Goal: Task Accomplishment & Management: Manage account settings

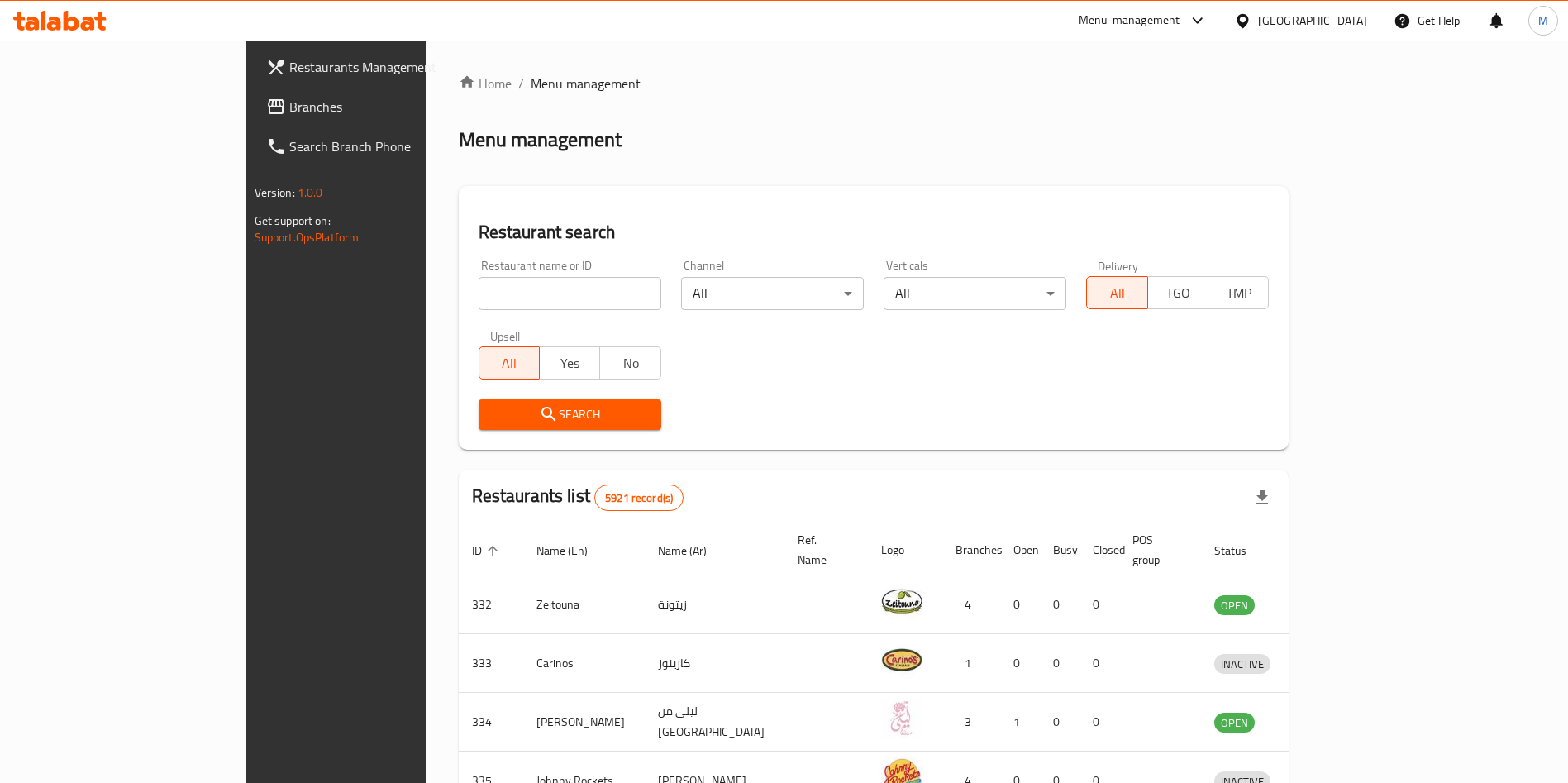
click at [563, 298] on input "search" at bounding box center [570, 294] width 183 height 33
paste input "Reef Al [GEOGRAPHIC_DATA]"
type input "Reef Al [GEOGRAPHIC_DATA]"
click button "Search" at bounding box center [570, 414] width 183 height 31
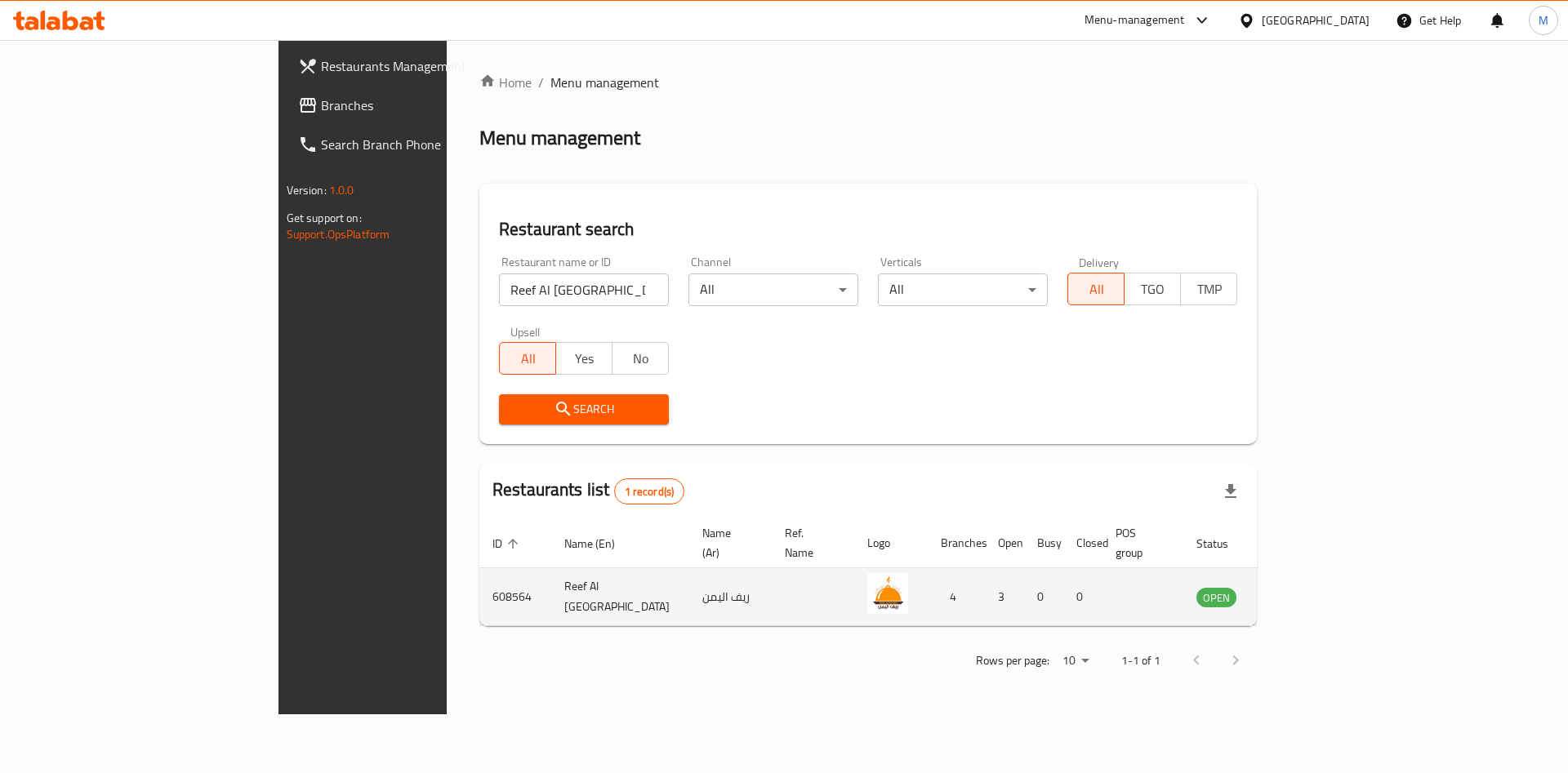
click at [1326, 569] on td "enhanced table" at bounding box center [1298, 598] width 57 height 58
click at [1312, 587] on link "enhanced table" at bounding box center [1297, 596] width 30 height 19
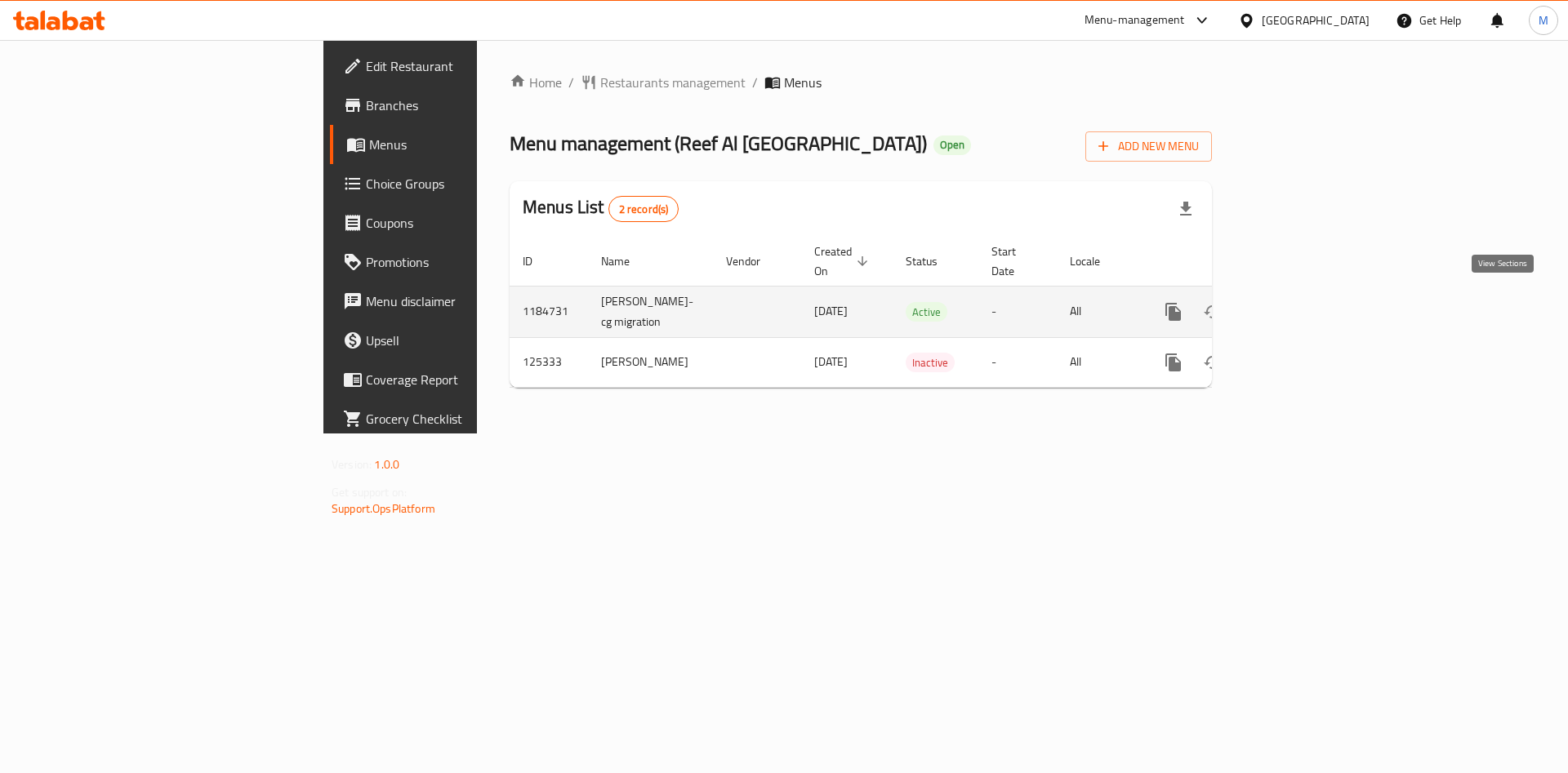
click at [1301, 308] on icon "enhanced table" at bounding box center [1290, 311] width 19 height 19
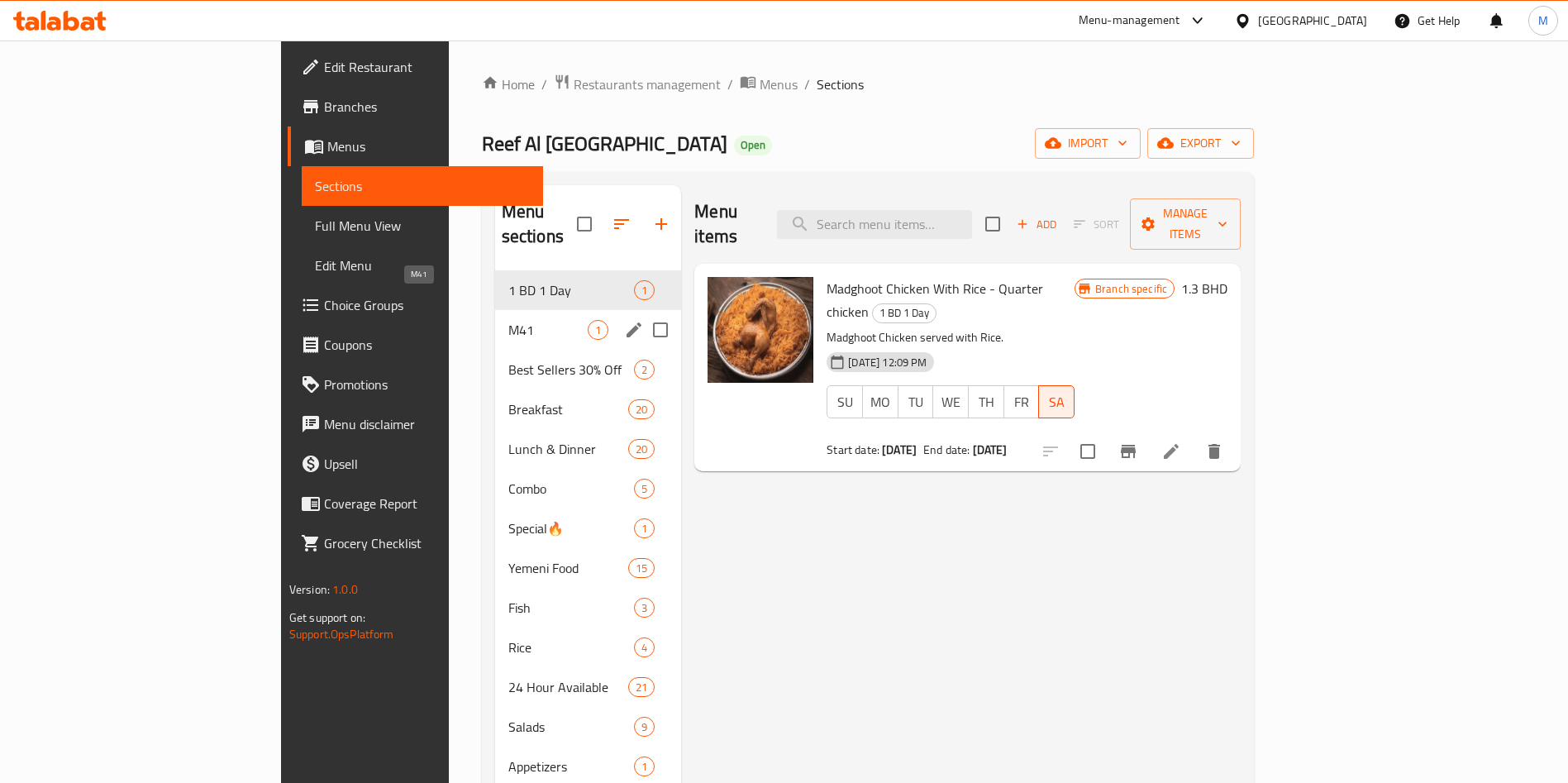
click at [508, 320] on span "M41" at bounding box center [548, 329] width 79 height 19
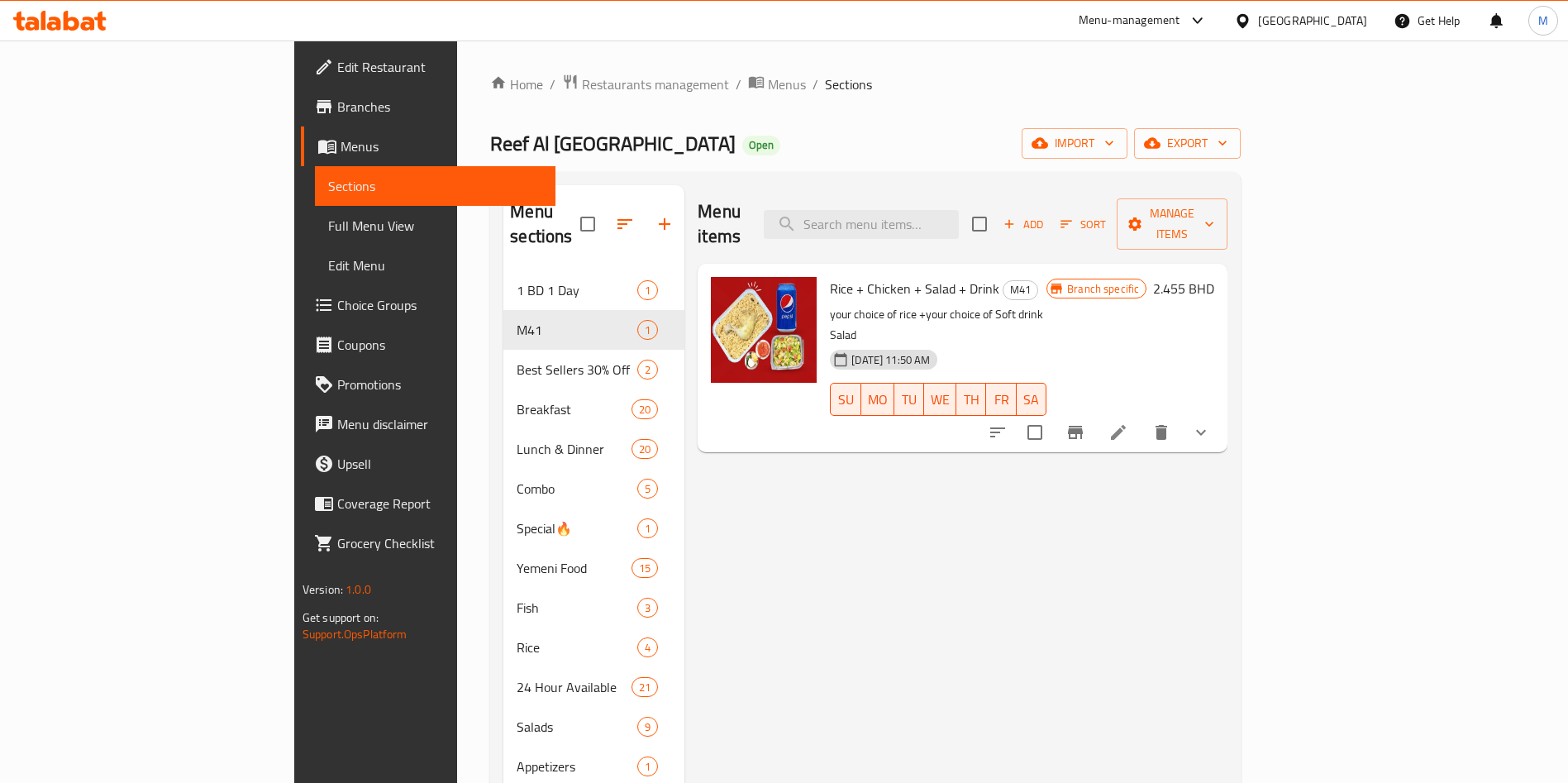
click at [504, 263] on nav "1 BD 1 Day 1 M41 1 Best Sellers 30% Off 2 Breakfast 20 Lunch & Dinner 20 Combo …" at bounding box center [594, 647] width 181 height 767
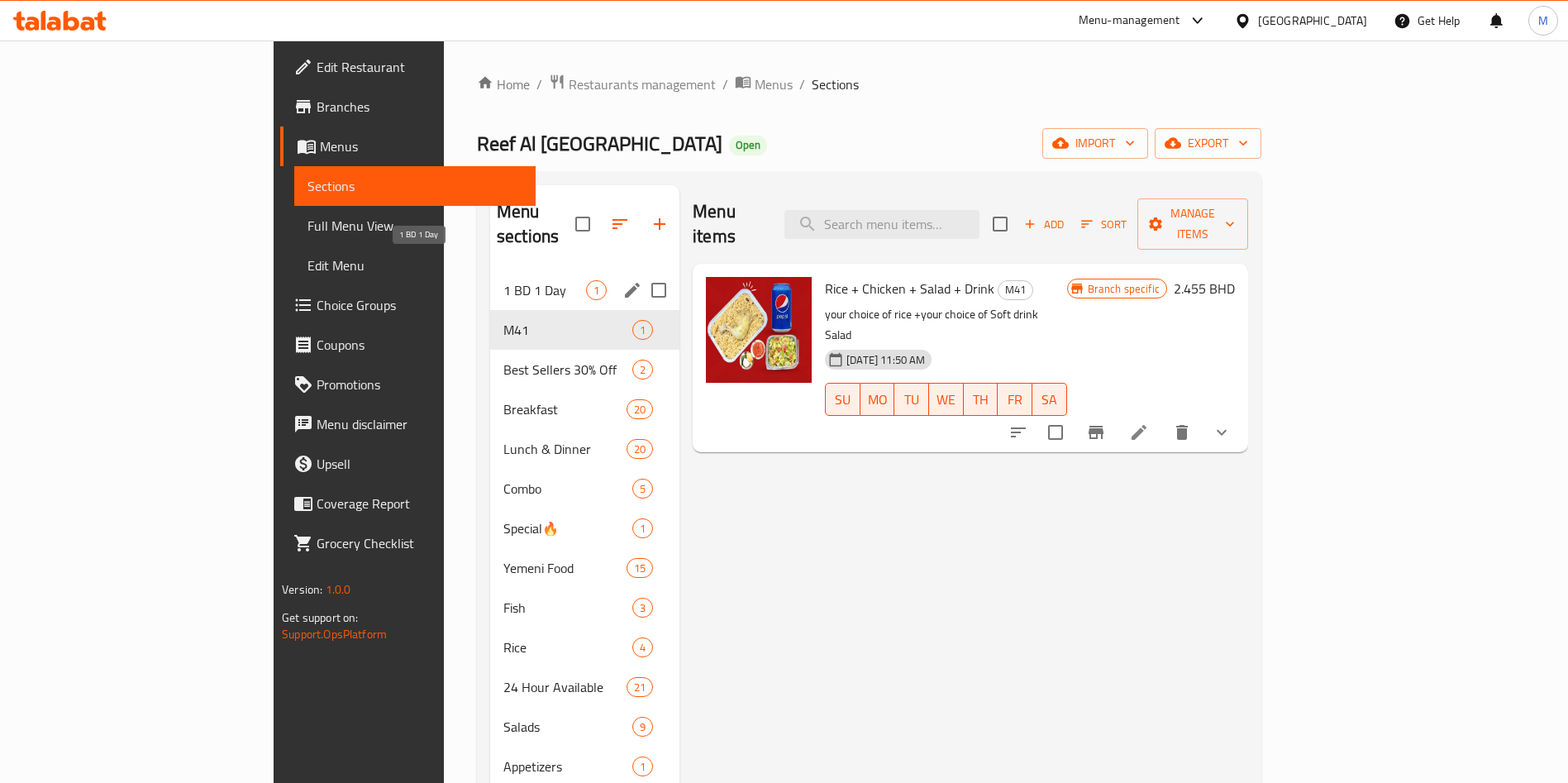
click at [490, 270] on div "1 BD 1 Day 1" at bounding box center [584, 289] width 189 height 40
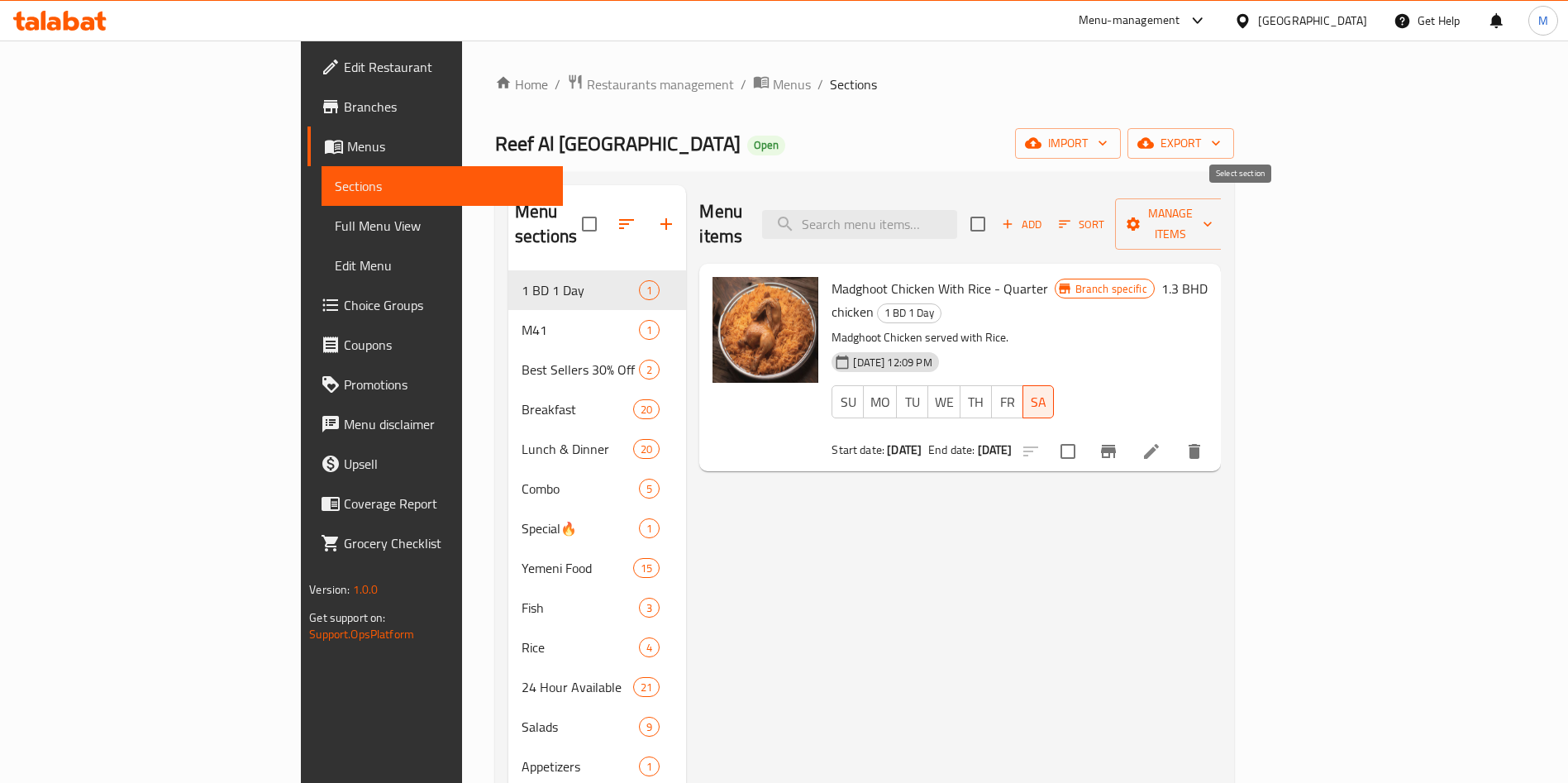
click at [995, 207] on input "checkbox" at bounding box center [978, 225] width 35 height 35
checkbox input "true"
click at [995, 207] on input "checkbox" at bounding box center [978, 225] width 35 height 35
checkbox input "false"
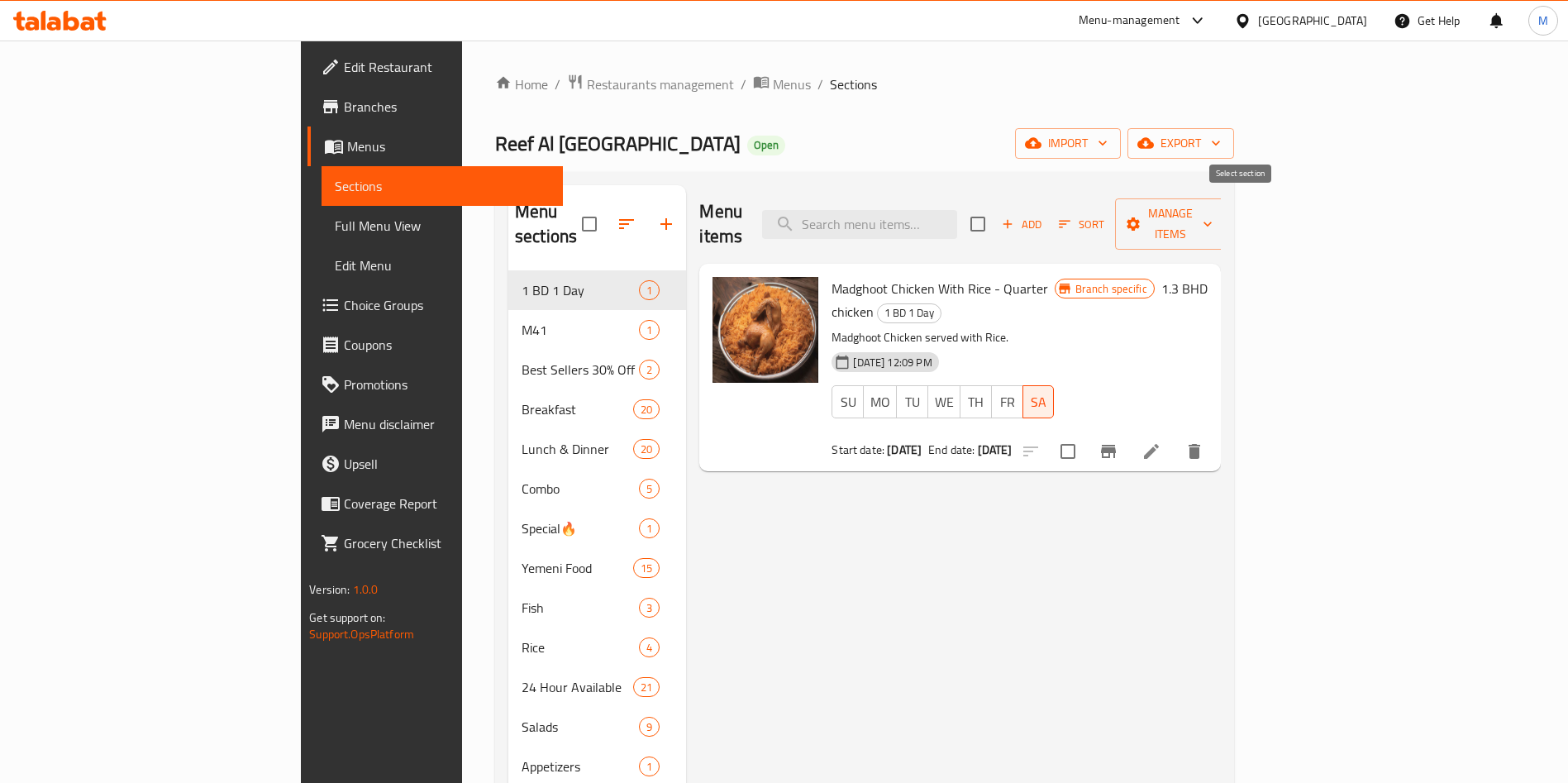
checkbox input "false"
click at [995, 209] on input "checkbox" at bounding box center [978, 225] width 35 height 35
checkbox input "true"
click at [1212, 212] on span "Manage items" at bounding box center [1170, 224] width 84 height 42
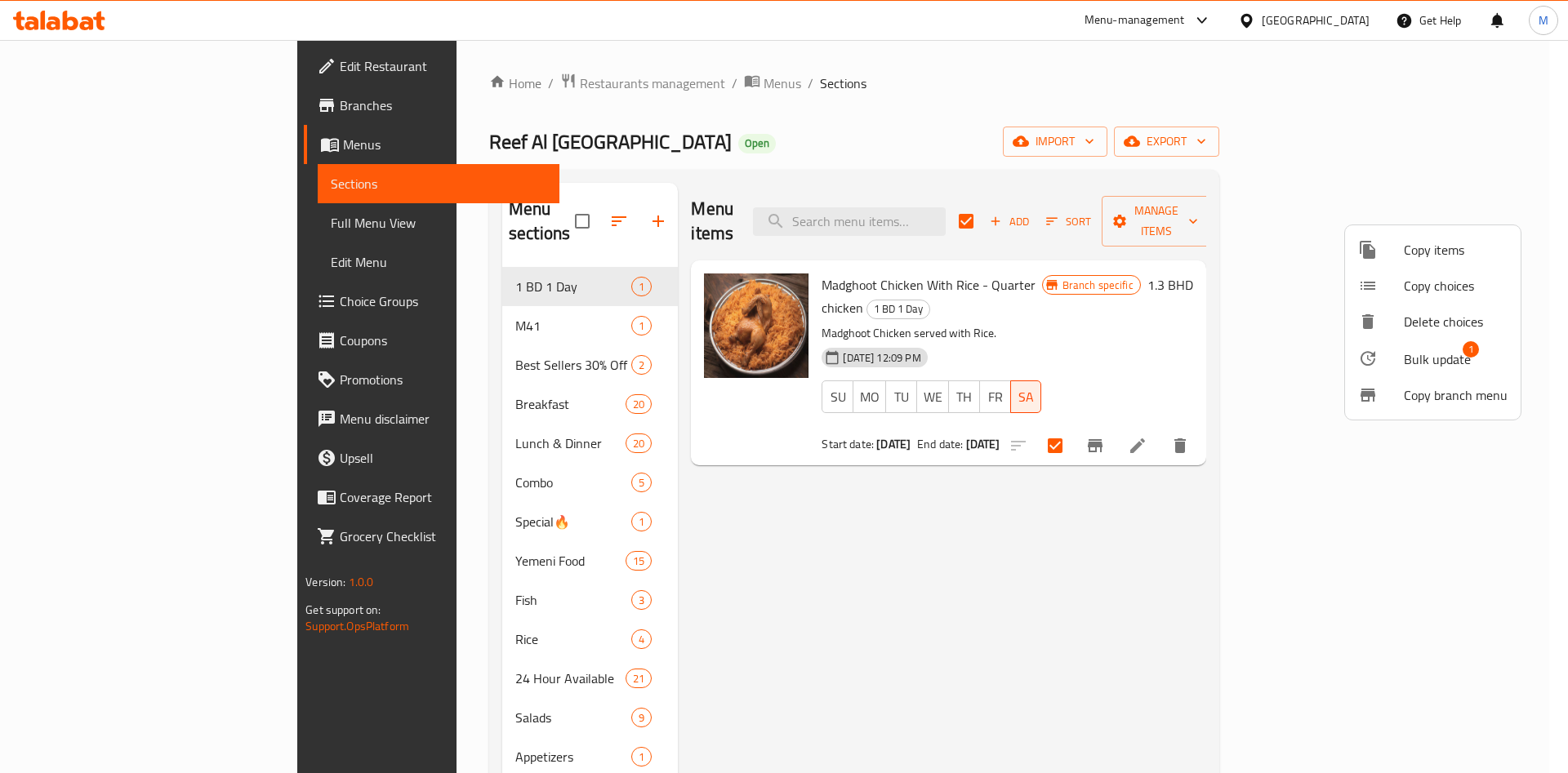
click at [1426, 359] on span "Bulk update" at bounding box center [1437, 359] width 67 height 19
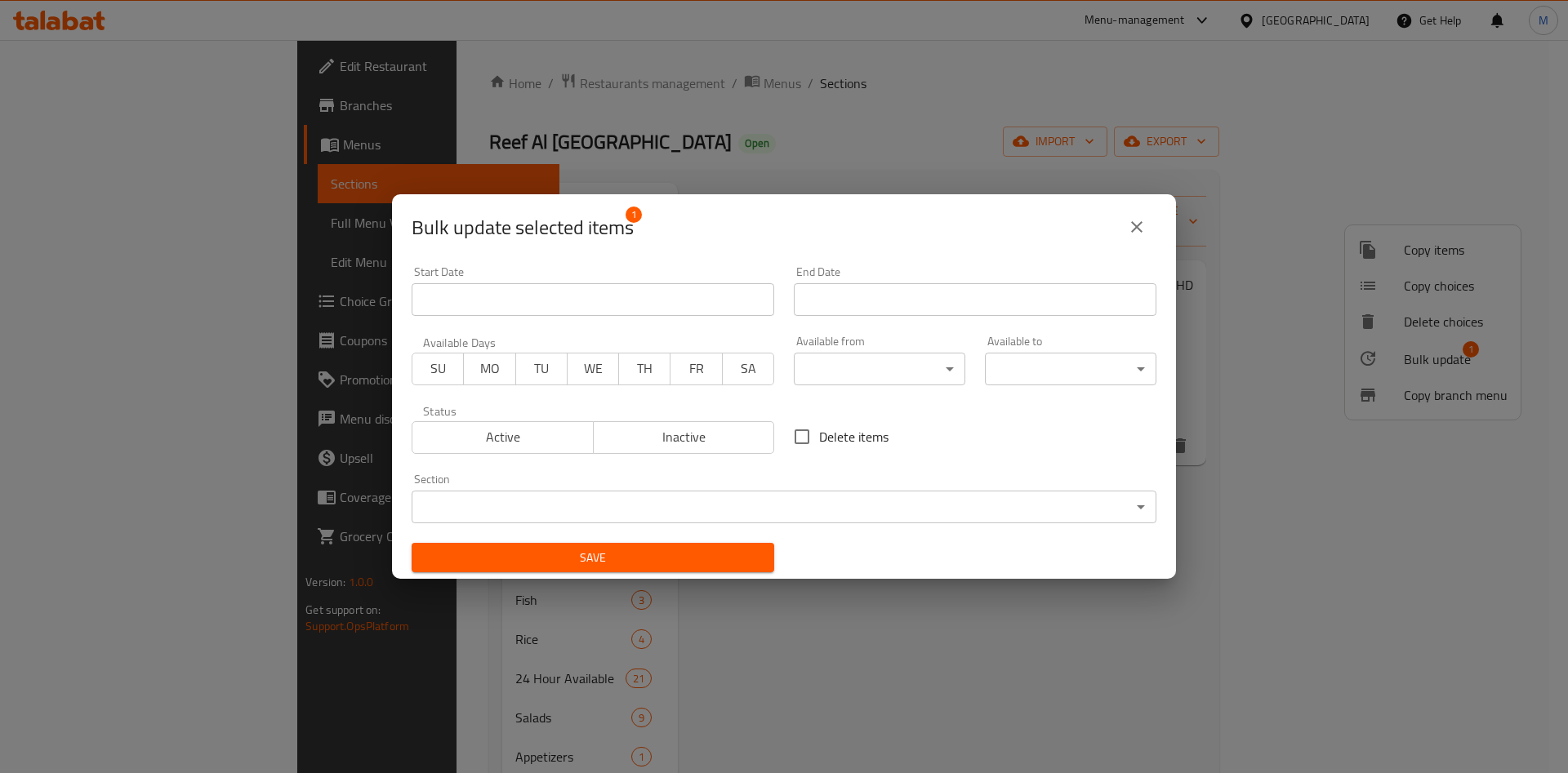
click at [597, 369] on span "WE" at bounding box center [594, 369] width 38 height 24
click at [541, 432] on span "Active" at bounding box center [503, 437] width 168 height 24
click at [567, 381] on button "WE" at bounding box center [593, 369] width 52 height 33
click at [845, 307] on input "Start Date" at bounding box center [974, 299] width 363 height 33
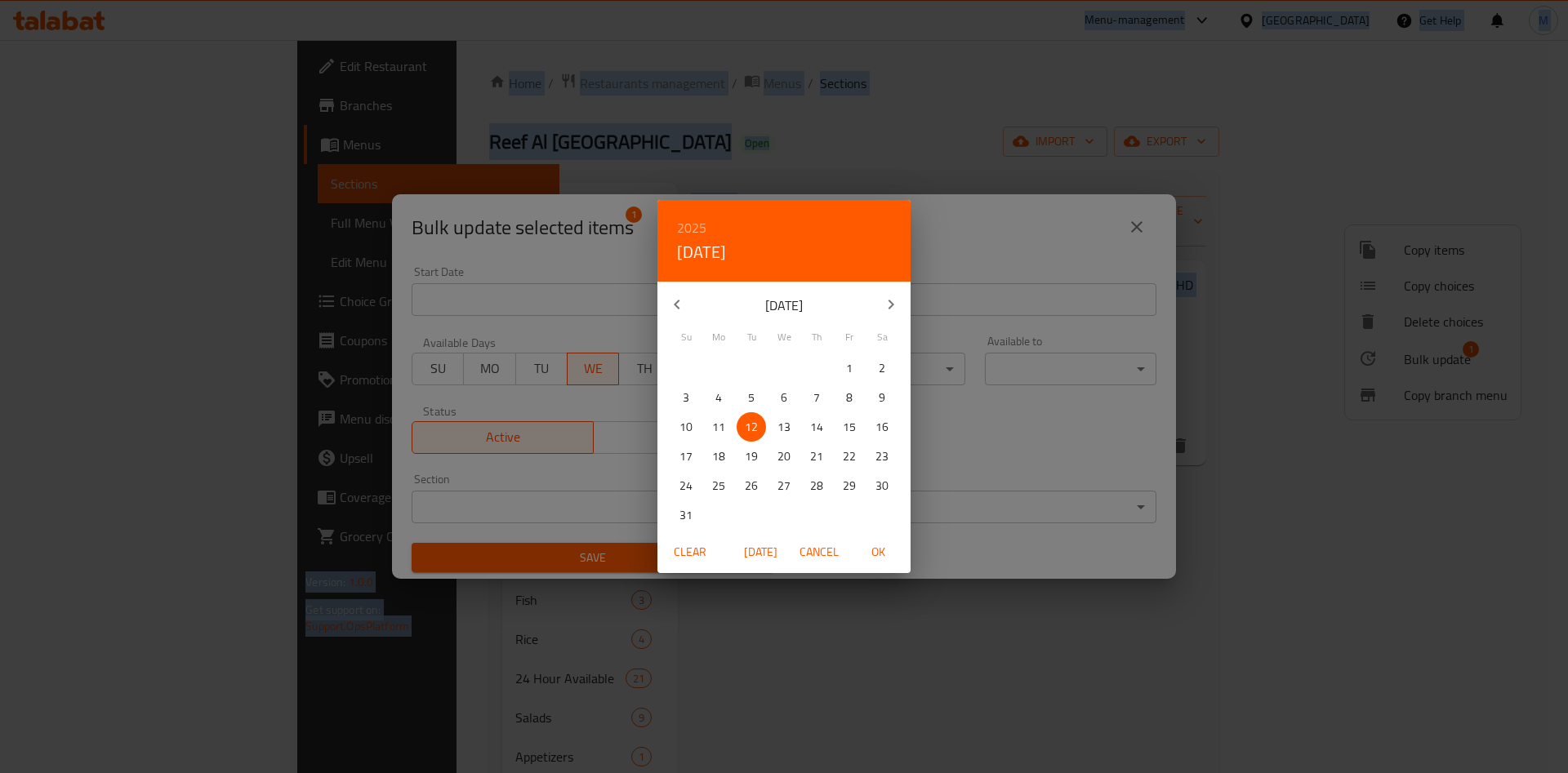
click at [777, 428] on span "13" at bounding box center [784, 427] width 29 height 20
click at [880, 559] on span "OK" at bounding box center [878, 552] width 39 height 20
type input "13-08-2025"
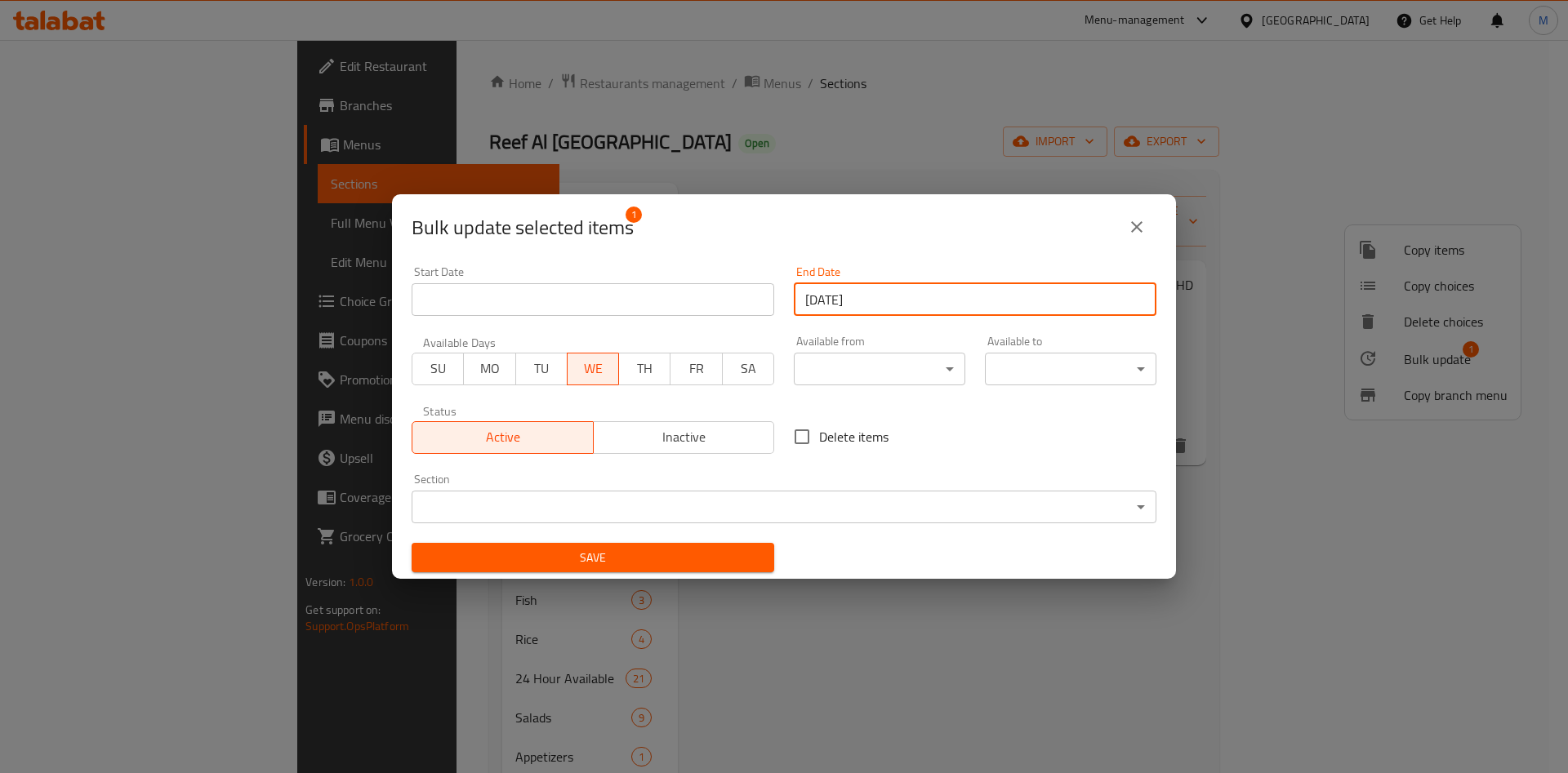
click at [674, 562] on span "Save" at bounding box center [593, 558] width 337 height 20
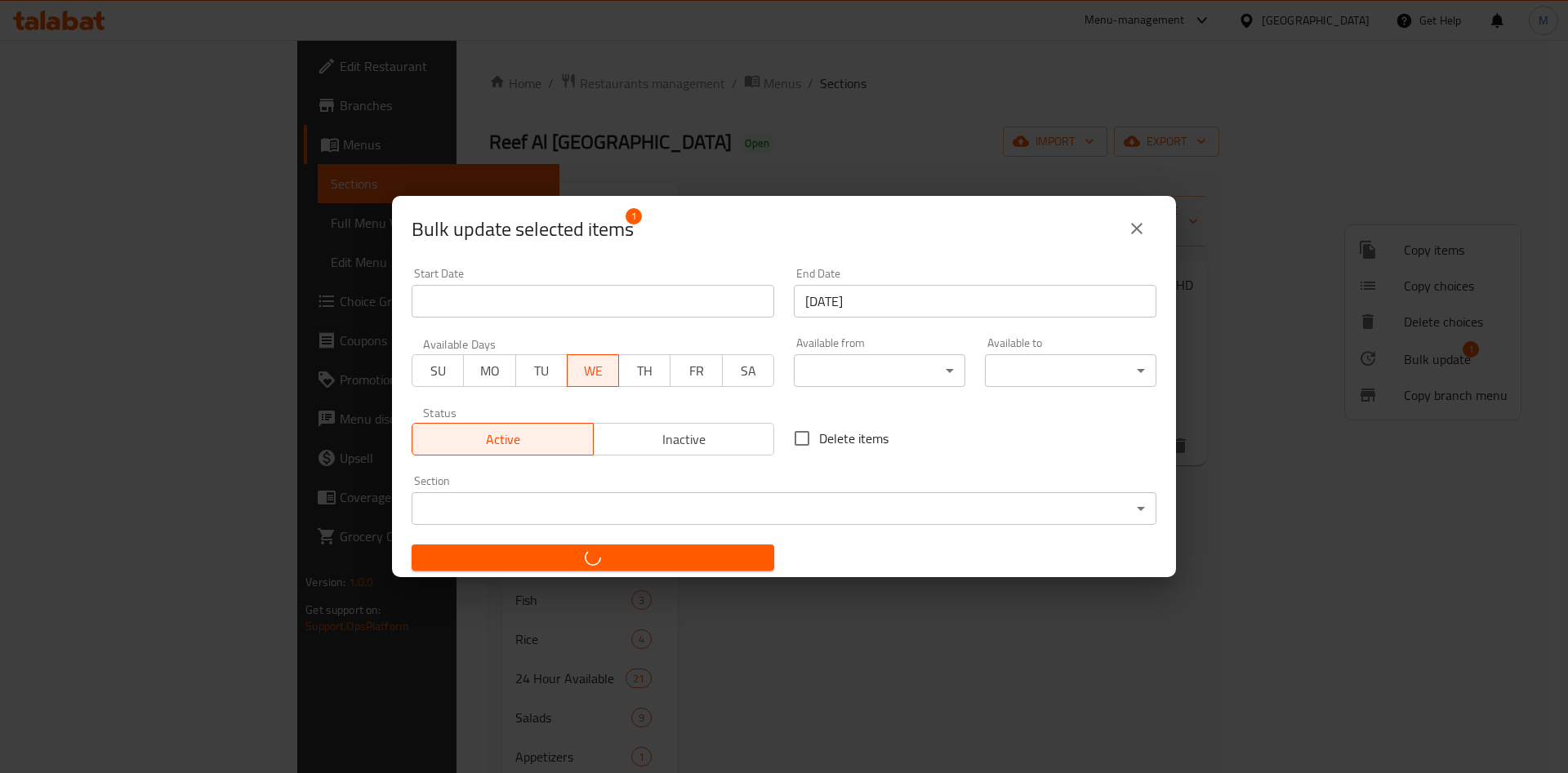
checkbox input "false"
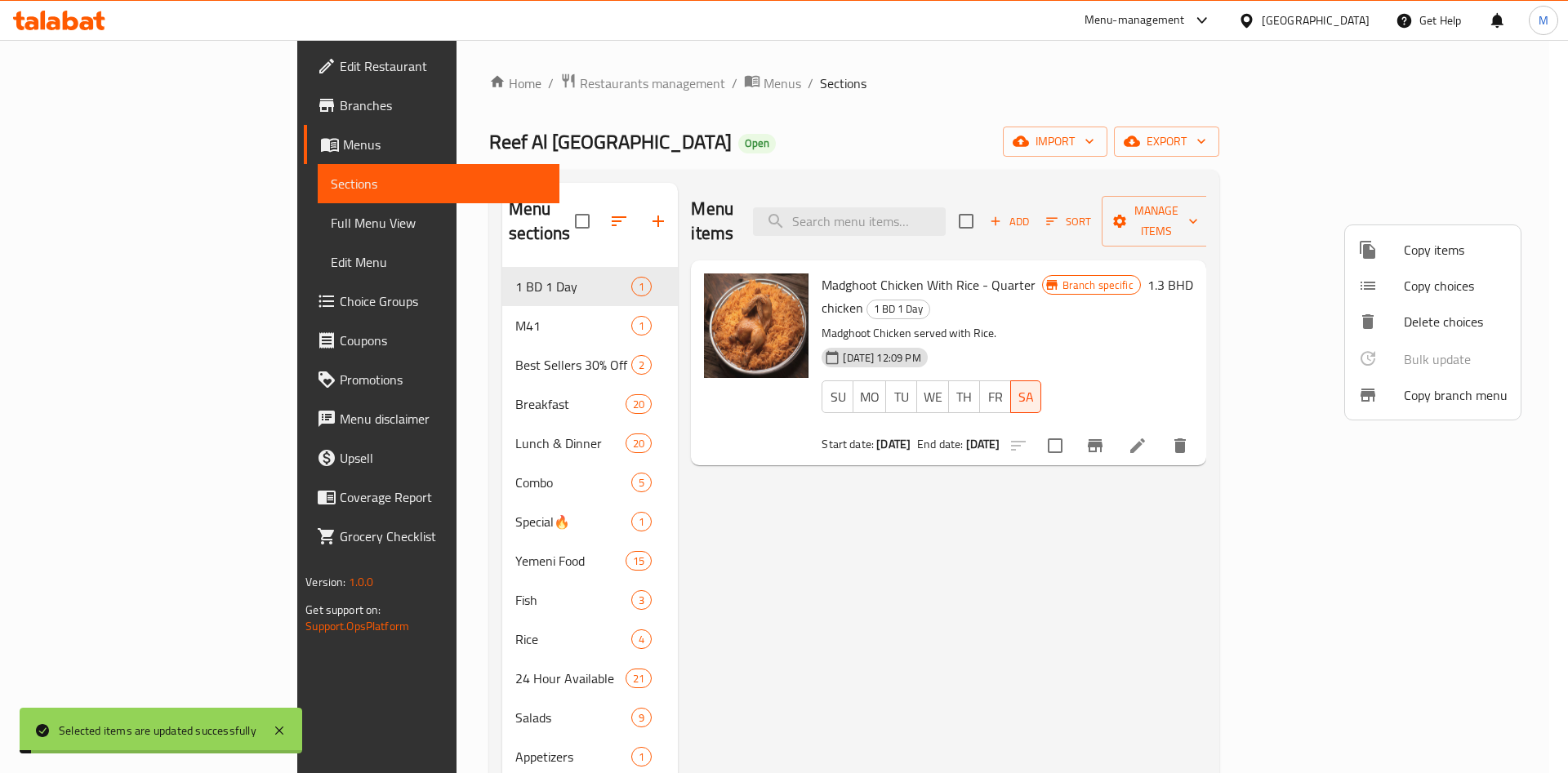
click at [1064, 631] on div at bounding box center [784, 386] width 1568 height 773
click at [1064, 631] on div "Menu items Add Sort Manage items Madghoot Chicken With Rice - Quarter chicken 1…" at bounding box center [942, 600] width 528 height 835
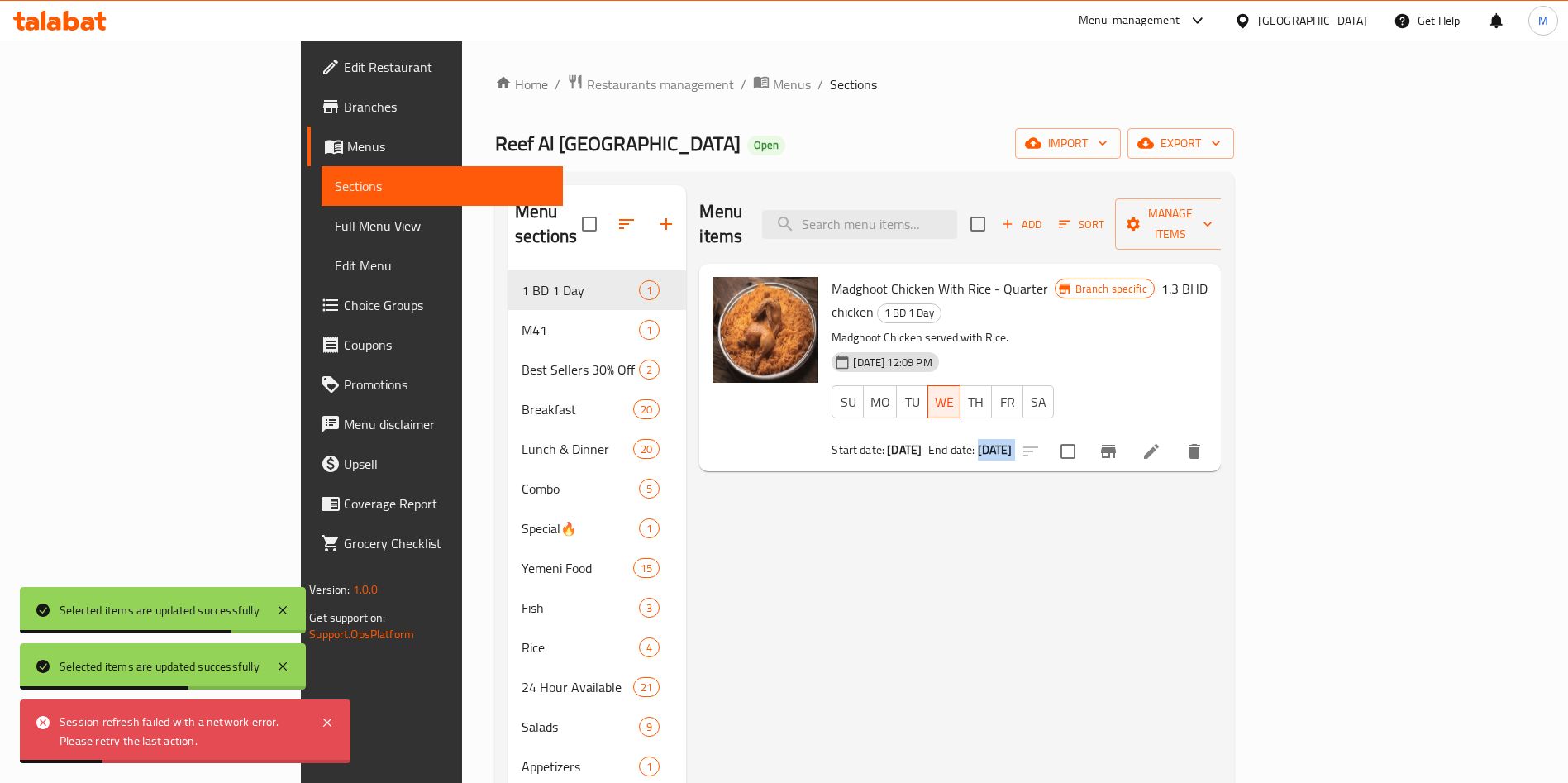
click at [1025, 566] on div "Menu items Add Sort Manage items Madghoot Chicken With Rice - Quarter chicken 1…" at bounding box center [953, 607] width 534 height 846
click at [1141, 215] on icon "button" at bounding box center [1133, 224] width 17 height 17
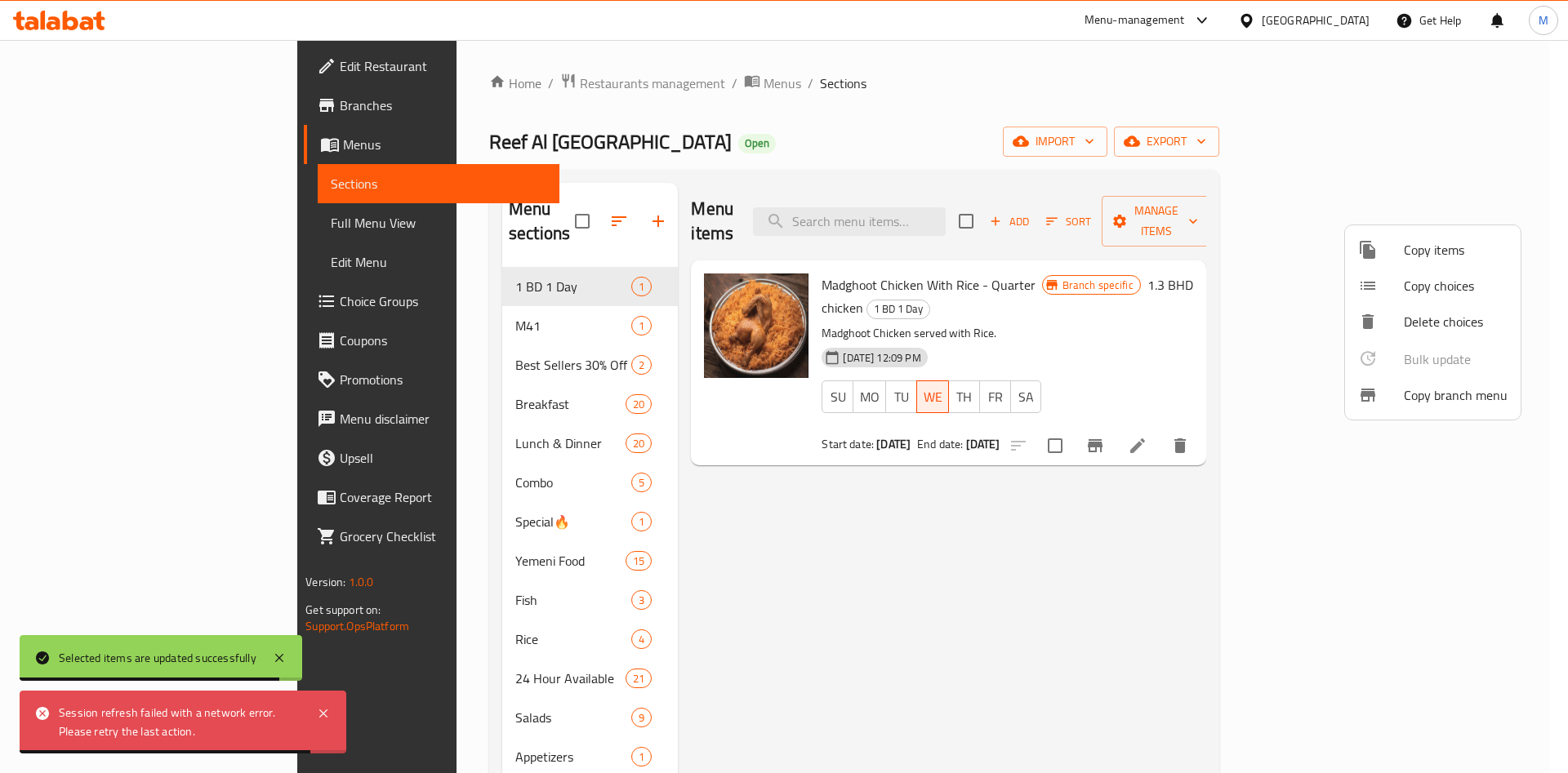
click at [1289, 595] on div at bounding box center [784, 386] width 1568 height 773
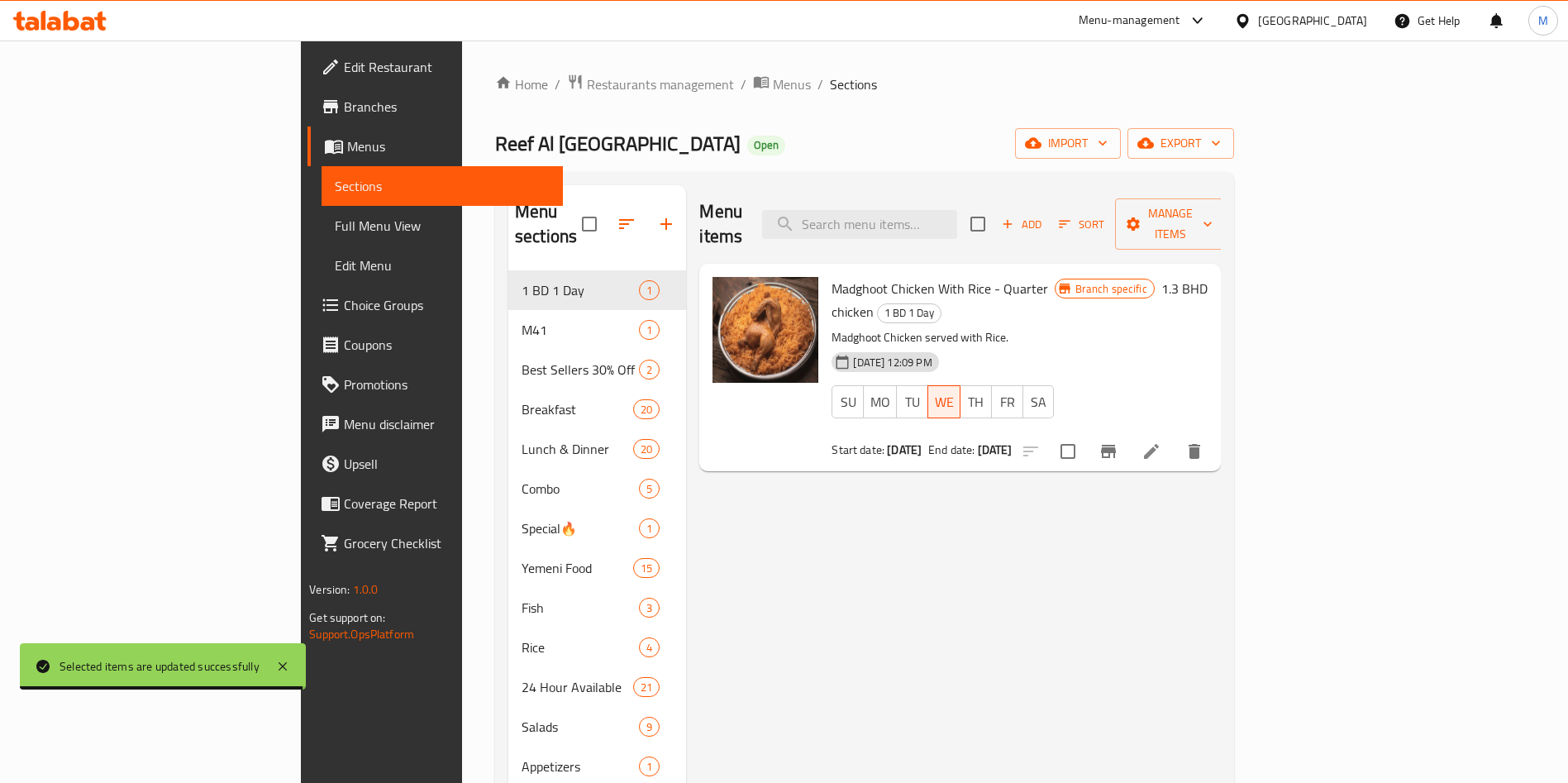
click at [1085, 434] on input "checkbox" at bounding box center [1068, 452] width 35 height 35
checkbox input "true"
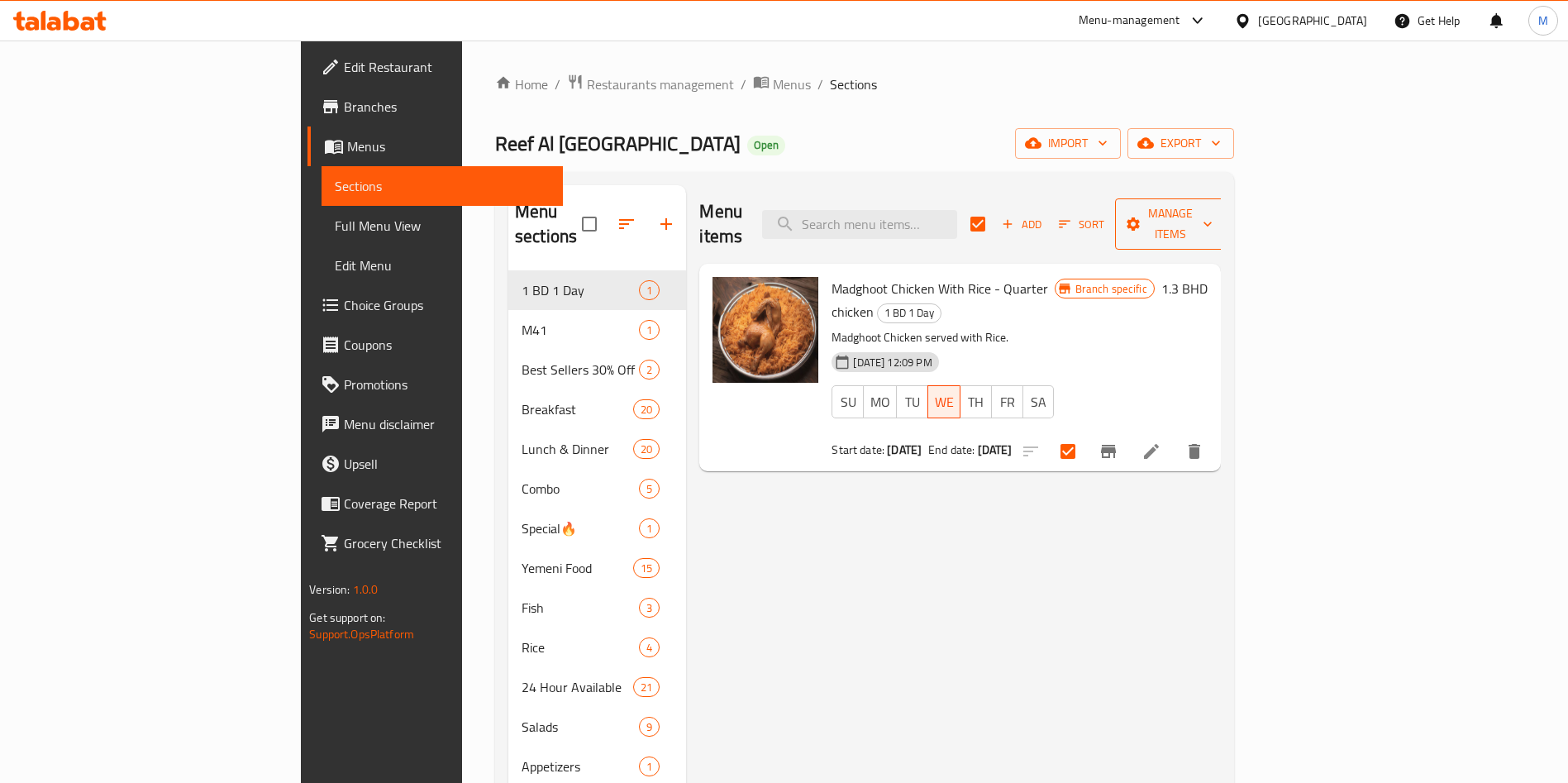
click at [1212, 203] on span "Manage items" at bounding box center [1170, 224] width 84 height 42
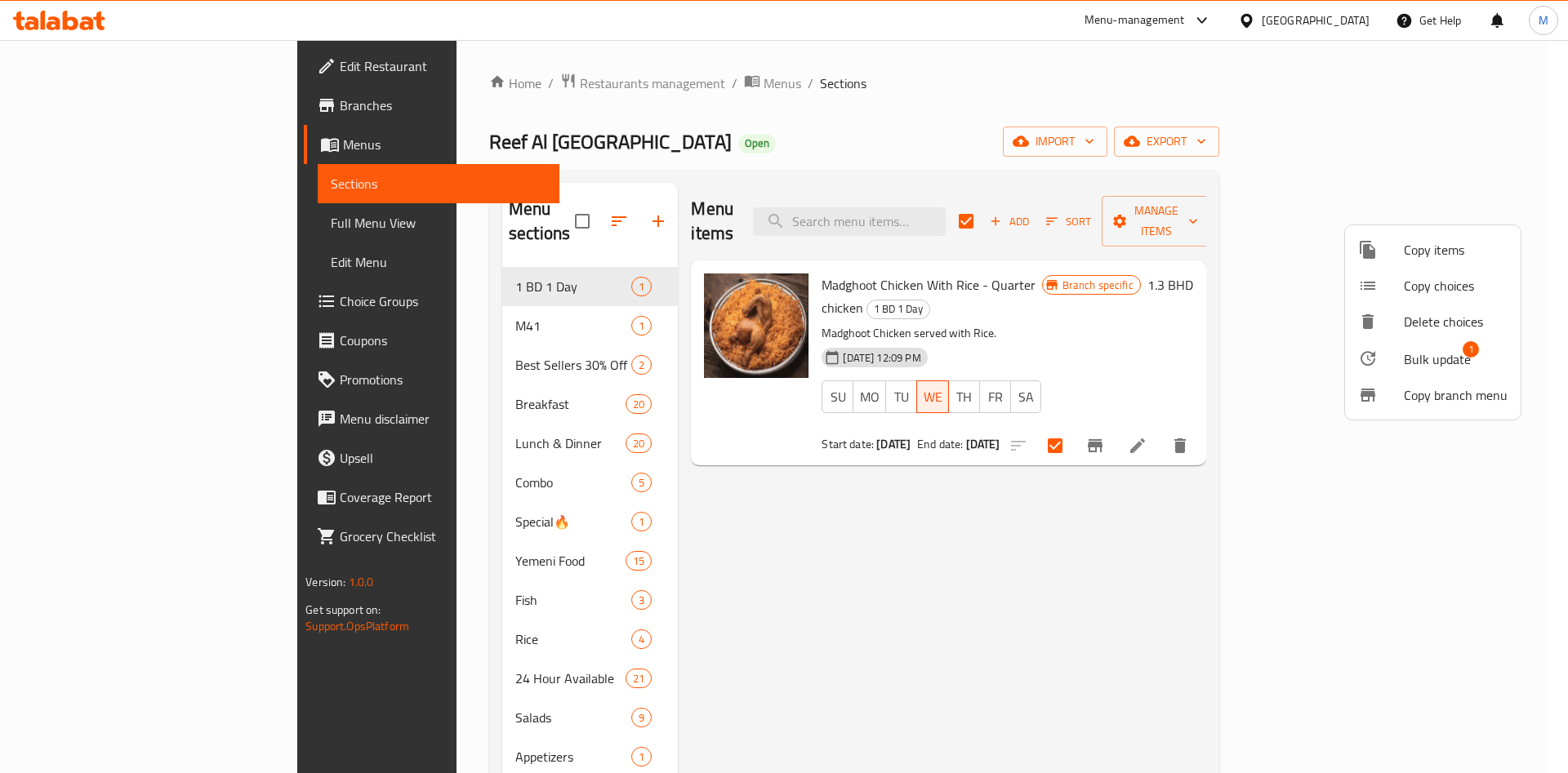
click at [1397, 370] on li "Bulk update 1" at bounding box center [1433, 358] width 175 height 37
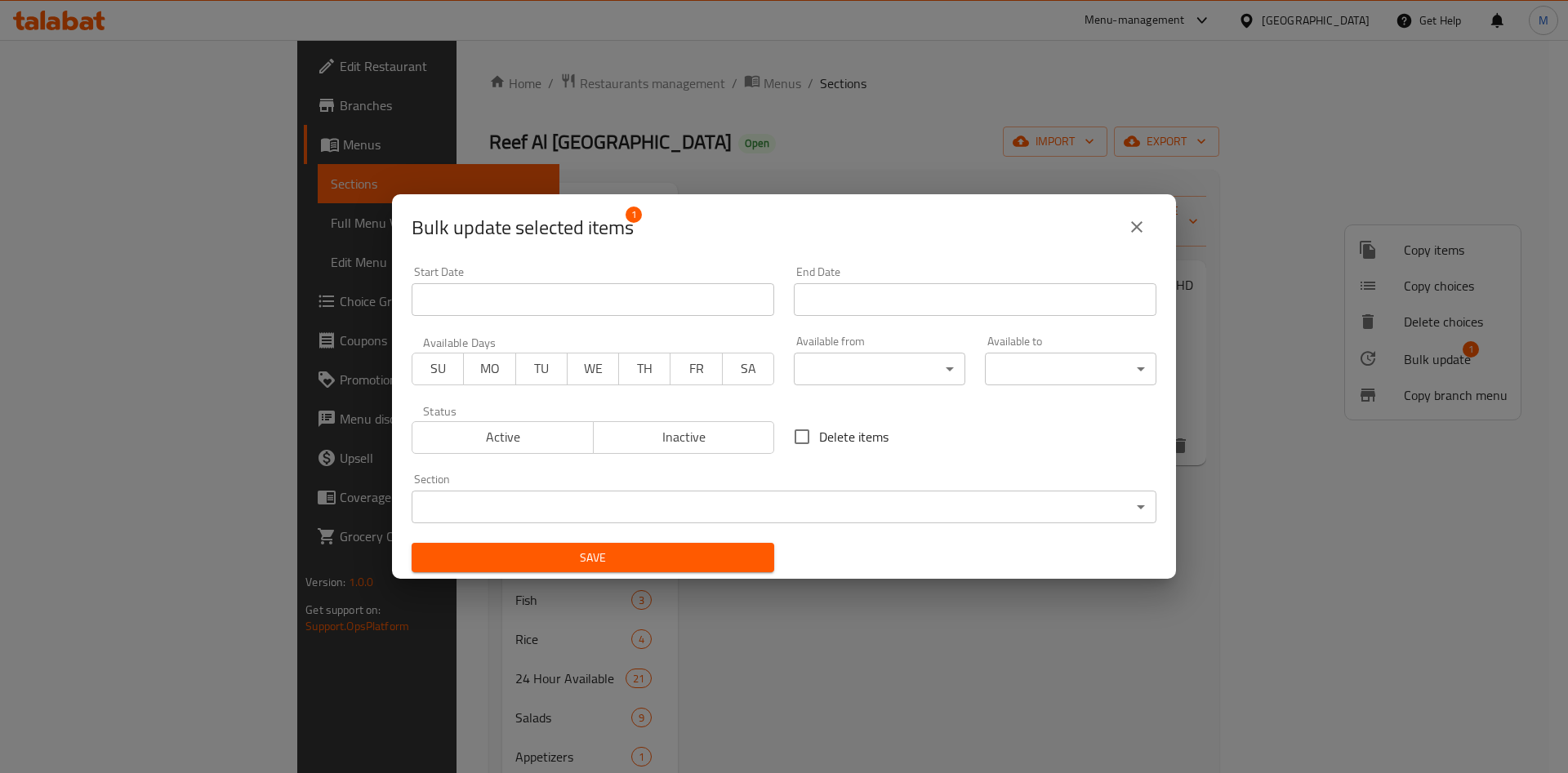
click at [876, 287] on input "Start Date" at bounding box center [974, 299] width 363 height 33
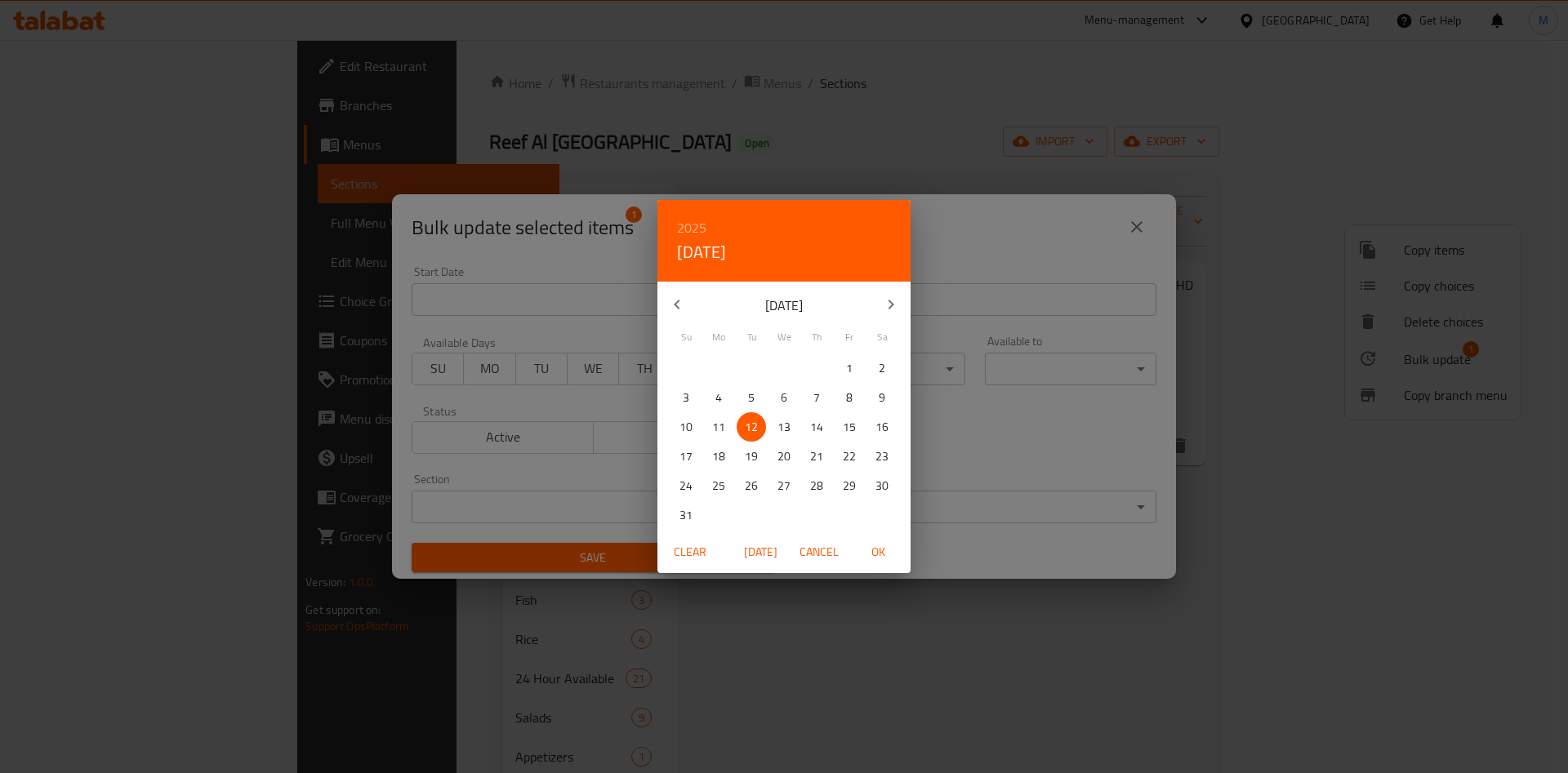
click at [783, 424] on p "13" at bounding box center [784, 427] width 13 height 20
click at [874, 567] on div "Clear Today Cancel OK" at bounding box center [784, 551] width 253 height 43
click at [868, 548] on span "OK" at bounding box center [878, 552] width 39 height 20
type input "13-08-2025"
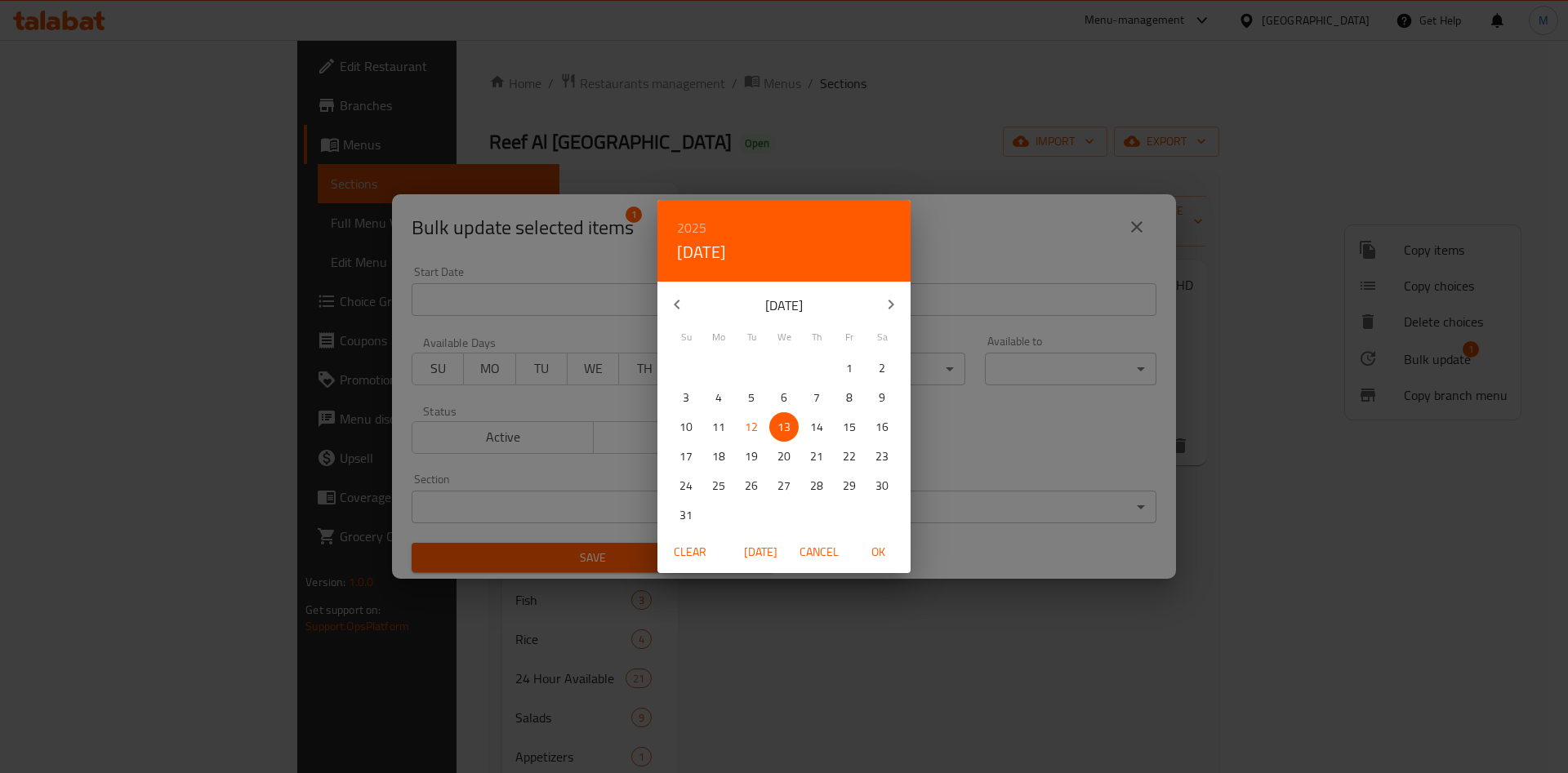
click at [868, 548] on span "OK" at bounding box center [878, 552] width 39 height 20
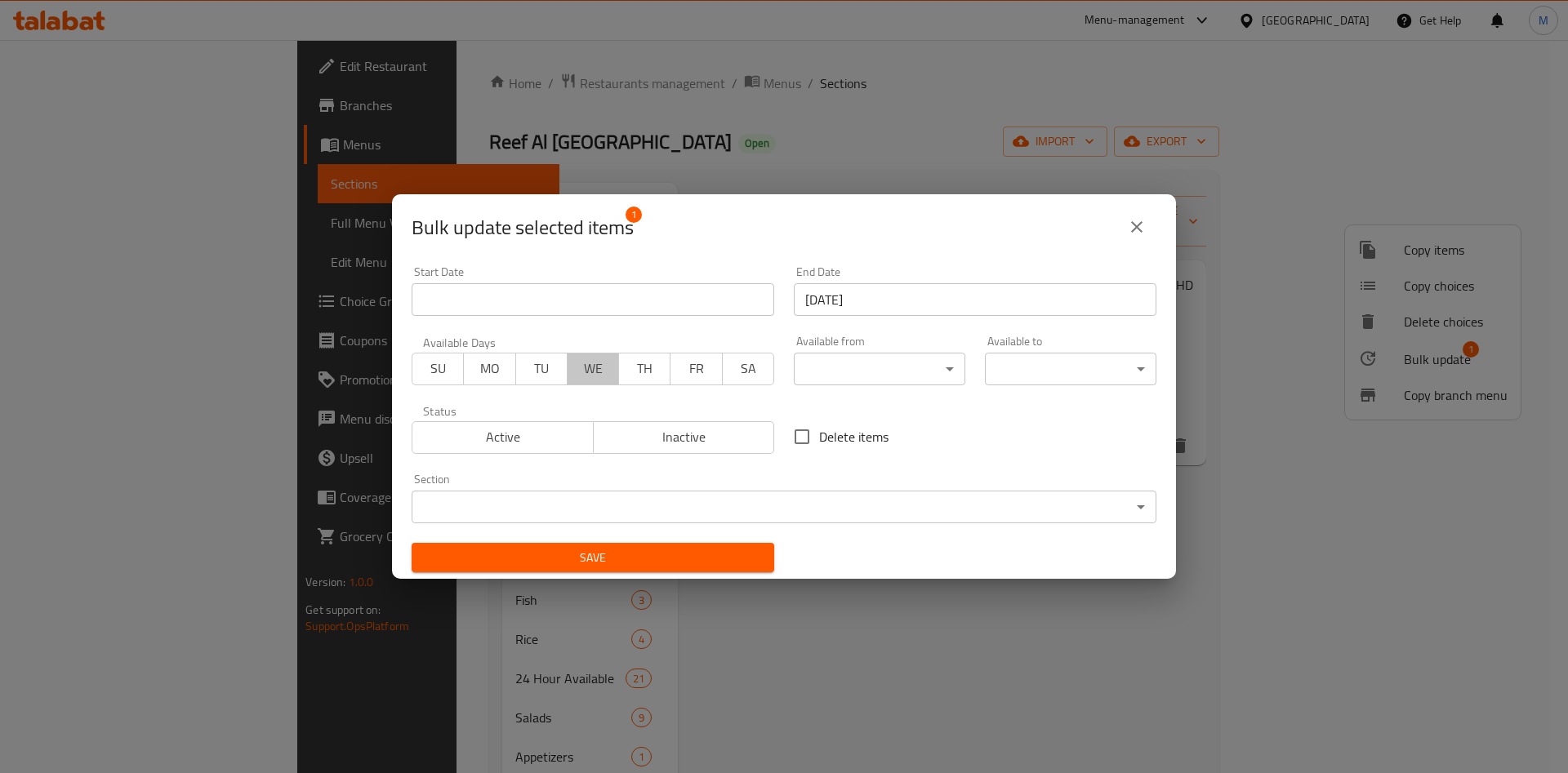
click at [576, 361] on span "WE" at bounding box center [594, 369] width 38 height 24
click at [533, 428] on span "Active" at bounding box center [503, 437] width 168 height 24
click at [521, 403] on div "Status Active Inactive" at bounding box center [593, 429] width 383 height 68
click at [523, 416] on div "Active Inactive" at bounding box center [593, 430] width 363 height 49
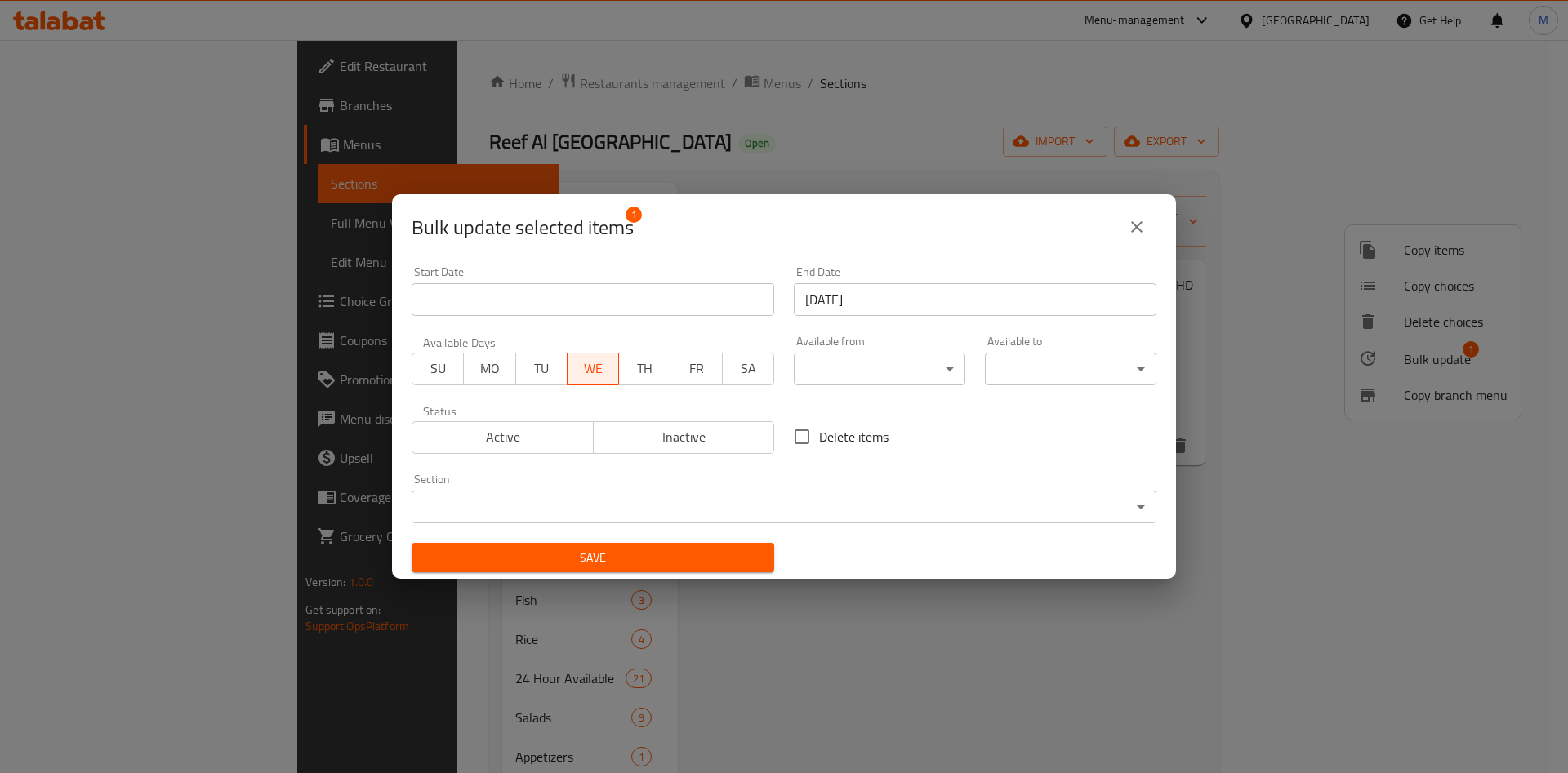
click at [522, 427] on span "Active" at bounding box center [503, 437] width 168 height 24
click at [643, 569] on button "Save" at bounding box center [593, 558] width 363 height 30
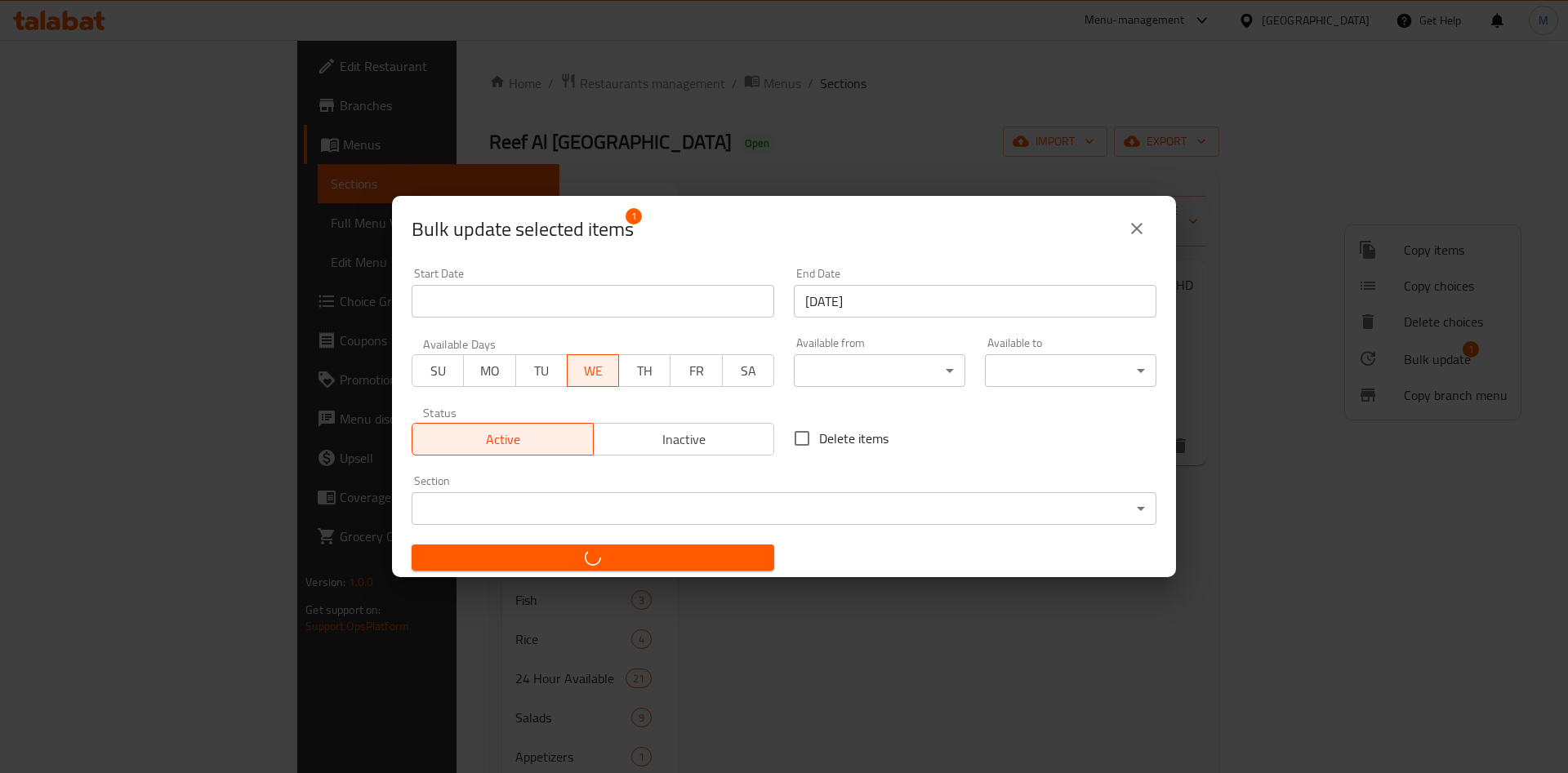
checkbox input "false"
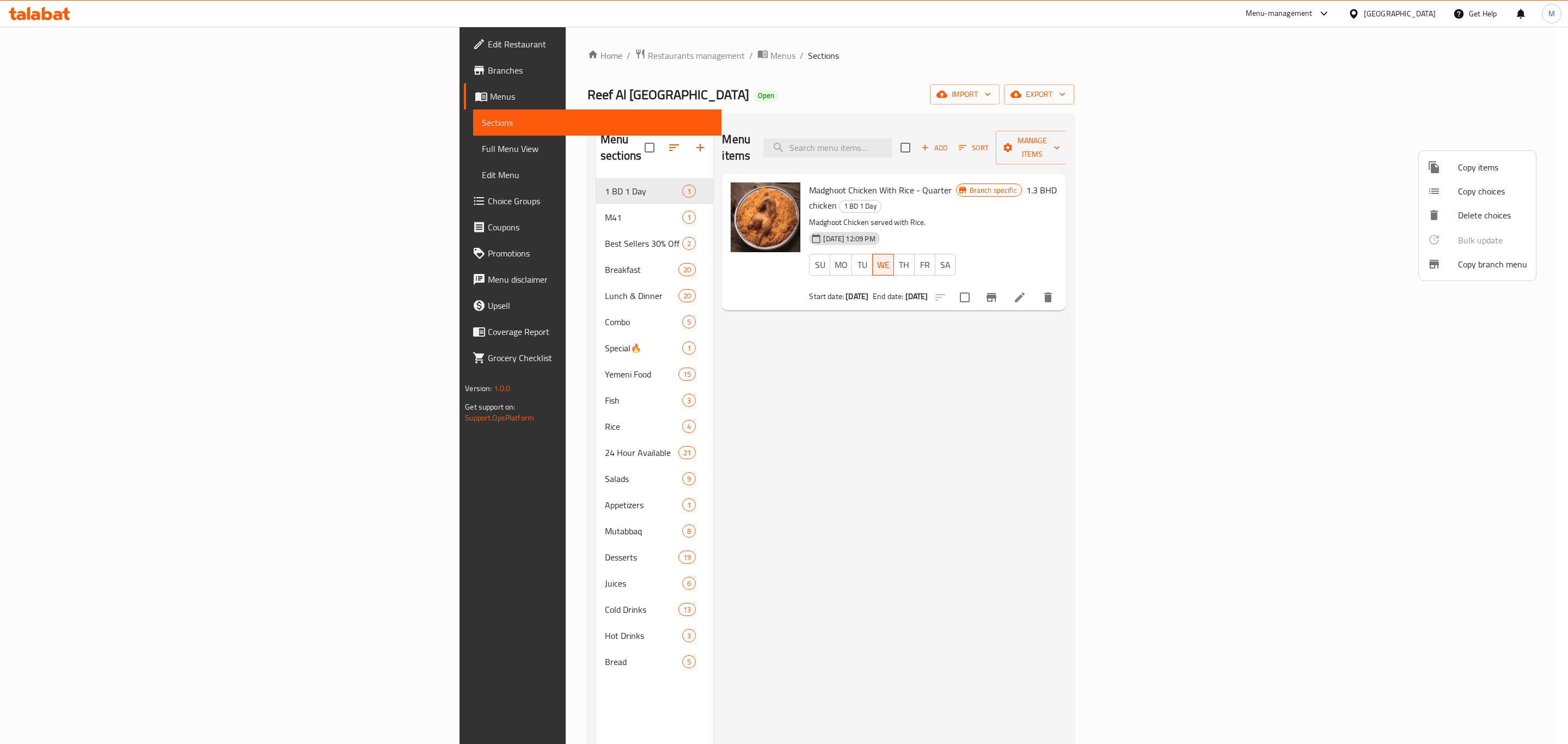
click at [47, 69] on div at bounding box center [784, 372] width 1568 height 744
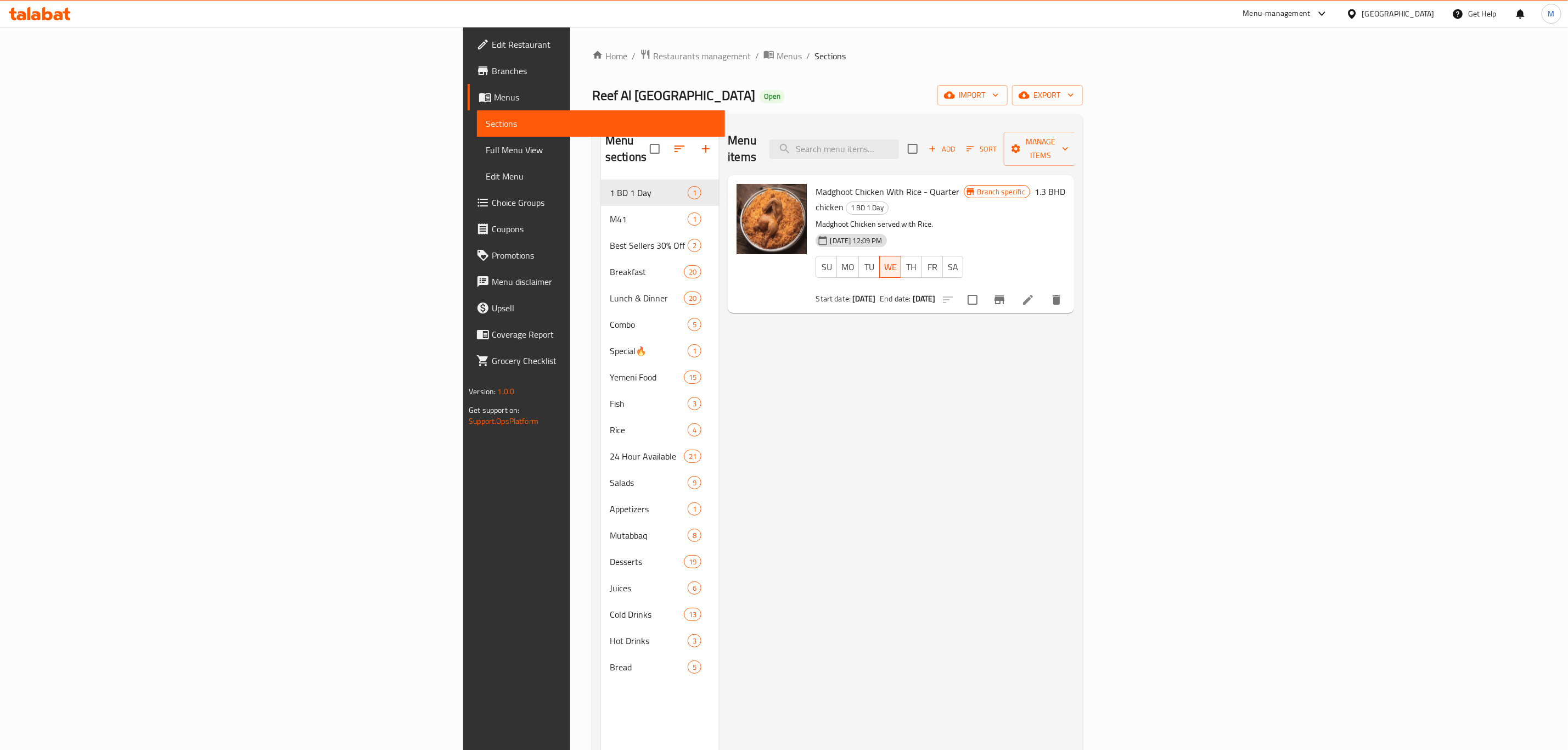
click at [492, 69] on span "Branches" at bounding box center [604, 71] width 225 height 13
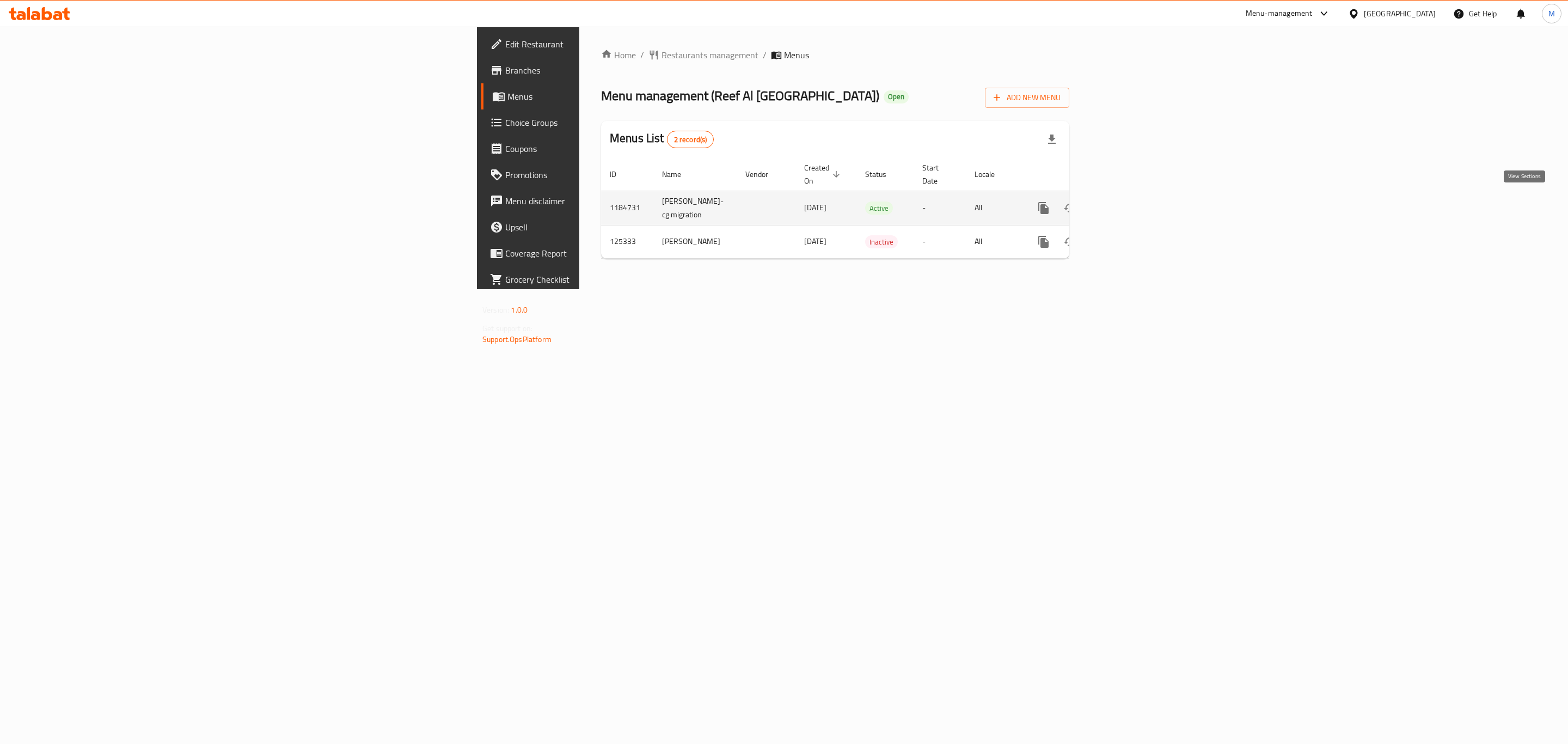
click at [1127, 206] on icon "enhanced table" at bounding box center [1122, 208] width 10 height 10
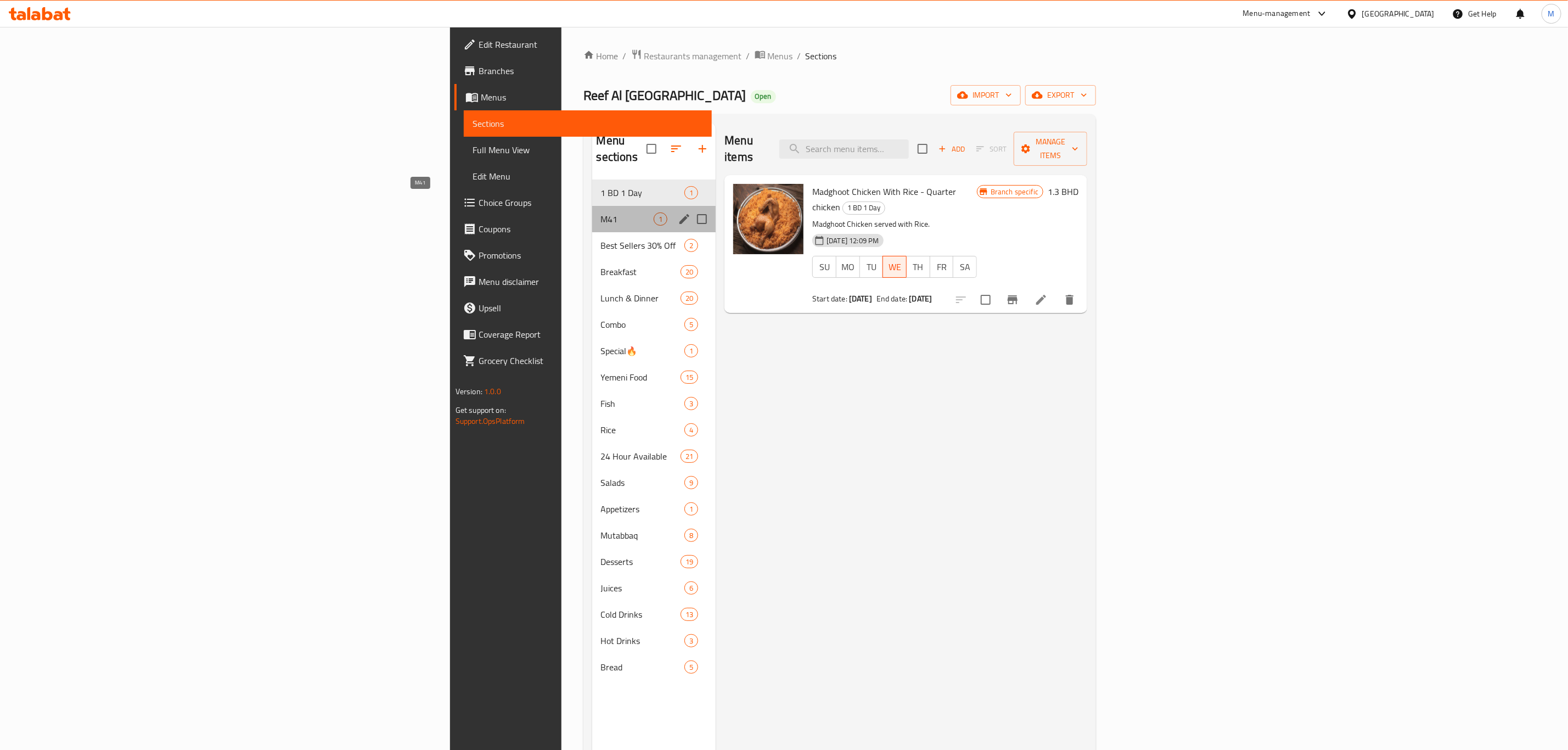
drag, startPoint x: 440, startPoint y: 203, endPoint x: 438, endPoint y: 198, distance: 5.4
click at [601, 212] on span "M41" at bounding box center [627, 218] width 53 height 13
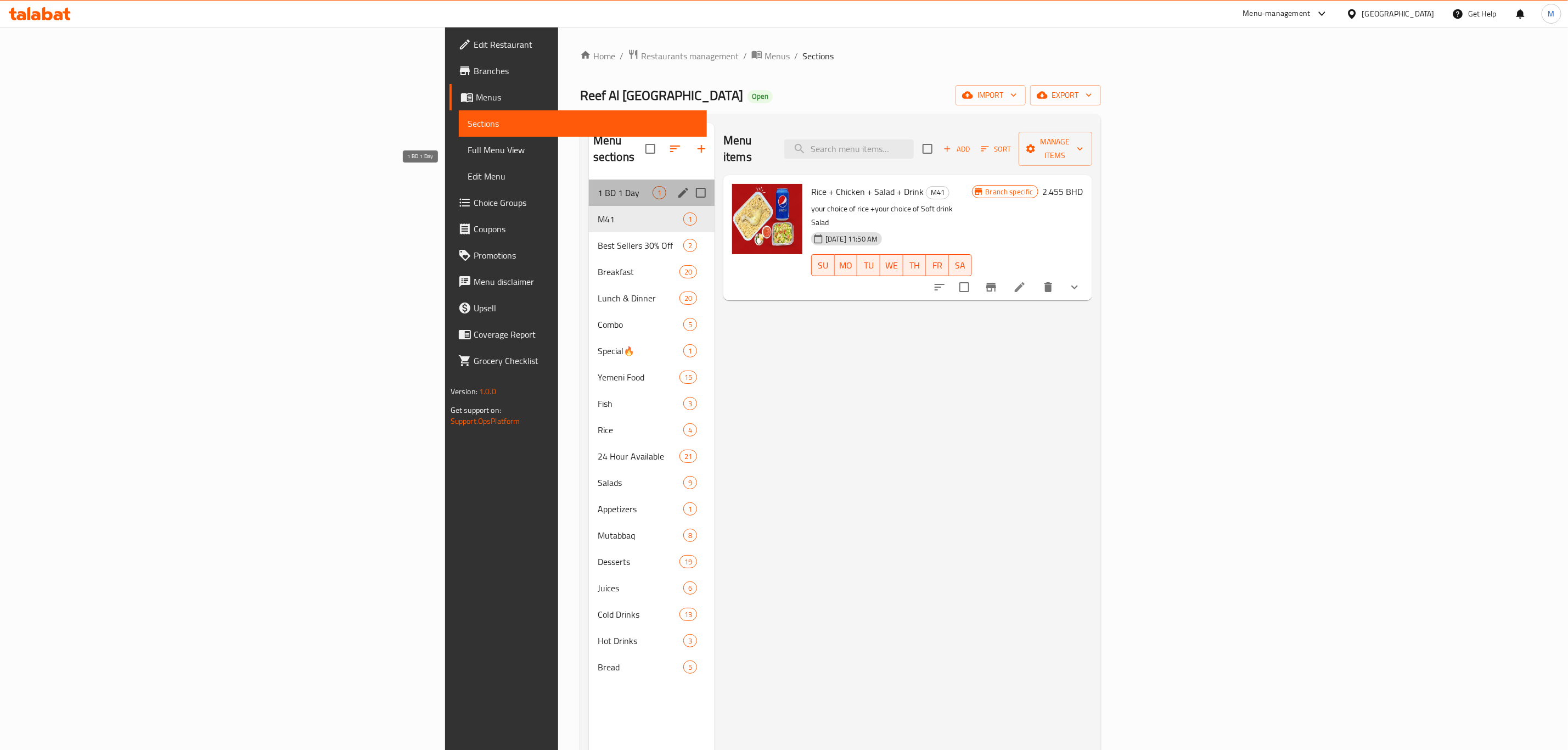
click at [598, 186] on span "1 BD 1 Day" at bounding box center [625, 192] width 55 height 13
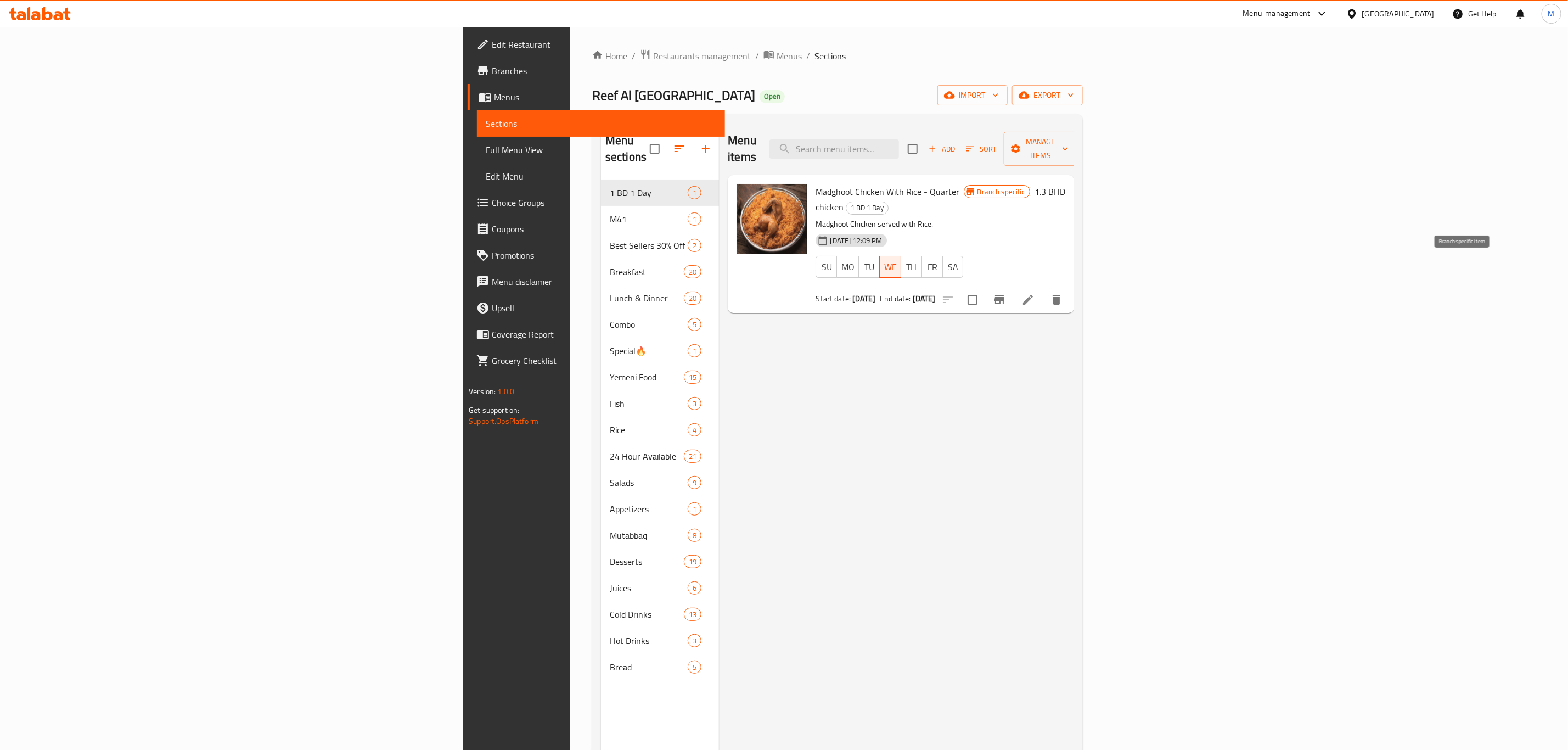
click at [1013, 287] on button "Branch-specific-item" at bounding box center [999, 300] width 26 height 26
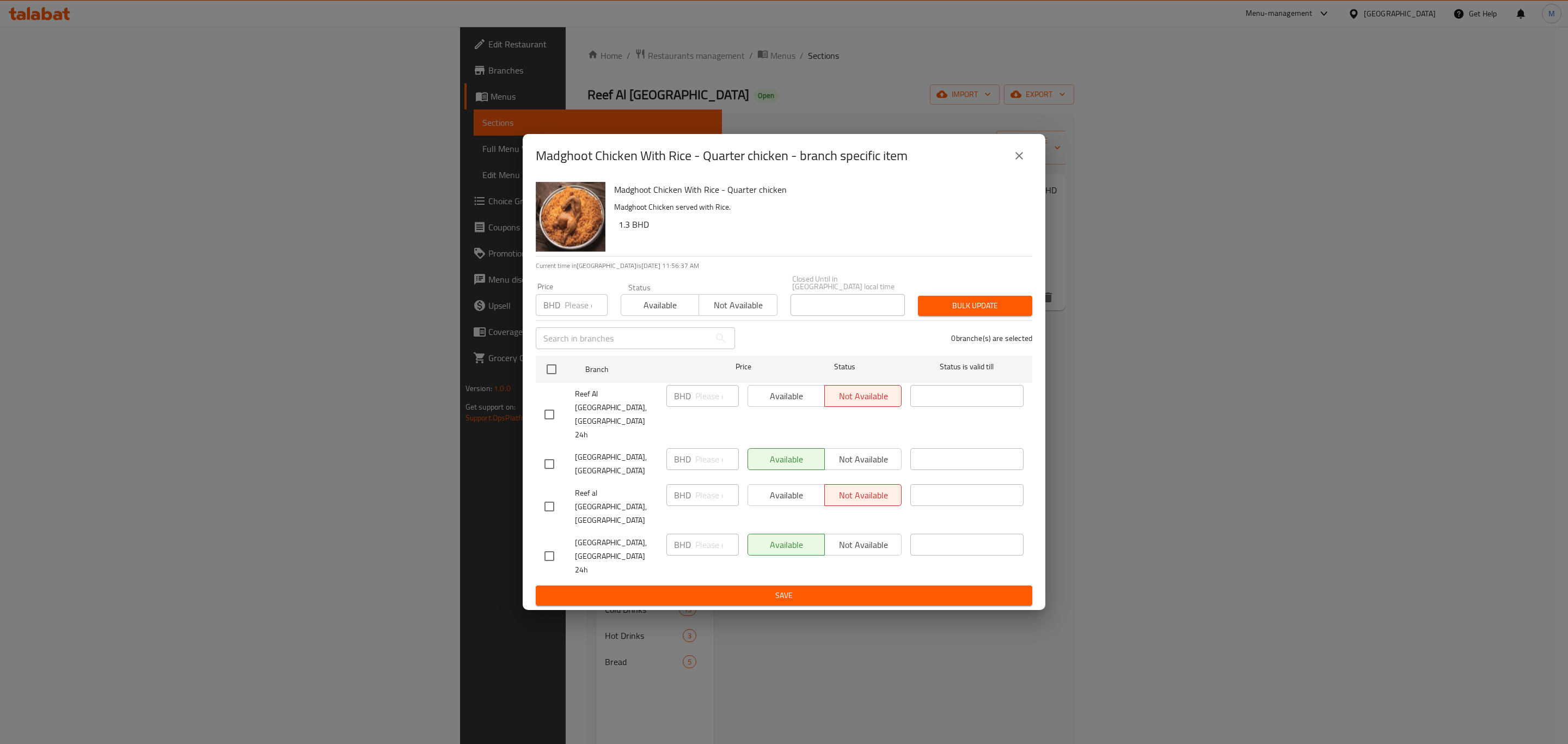
click at [1026, 169] on button "close" at bounding box center [1019, 155] width 26 height 26
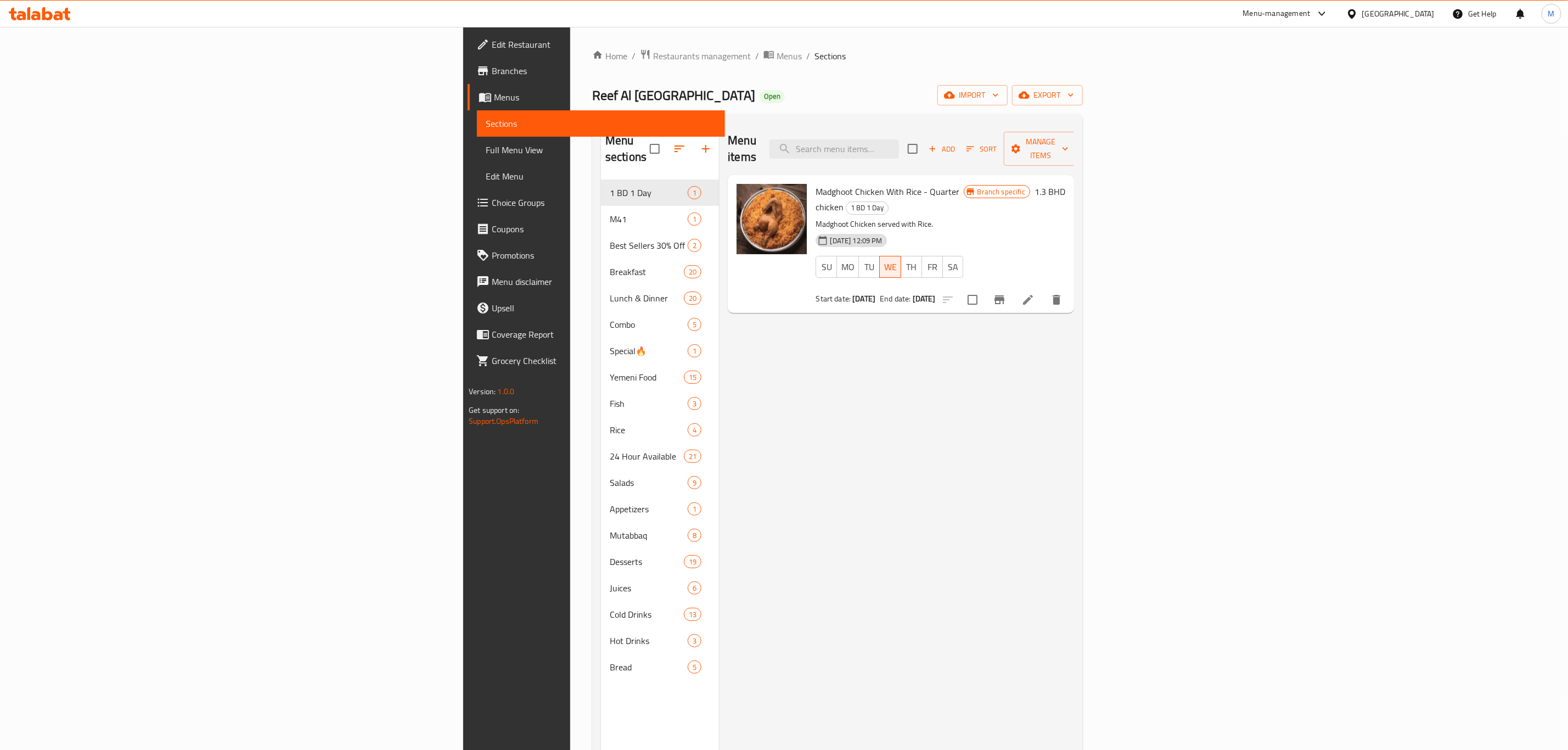
click at [1035, 293] on icon at bounding box center [1028, 300] width 13 height 13
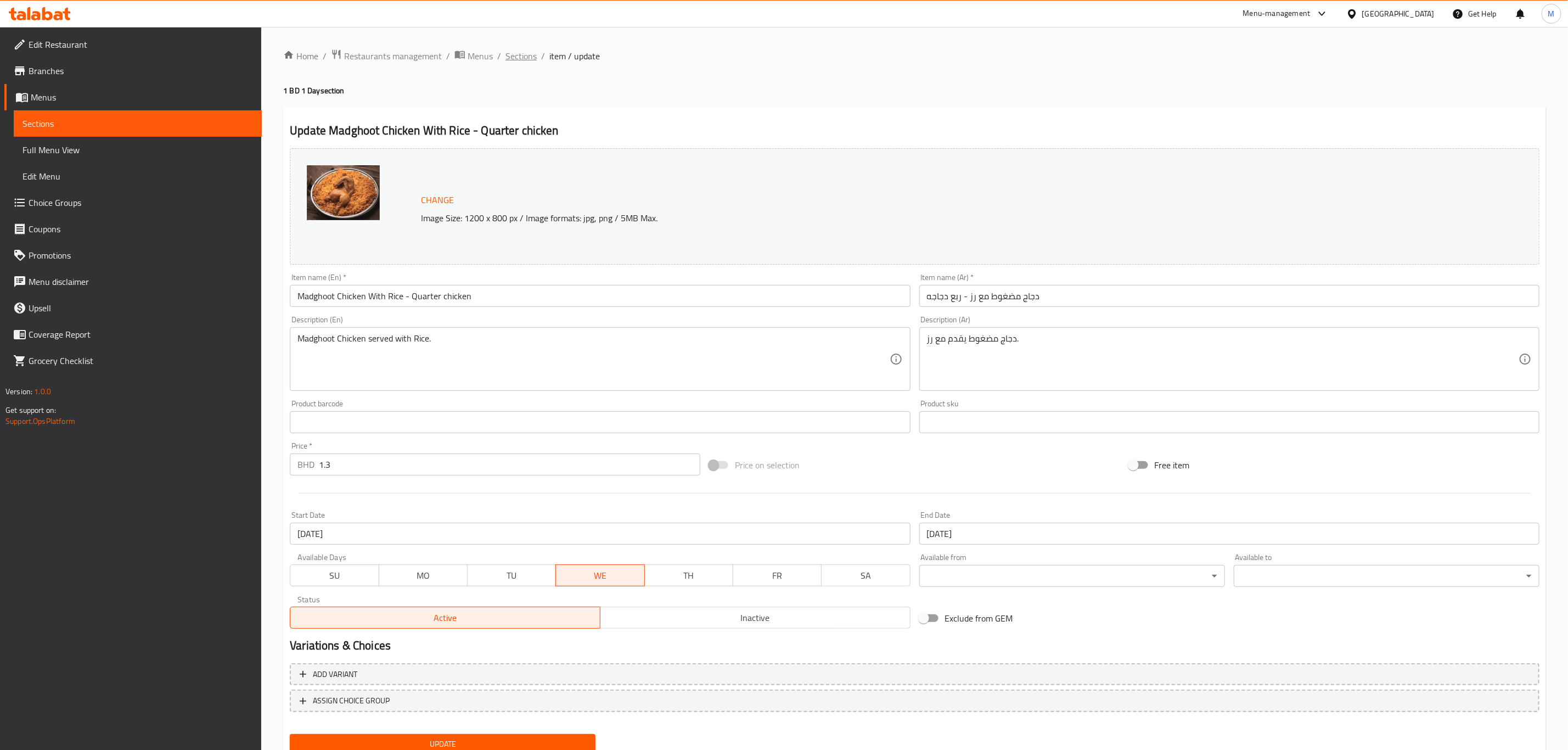
click at [516, 53] on span "Sections" at bounding box center [521, 55] width 31 height 13
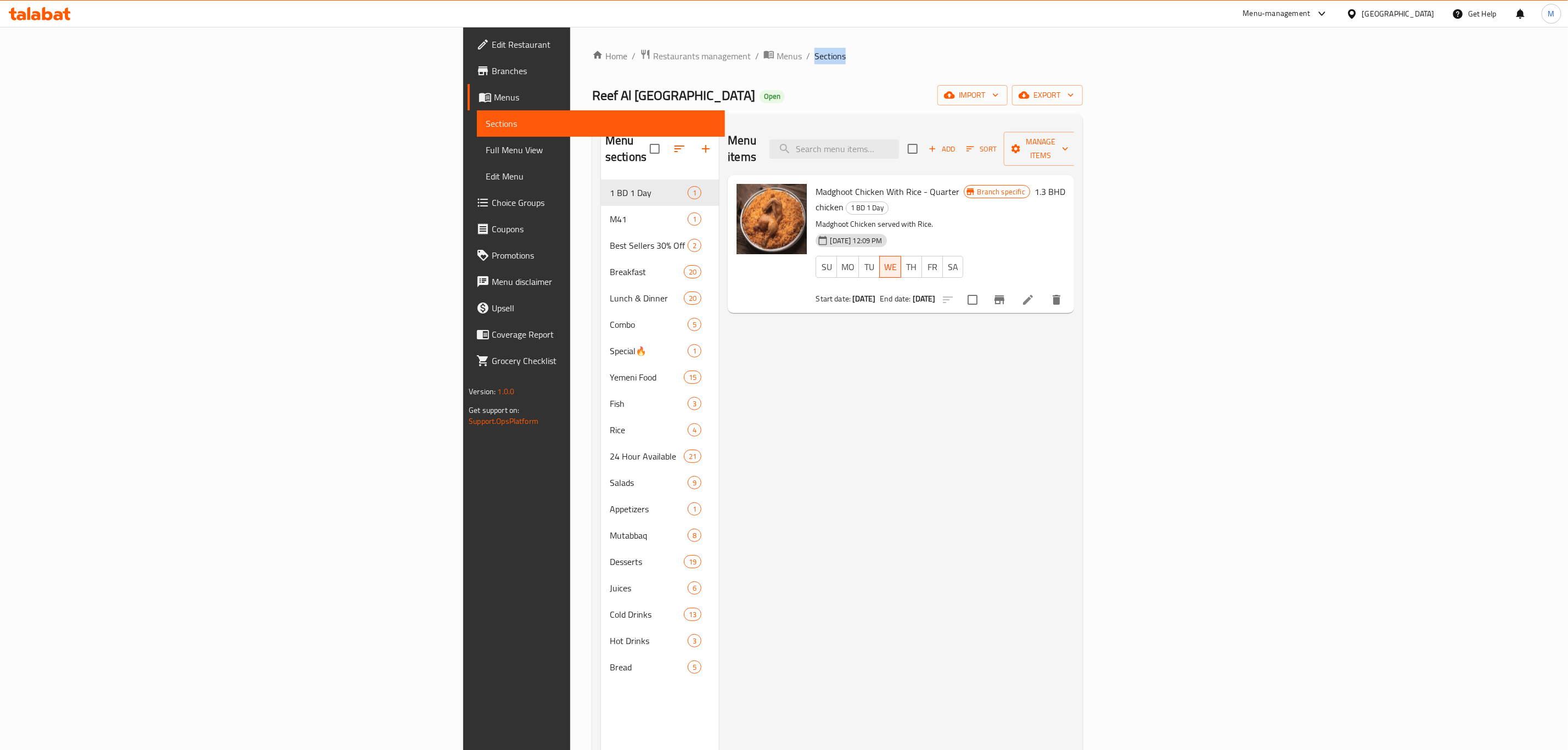
click at [1035, 293] on icon at bounding box center [1028, 300] width 13 height 13
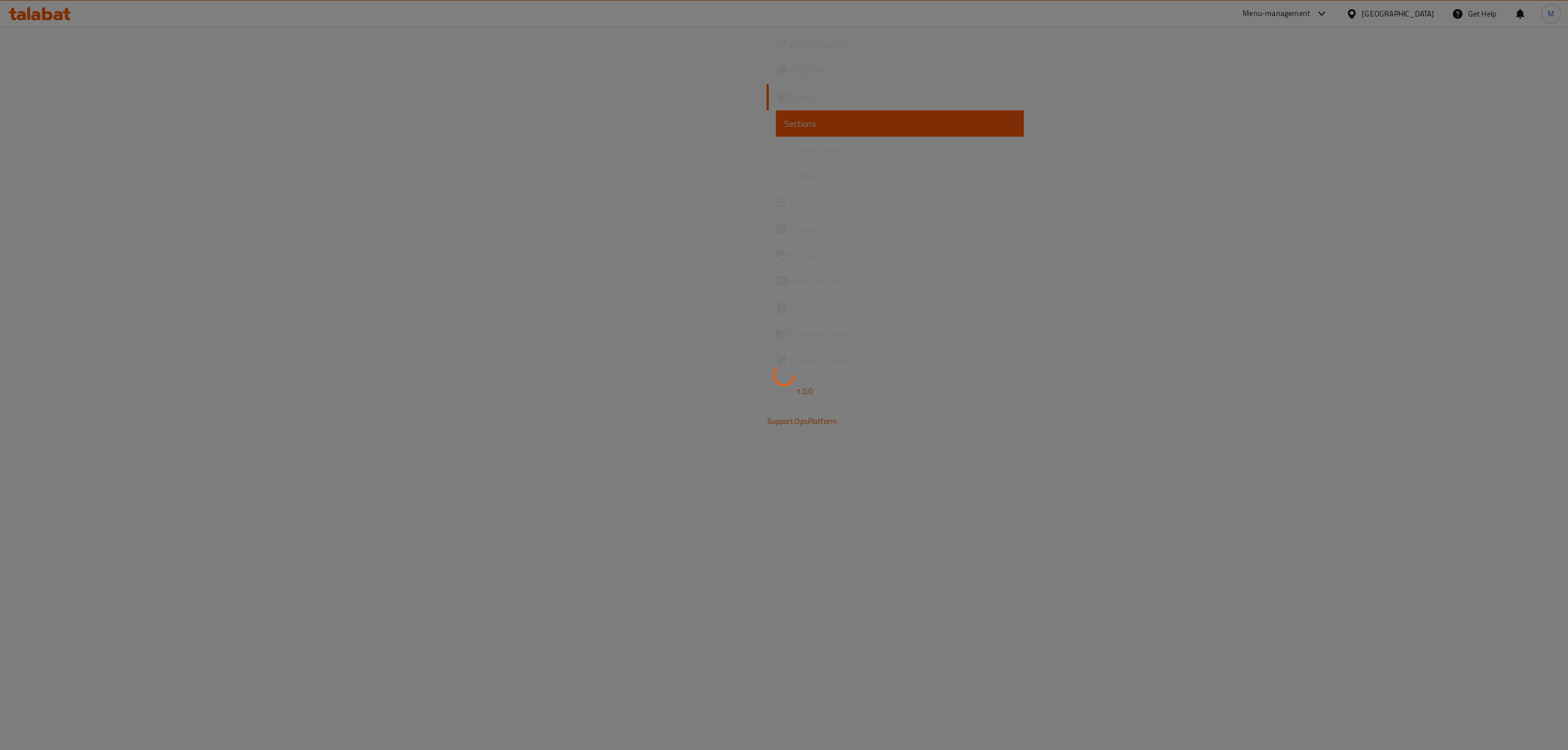
click at [1489, 263] on div at bounding box center [784, 375] width 1568 height 750
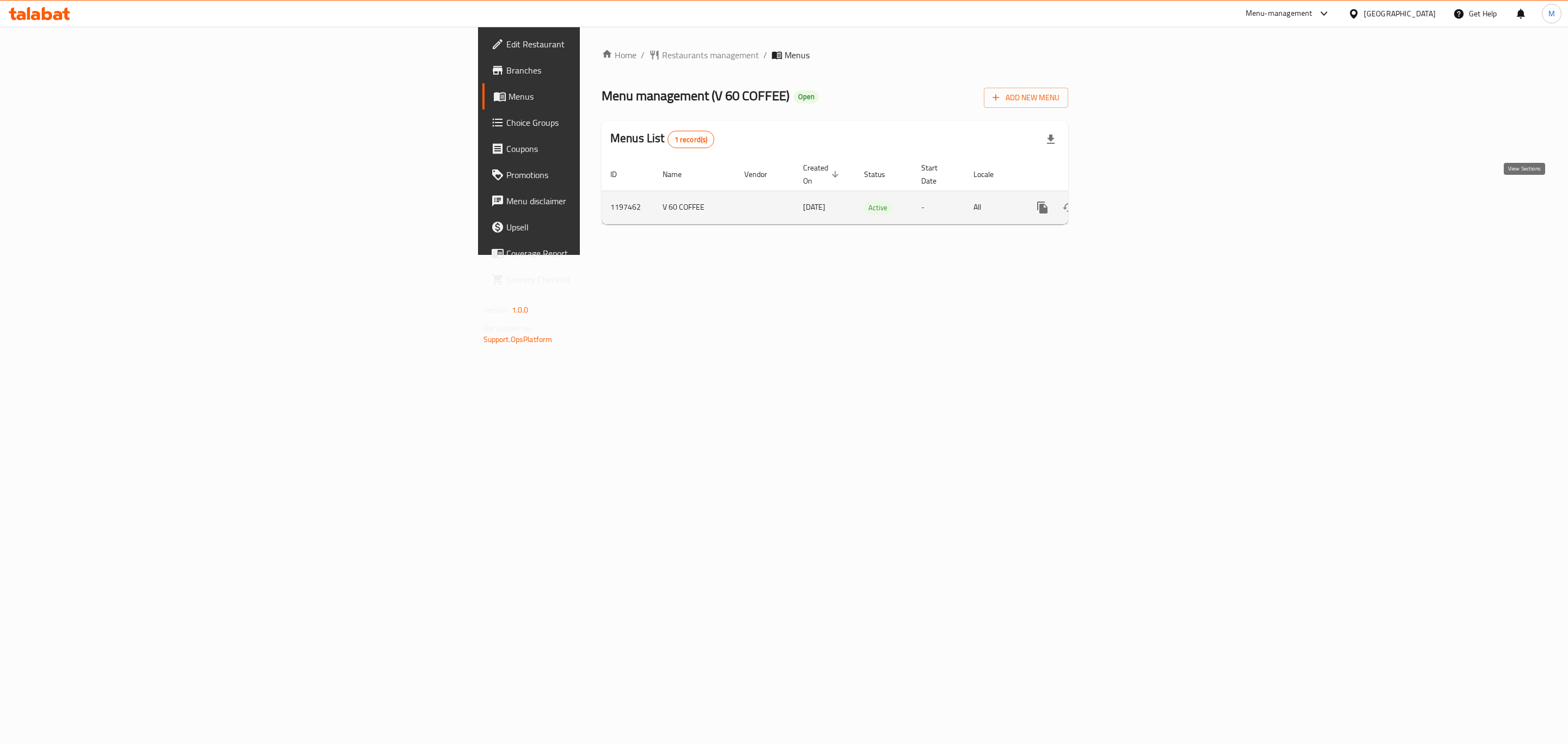
click at [1127, 201] on icon "enhanced table" at bounding box center [1121, 207] width 13 height 13
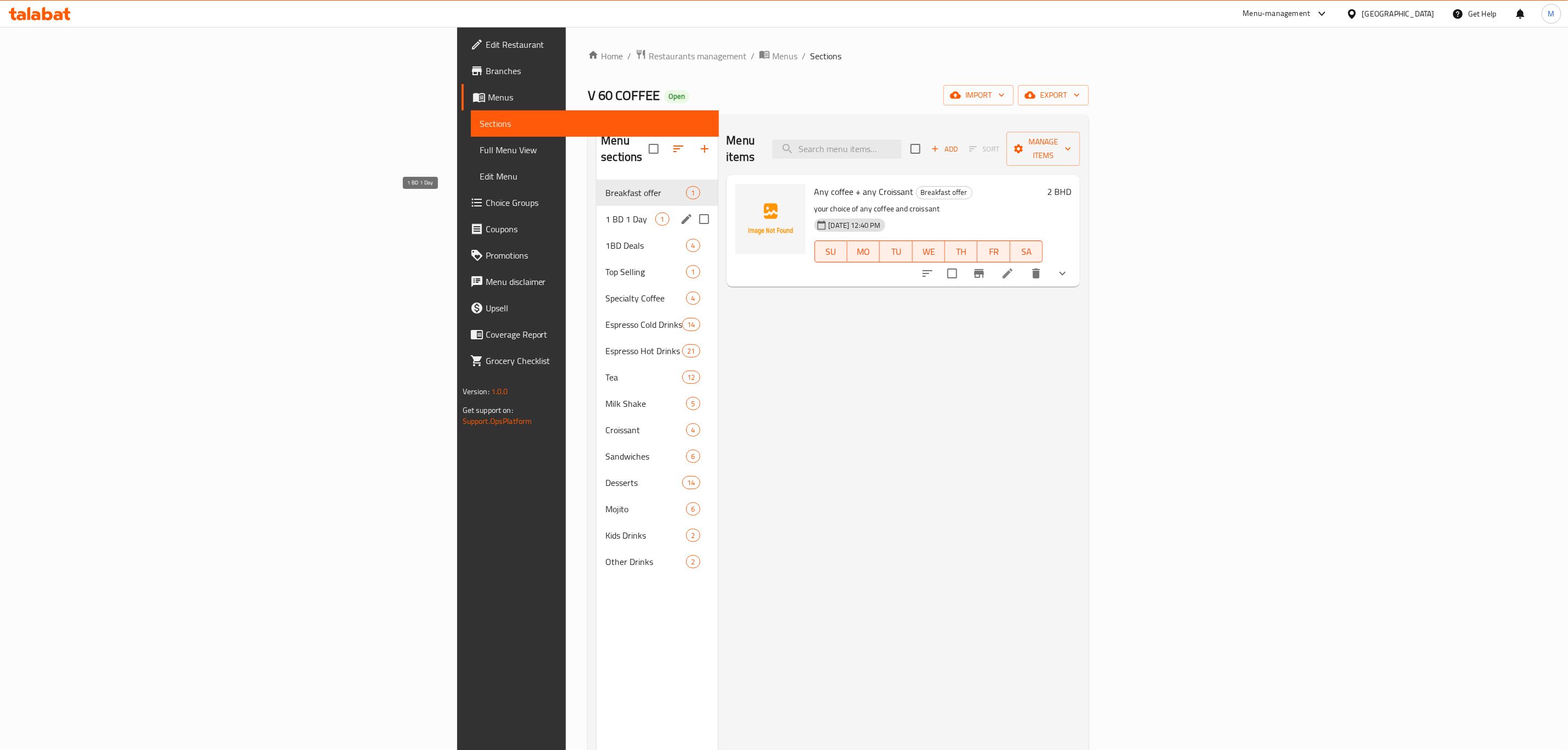
click at [606, 212] on span "1 BD 1 Day" at bounding box center [630, 218] width 50 height 13
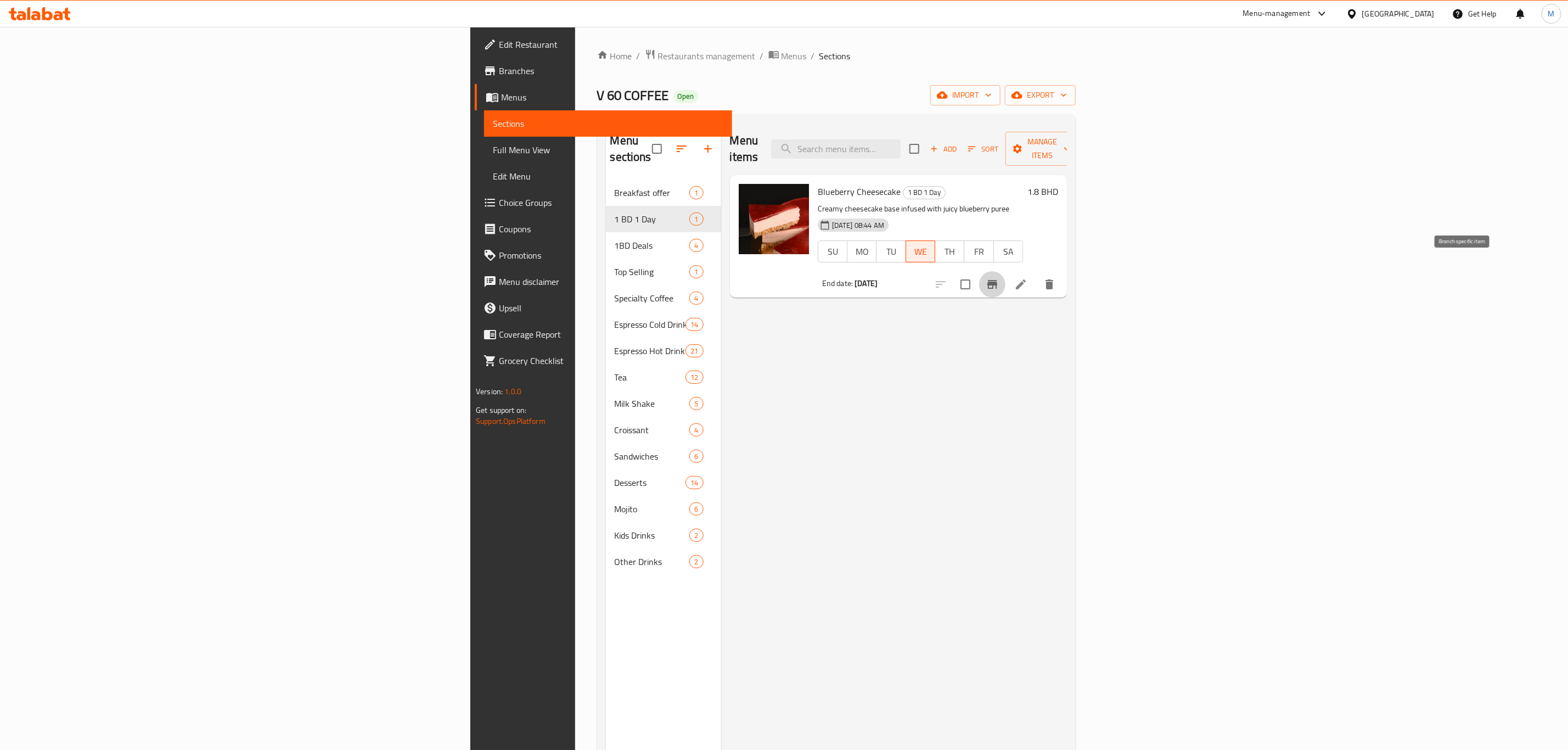
click at [997, 280] on icon "Branch-specific-item" at bounding box center [992, 284] width 10 height 9
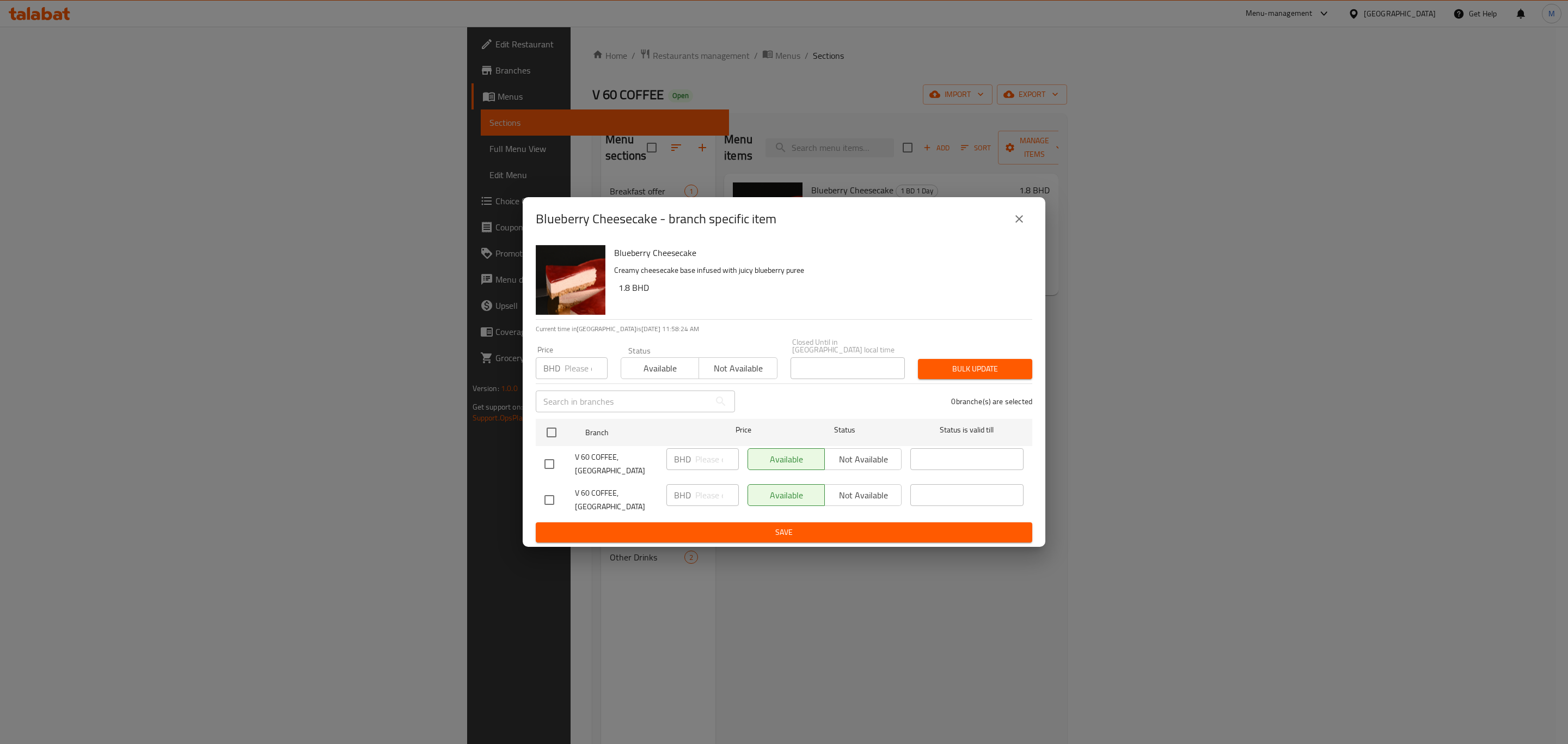
click at [1026, 226] on button "close" at bounding box center [1019, 219] width 26 height 26
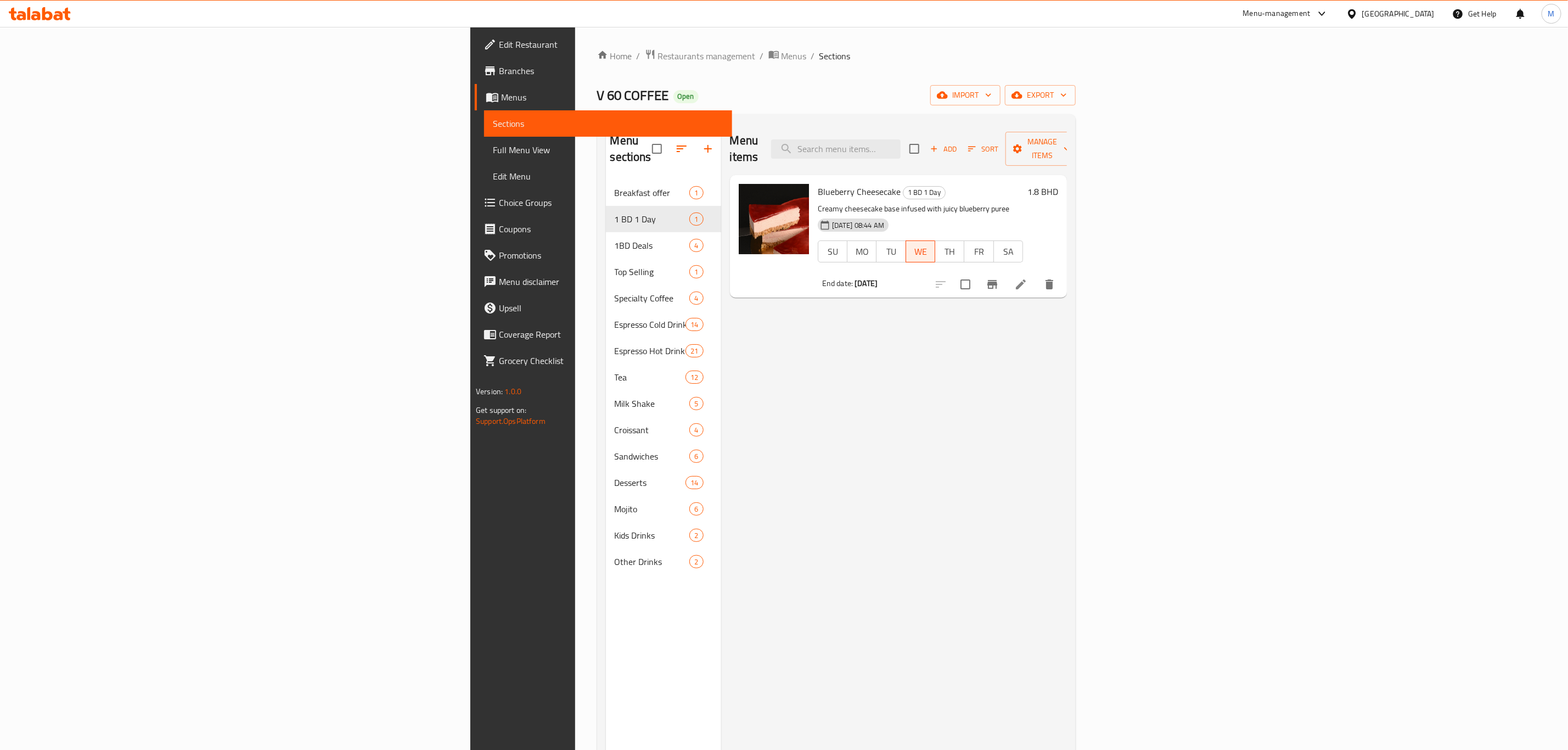
click at [1027, 278] on icon at bounding box center [1021, 284] width 13 height 13
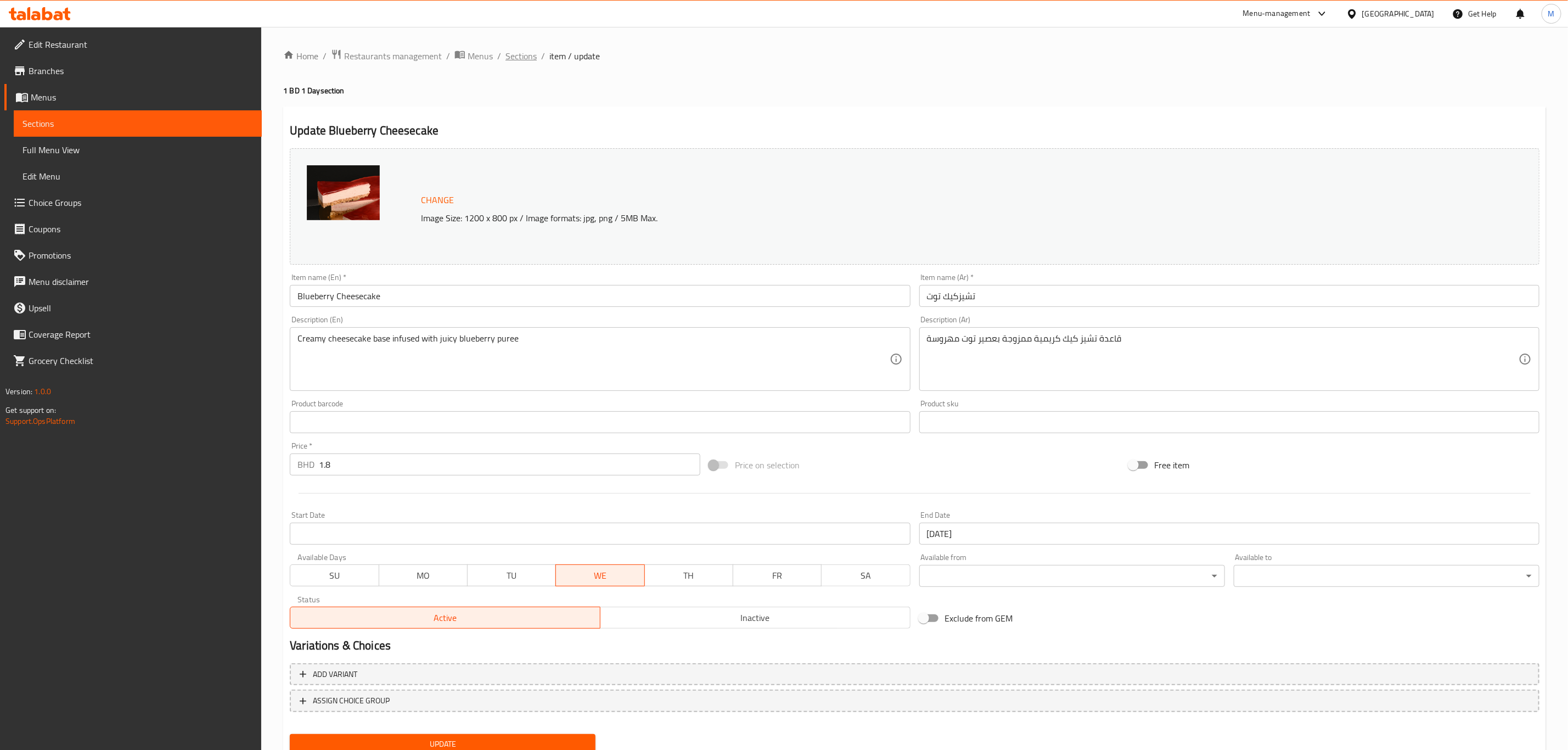
click at [524, 55] on span "Sections" at bounding box center [521, 55] width 31 height 13
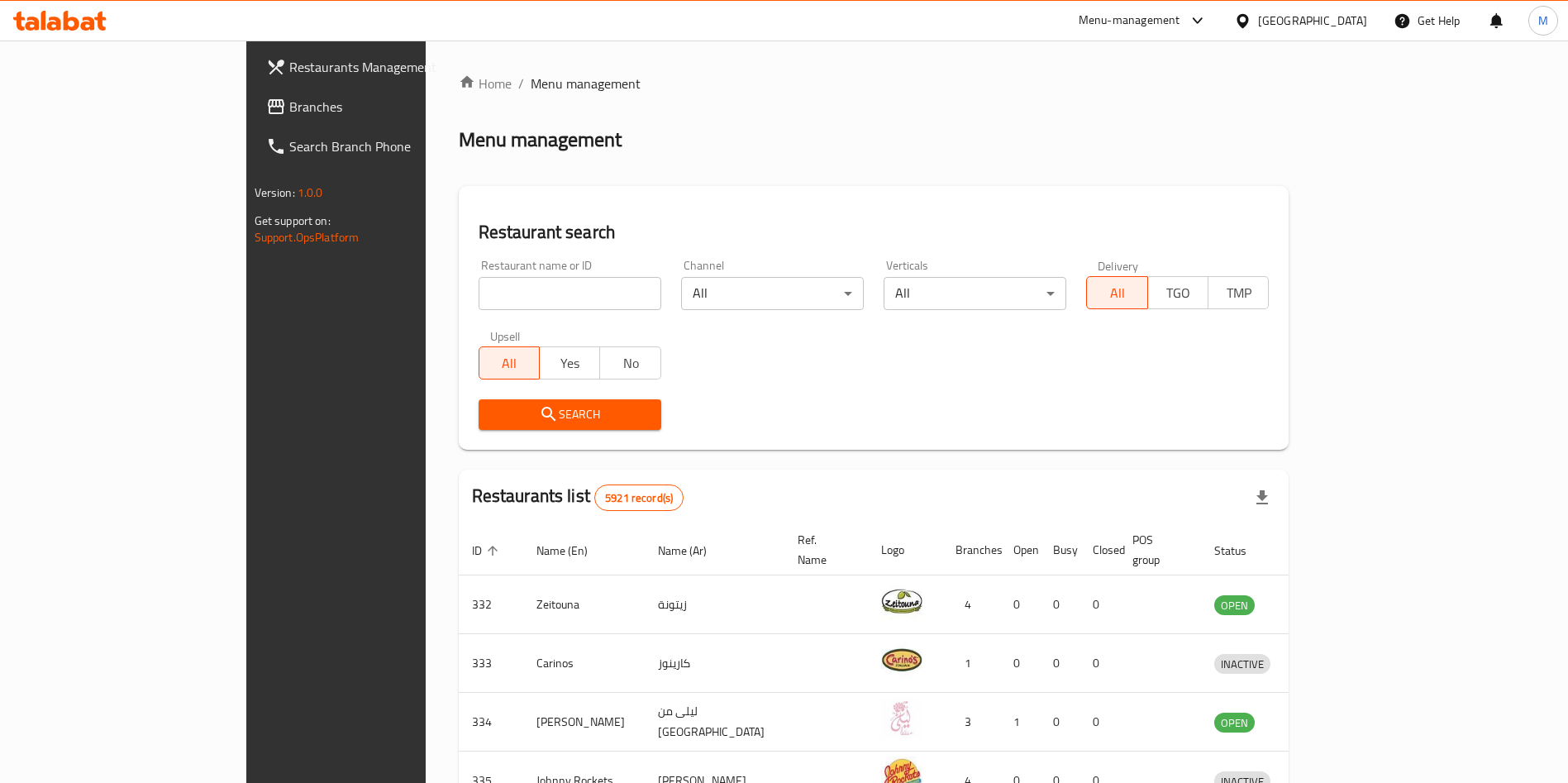
click at [95, 28] on icon at bounding box center [59, 20] width 93 height 19
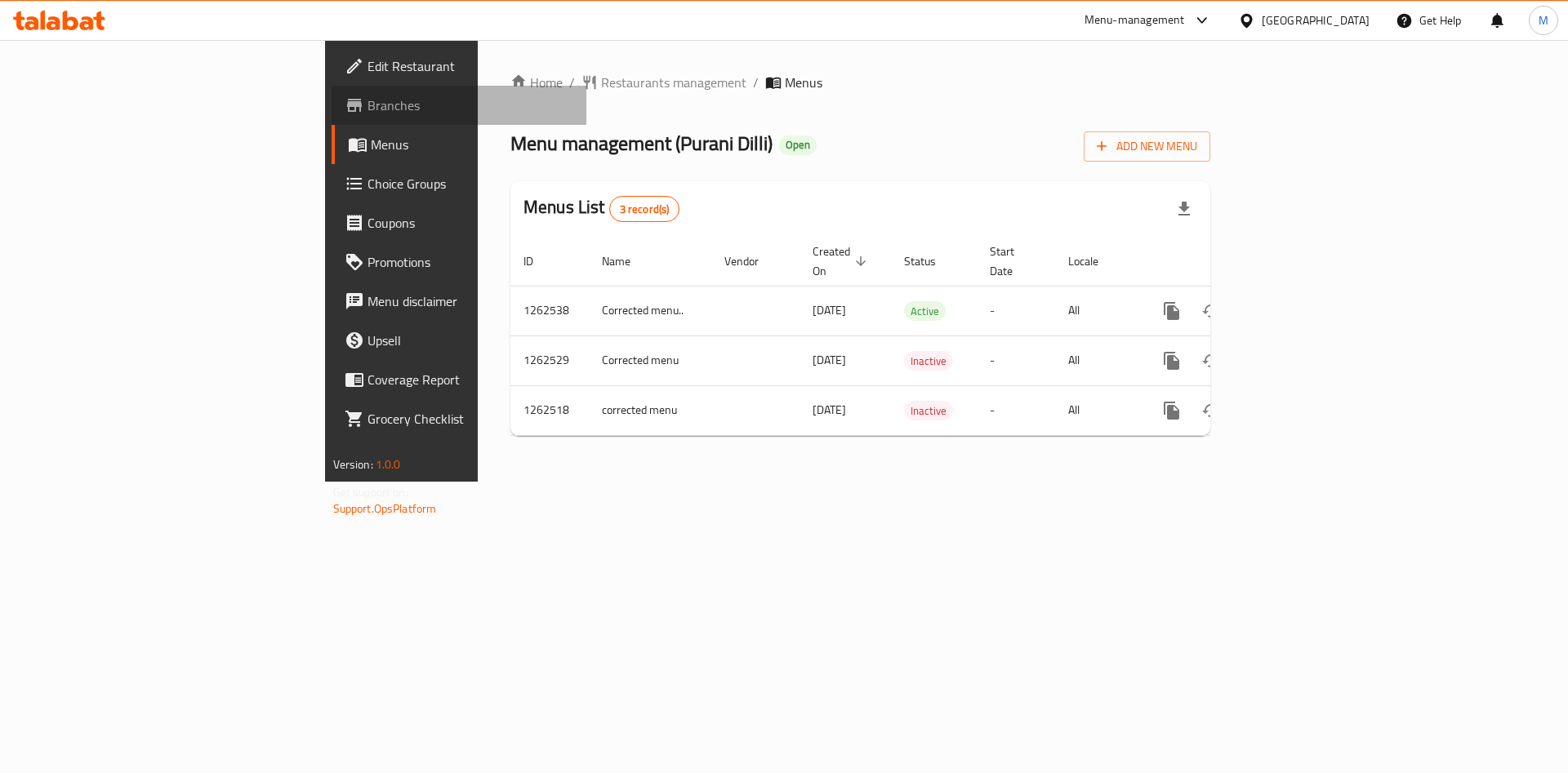
click at [367, 114] on span "Branches" at bounding box center [470, 105] width 206 height 19
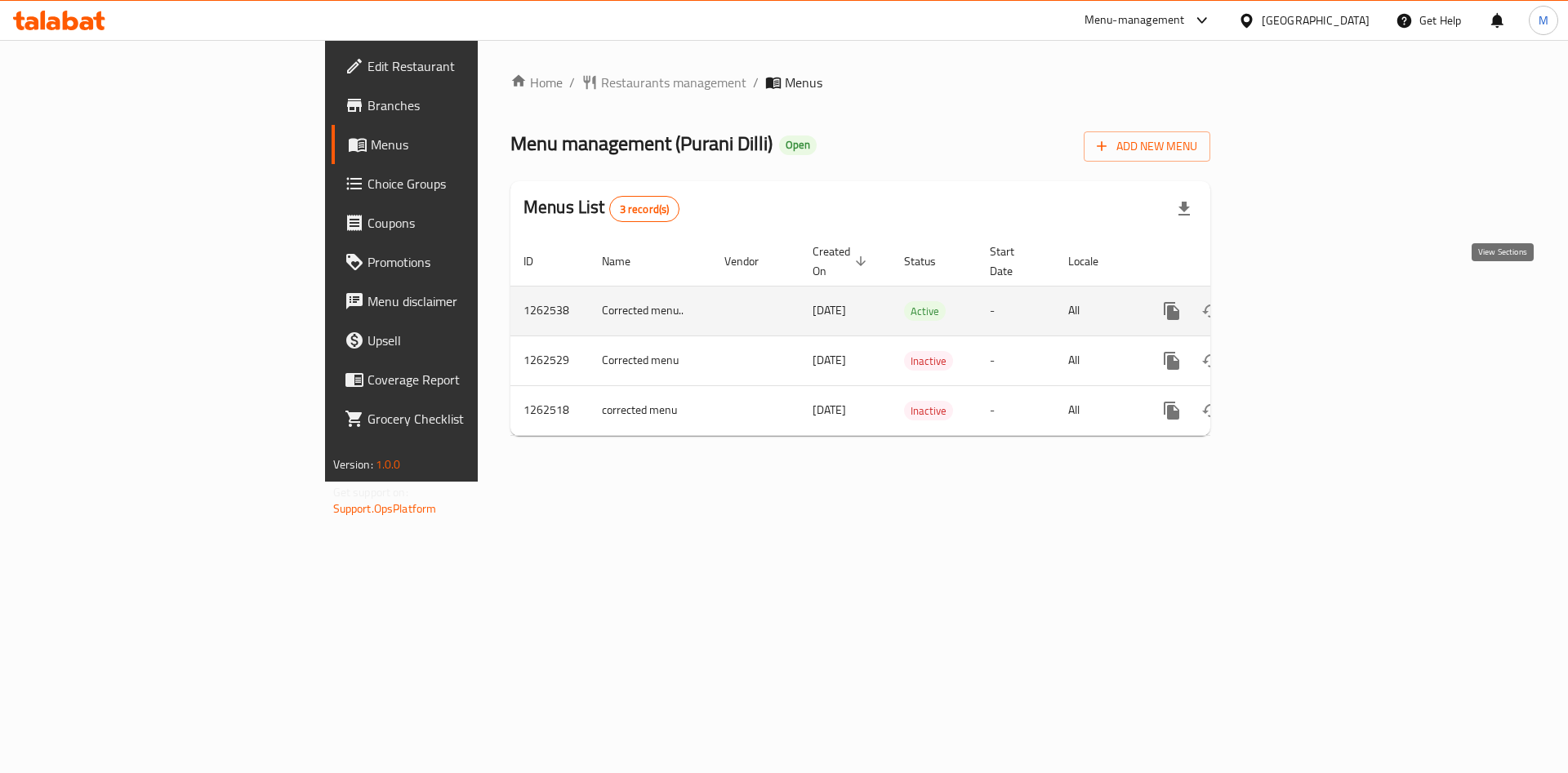
click at [1310, 291] on link "enhanced table" at bounding box center [1289, 310] width 39 height 39
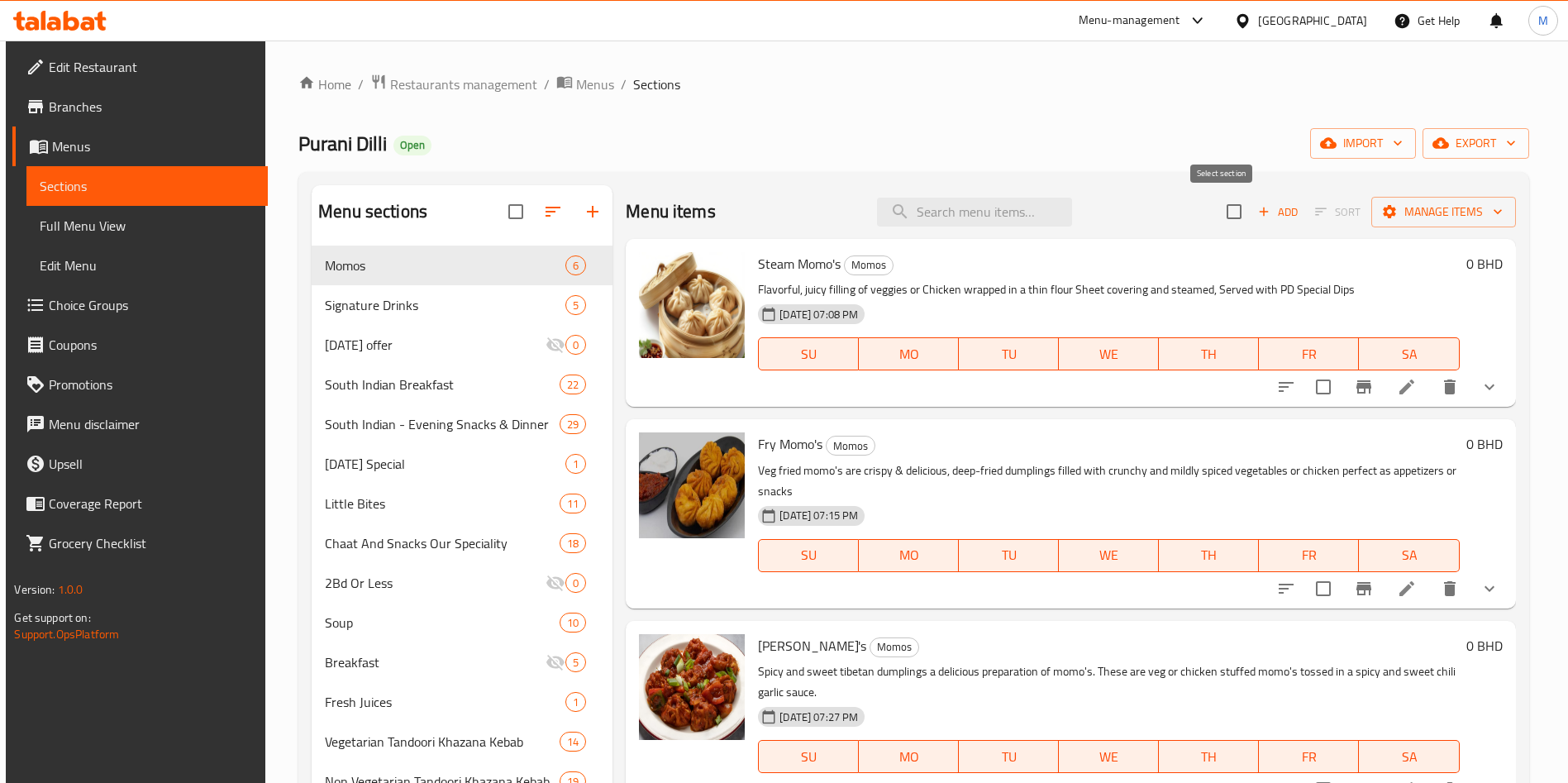
click at [1226, 214] on input "checkbox" at bounding box center [1234, 212] width 35 height 35
checkbox input "true"
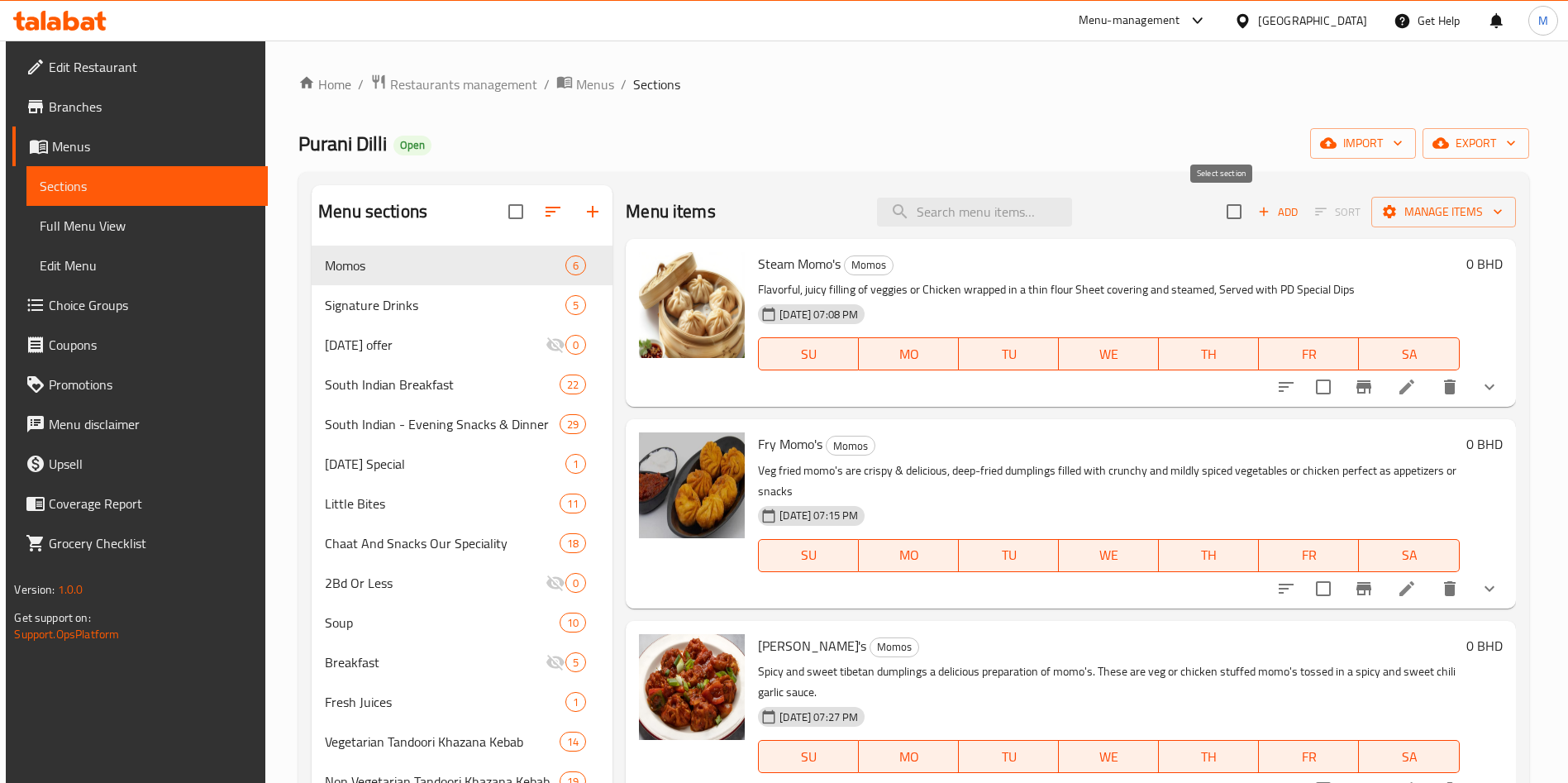
checkbox input "true"
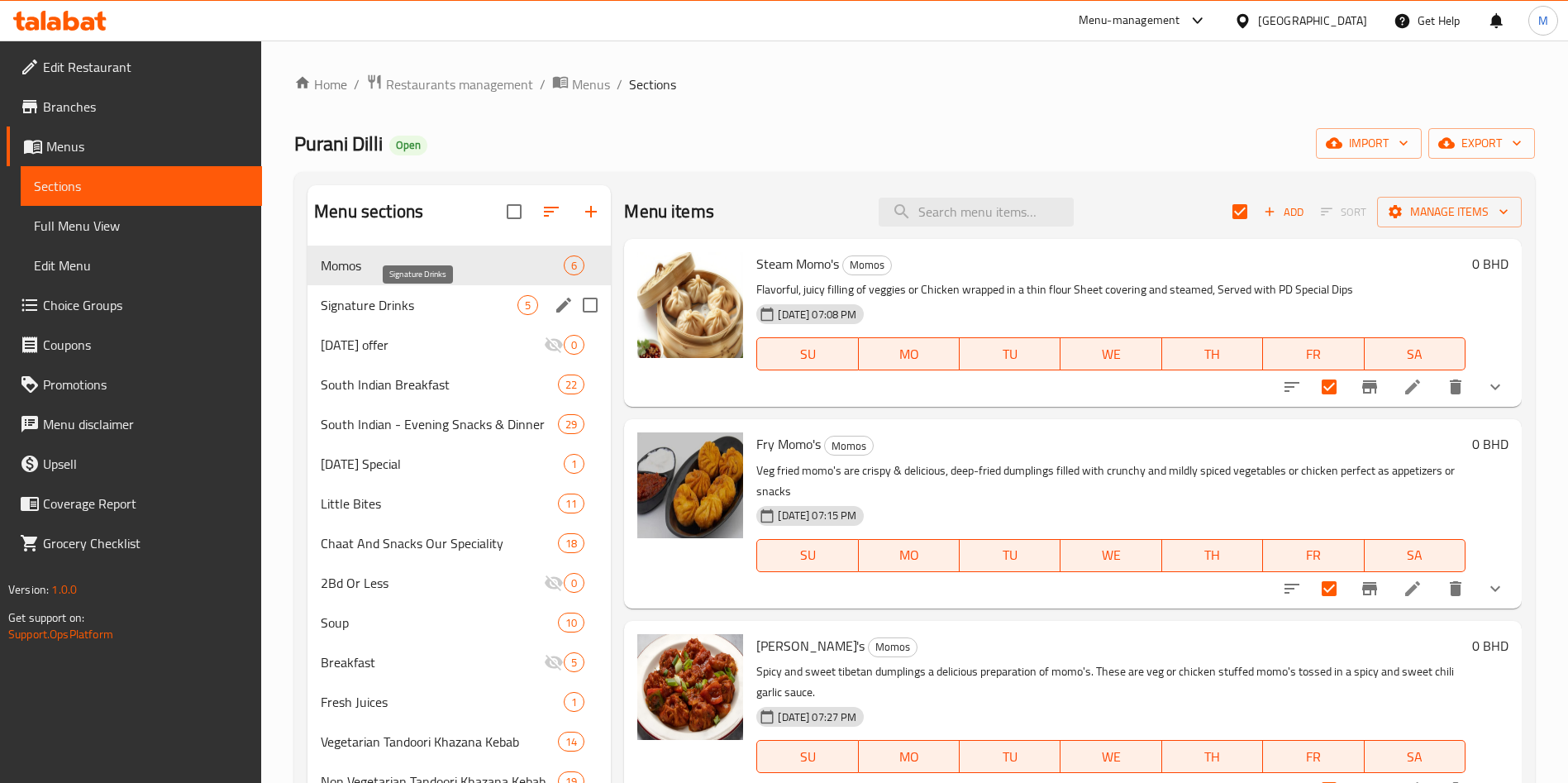
click at [425, 295] on span "Signature Drinks" at bounding box center [419, 304] width 197 height 19
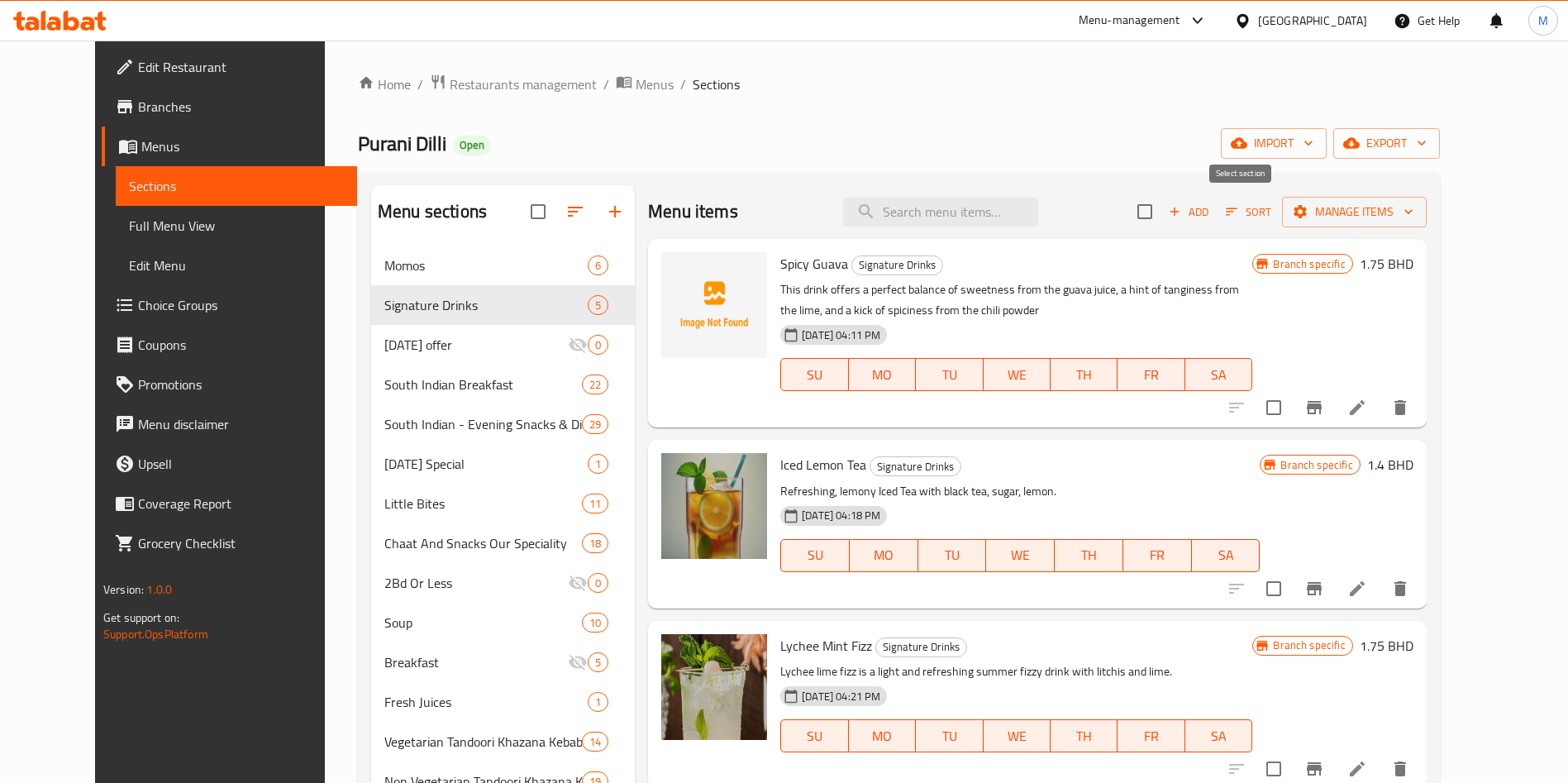
click at [1162, 202] on input "checkbox" at bounding box center [1145, 212] width 35 height 35
checkbox input "true"
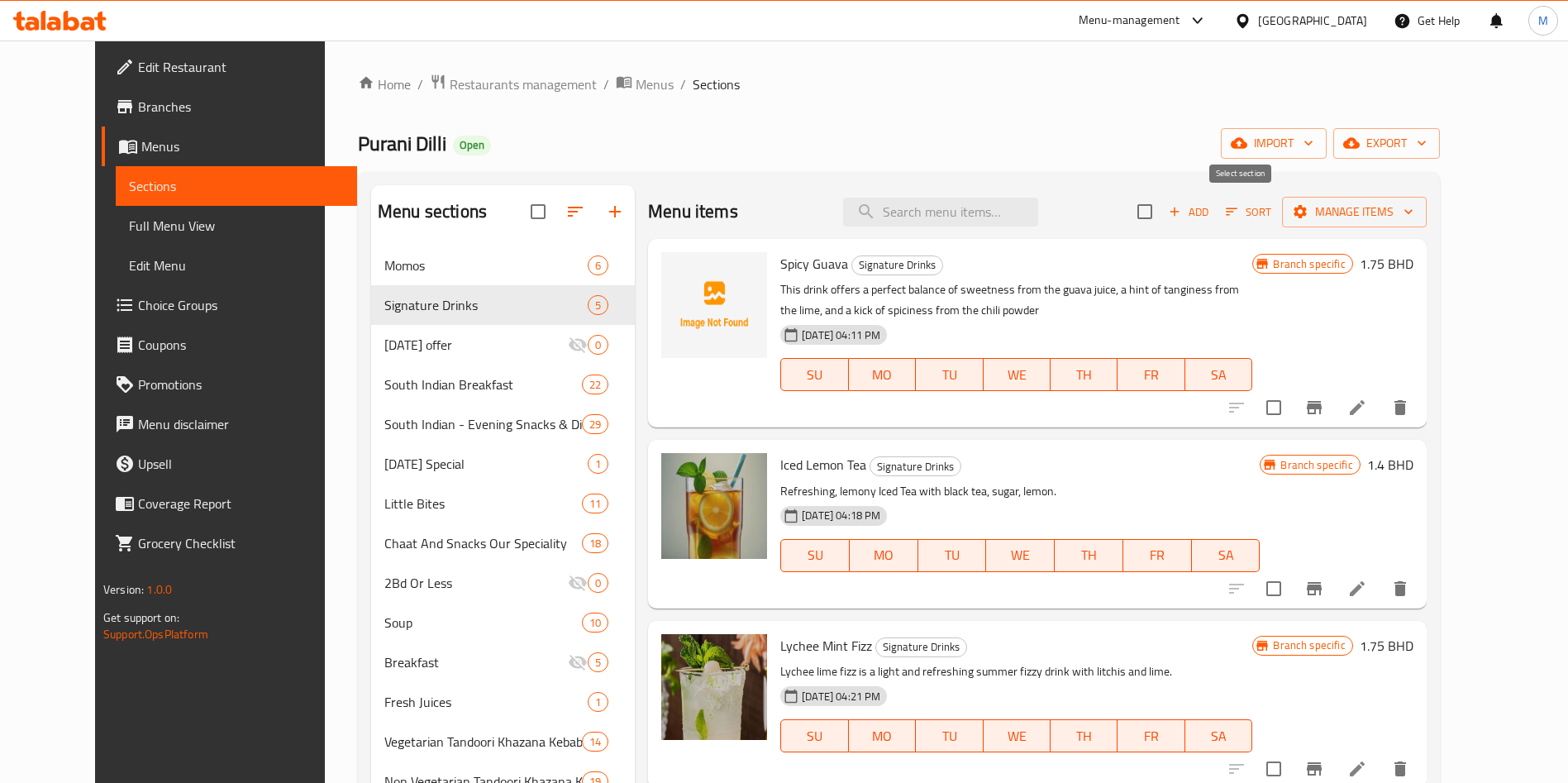
checkbox input "true"
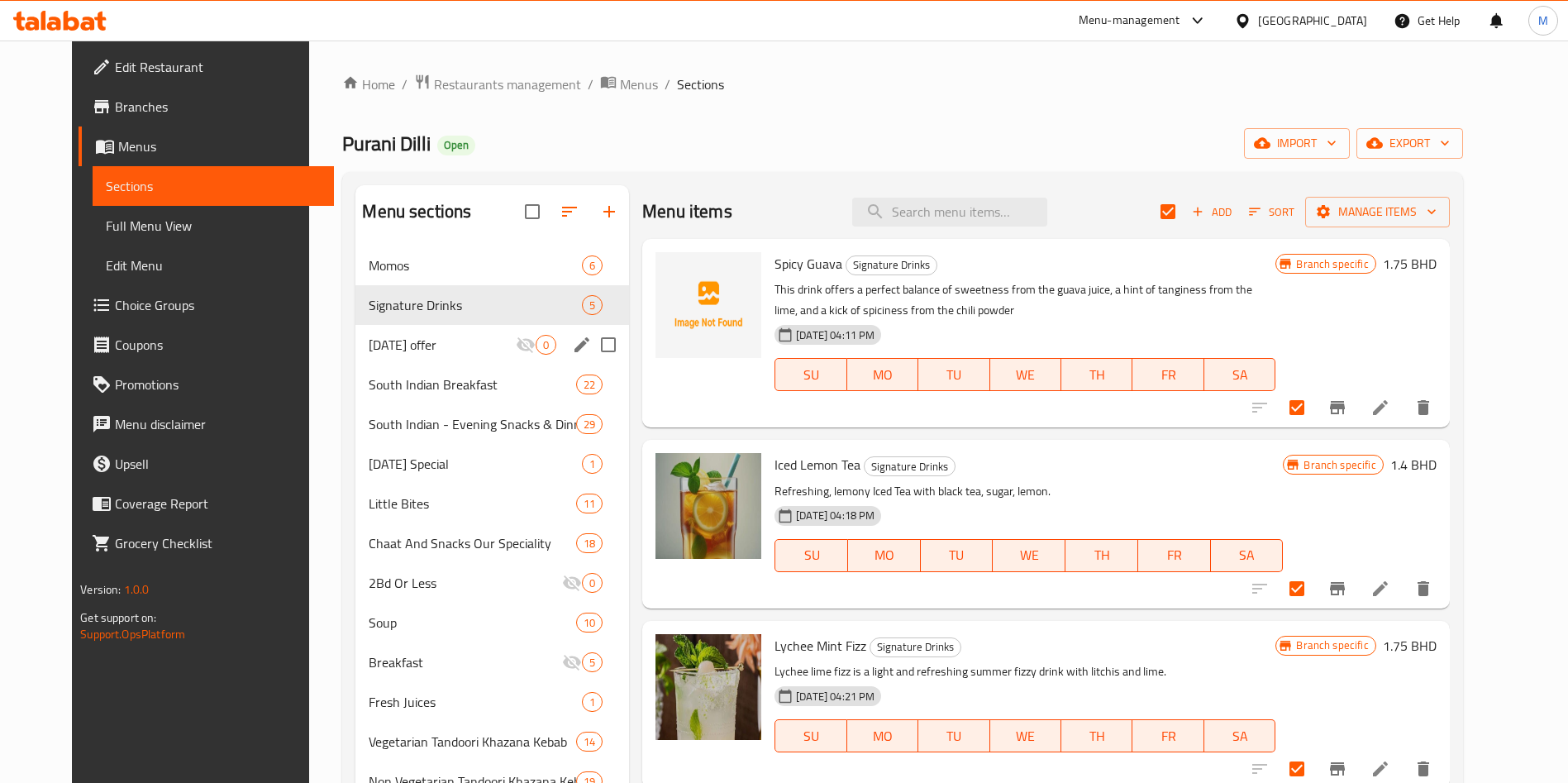
click at [431, 357] on div "Ramadan offer 0" at bounding box center [492, 345] width 273 height 40
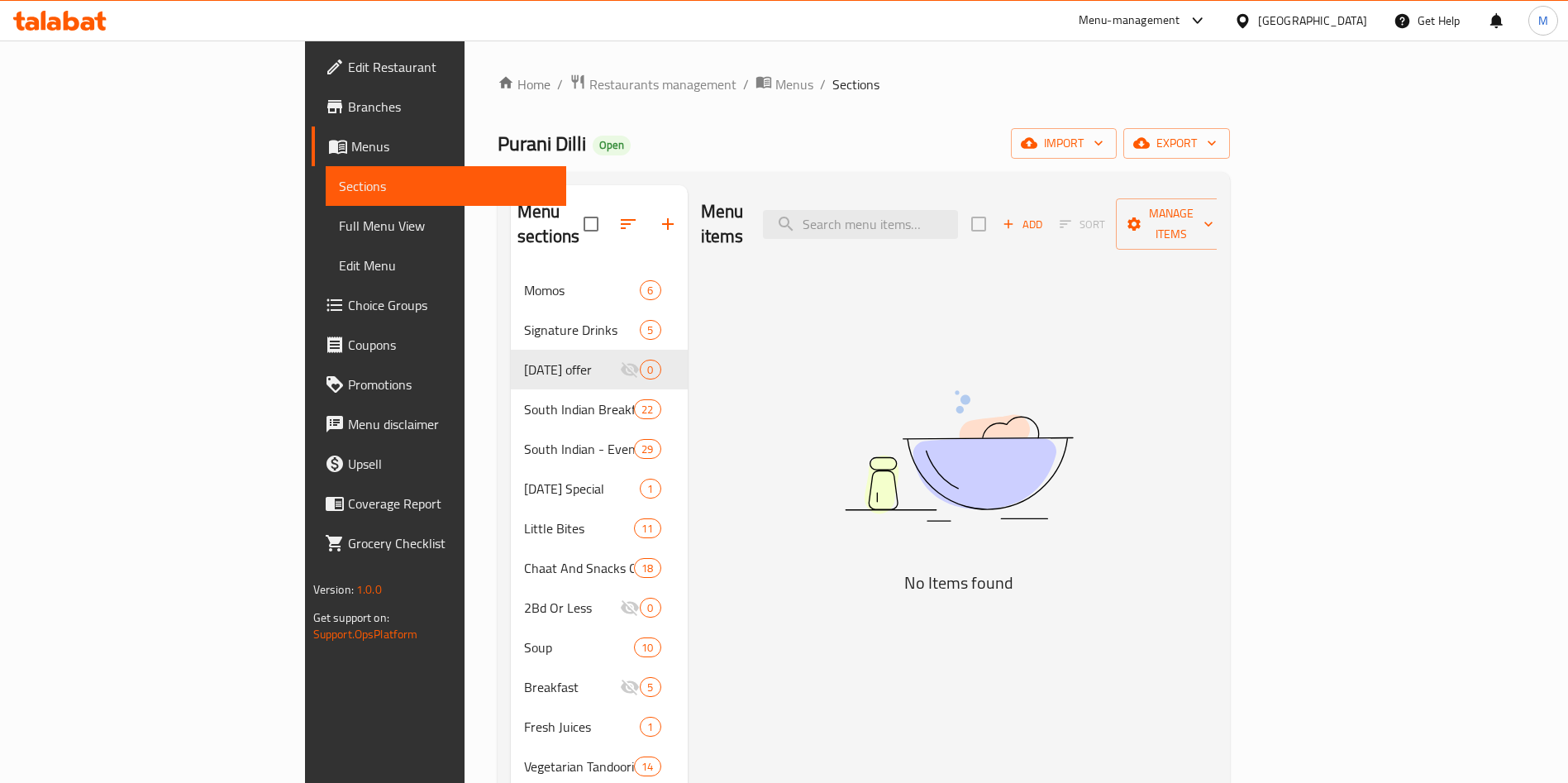
click at [1226, 213] on div "Add Sort Manage items" at bounding box center [1099, 224] width 255 height 51
click at [1226, 208] on div "Add Sort Manage items" at bounding box center [1099, 224] width 255 height 51
click at [1213, 205] on span "Manage items" at bounding box center [1171, 224] width 84 height 42
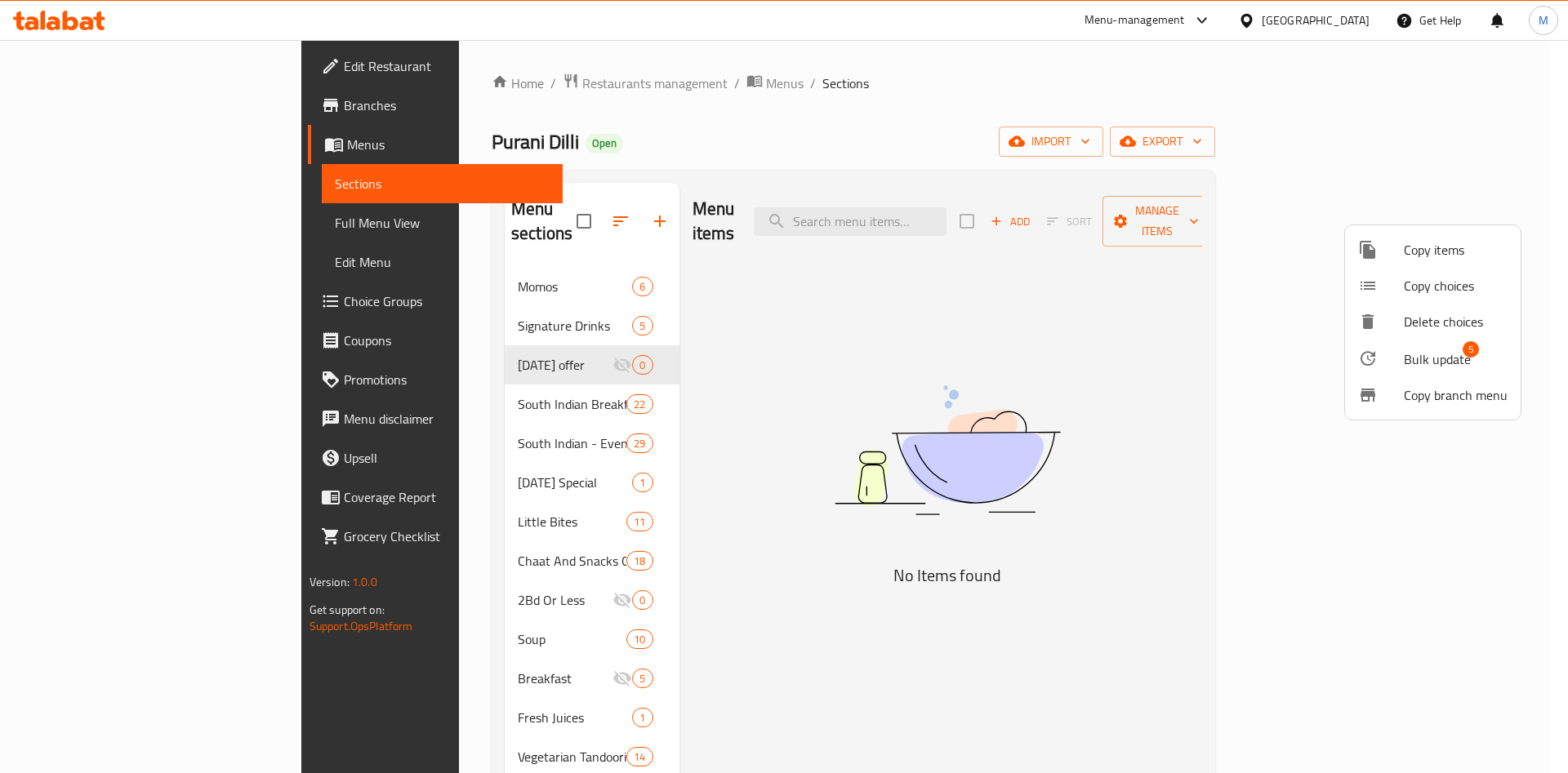
click at [405, 305] on div at bounding box center [784, 386] width 1568 height 773
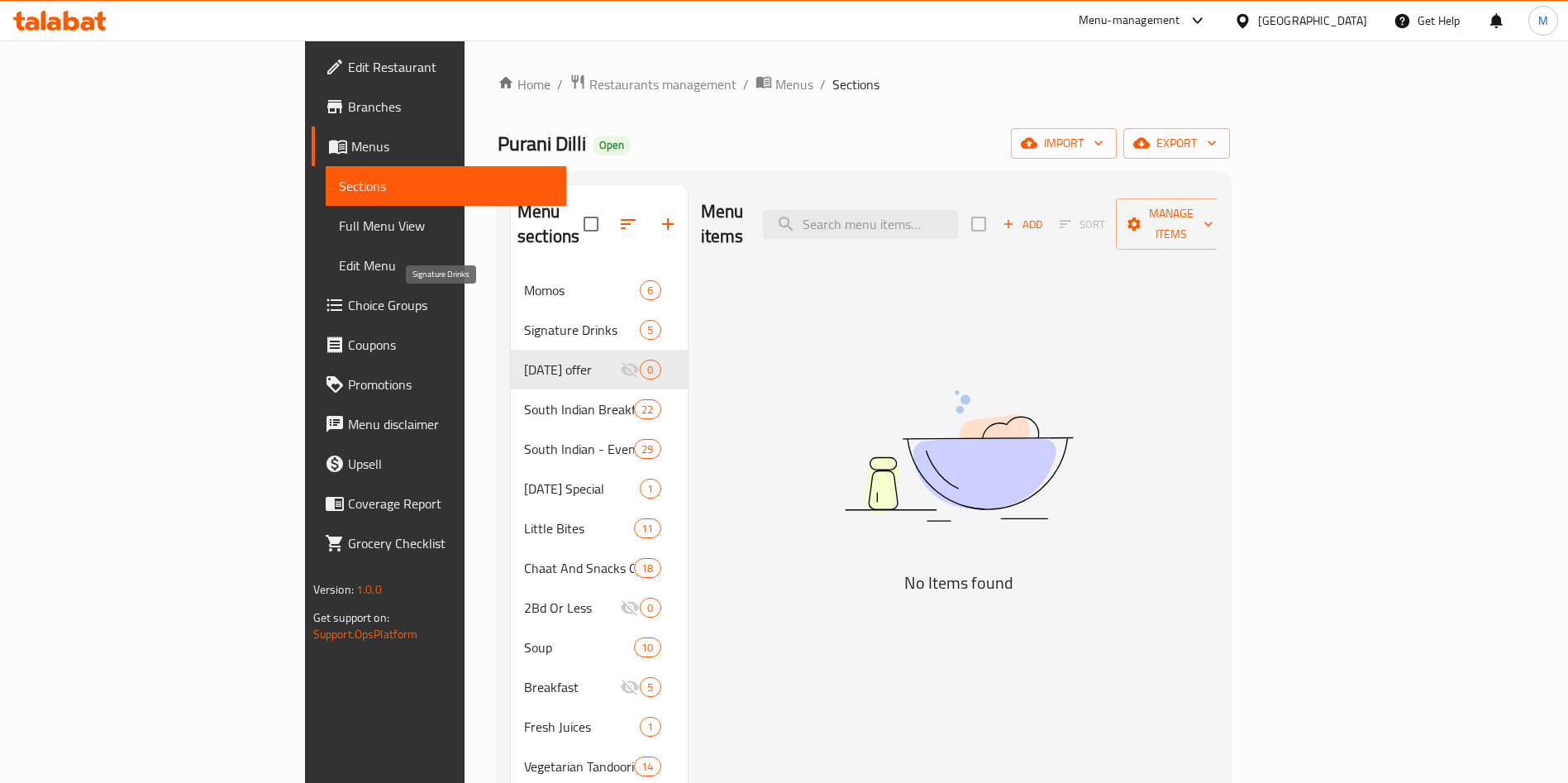
click at [524, 320] on span "Signature Drinks" at bounding box center [581, 329] width 115 height 19
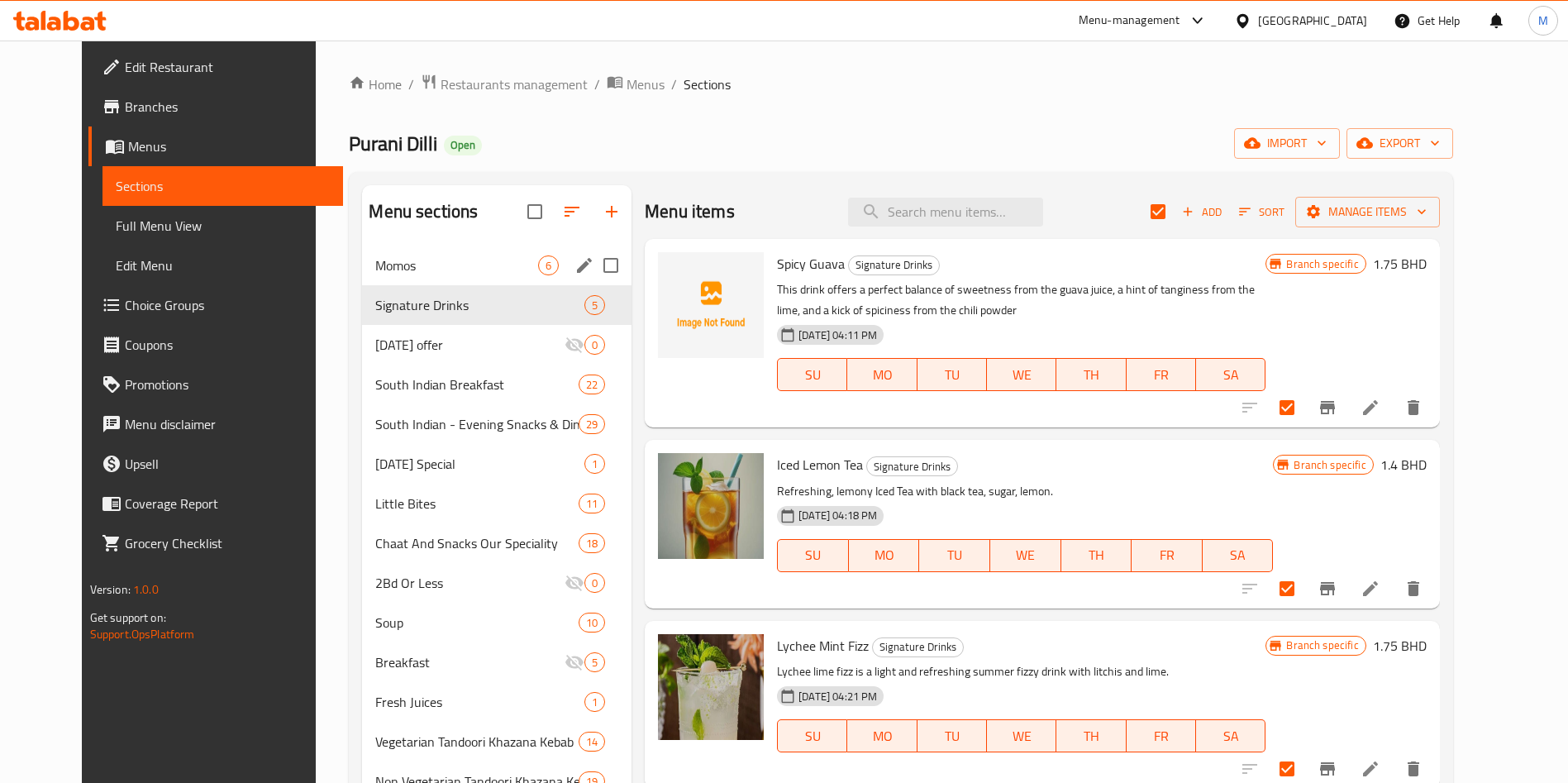
click at [456, 251] on div "Momos 6" at bounding box center [497, 265] width 270 height 40
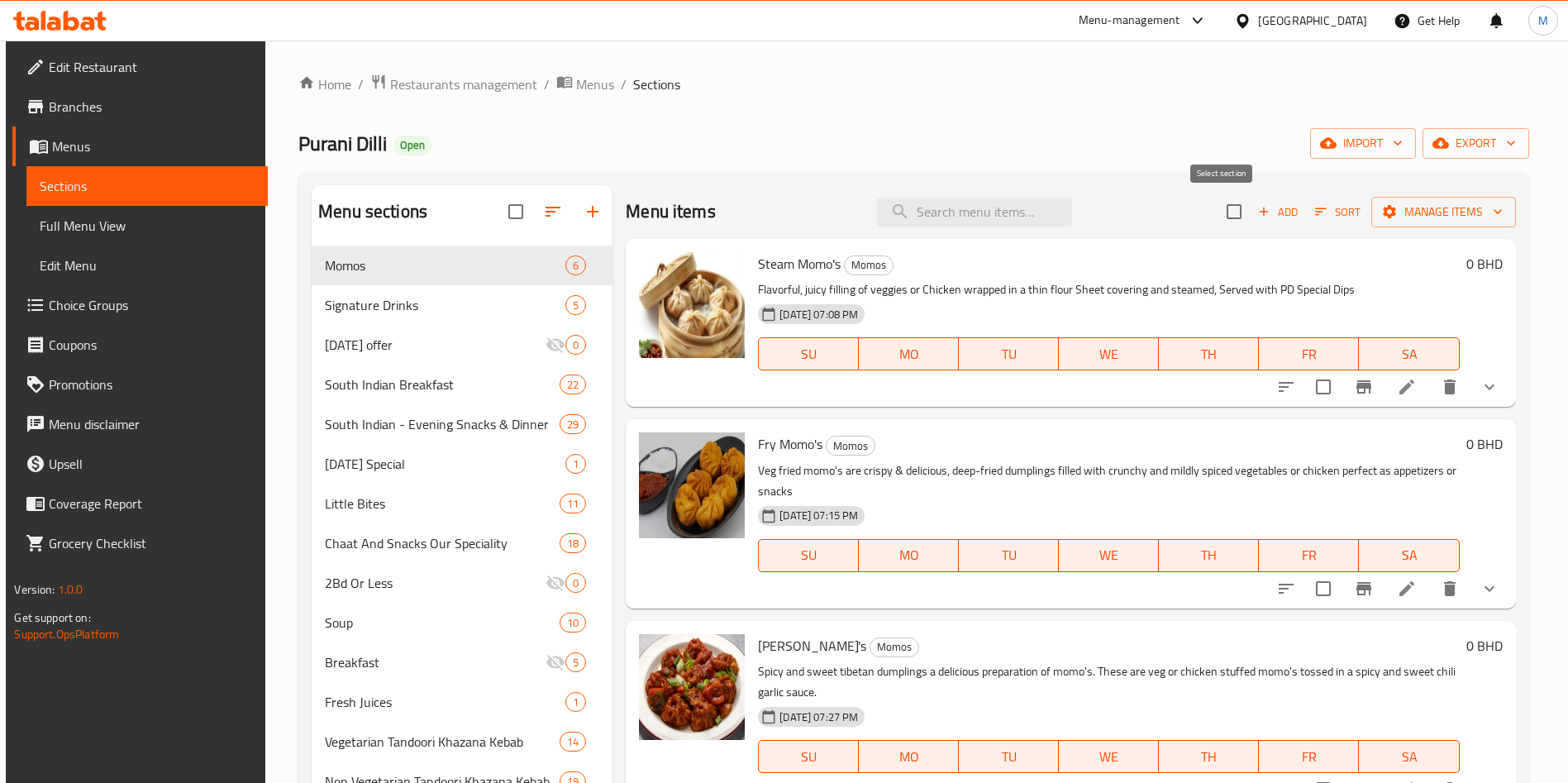
click at [1224, 216] on input "checkbox" at bounding box center [1234, 212] width 35 height 35
checkbox input "true"
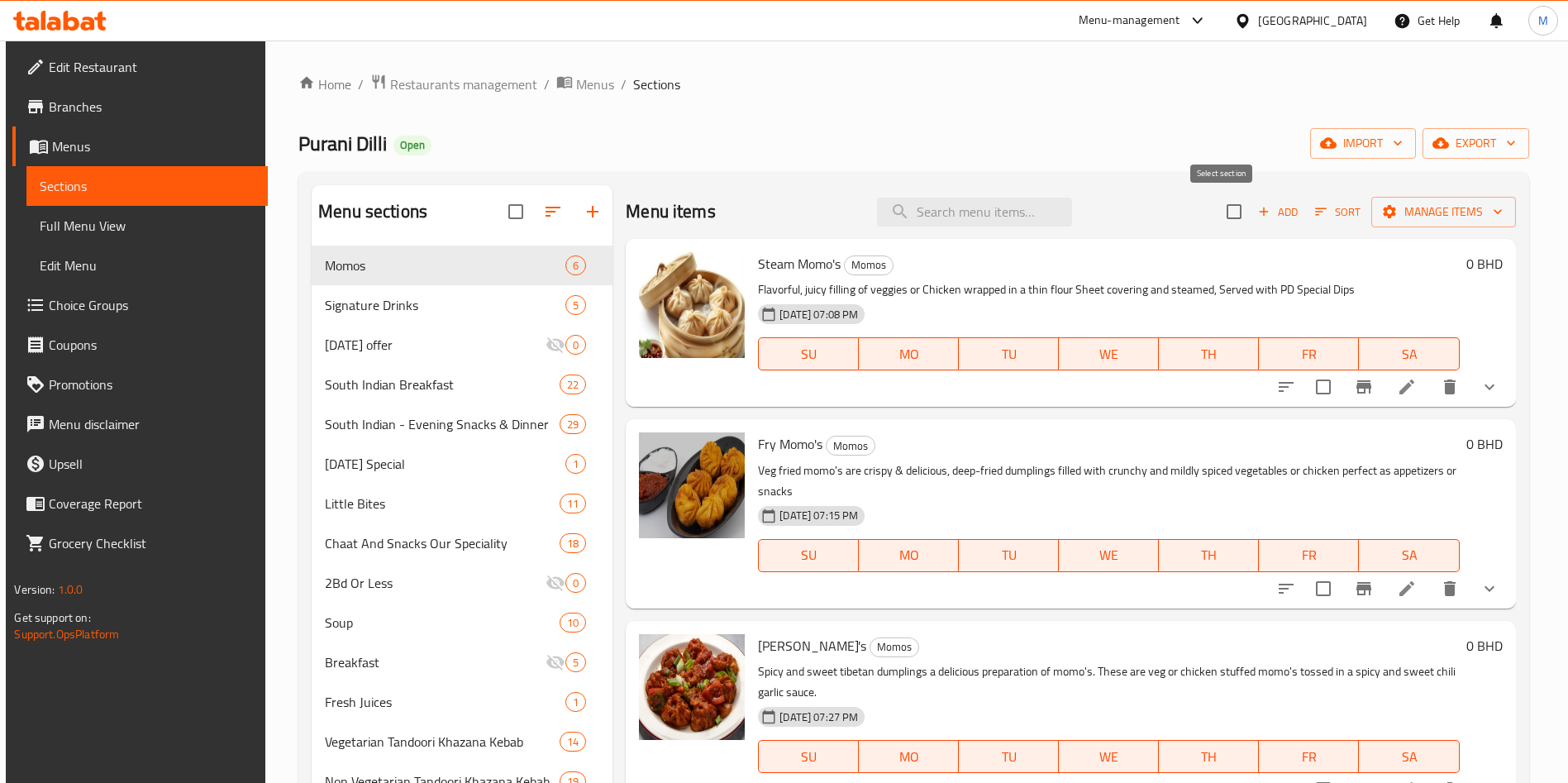
checkbox input "true"
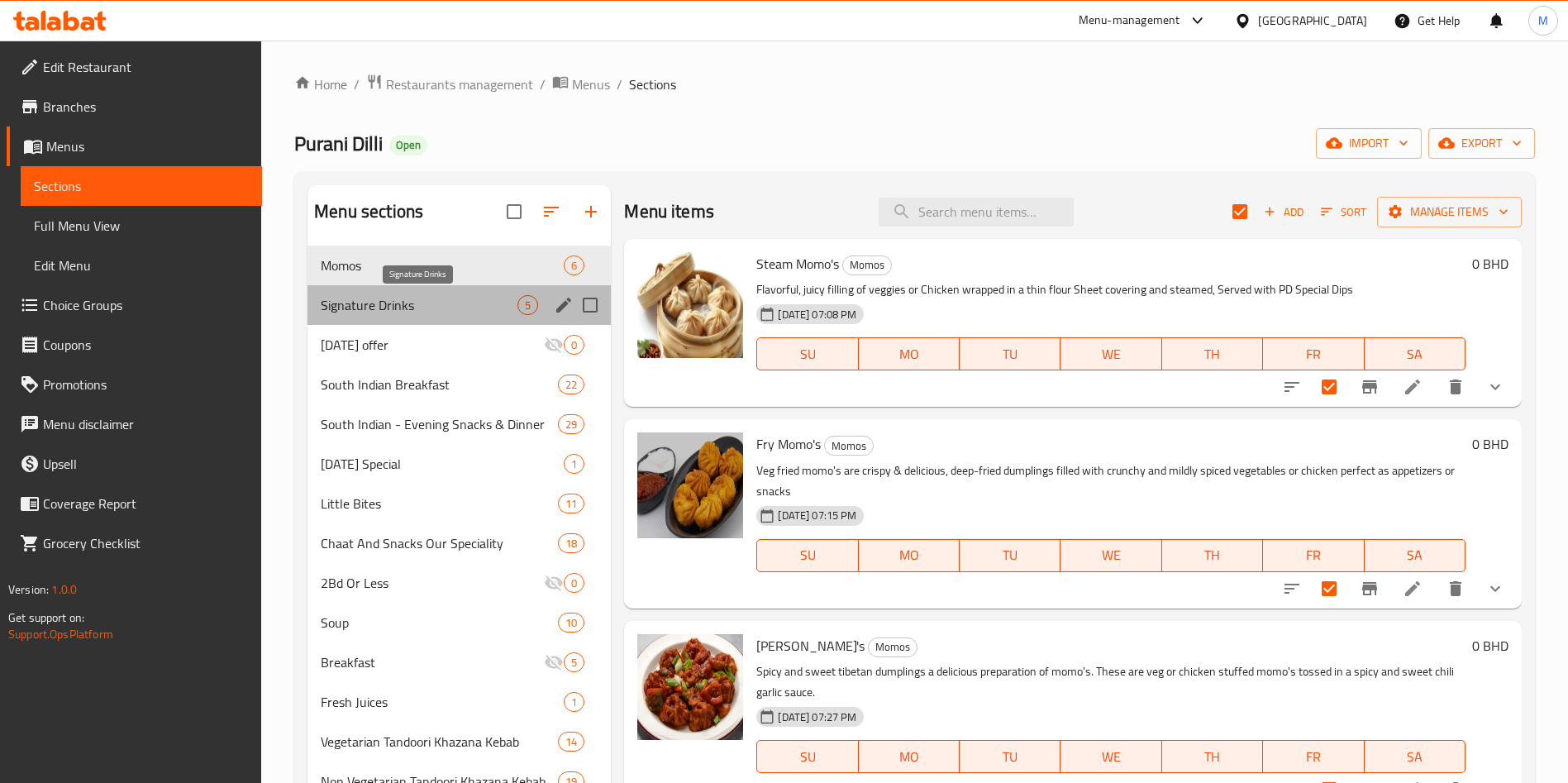
click at [395, 308] on span "Signature Drinks" at bounding box center [419, 304] width 197 height 19
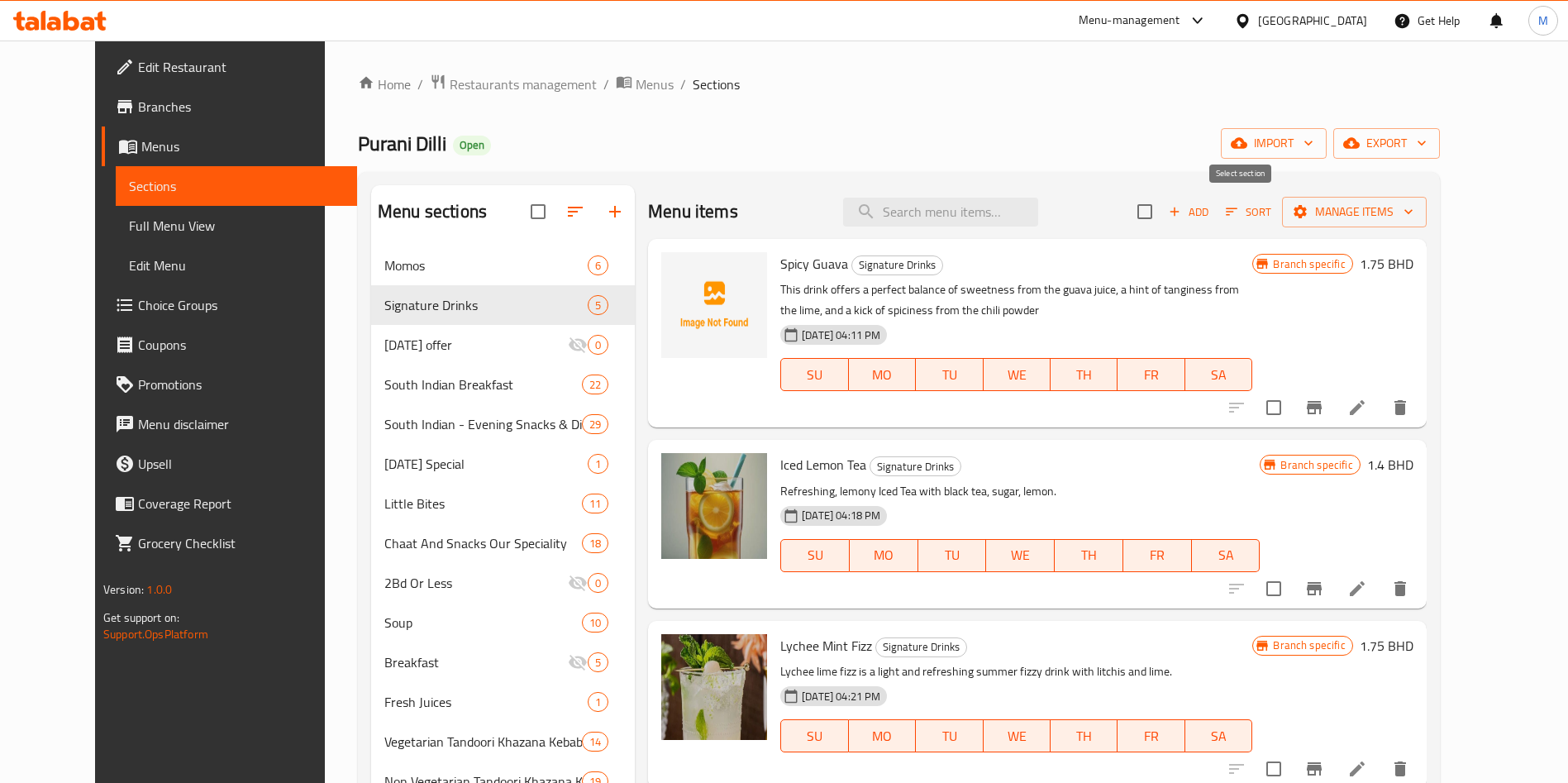
click at [1162, 216] on input "checkbox" at bounding box center [1145, 212] width 35 height 35
checkbox input "true"
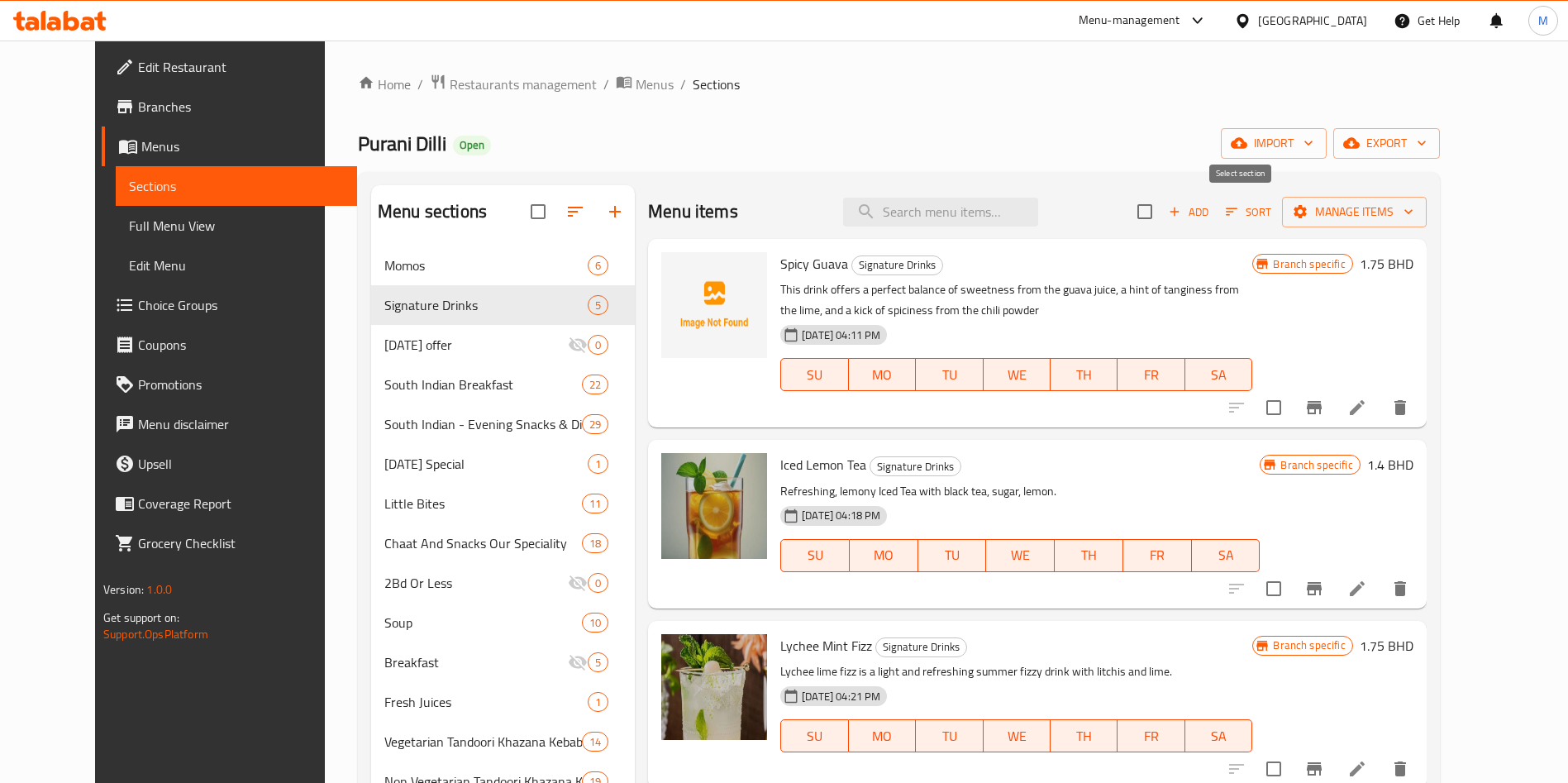
checkbox input "true"
click at [1426, 190] on div "Menu items Add Sort Manage items" at bounding box center [1037, 212] width 778 height 54
click at [1414, 202] on span "Manage items" at bounding box center [1355, 212] width 118 height 20
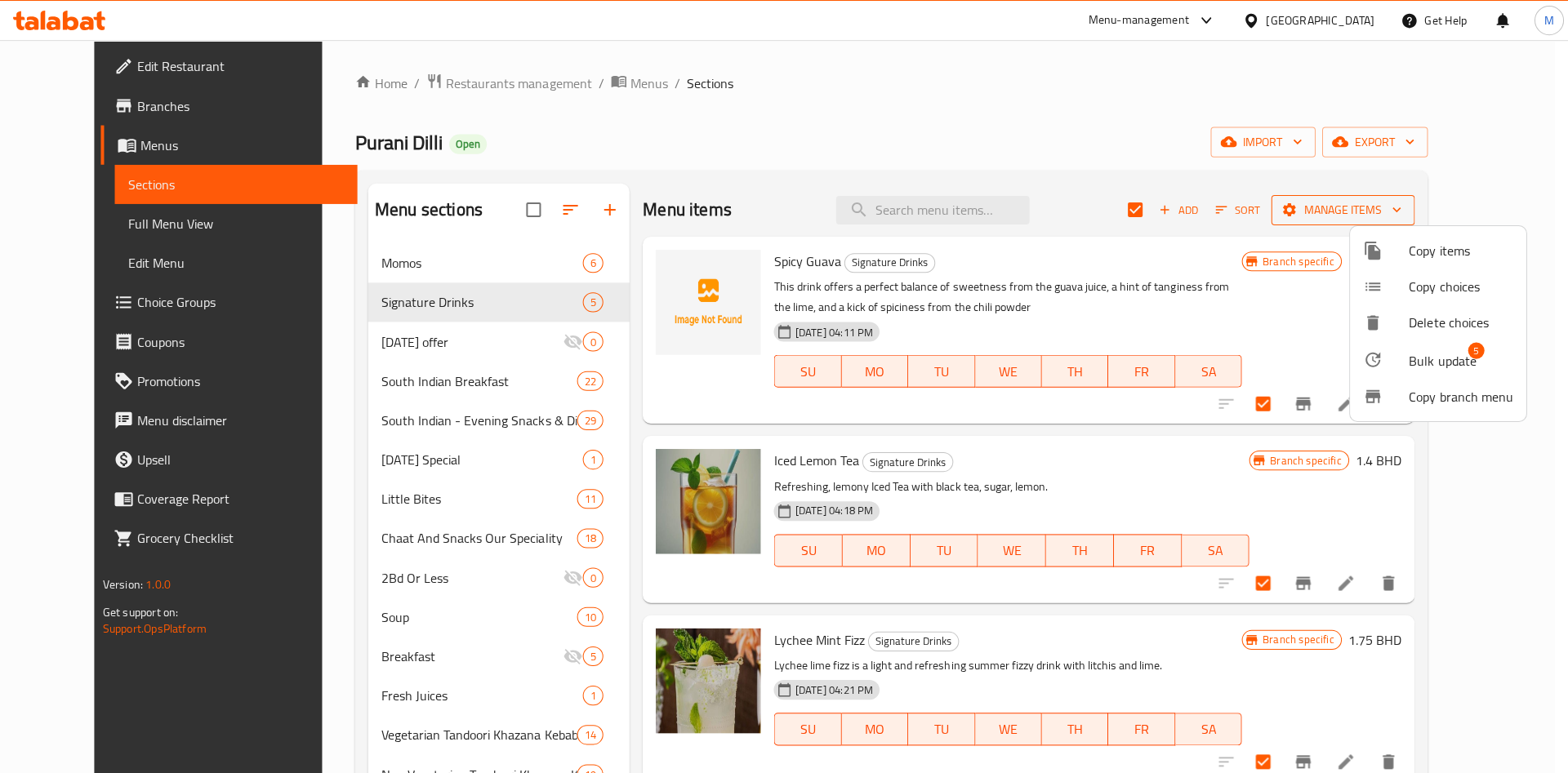
click at [1438, 198] on div at bounding box center [784, 386] width 1568 height 773
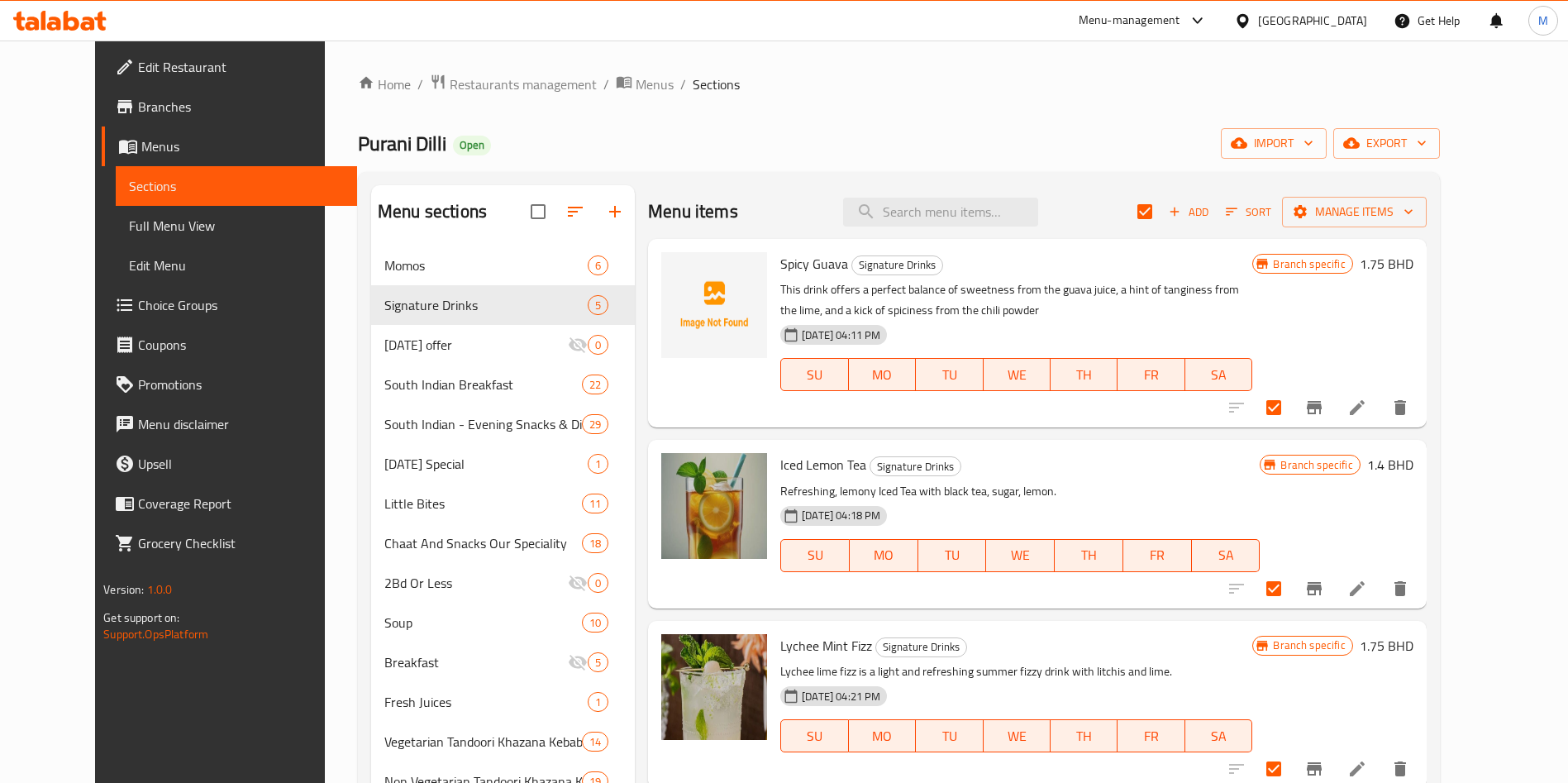
click at [1426, 187] on div "Menu items Add Sort Manage items" at bounding box center [1037, 212] width 778 height 54
click at [1427, 199] on button "Manage items" at bounding box center [1354, 212] width 145 height 31
click at [1414, 208] on span "Manage items" at bounding box center [1355, 212] width 118 height 20
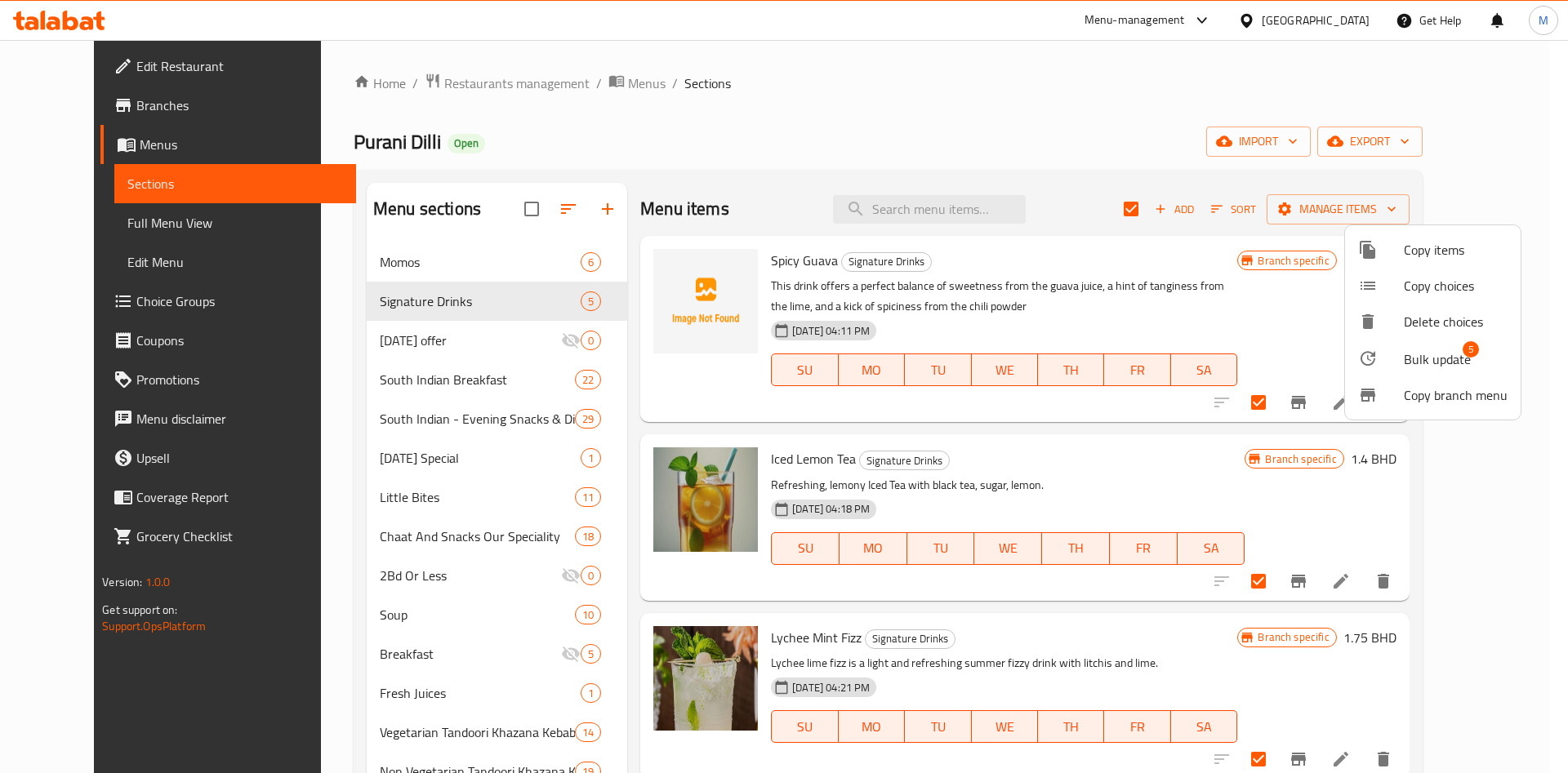
click at [481, 254] on div at bounding box center [784, 386] width 1568 height 773
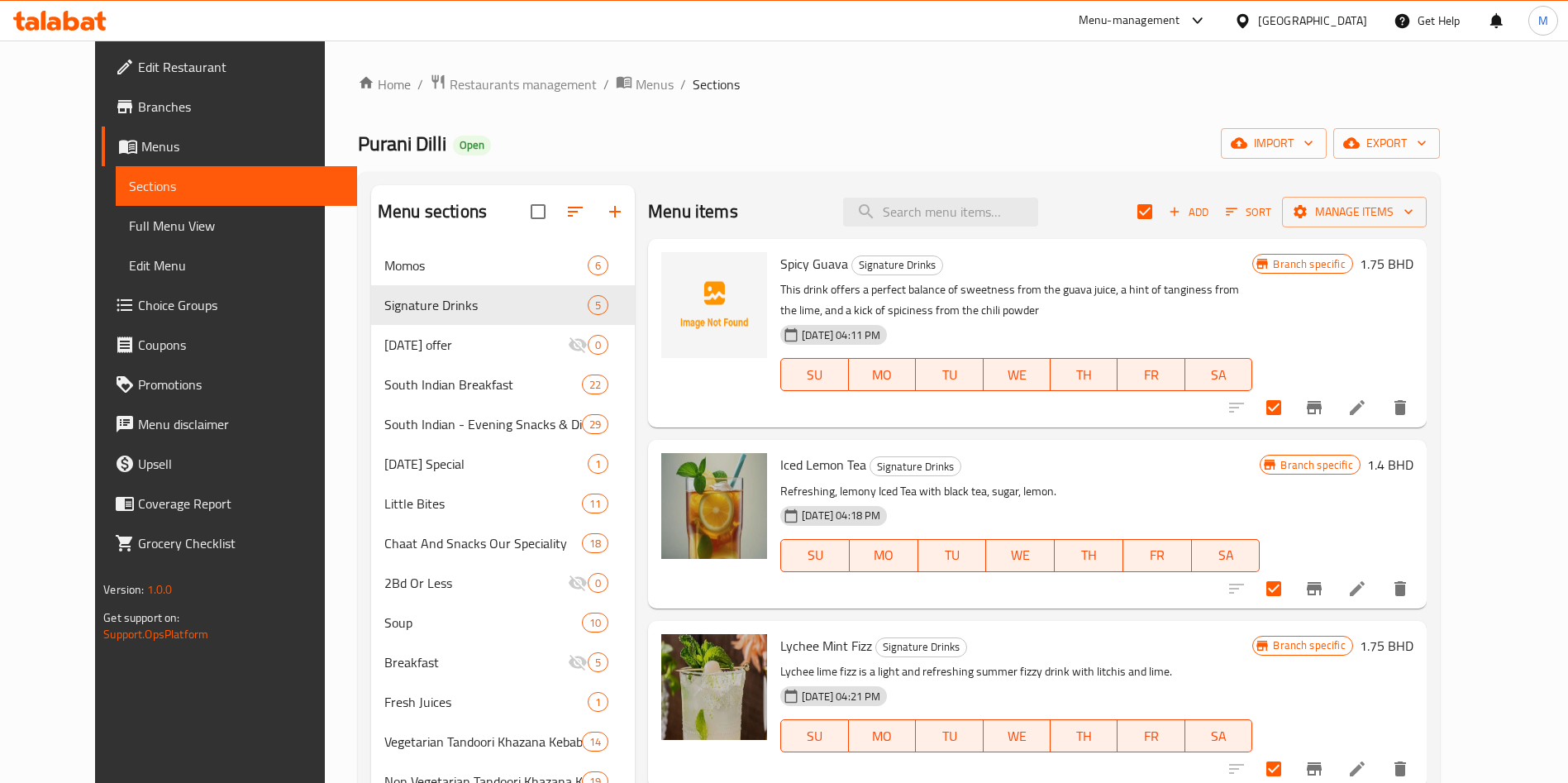
click at [487, 257] on span "Momos" at bounding box center [486, 264] width 203 height 19
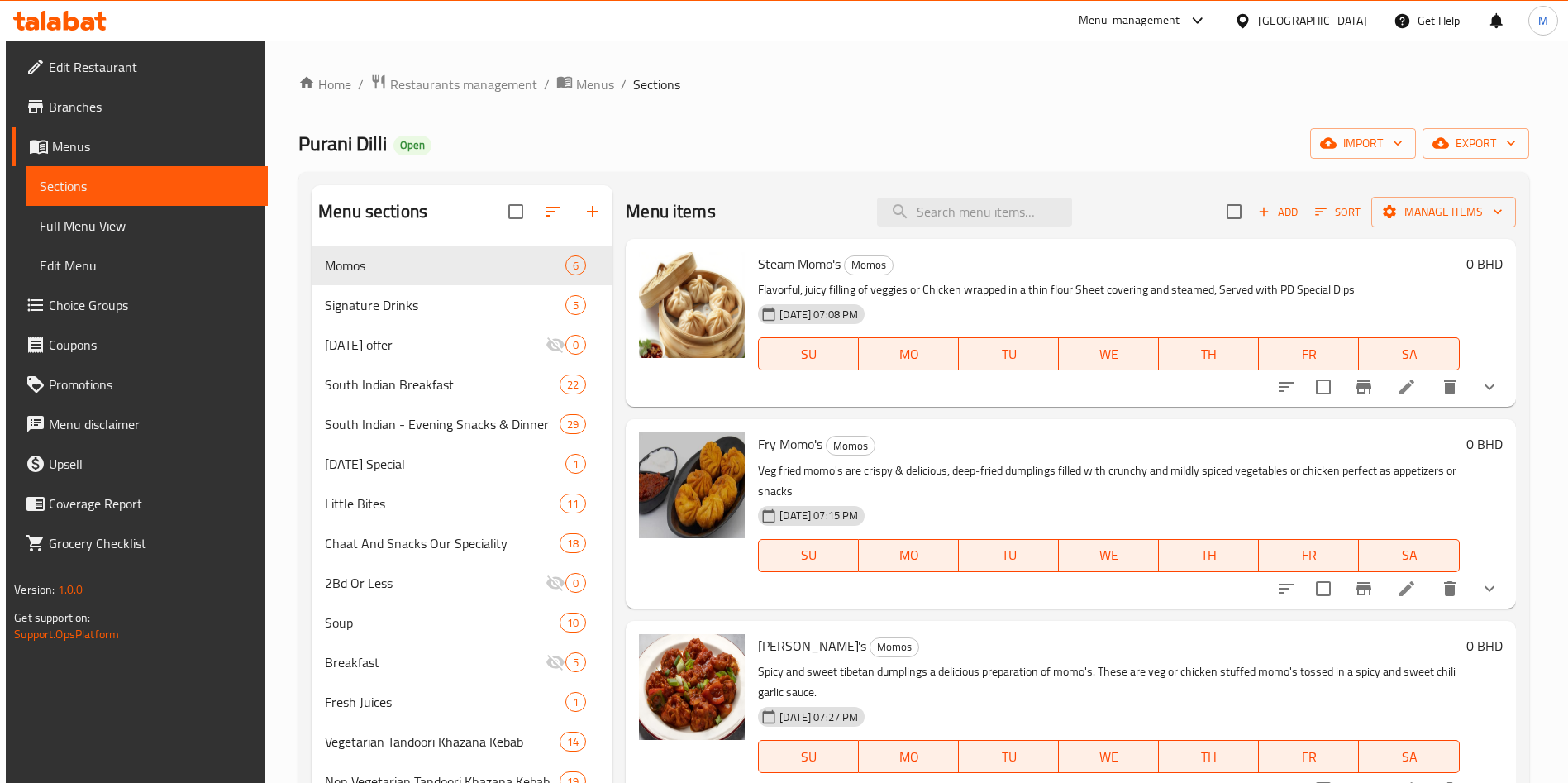
click at [1202, 196] on div "Menu items Add Sort Manage items" at bounding box center [1070, 212] width 889 height 54
click at [1217, 202] on input "checkbox" at bounding box center [1234, 212] width 35 height 35
checkbox input "true"
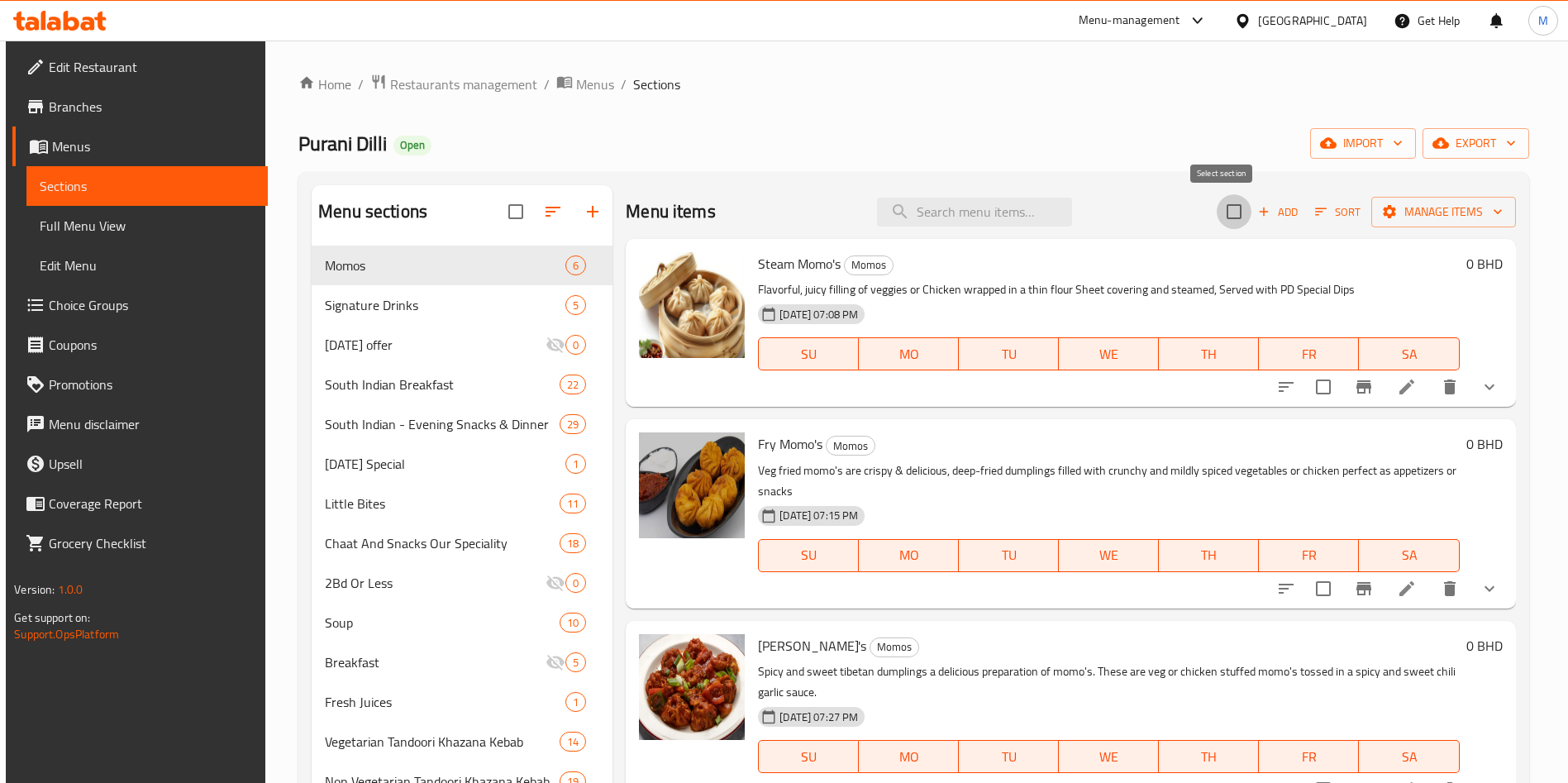
checkbox input "true"
click at [1417, 208] on span "Manage items" at bounding box center [1443, 212] width 118 height 20
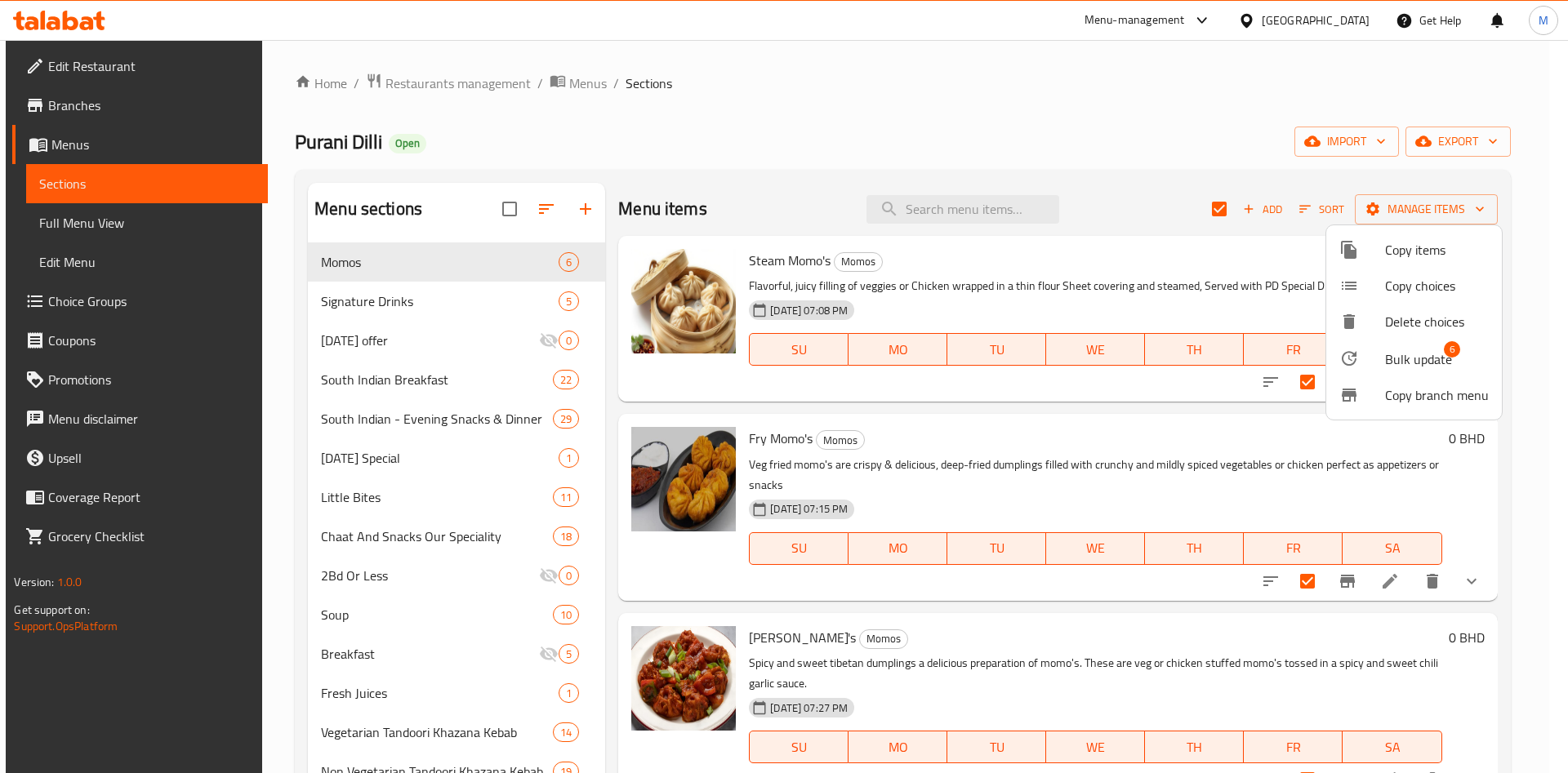
click at [1432, 362] on span "Bulk update" at bounding box center [1418, 359] width 67 height 19
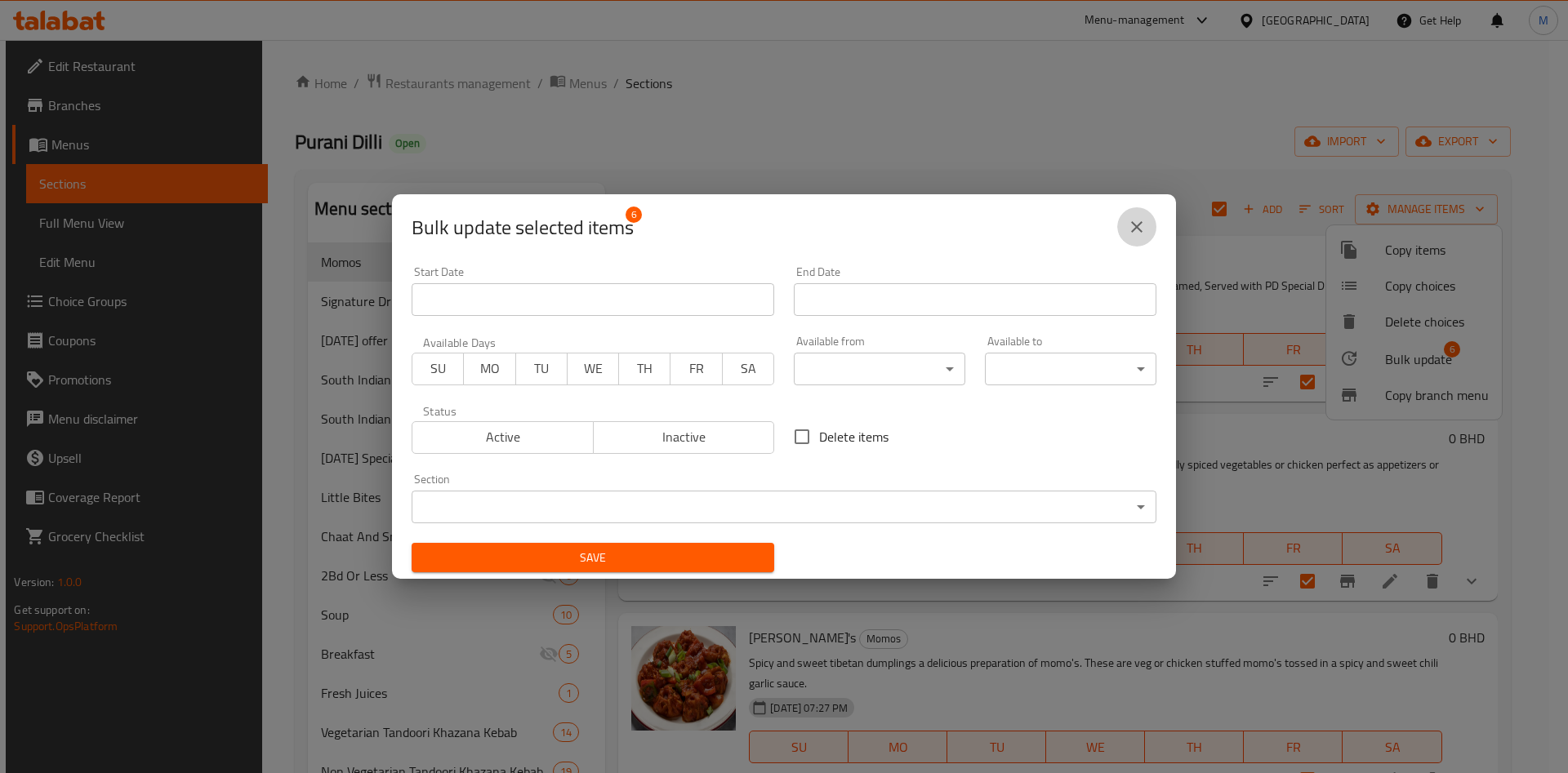
click at [1140, 219] on icon "close" at bounding box center [1136, 226] width 19 height 19
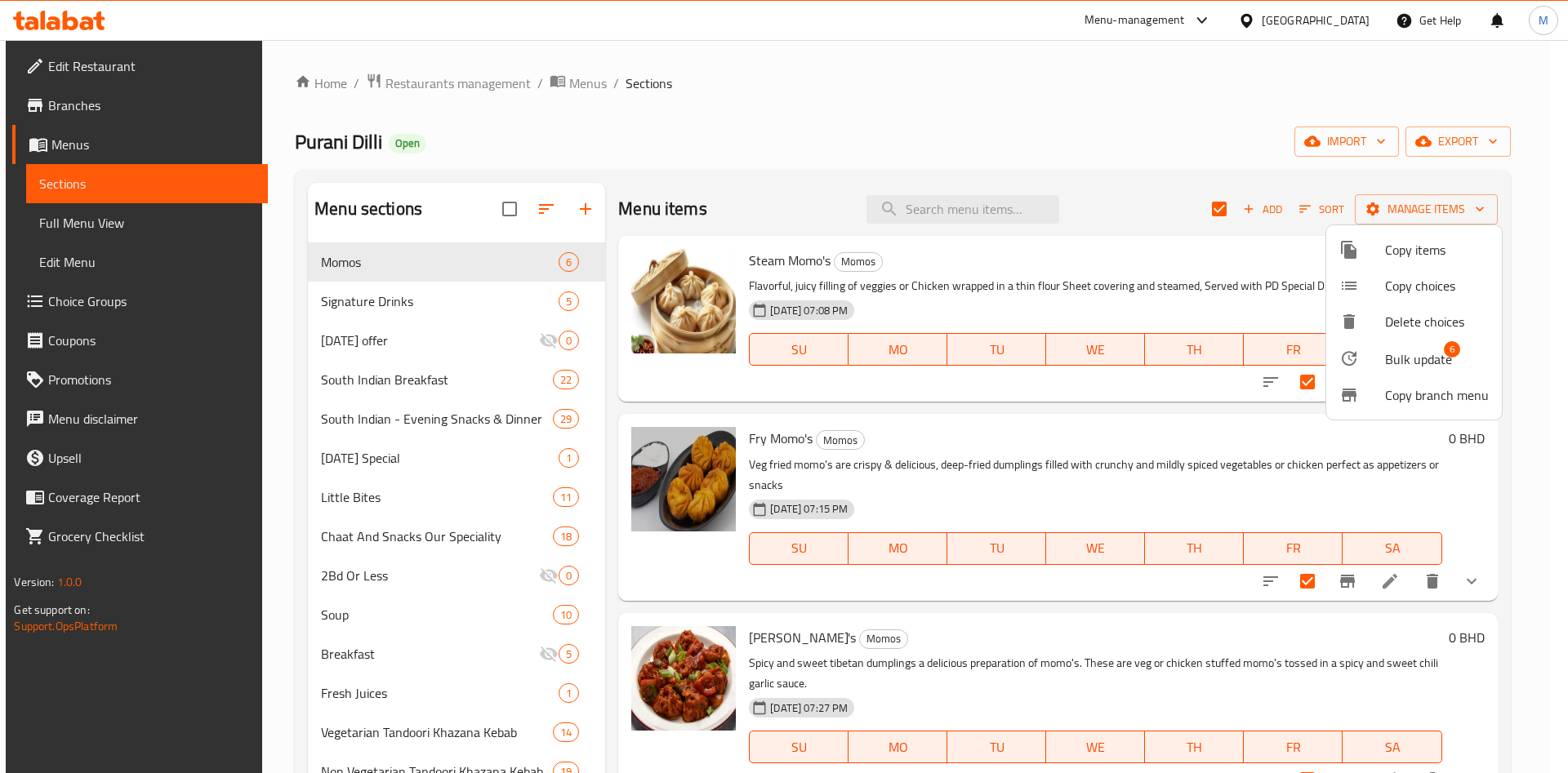
click at [1430, 356] on span "Bulk update" at bounding box center [1418, 359] width 67 height 19
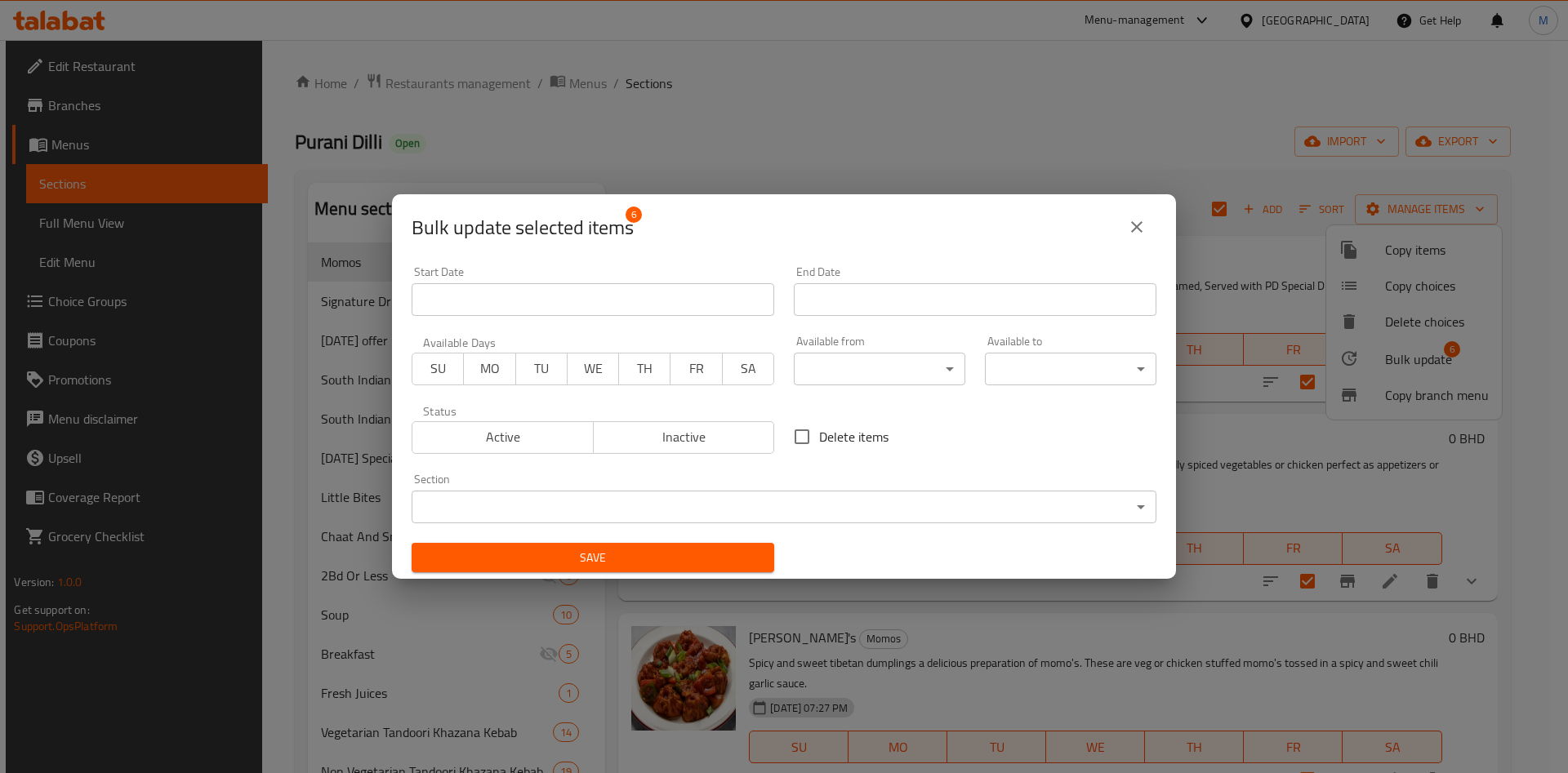
click at [821, 350] on div "Available from ​ ​" at bounding box center [879, 360] width 172 height 50
click at [831, 367] on body "​ Menu-management Bahrain Get Help M Edit Restaurant Branches Menus Sections Fu…" at bounding box center [784, 406] width 1568 height 733
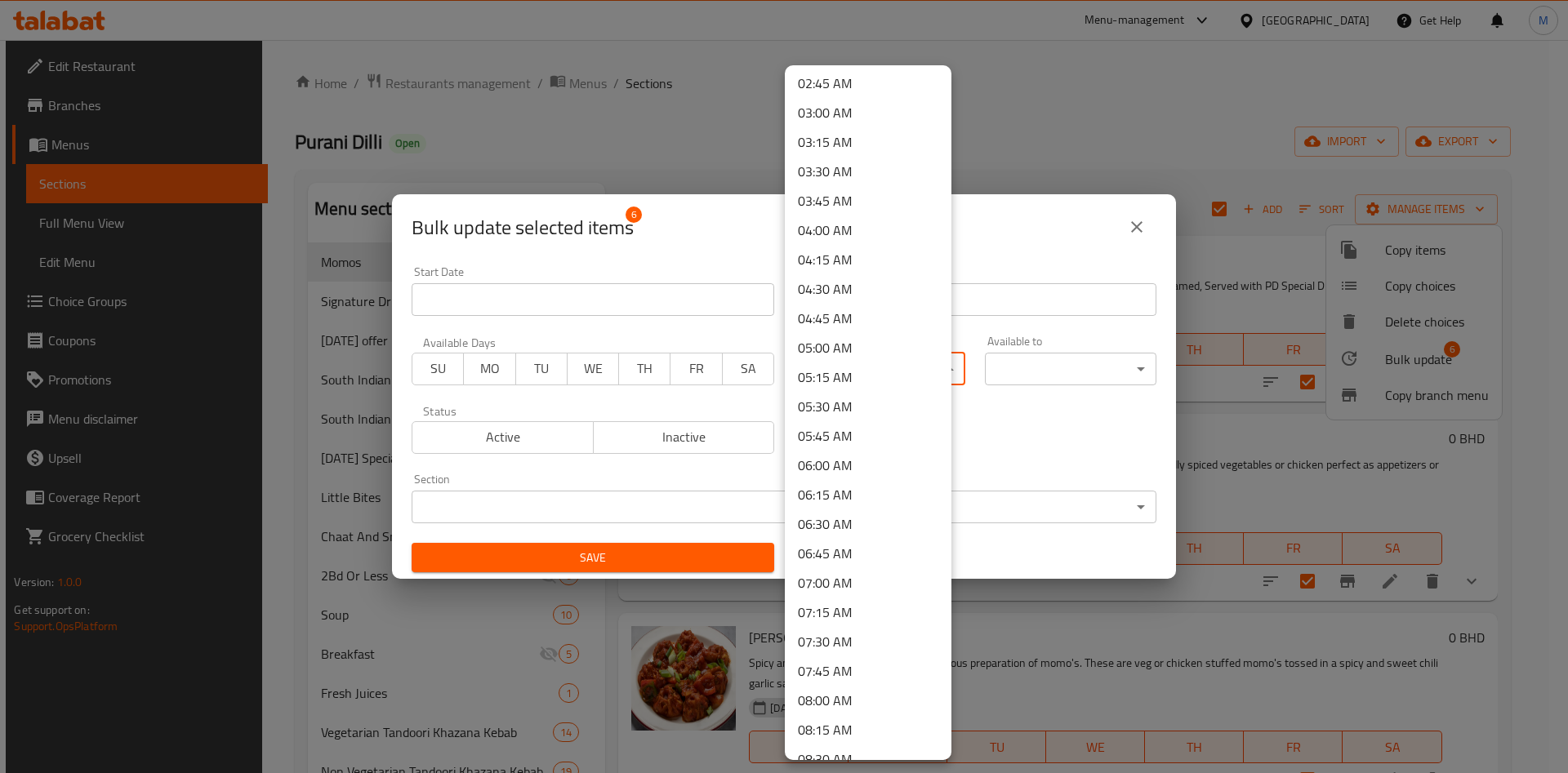
scroll to position [612, 0]
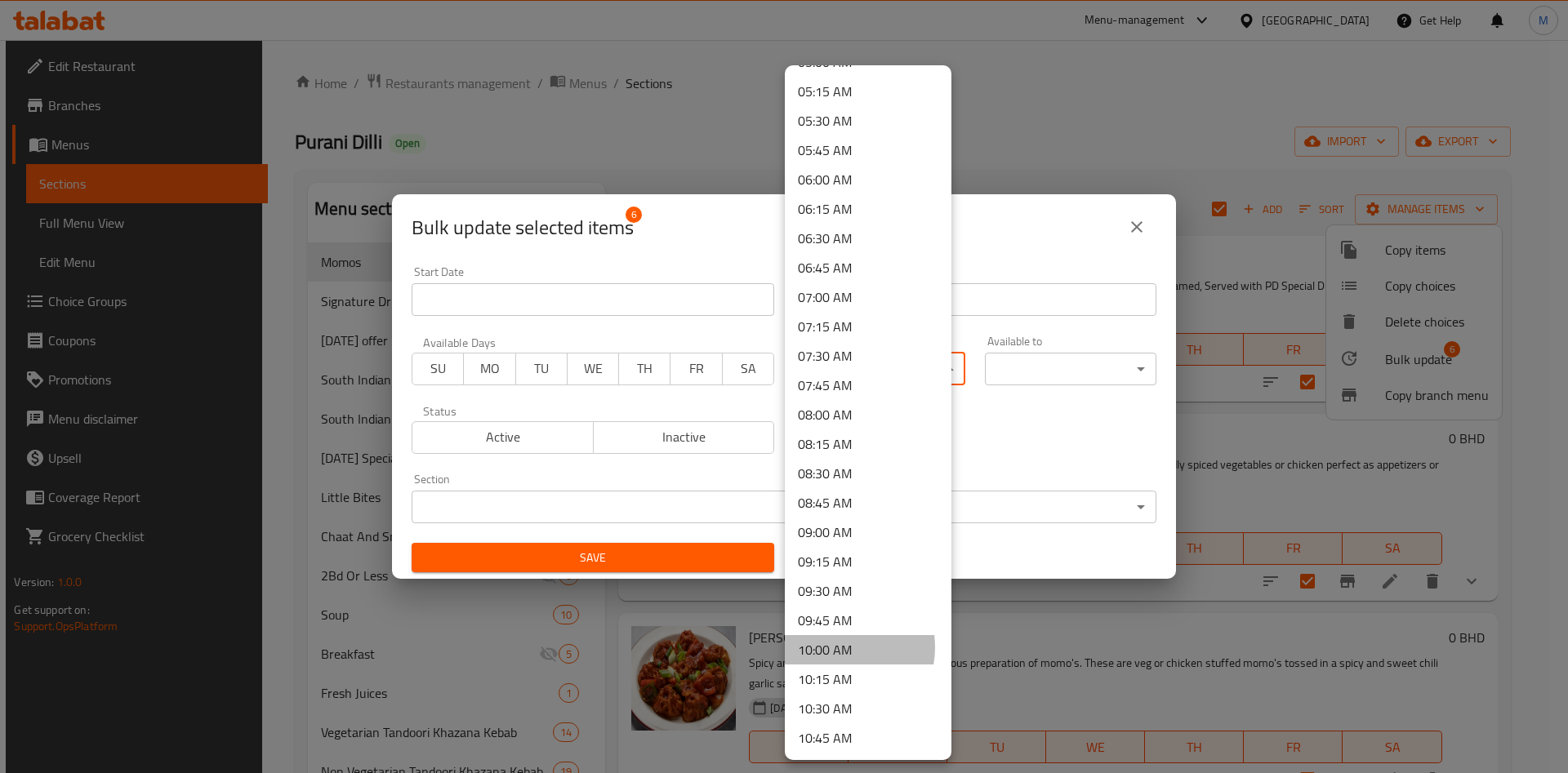
click at [836, 647] on li "10:00 AM" at bounding box center [868, 650] width 166 height 29
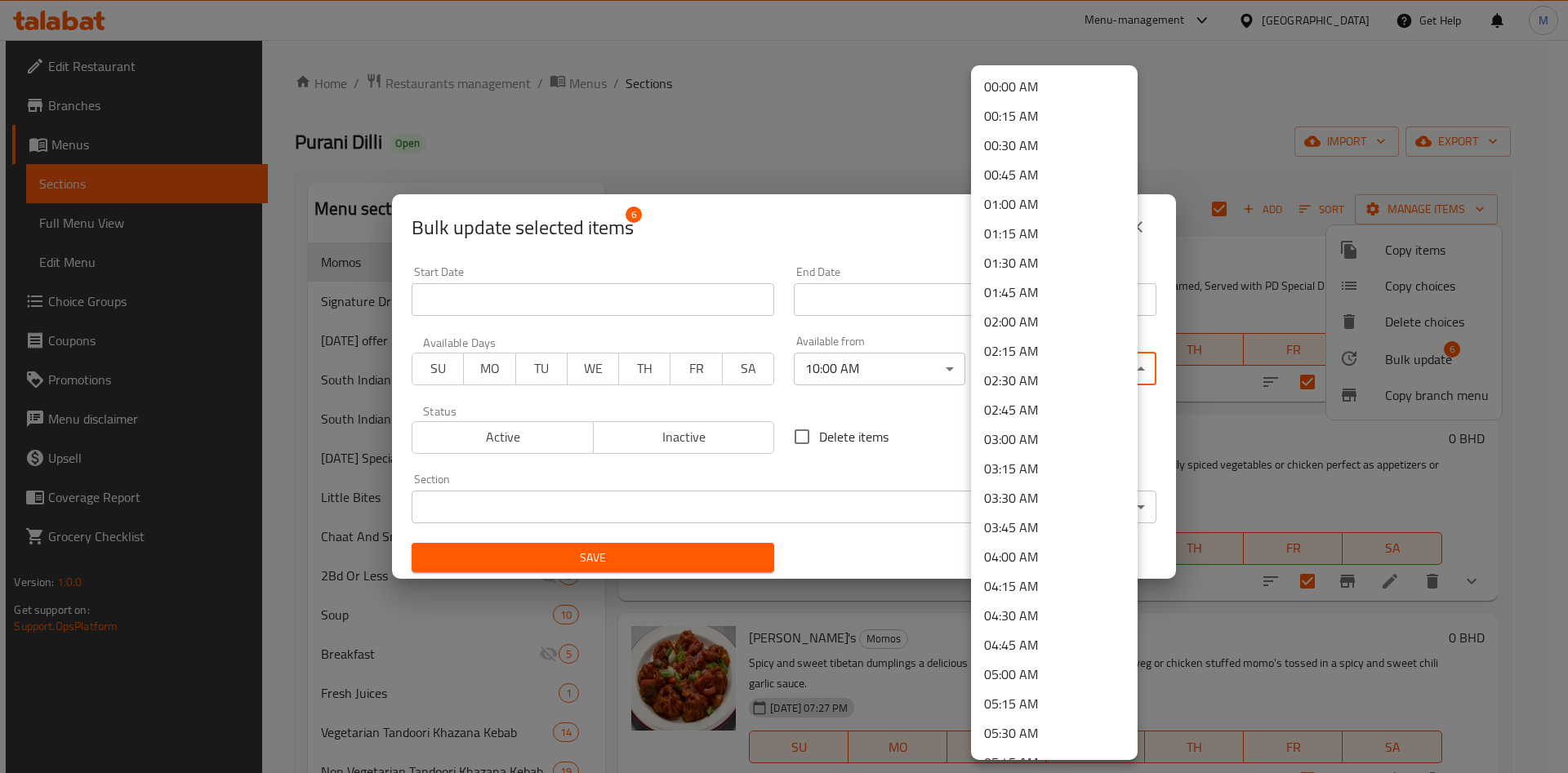
click at [1044, 367] on body "​ Menu-management Bahrain Get Help M Edit Restaurant Branches Menus Sections Fu…" at bounding box center [784, 406] width 1568 height 733
click at [1020, 714] on li "23:45 PM" at bounding box center [1054, 709] width 166 height 29
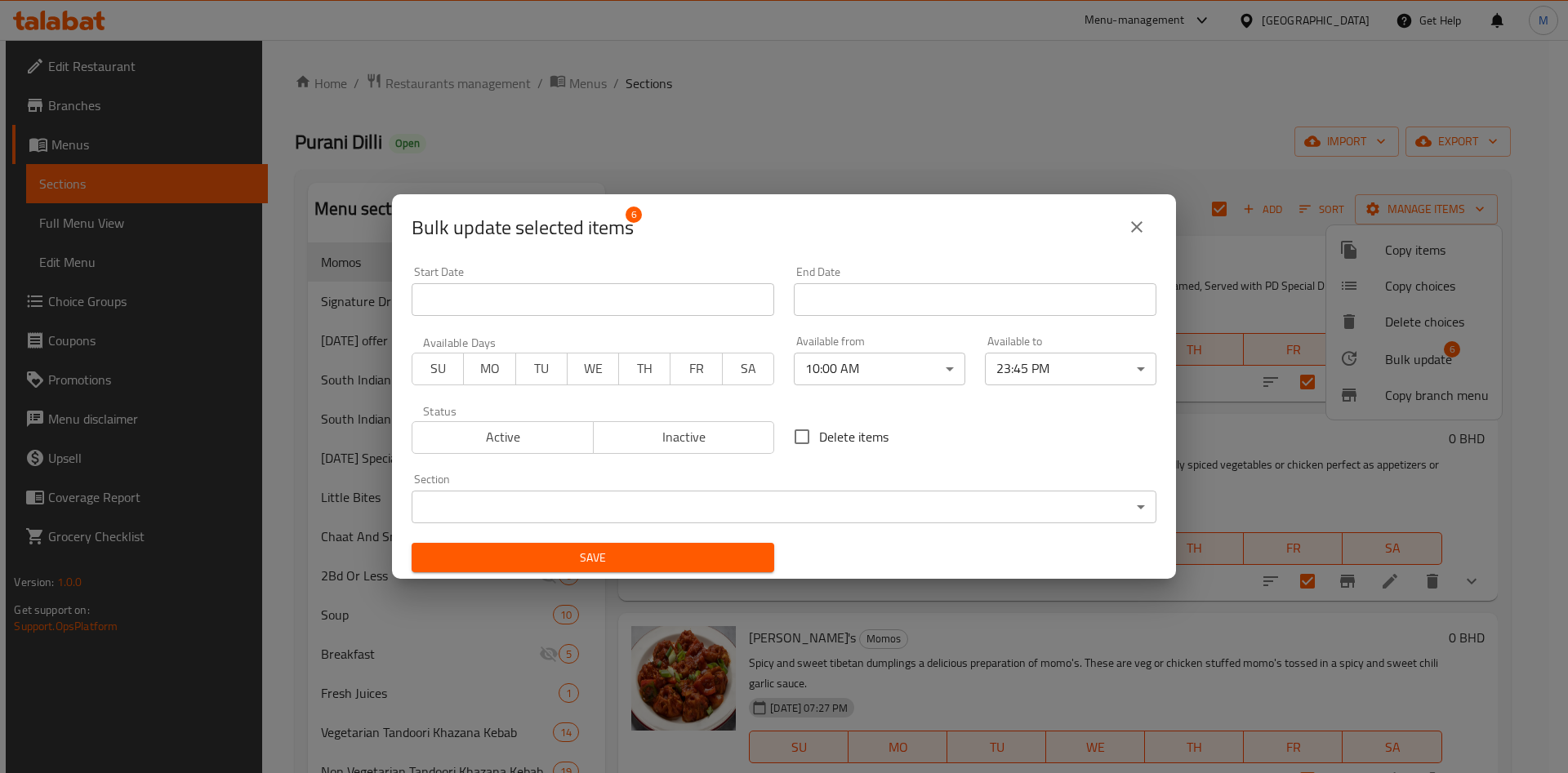
click at [668, 558] on span "Save" at bounding box center [593, 558] width 337 height 20
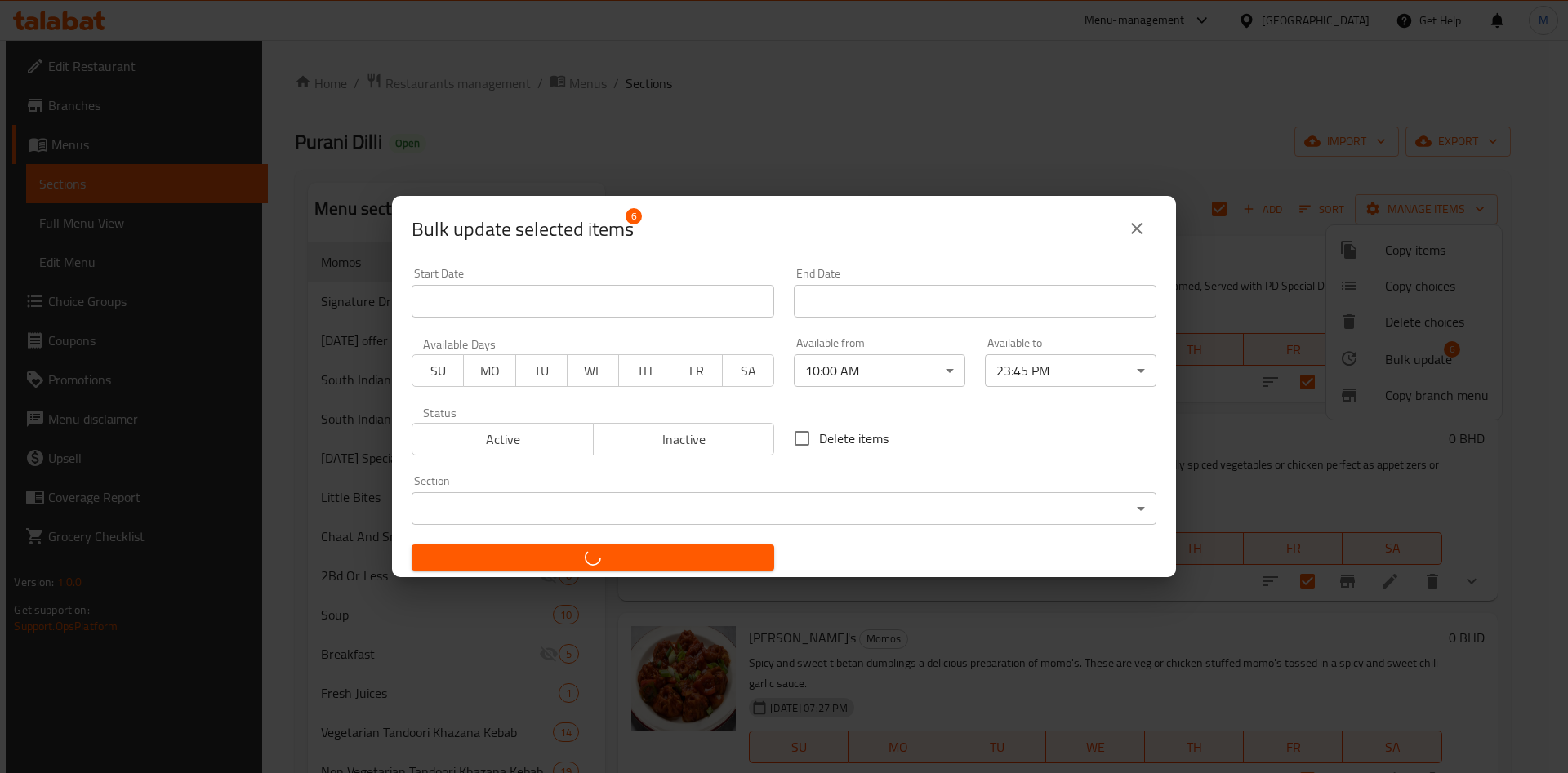
checkbox input "false"
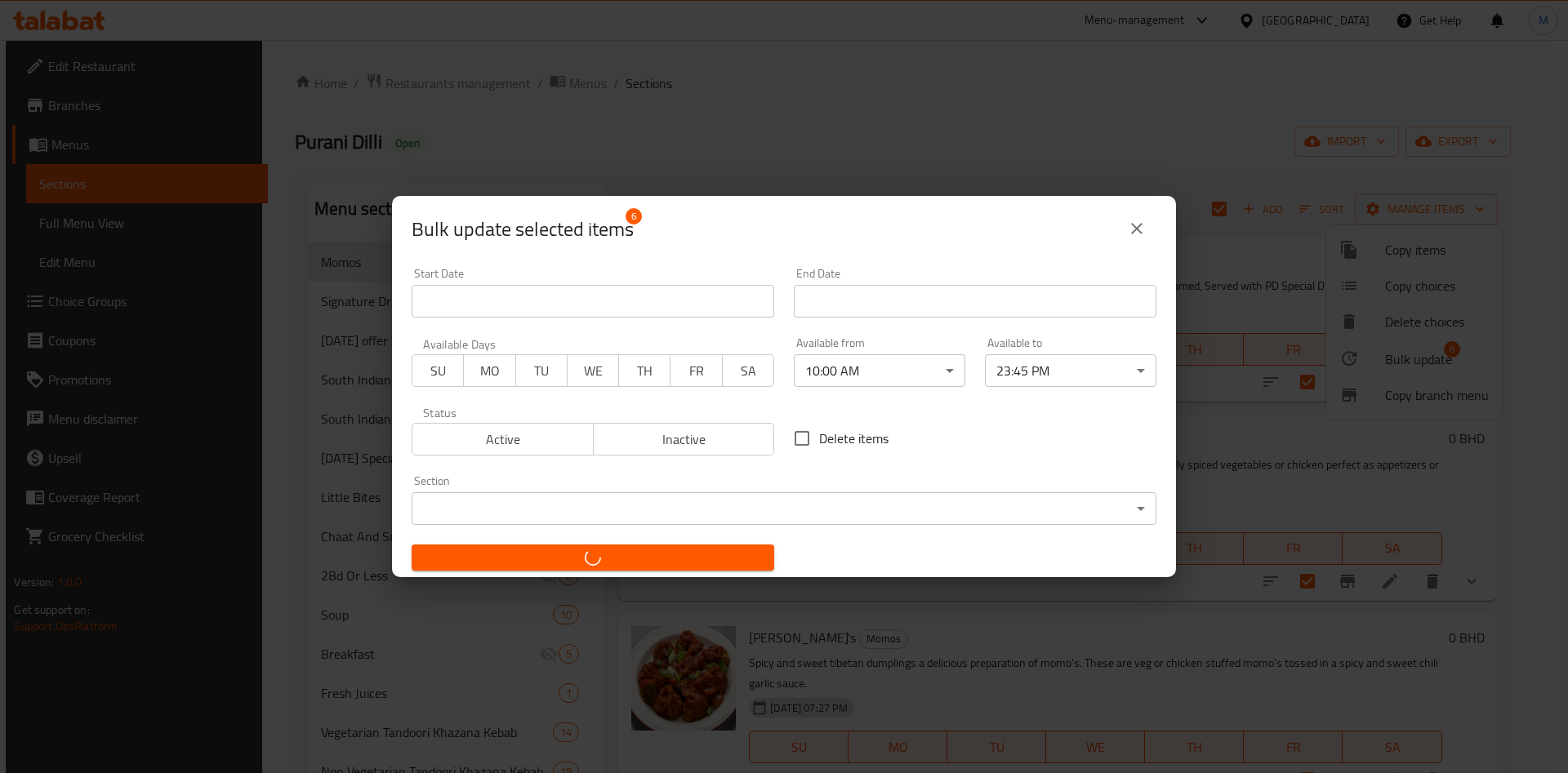
checkbox input "false"
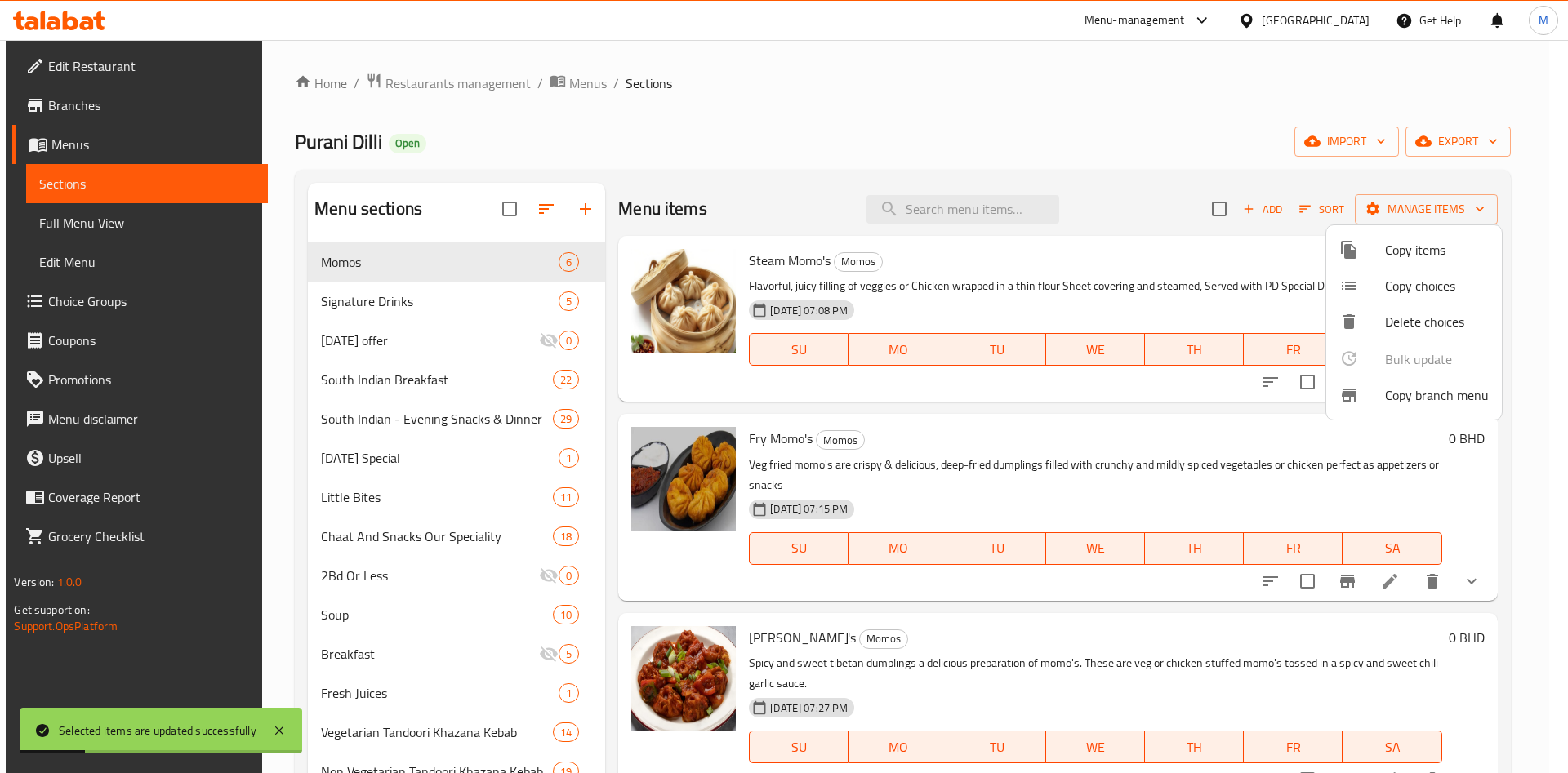
click at [361, 306] on div at bounding box center [784, 386] width 1568 height 773
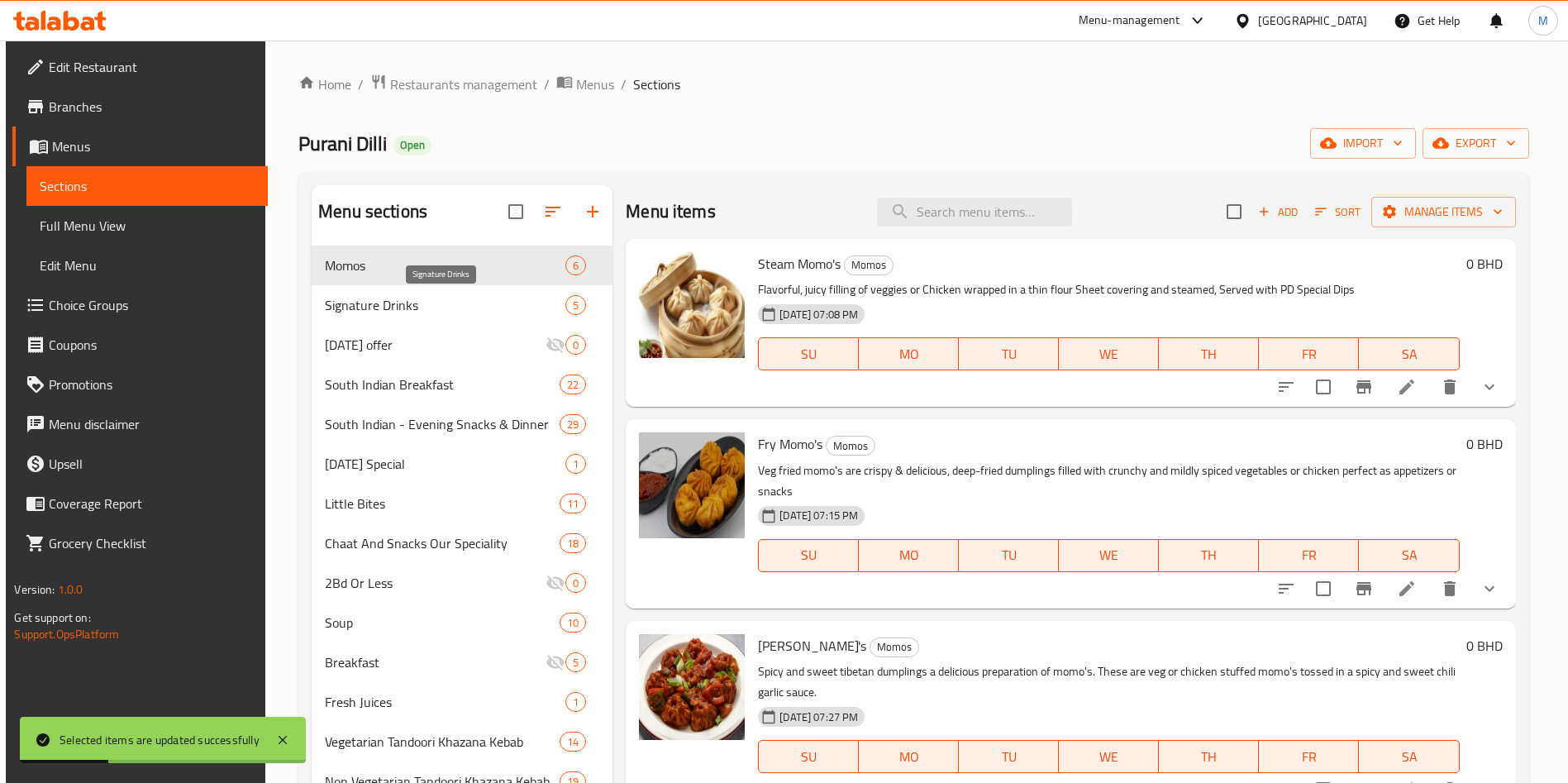
click at [377, 304] on span "Signature Drinks" at bounding box center [445, 304] width 240 height 19
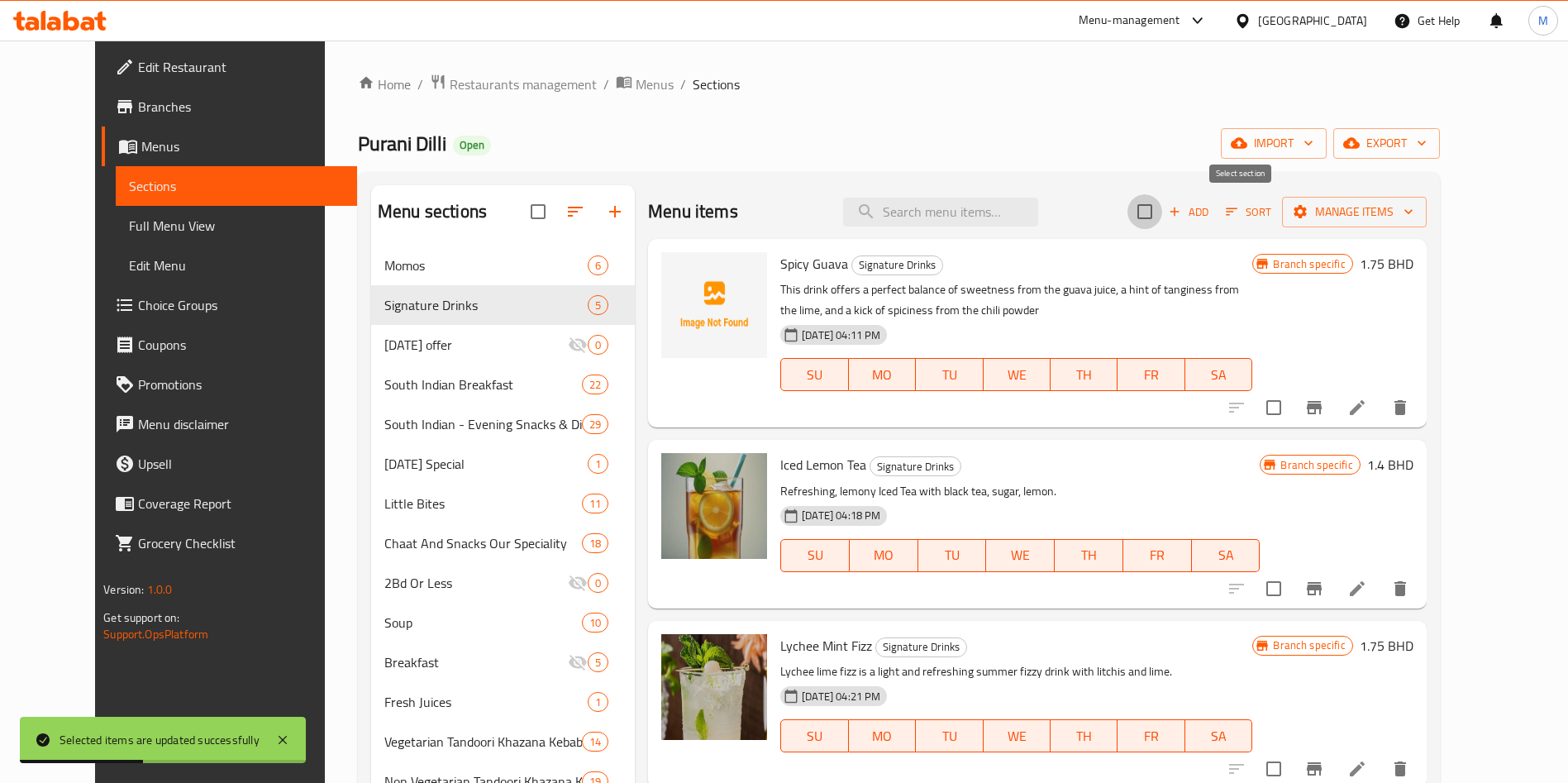
click at [1162, 208] on input "checkbox" at bounding box center [1145, 212] width 35 height 35
checkbox input "true"
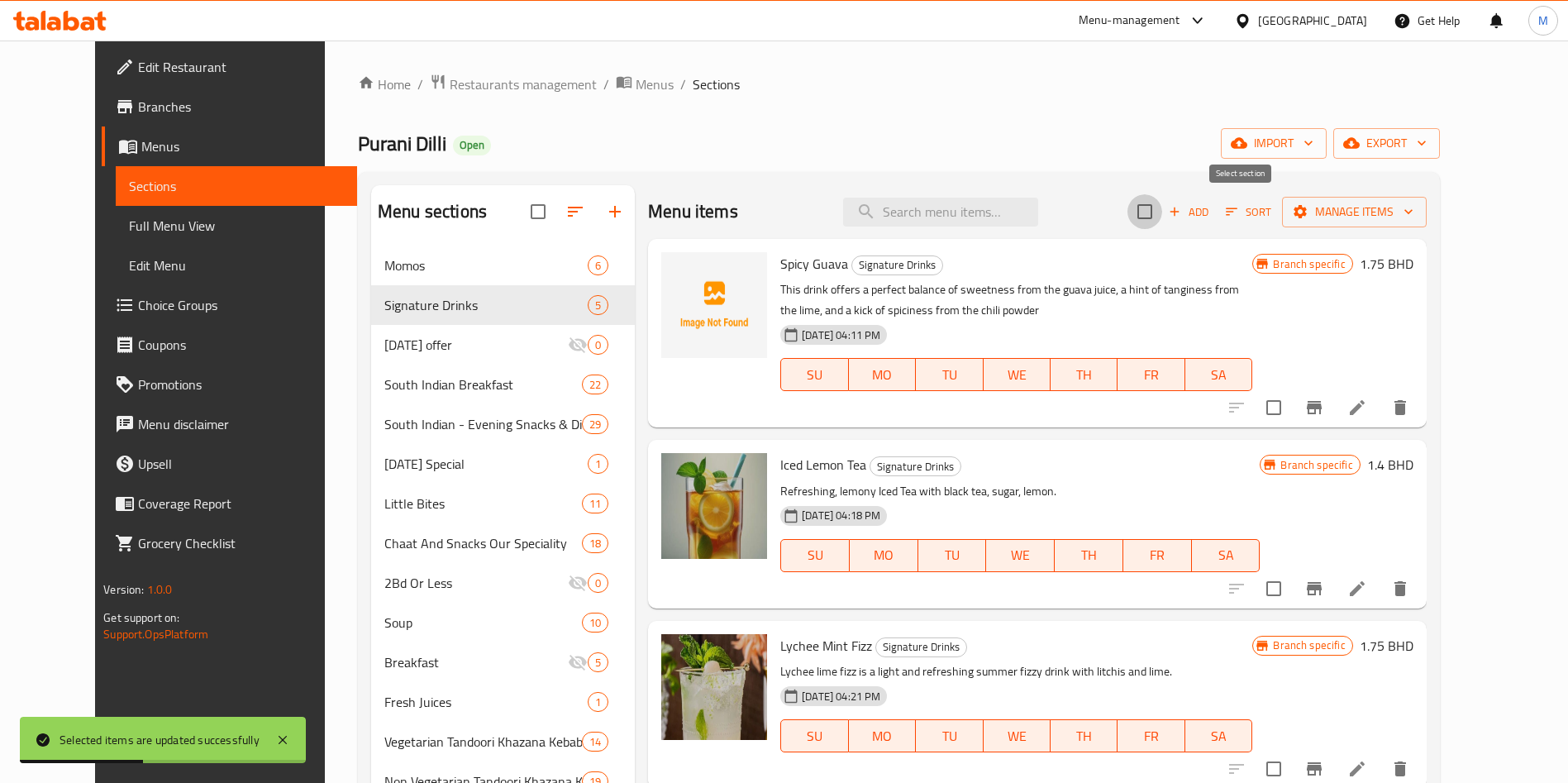
checkbox input "true"
click at [1414, 213] on span "Manage items" at bounding box center [1355, 212] width 118 height 20
click at [1414, 214] on span "Manage items" at bounding box center [1355, 212] width 118 height 20
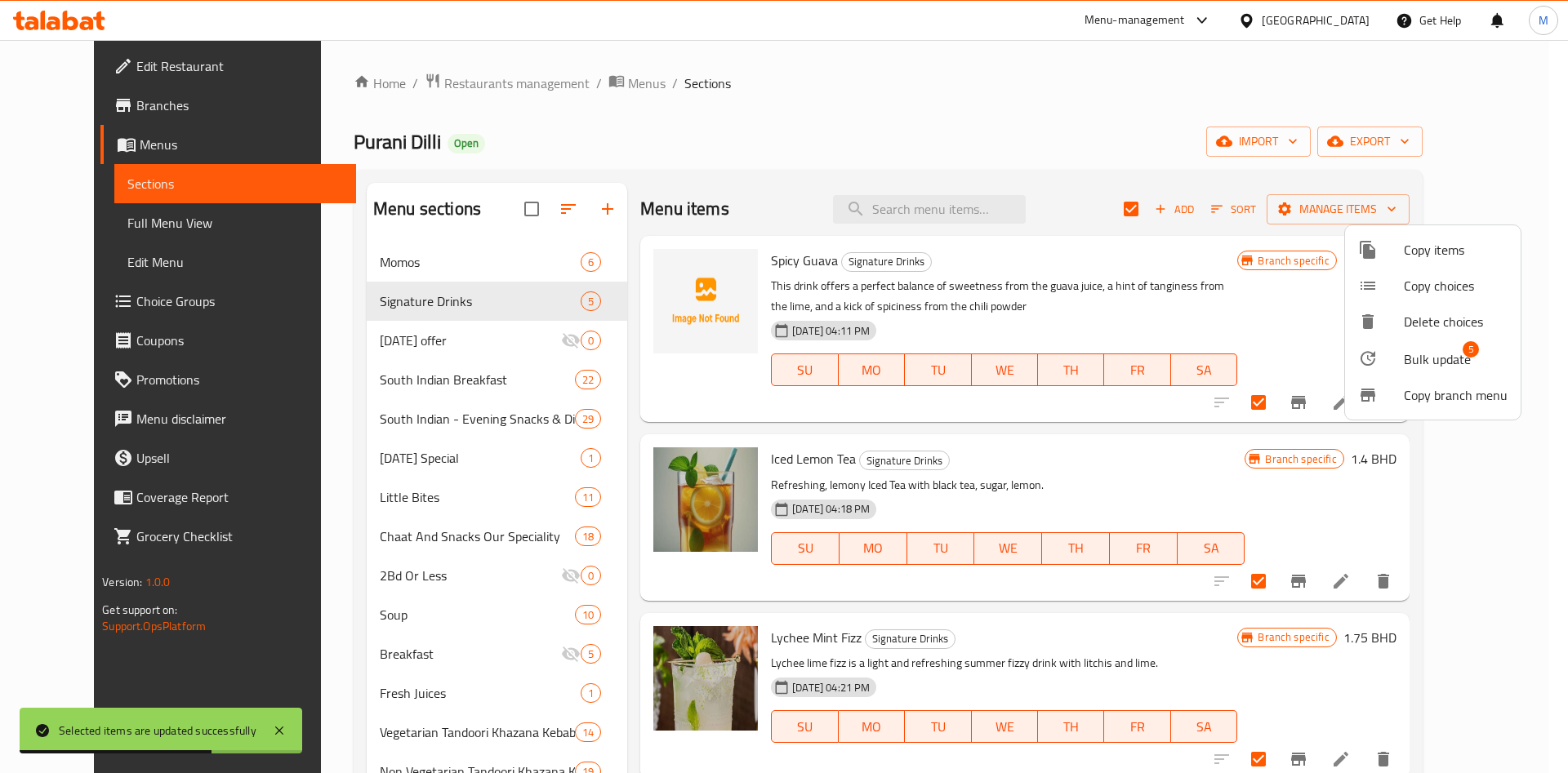
click at [1433, 361] on span "Bulk update" at bounding box center [1437, 359] width 67 height 19
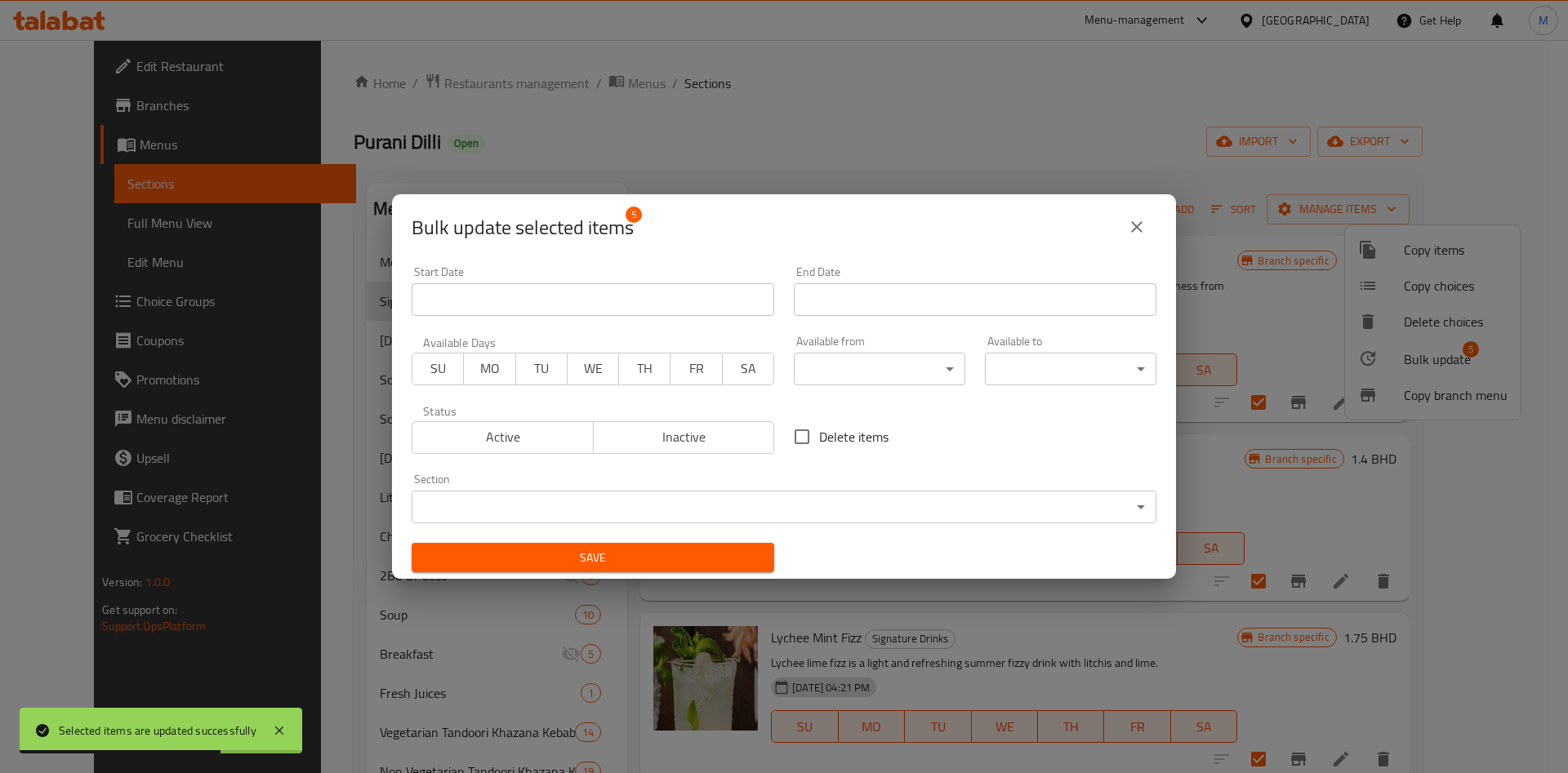
click at [1433, 361] on div "Bulk update selected items 5 Start Date Start Date End Date End Date Available …" at bounding box center [784, 386] width 1568 height 773
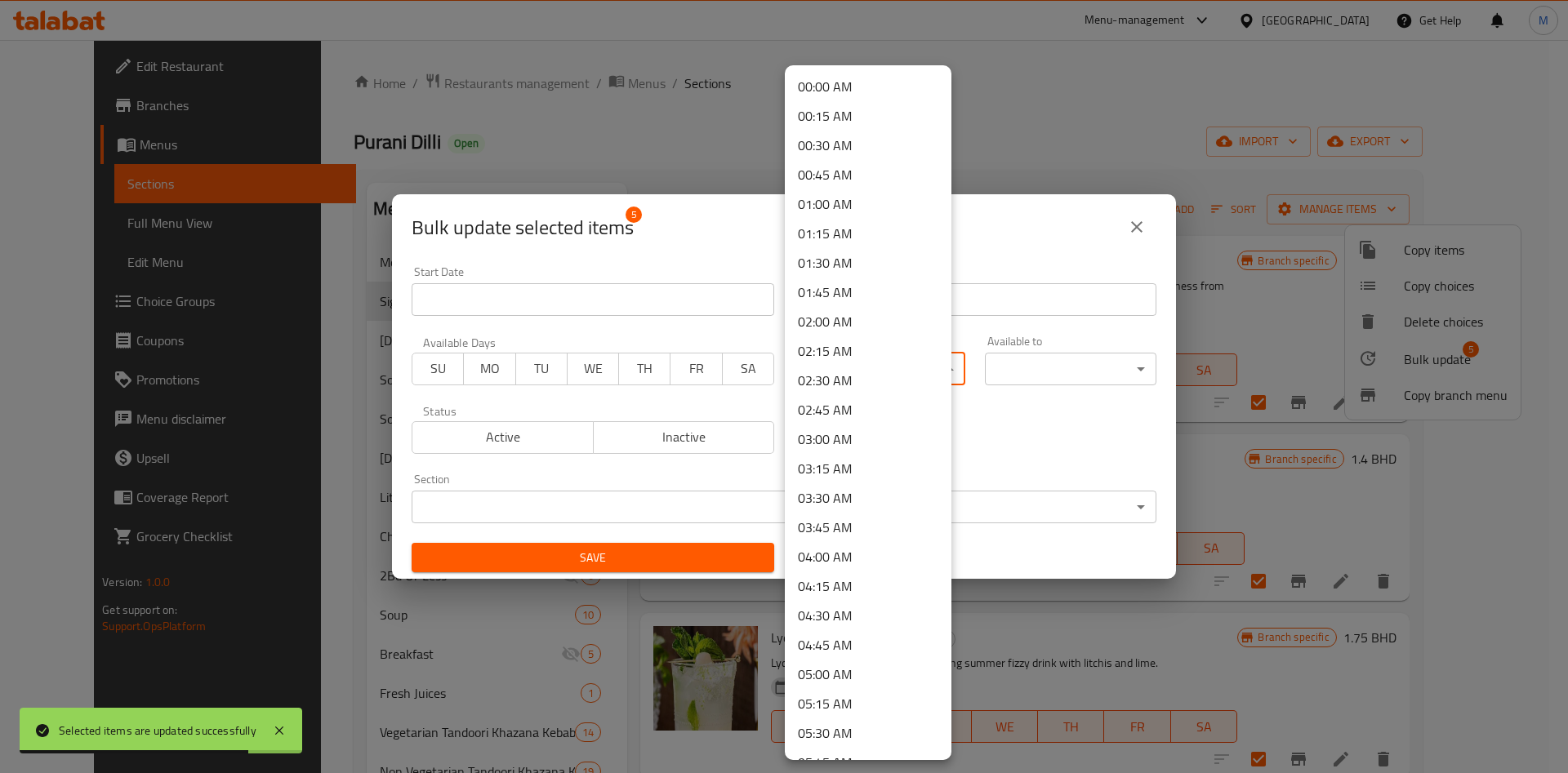
click at [863, 360] on body "Selected items are updated successfully ​ Menu-management Bahrain Get Help M Ed…" at bounding box center [784, 406] width 1568 height 733
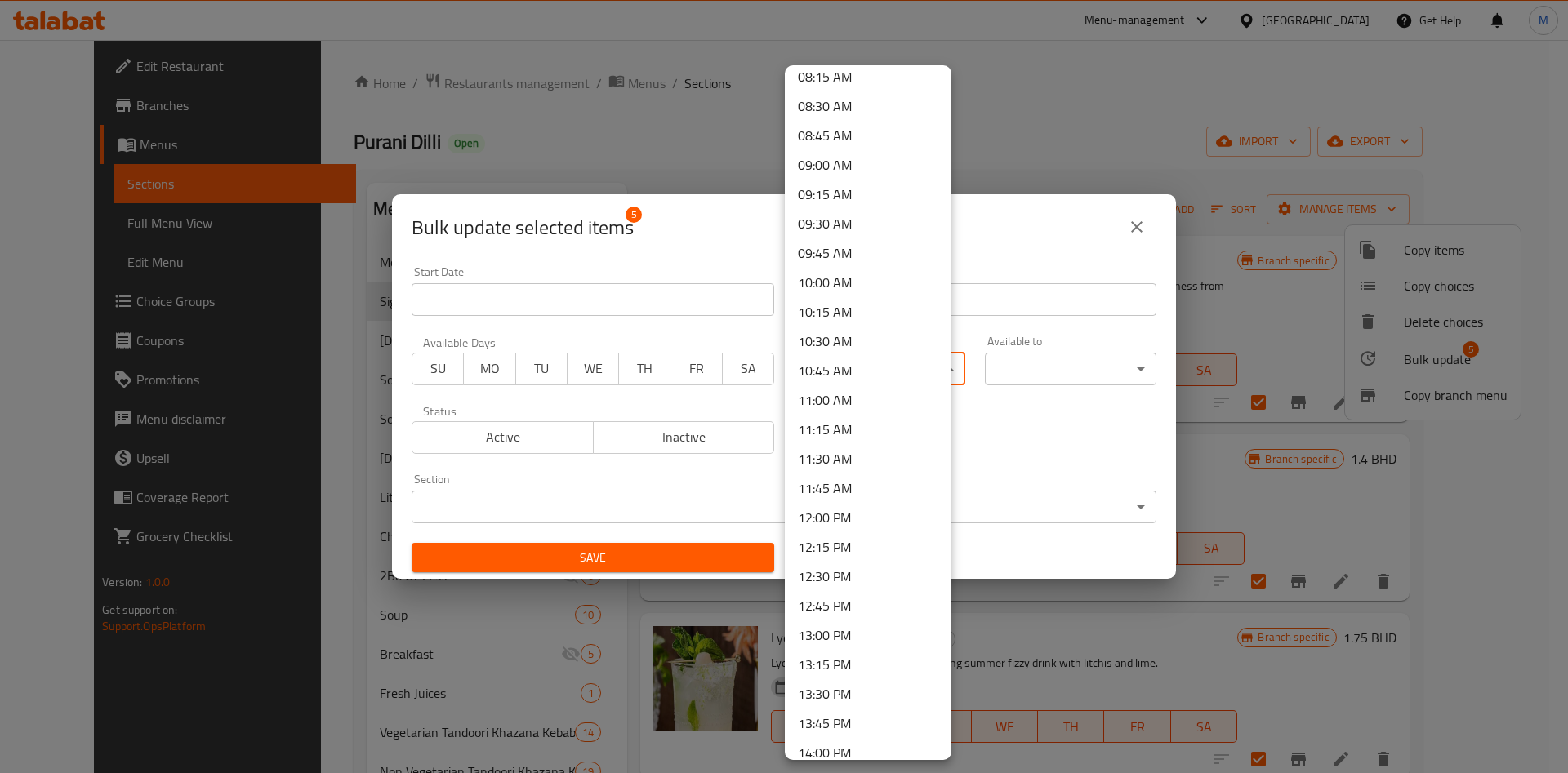
click at [843, 288] on li "10:00 AM" at bounding box center [868, 282] width 166 height 29
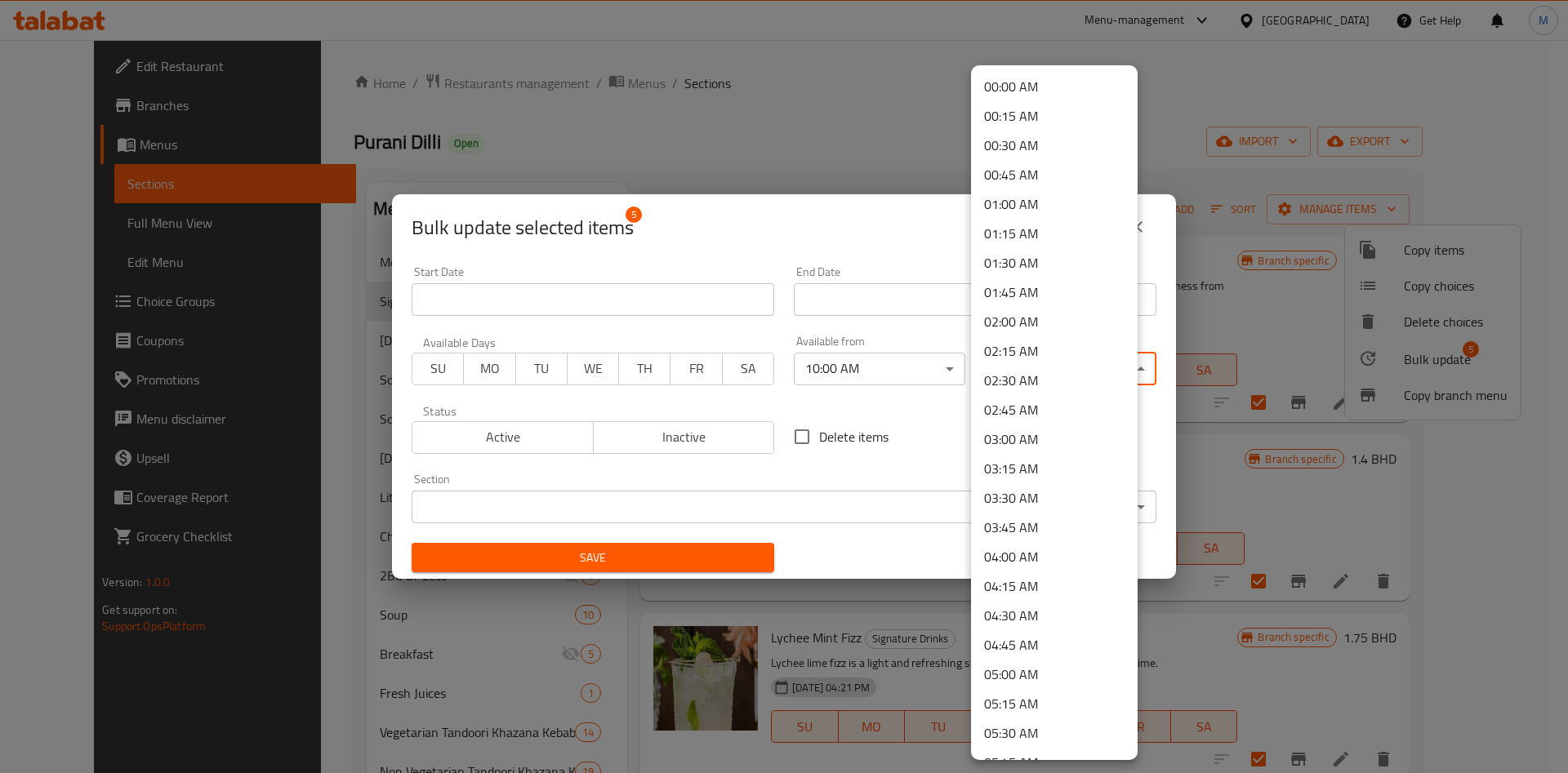
click at [1043, 371] on body "​ Menu-management Bahrain Get Help M Edit Restaurant Branches Menus Sections Fu…" at bounding box center [784, 406] width 1568 height 733
click at [1021, 704] on li "23:45 PM" at bounding box center [1054, 709] width 166 height 29
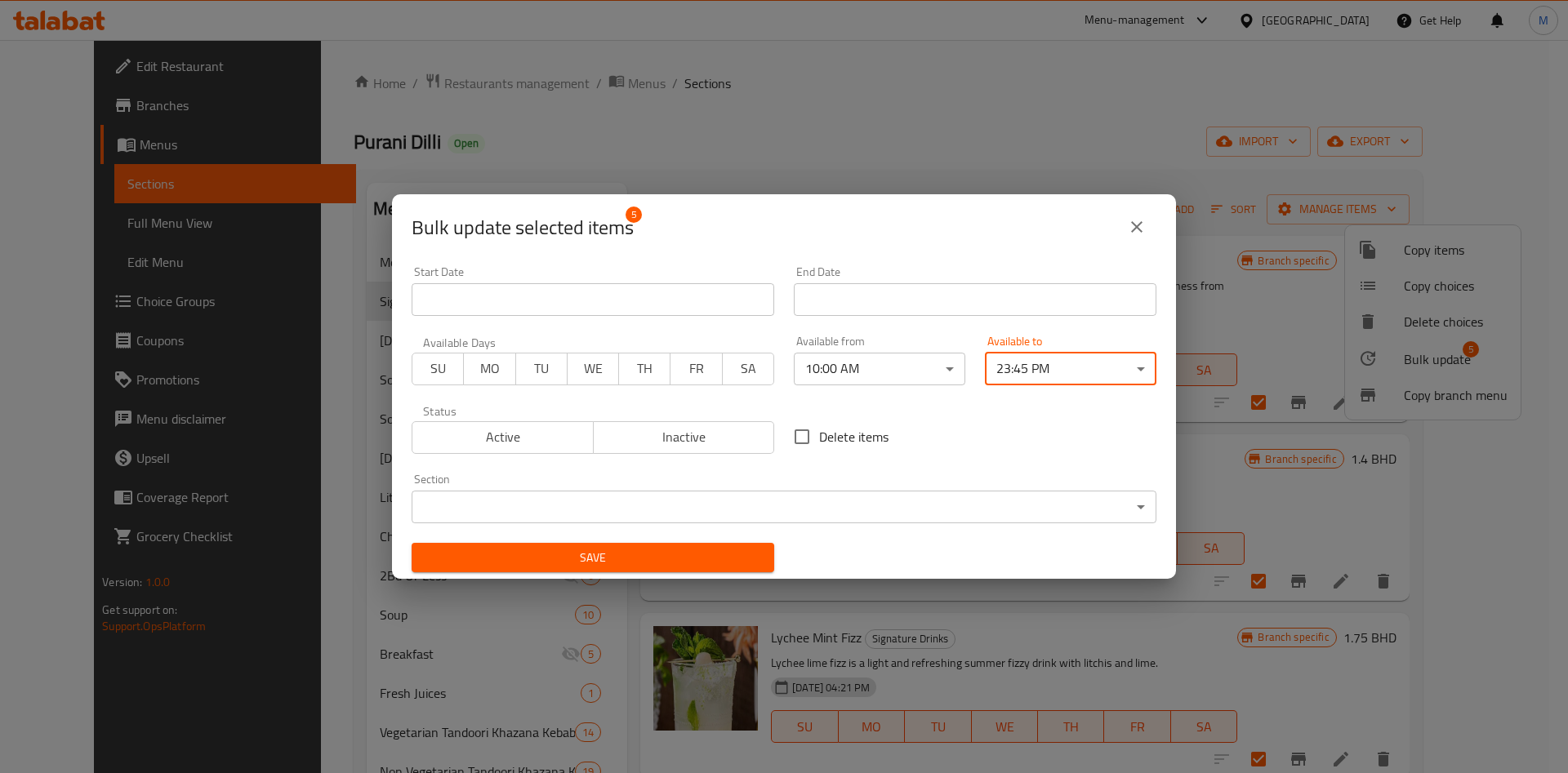
click at [637, 559] on span "Save" at bounding box center [593, 558] width 337 height 20
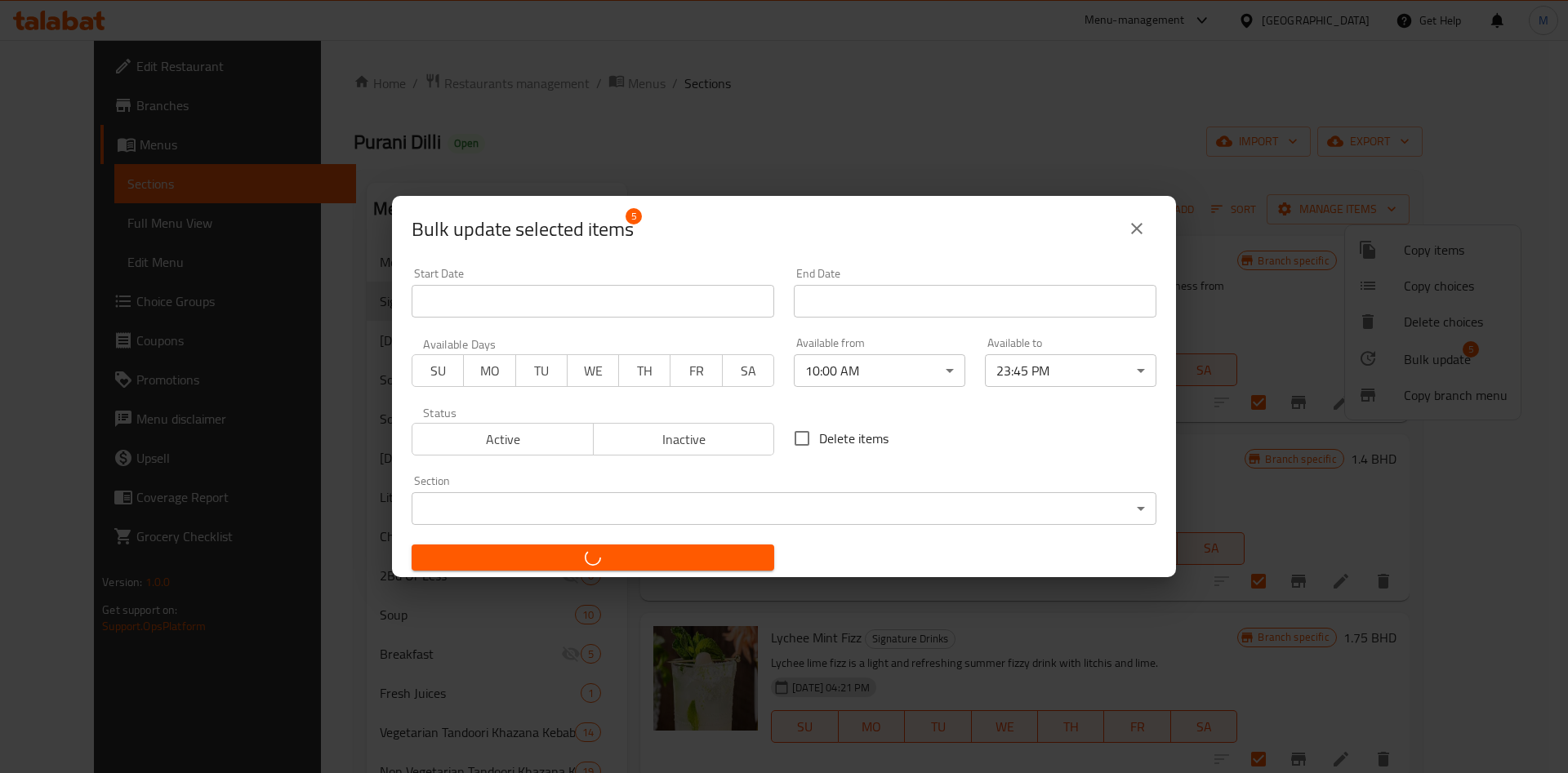
checkbox input "false"
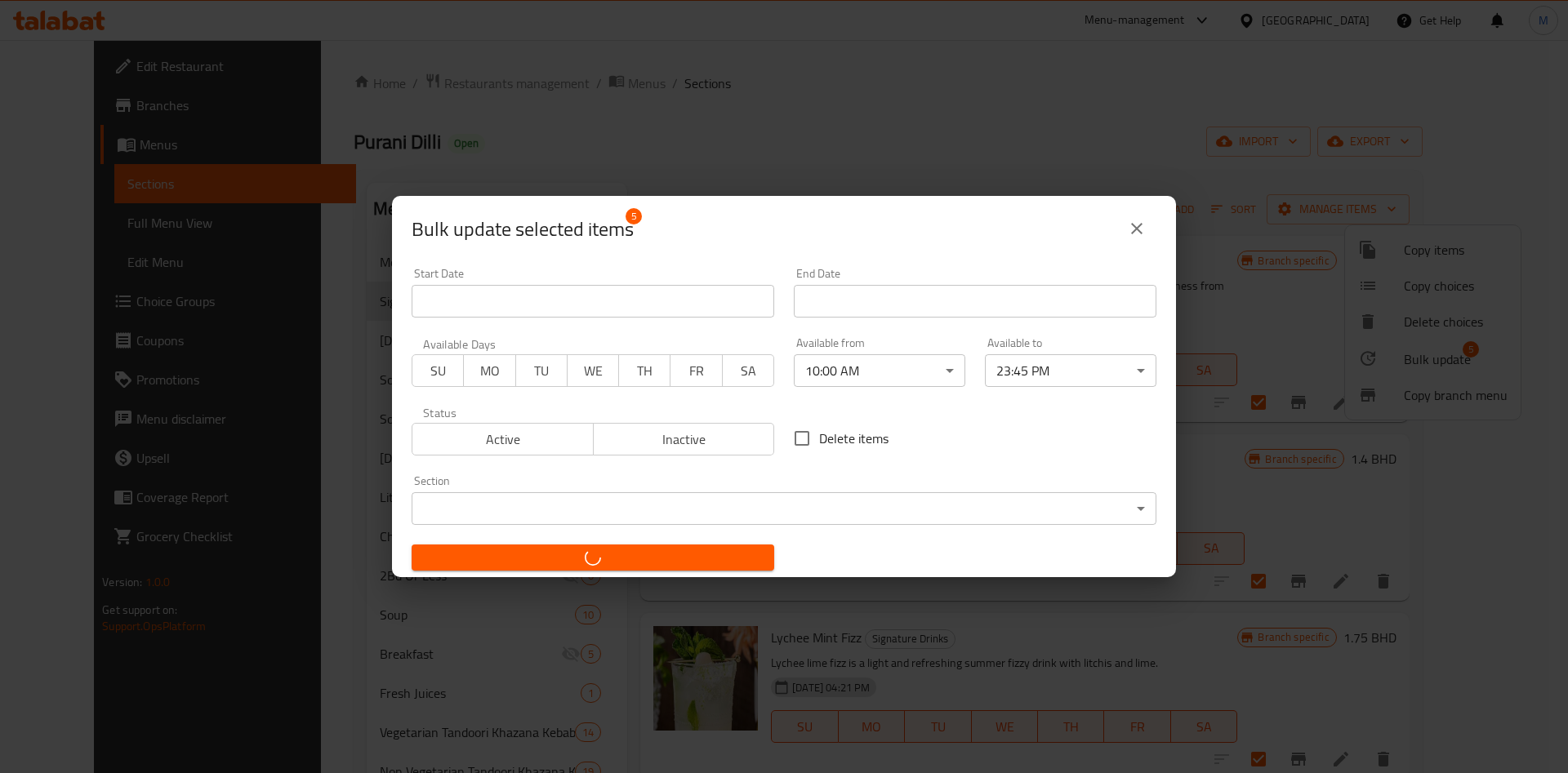
checkbox input "false"
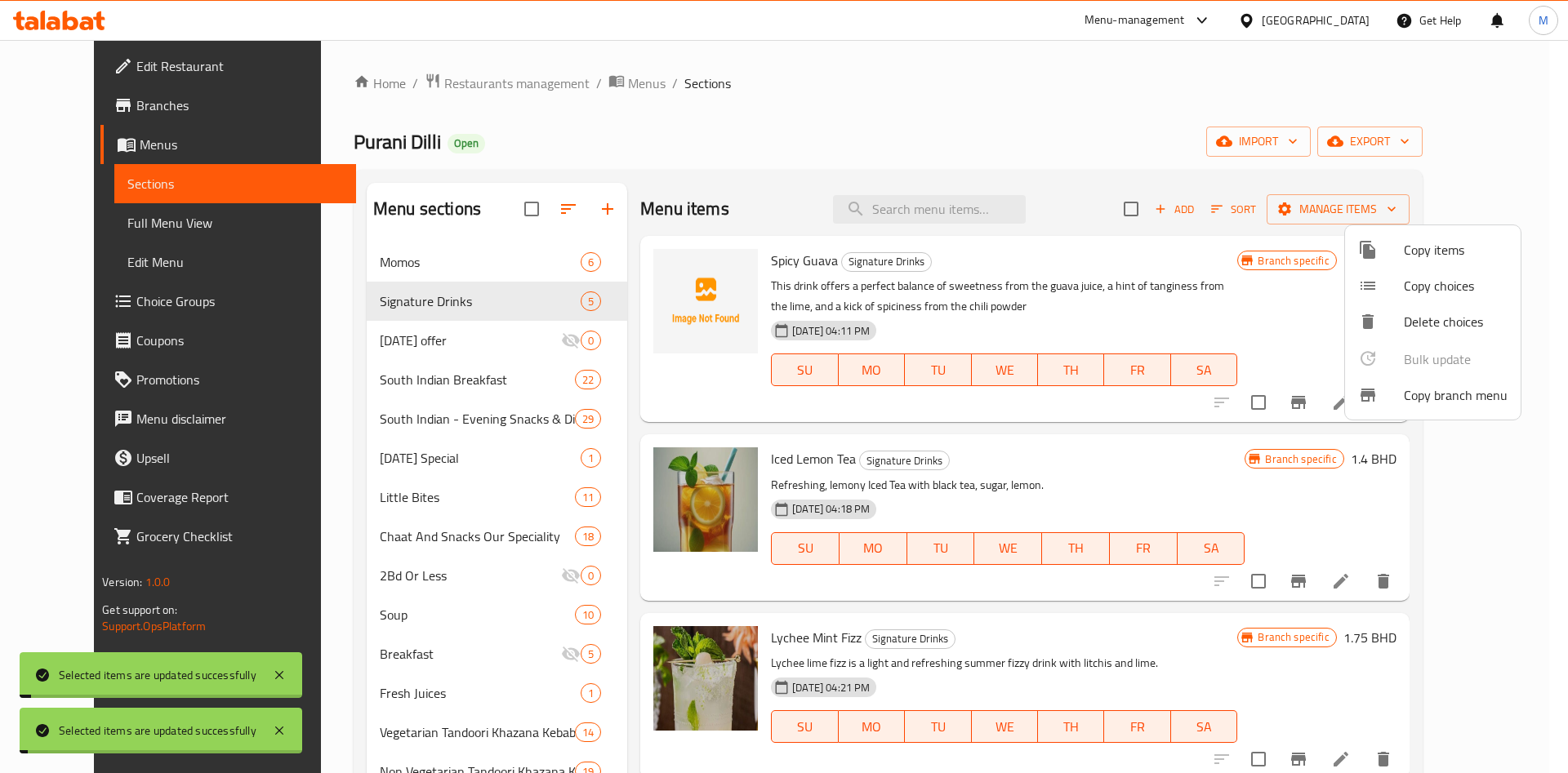
click at [362, 337] on div at bounding box center [784, 386] width 1568 height 773
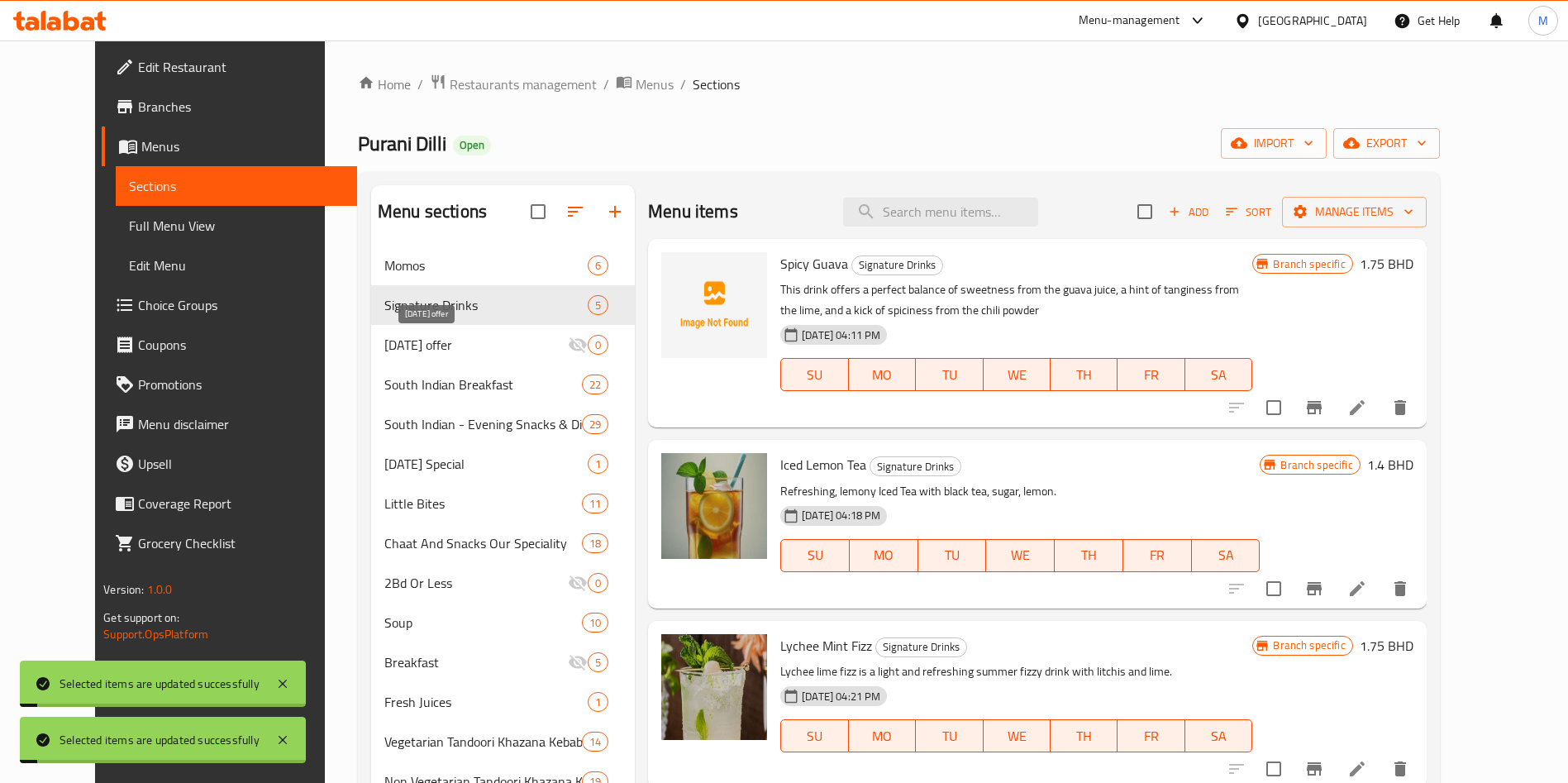
click at [384, 341] on span "Ramadan offer" at bounding box center [476, 344] width 184 height 19
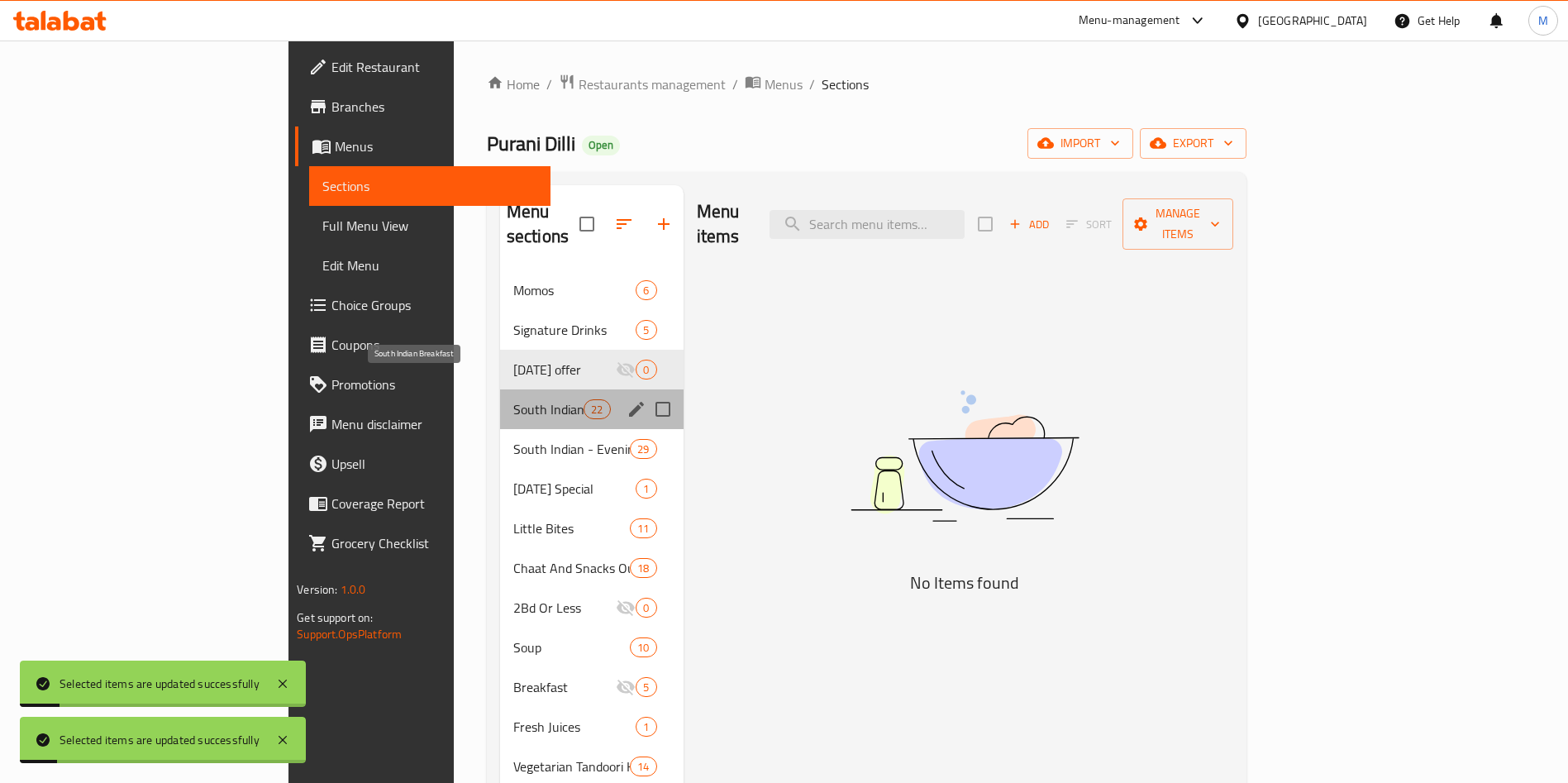
click at [513, 399] on span "South Indian Breakfast" at bounding box center [548, 409] width 70 height 19
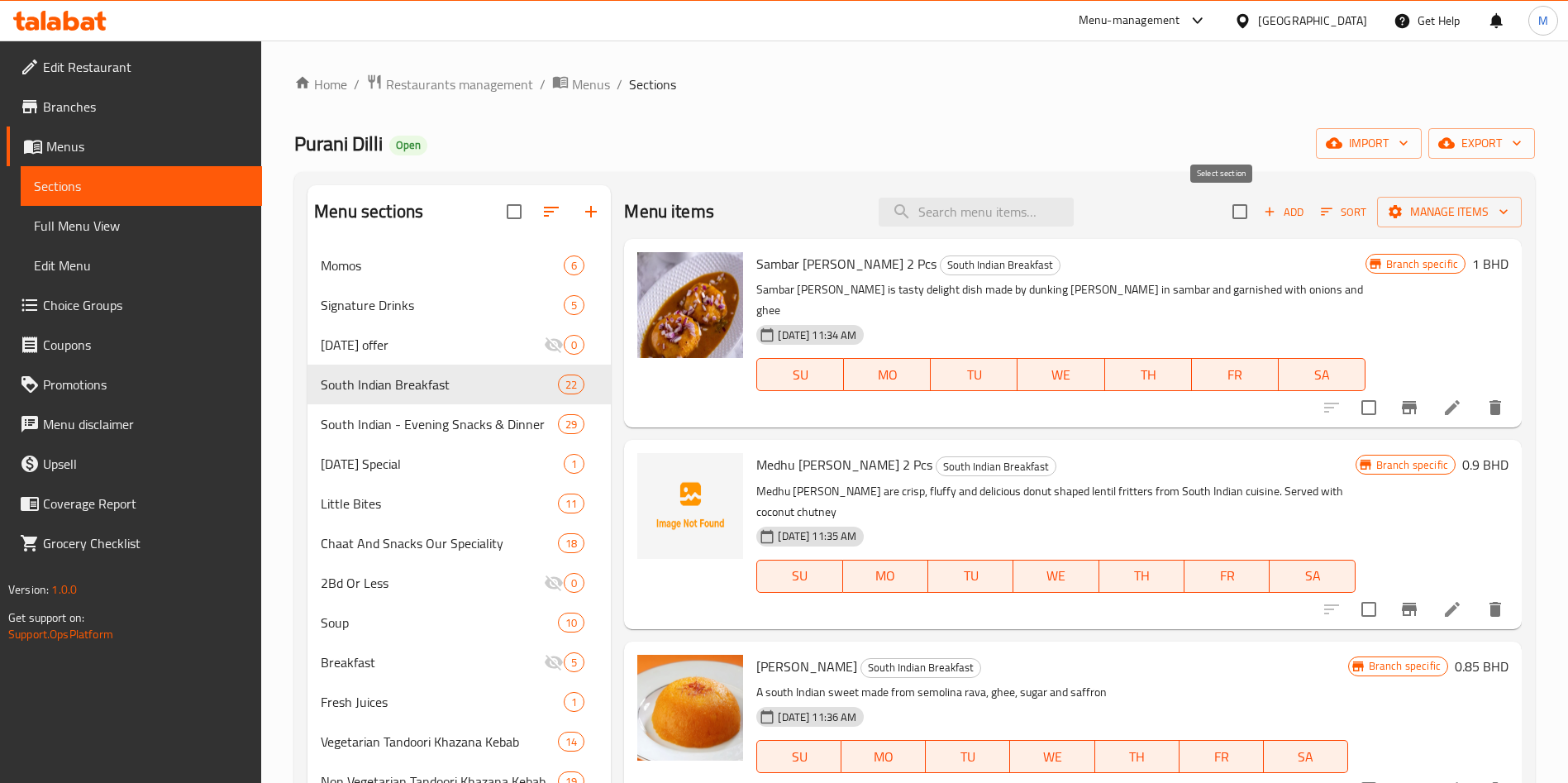
click at [1222, 215] on input "checkbox" at bounding box center [1240, 212] width 35 height 35
checkbox input "true"
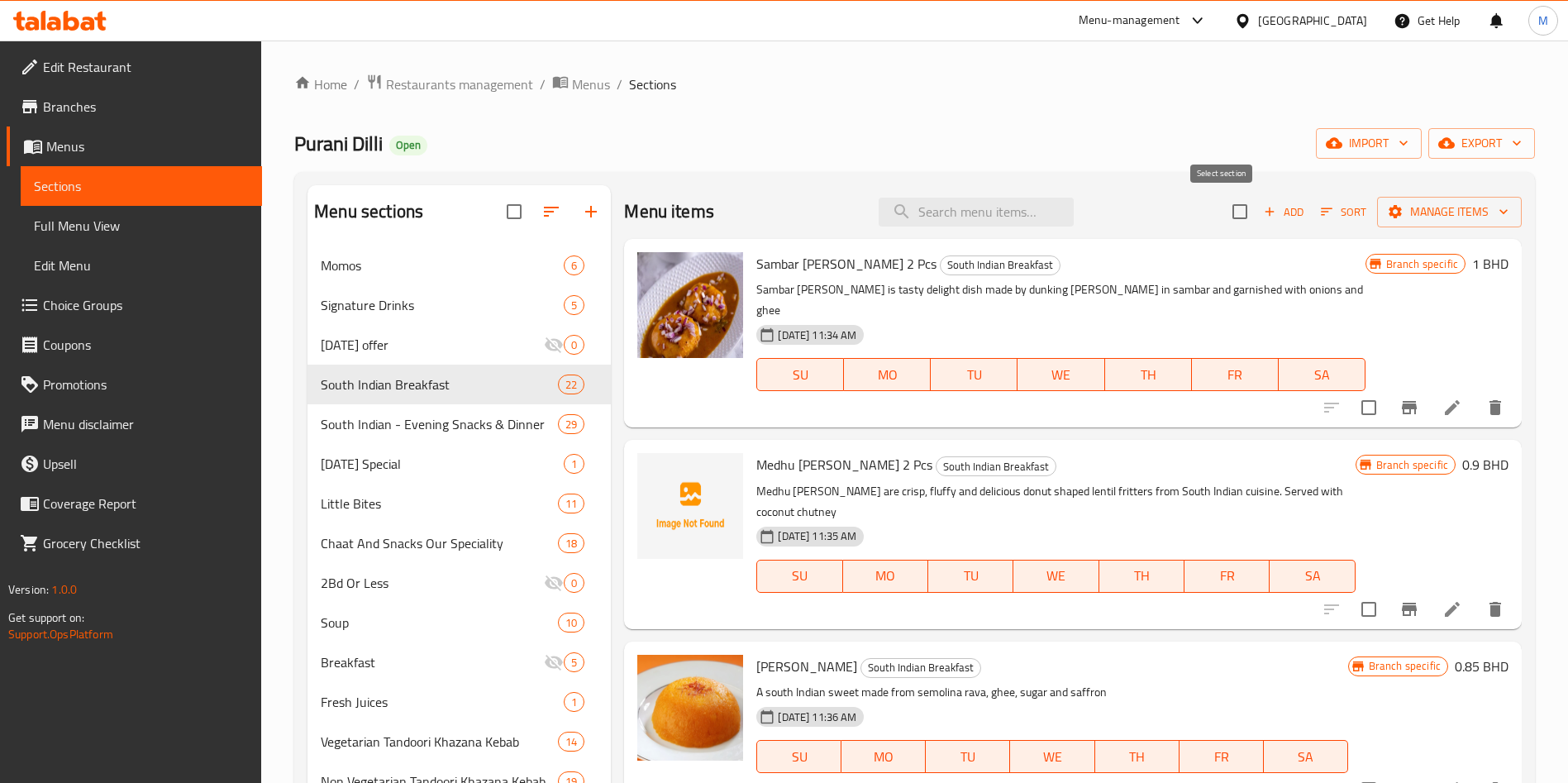
checkbox input "true"
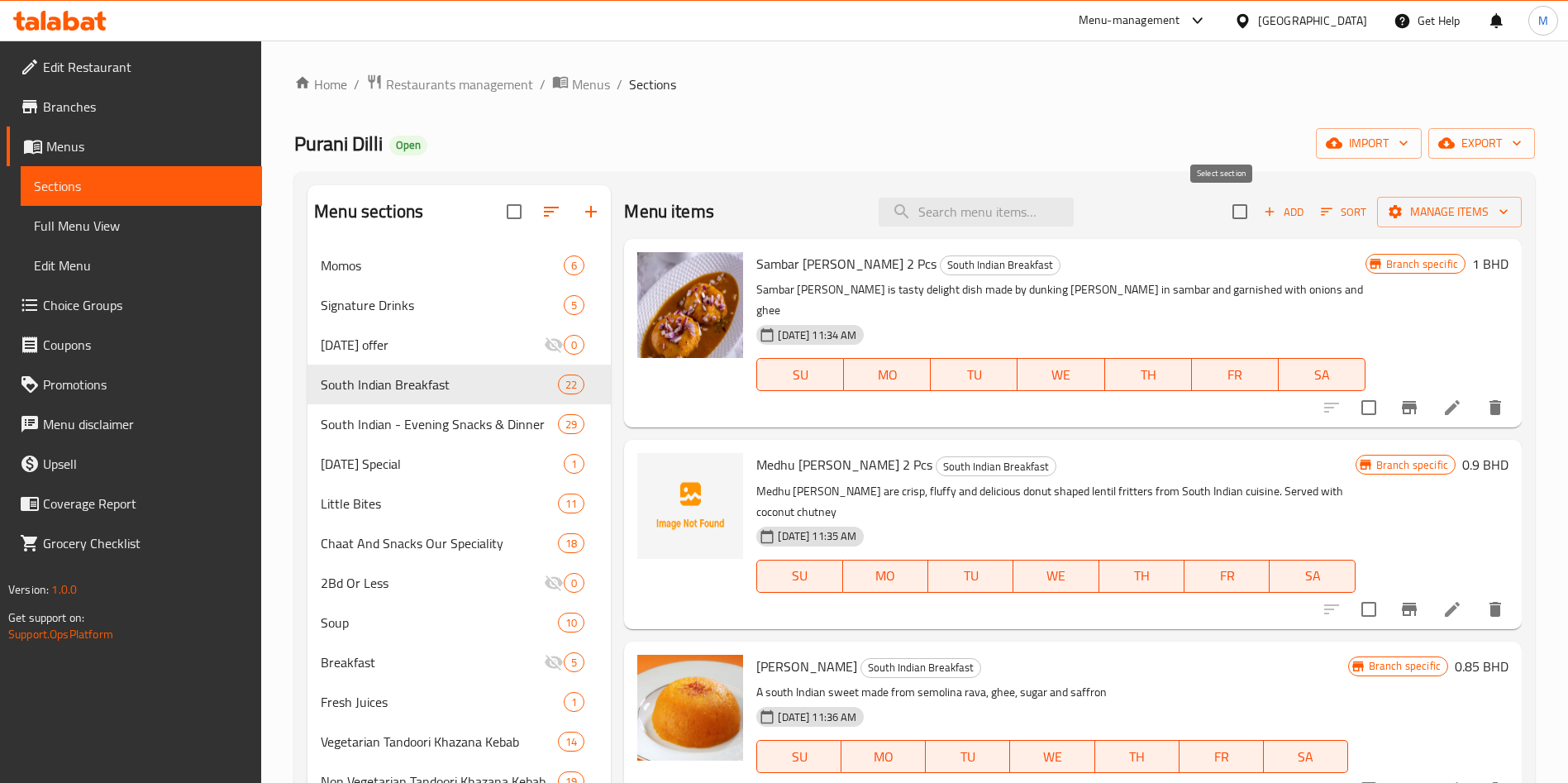
checkbox input "true"
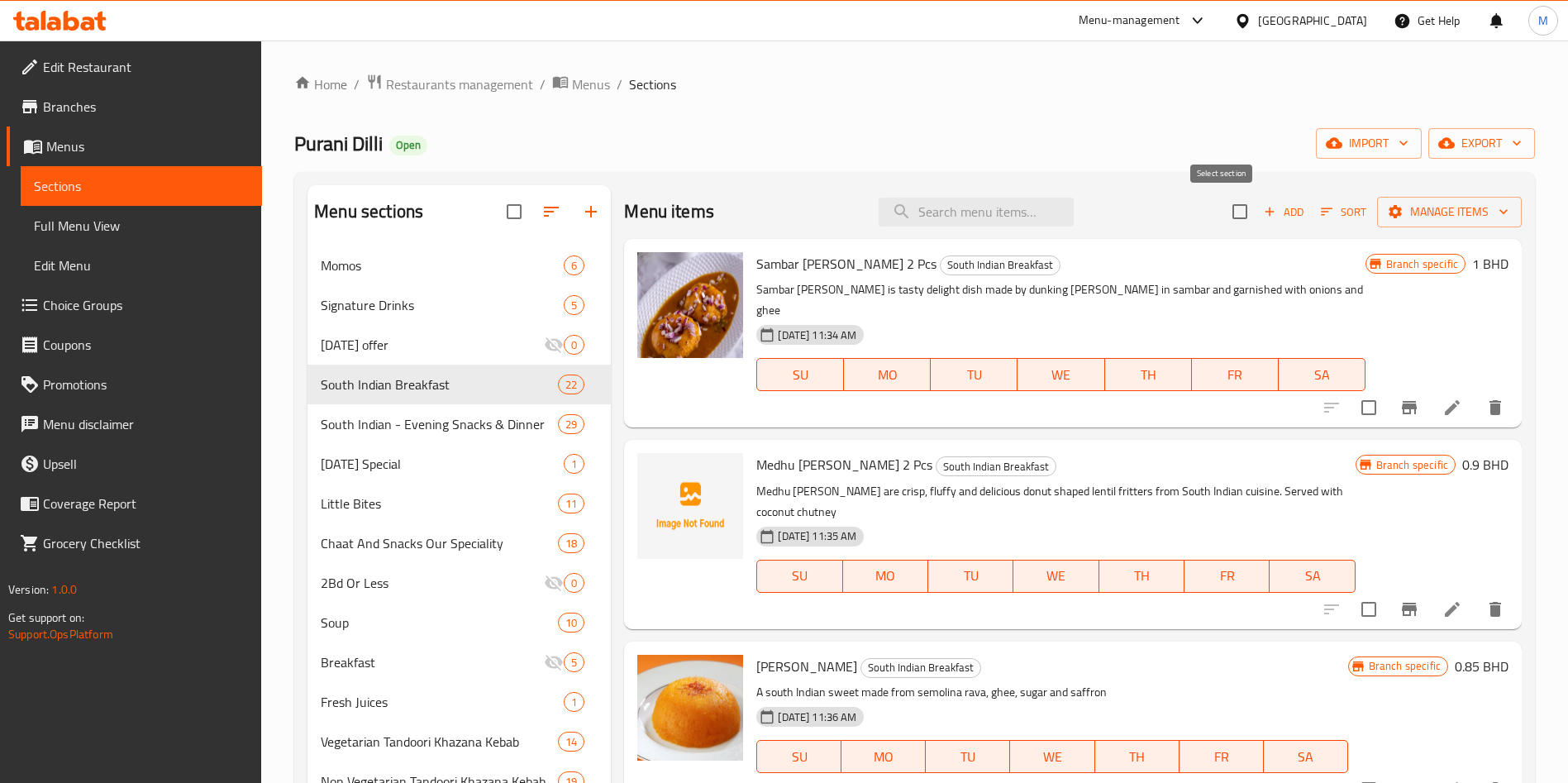
checkbox input "true"
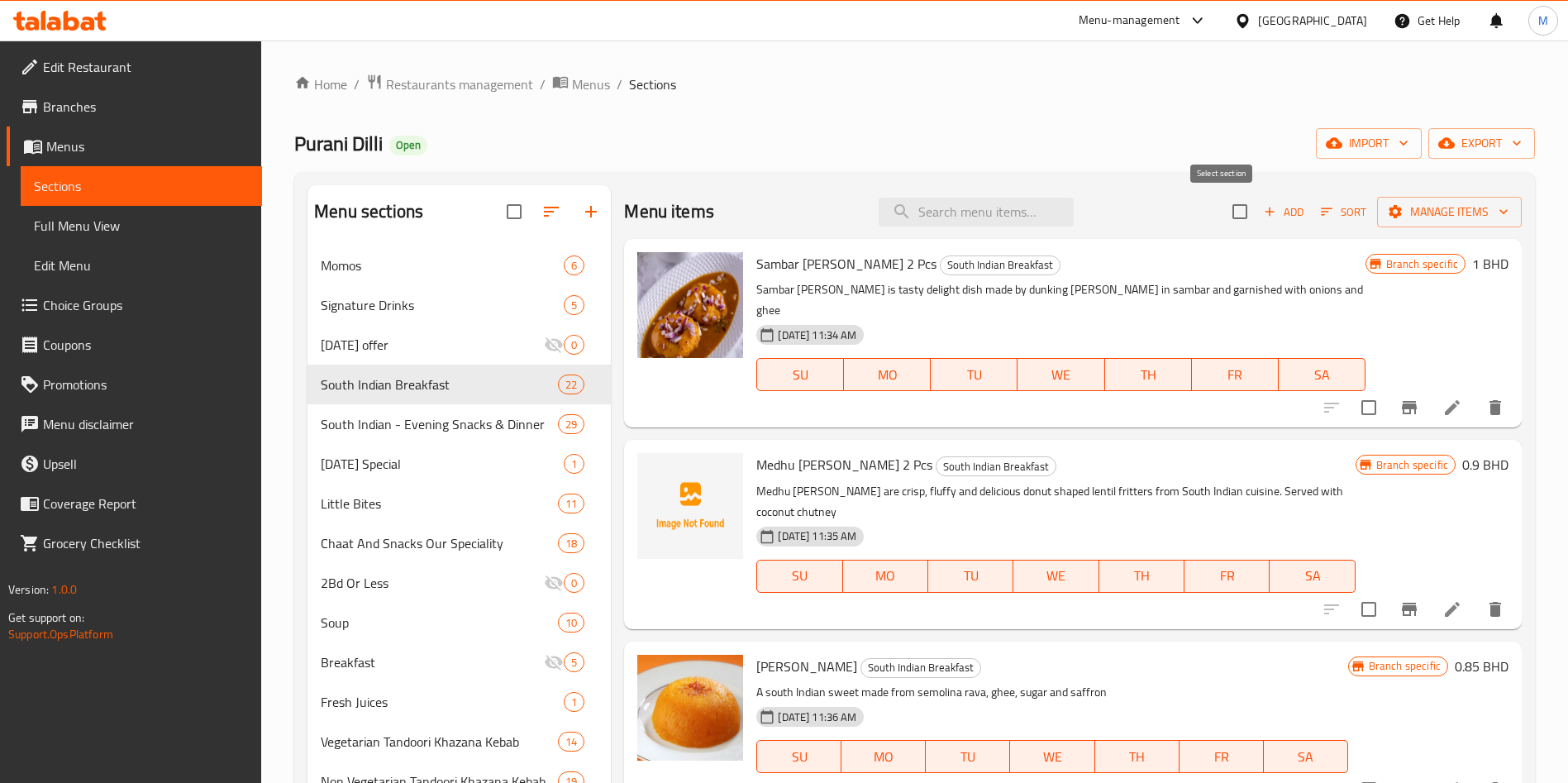
checkbox input "true"
click at [1433, 229] on div "Menu items Add Sort Manage items" at bounding box center [1072, 212] width 897 height 54
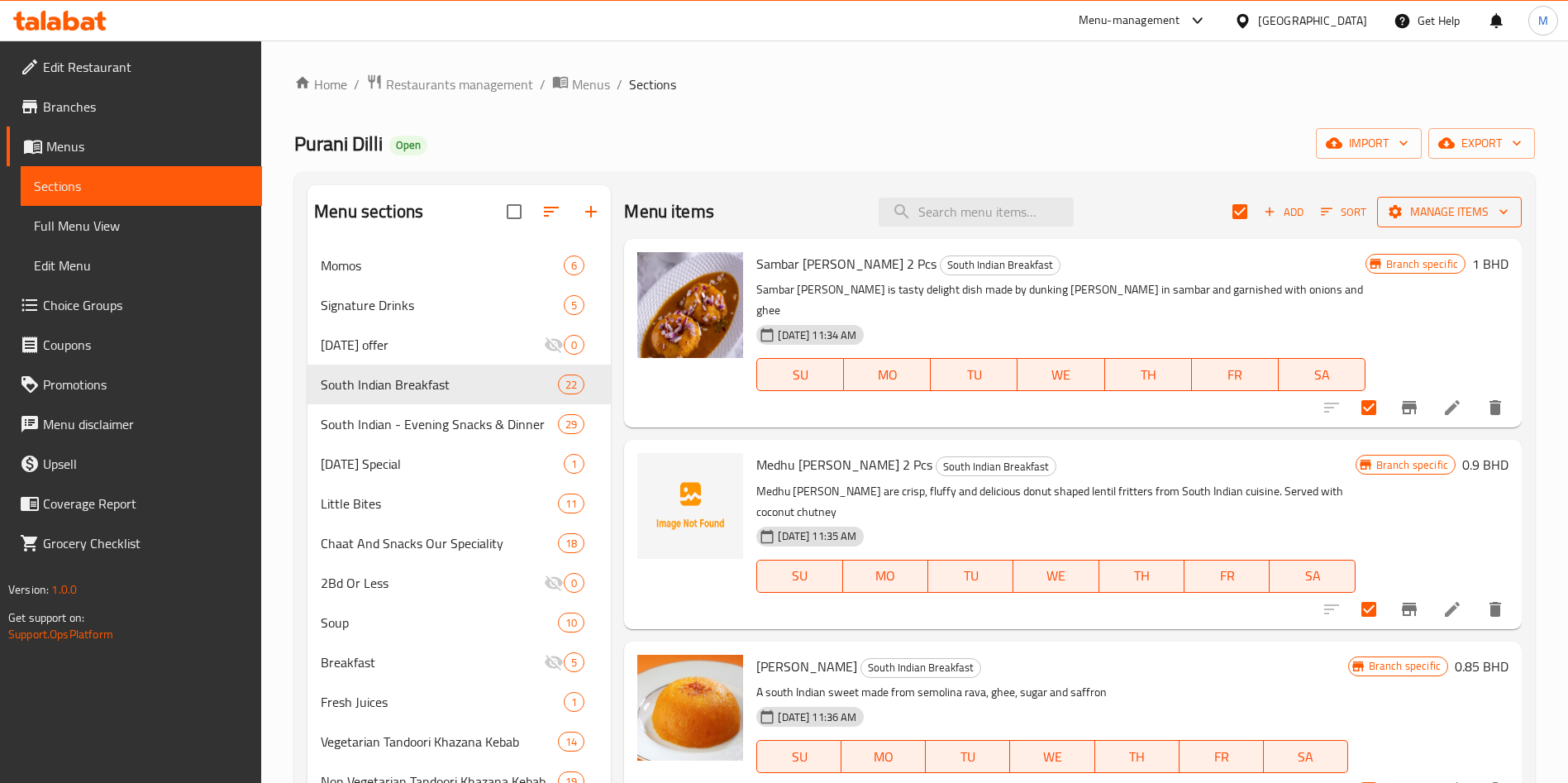
click at [1428, 211] on span "Manage items" at bounding box center [1449, 212] width 118 height 20
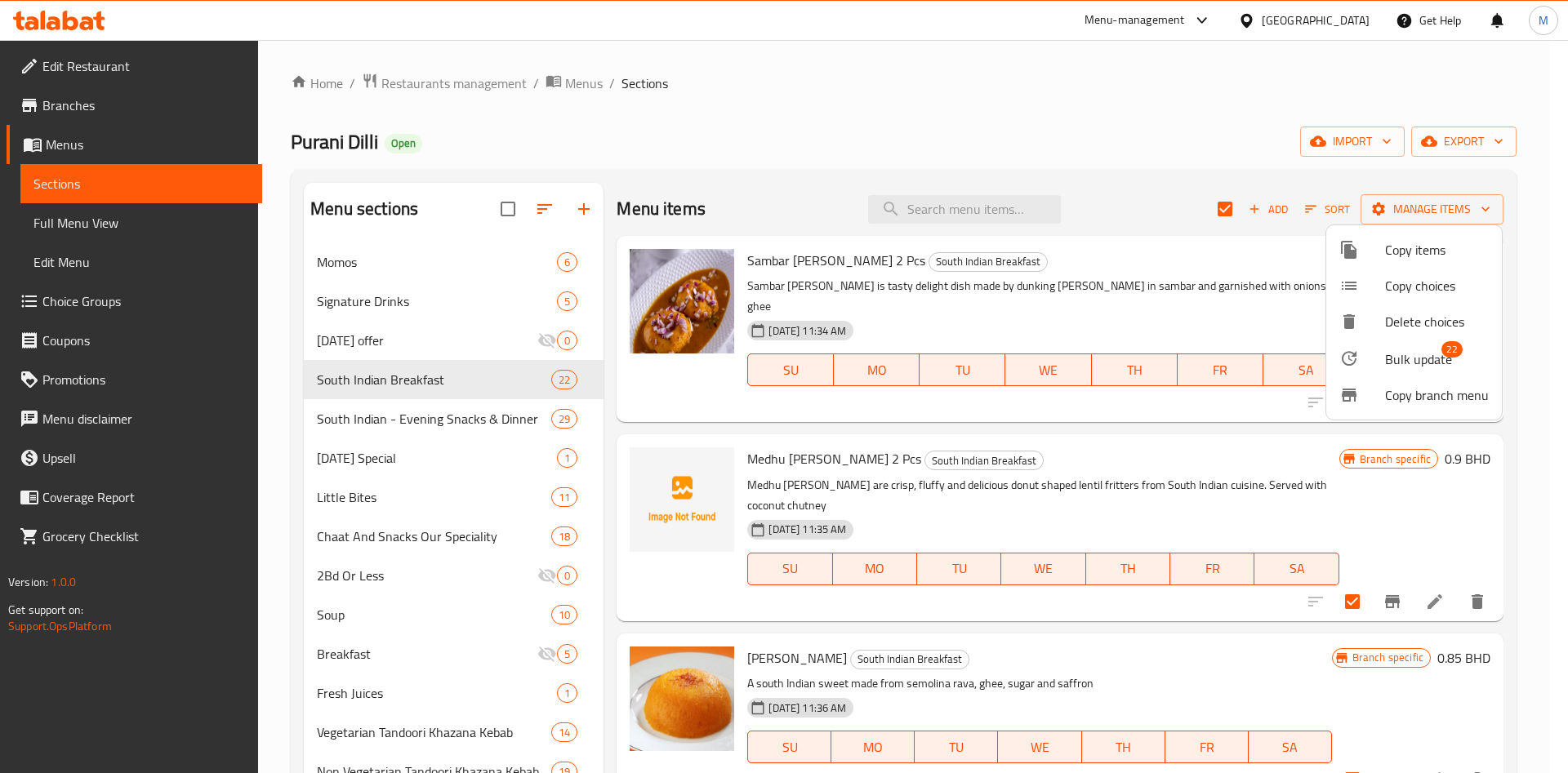
click at [1405, 354] on span "Bulk update" at bounding box center [1418, 359] width 67 height 19
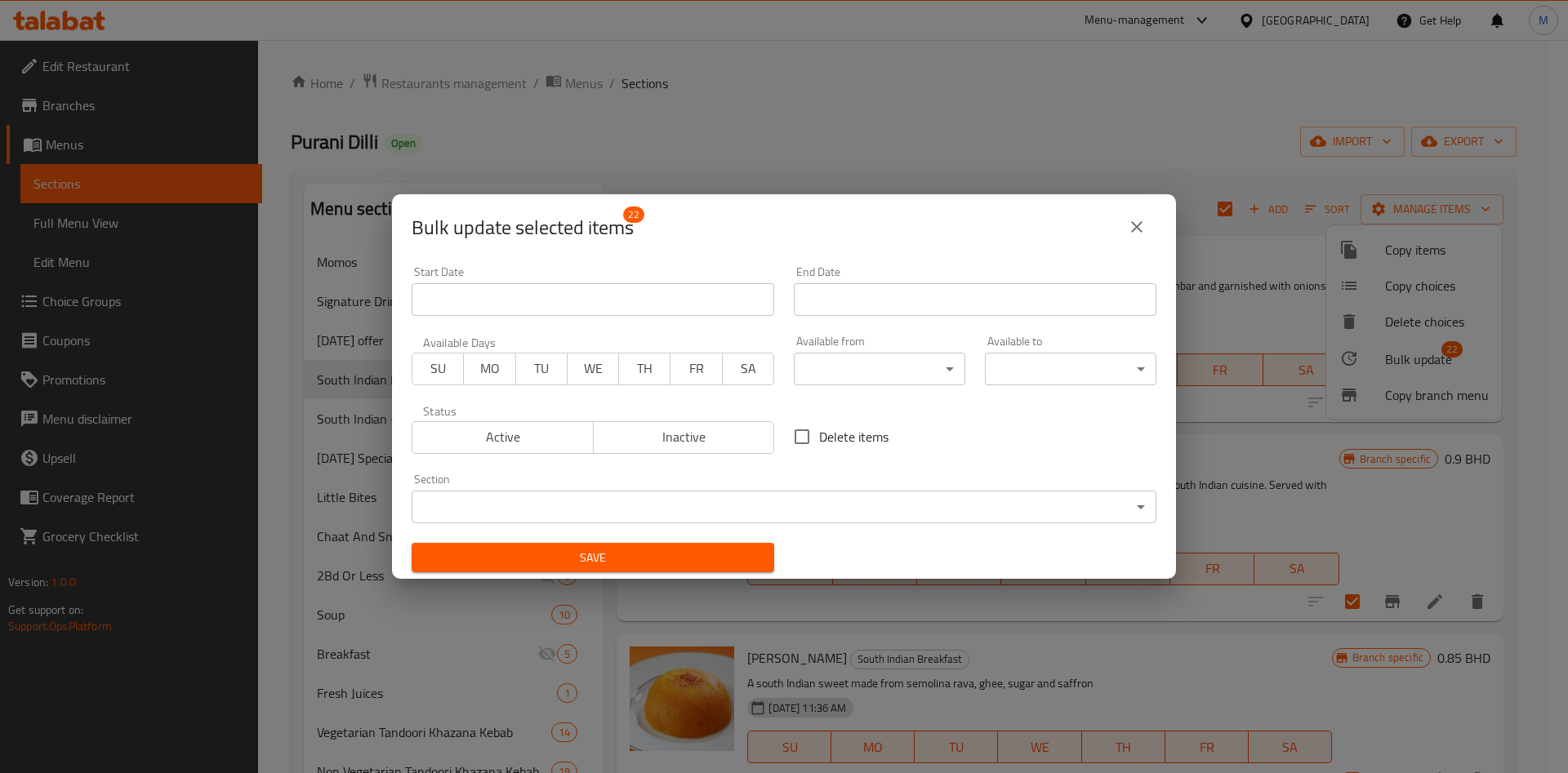
click at [839, 381] on body "​ Menu-management Bahrain Get Help M Edit Restaurant Branches Menus Sections Fu…" at bounding box center [784, 406] width 1568 height 733
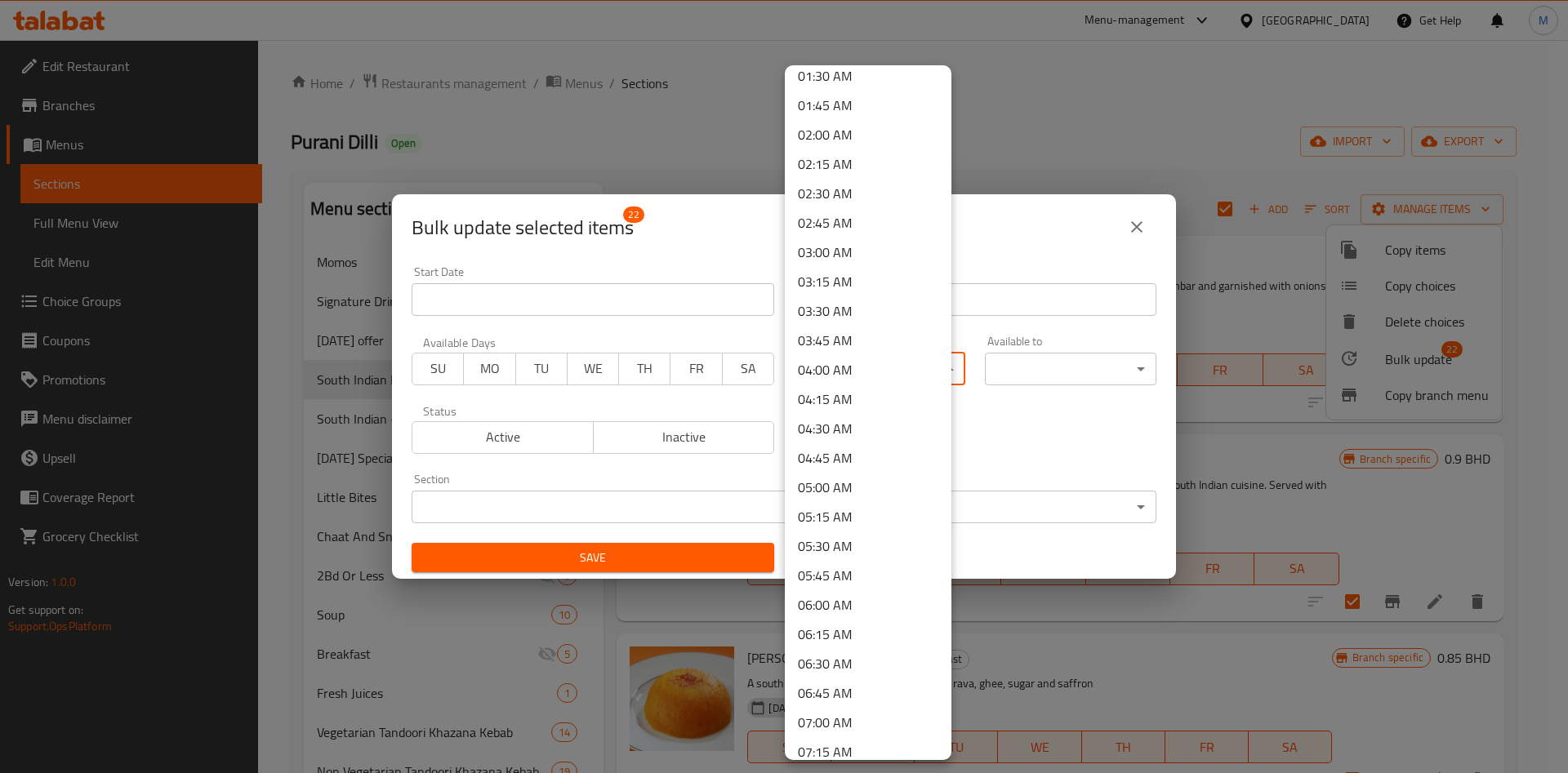
scroll to position [735, 0]
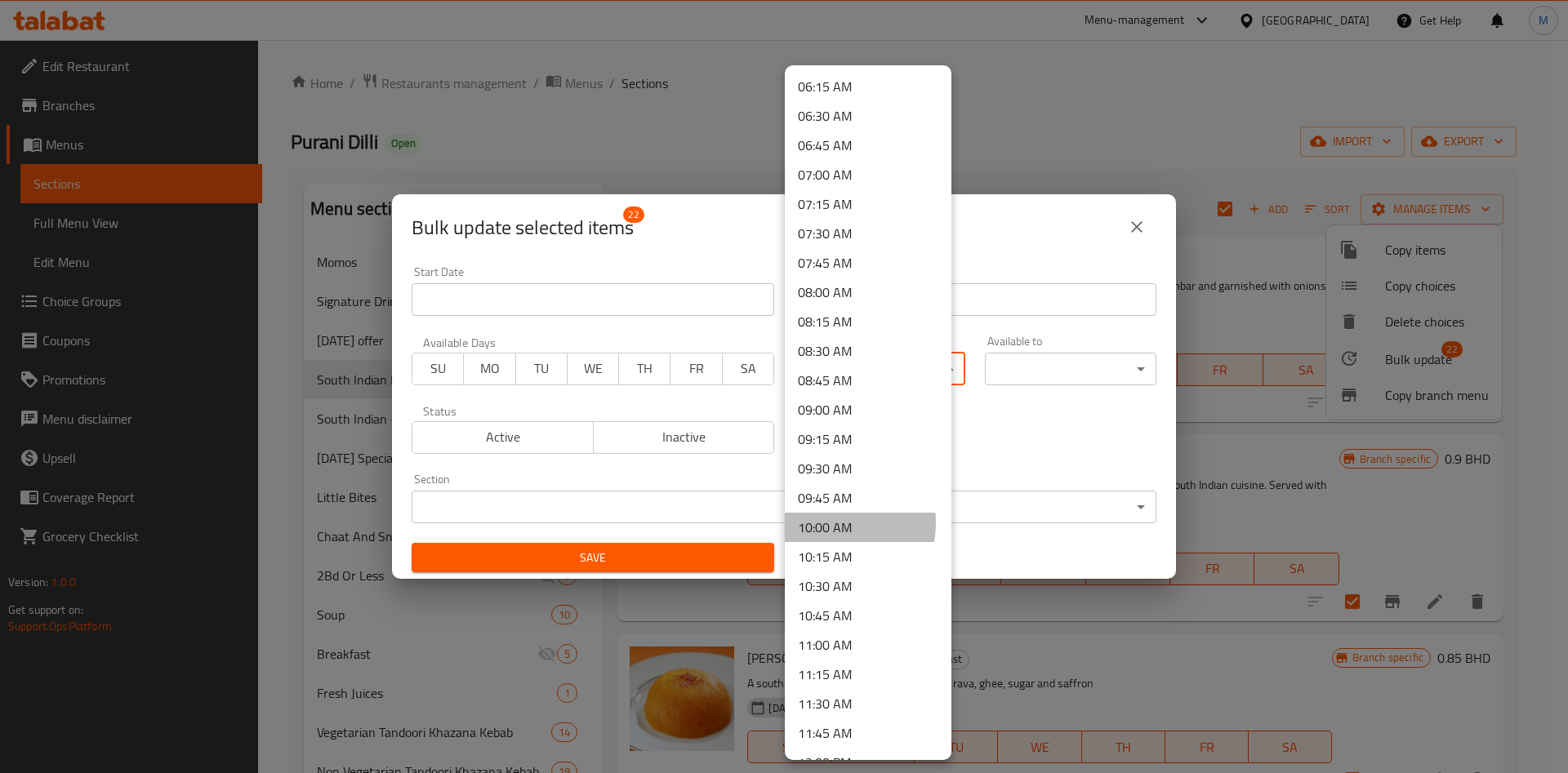
click at [842, 523] on li "10:00 AM" at bounding box center [868, 528] width 166 height 29
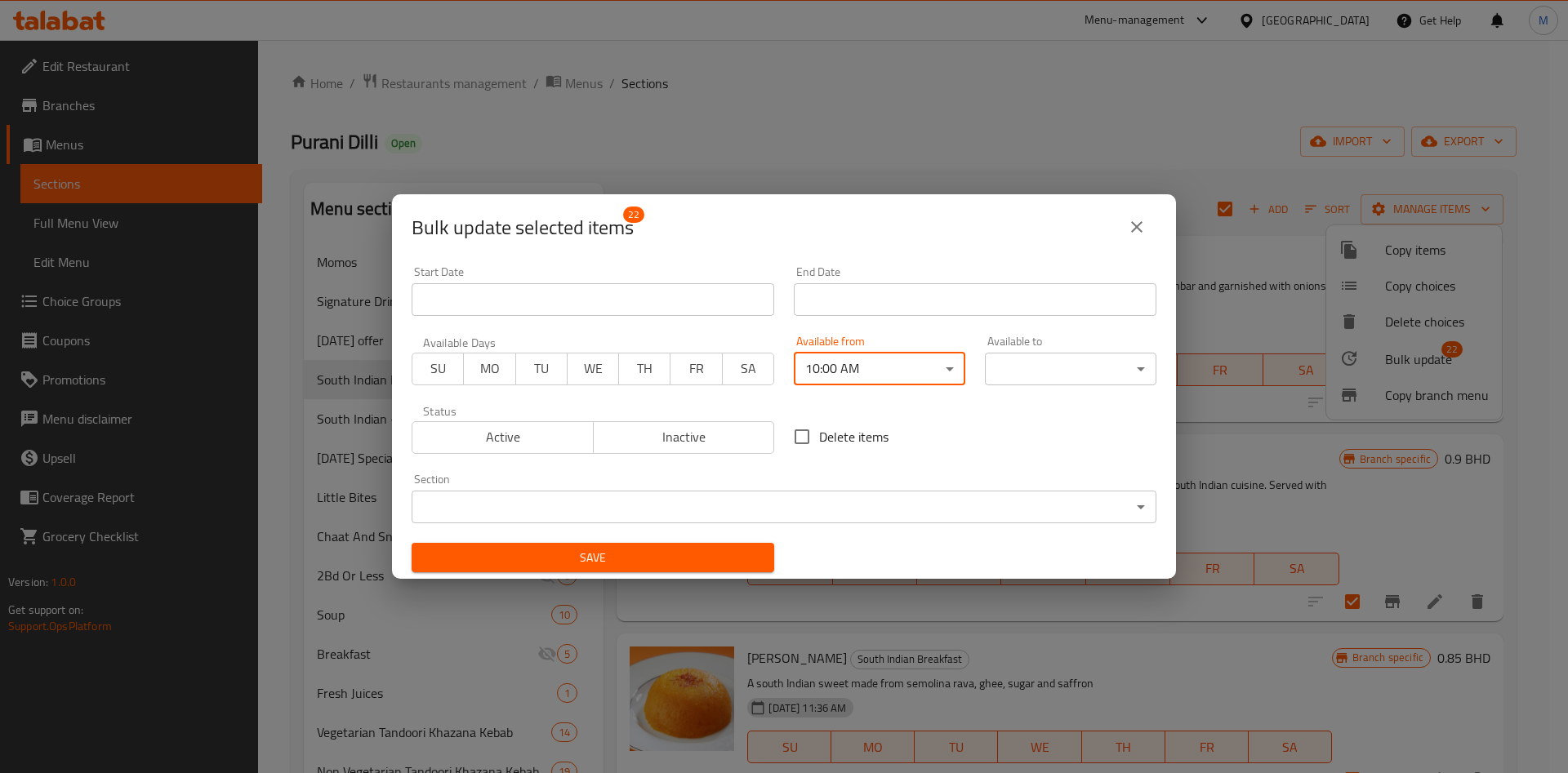
click at [1040, 371] on body "​ Menu-management Bahrain Get Help M Edit Restaurant Branches Menus Sections Fu…" at bounding box center [784, 406] width 1568 height 733
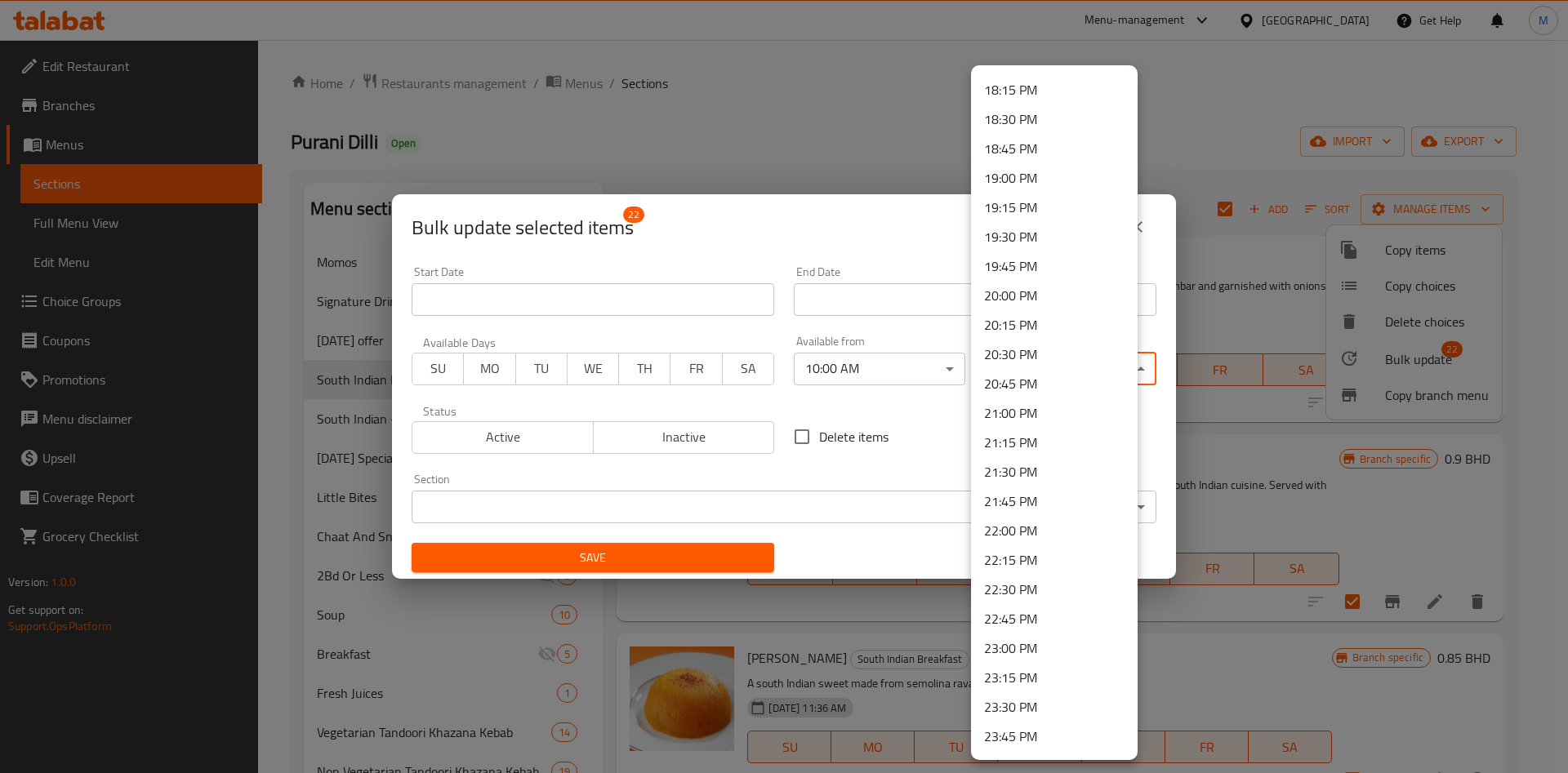
scroll to position [2169, 0]
click at [1024, 711] on li "23:45 PM" at bounding box center [1054, 709] width 166 height 29
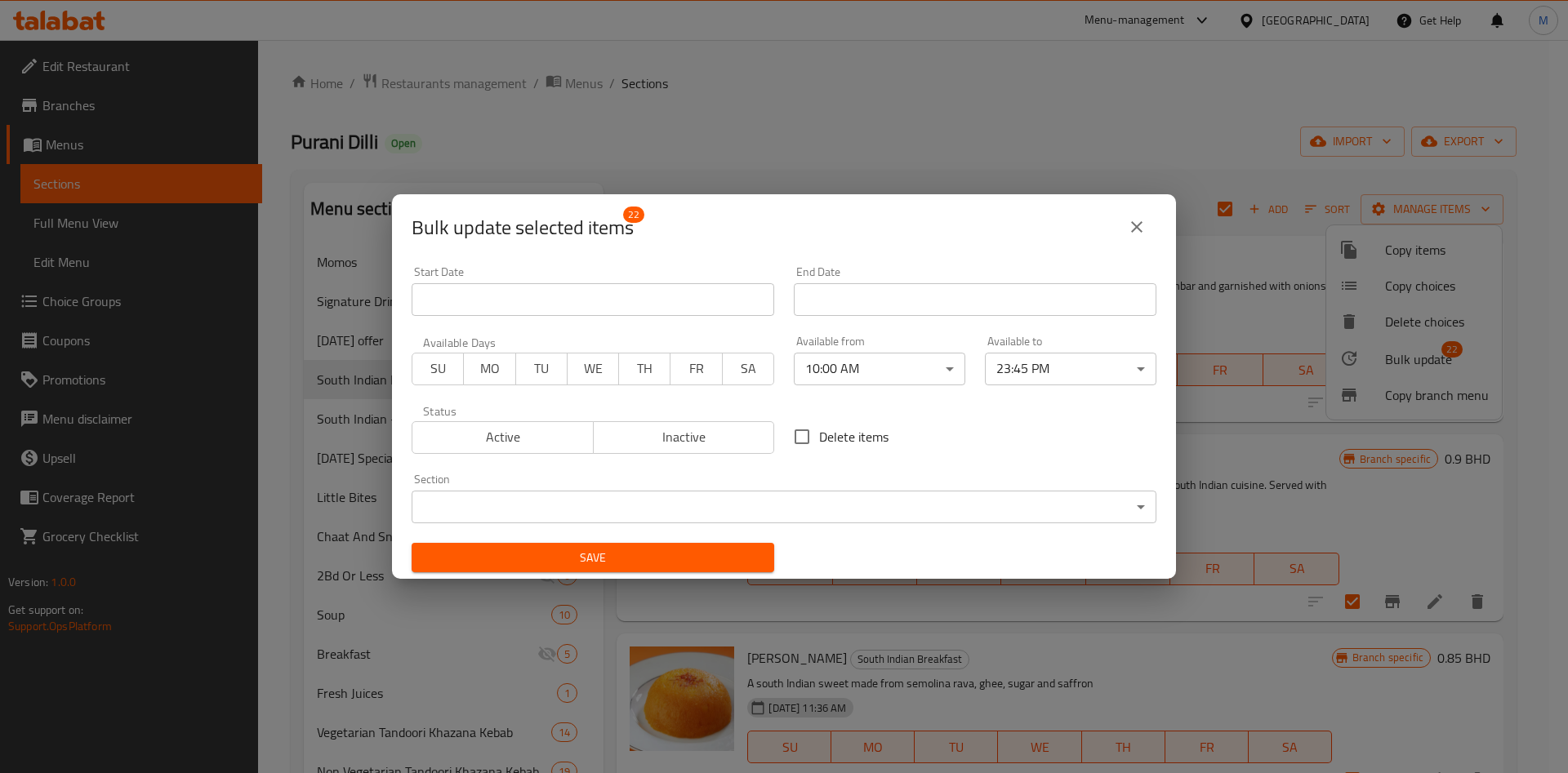
click at [1024, 569] on li "23:45 PM" at bounding box center [1033, 560] width 125 height 16
click at [922, 127] on div "Bulk update selected items 22 Start Date Start Date End Date End Date Available…" at bounding box center [784, 386] width 1568 height 773
click at [1130, 225] on icon "close" at bounding box center [1136, 226] width 19 height 19
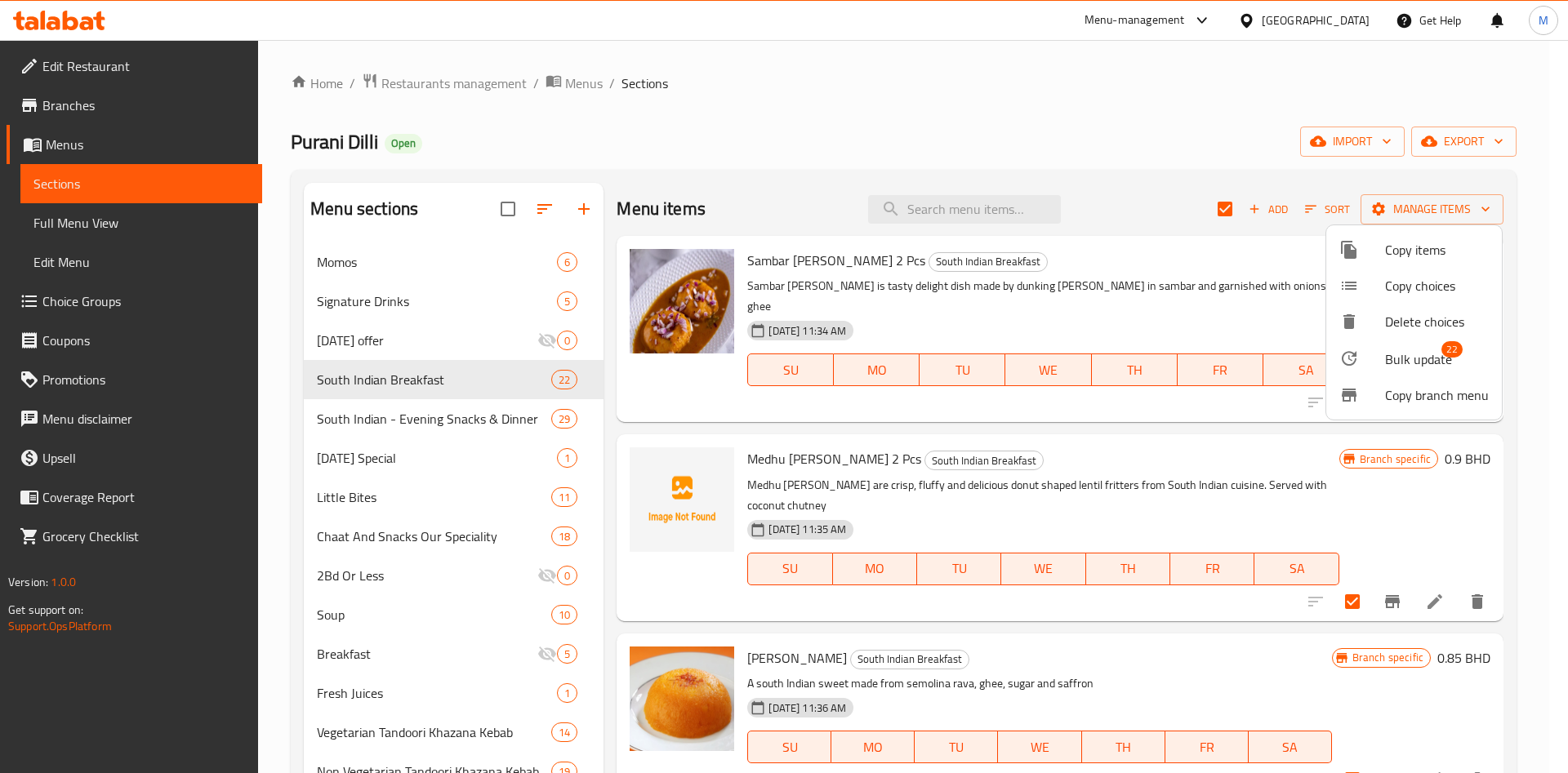
click at [401, 435] on div at bounding box center [784, 386] width 1568 height 773
click at [401, 435] on div "South Indian - Evening Snacks & Dinner 29" at bounding box center [454, 418] width 300 height 39
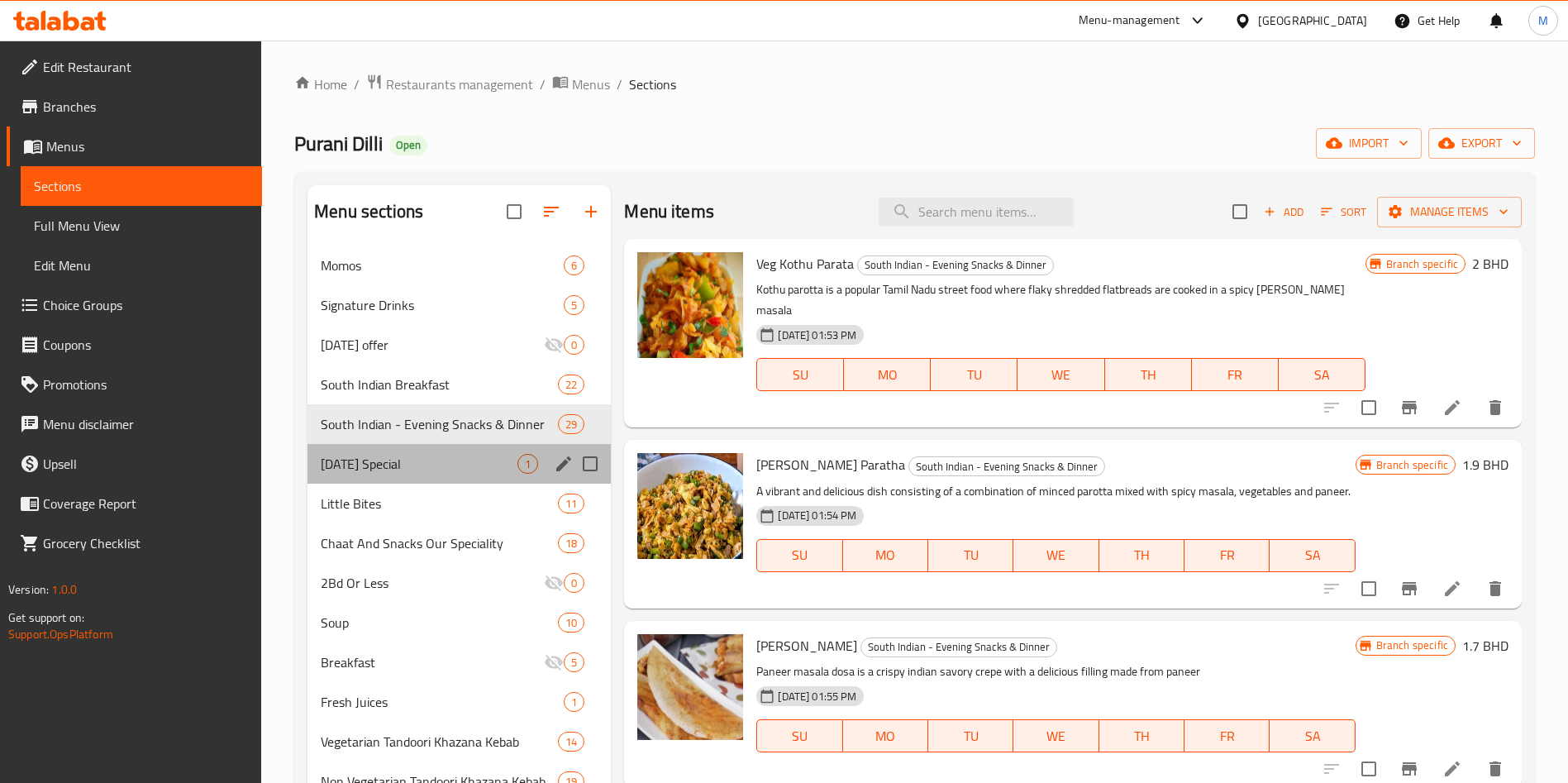
click at [403, 467] on span "Today’s Special" at bounding box center [419, 463] width 197 height 19
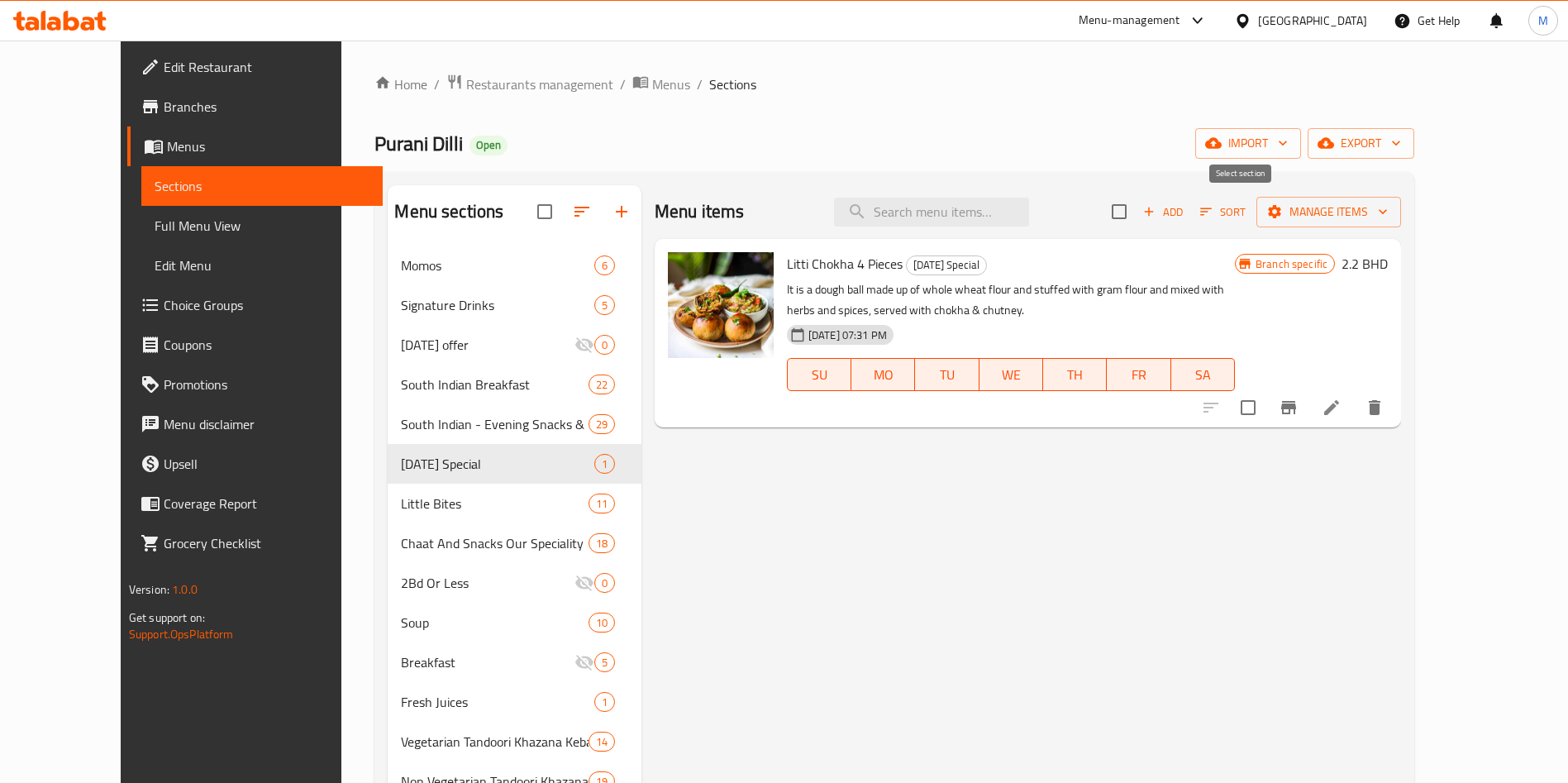
click at [1136, 217] on input "checkbox" at bounding box center [1119, 212] width 35 height 35
checkbox input "true"
click at [1388, 211] on span "Manage items" at bounding box center [1329, 212] width 118 height 20
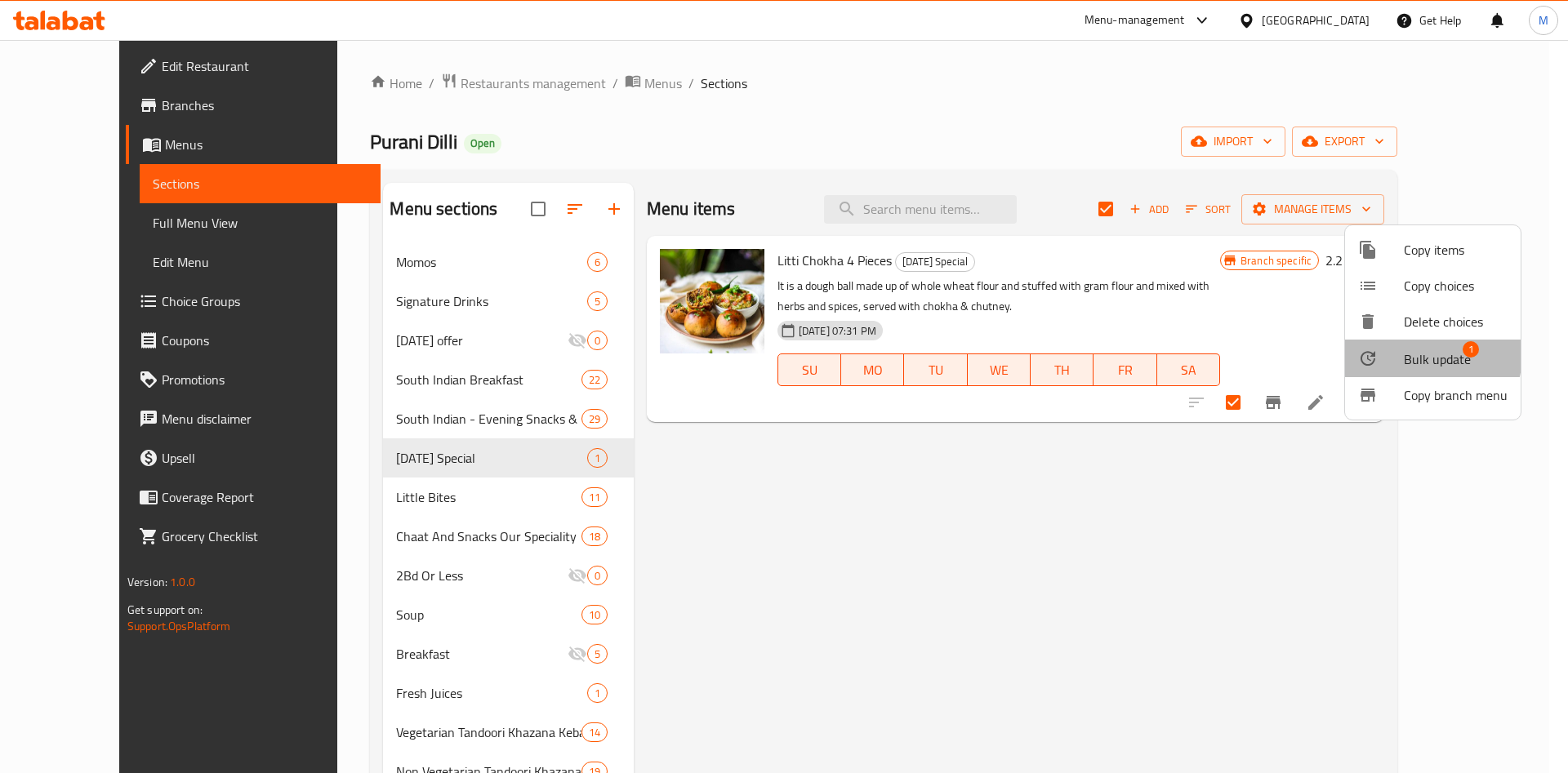
click at [1411, 353] on span "Bulk update" at bounding box center [1437, 359] width 67 height 19
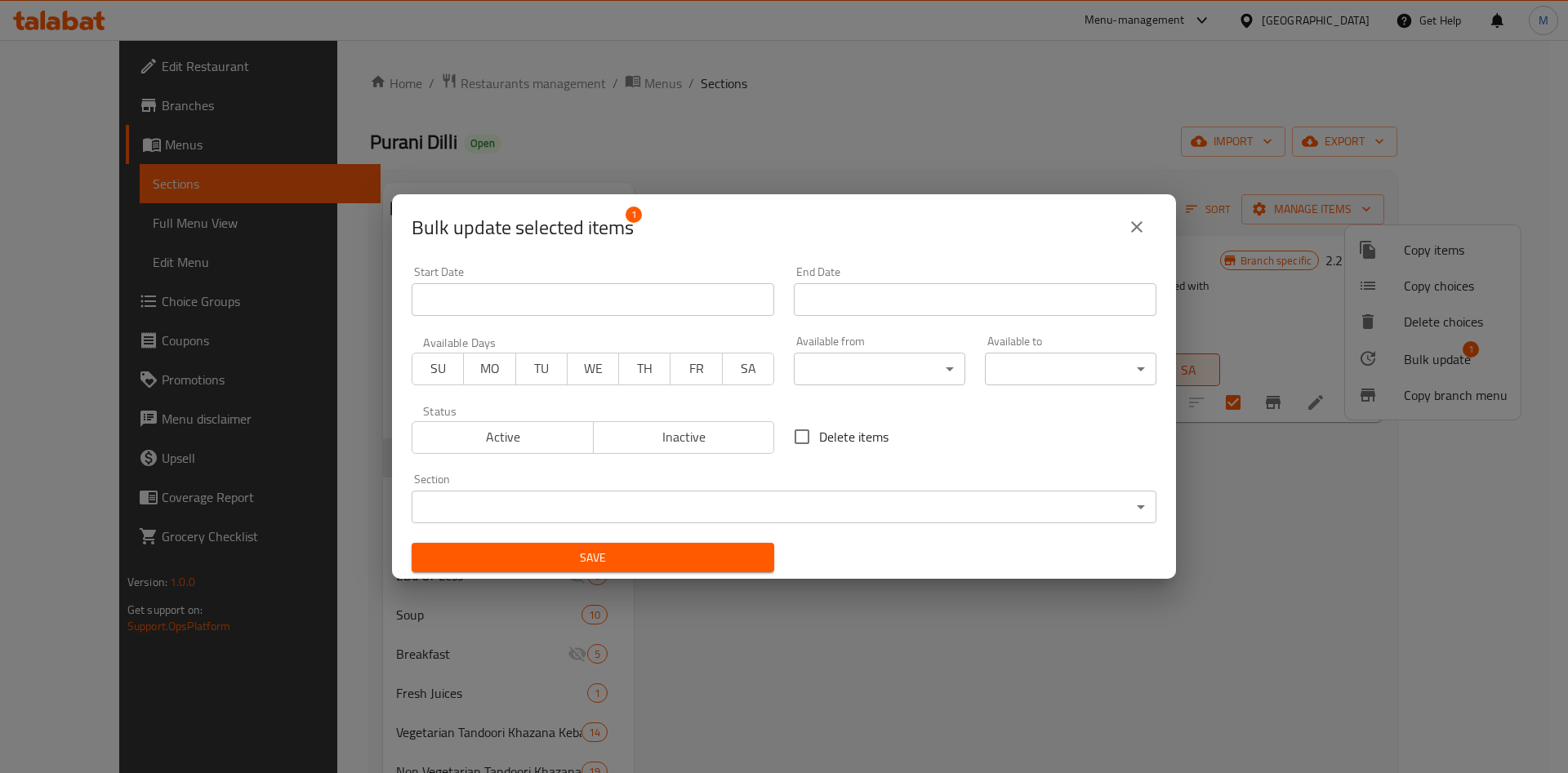
click at [857, 375] on body "​ Menu-management Bahrain Get Help M Edit Restaurant Branches Menus Sections Fu…" at bounding box center [784, 406] width 1568 height 733
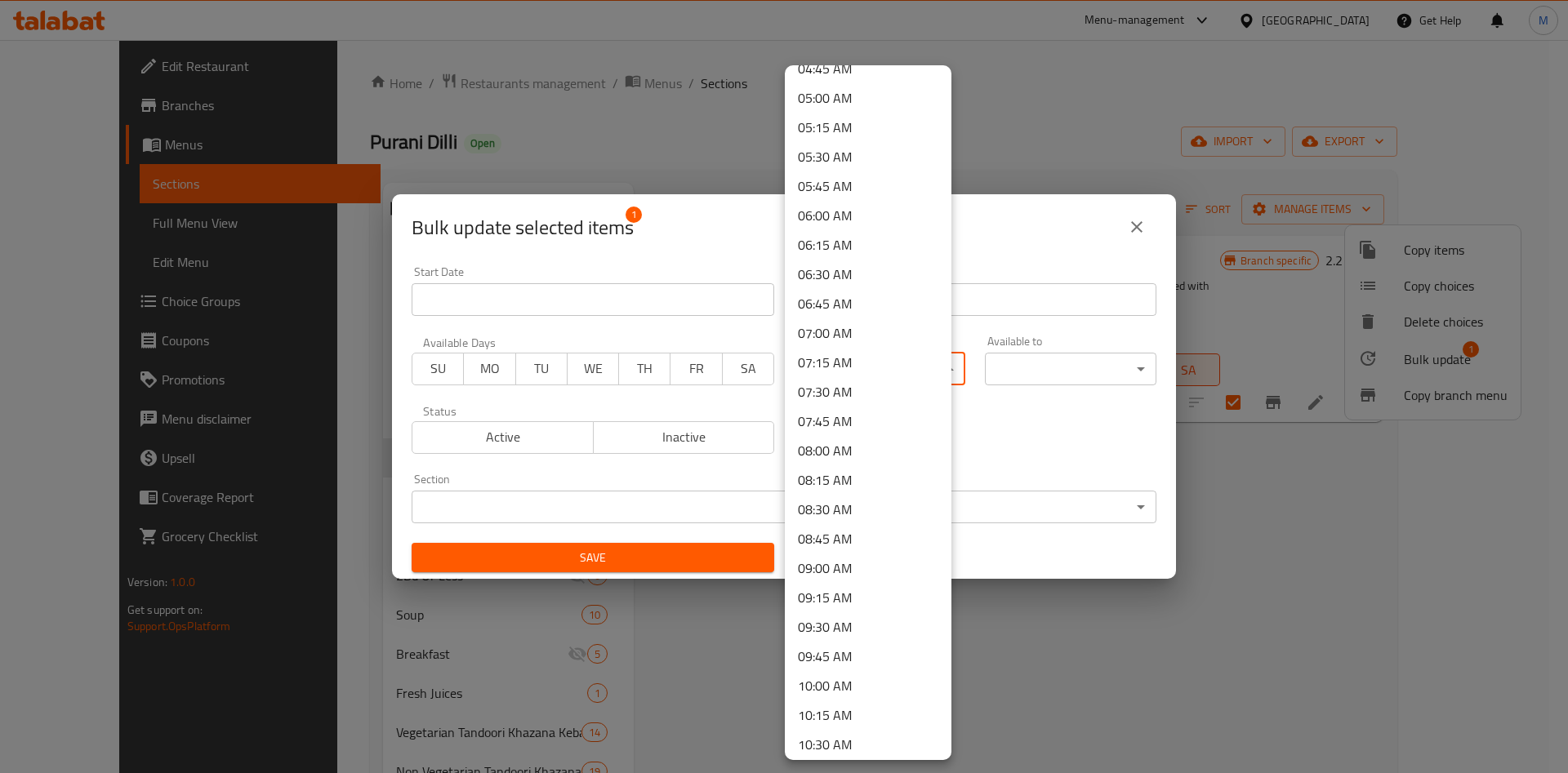
scroll to position [612, 0]
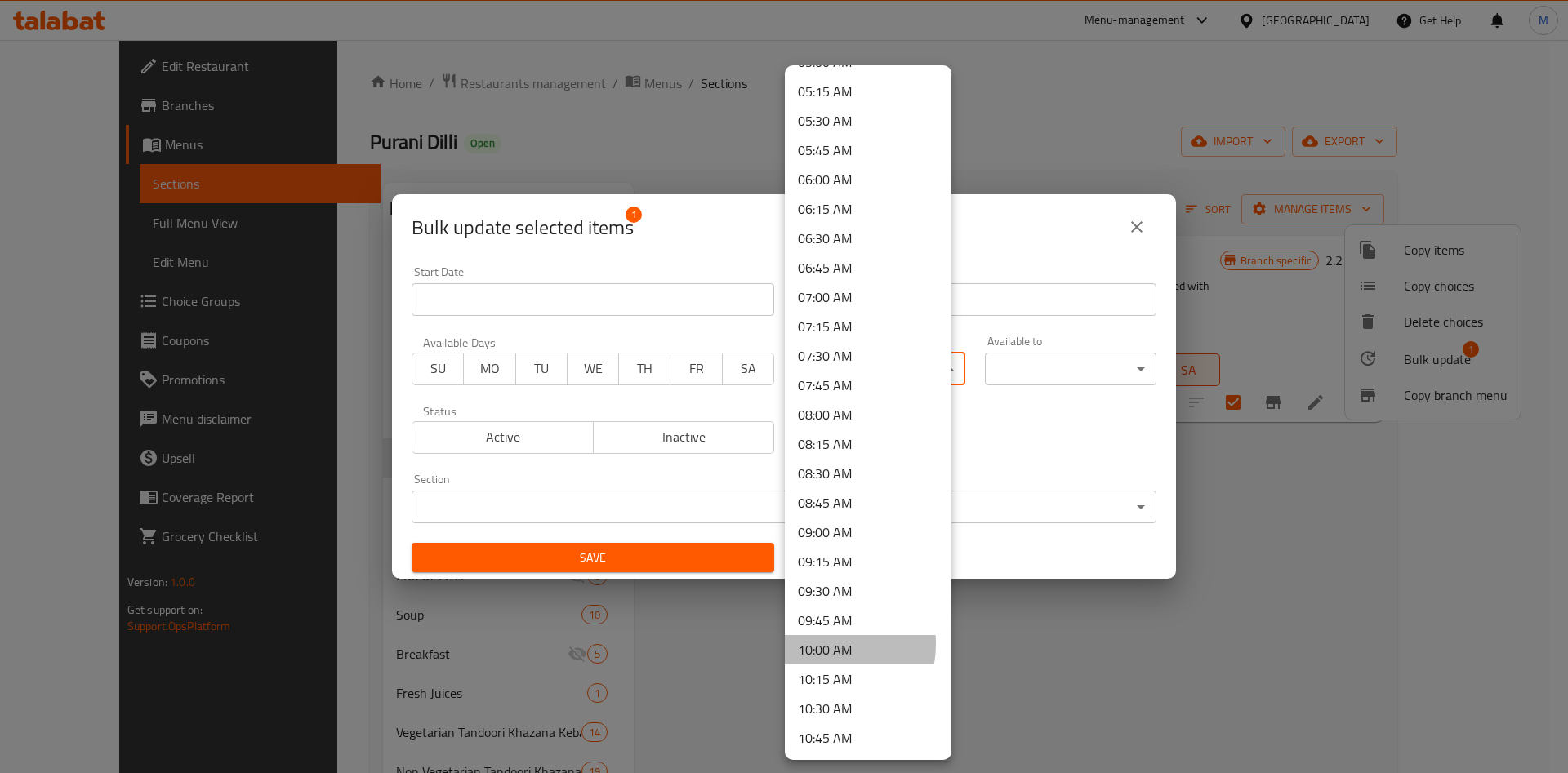
click at [825, 644] on li "10:00 AM" at bounding box center [868, 650] width 166 height 29
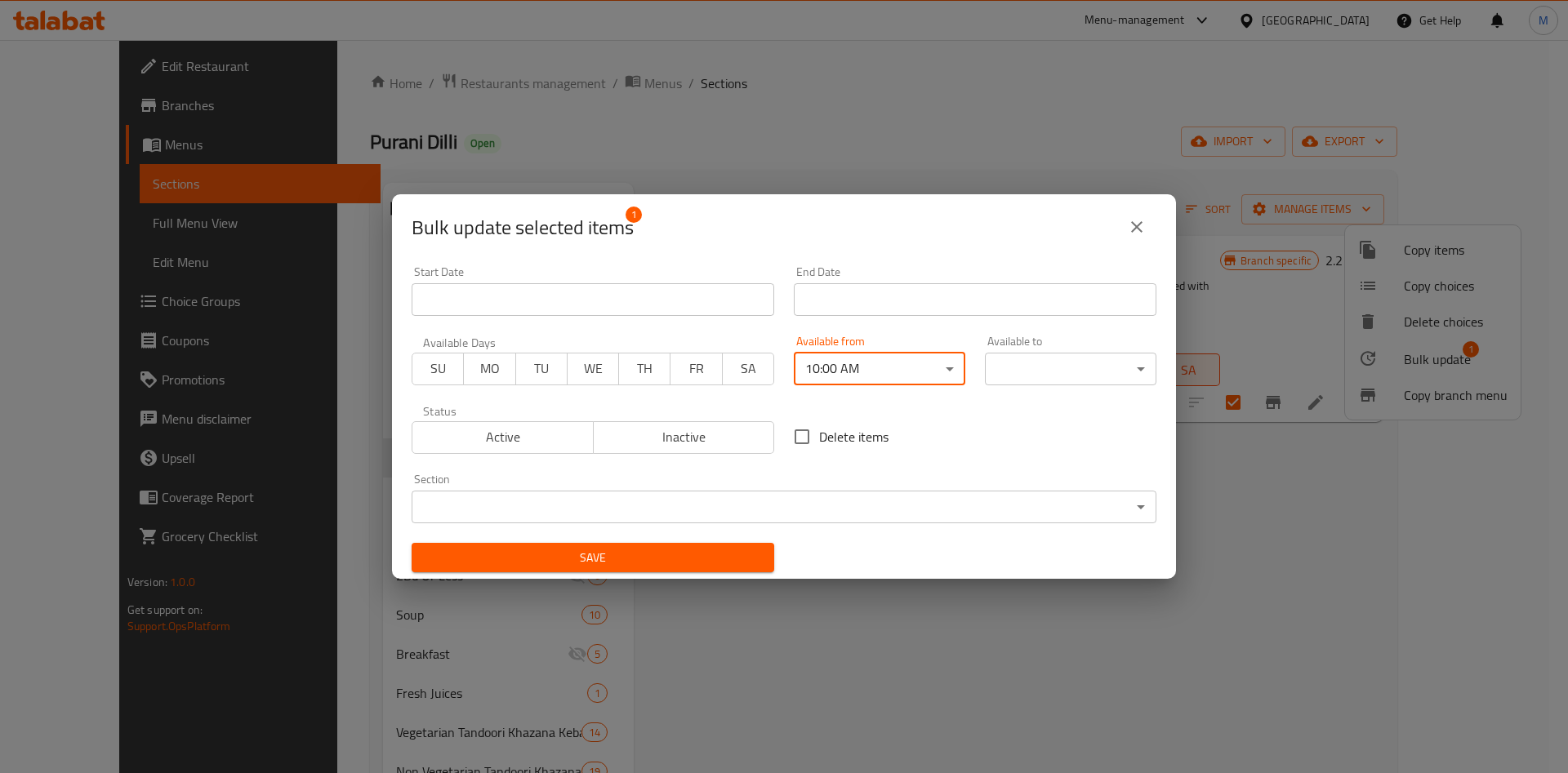
click at [1045, 371] on body "​ Menu-management Bahrain Get Help M Edit Restaurant Branches Menus Sections Fu…" at bounding box center [784, 406] width 1568 height 733
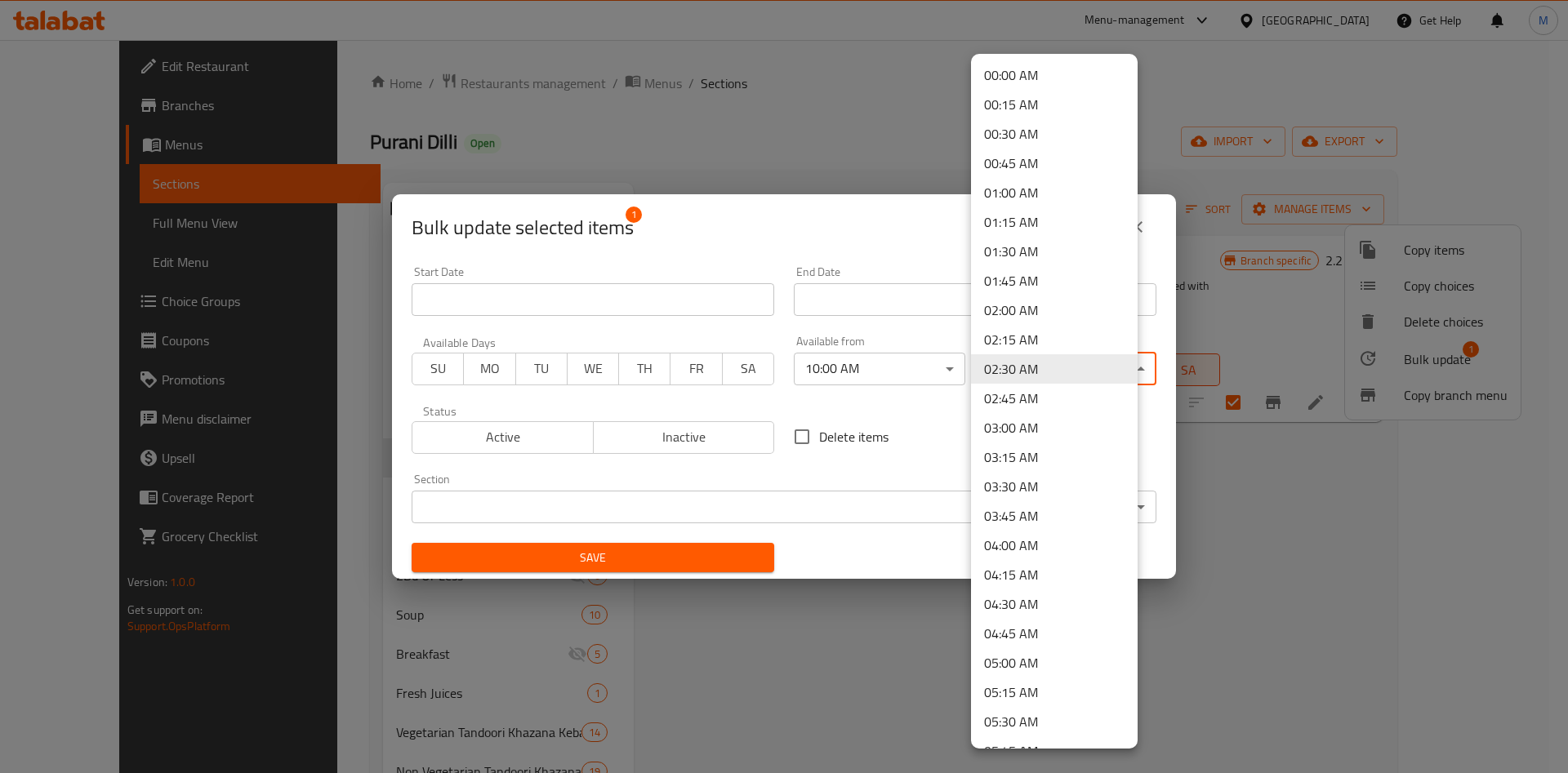
click at [1045, 371] on body "​ Menu-management Bahrain Get Help M Edit Restaurant Branches Menus Sections Fu…" at bounding box center [784, 406] width 1568 height 733
click at [1025, 695] on li "23:45 PM" at bounding box center [1054, 698] width 166 height 29
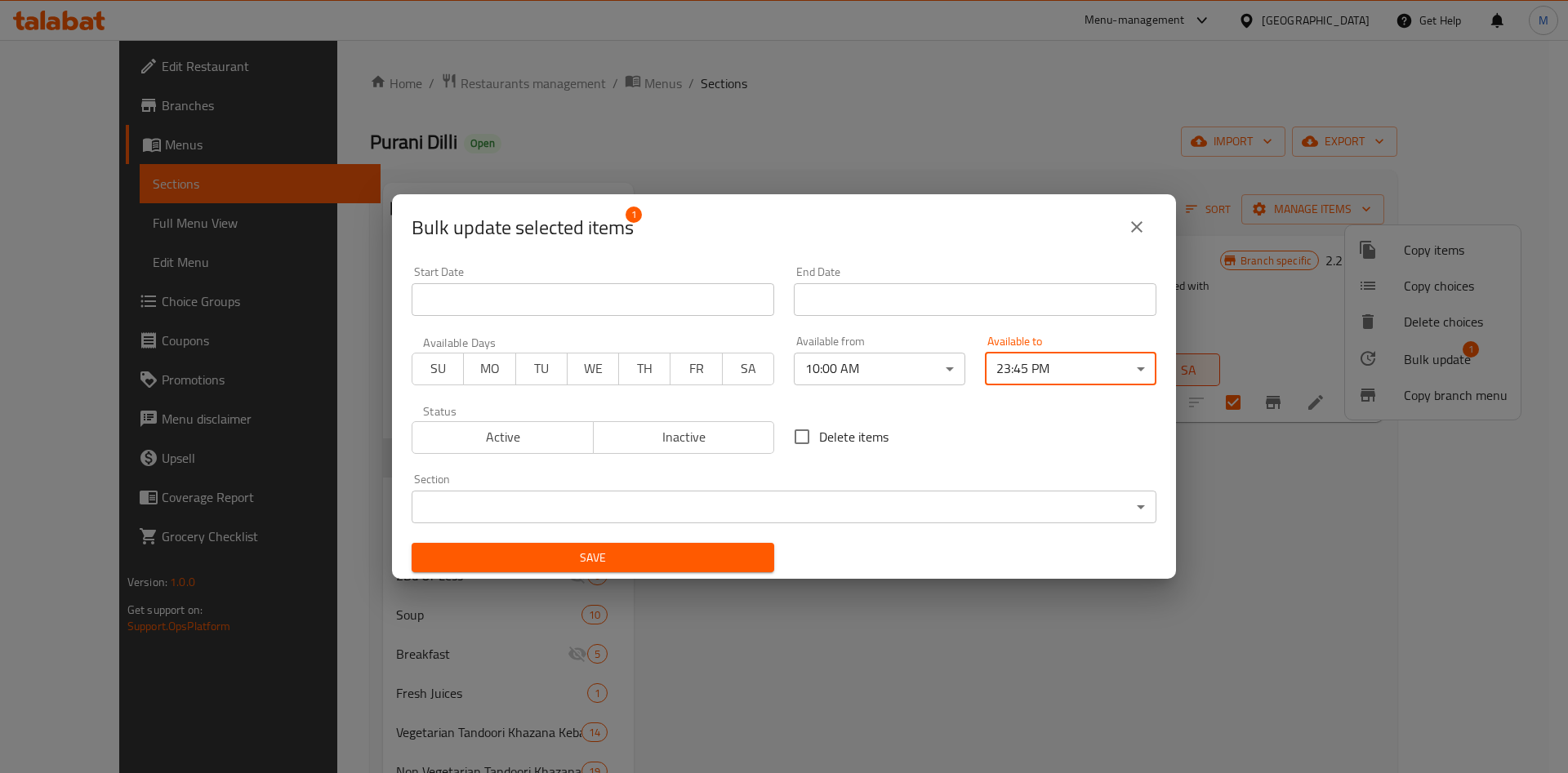
click at [760, 546] on button "Save" at bounding box center [593, 558] width 363 height 30
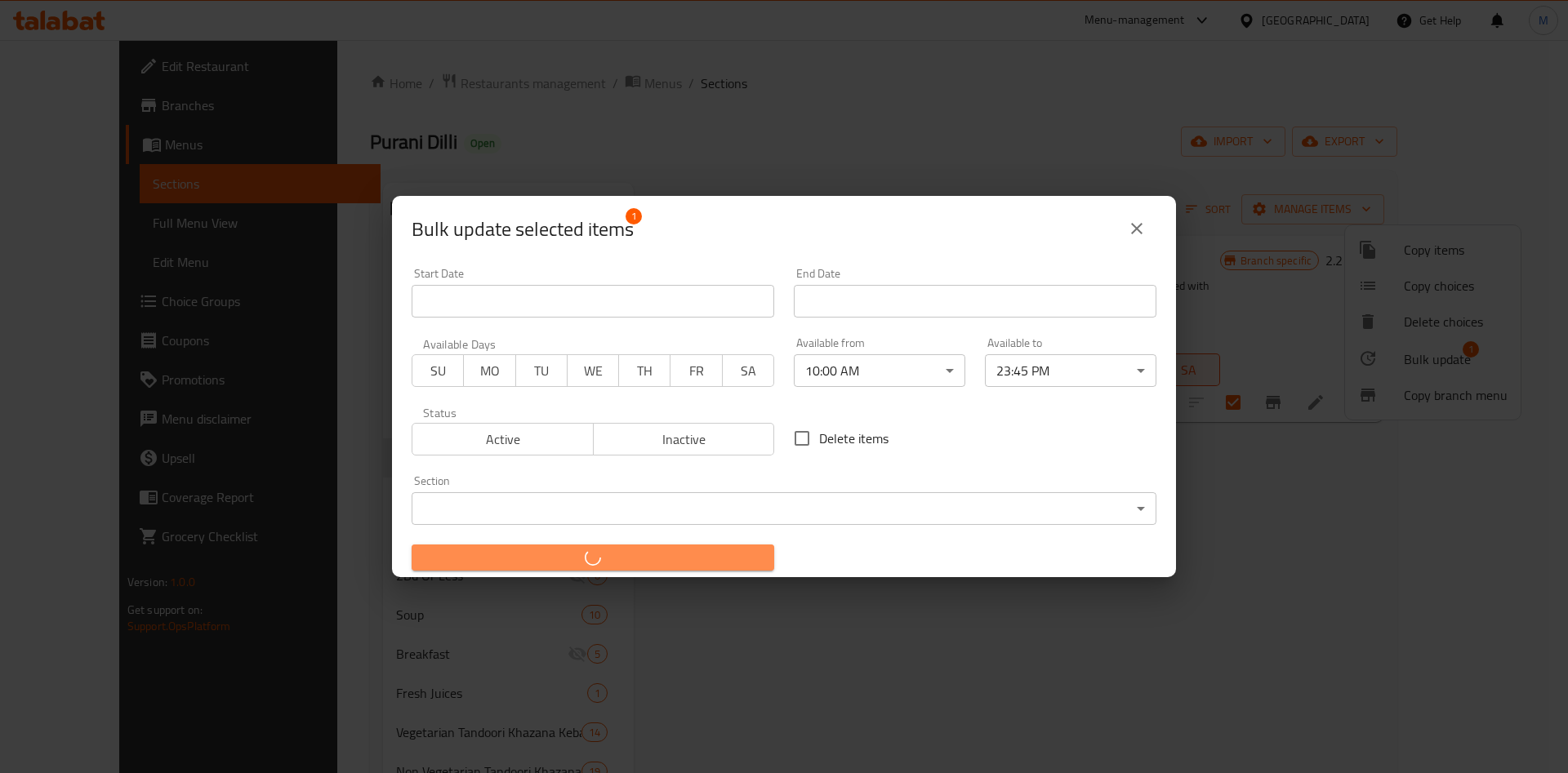
click at [760, 546] on button "button" at bounding box center [593, 558] width 363 height 26
checkbox input "false"
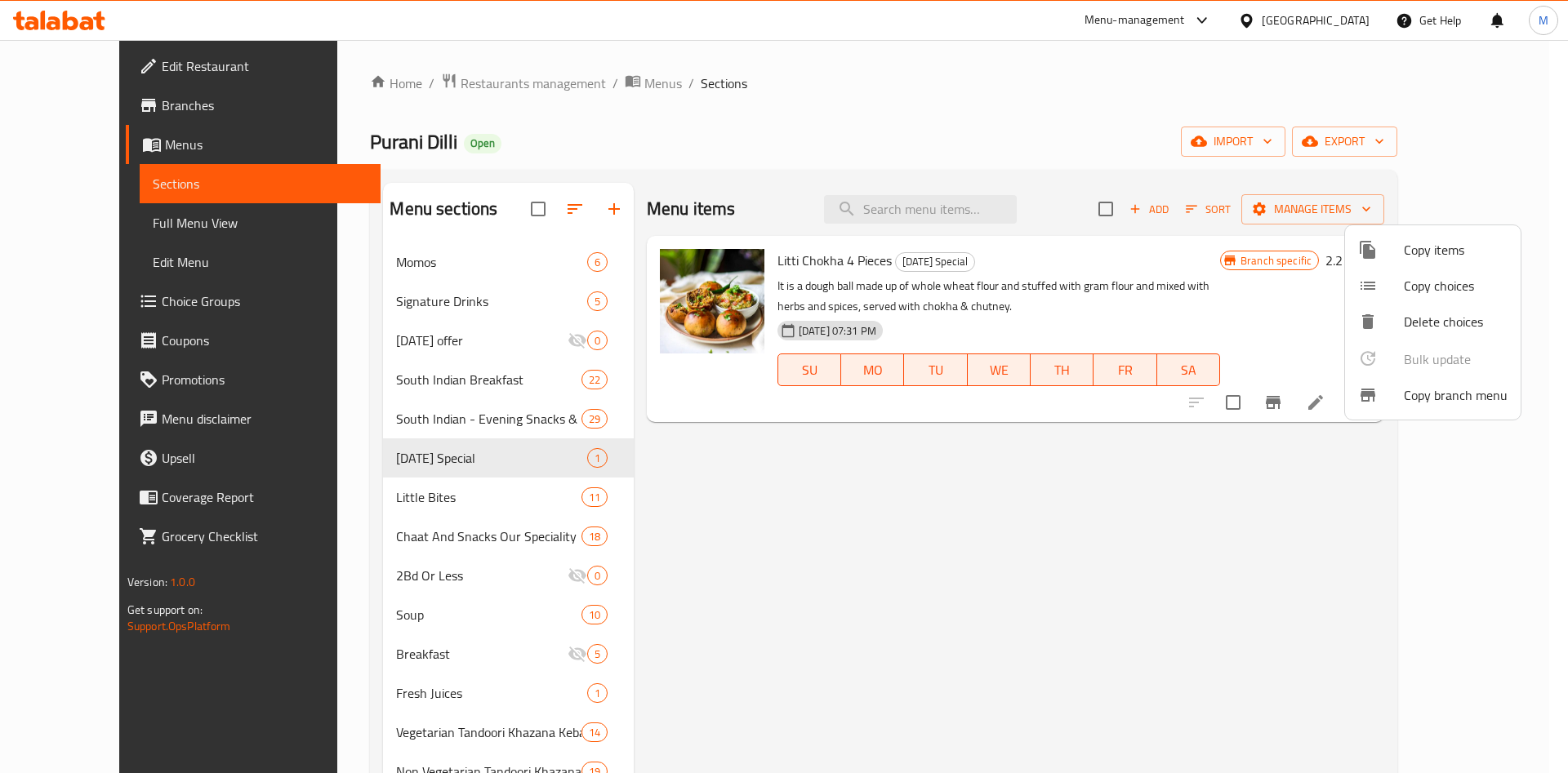
click at [362, 498] on div at bounding box center [784, 386] width 1568 height 773
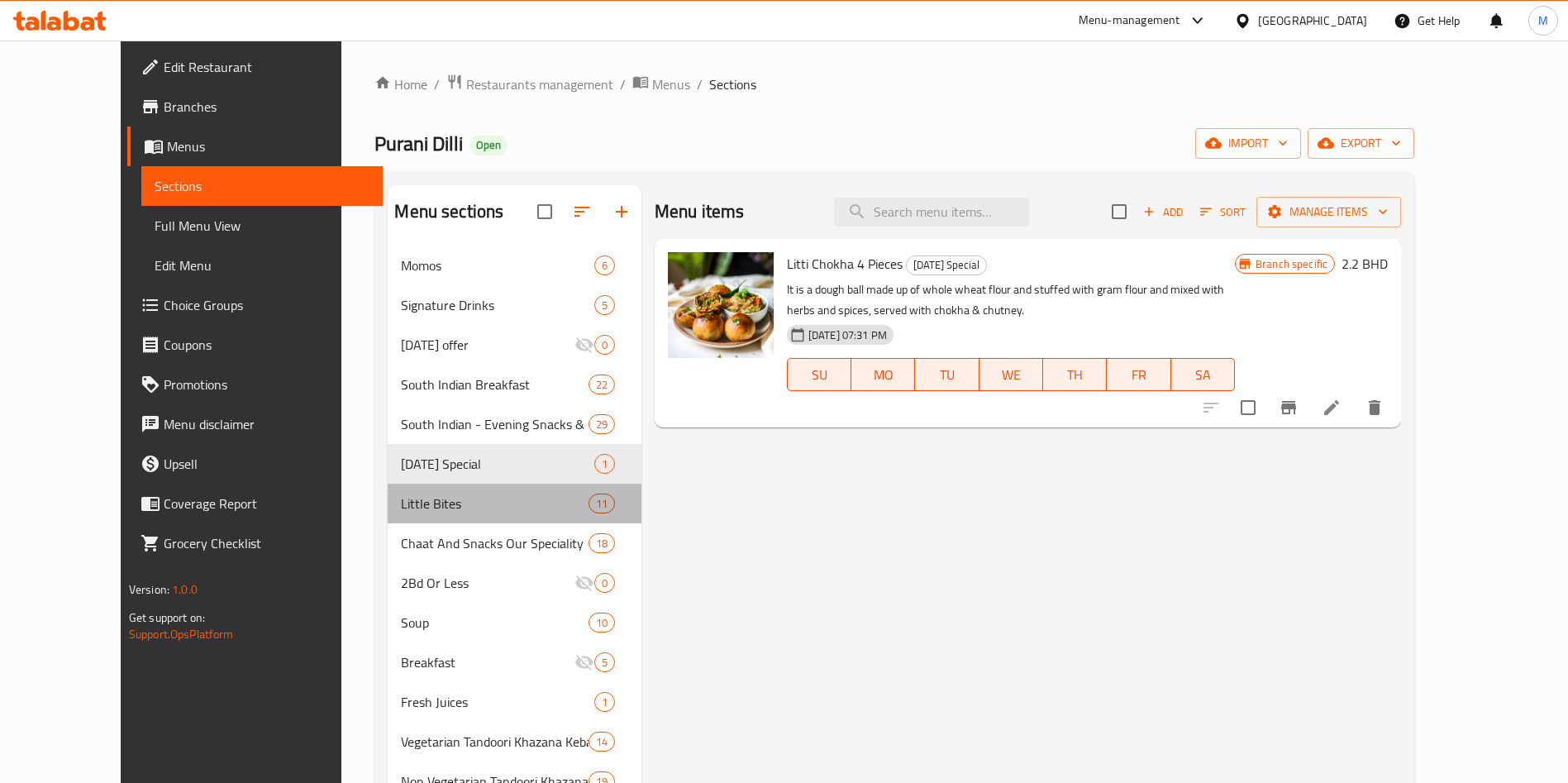
click at [401, 505] on span "Little Bites" at bounding box center [494, 503] width 187 height 19
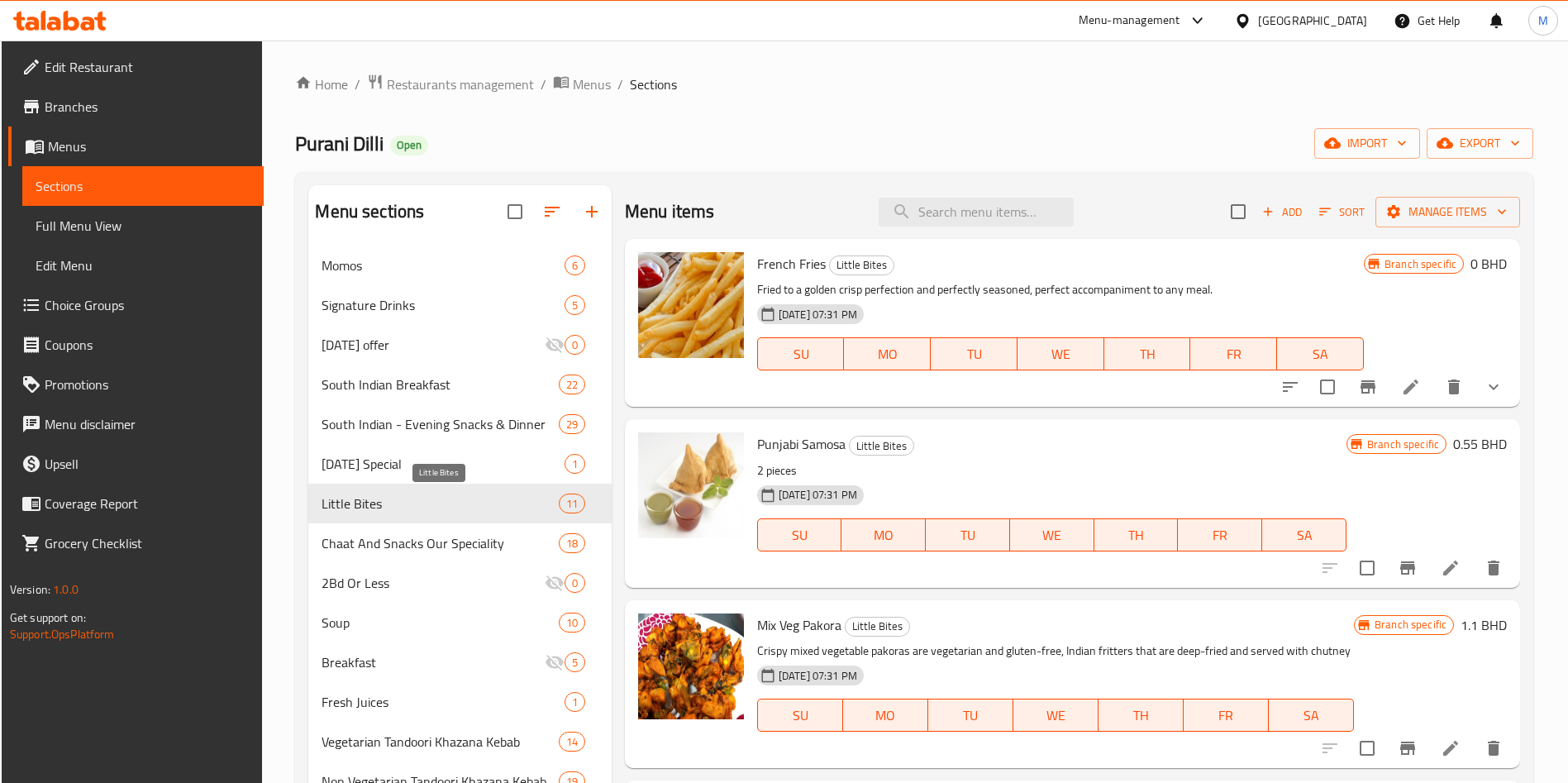
click at [366, 505] on span "Little Bites" at bounding box center [440, 503] width 237 height 19
click at [1221, 211] on input "checkbox" at bounding box center [1238, 212] width 35 height 35
checkbox input "true"
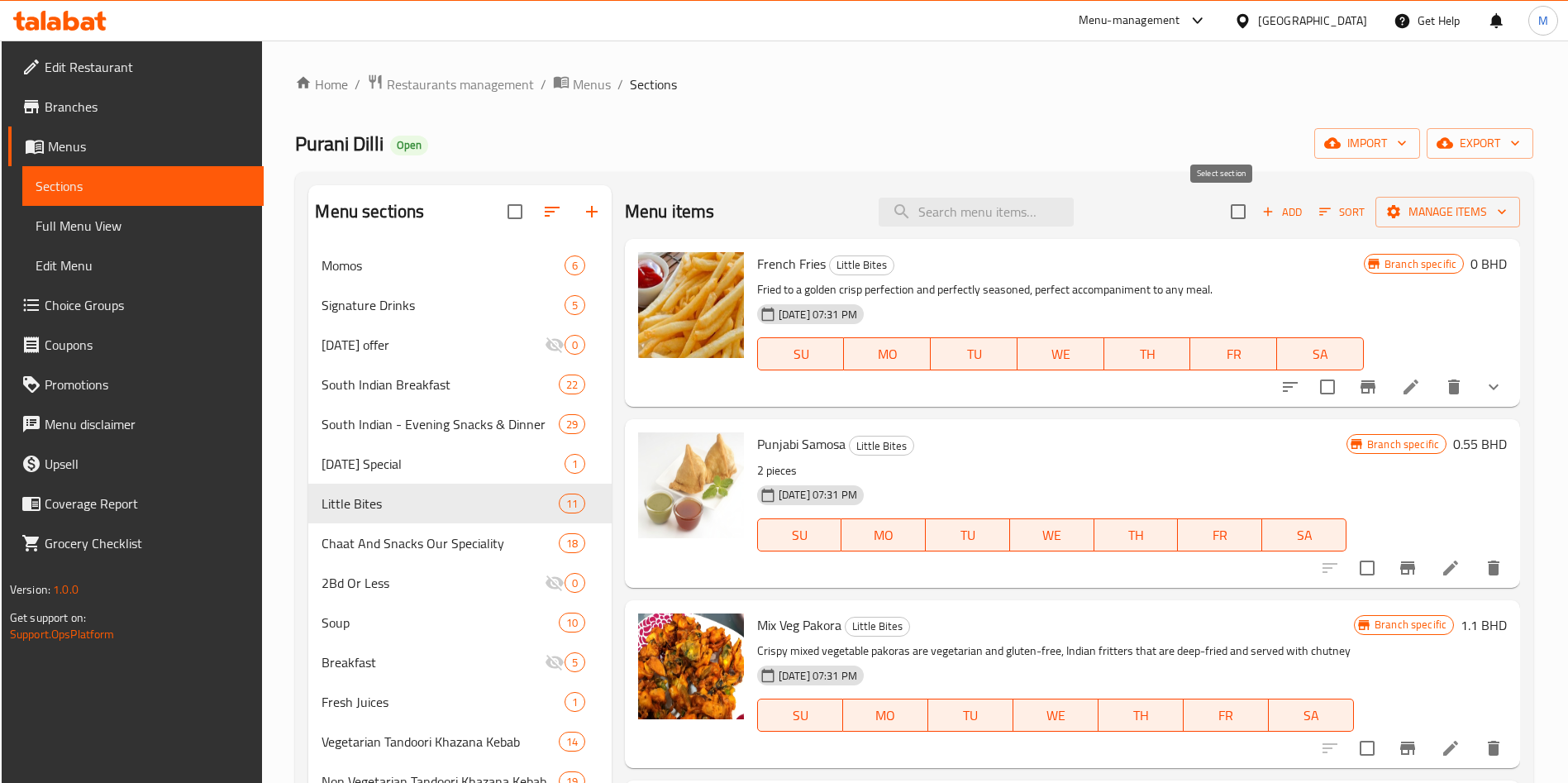
checkbox input "true"
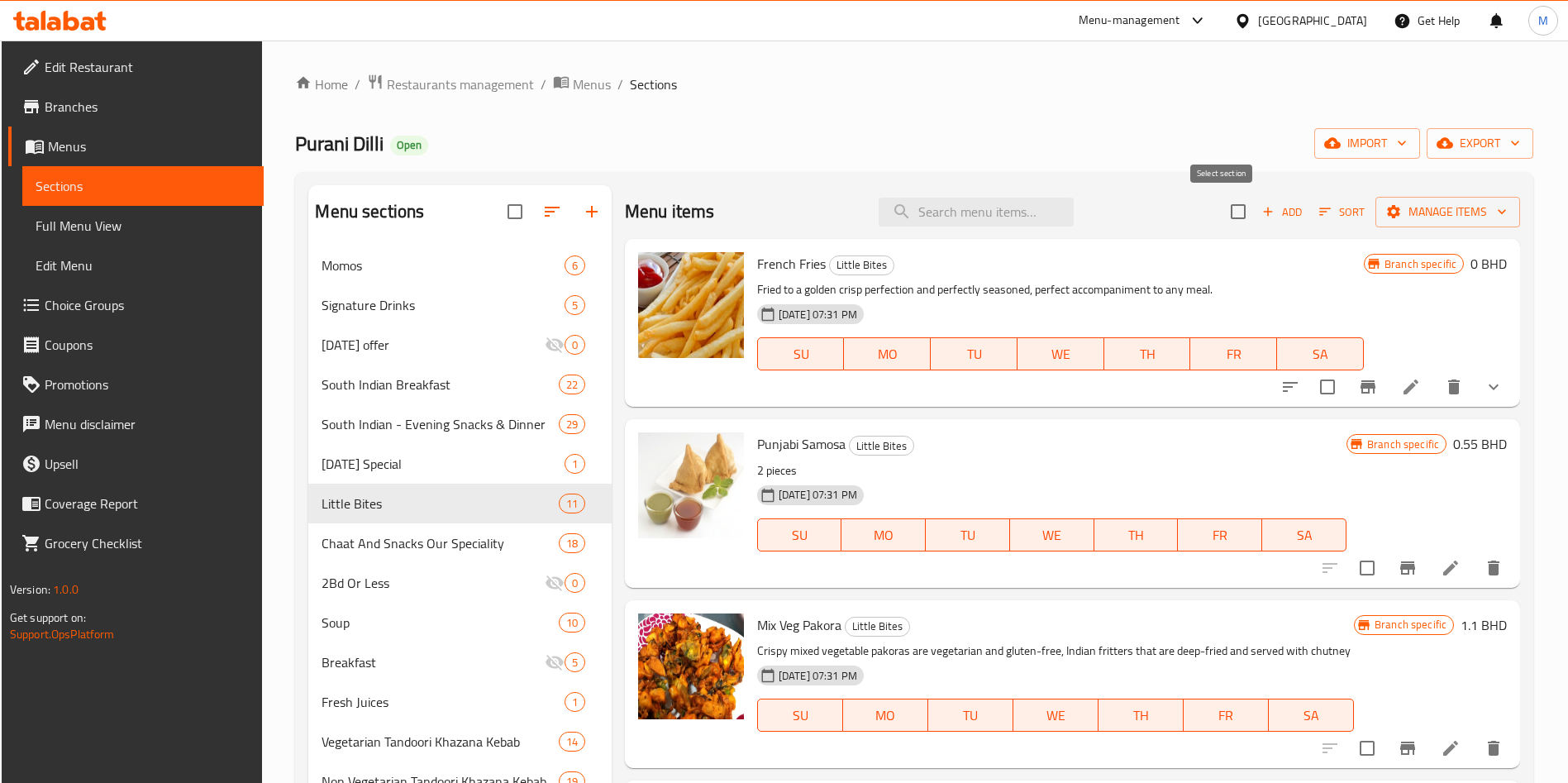
checkbox input "true"
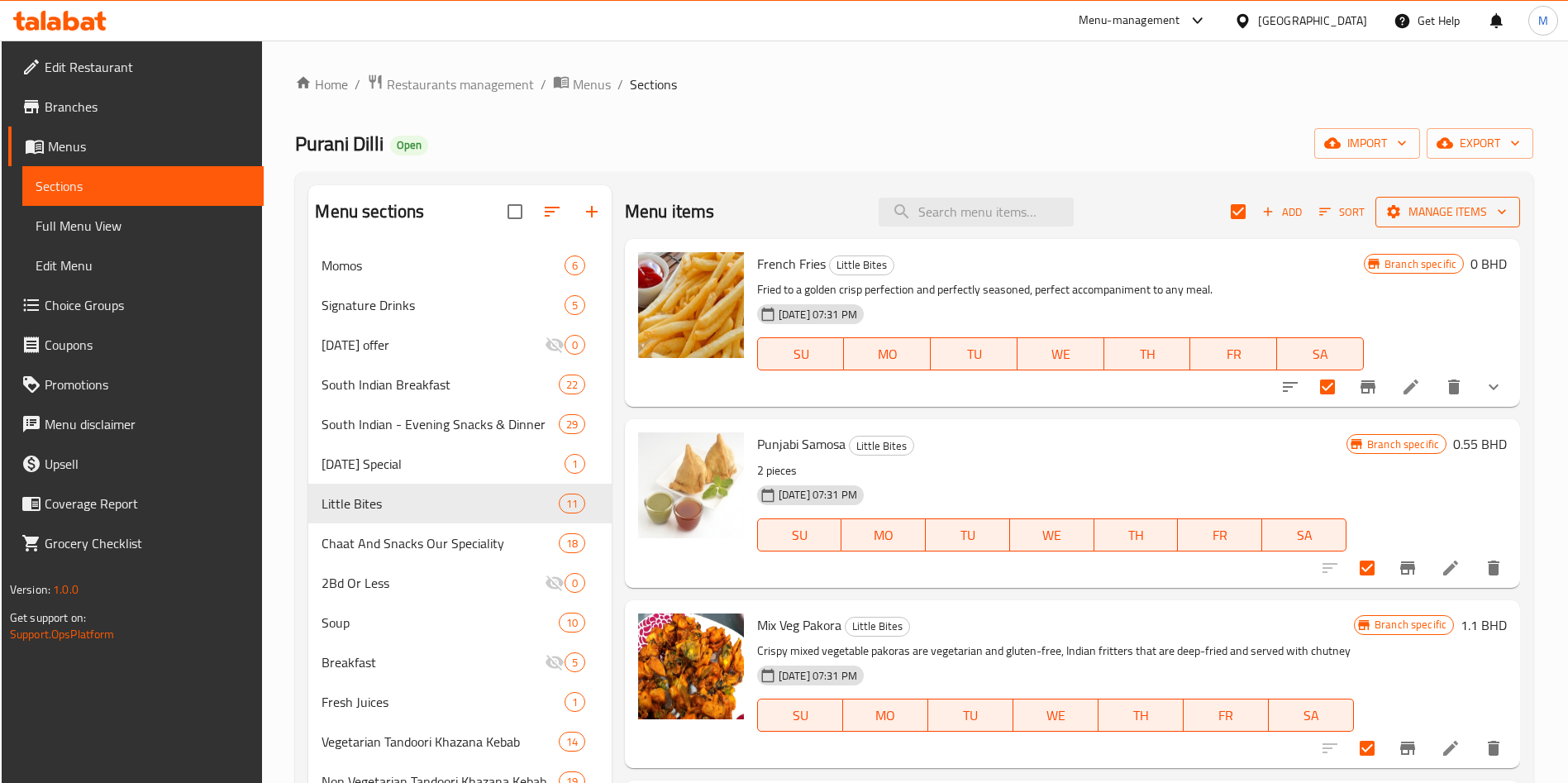
click at [1413, 215] on span "Manage items" at bounding box center [1448, 212] width 118 height 20
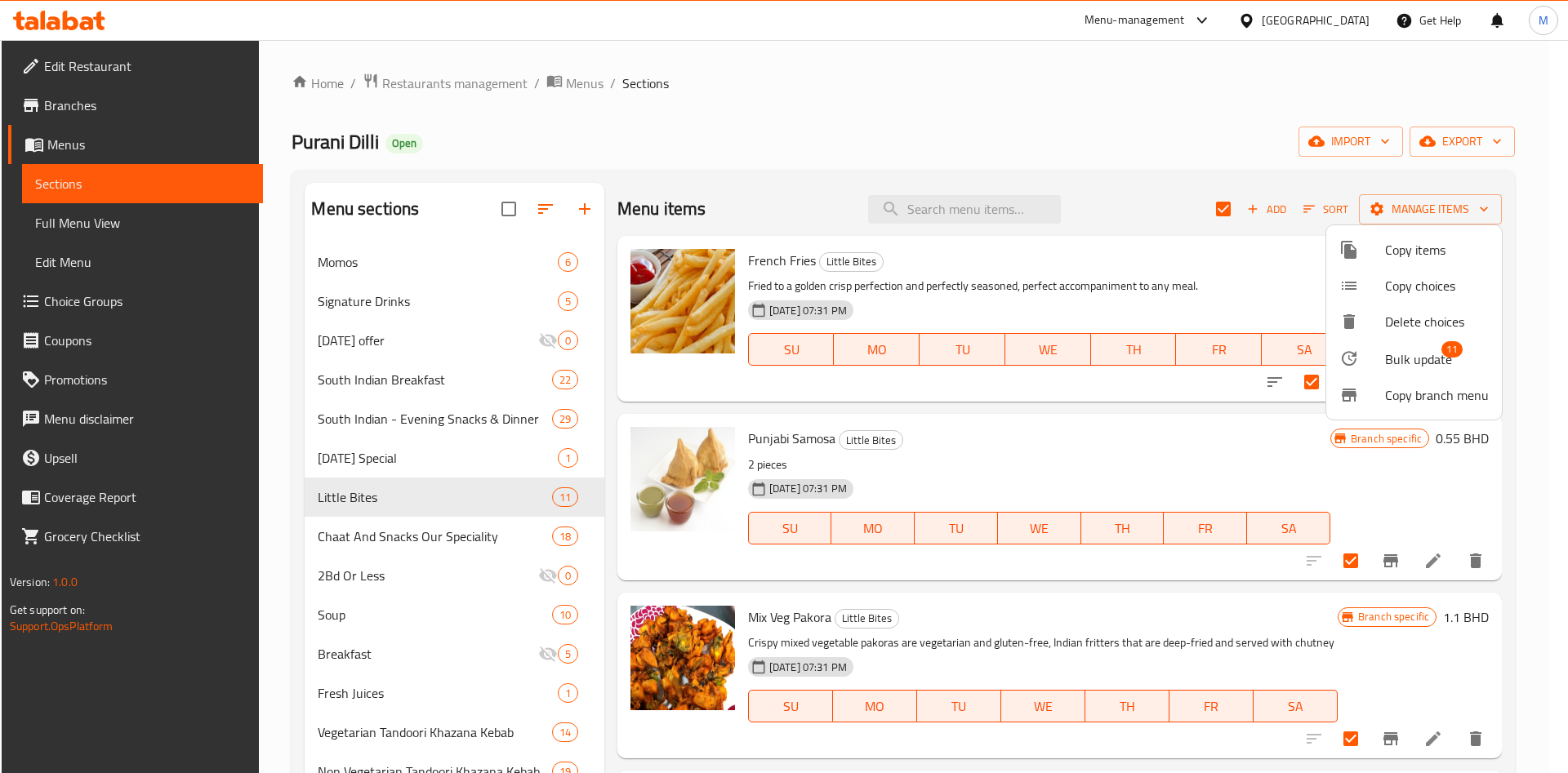
click at [1451, 361] on span "Bulk update" at bounding box center [1418, 359] width 67 height 19
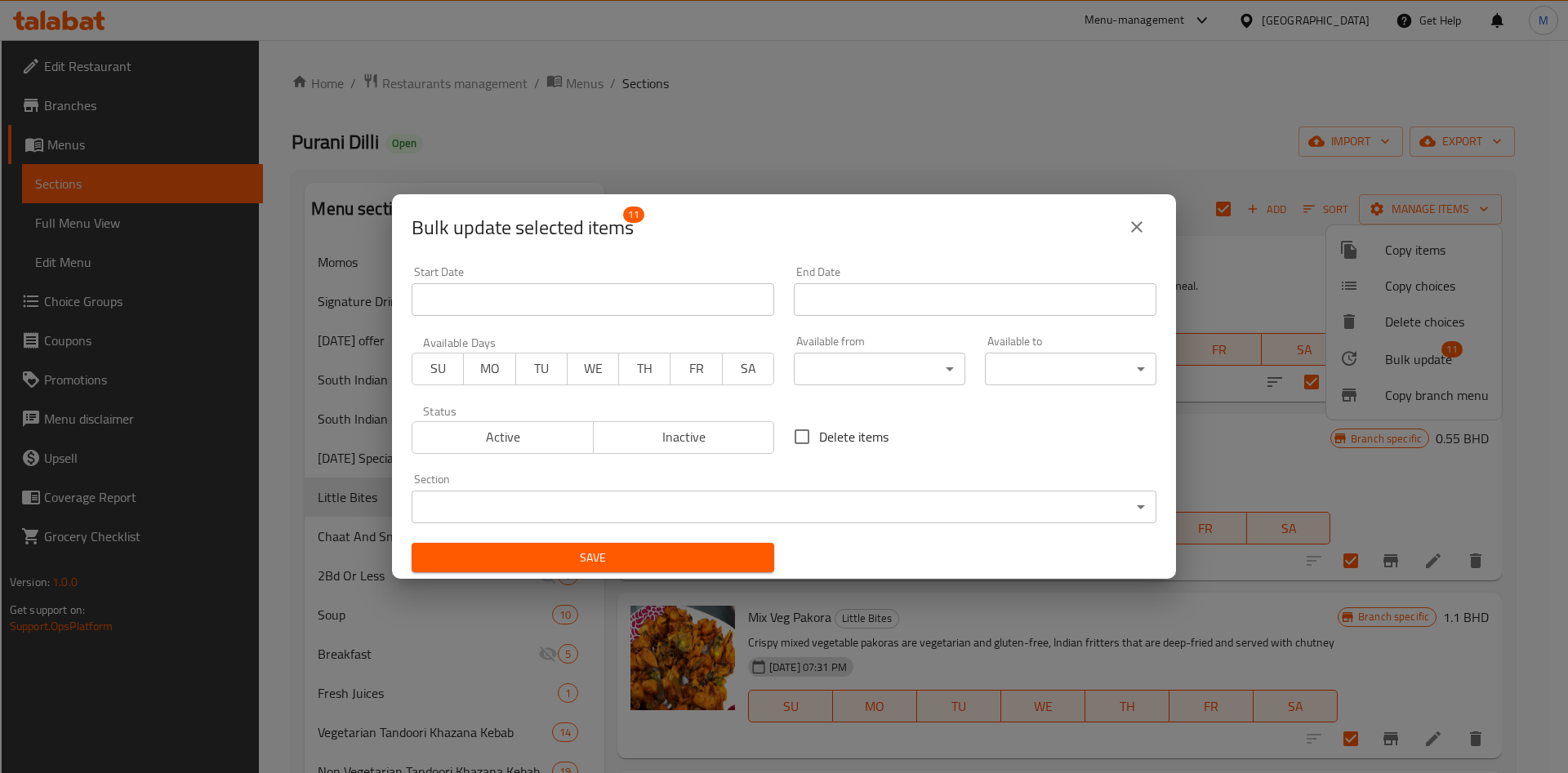
click at [845, 373] on body "​ Menu-management Bahrain Get Help M Edit Restaurant Branches Menus Sections Fu…" at bounding box center [784, 406] width 1568 height 733
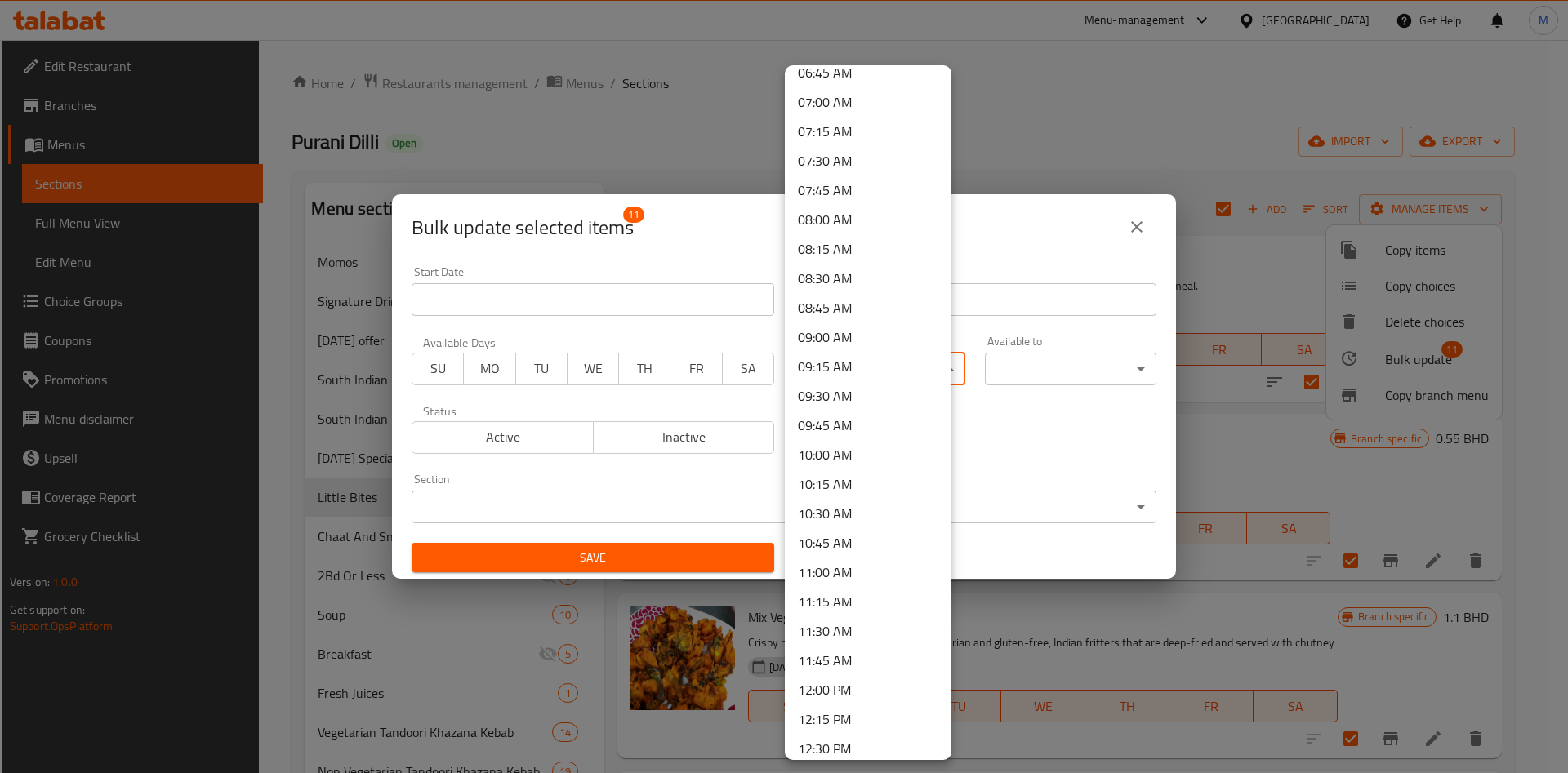
scroll to position [979, 0]
click at [845, 282] on li "10:00 AM" at bounding box center [868, 282] width 166 height 29
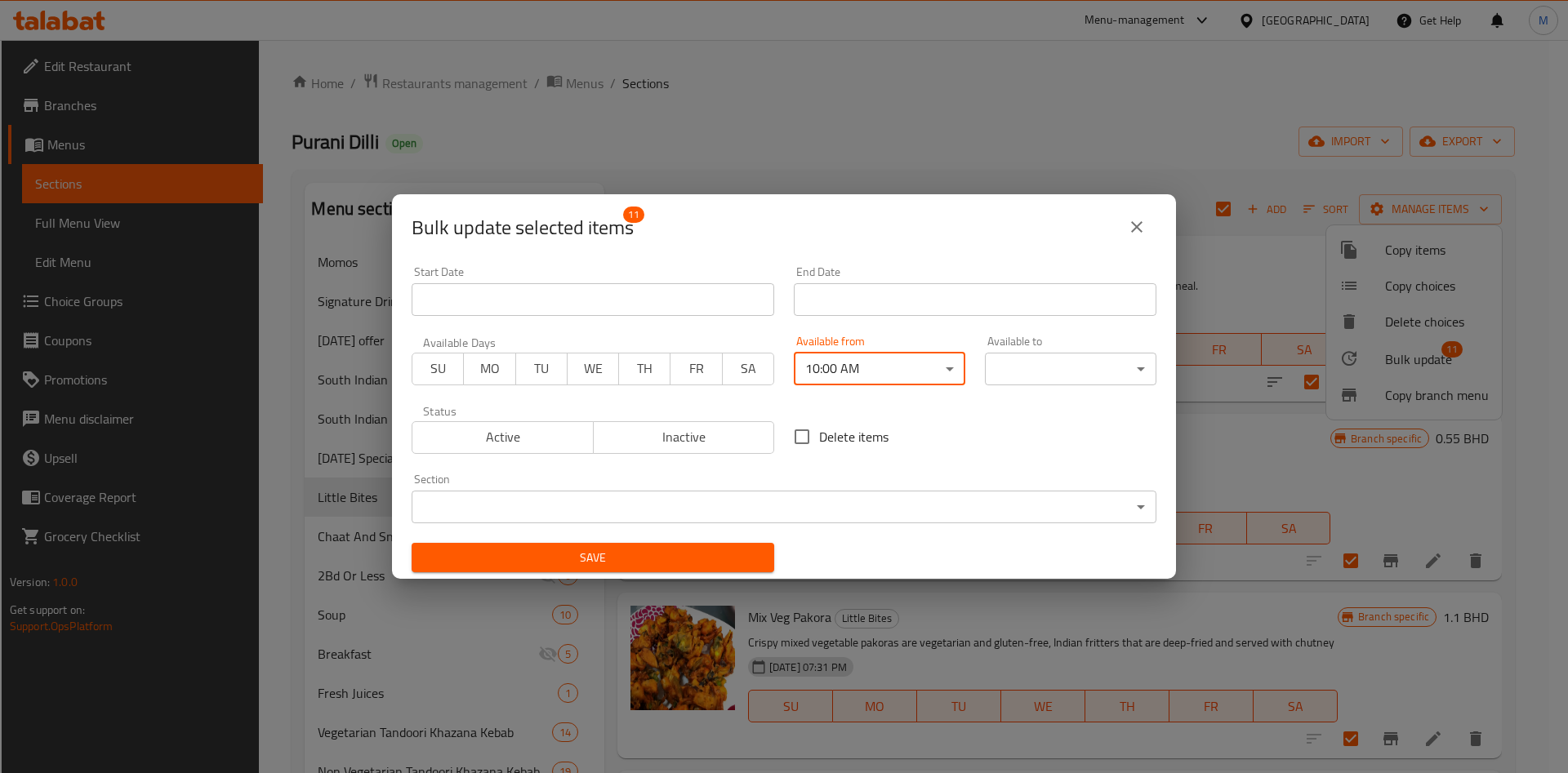
click at [1075, 376] on body "​ Menu-management Bahrain Get Help M Edit Restaurant Branches Menus Sections Fu…" at bounding box center [784, 406] width 1568 height 733
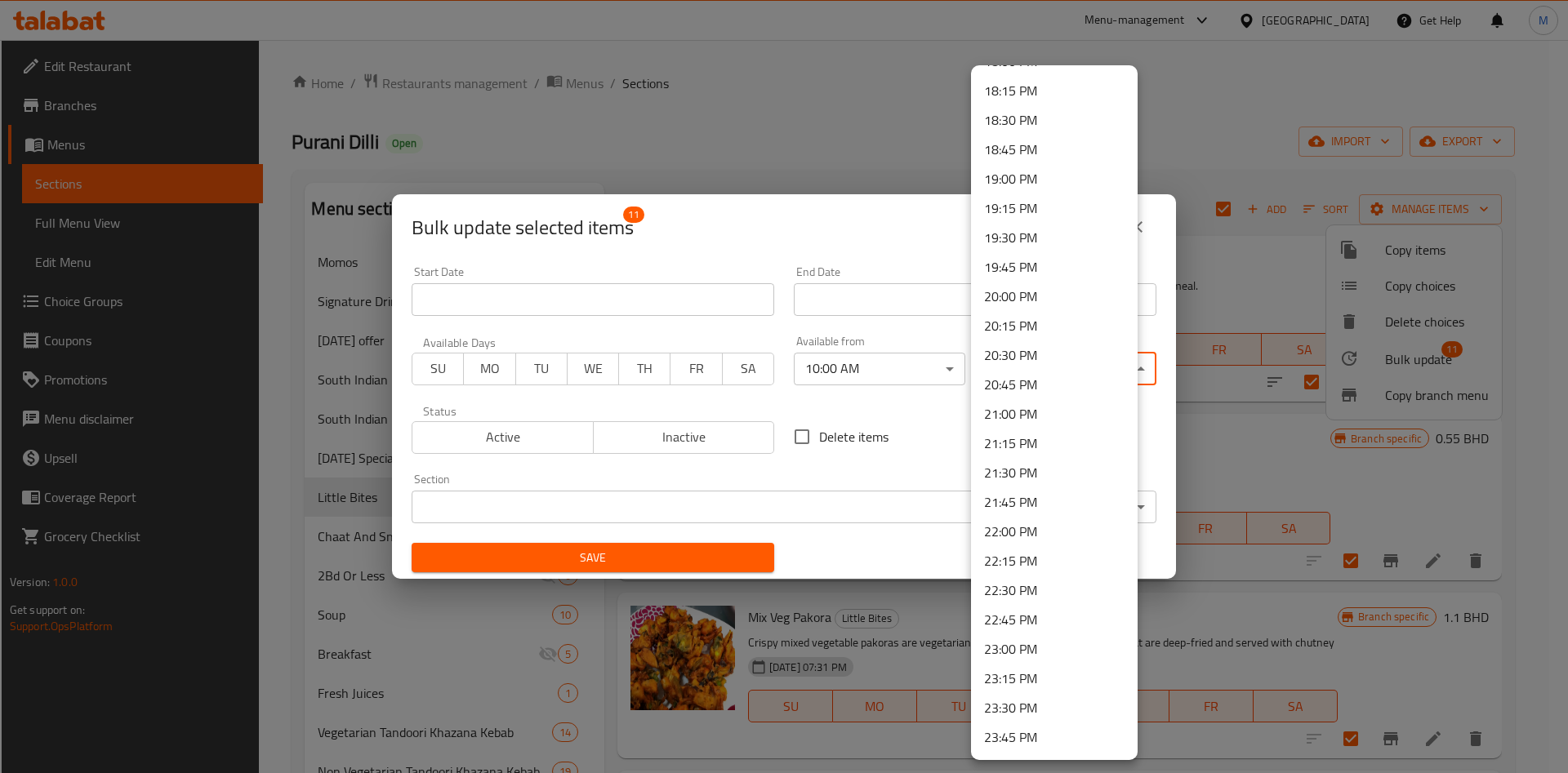
scroll to position [2169, 0]
click at [1016, 700] on li "23:45 PM" at bounding box center [1054, 709] width 166 height 29
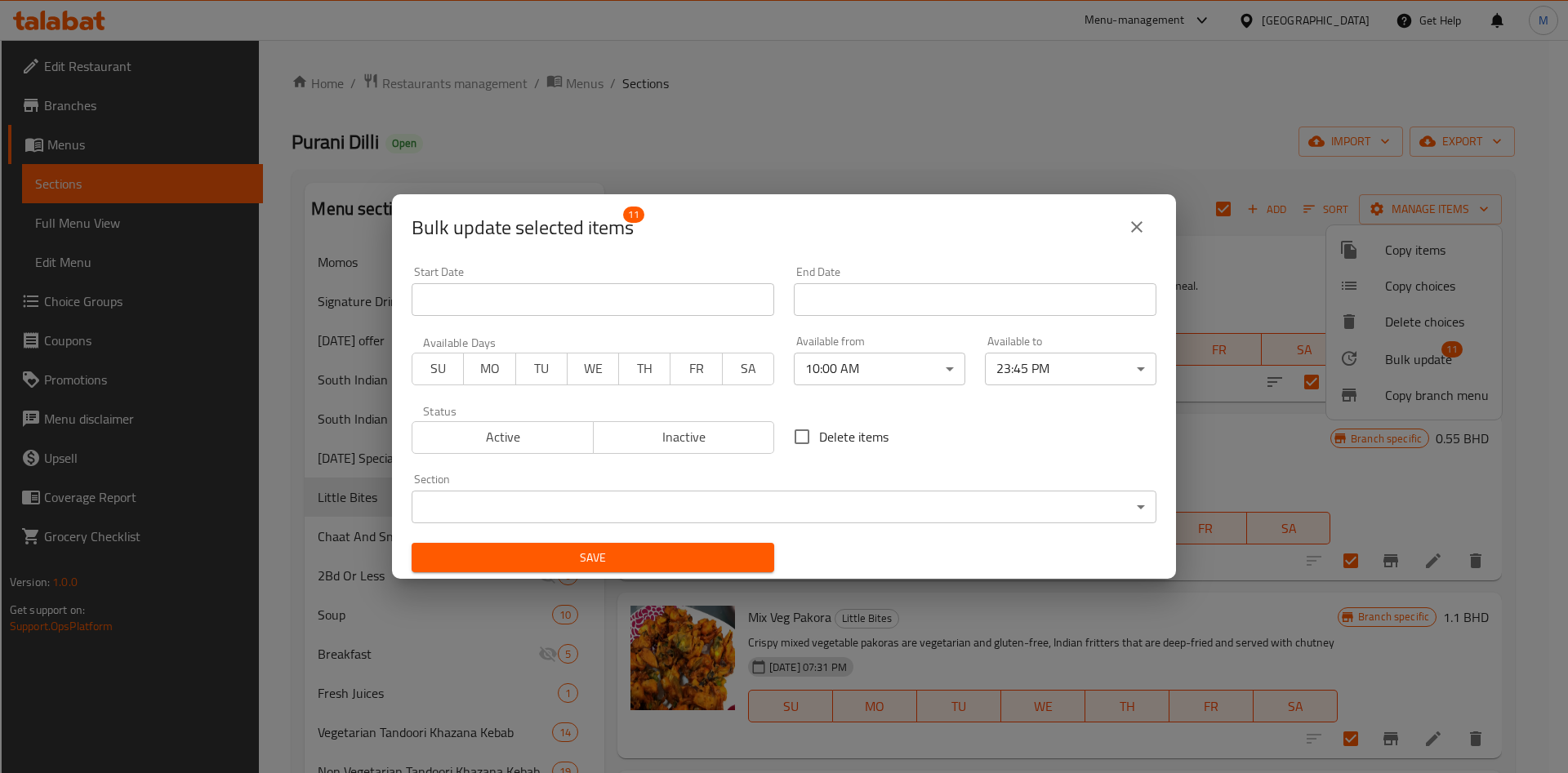
click at [738, 575] on div "Save" at bounding box center [593, 558] width 383 height 50
click at [733, 559] on span "Save" at bounding box center [593, 558] width 337 height 20
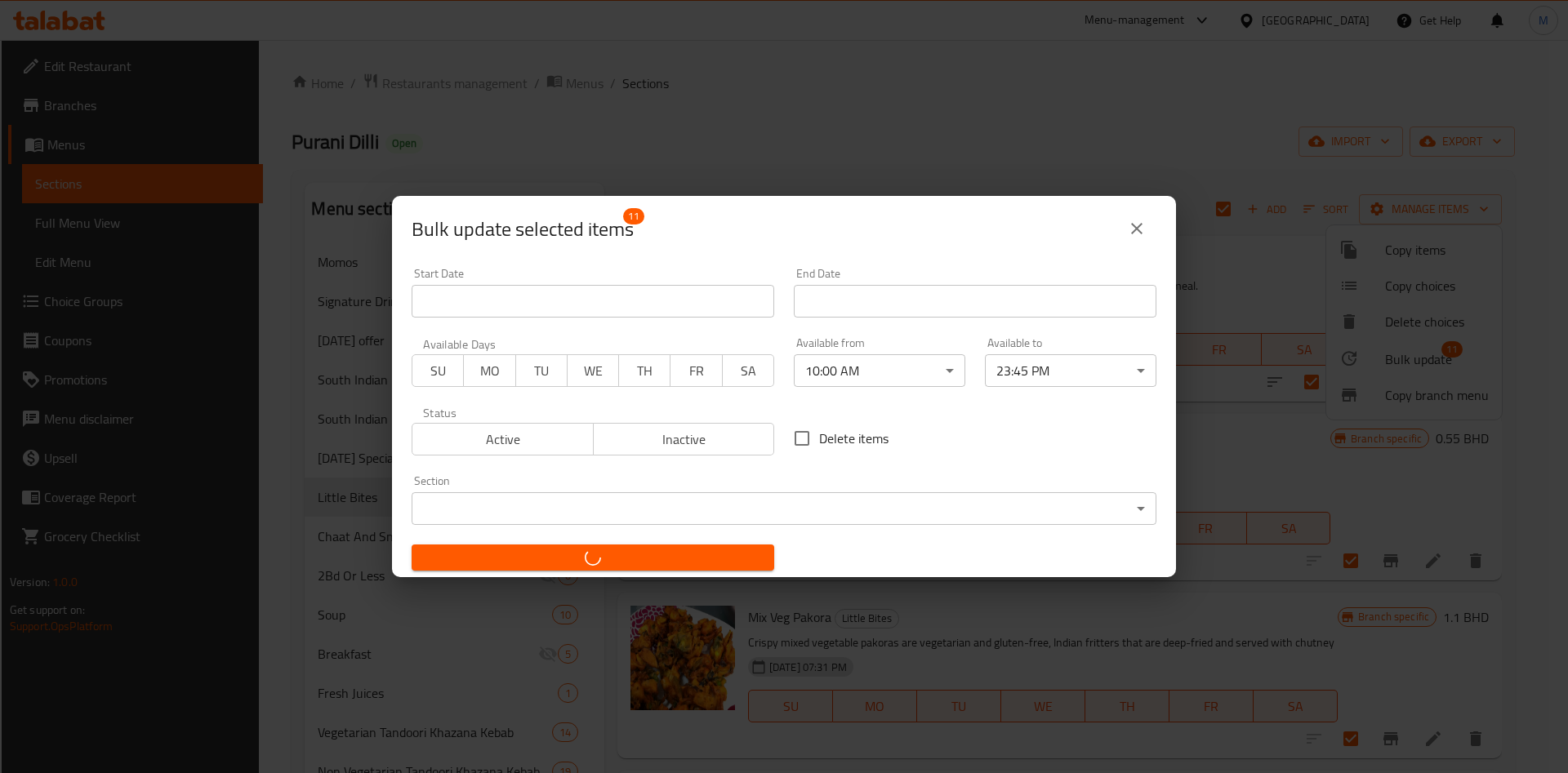
checkbox input "false"
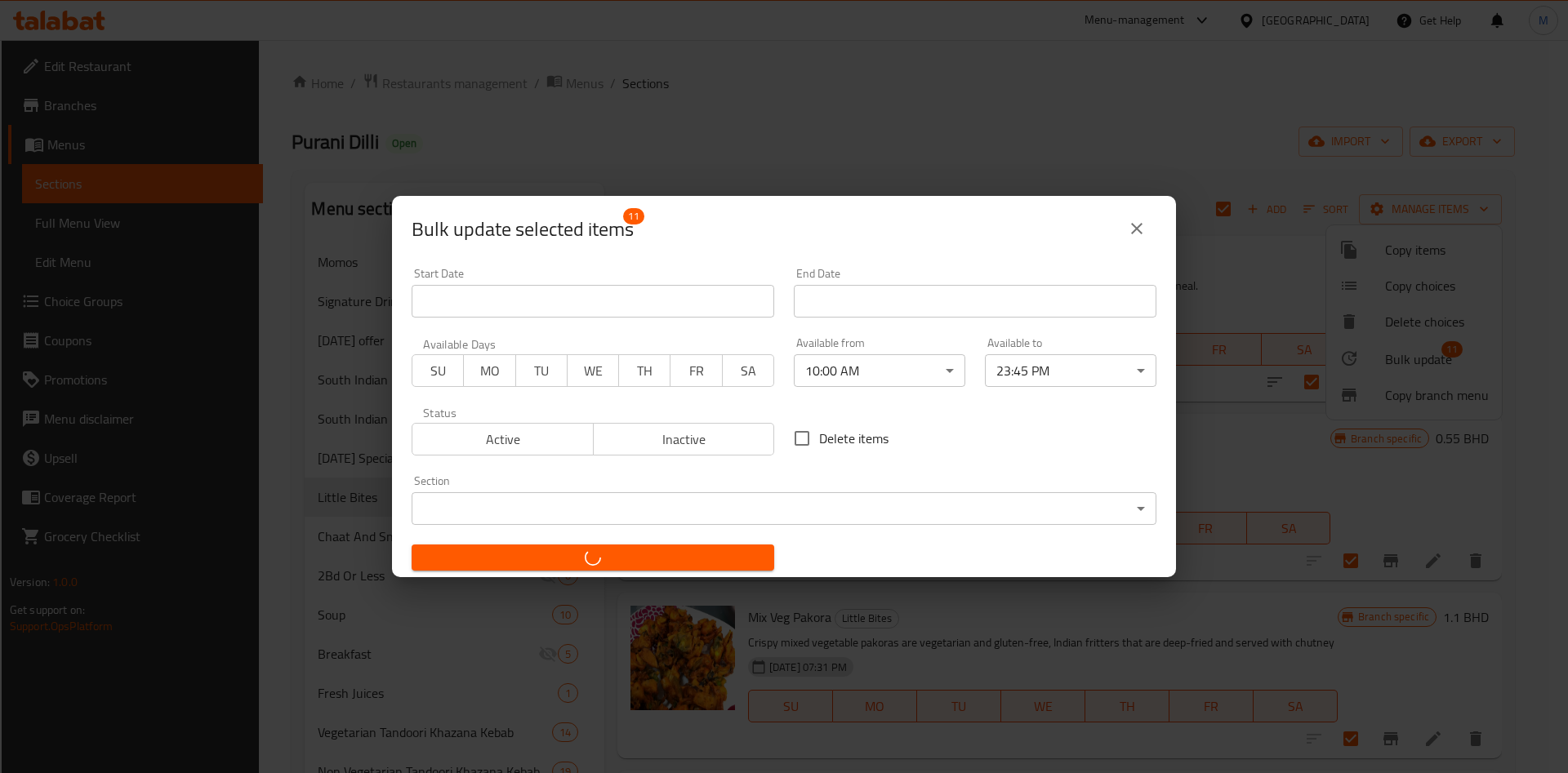
checkbox input "false"
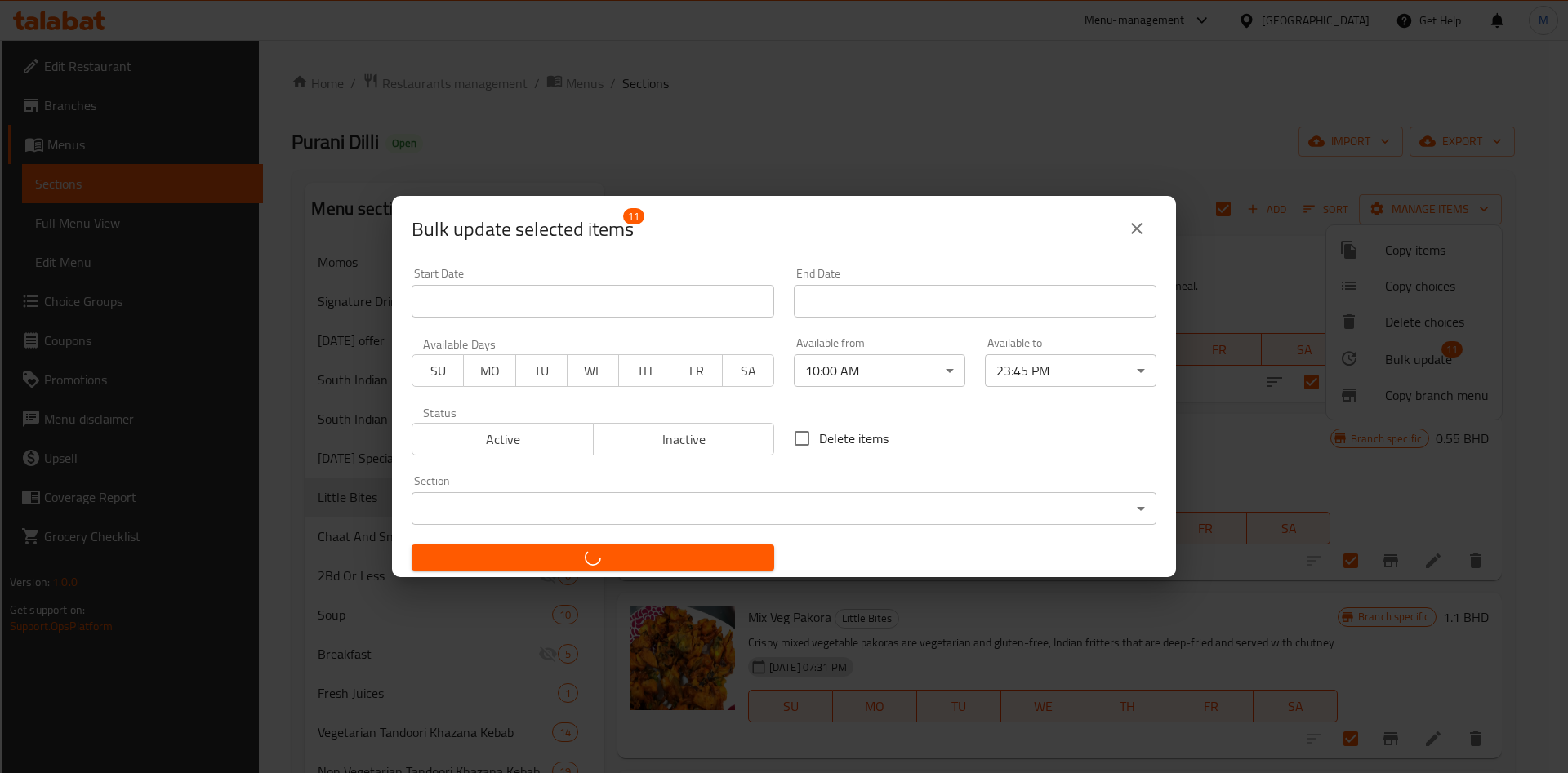
checkbox input "false"
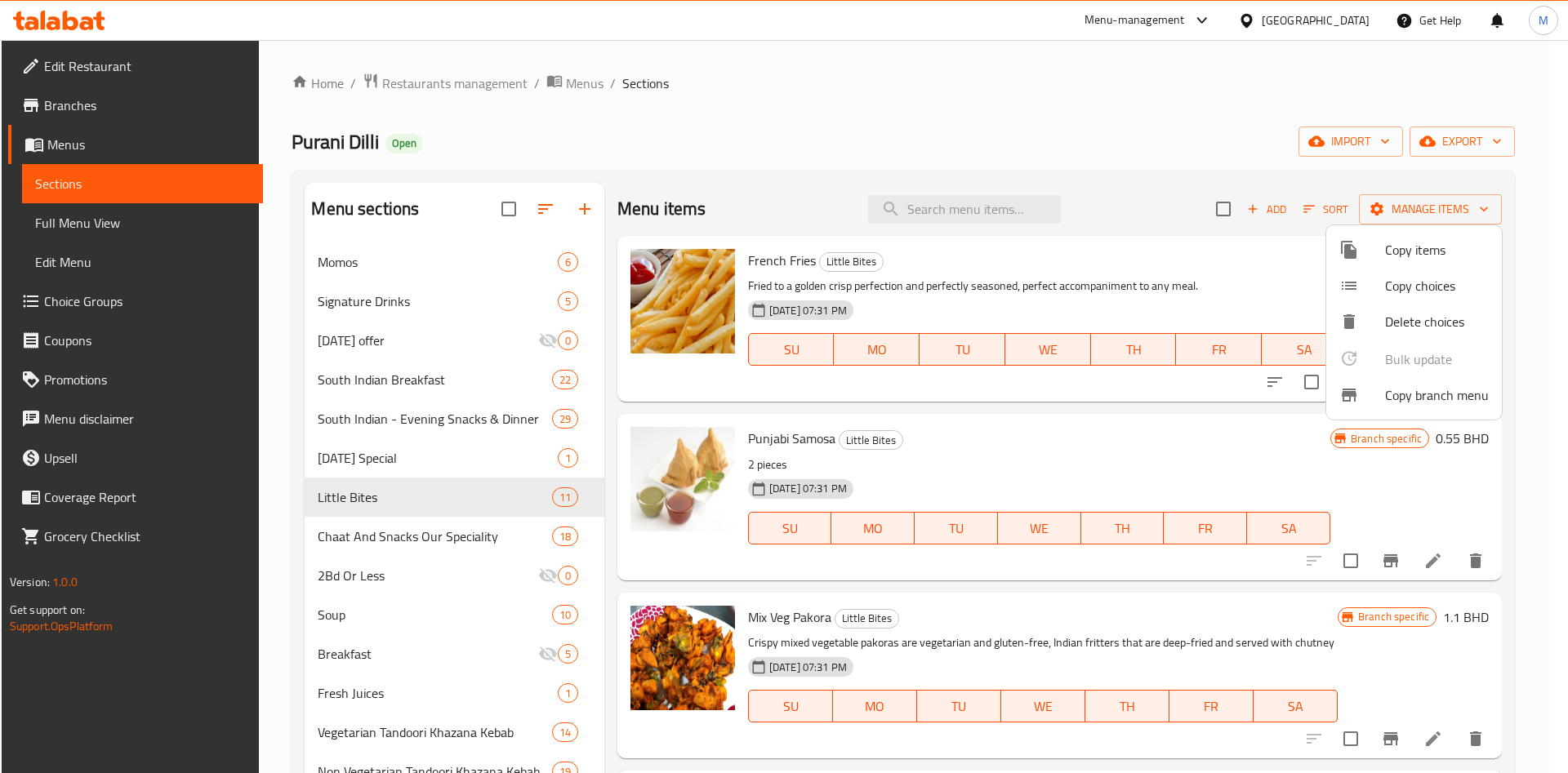
click at [368, 371] on div at bounding box center [784, 386] width 1568 height 773
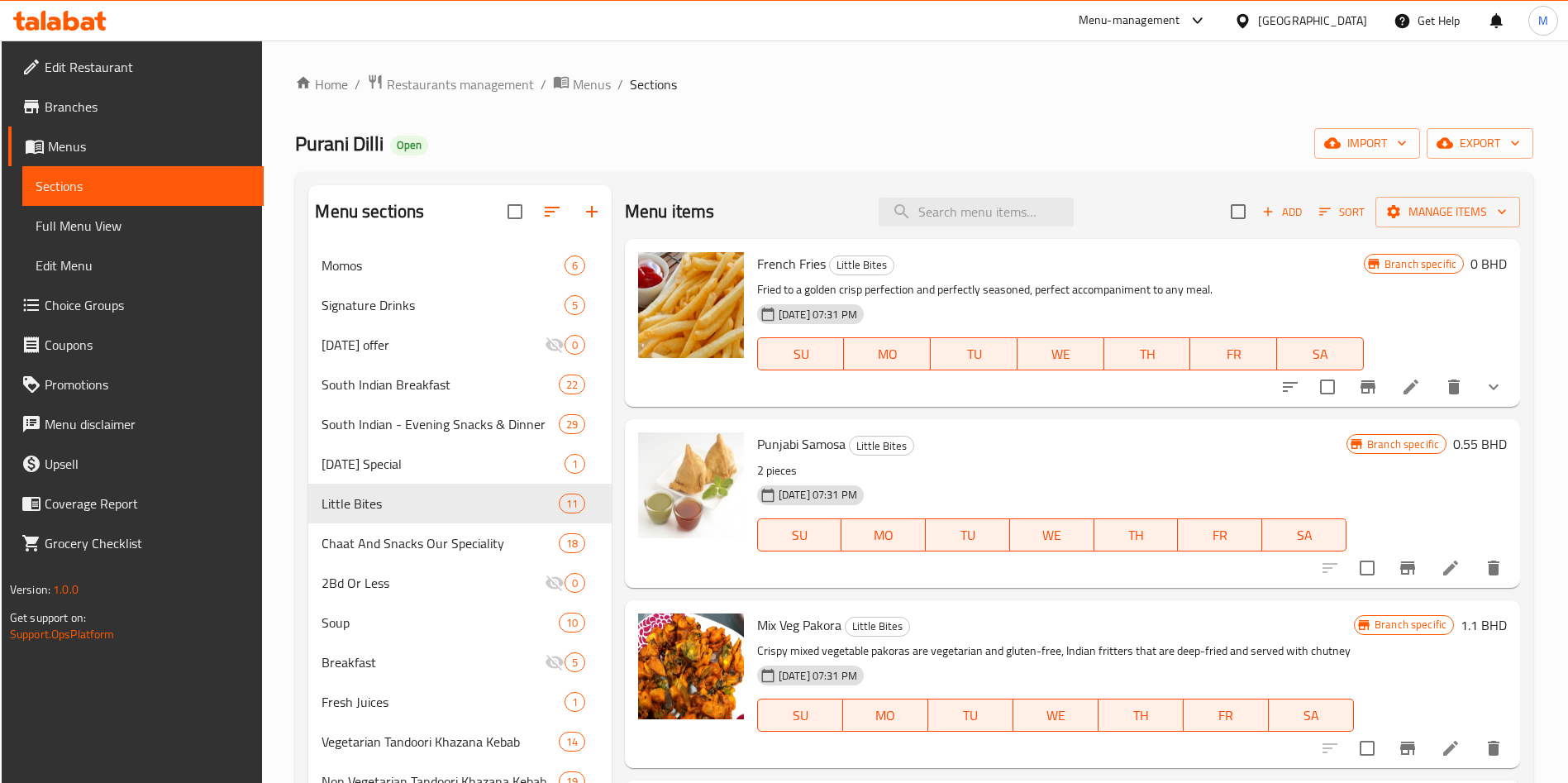
click at [374, 387] on span "South Indian Breakfast" at bounding box center [440, 384] width 237 height 19
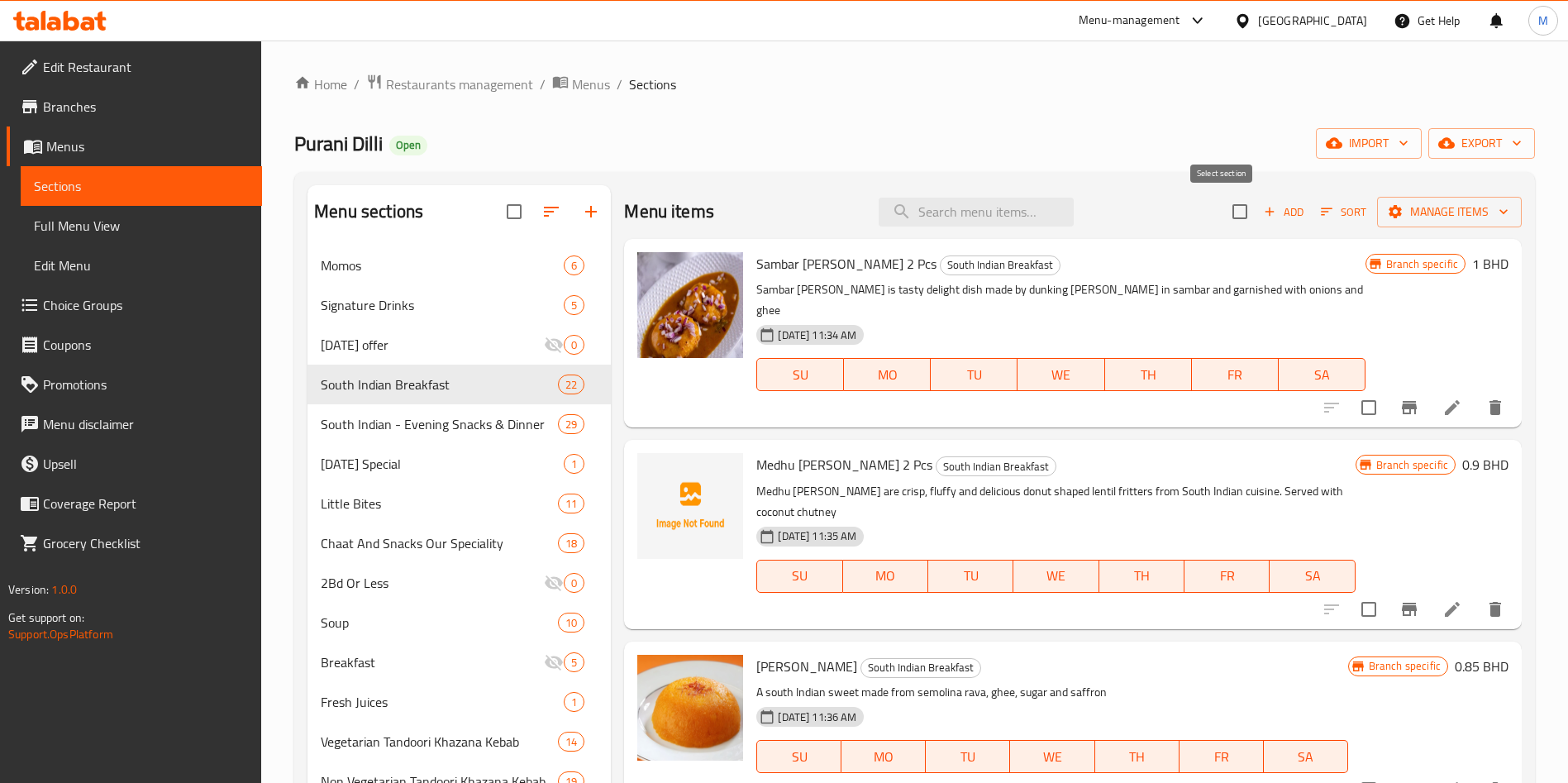
click at [1222, 203] on input "checkbox" at bounding box center [1240, 212] width 35 height 35
checkbox input "true"
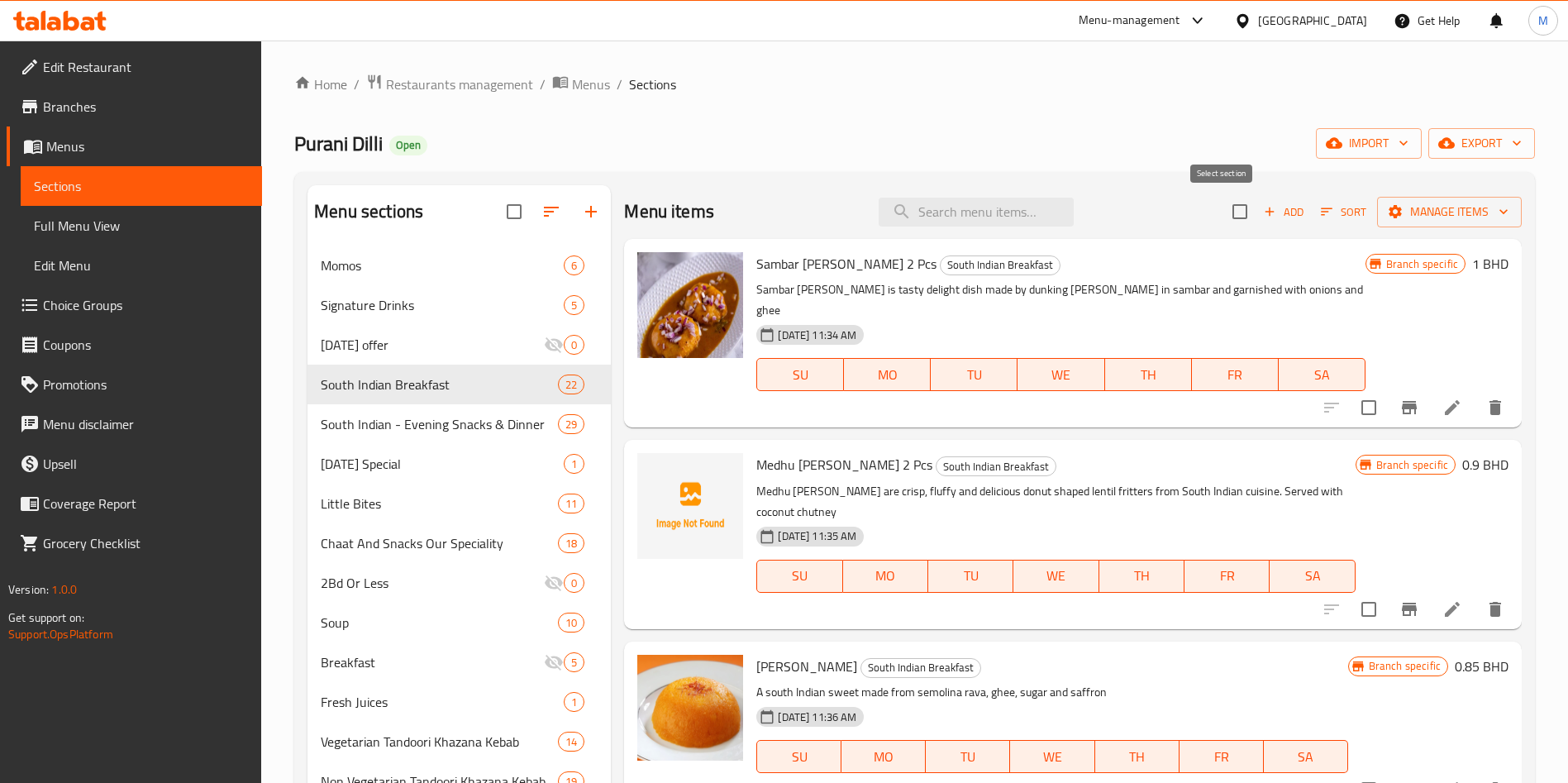
checkbox input "true"
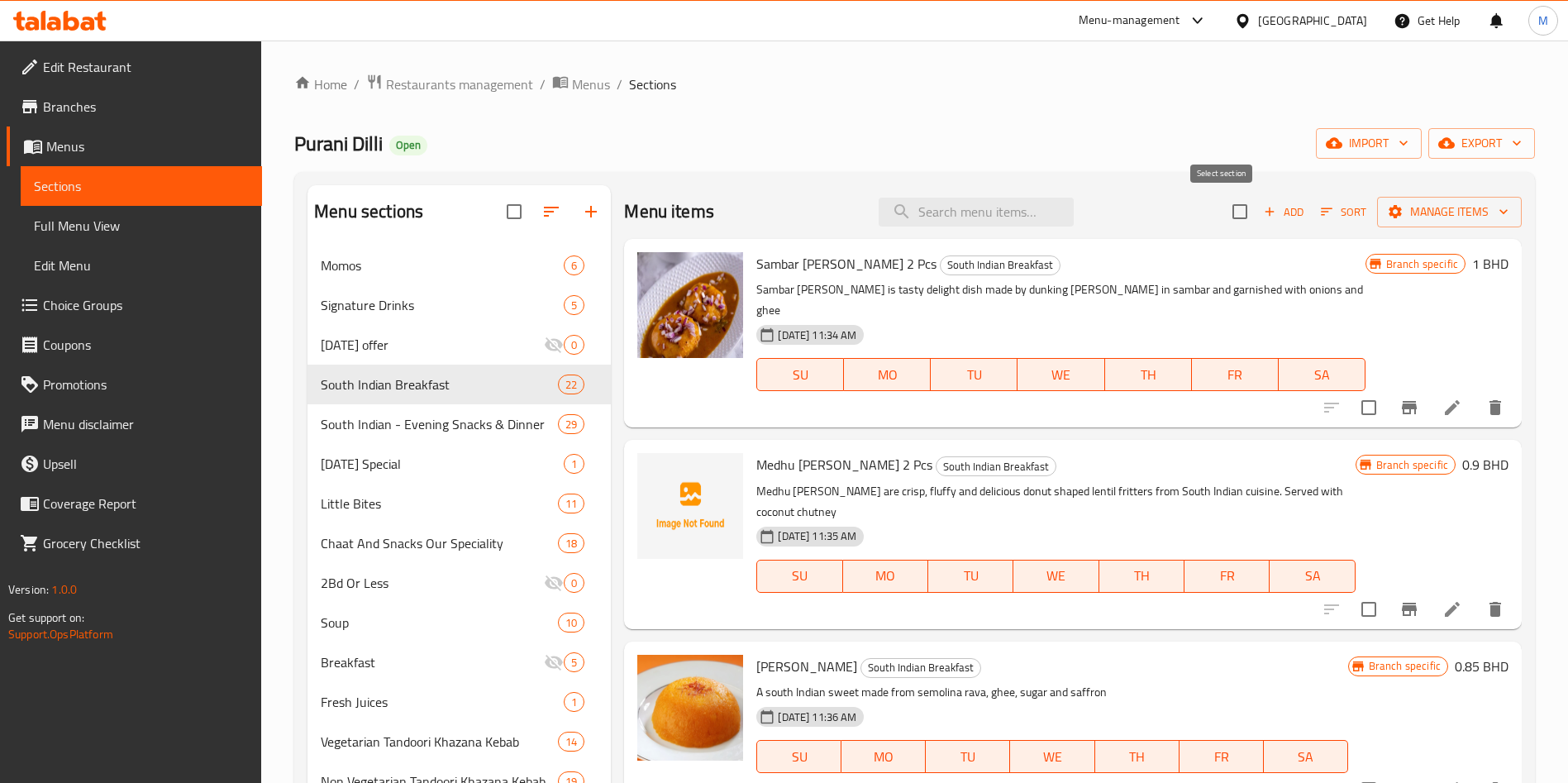
checkbox input "true"
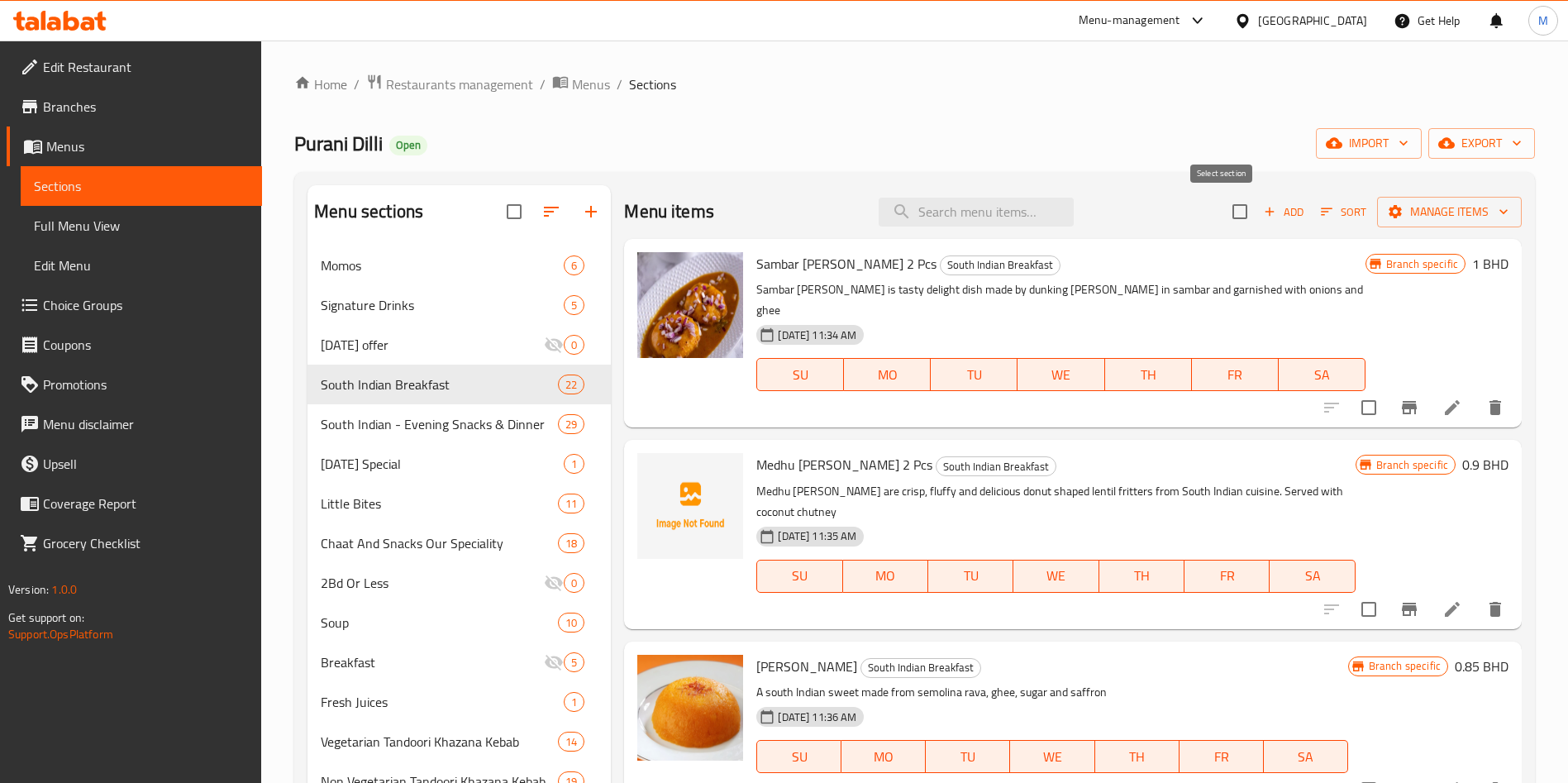
checkbox input "true"
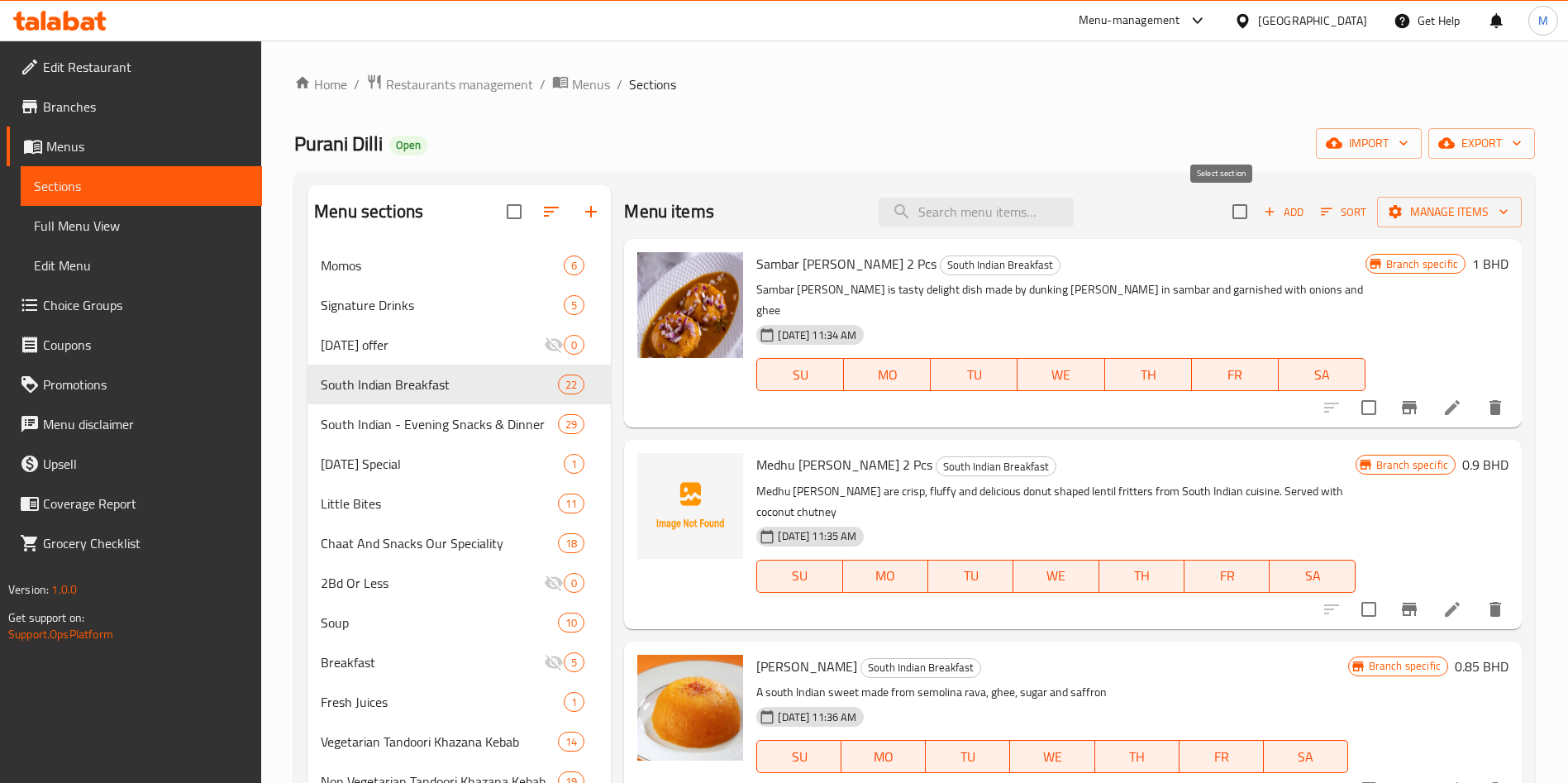
checkbox input "true"
click at [1463, 228] on div "Add Sort Manage items" at bounding box center [1377, 212] width 289 height 35
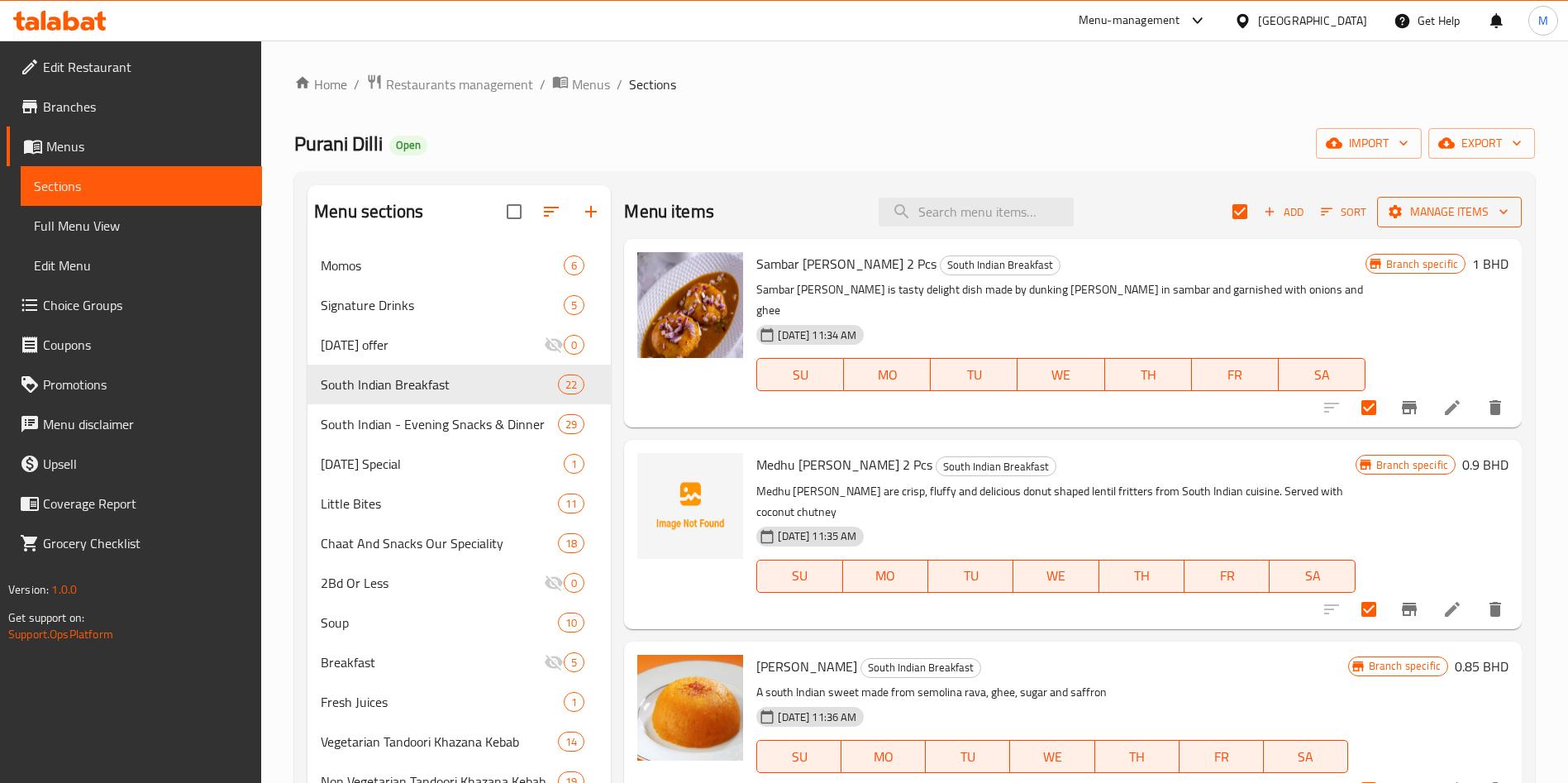
click at [1450, 209] on span "Manage items" at bounding box center [1449, 212] width 118 height 20
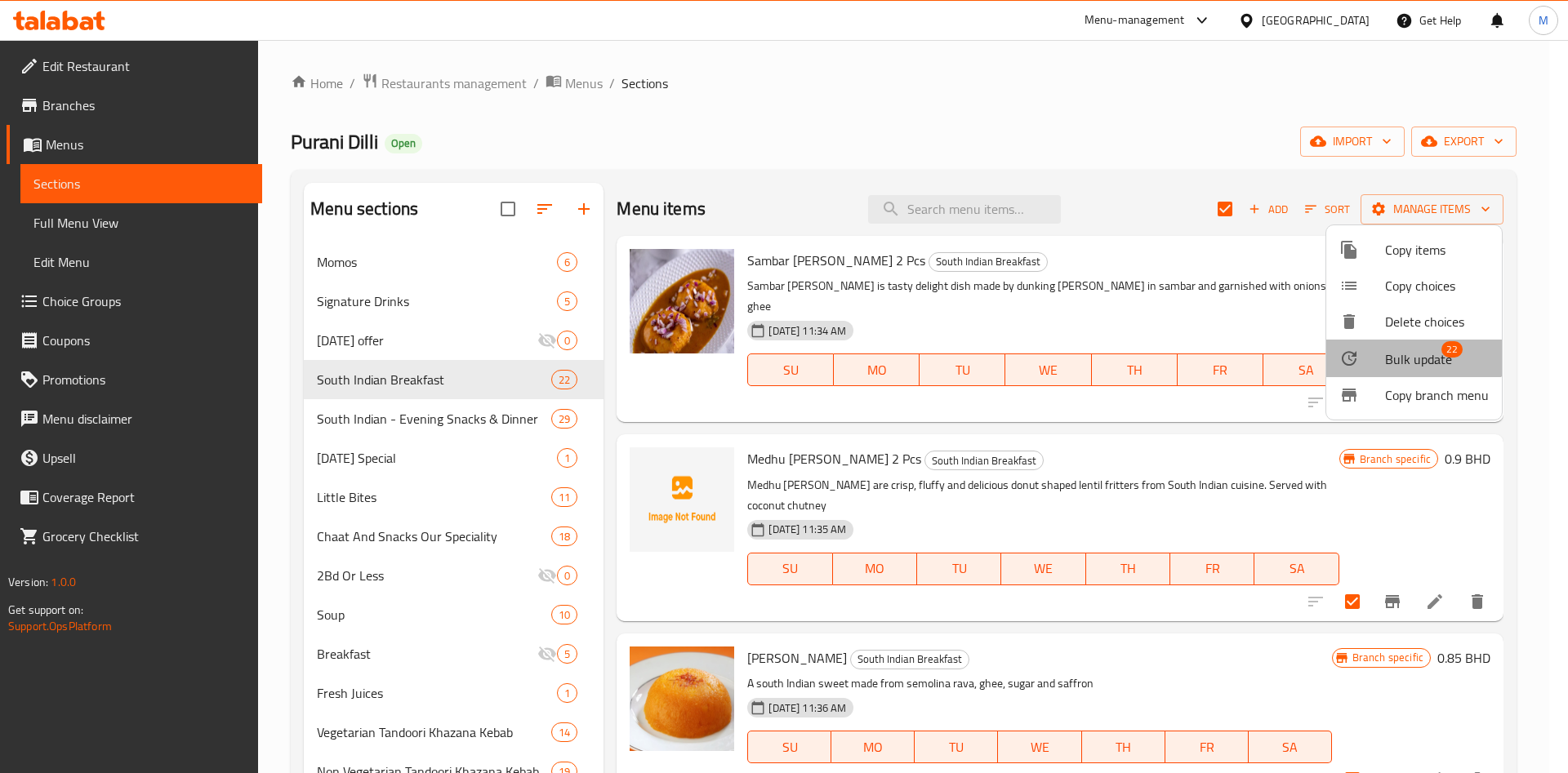
click at [1405, 344] on li "Bulk update 22" at bounding box center [1415, 358] width 175 height 37
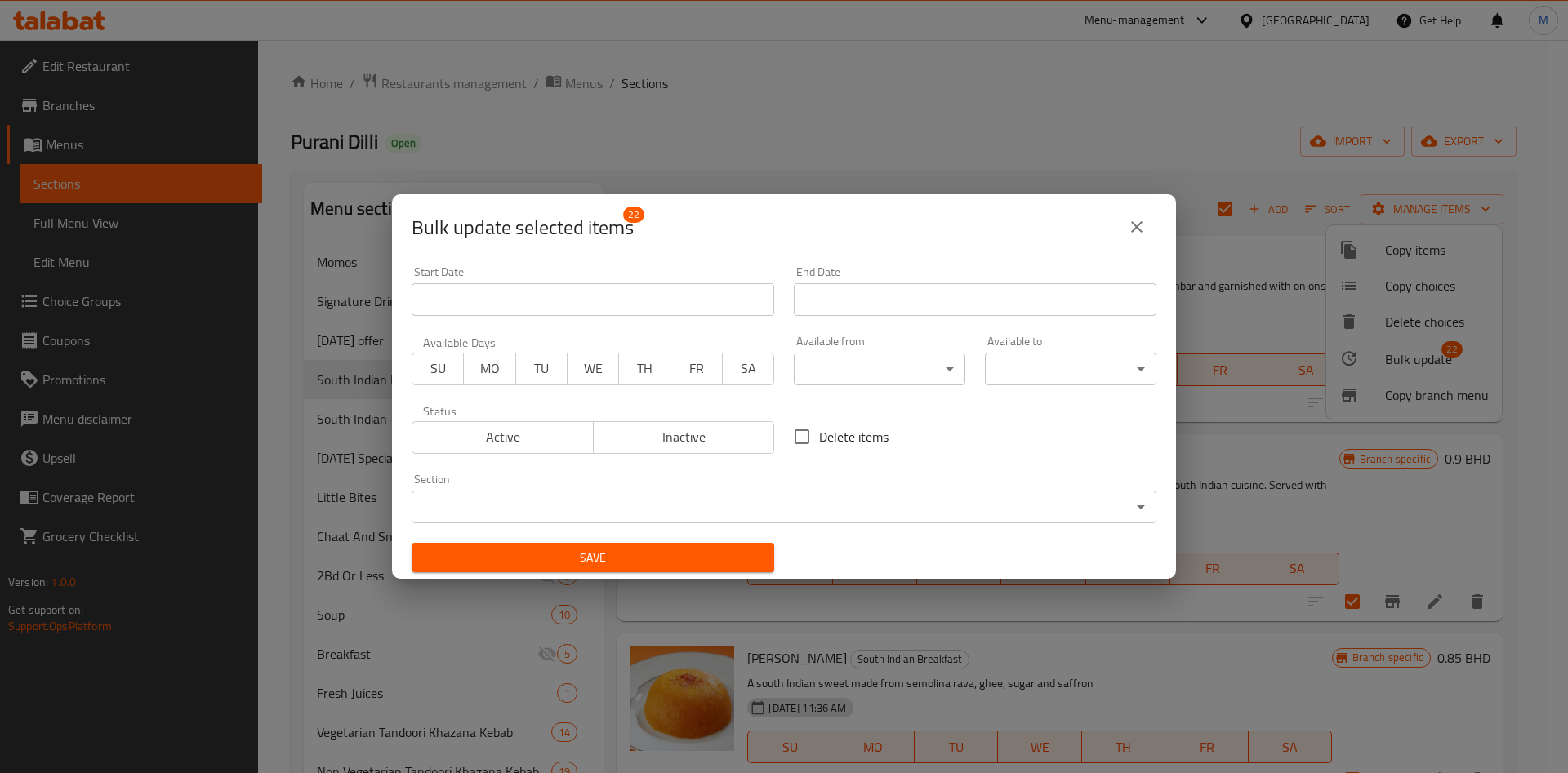
click at [868, 375] on body "​ Menu-management Bahrain Get Help M Edit Restaurant Branches Menus Sections Fu…" at bounding box center [784, 406] width 1568 height 733
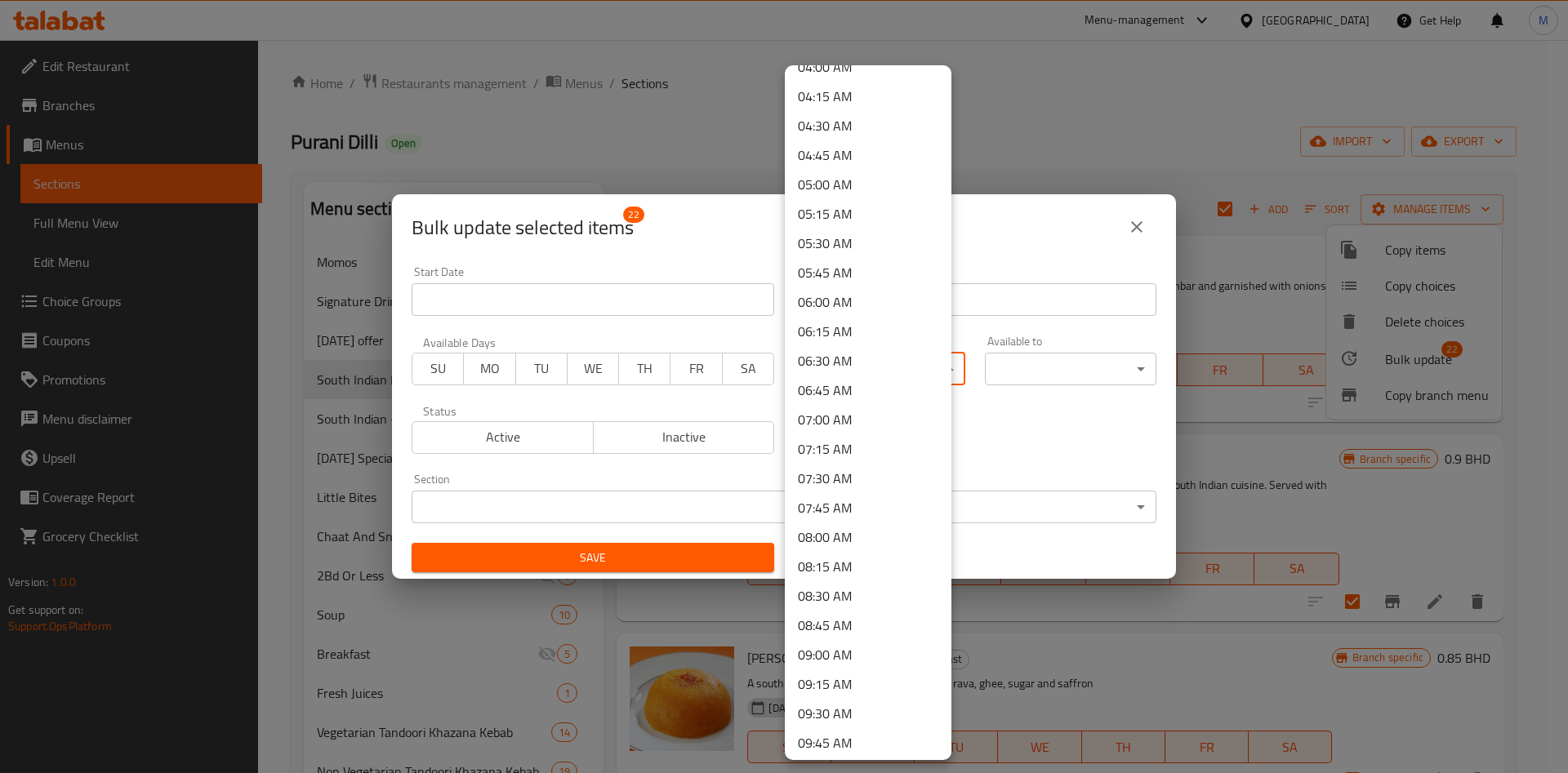
scroll to position [857, 0]
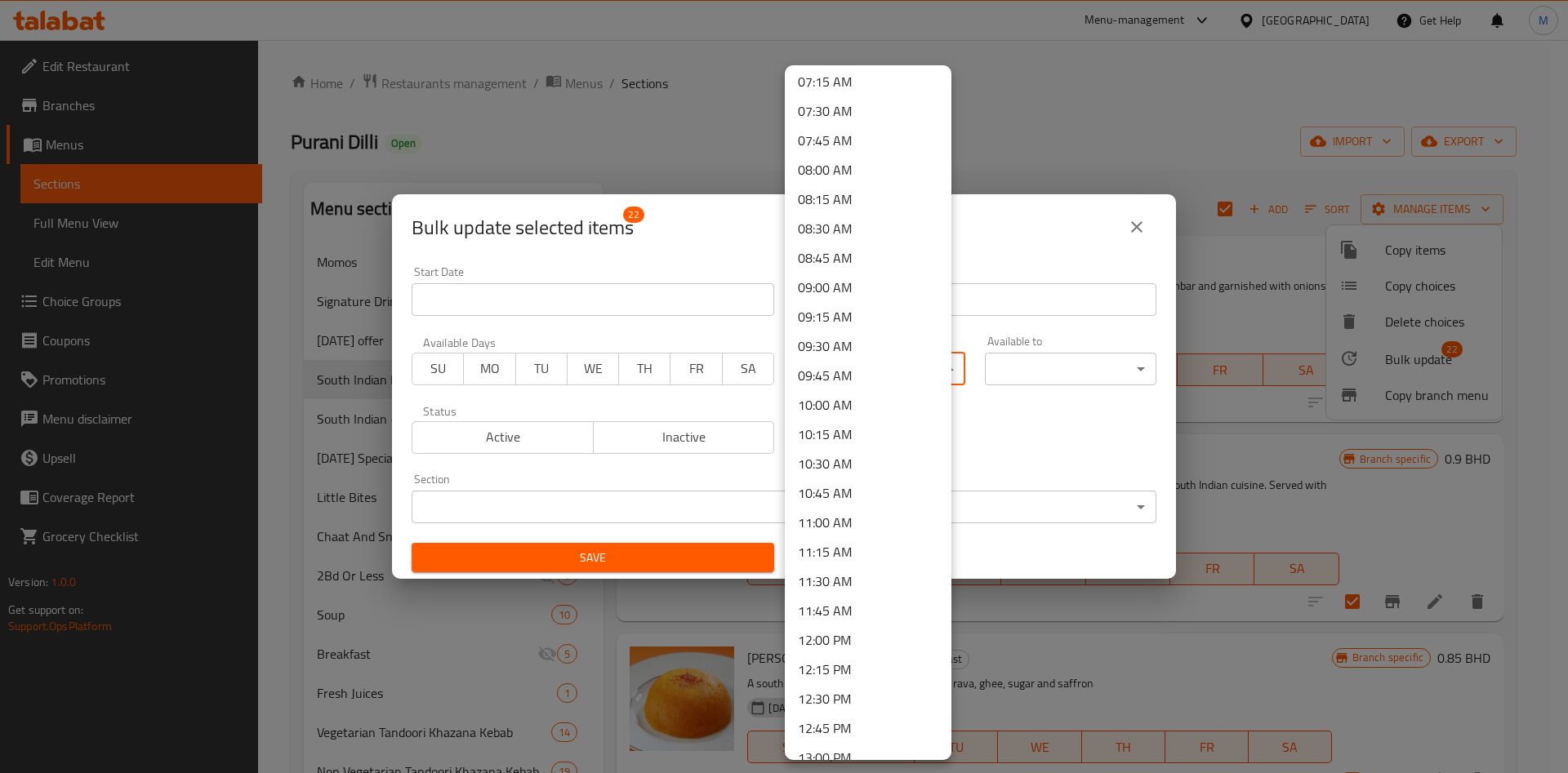
drag, startPoint x: 844, startPoint y: 402, endPoint x: 886, endPoint y: 413, distance: 43.4
click at [844, 402] on li "10:00 AM" at bounding box center [868, 405] width 166 height 29
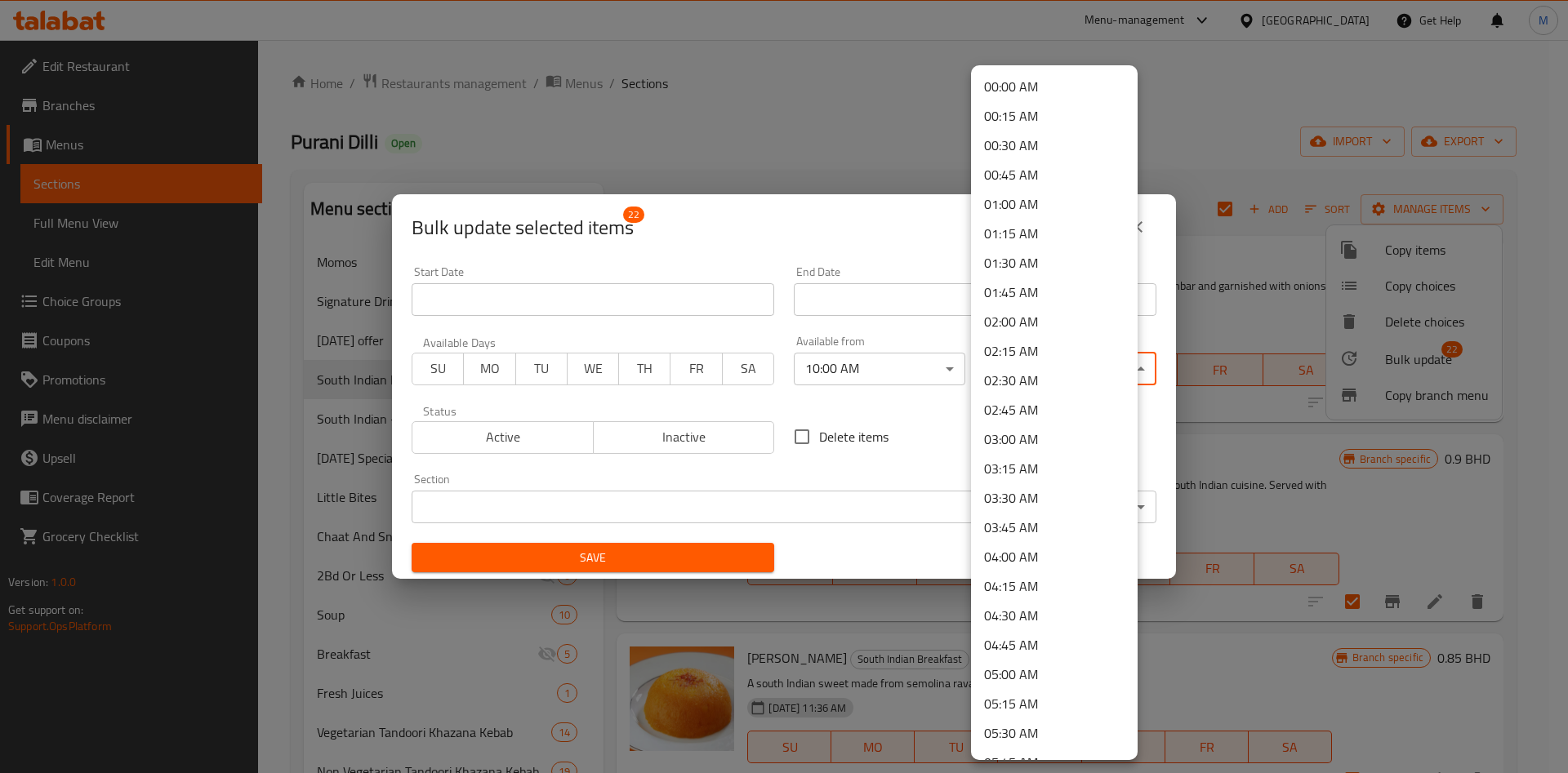
click at [1070, 374] on body "​ Menu-management Bahrain Get Help M Edit Restaurant Branches Menus Sections Fu…" at bounding box center [784, 406] width 1568 height 733
click at [1070, 374] on li "02:30 AM" at bounding box center [1054, 381] width 166 height 29
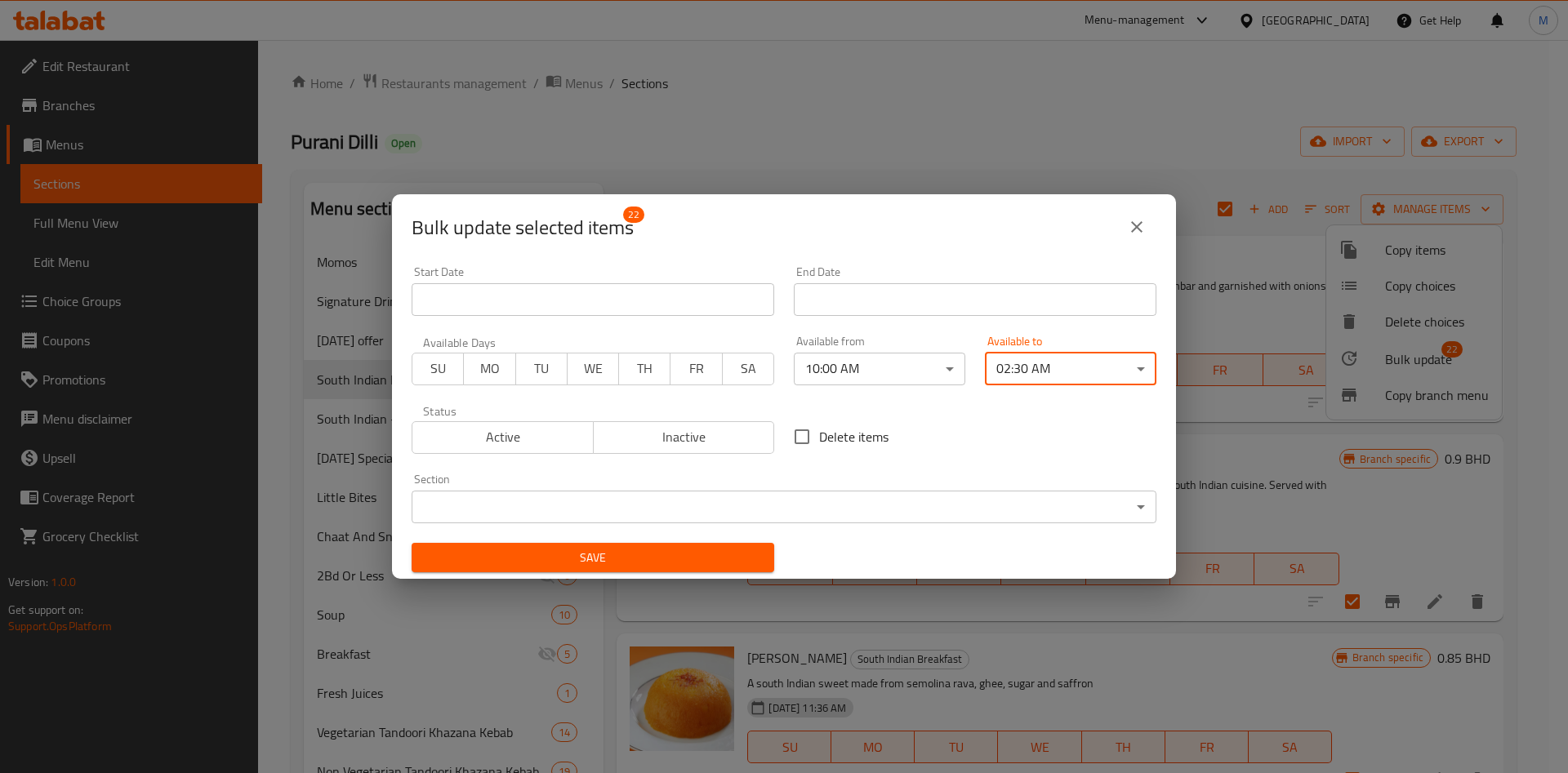
click at [1070, 374] on body "​ Menu-management Bahrain Get Help M Edit Restaurant Branches Menus Sections Fu…" at bounding box center [784, 406] width 1568 height 733
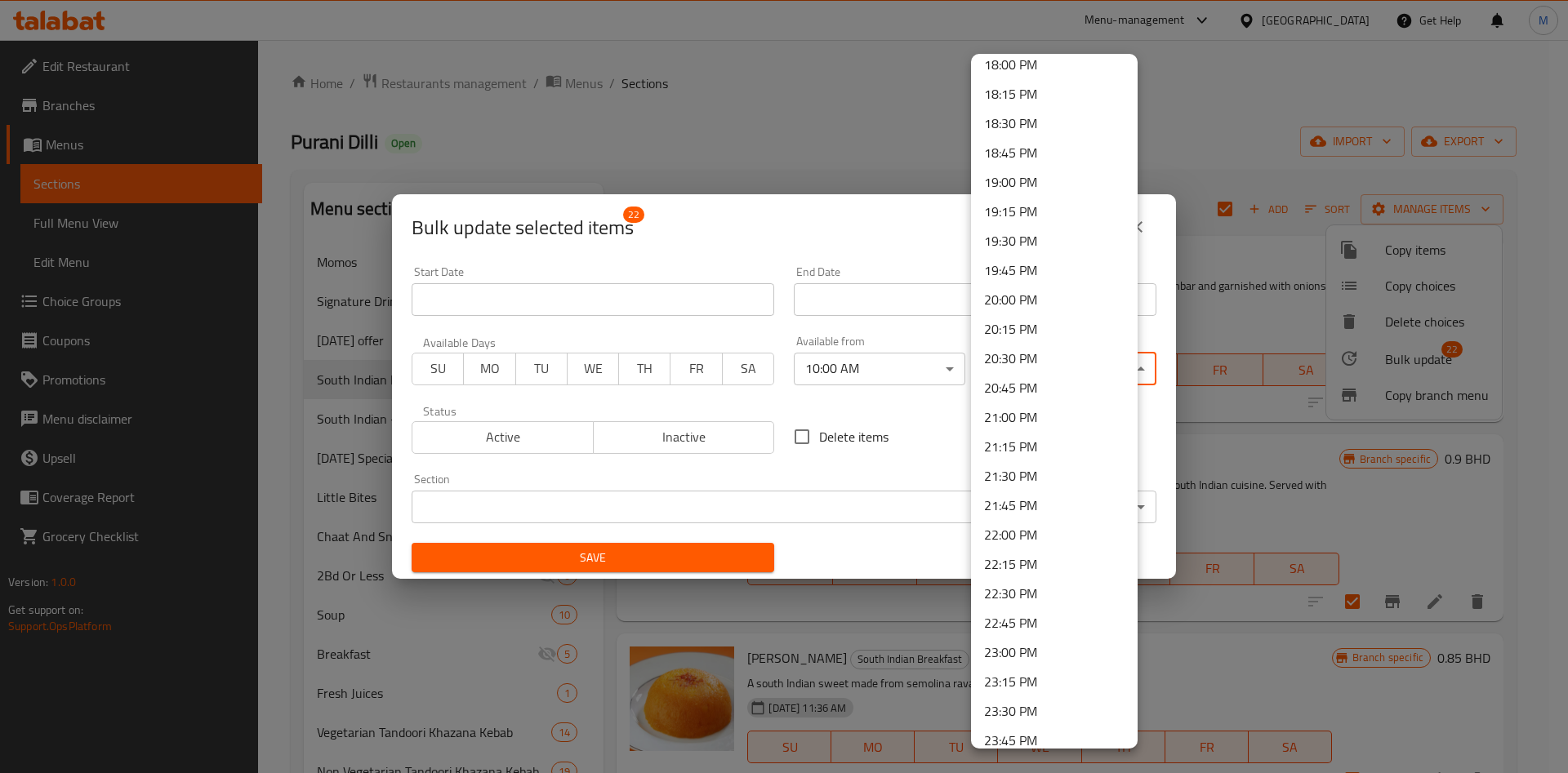
scroll to position [2169, 0]
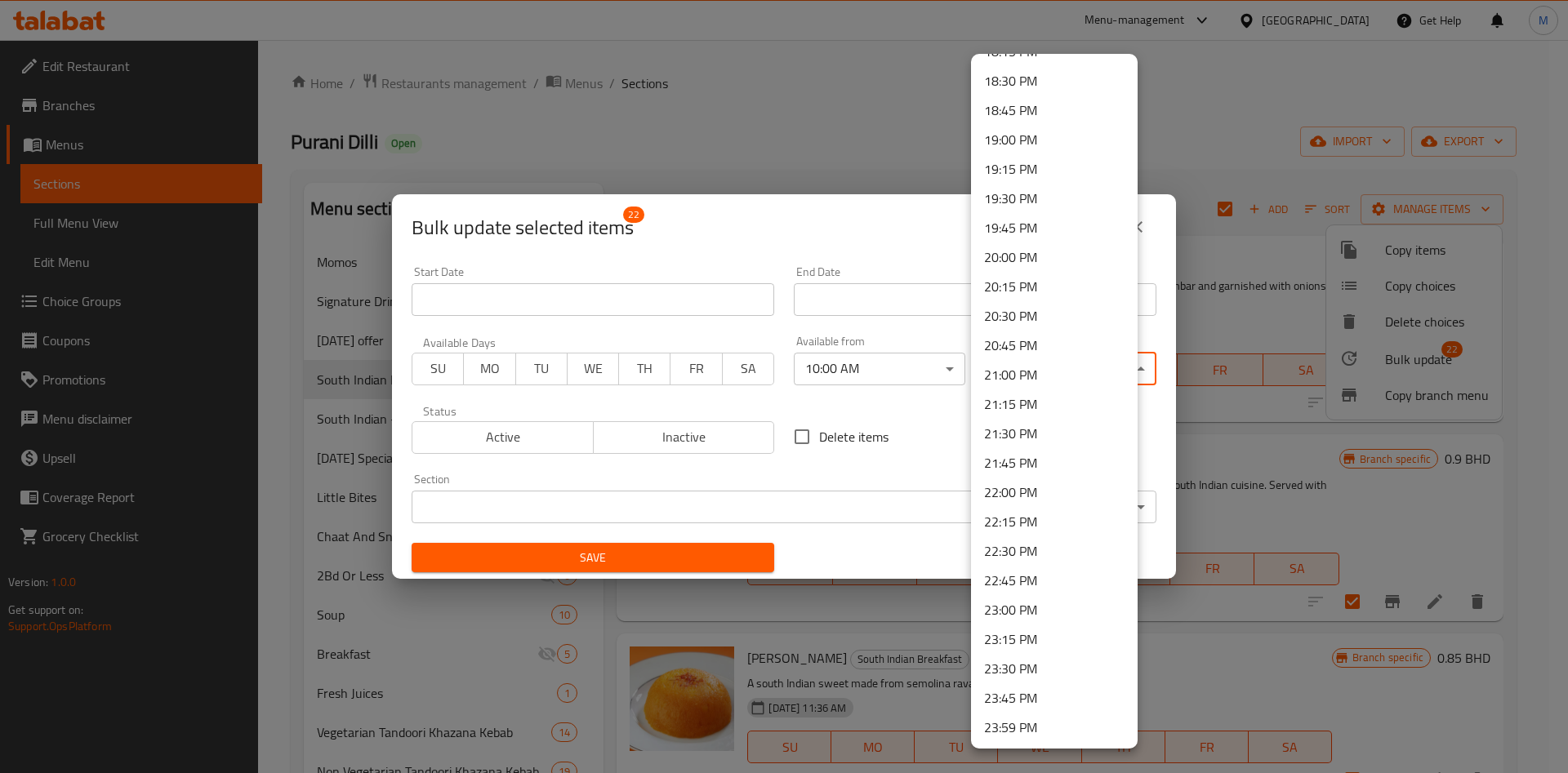
click at [1052, 695] on li "23:45 PM" at bounding box center [1054, 698] width 166 height 29
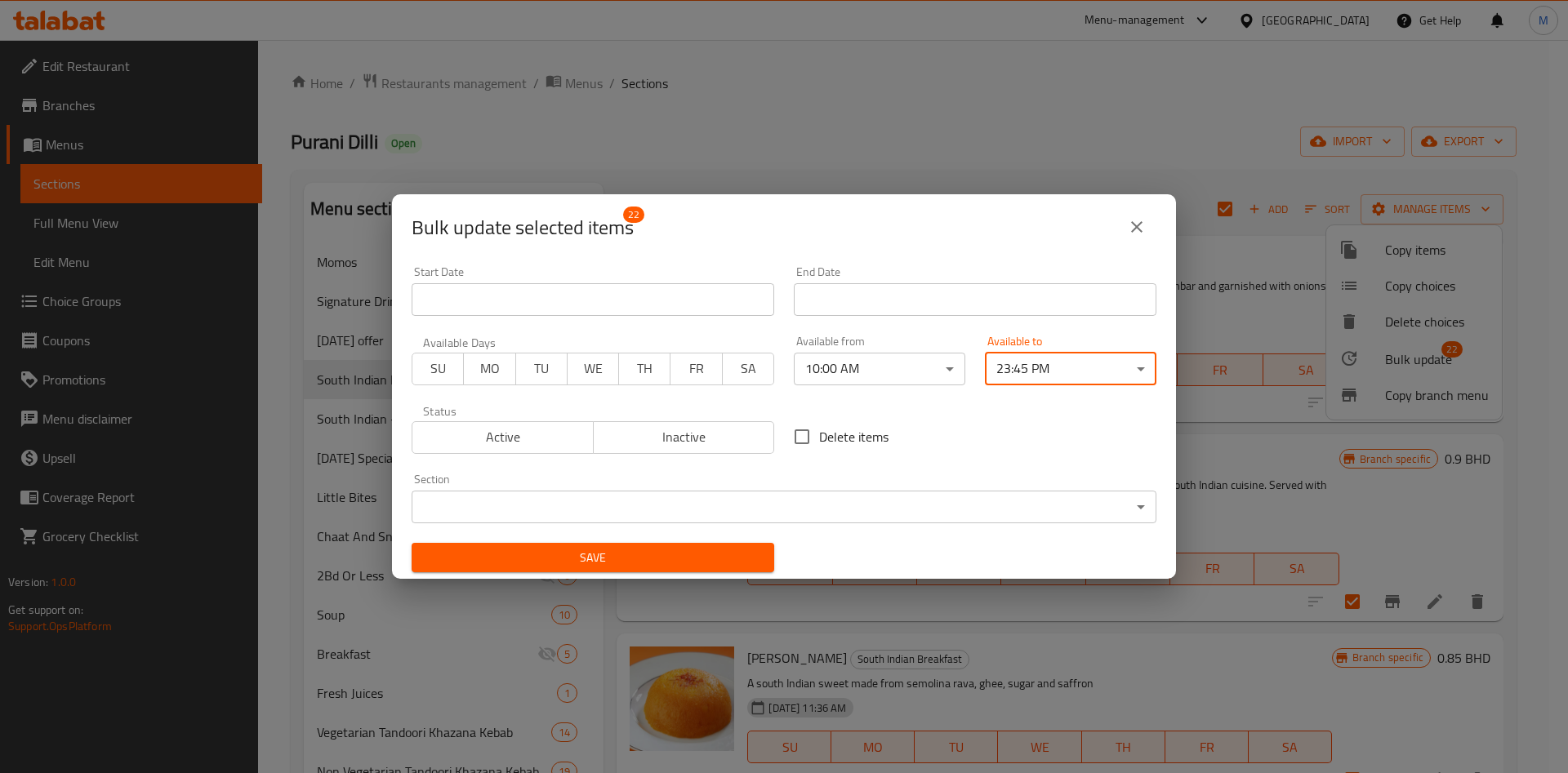
click at [581, 545] on button "Save" at bounding box center [593, 558] width 363 height 30
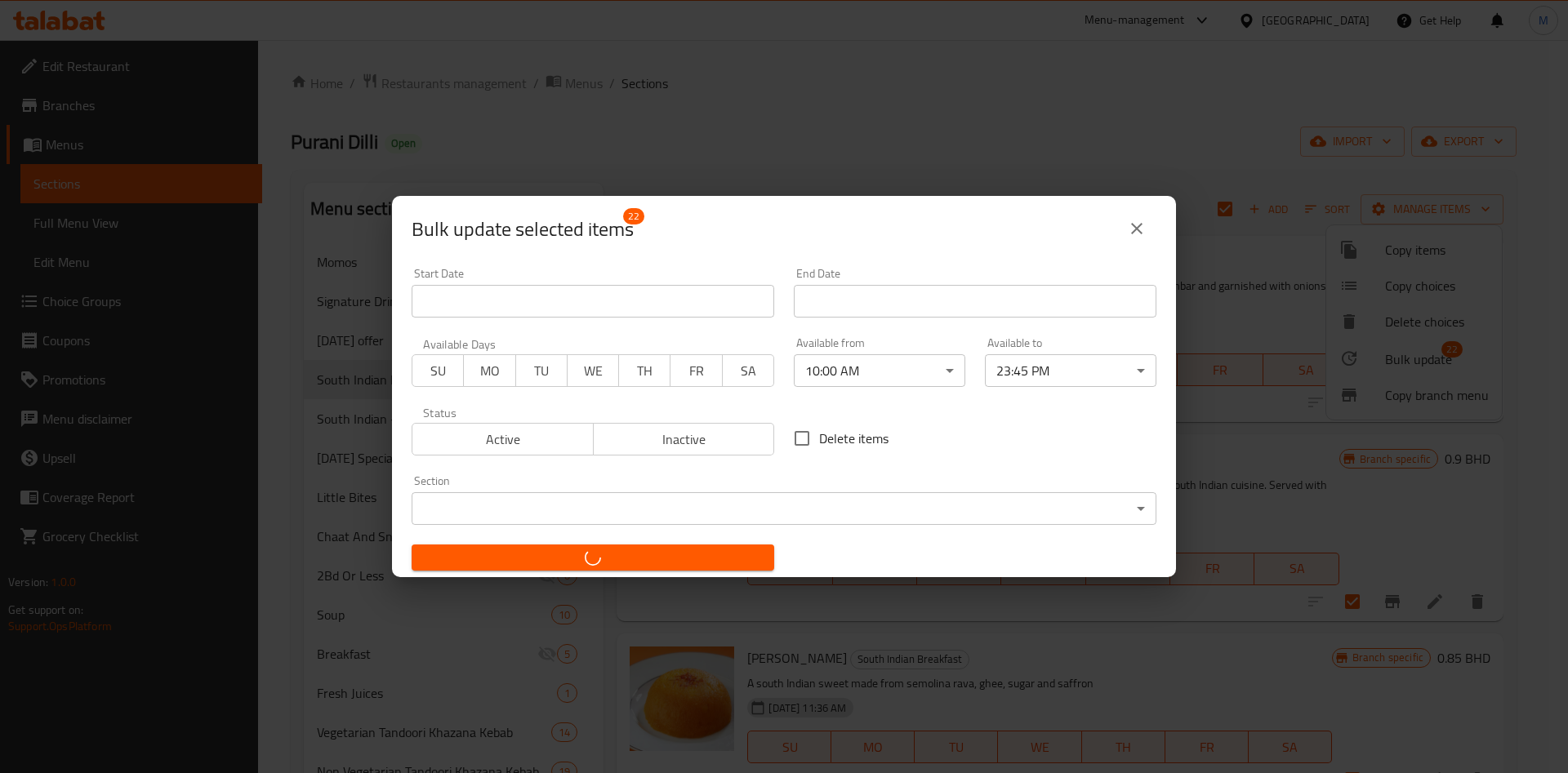
checkbox input "false"
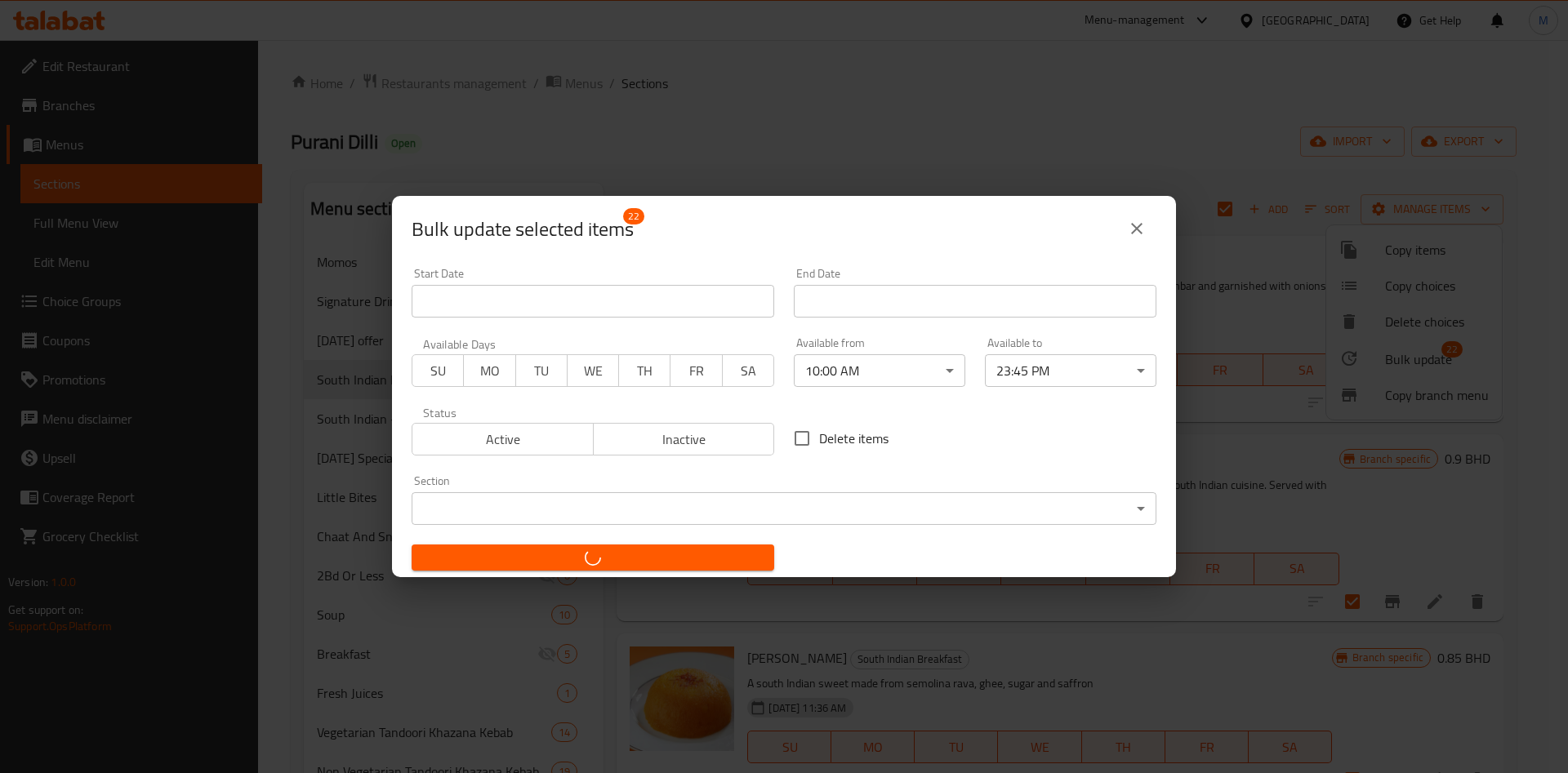
checkbox input "false"
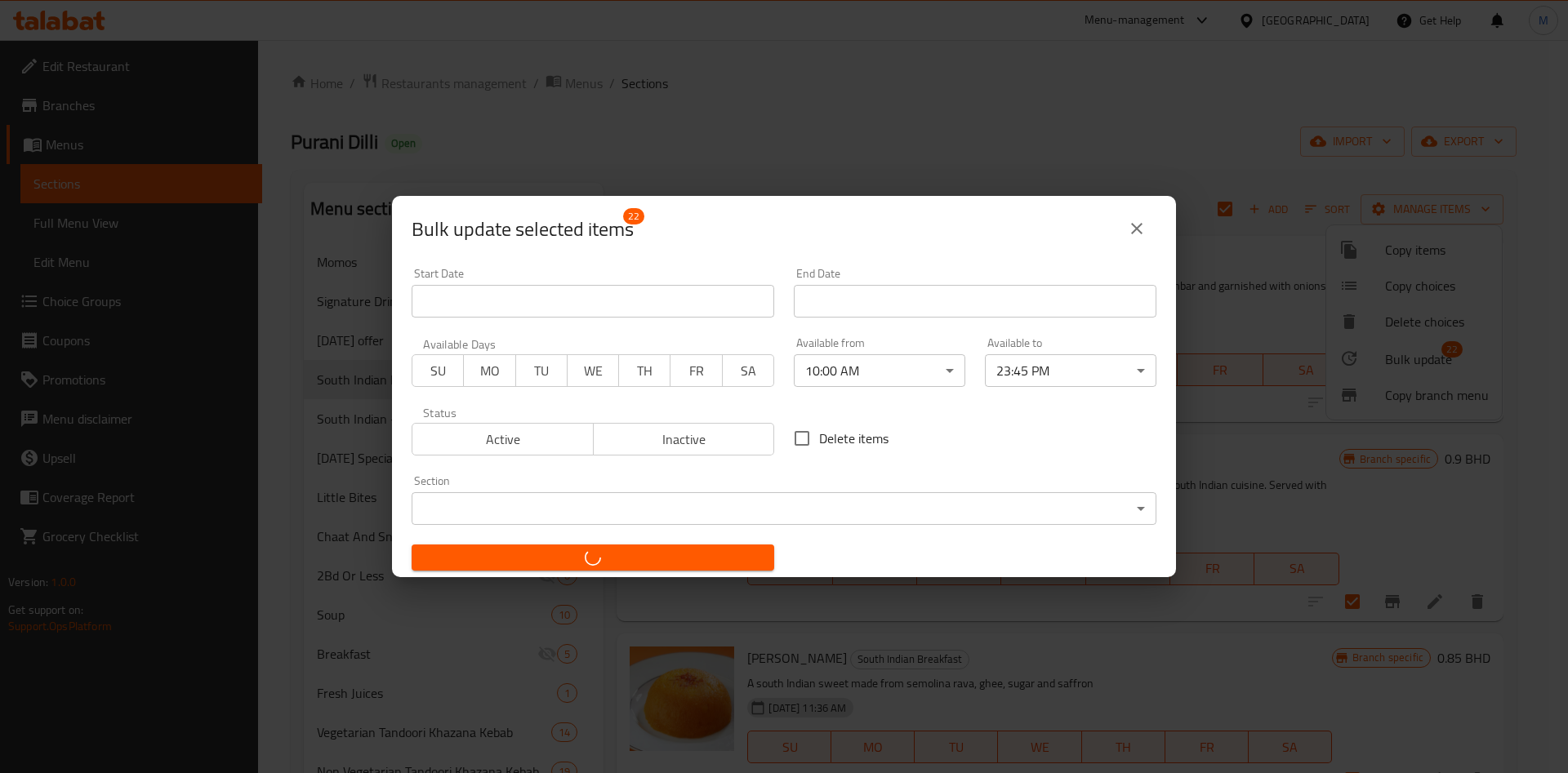
checkbox input "false"
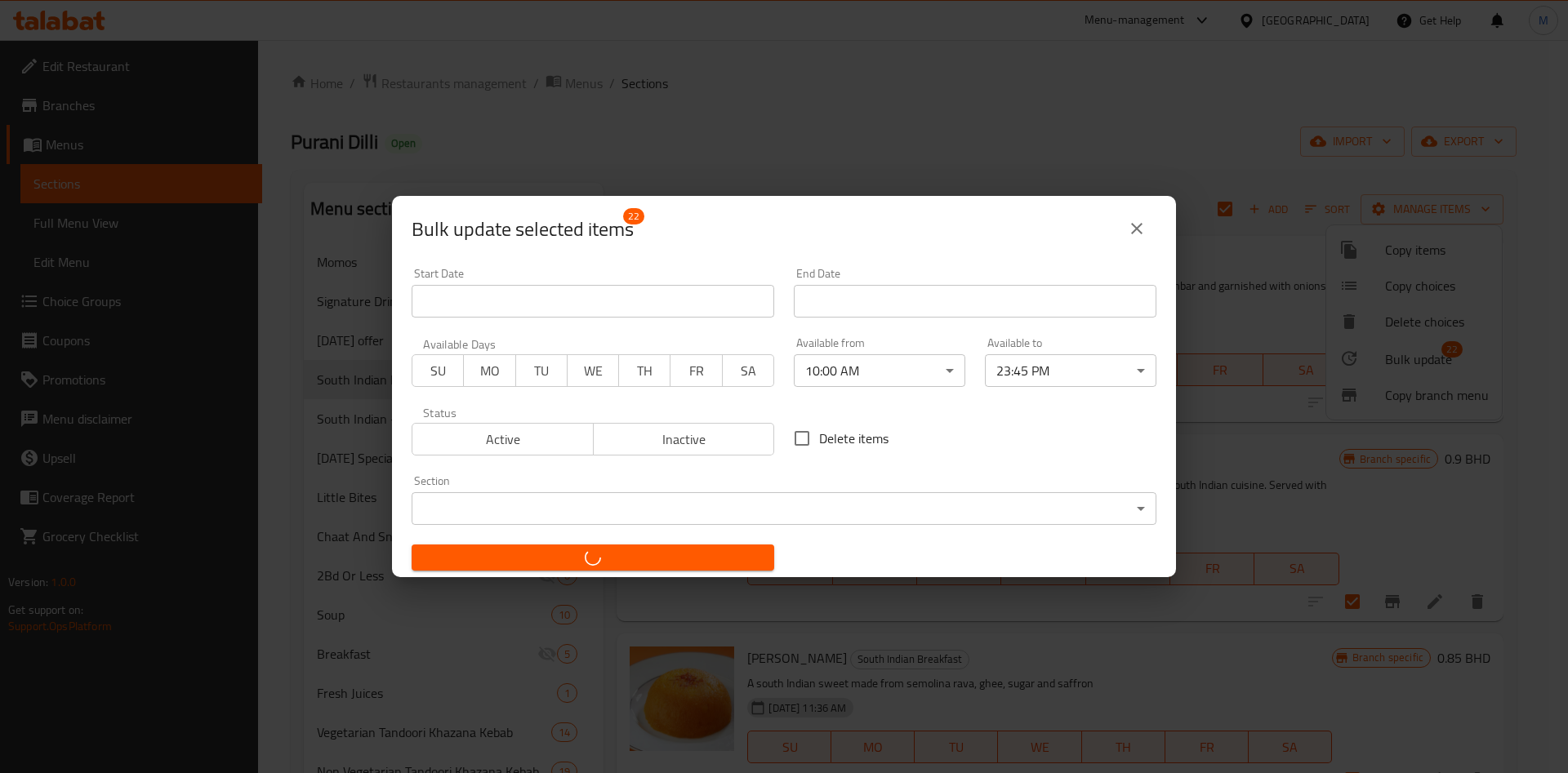
checkbox input "false"
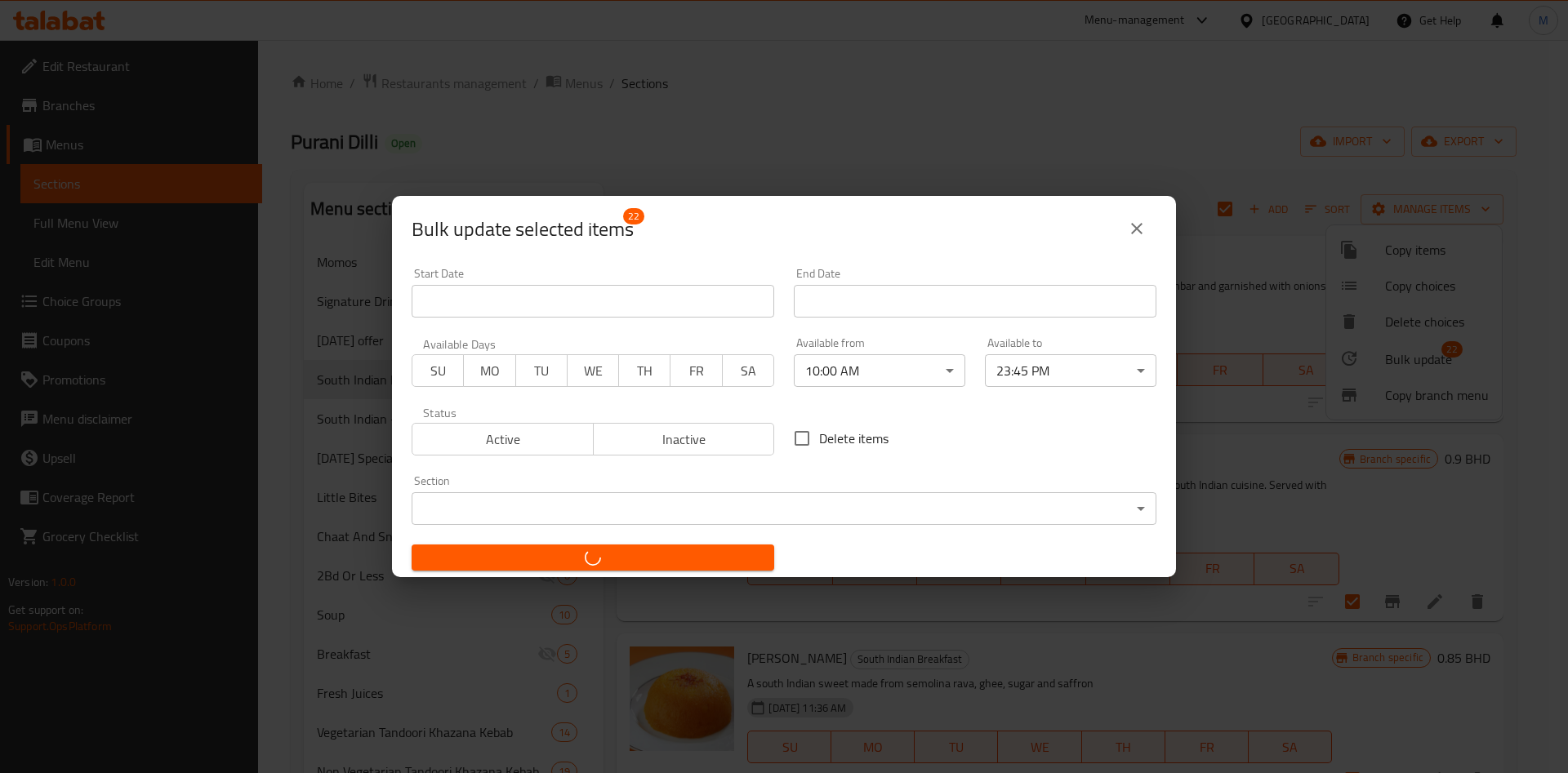
checkbox input "false"
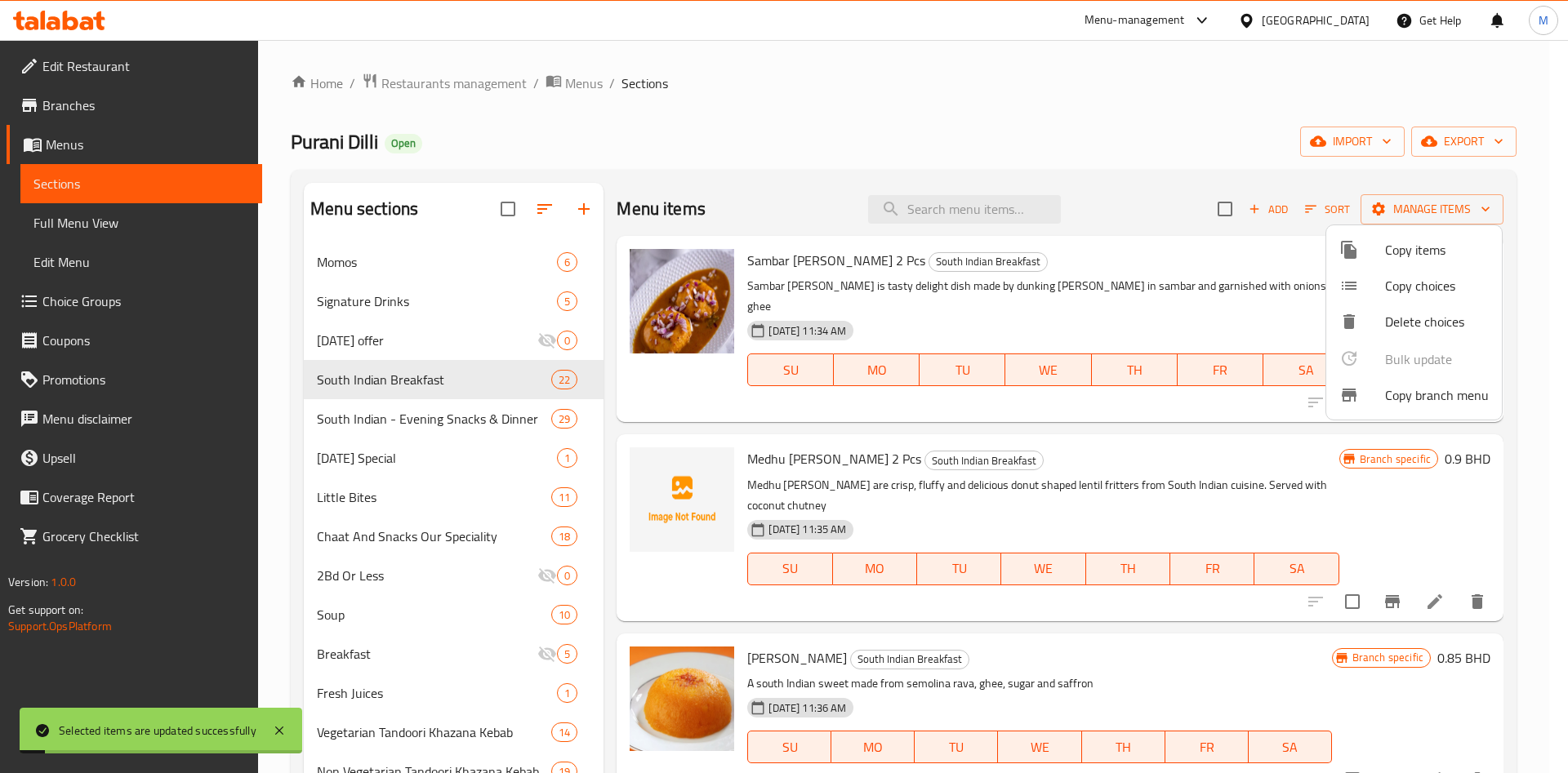
click at [426, 431] on div at bounding box center [784, 386] width 1568 height 773
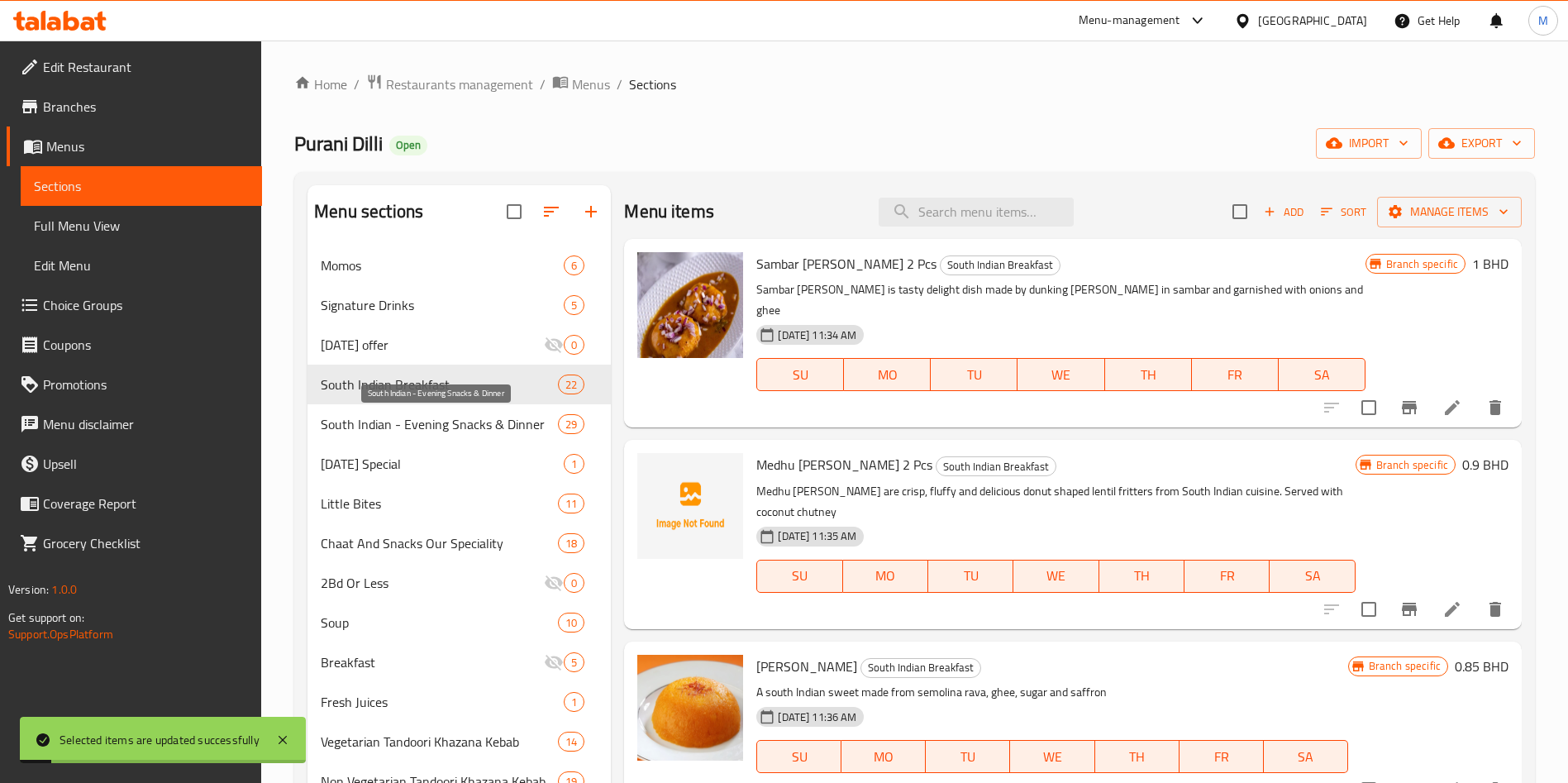
click at [441, 422] on span "South Indian - Evening Snacks & Dinner" at bounding box center [439, 423] width 237 height 19
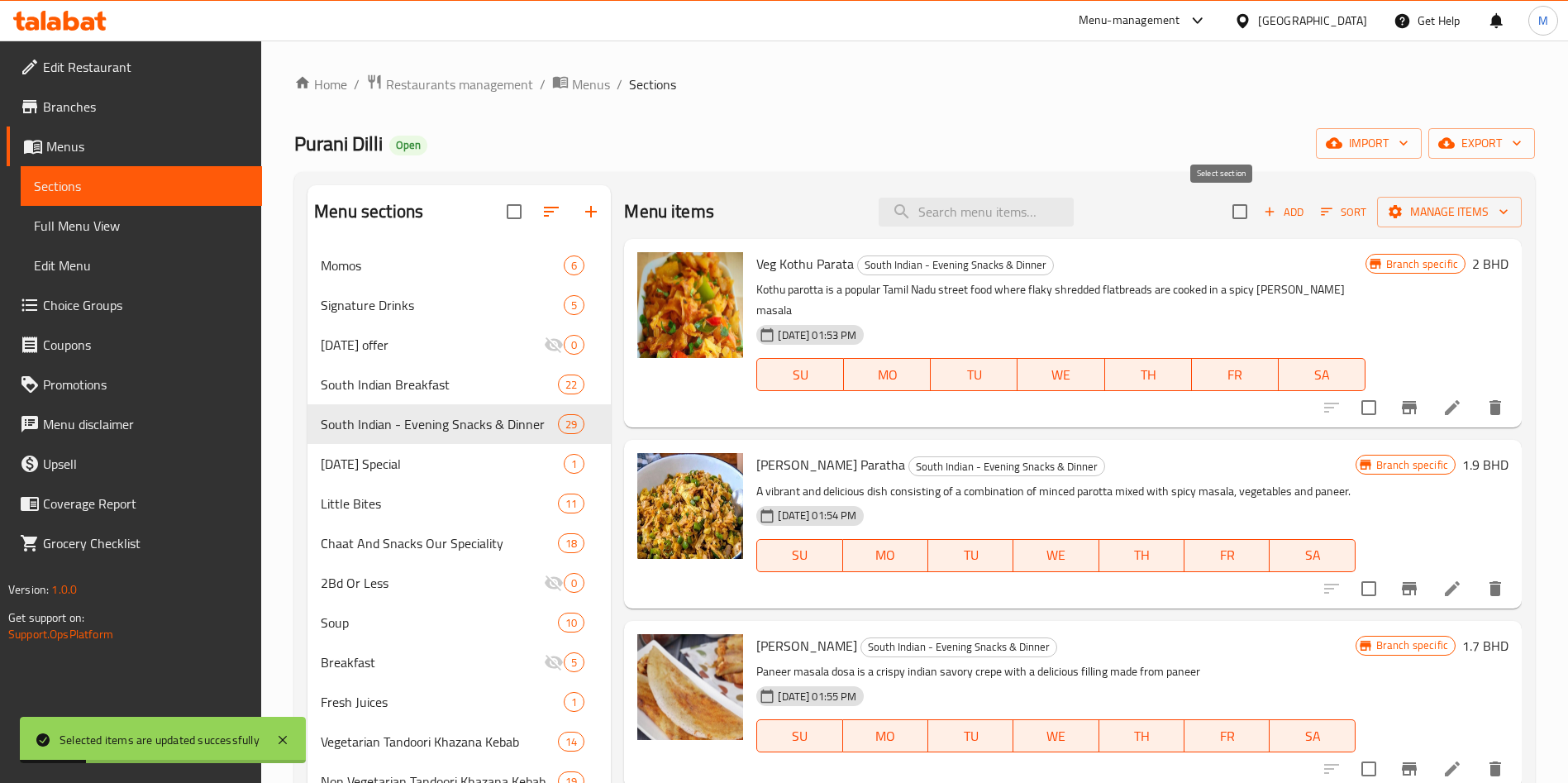
click at [1222, 212] on input "checkbox" at bounding box center [1240, 212] width 35 height 35
checkbox input "true"
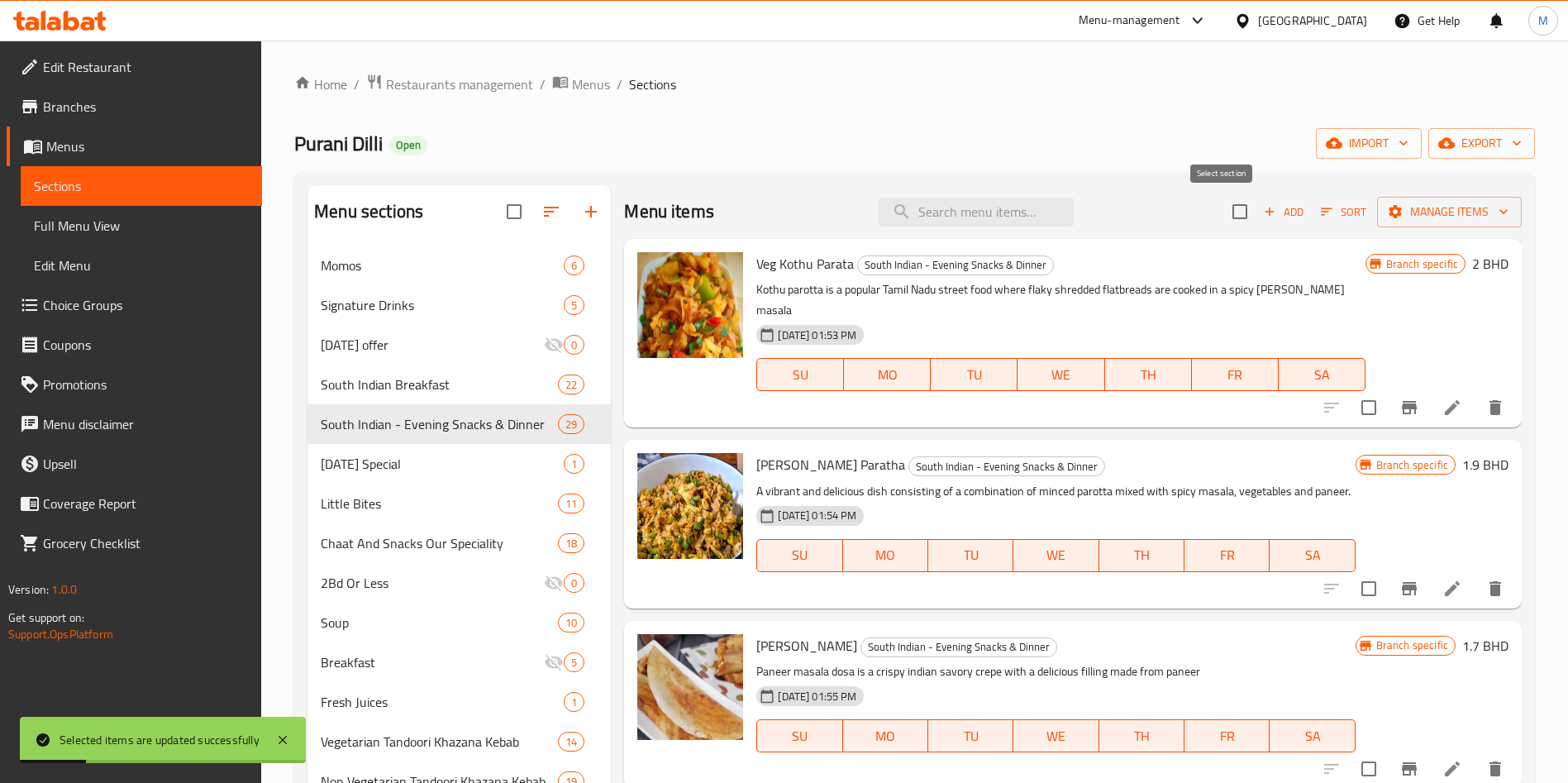
checkbox input "true"
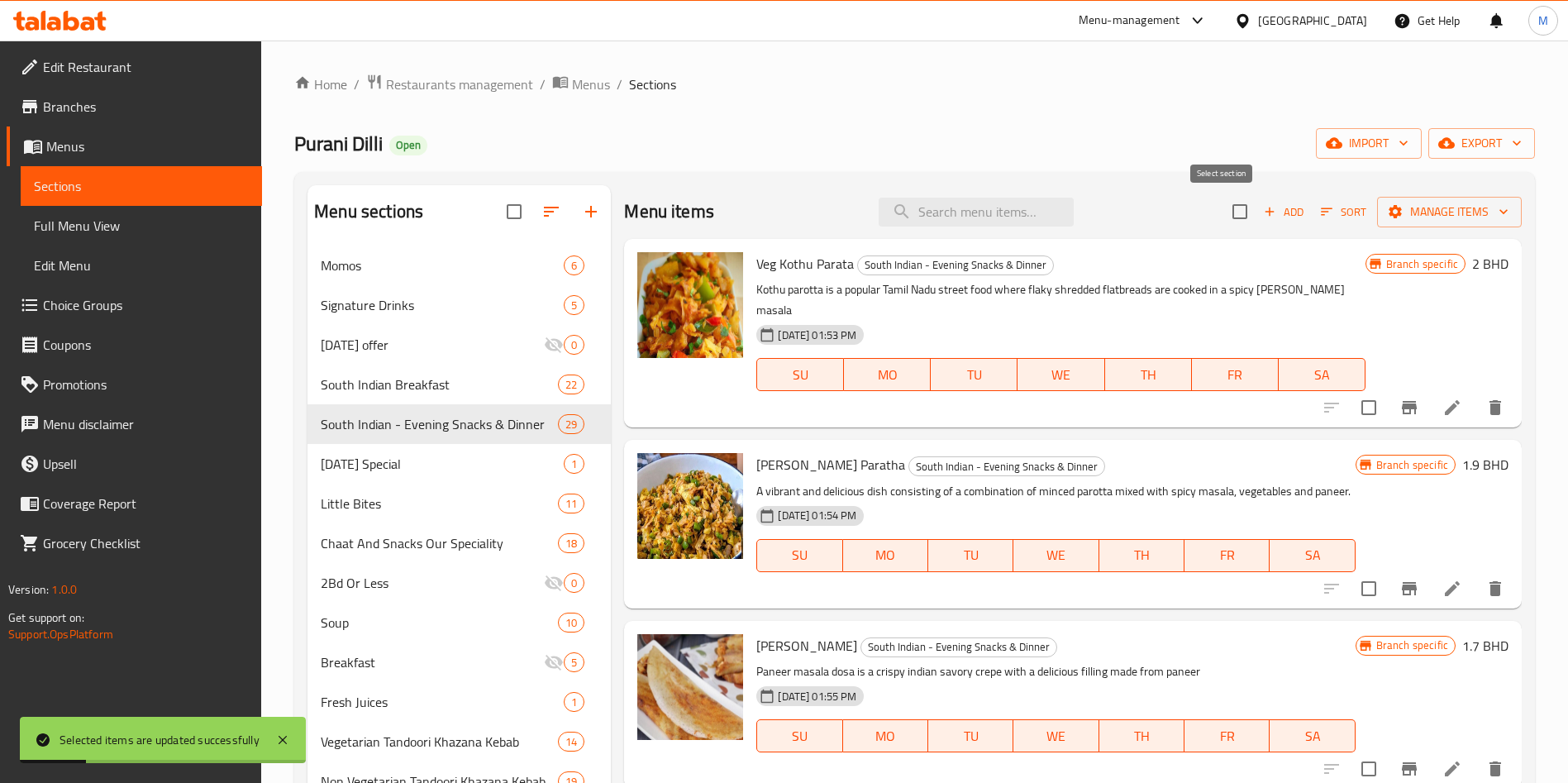
checkbox input "true"
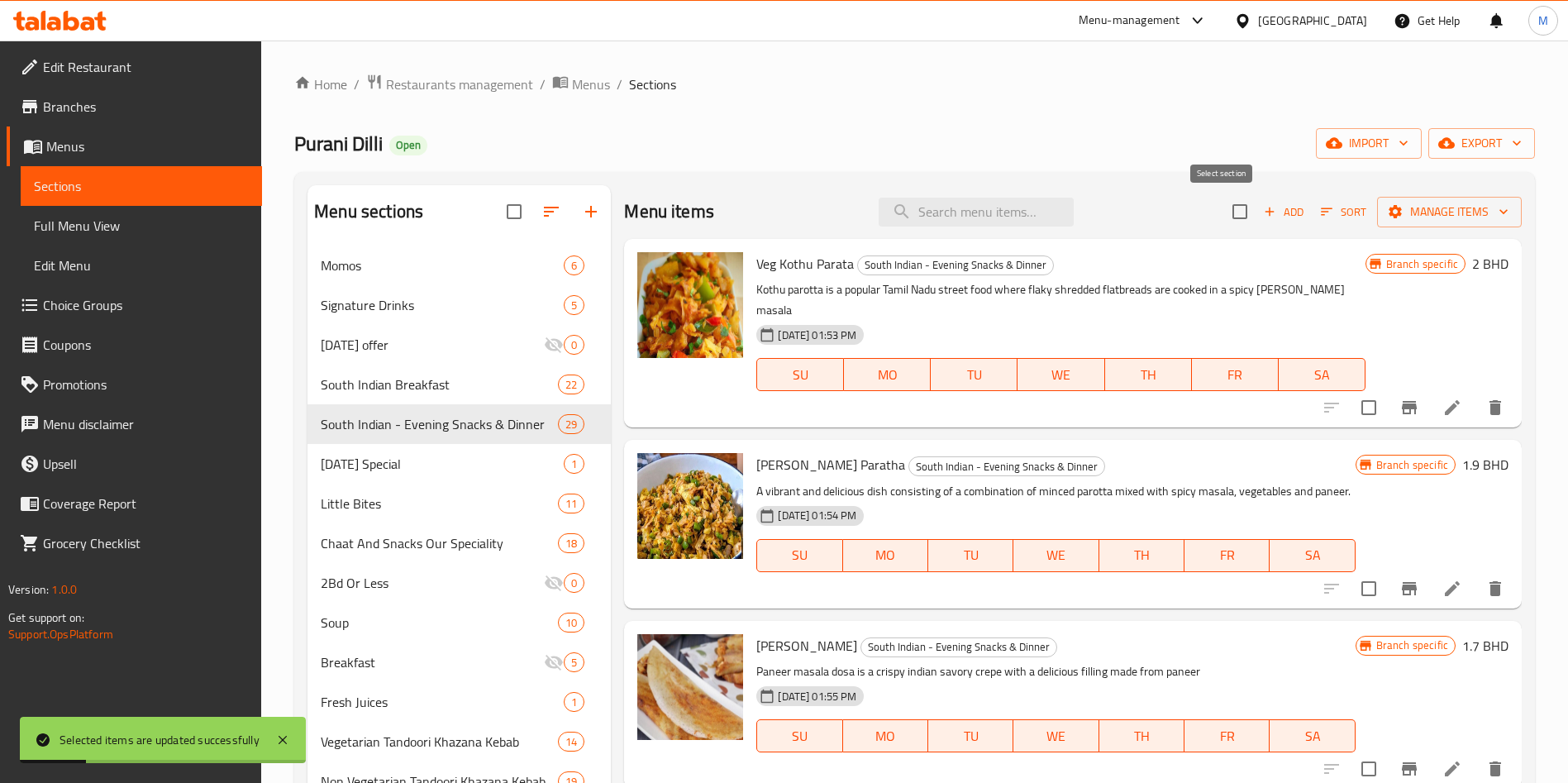
checkbox input "true"
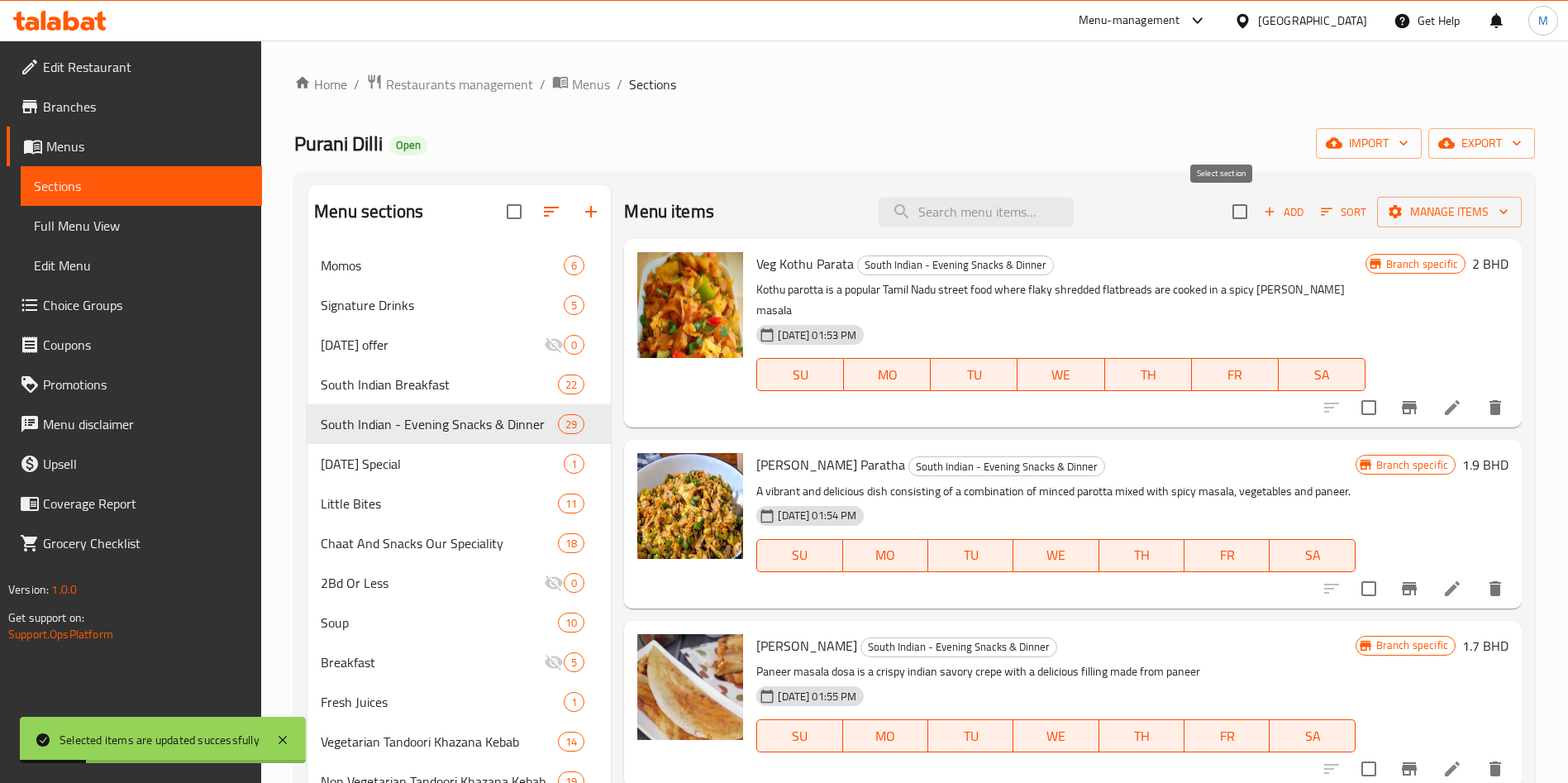
checkbox input "true"
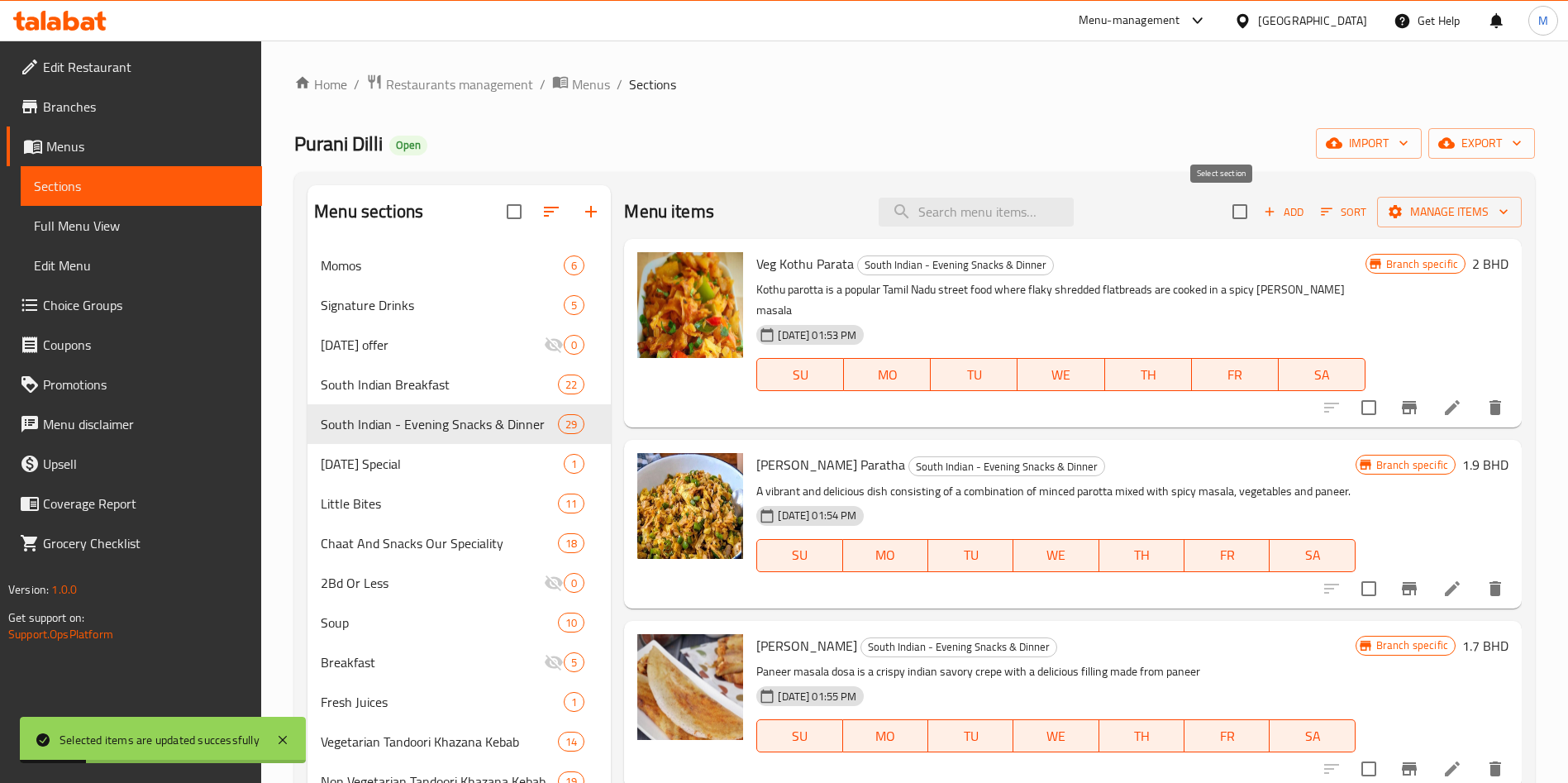
checkbox input "true"
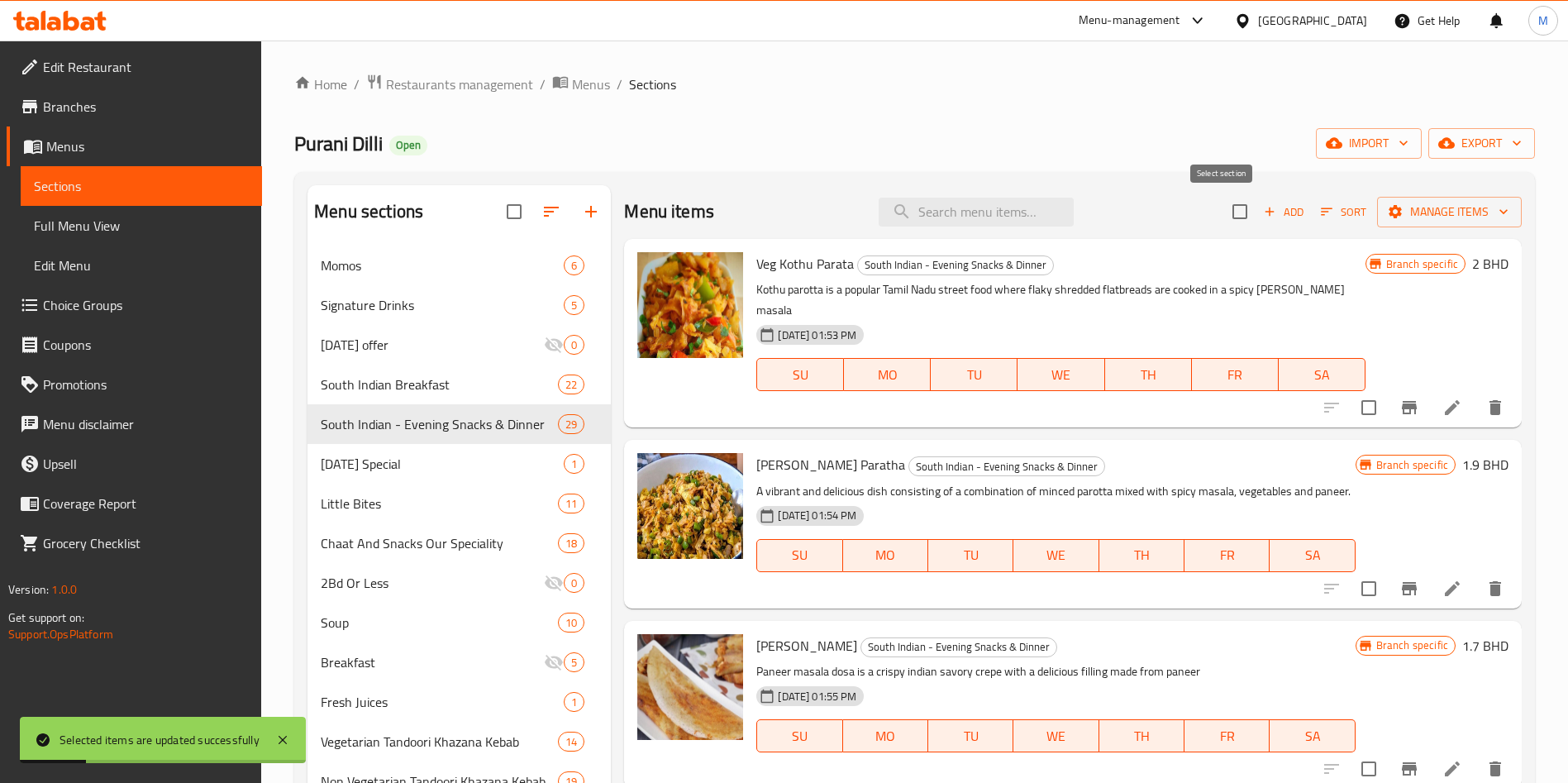
checkbox input "true"
click at [1428, 224] on button "Manage items" at bounding box center [1449, 212] width 145 height 31
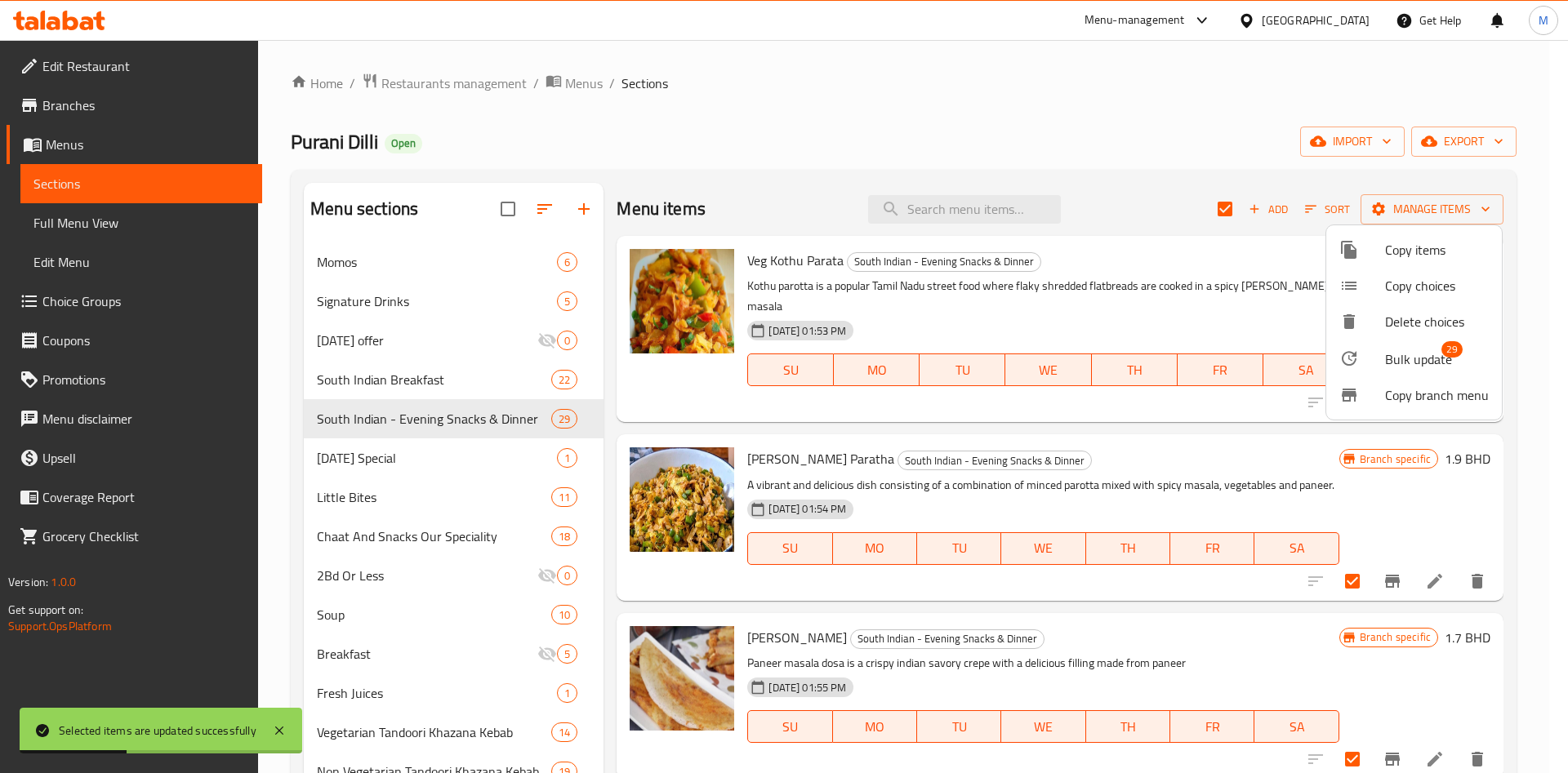
click at [1408, 354] on span "Bulk update" at bounding box center [1418, 359] width 67 height 19
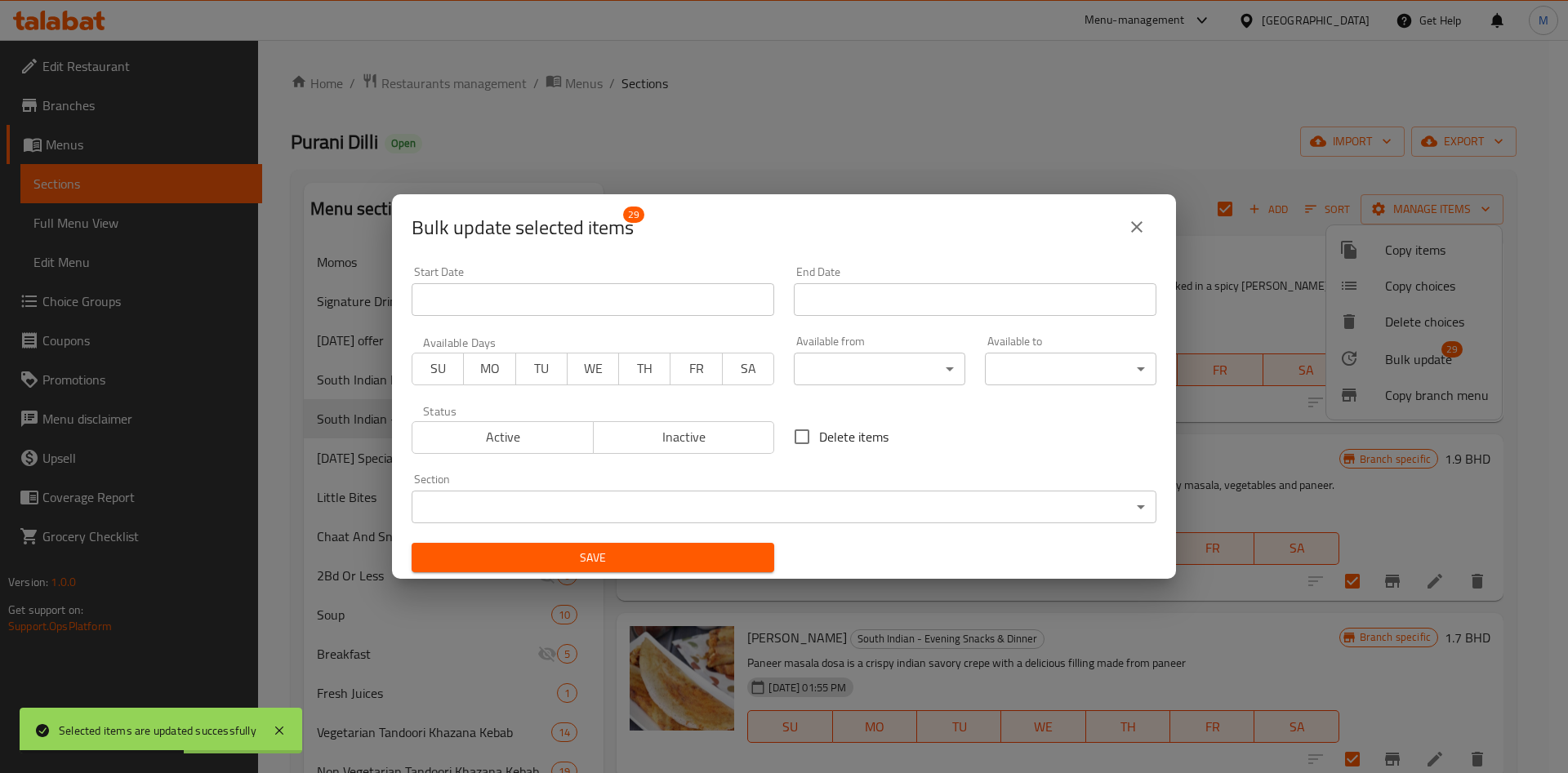
click at [863, 367] on body "Selected items are updated successfully ​ Menu-management Bahrain Get Help M Ed…" at bounding box center [784, 406] width 1568 height 733
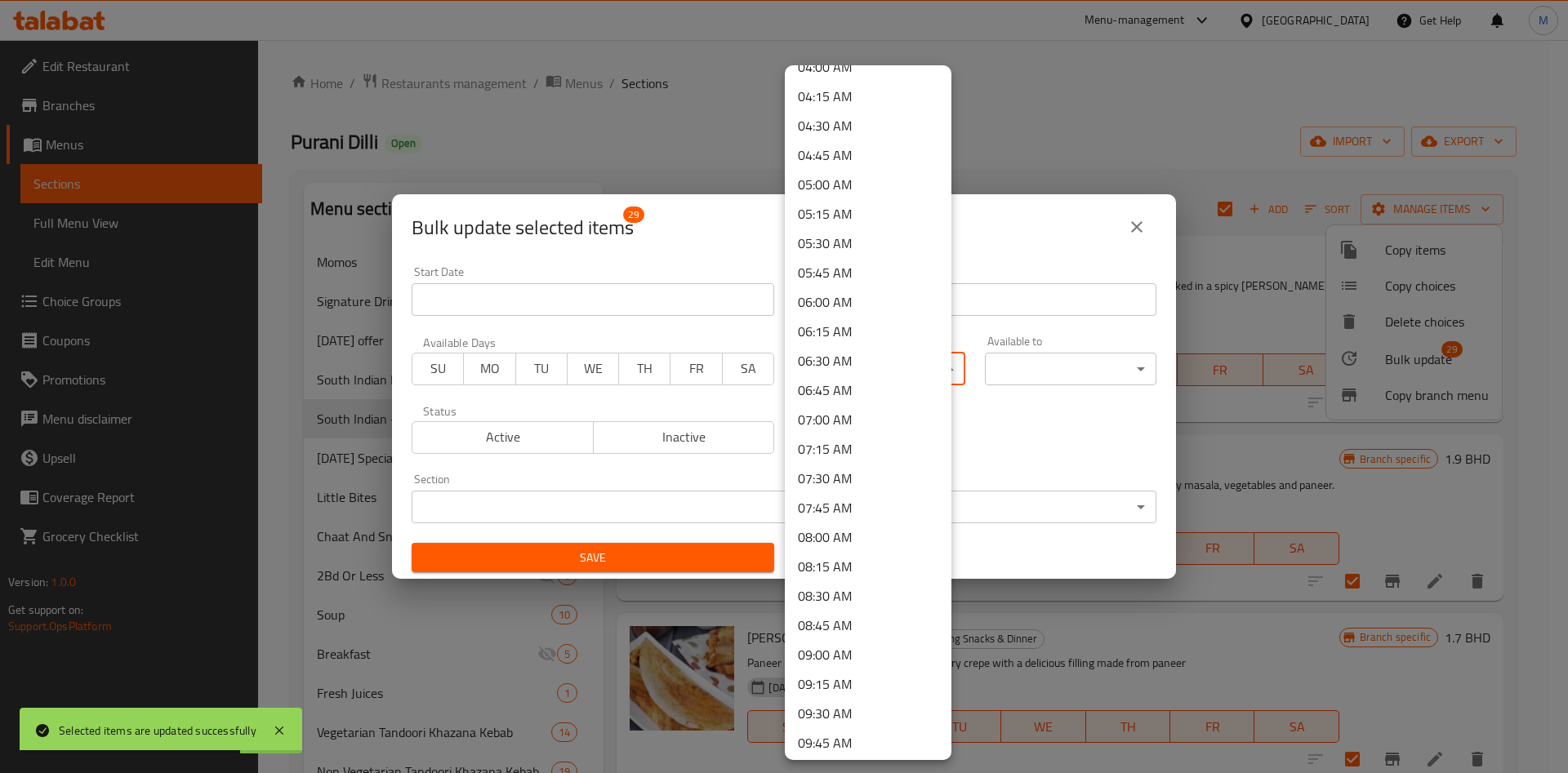
scroll to position [857, 0]
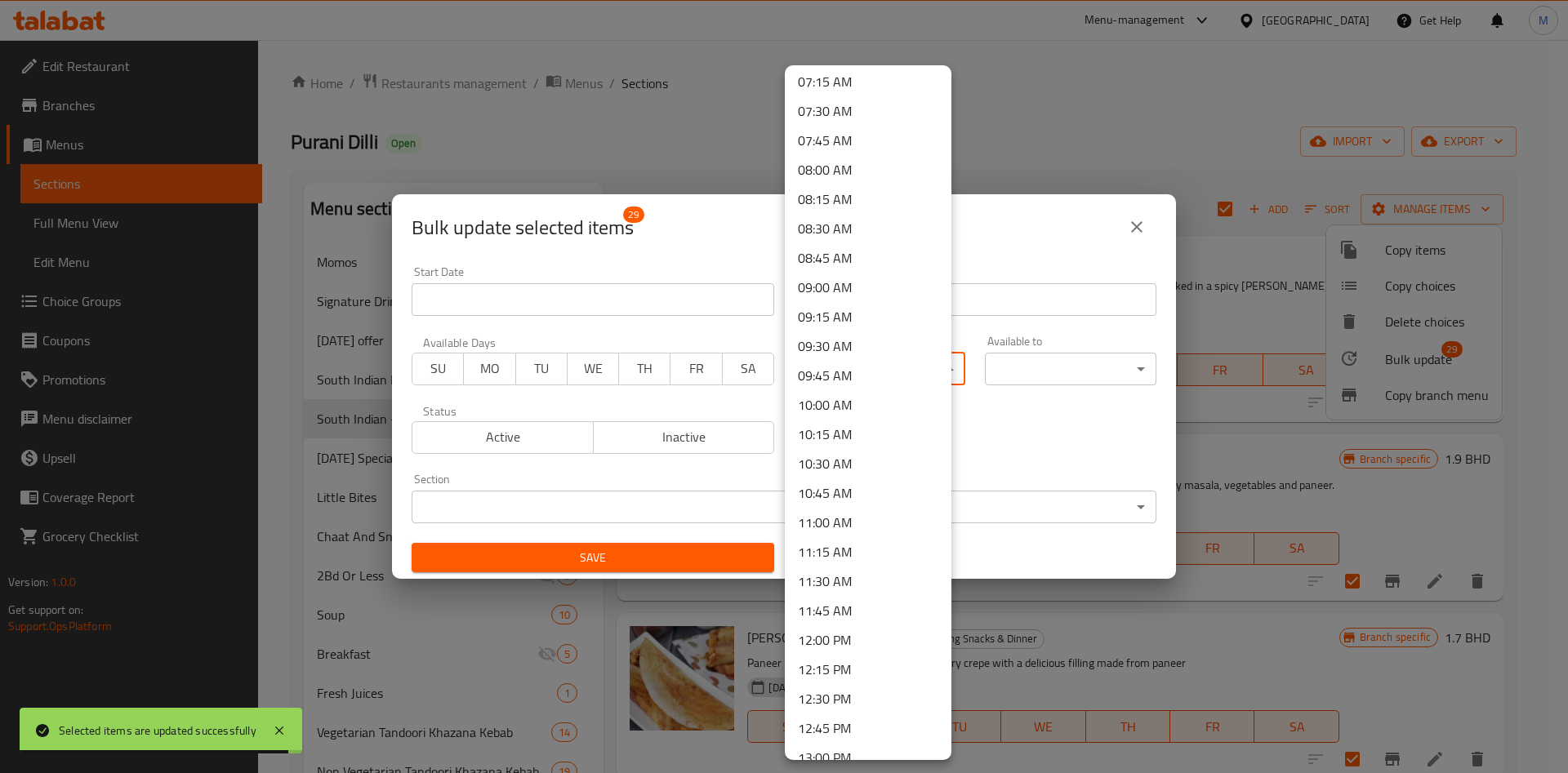
click at [834, 515] on li "11:00 AM" at bounding box center [868, 522] width 166 height 29
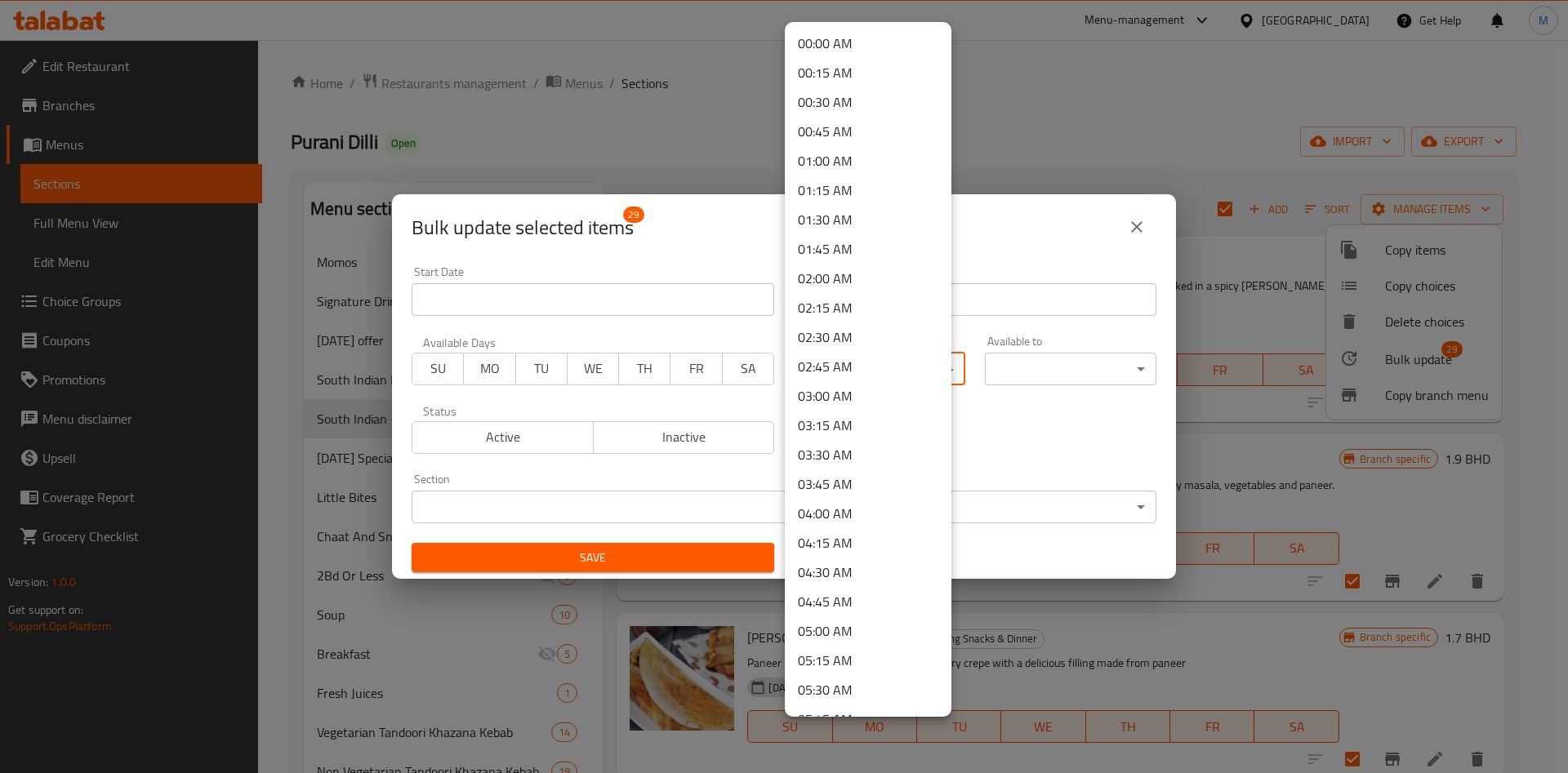
click at [846, 377] on body "​ Menu-management Bahrain Get Help M Edit Restaurant Branches Menus Sections Fu…" at bounding box center [784, 406] width 1568 height 733
click at [848, 254] on li "10:00 AM" at bounding box center [868, 251] width 166 height 29
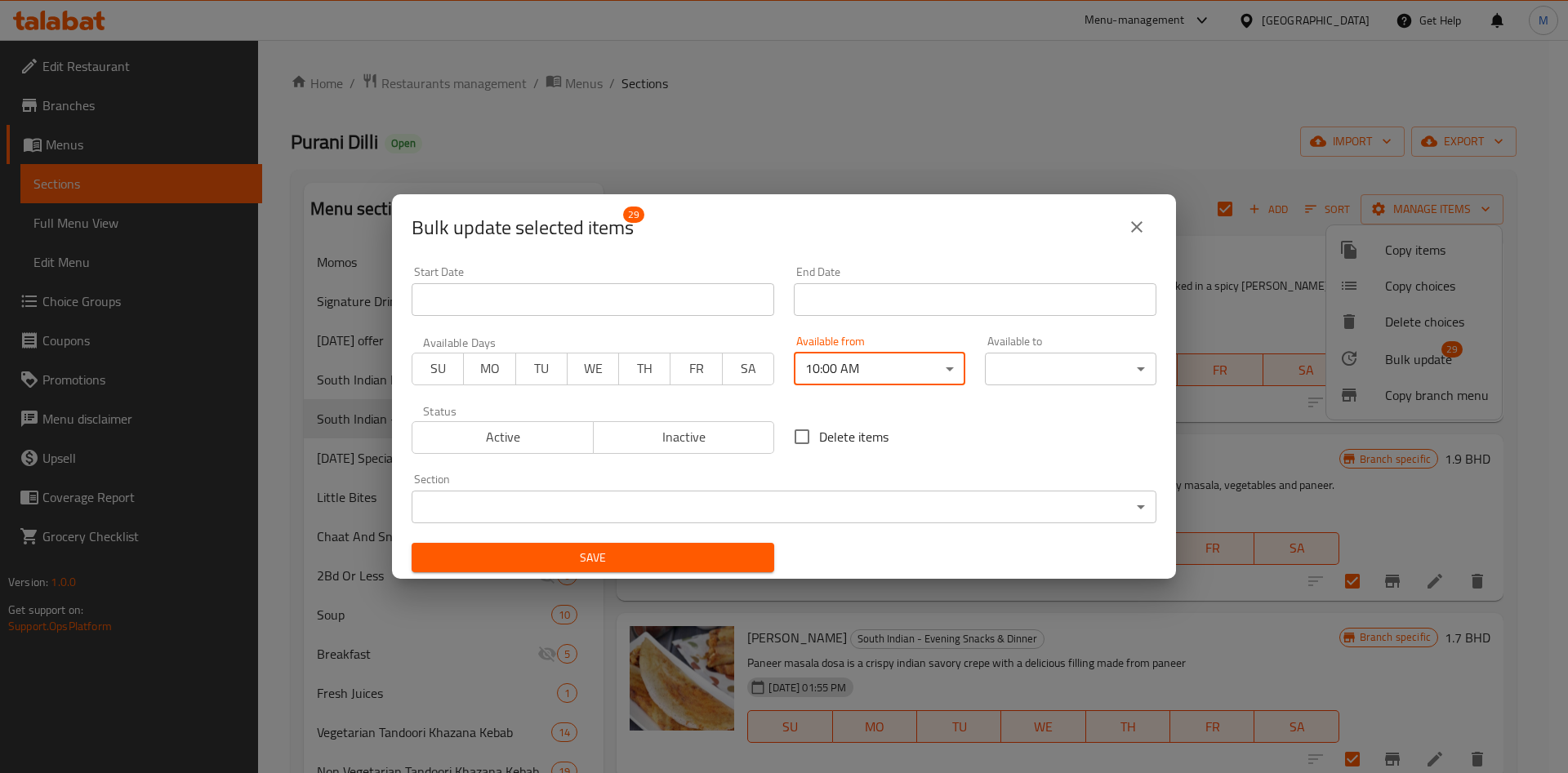
click at [1059, 371] on body "​ Menu-management Bahrain Get Help M Edit Restaurant Branches Menus Sections Fu…" at bounding box center [784, 406] width 1568 height 733
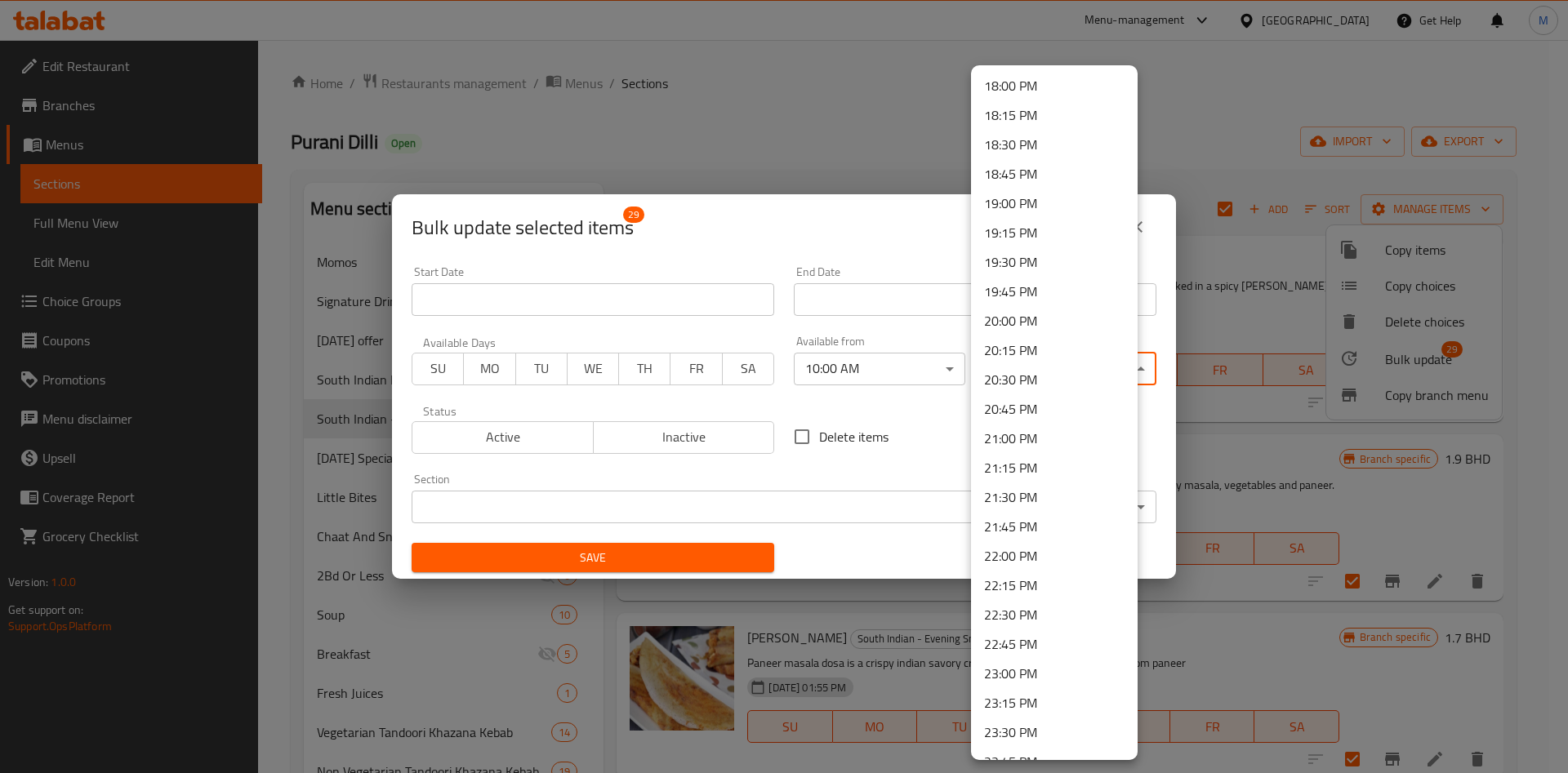
scroll to position [2169, 0]
click at [1025, 710] on li "23:45 PM" at bounding box center [1054, 709] width 166 height 29
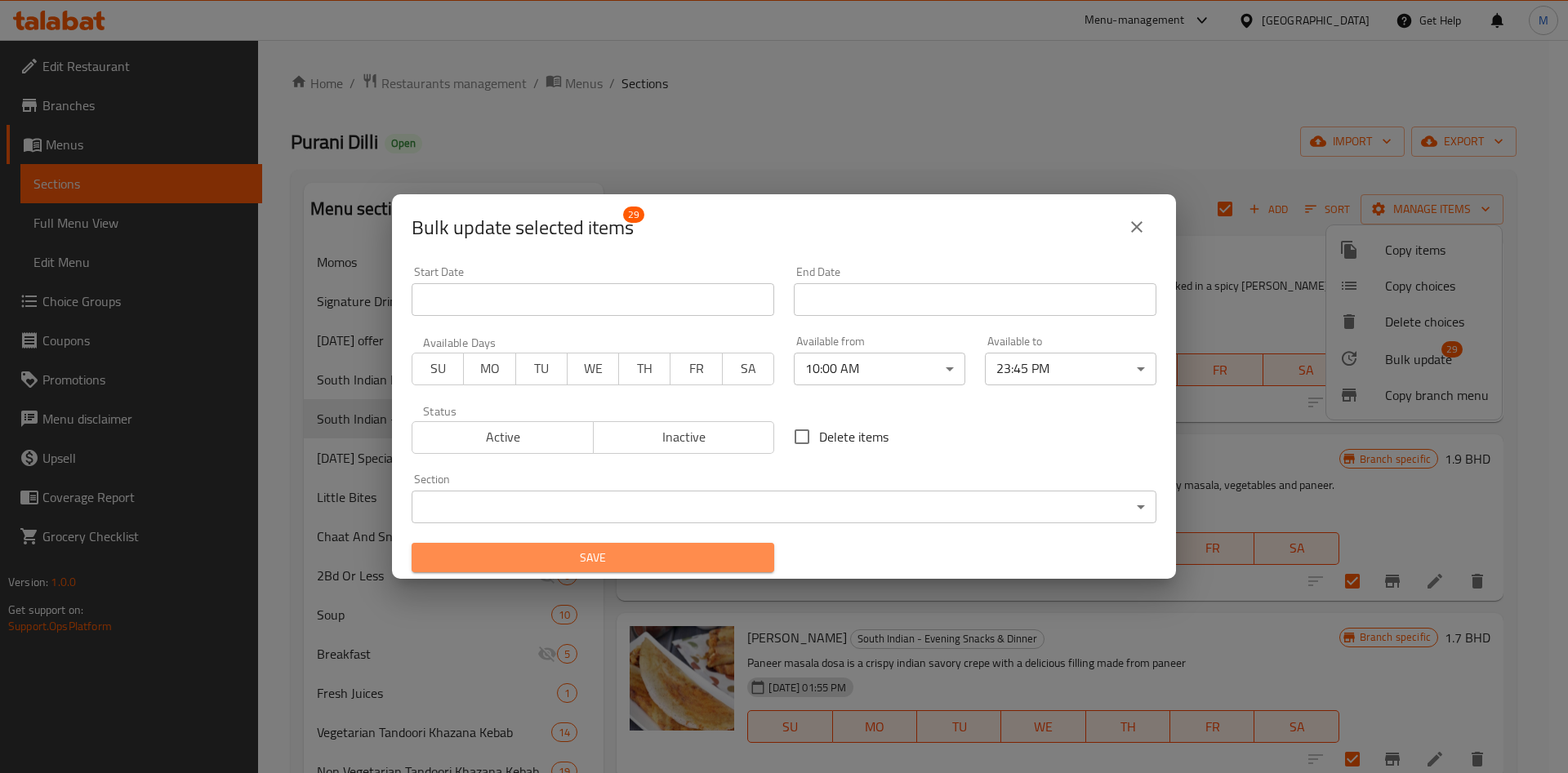
click at [677, 557] on span "Save" at bounding box center [593, 558] width 337 height 20
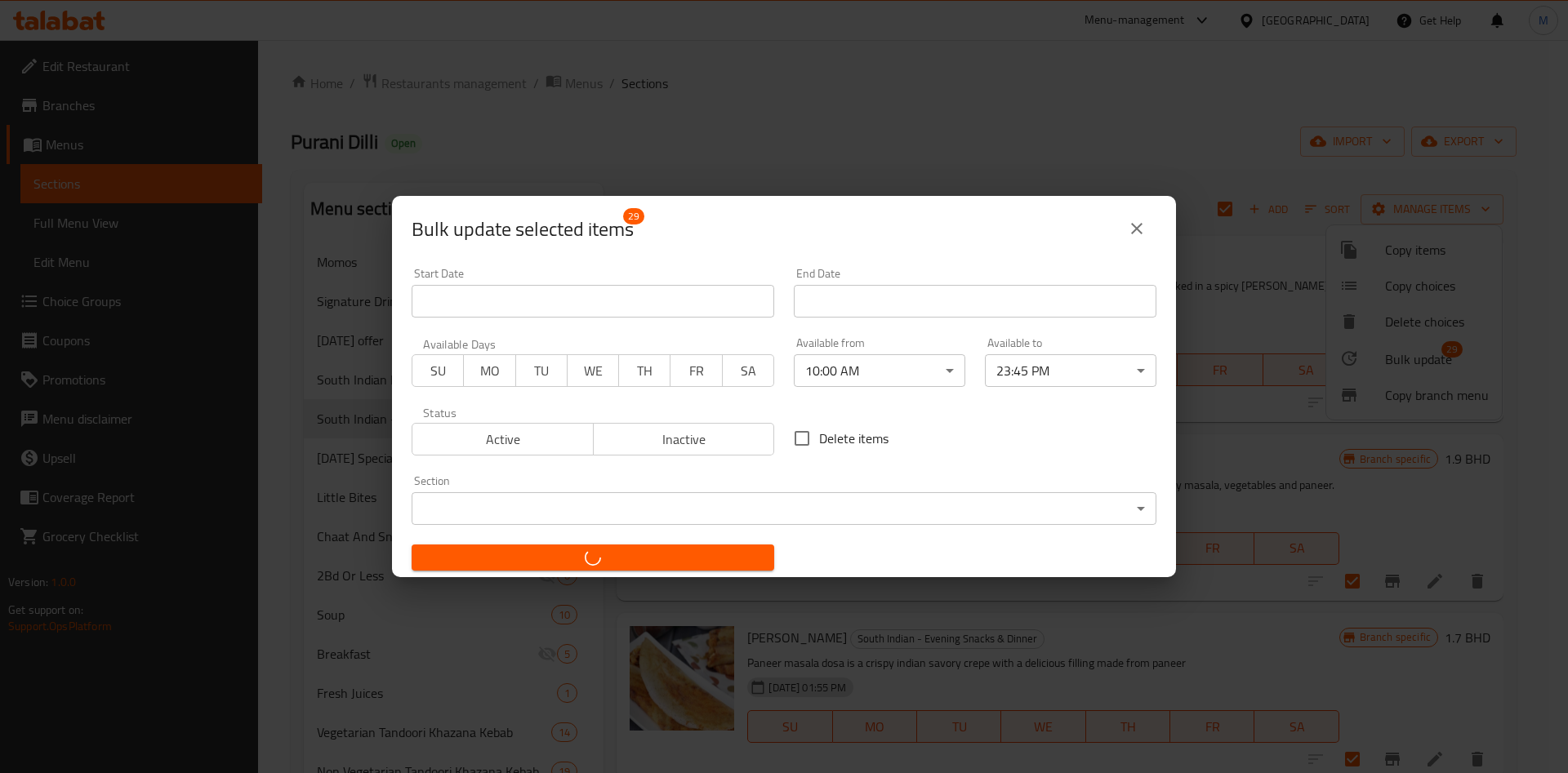
checkbox input "false"
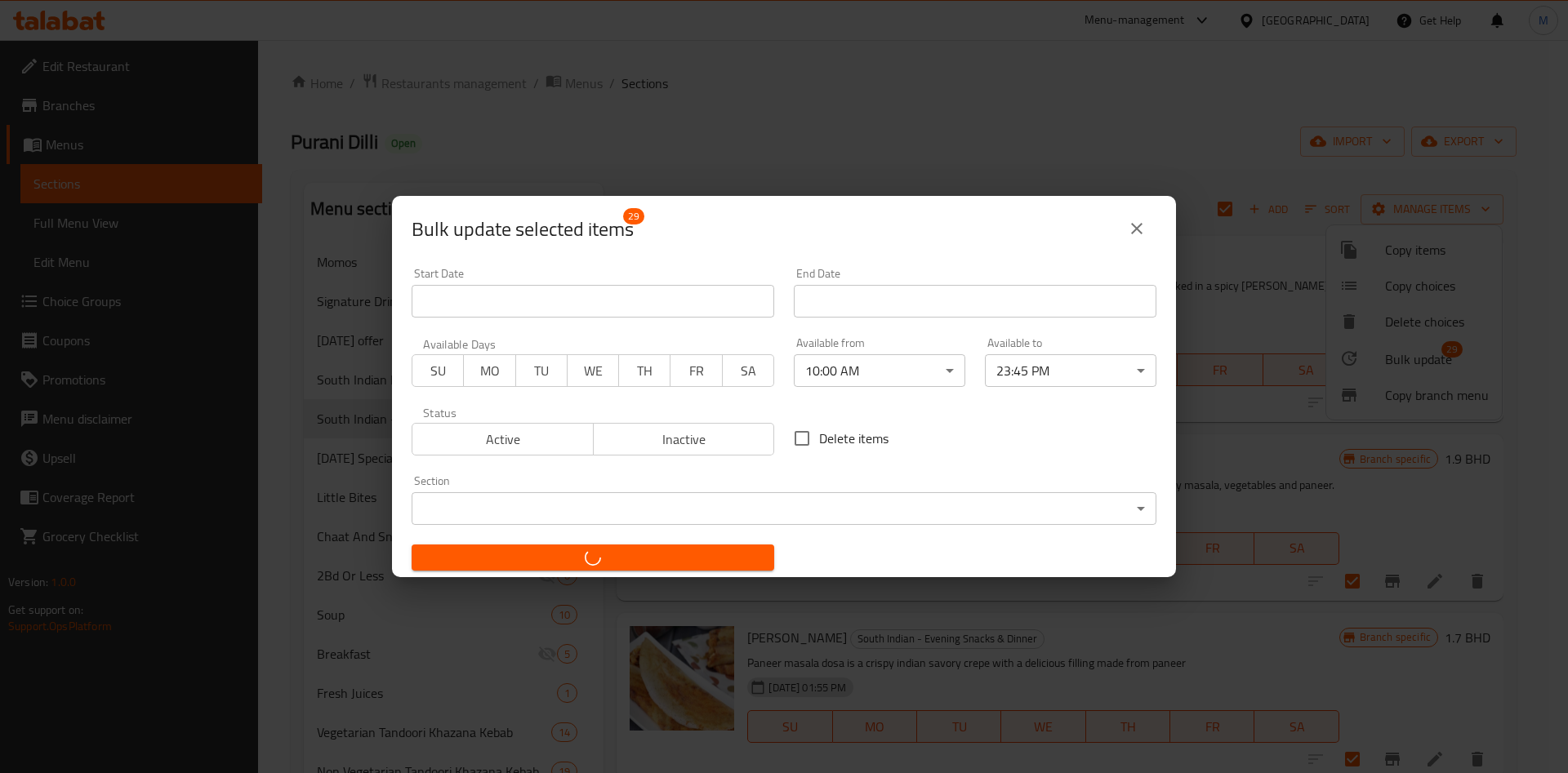
checkbox input "false"
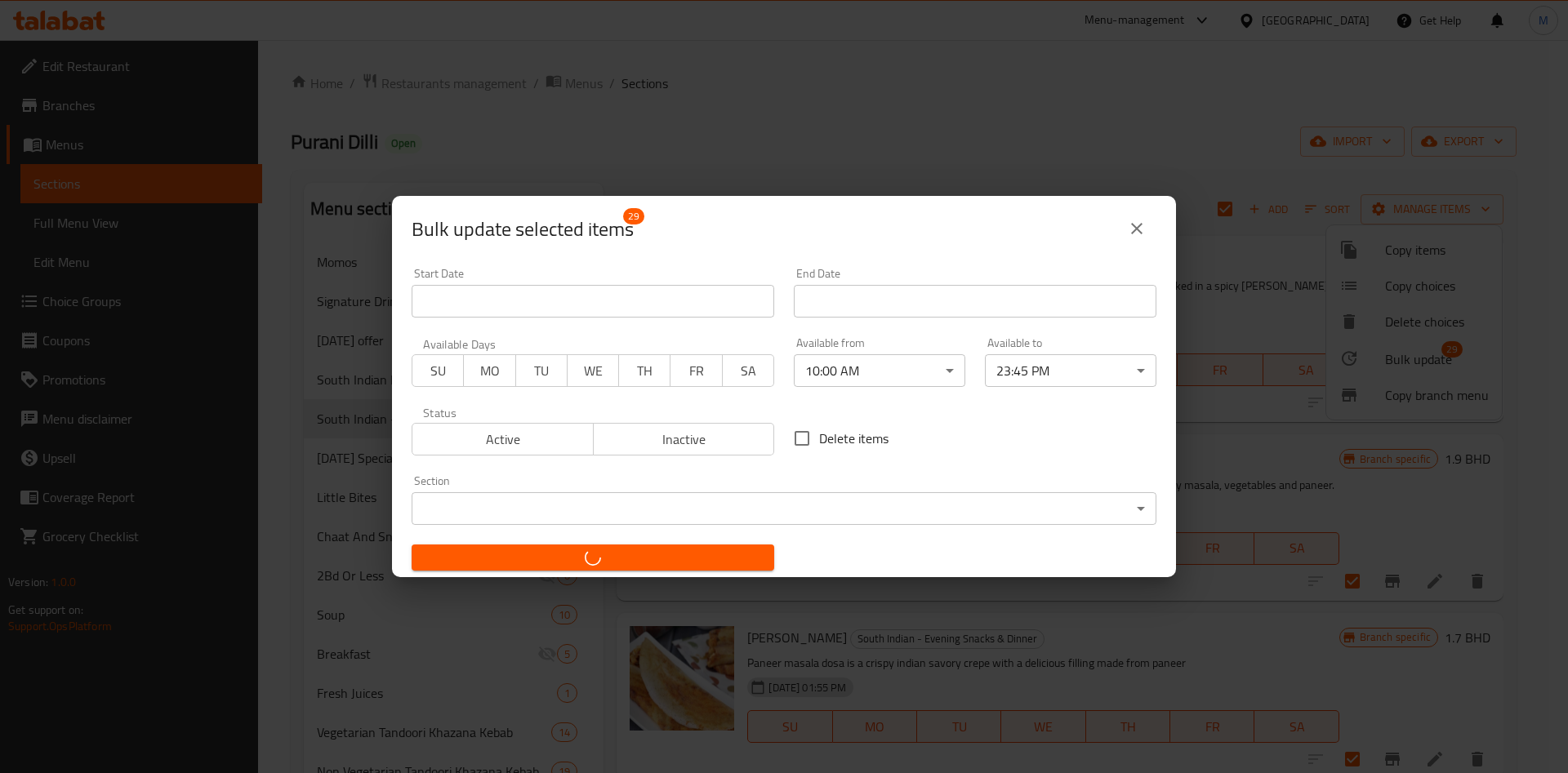
checkbox input "false"
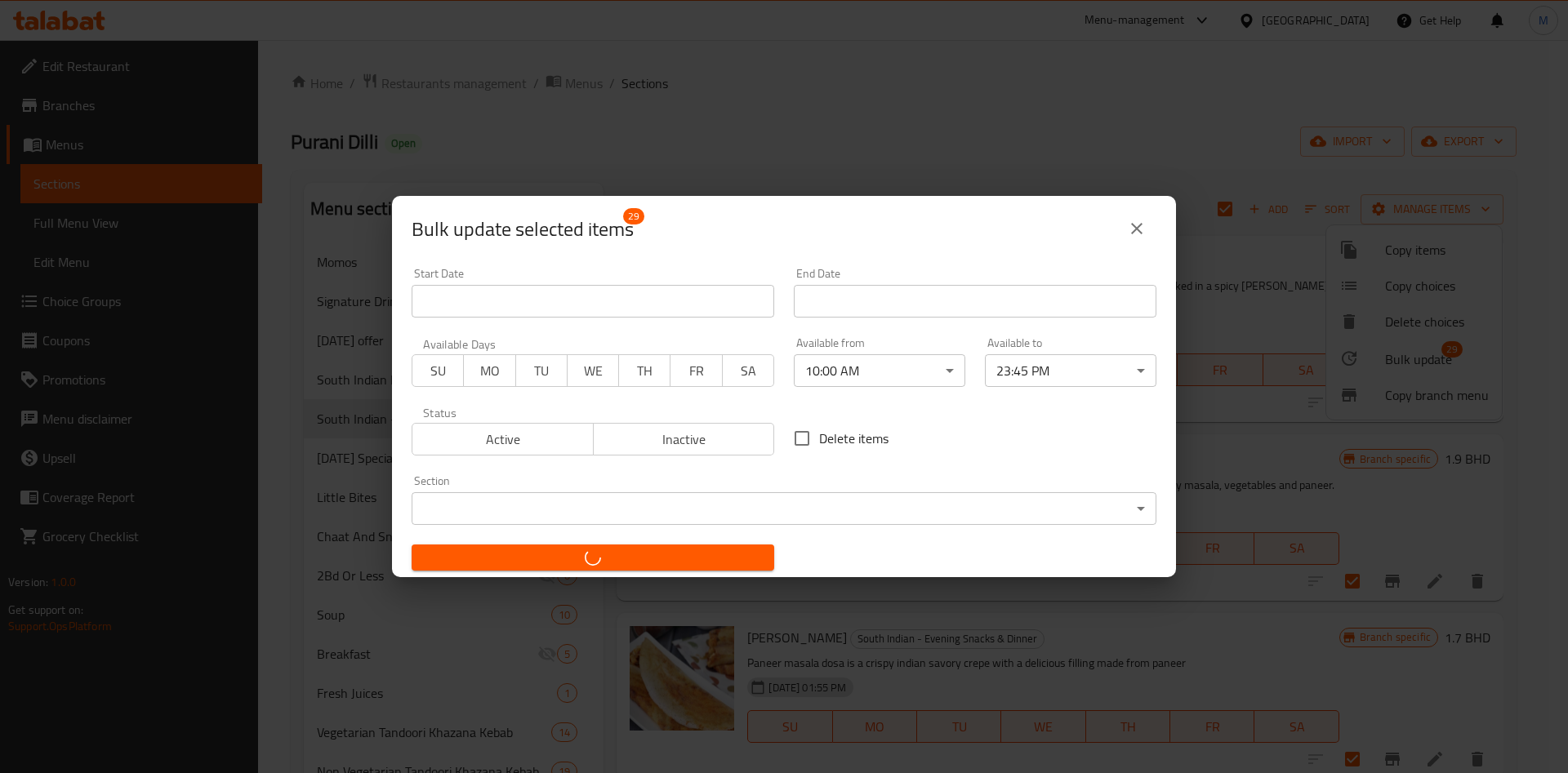
checkbox input "false"
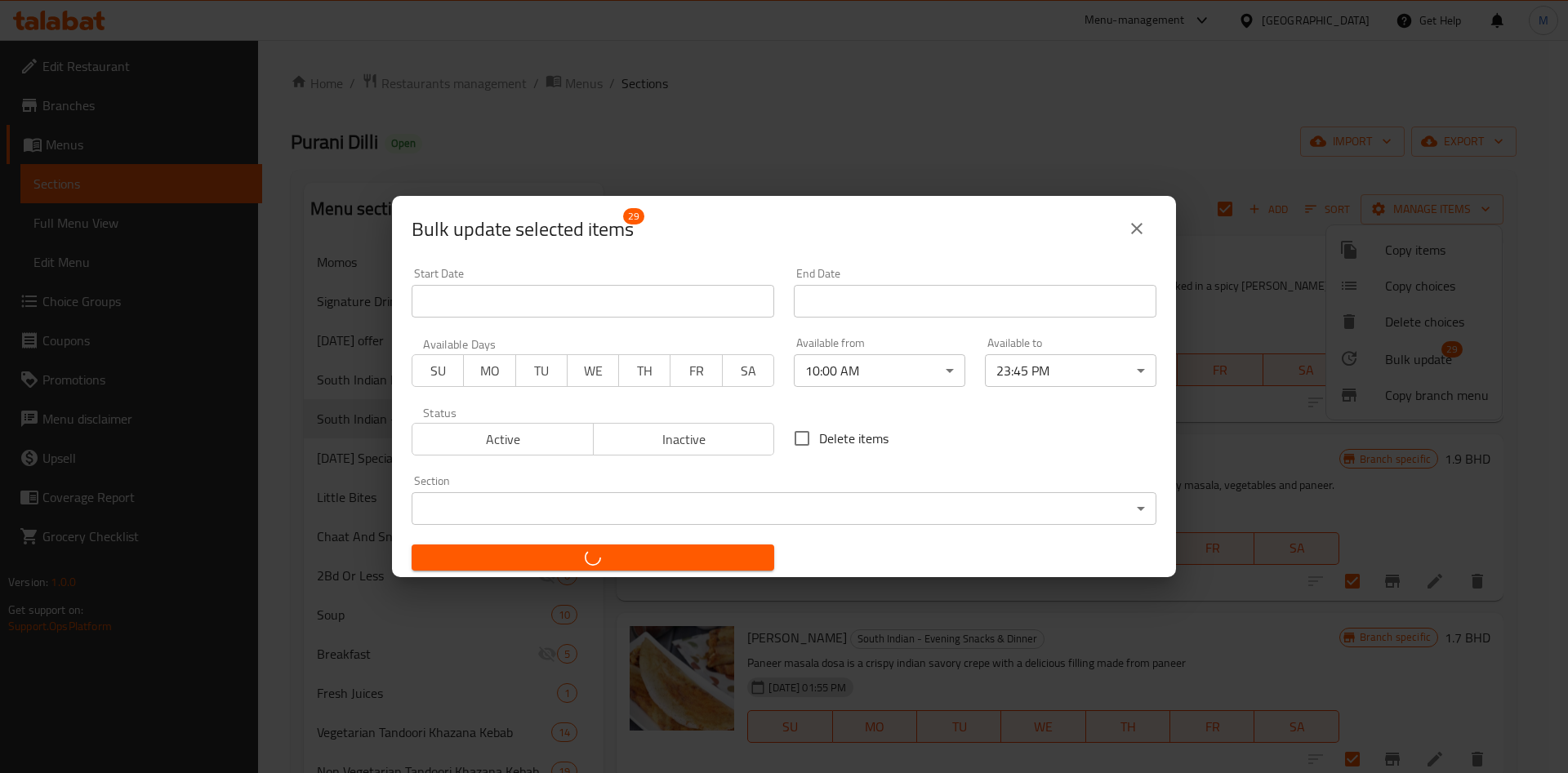
checkbox input "false"
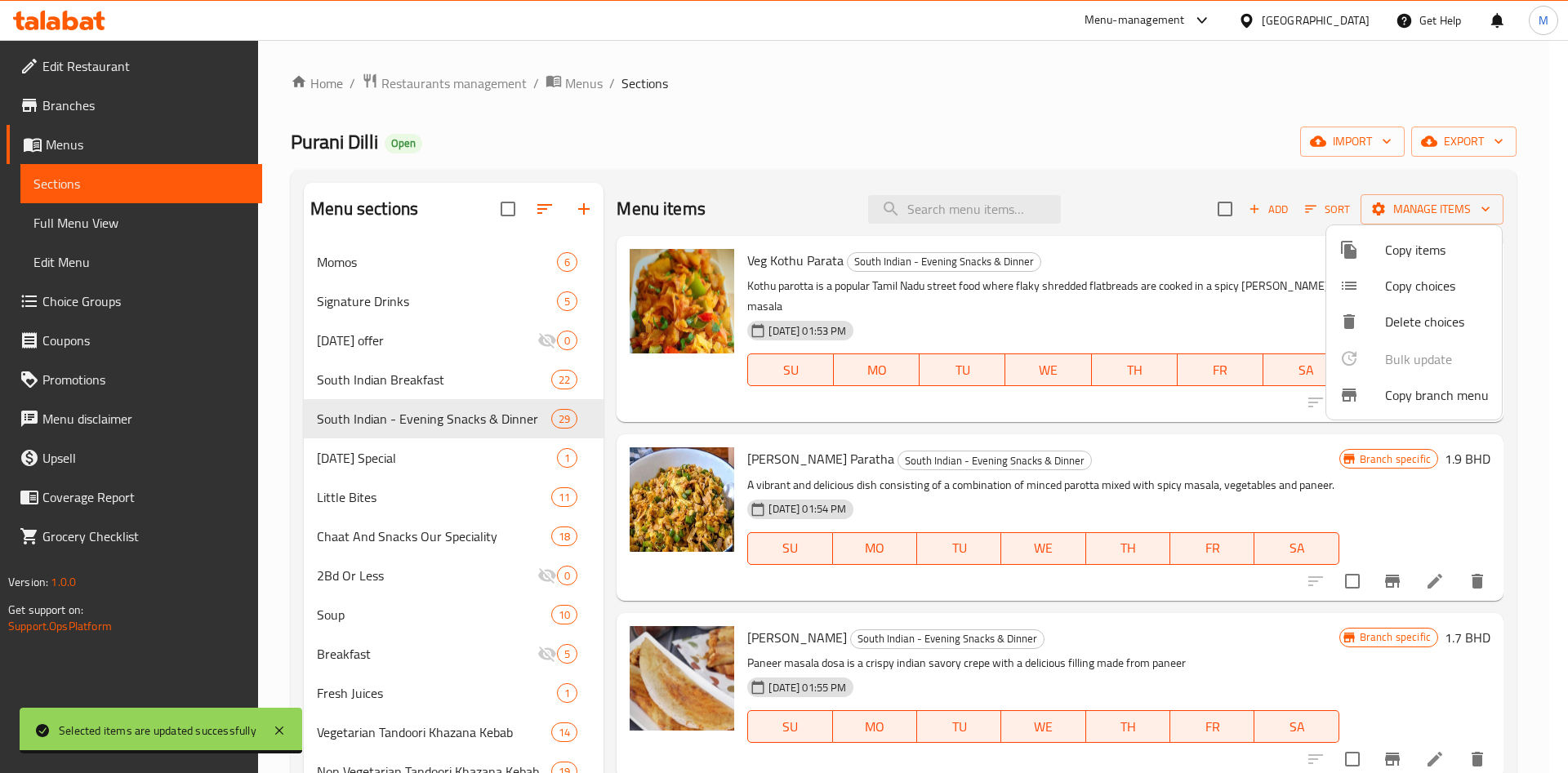
click at [412, 461] on div at bounding box center [784, 386] width 1568 height 773
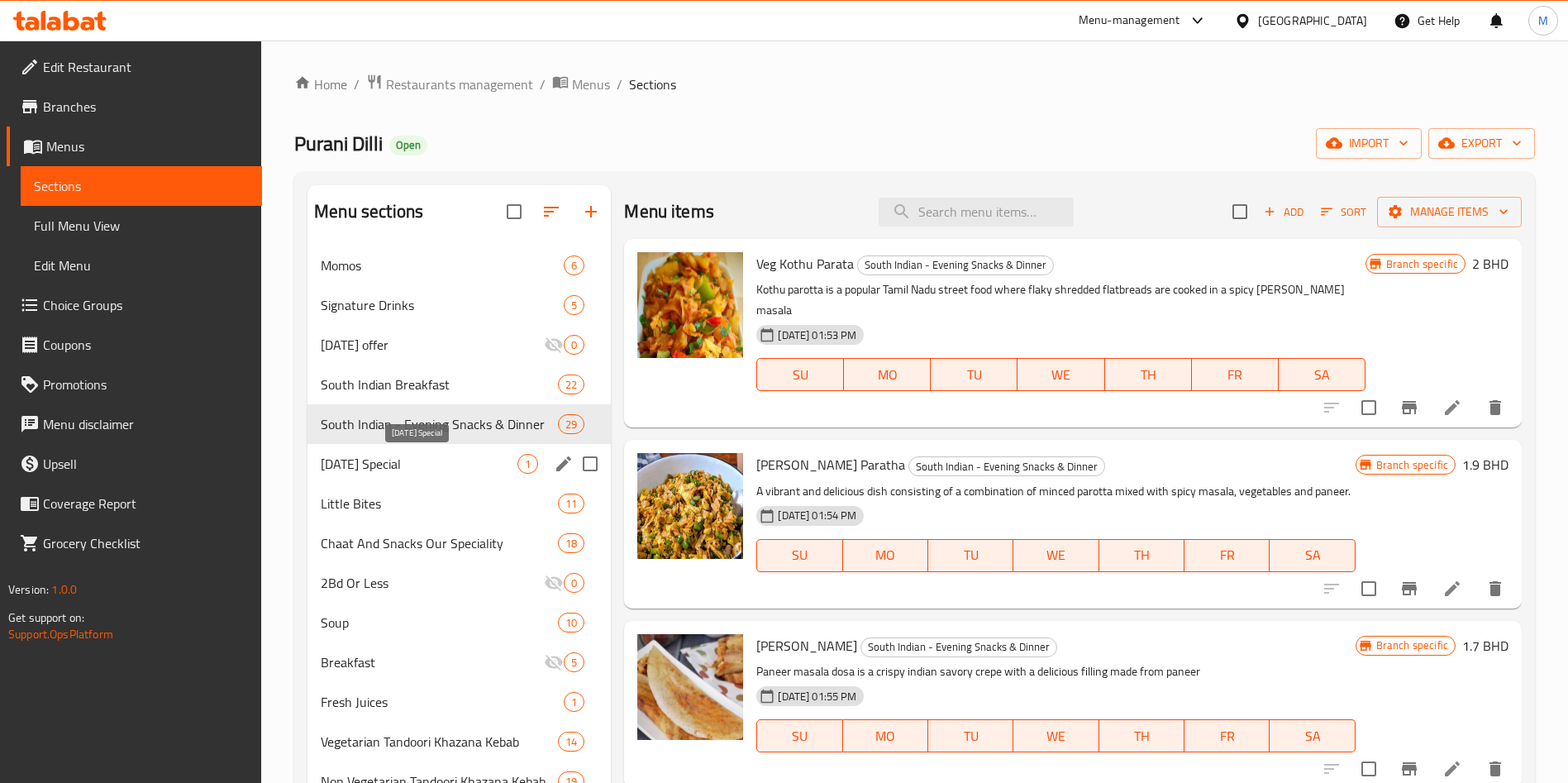
drag, startPoint x: 425, startPoint y: 471, endPoint x: 414, endPoint y: 497, distance: 28.2
click at [425, 471] on span "Today’s Special" at bounding box center [419, 463] width 197 height 19
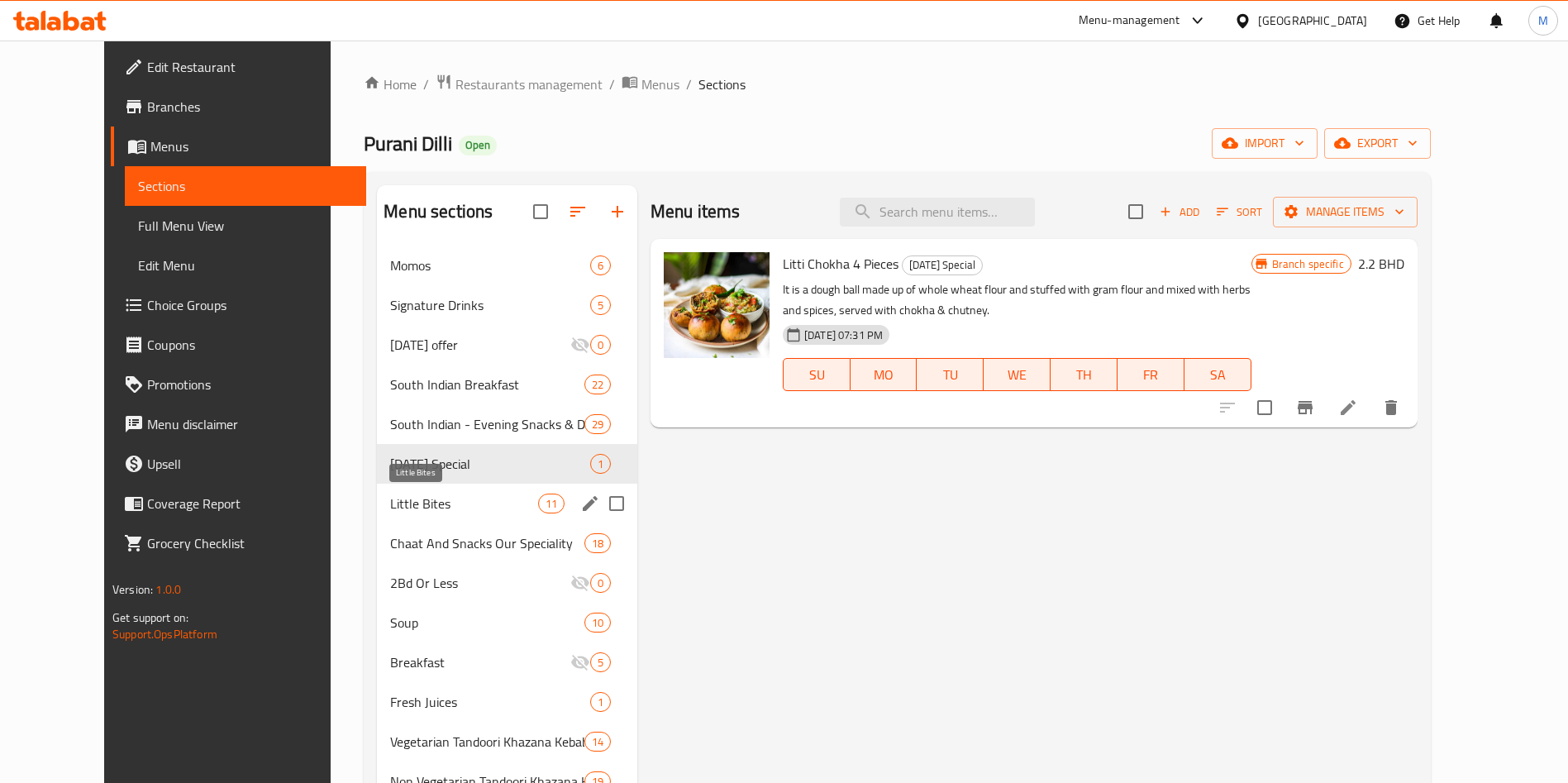
click at [408, 504] on span "Little Bites" at bounding box center [463, 503] width 147 height 19
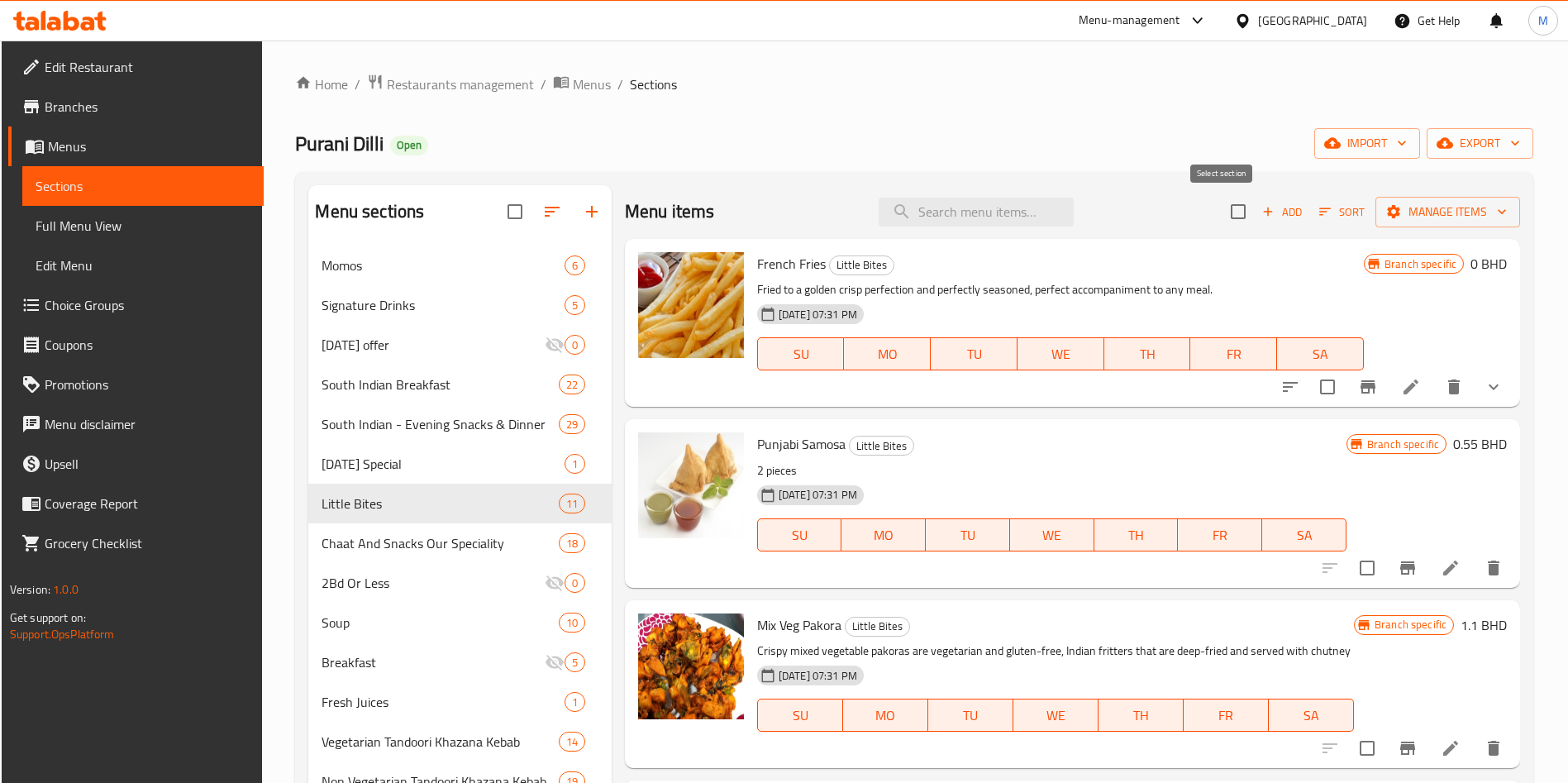
click at [1221, 219] on input "checkbox" at bounding box center [1238, 212] width 35 height 35
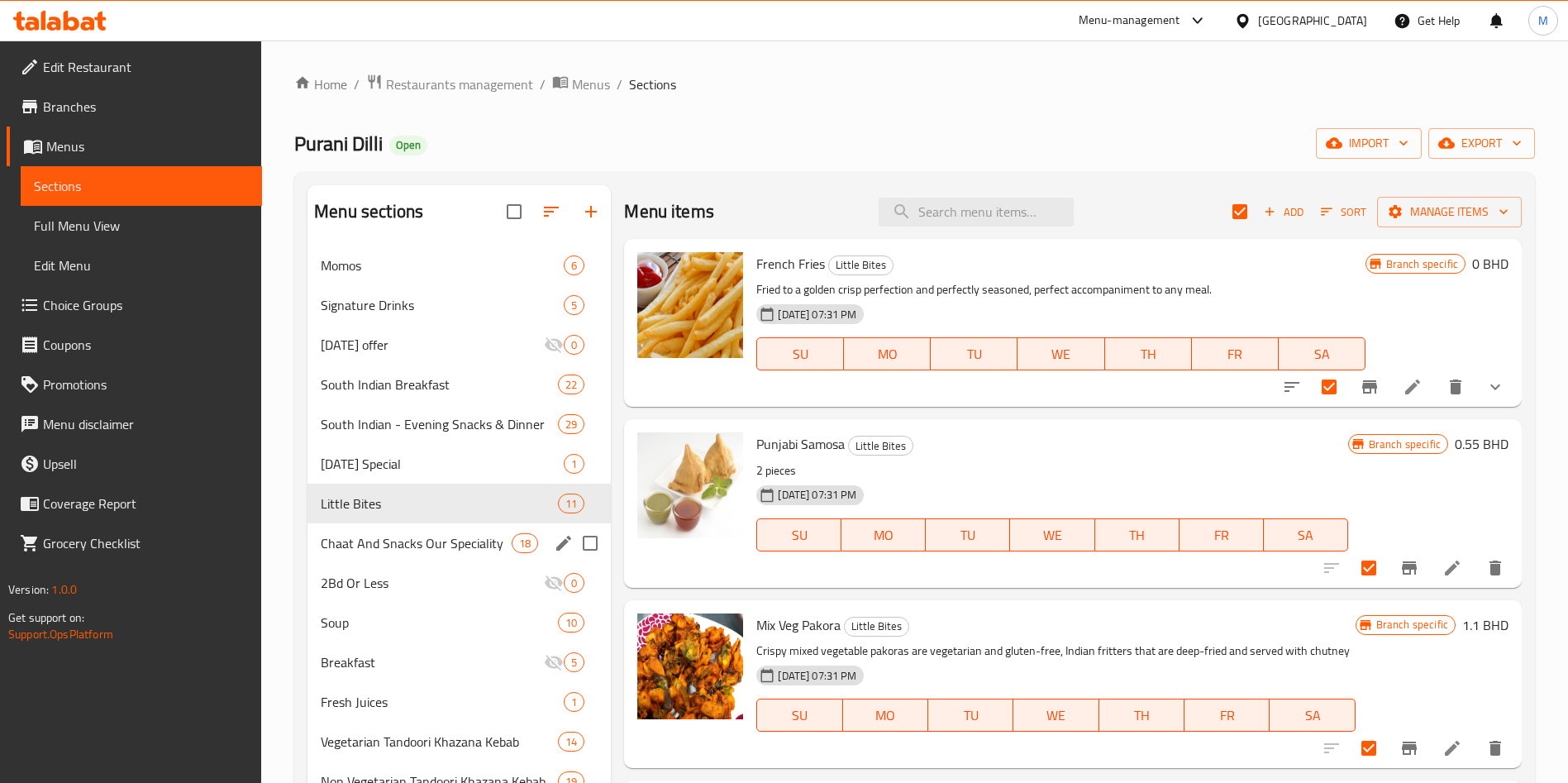
click at [374, 557] on div "Chaat And Snacks Our Speciality 18" at bounding box center [459, 543] width 303 height 40
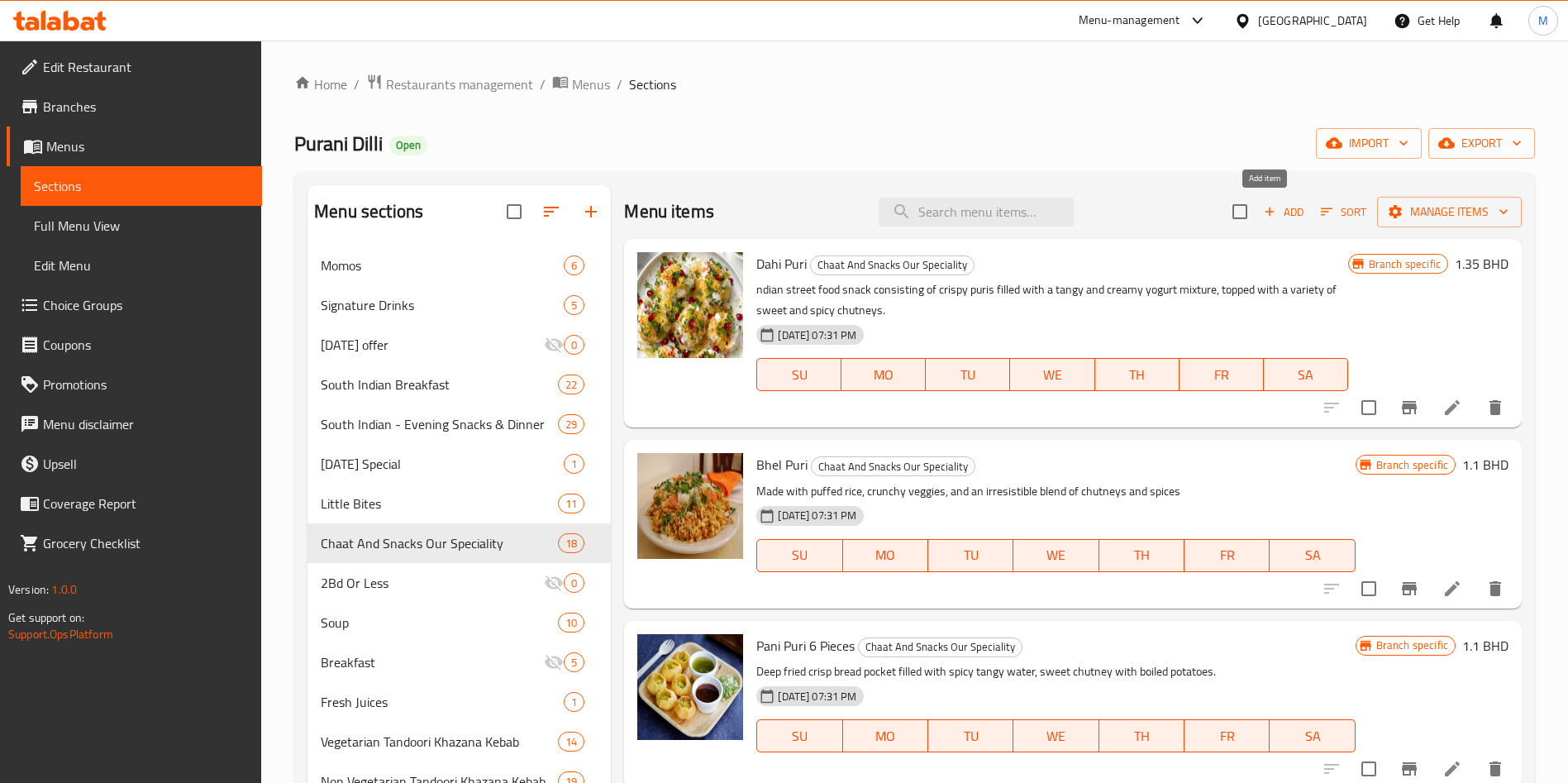
click at [1234, 204] on input "checkbox" at bounding box center [1240, 212] width 35 height 35
click at [1356, 216] on span "Sort" at bounding box center [1343, 213] width 67 height 26
drag, startPoint x: 1356, startPoint y: 217, endPoint x: 1367, endPoint y: 224, distance: 13.0
click at [1356, 216] on span "Sort" at bounding box center [1343, 213] width 67 height 26
click at [1398, 231] on div "Menu items Add Sort Manage items" at bounding box center [1072, 212] width 897 height 54
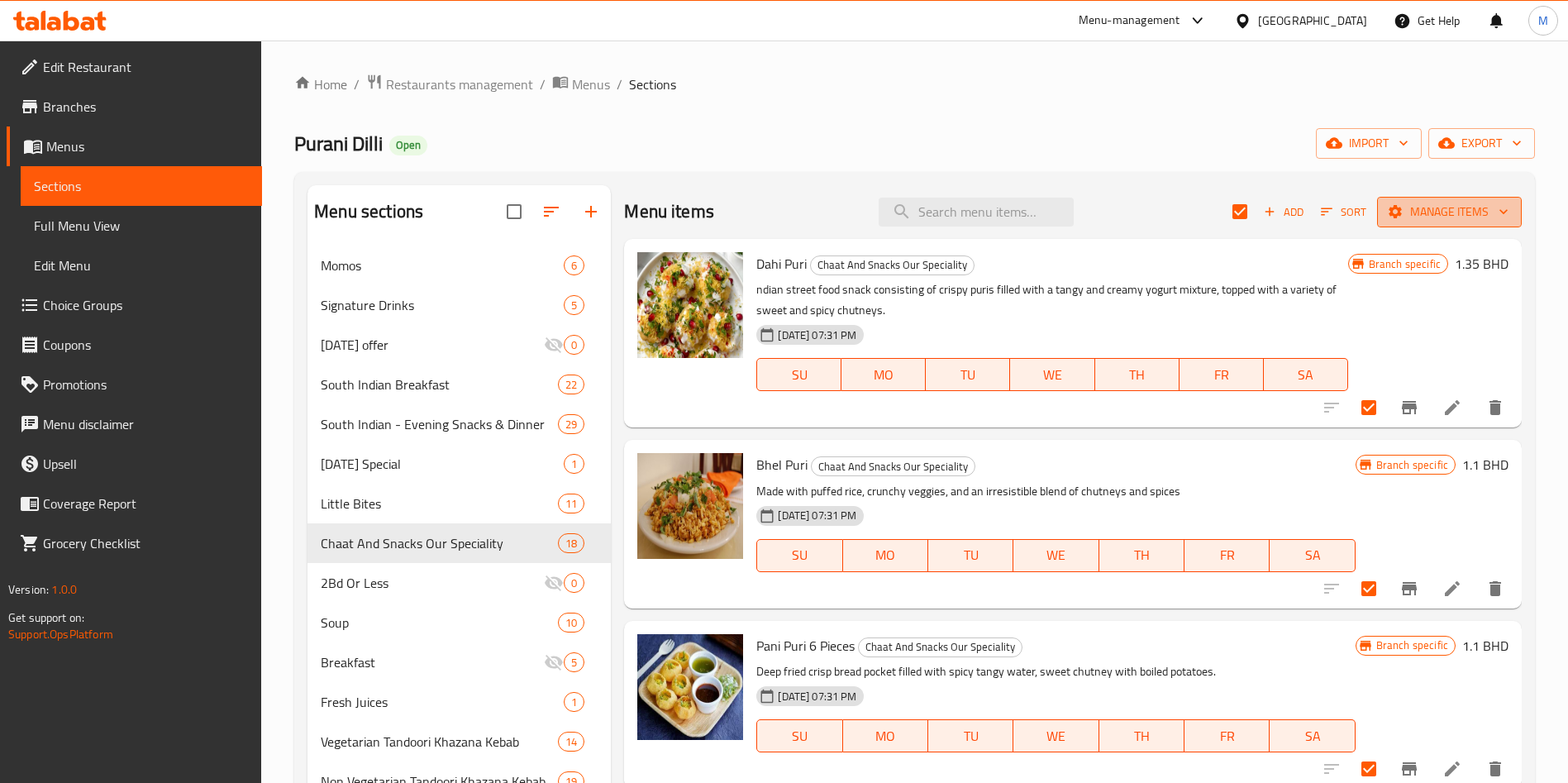
click at [1397, 218] on span "Manage items" at bounding box center [1449, 212] width 118 height 20
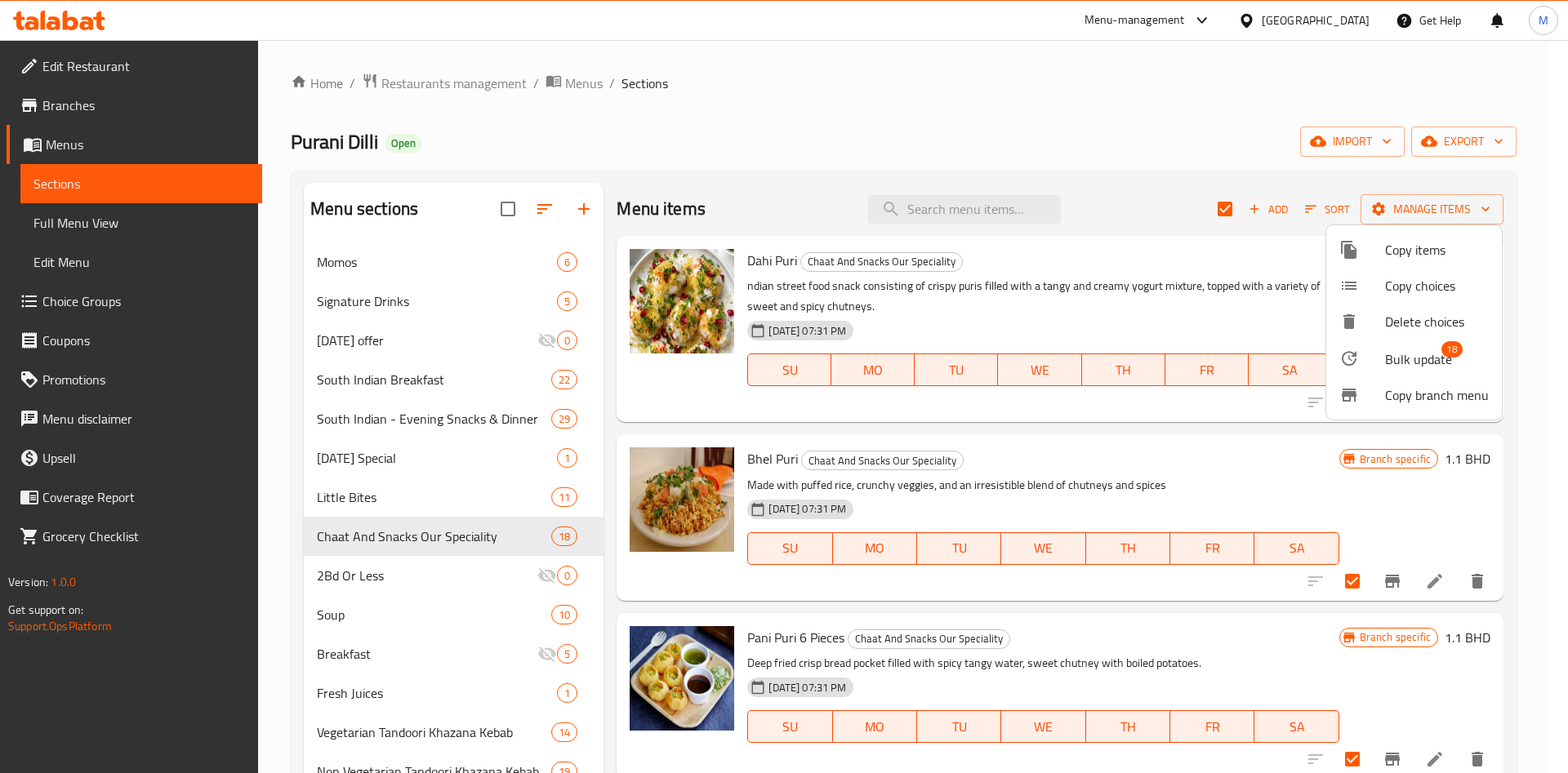
click at [1405, 357] on span "Bulk update" at bounding box center [1418, 359] width 67 height 19
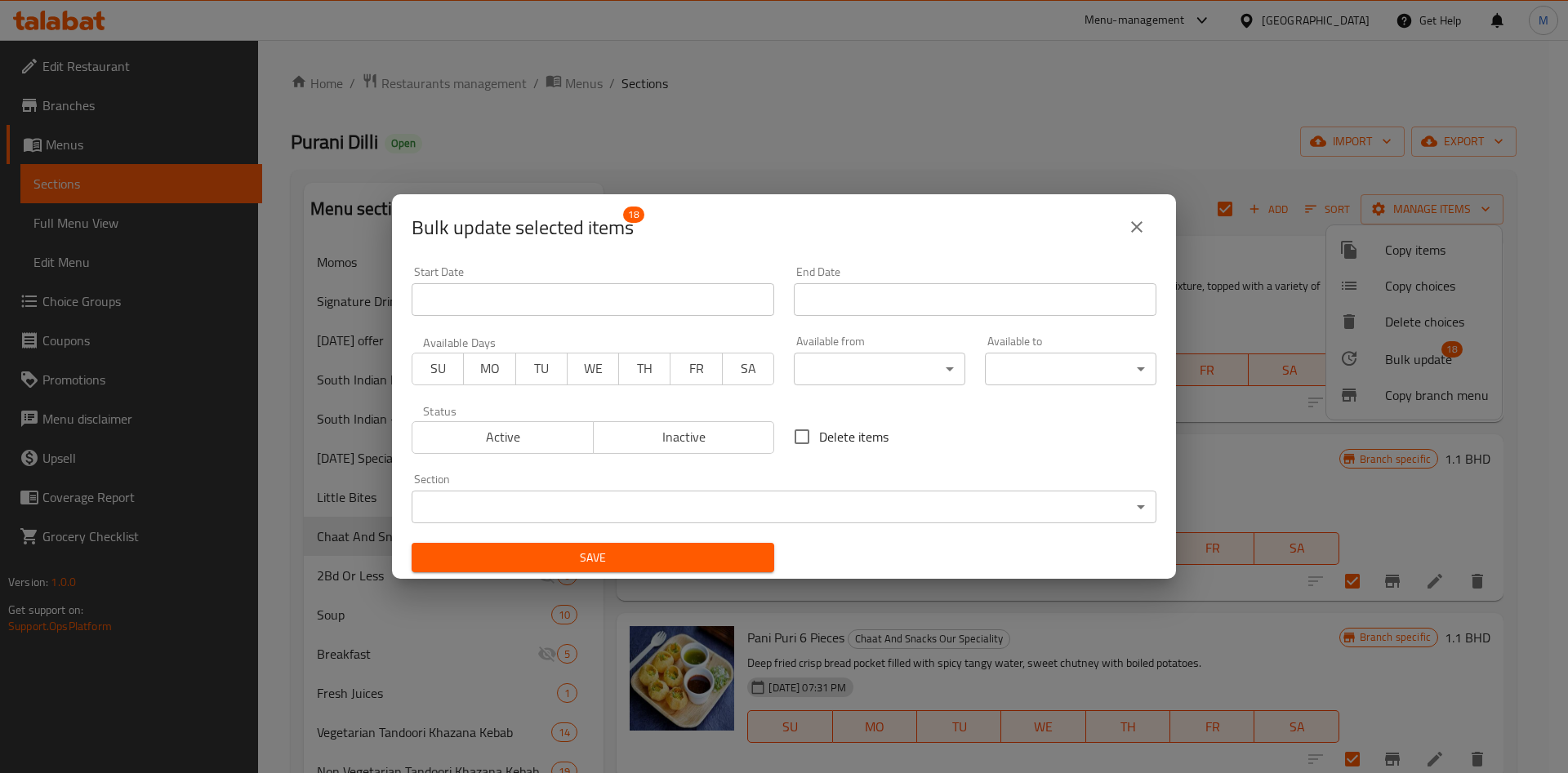
click at [826, 373] on body "​ Menu-management Bahrain Get Help M Edit Restaurant Branches Menus Sections Fu…" at bounding box center [784, 406] width 1568 height 733
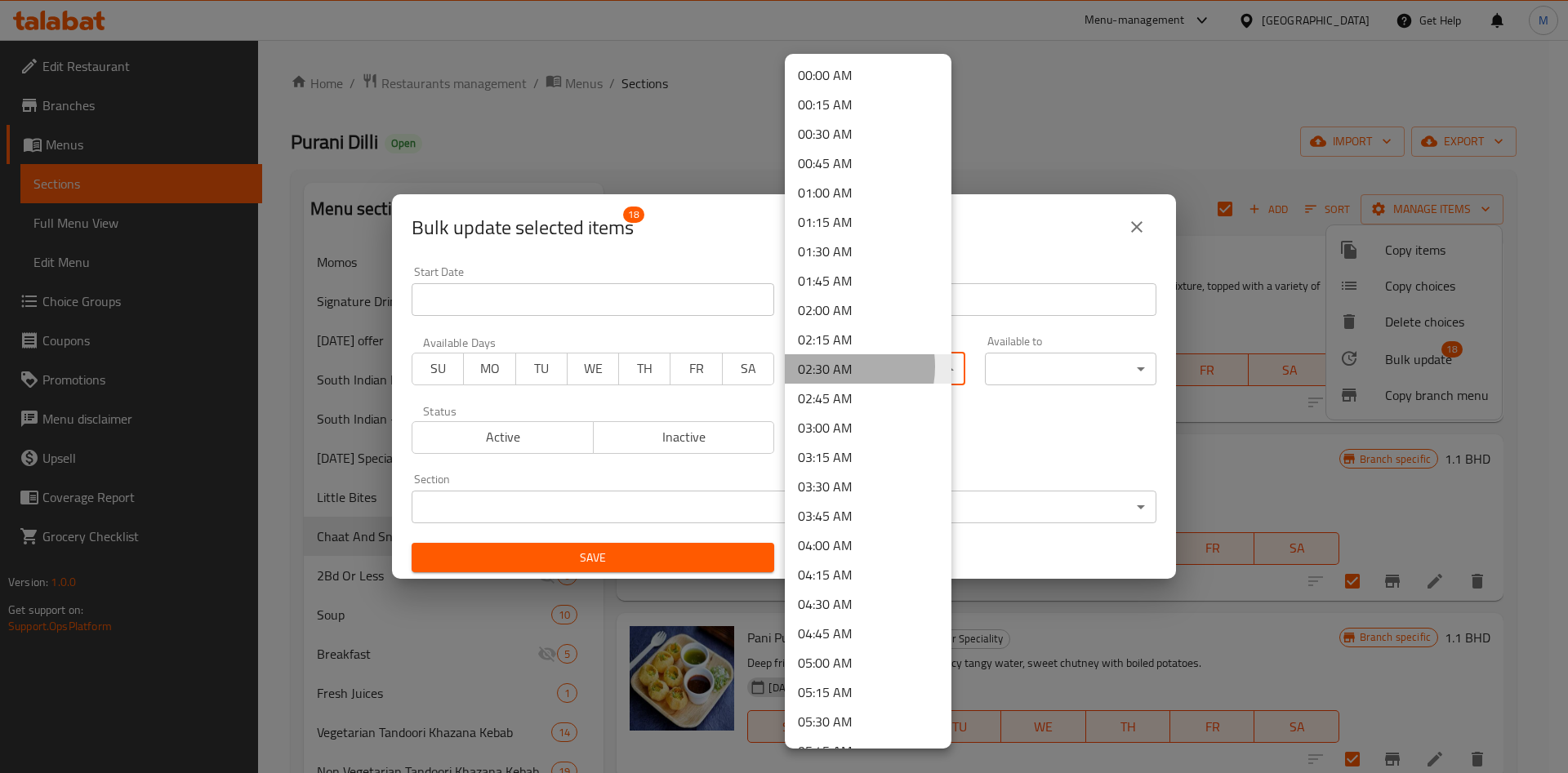
click at [826, 373] on li "02:30 AM" at bounding box center [868, 369] width 166 height 29
click at [833, 363] on body "​ Menu-management Bahrain Get Help M Edit Restaurant Branches Menus Sections Fu…" at bounding box center [784, 406] width 1568 height 733
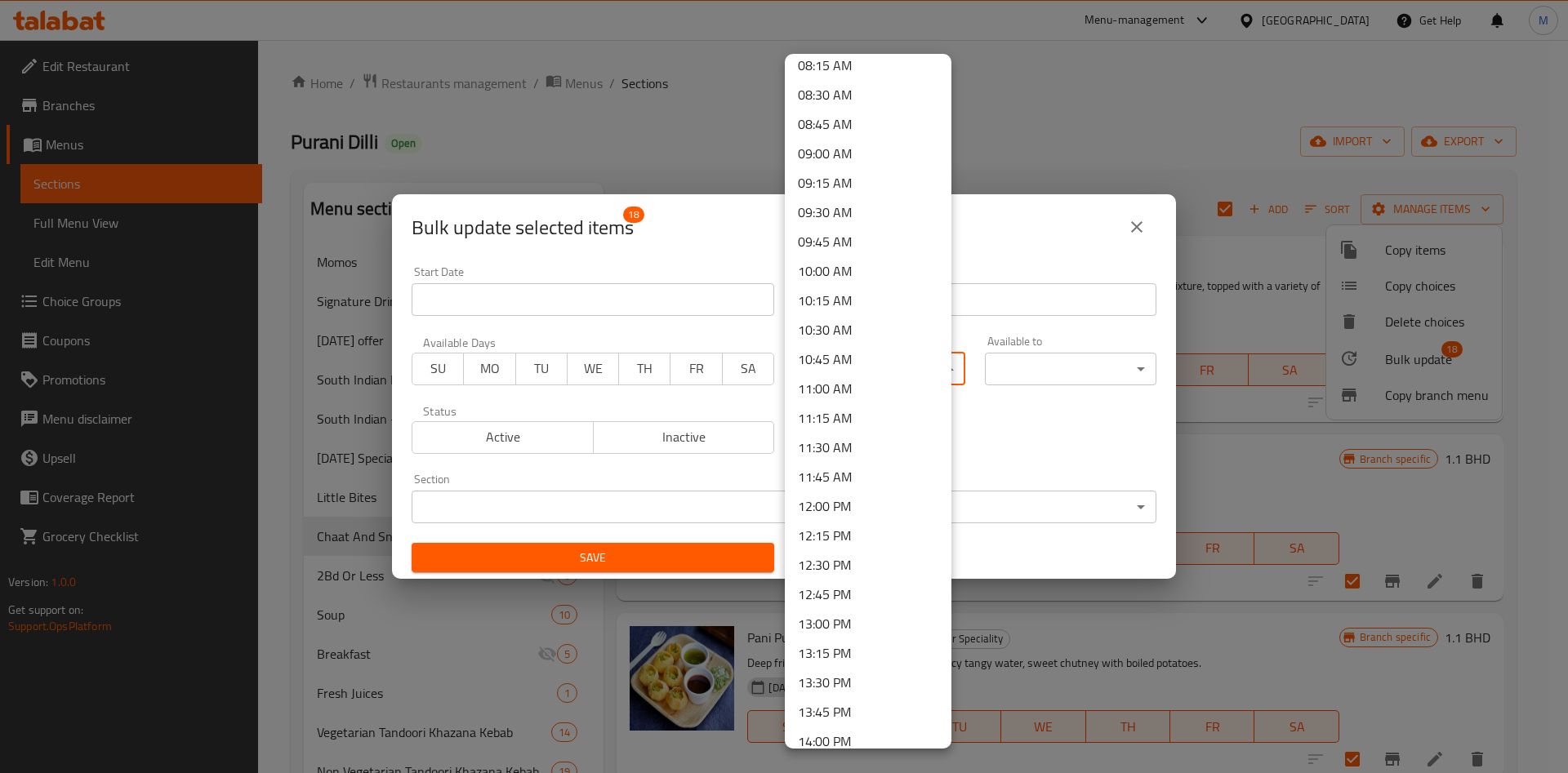
click at [723, 400] on div at bounding box center [784, 386] width 1568 height 773
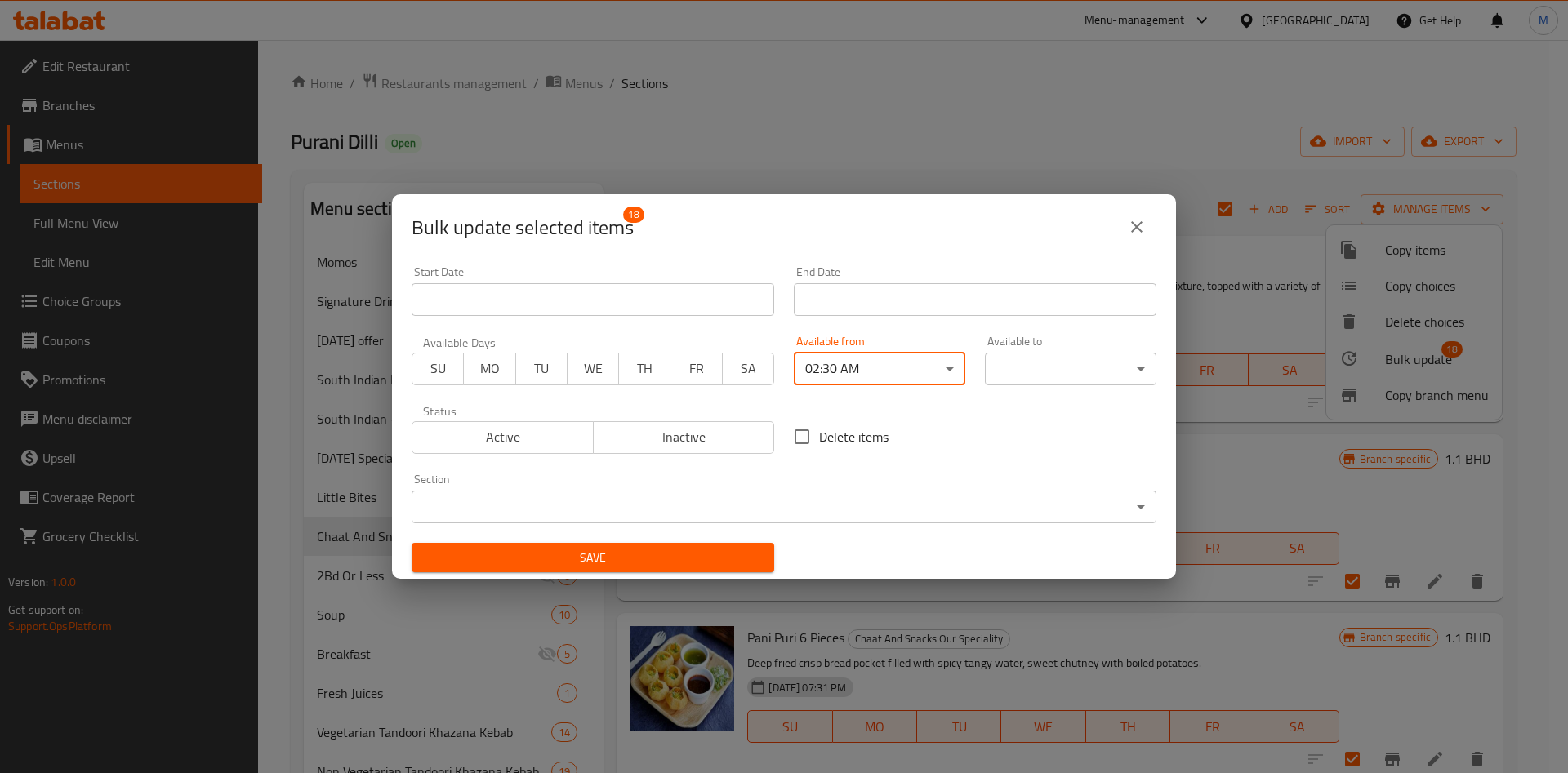
click at [864, 371] on body "​ Menu-management Bahrain Get Help M Edit Restaurant Branches Menus Sections Fu…" at bounding box center [784, 406] width 1568 height 733
click at [850, 362] on body "​ Menu-management Bahrain Get Help M Edit Restaurant Branches Menus Sections Fu…" at bounding box center [784, 406] width 1568 height 733
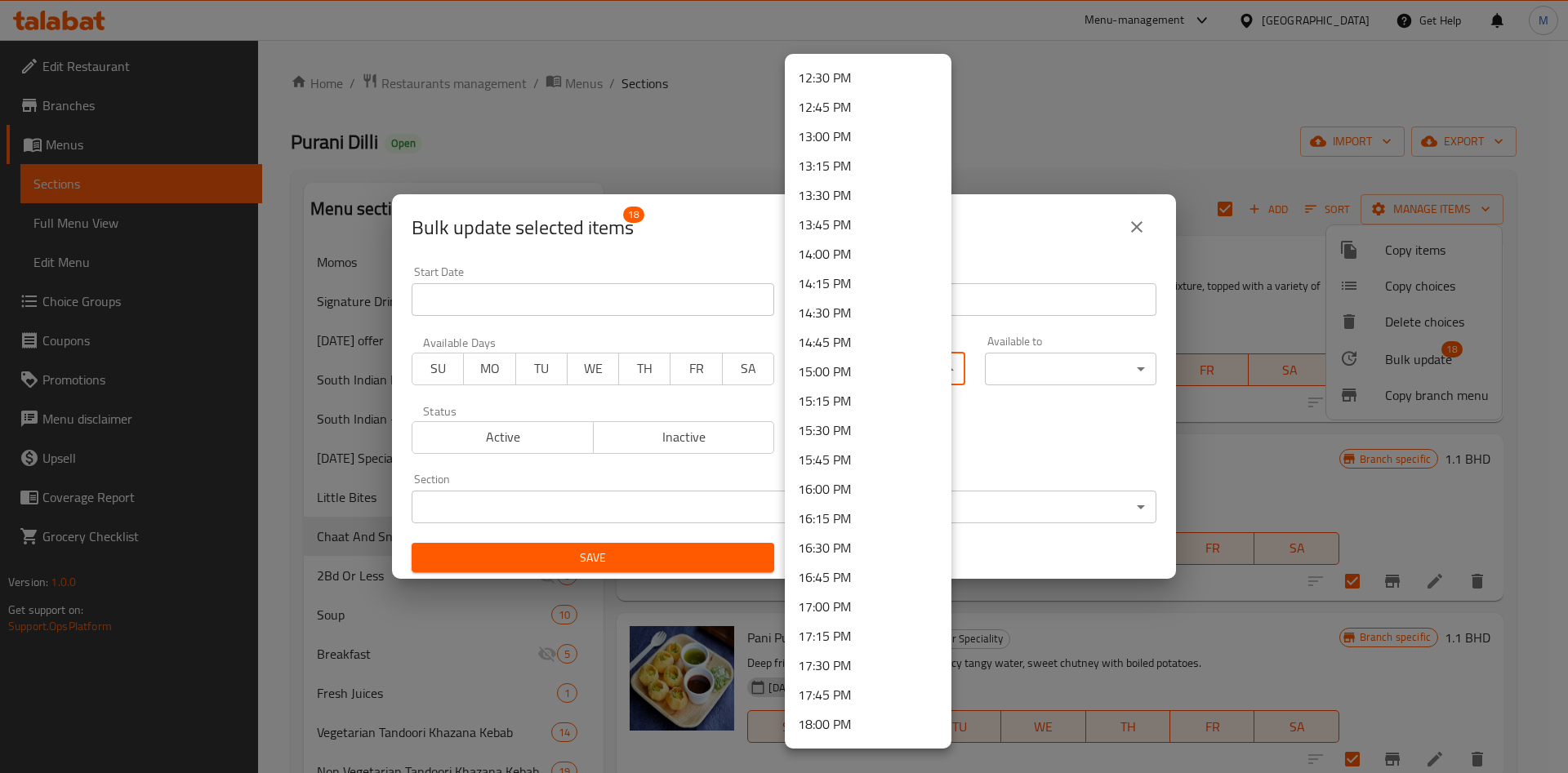
scroll to position [1469, 0]
click at [847, 663] on li "17:30 PM" at bounding box center [868, 663] width 166 height 29
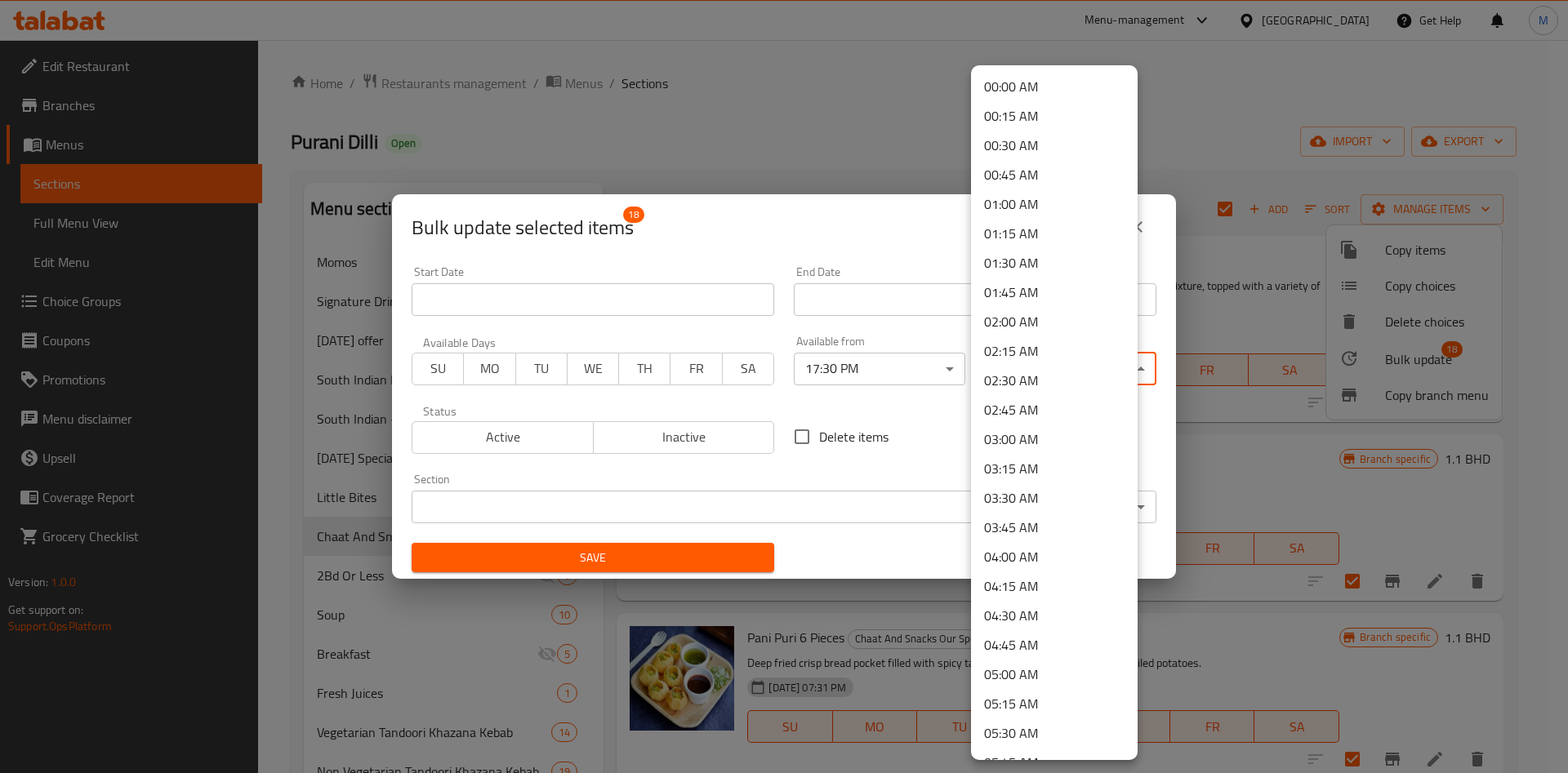
click at [1039, 367] on body "​ Menu-management Bahrain Get Help M Edit Restaurant Branches Menus Sections Fu…" at bounding box center [784, 406] width 1568 height 733
click at [1031, 674] on li "23:30 PM" at bounding box center [1054, 680] width 166 height 29
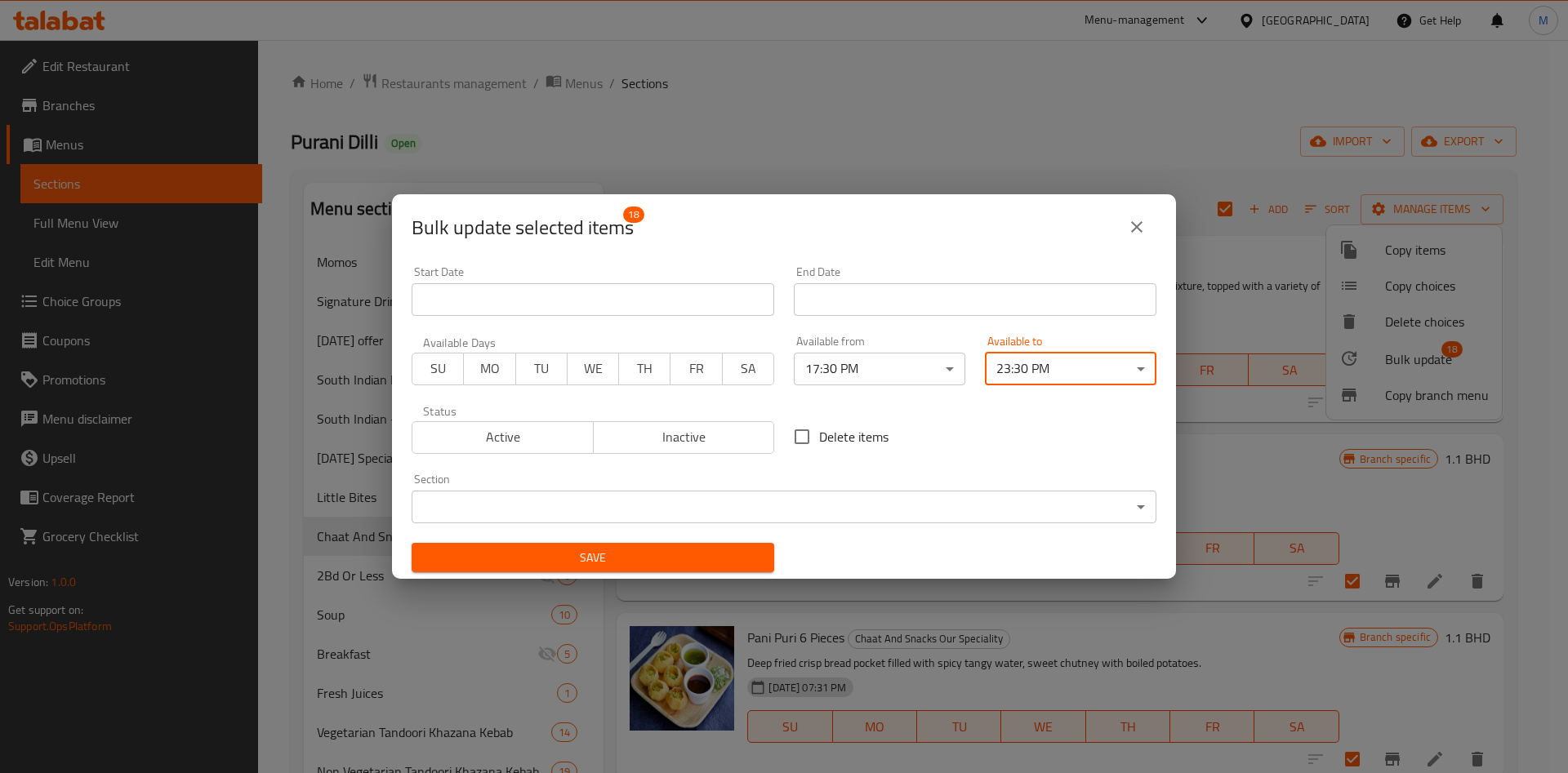
click at [633, 563] on span "Save" at bounding box center [593, 558] width 337 height 20
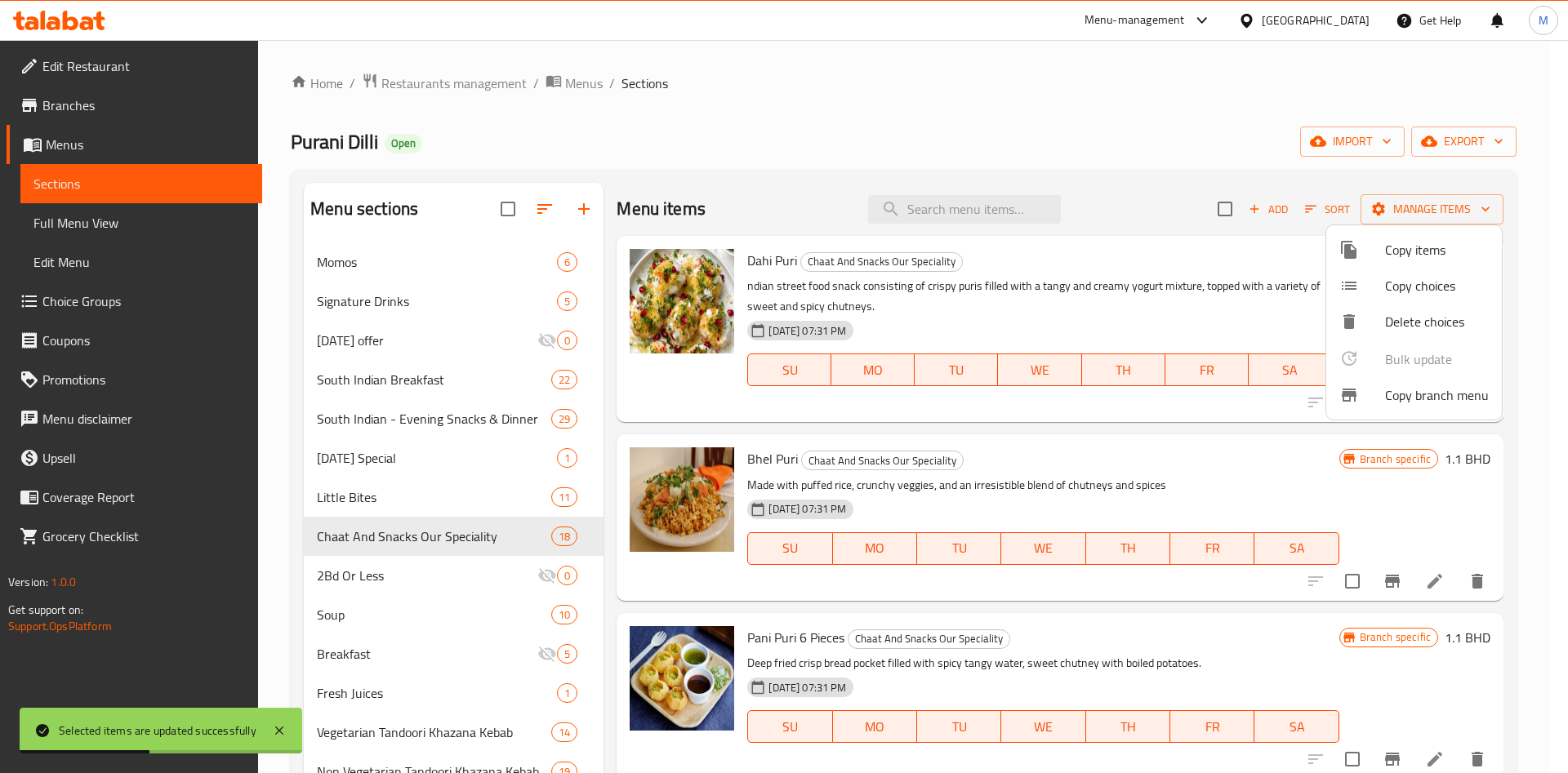
click at [353, 617] on div at bounding box center [784, 386] width 1568 height 773
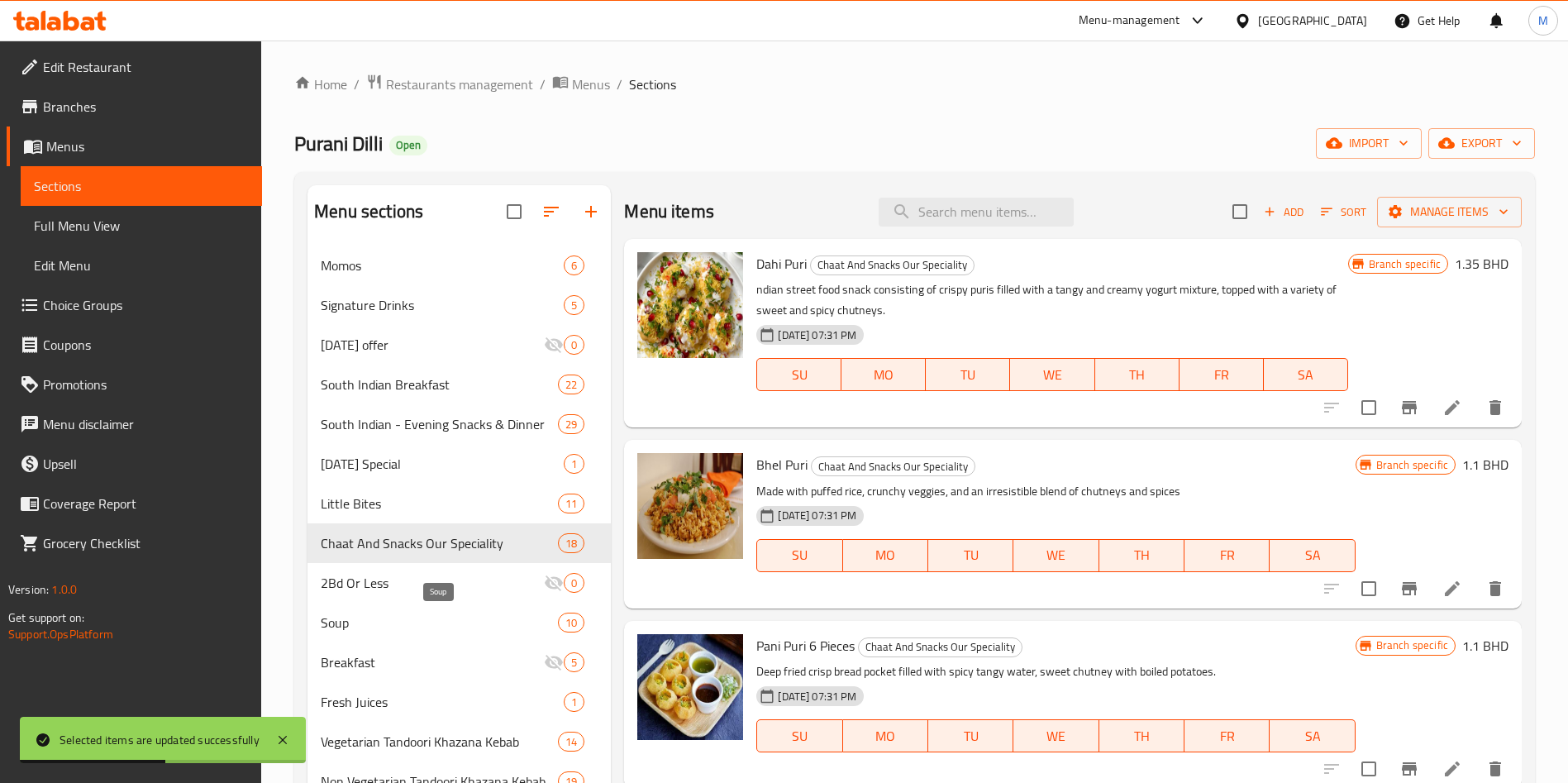
click at [357, 625] on span "Soup" at bounding box center [439, 622] width 237 height 19
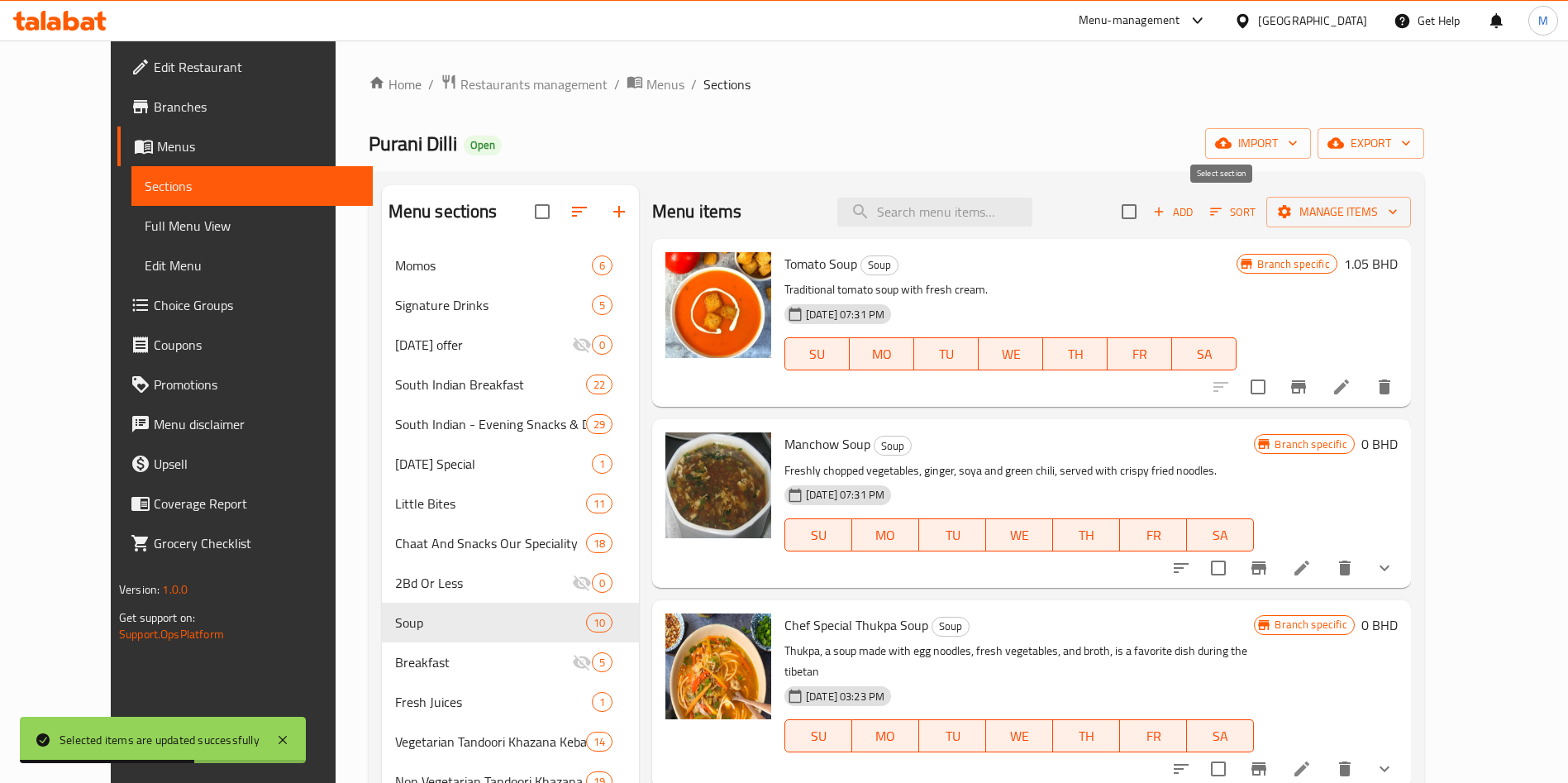
click at [1147, 200] on input "checkbox" at bounding box center [1129, 212] width 35 height 35
click at [1398, 214] on span "Manage items" at bounding box center [1339, 212] width 118 height 20
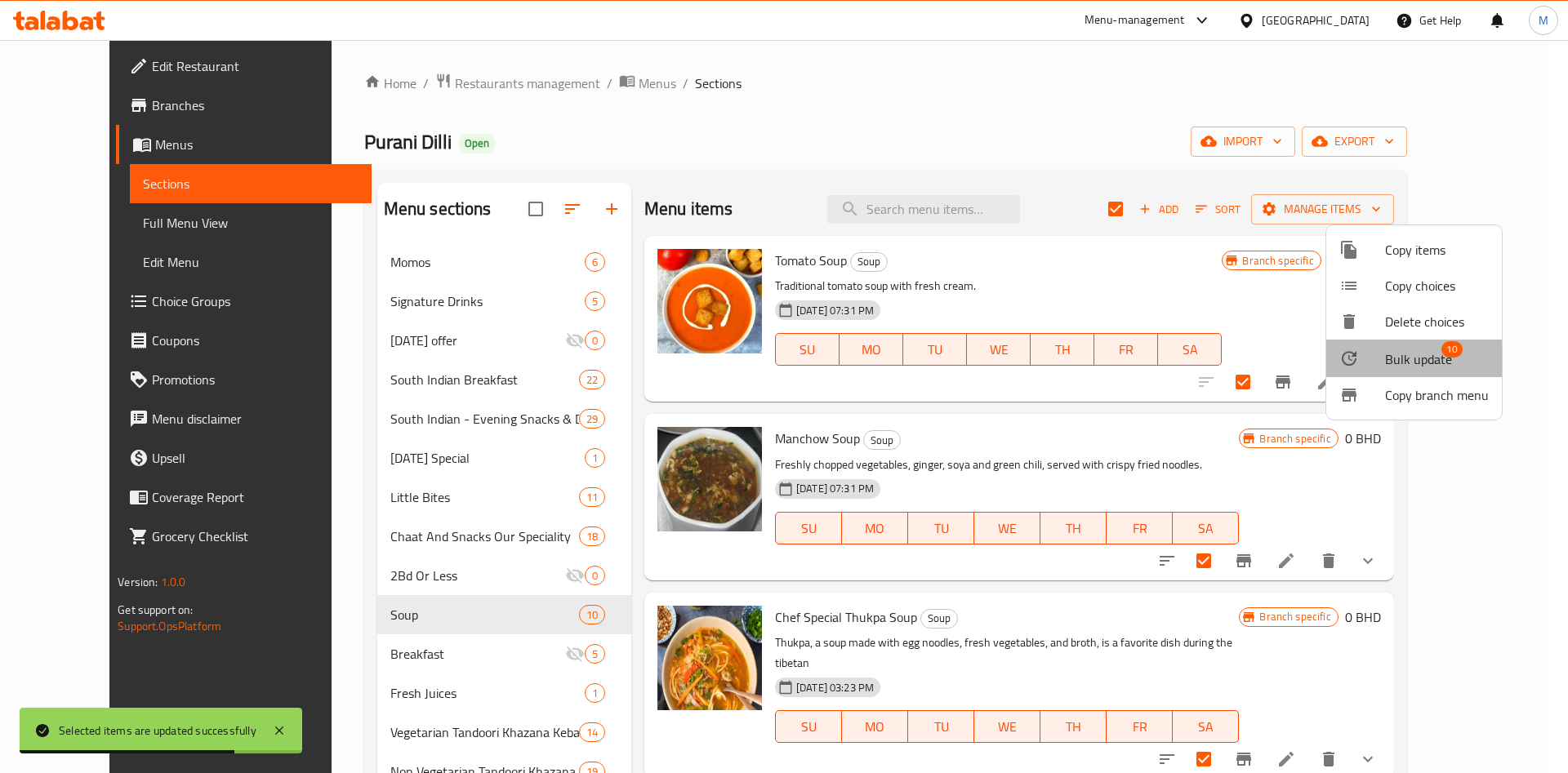
click at [1387, 365] on span "Bulk update" at bounding box center [1418, 359] width 67 height 19
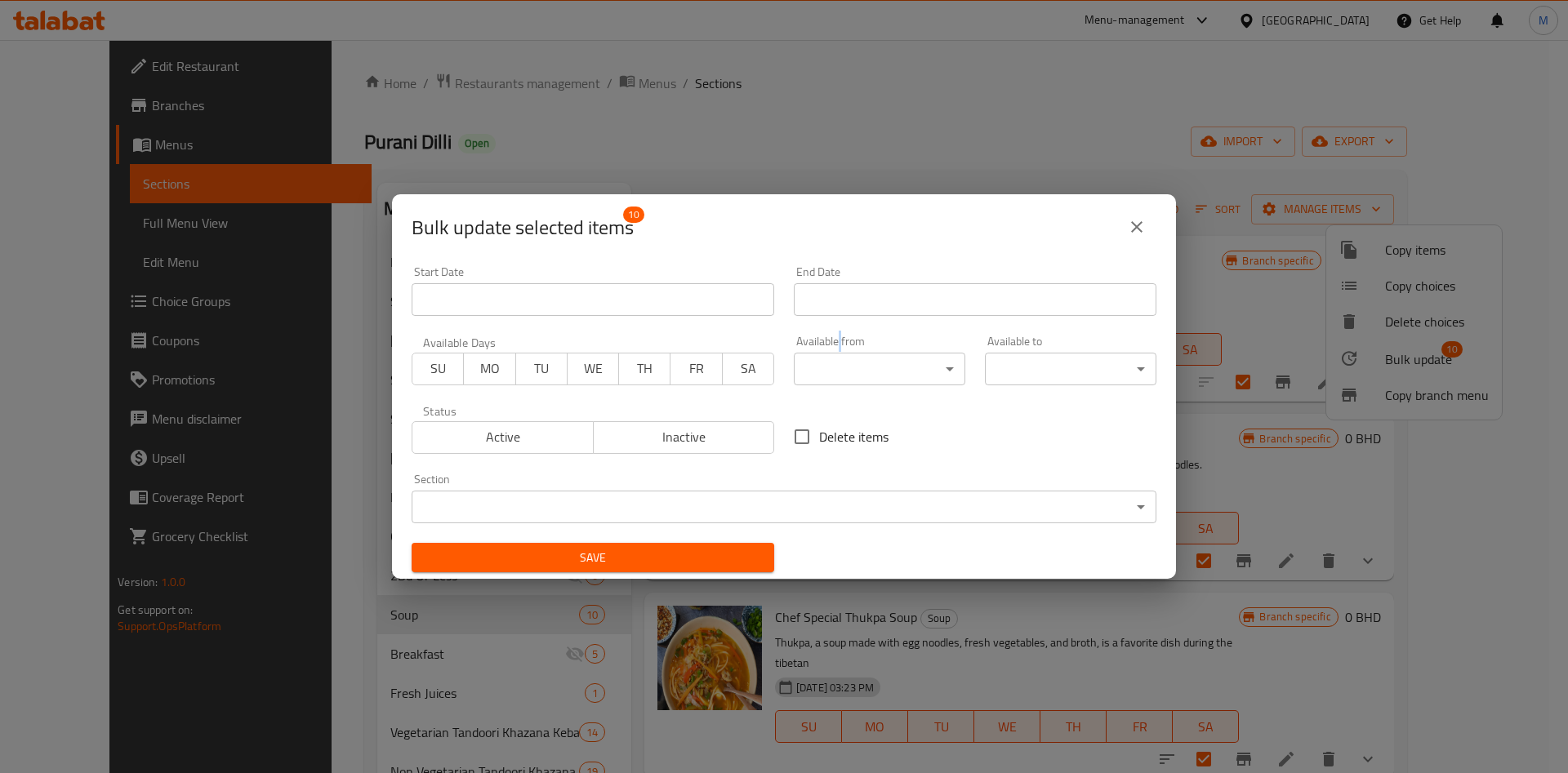
click at [832, 344] on div "Available from ​ ​" at bounding box center [879, 360] width 172 height 50
click at [832, 367] on body "​ Menu-management Bahrain Get Help M Edit Restaurant Branches Menus Sections Fu…" at bounding box center [784, 406] width 1568 height 733
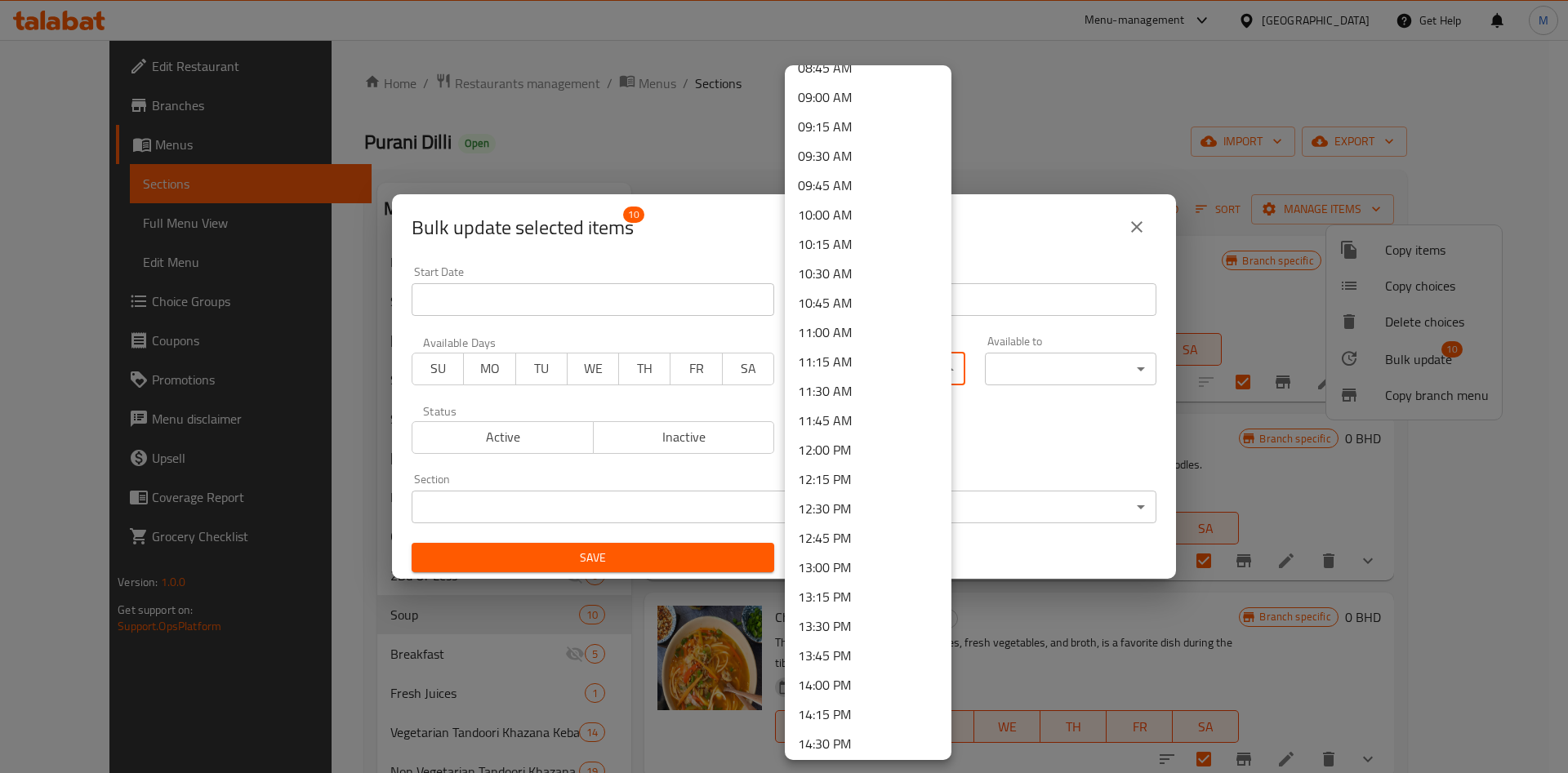
scroll to position [1102, 0]
click at [843, 152] on li "10:00 AM" at bounding box center [868, 160] width 166 height 29
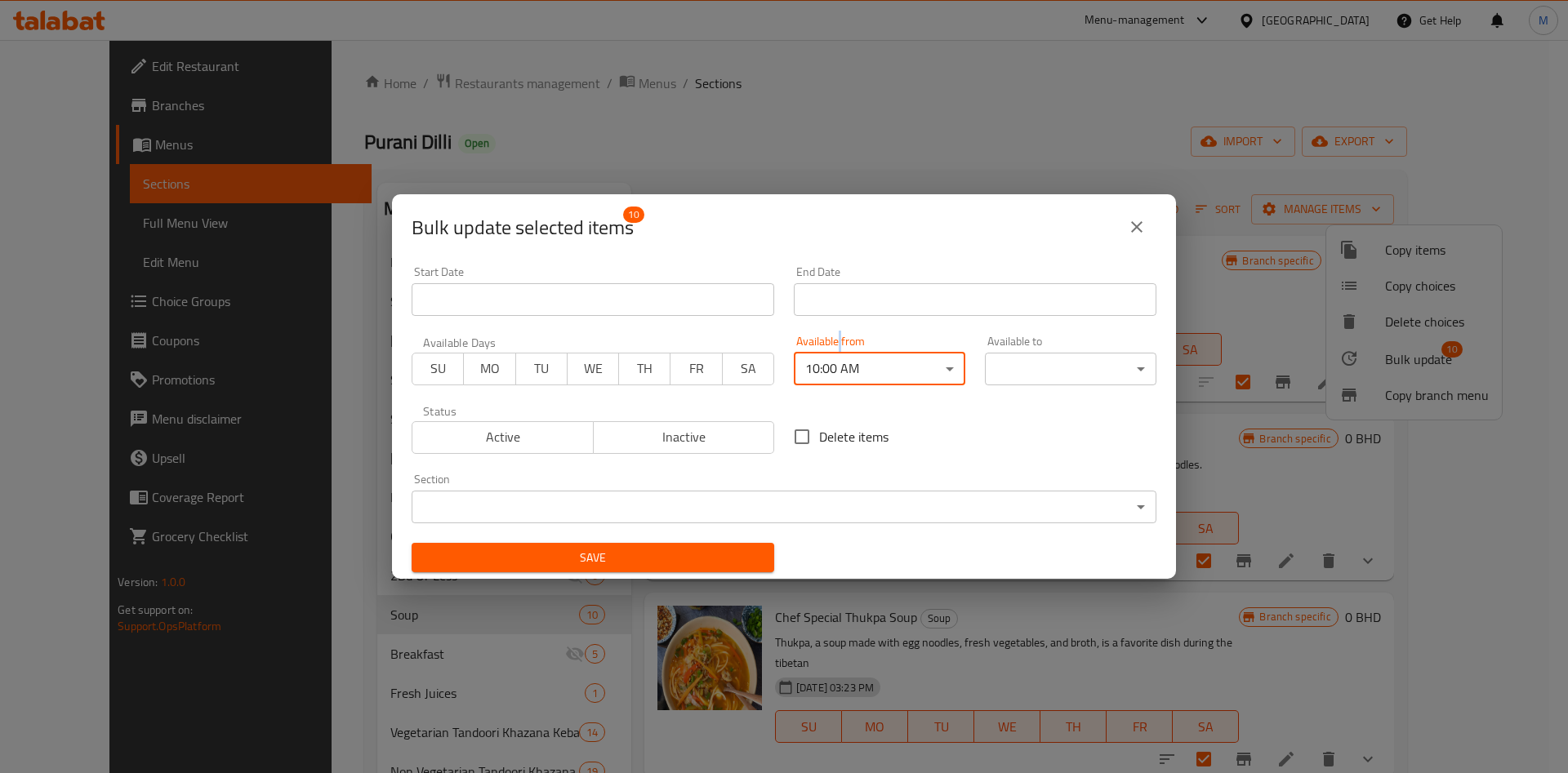
click at [1033, 368] on body "​ Menu-management Bahrain Get Help M Edit Restaurant Branches Menus Sections Fu…" at bounding box center [784, 406] width 1568 height 733
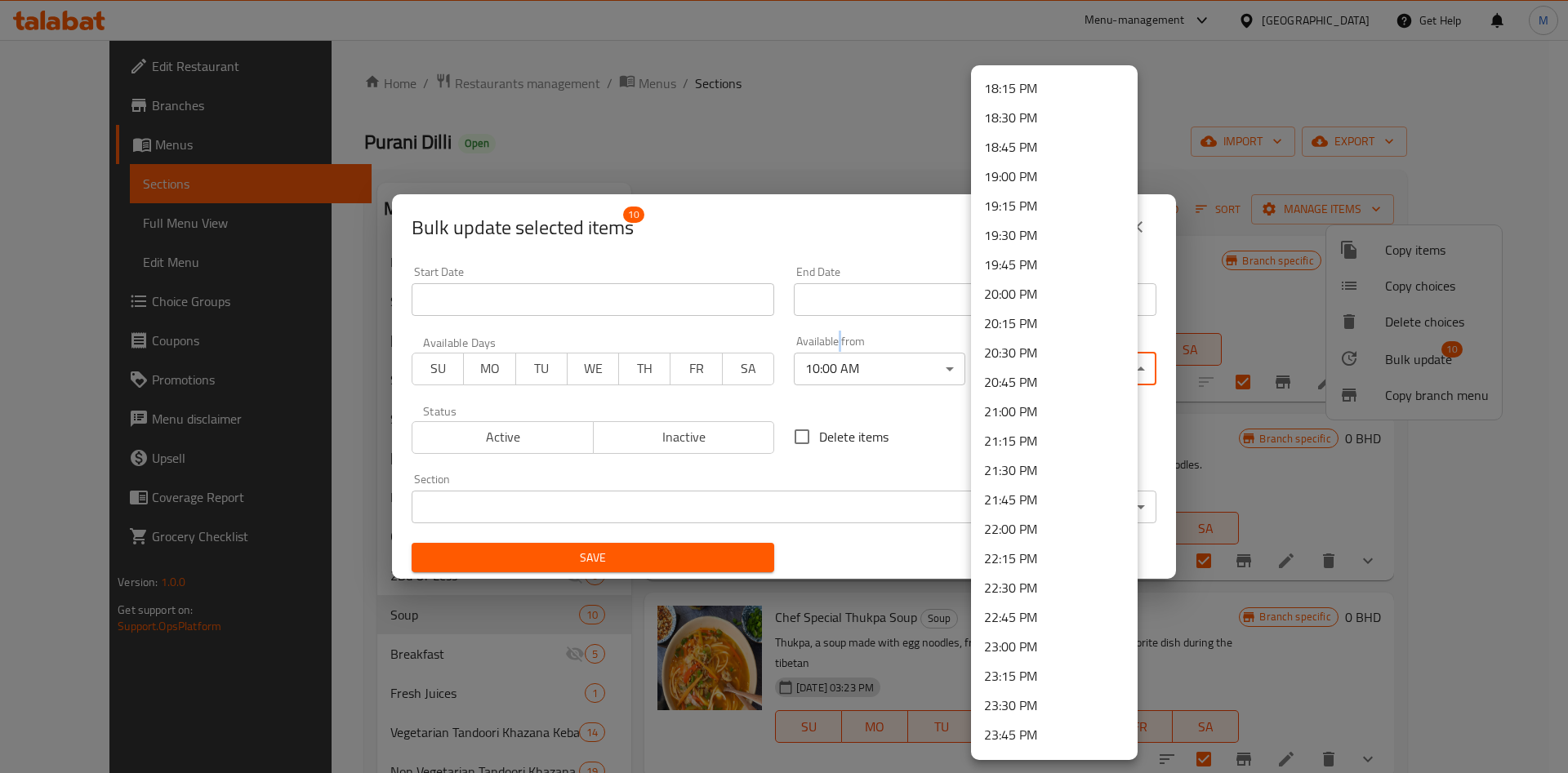
scroll to position [2169, 0]
click at [1033, 701] on li "23:45 PM" at bounding box center [1054, 709] width 166 height 29
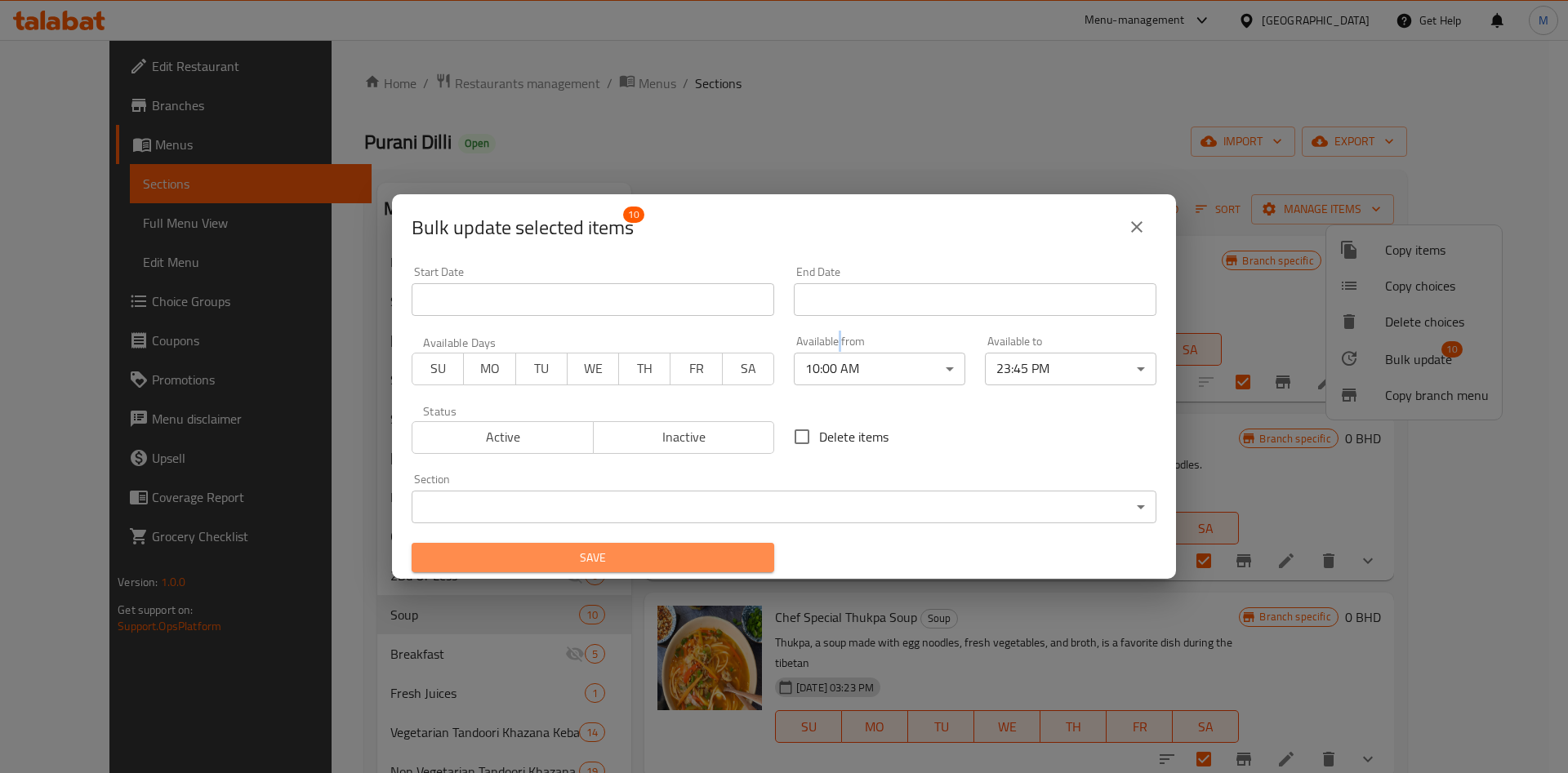
click at [677, 560] on span "Save" at bounding box center [593, 558] width 337 height 20
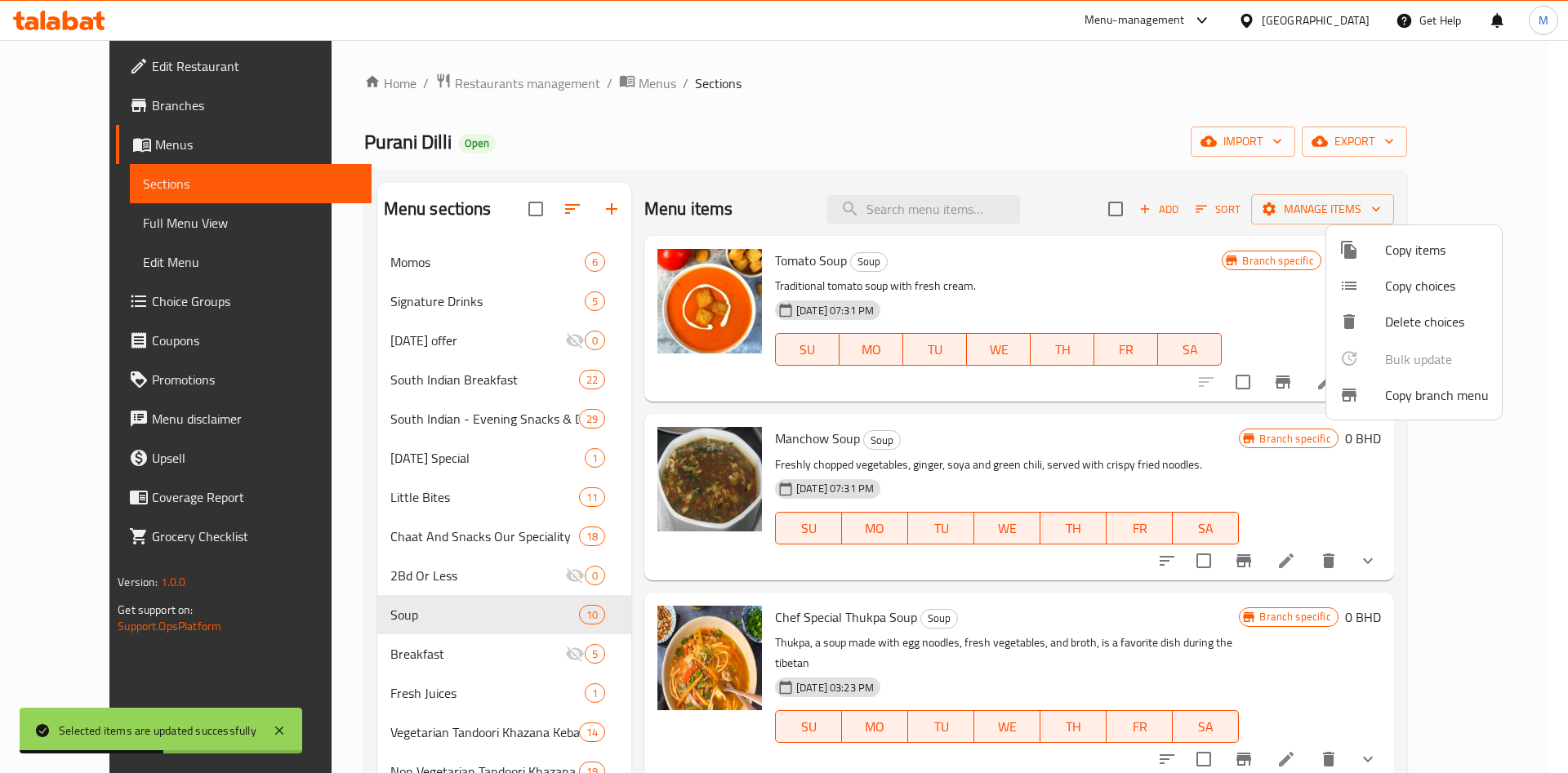
click at [393, 650] on div at bounding box center [784, 386] width 1568 height 773
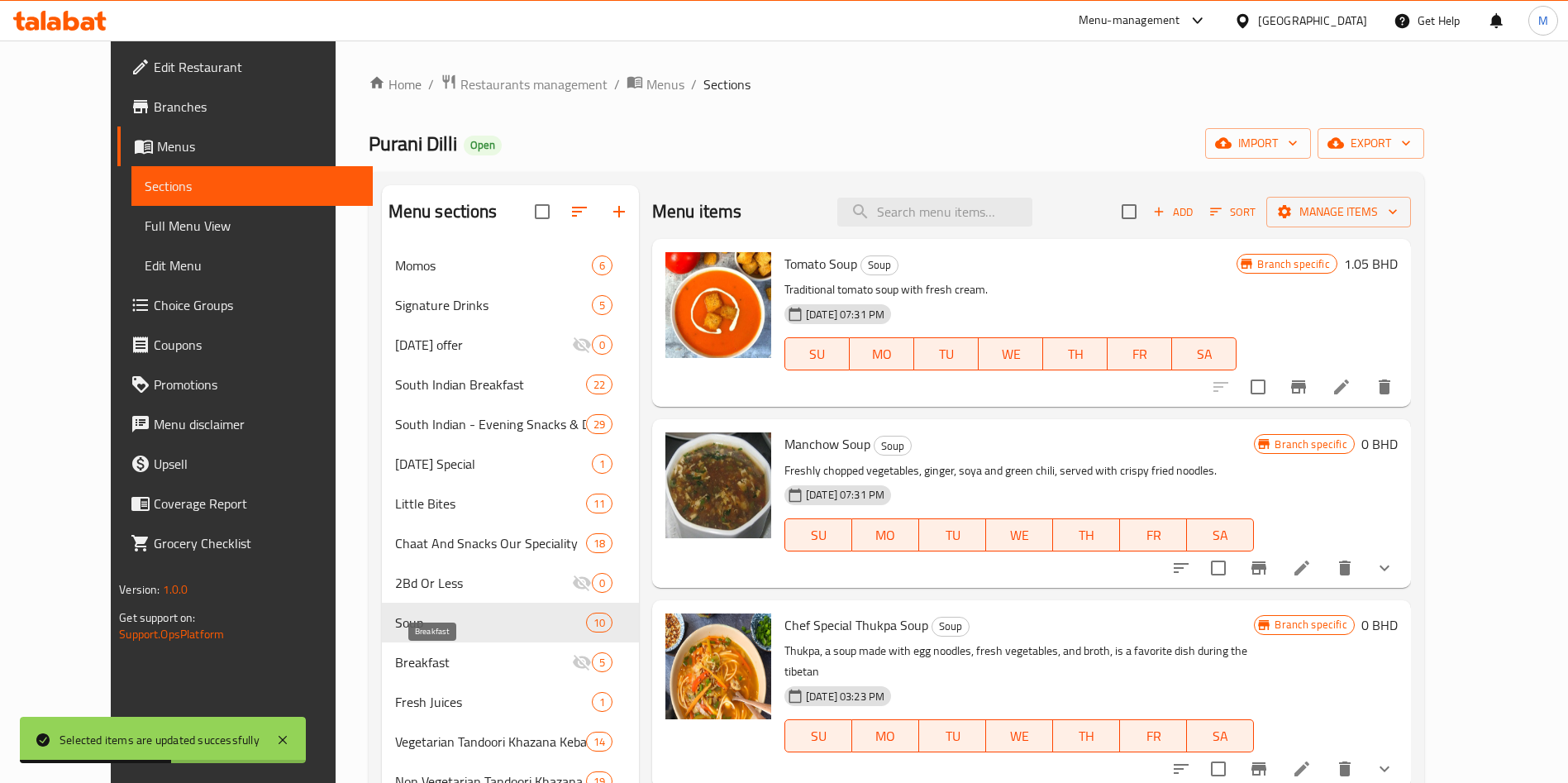
click at [397, 658] on span "Breakfast" at bounding box center [483, 662] width 176 height 19
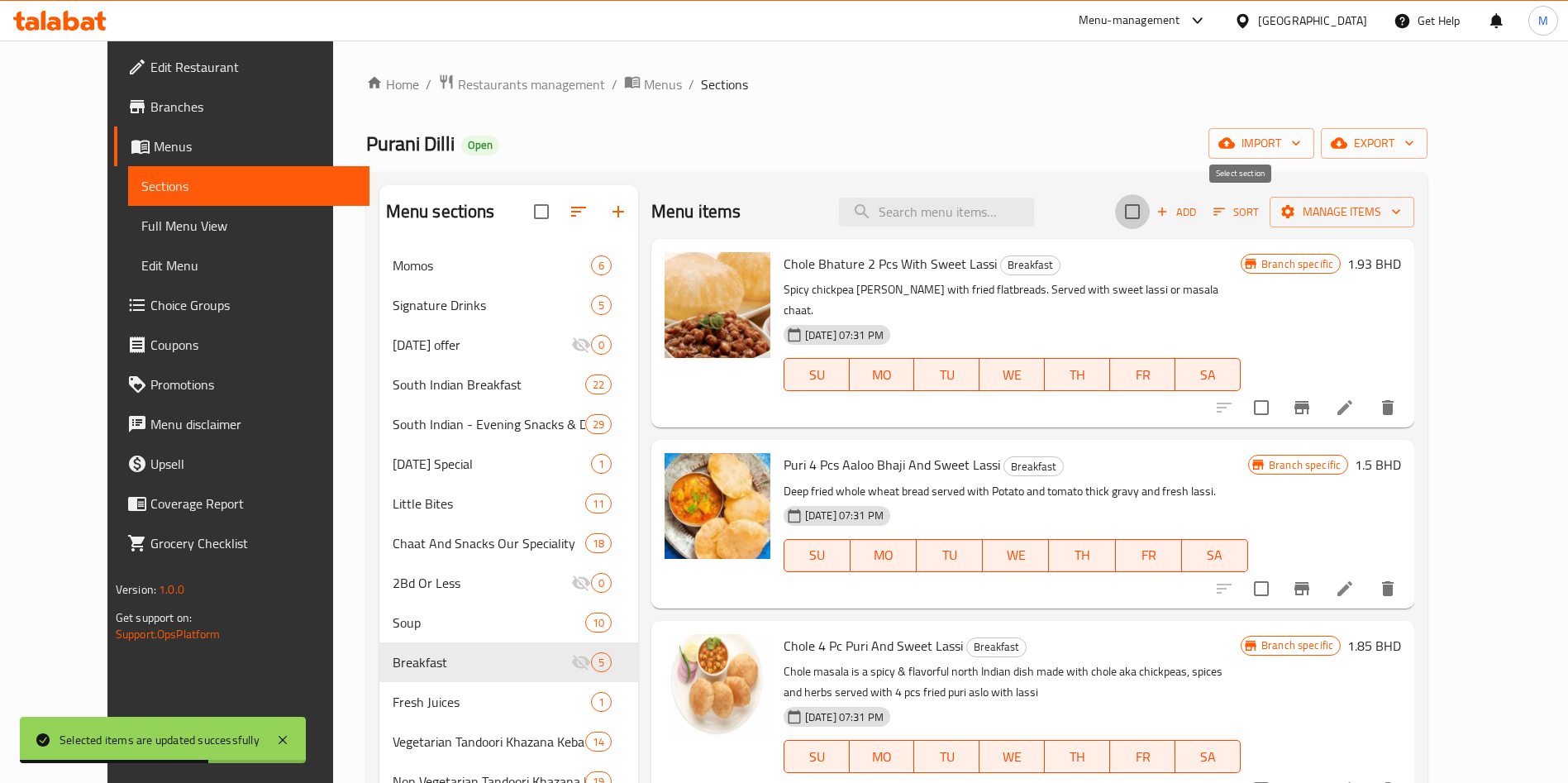
drag, startPoint x: 1238, startPoint y: 215, endPoint x: 1322, endPoint y: 227, distance: 84.9
click at [1149, 216] on input "checkbox" at bounding box center [1133, 212] width 35 height 35
click at [1401, 215] on span "Manage items" at bounding box center [1342, 212] width 118 height 20
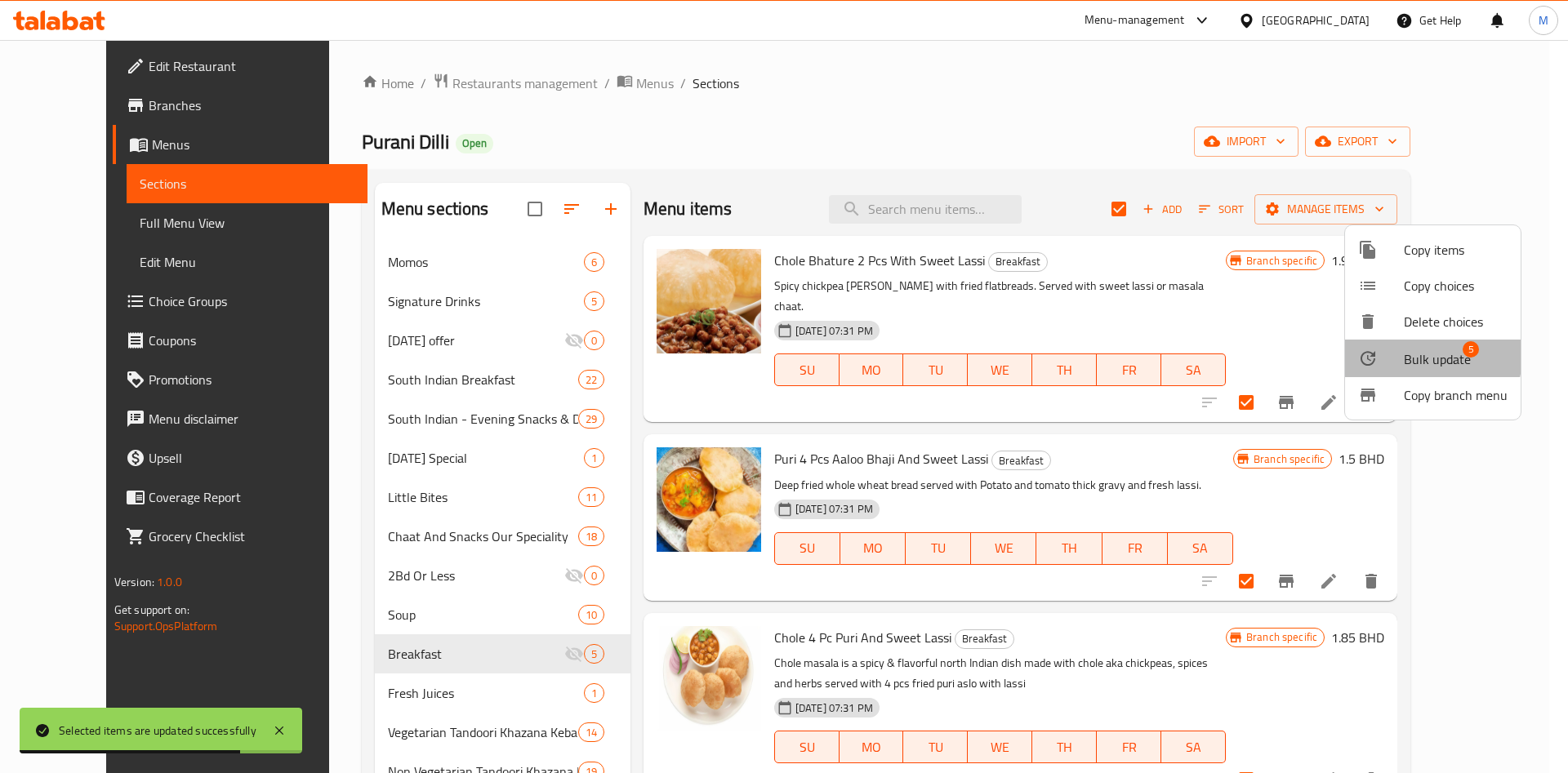
click at [1405, 354] on span "Bulk update" at bounding box center [1437, 359] width 67 height 19
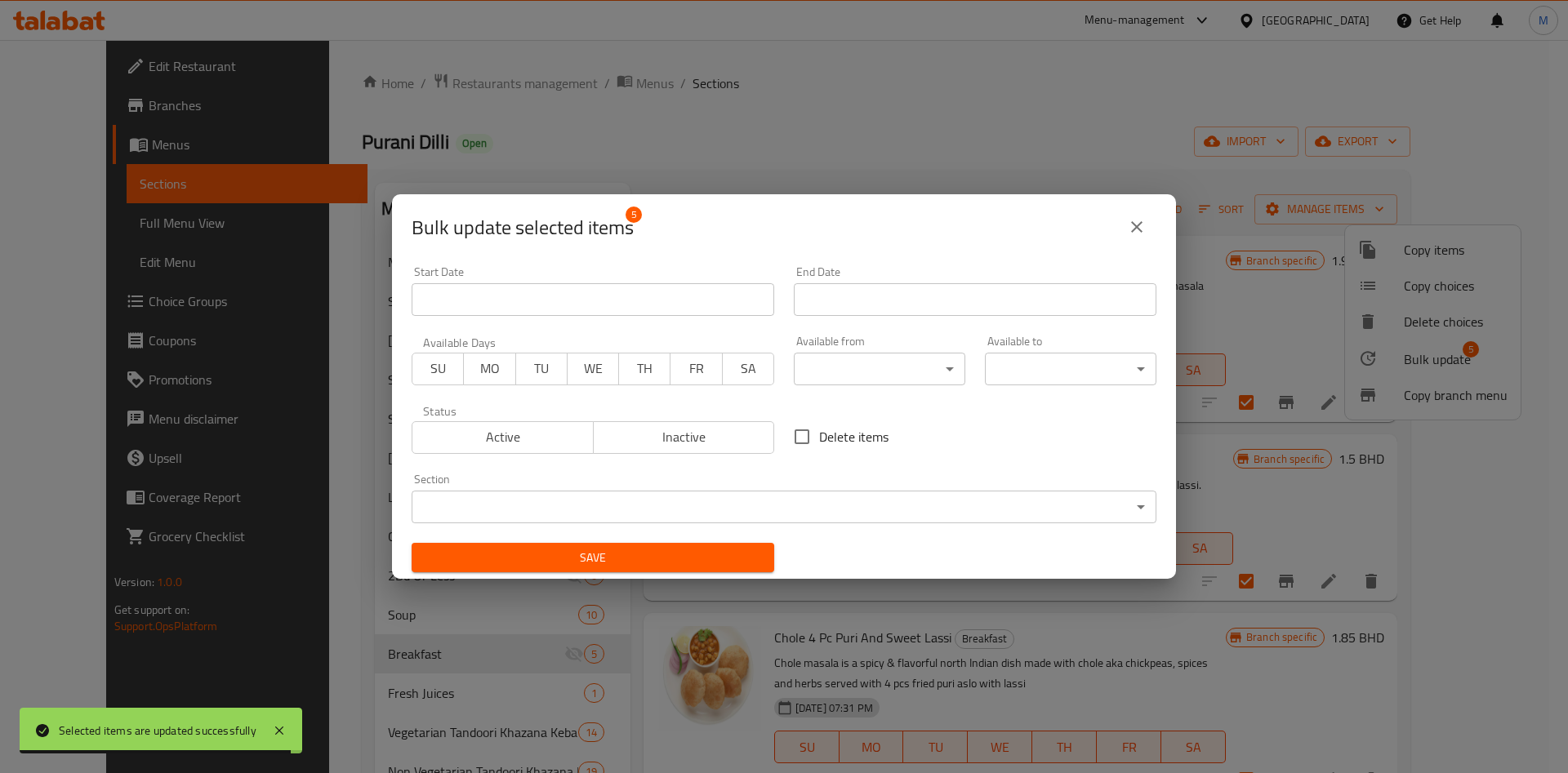
click at [833, 367] on body "Selected items are updated successfully ​ Menu-management Bahrain Get Help M Ed…" at bounding box center [784, 406] width 1568 height 733
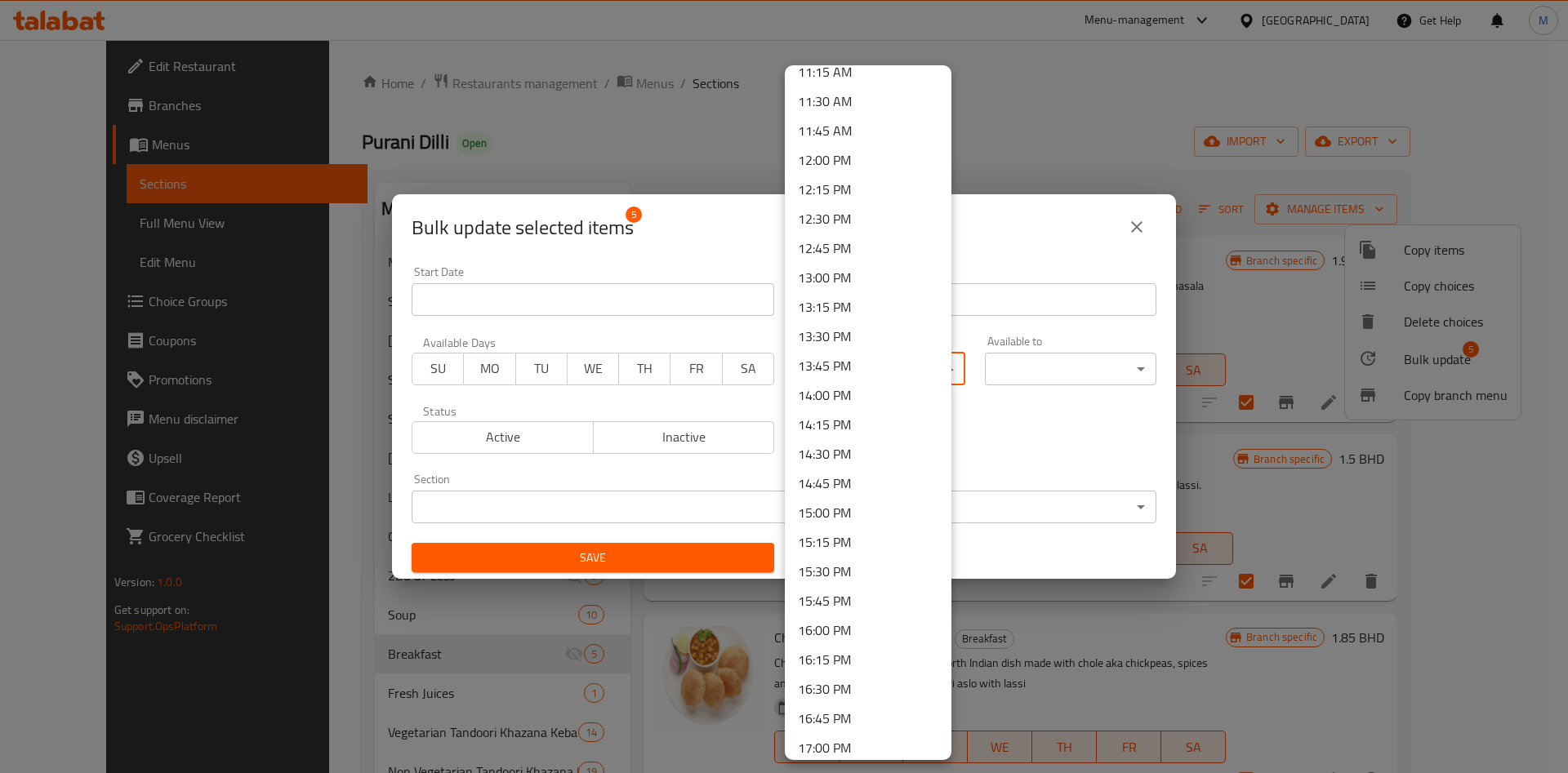
scroll to position [1102, 0]
click at [836, 164] on li "10:00 AM" at bounding box center [868, 160] width 166 height 29
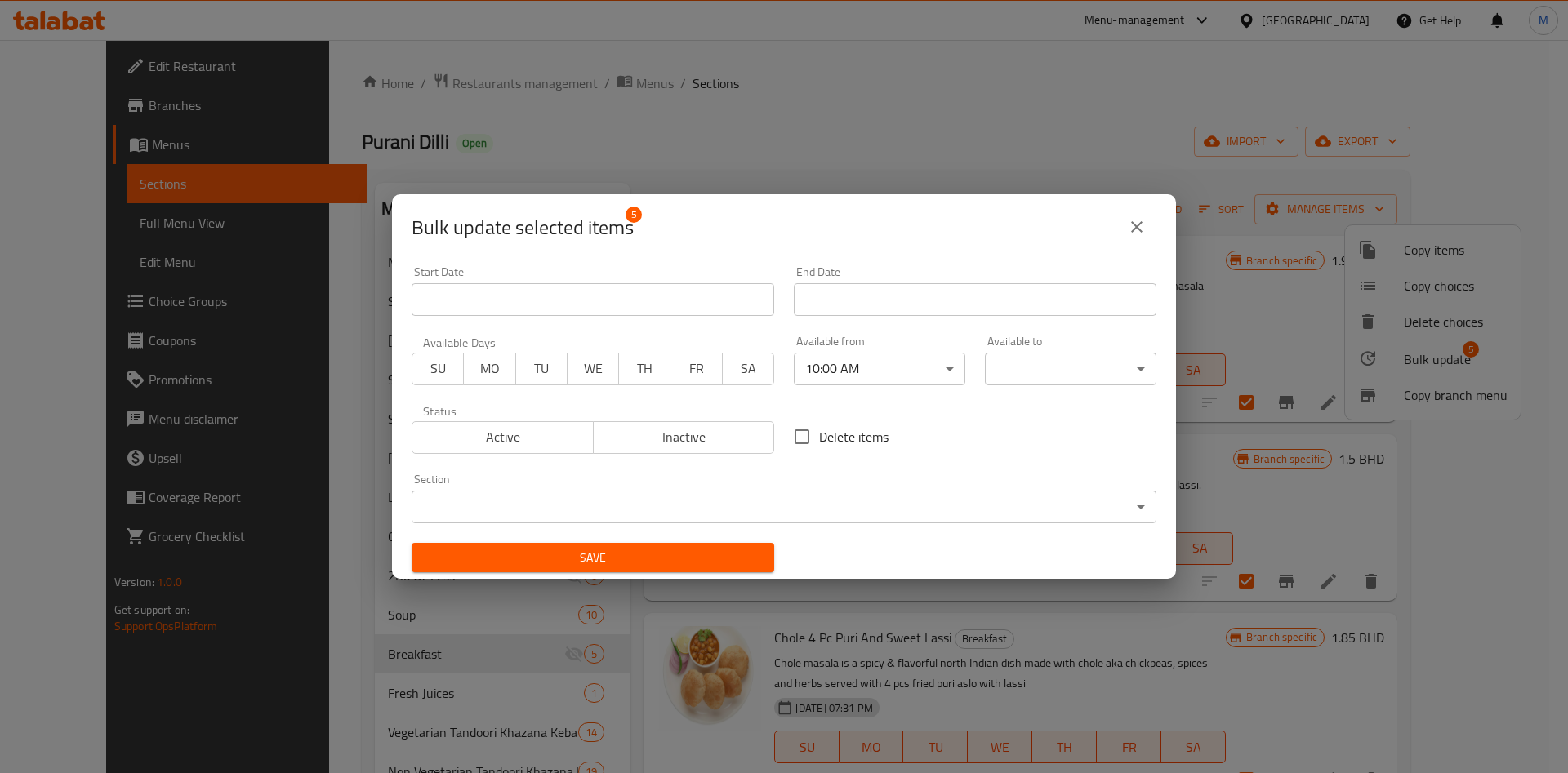
click at [1101, 370] on body "​ Menu-management Bahrain Get Help M Edit Restaurant Branches Menus Sections Fu…" at bounding box center [784, 406] width 1568 height 733
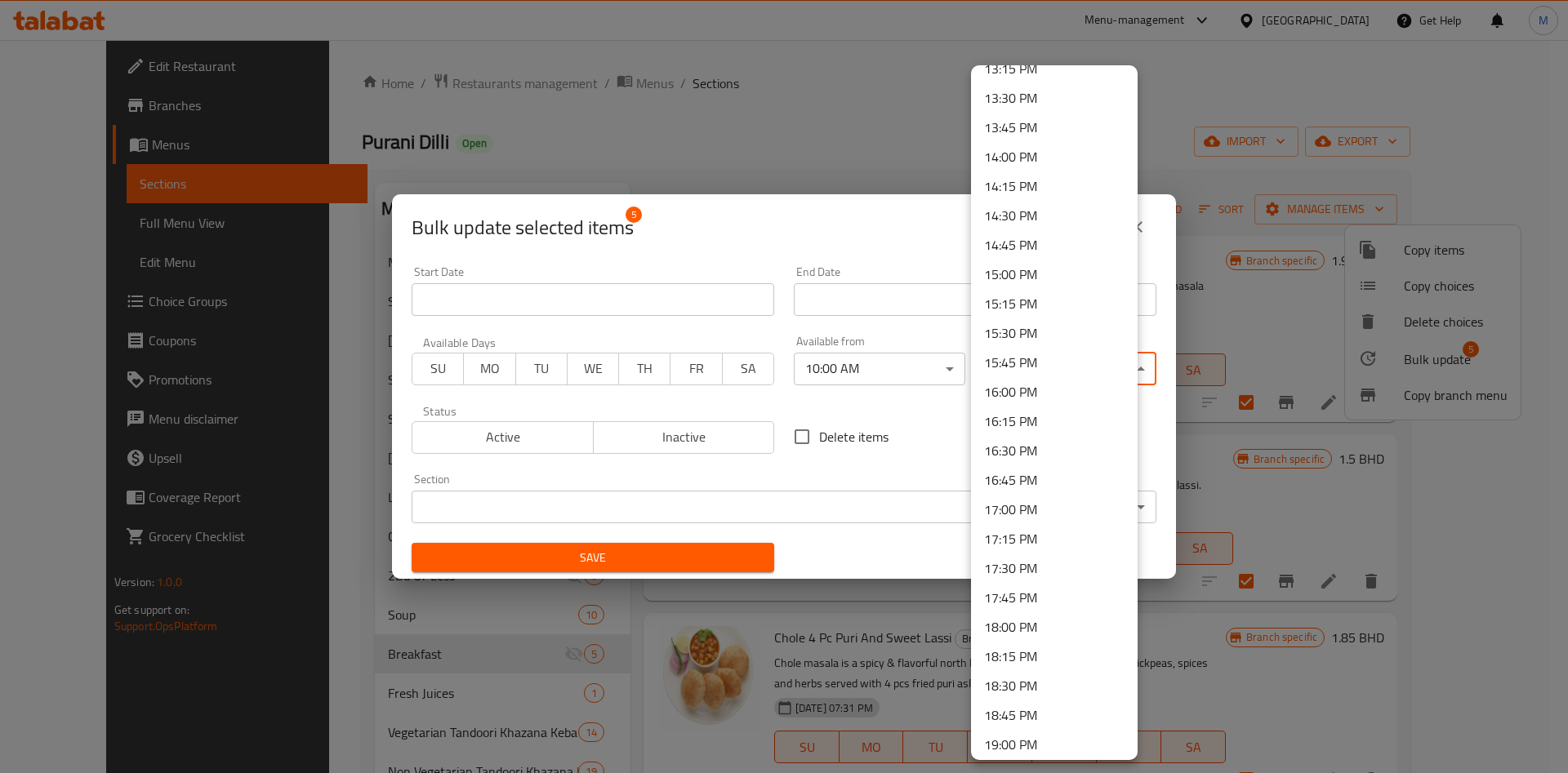
scroll to position [2169, 0]
drag, startPoint x: 1030, startPoint y: 705, endPoint x: 987, endPoint y: 678, distance: 50.8
click at [1029, 705] on li "23:45 PM" at bounding box center [1054, 709] width 166 height 29
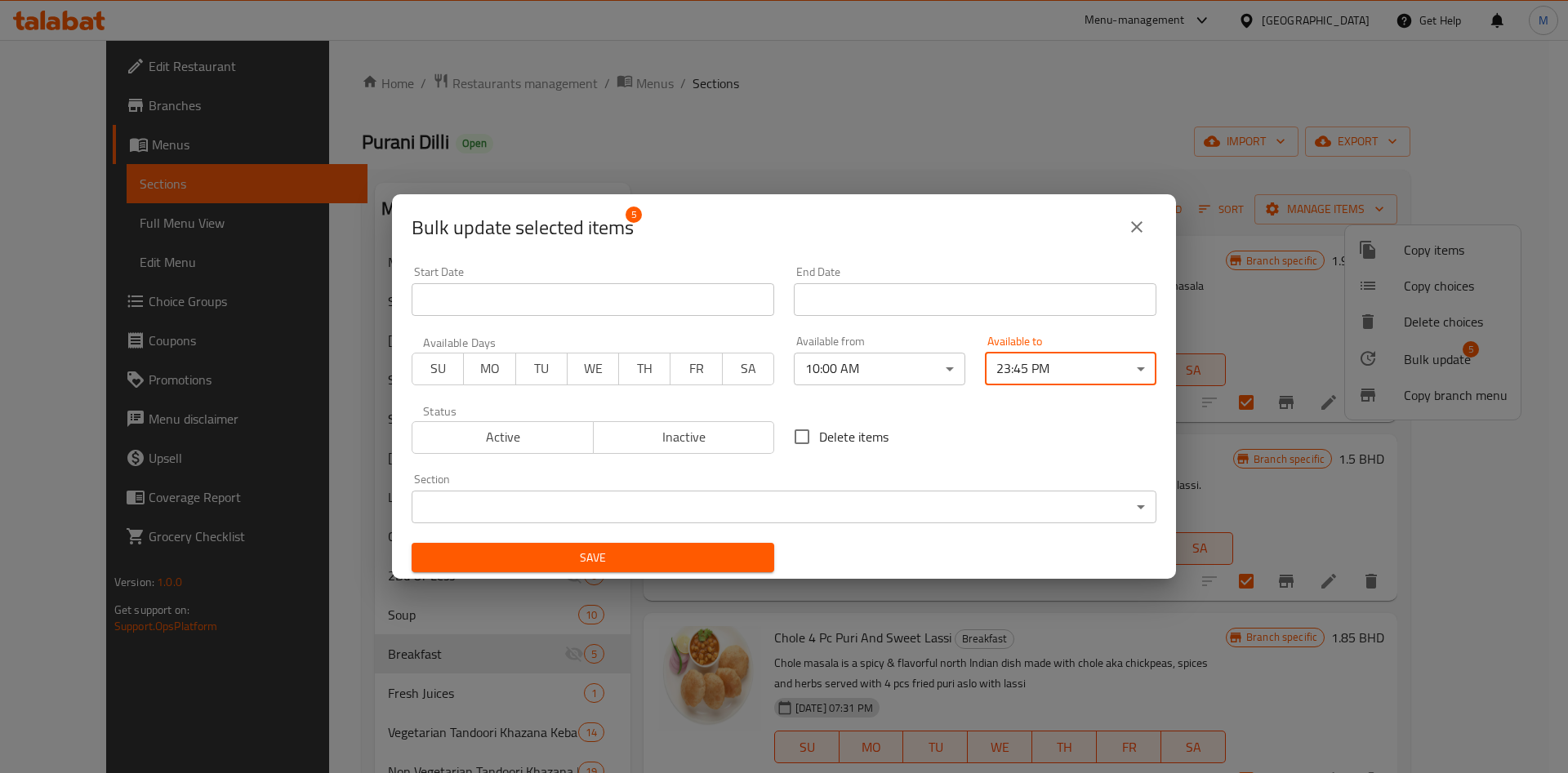
click at [726, 544] on button "Save" at bounding box center [593, 558] width 363 height 30
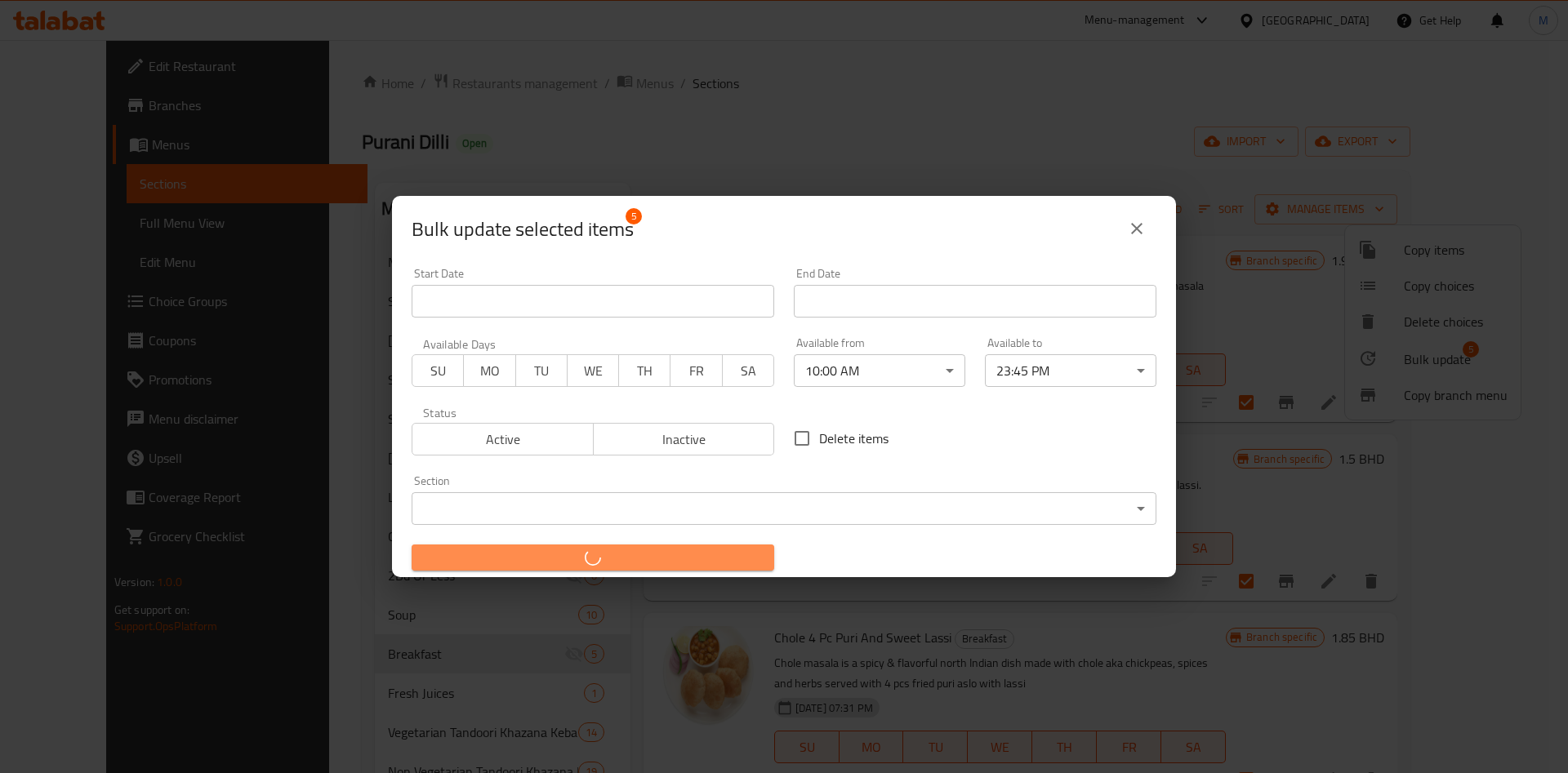
click at [726, 545] on button "button" at bounding box center [593, 558] width 363 height 26
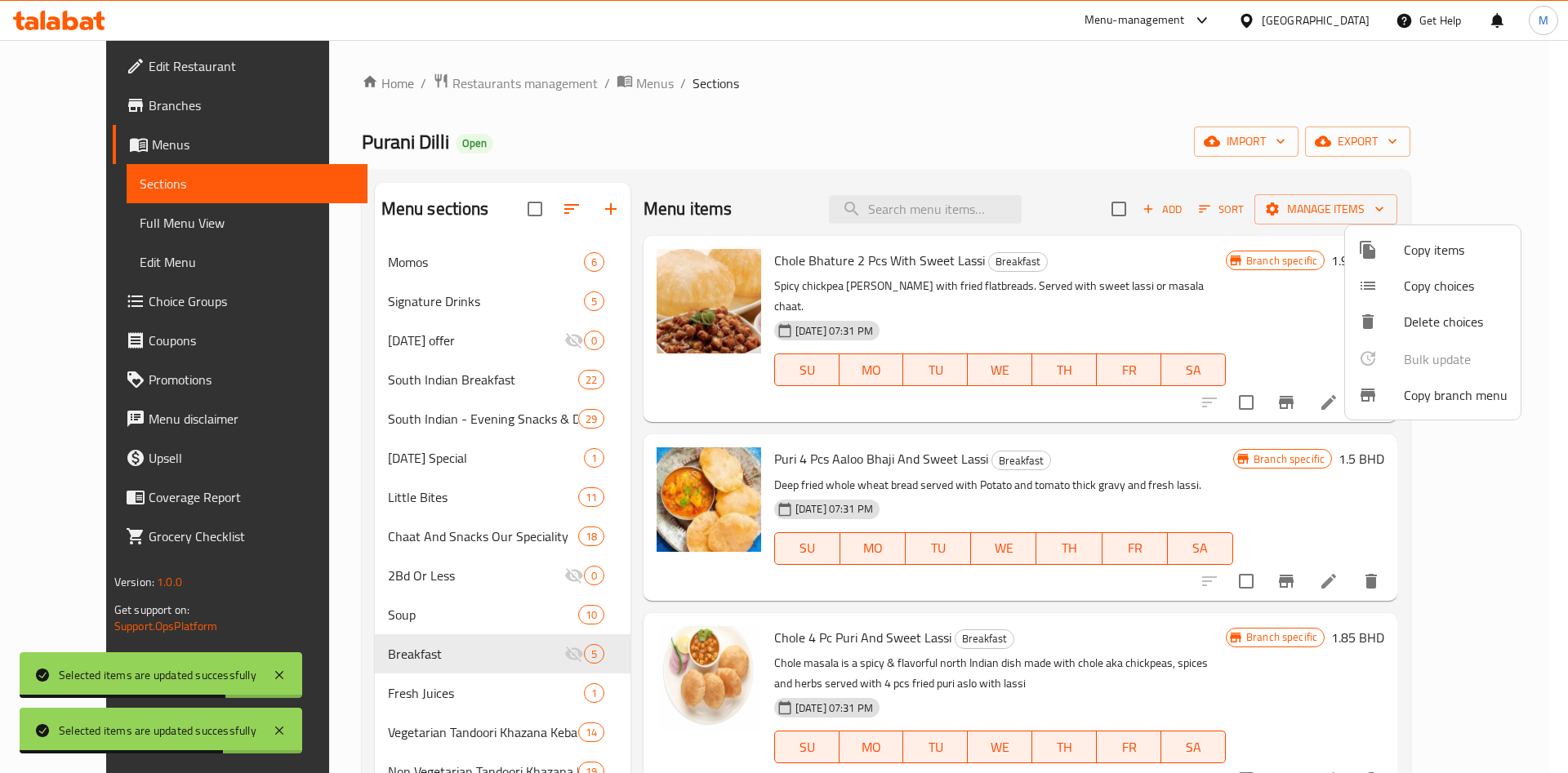
click at [380, 684] on div at bounding box center [784, 386] width 1568 height 773
click at [388, 684] on span "Fresh Juices" at bounding box center [486, 693] width 196 height 19
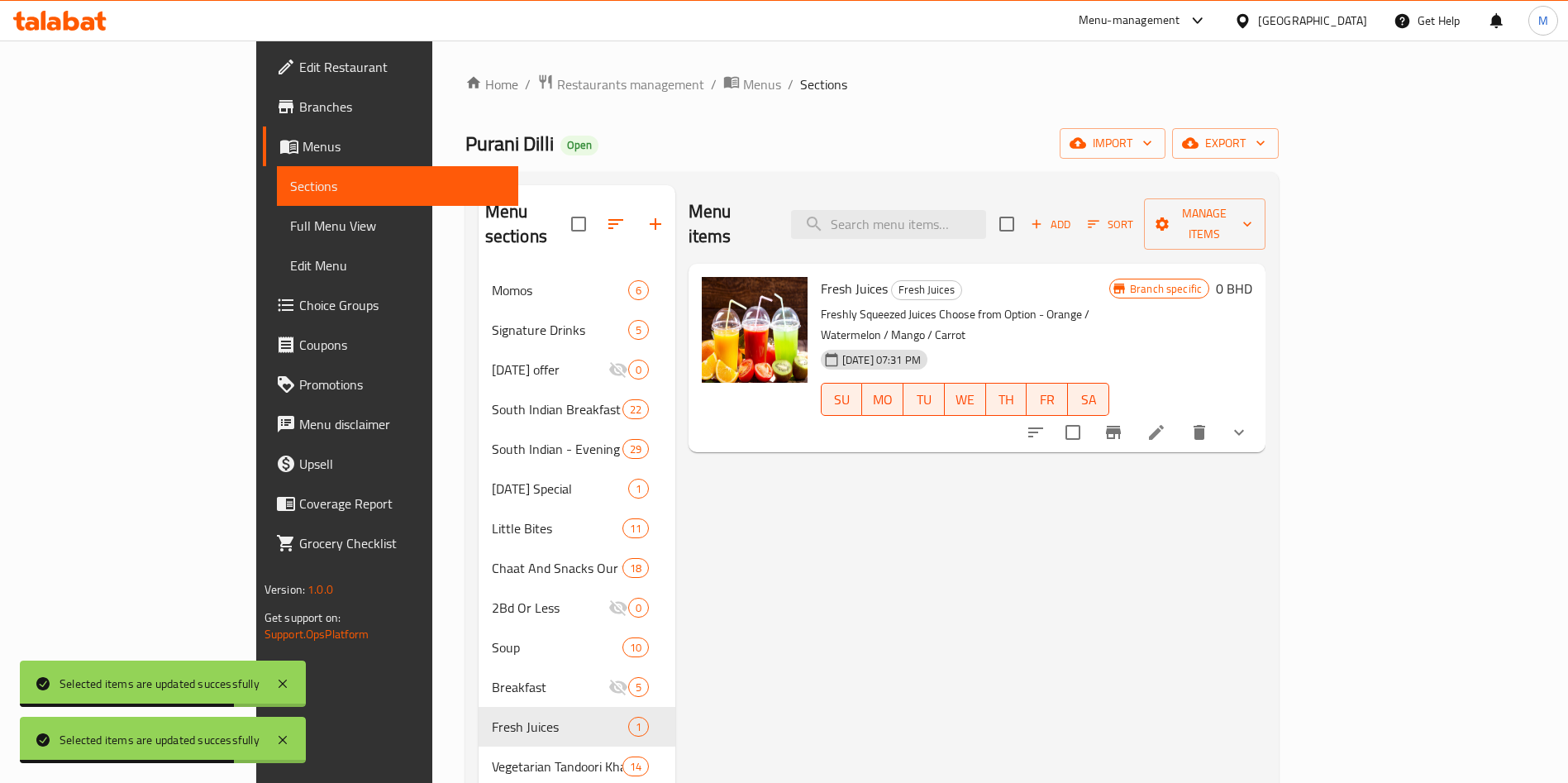
click at [492, 716] on span "Fresh Juices" at bounding box center [560, 726] width 137 height 19
click at [1024, 210] on input "checkbox" at bounding box center [1007, 225] width 35 height 35
click at [1265, 223] on button "Manage items" at bounding box center [1204, 224] width 121 height 51
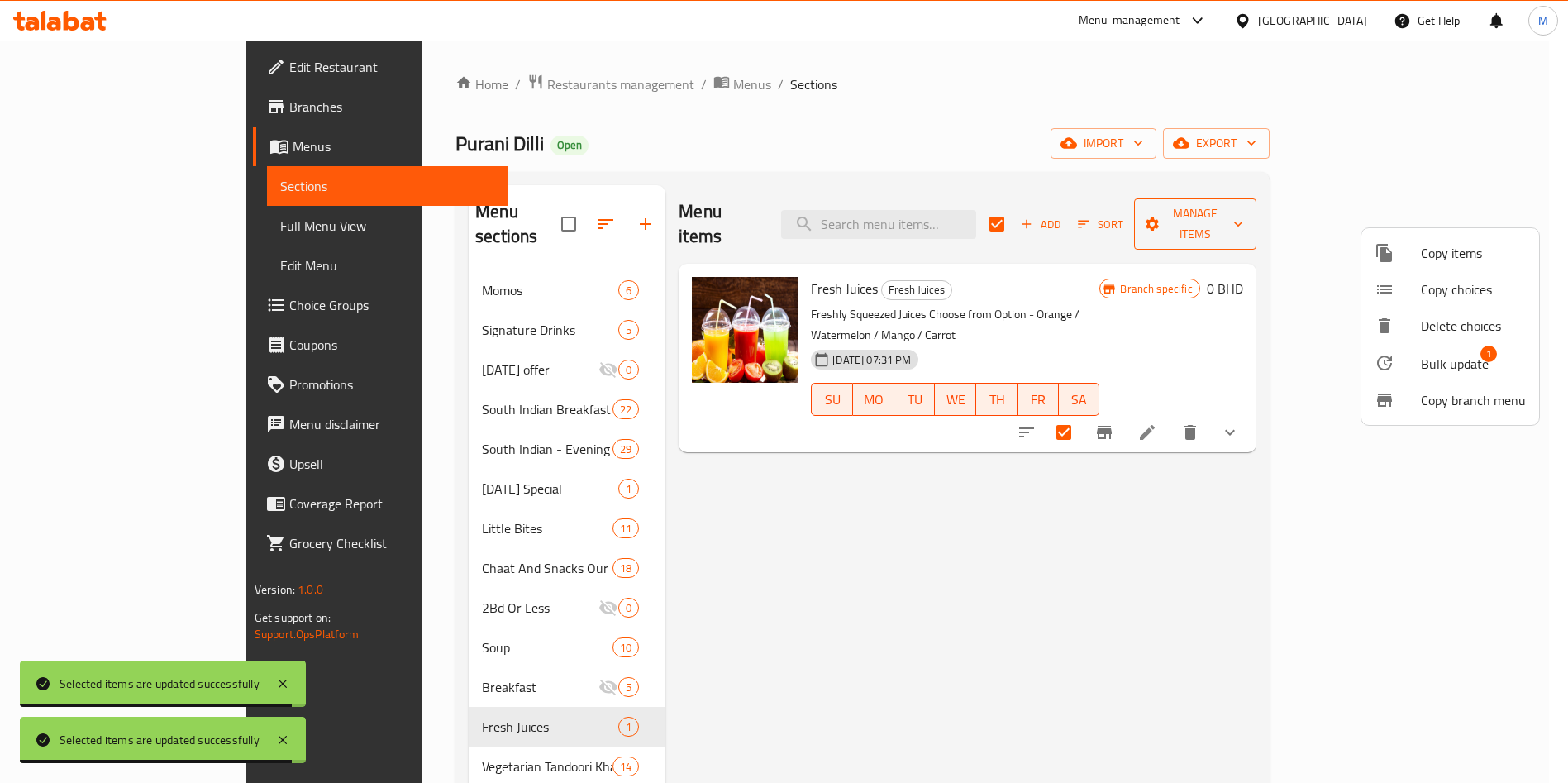
click at [1443, 223] on div at bounding box center [784, 391] width 1568 height 783
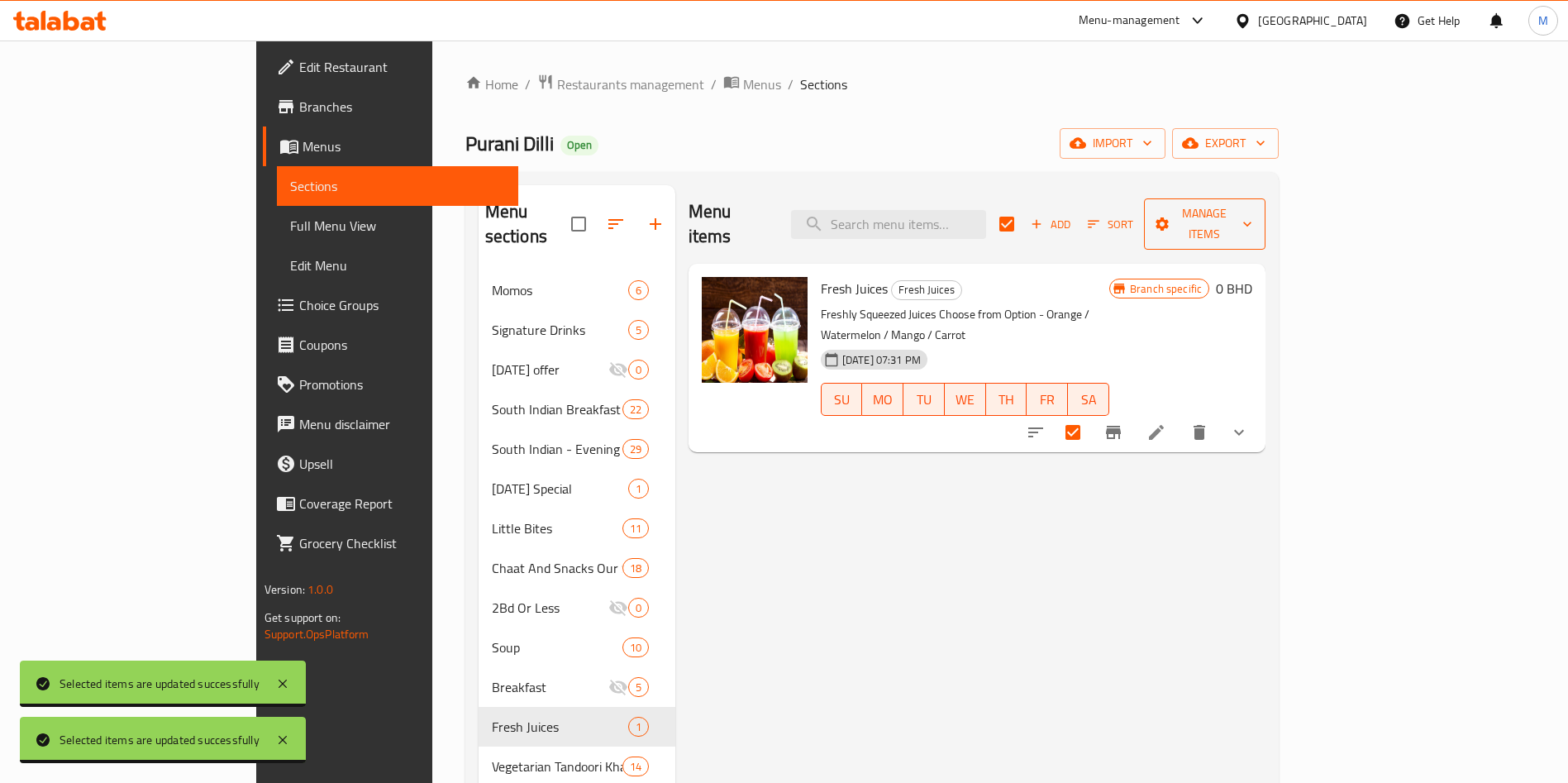
click at [1252, 212] on span "Manage items" at bounding box center [1204, 224] width 95 height 42
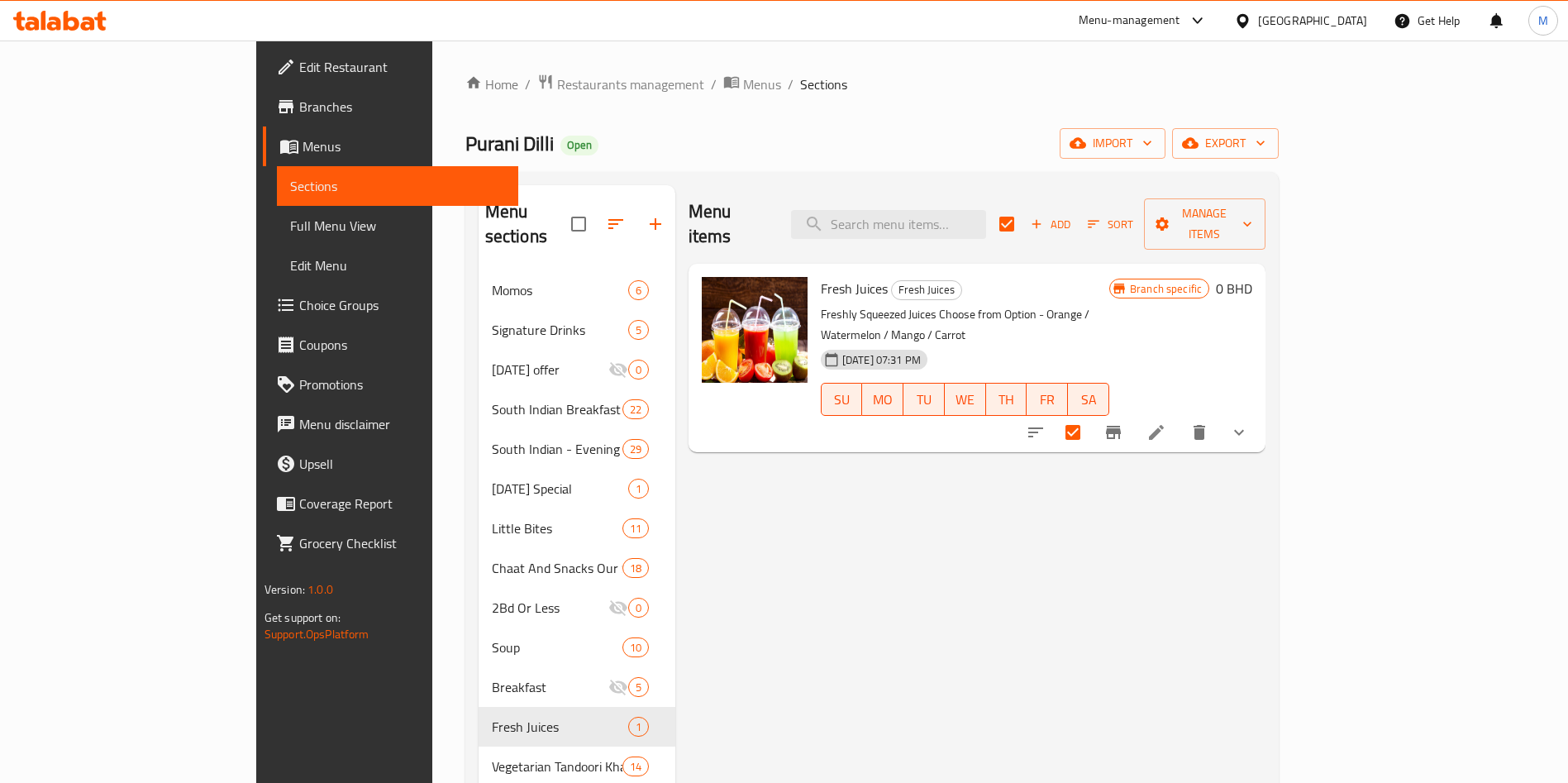
click at [1265, 199] on div "Add Sort Manage items" at bounding box center [1132, 224] width 266 height 51
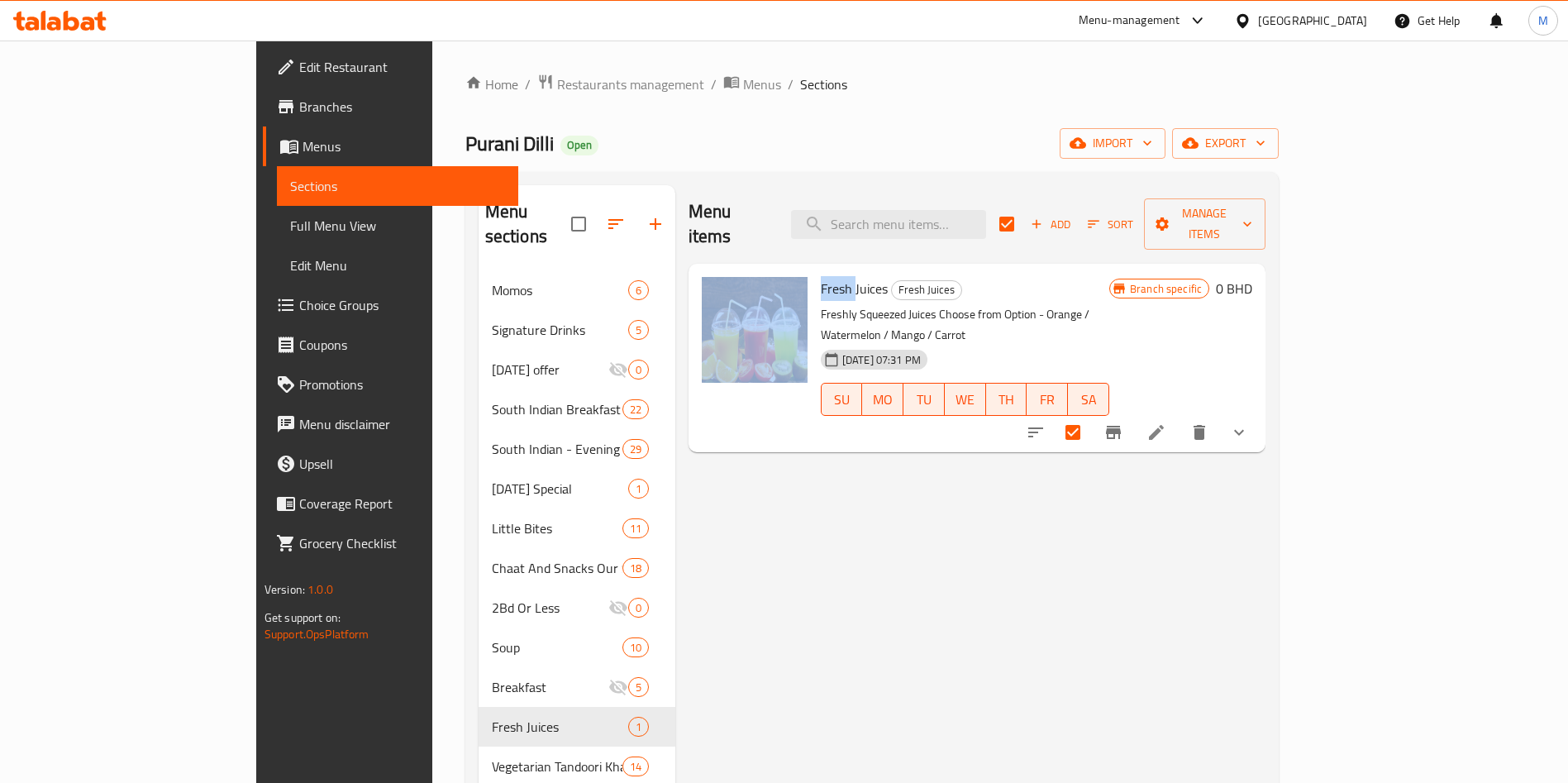
click at [1265, 199] on div "Add Sort Manage items" at bounding box center [1132, 224] width 266 height 51
click at [1252, 209] on span "Manage items" at bounding box center [1204, 224] width 95 height 42
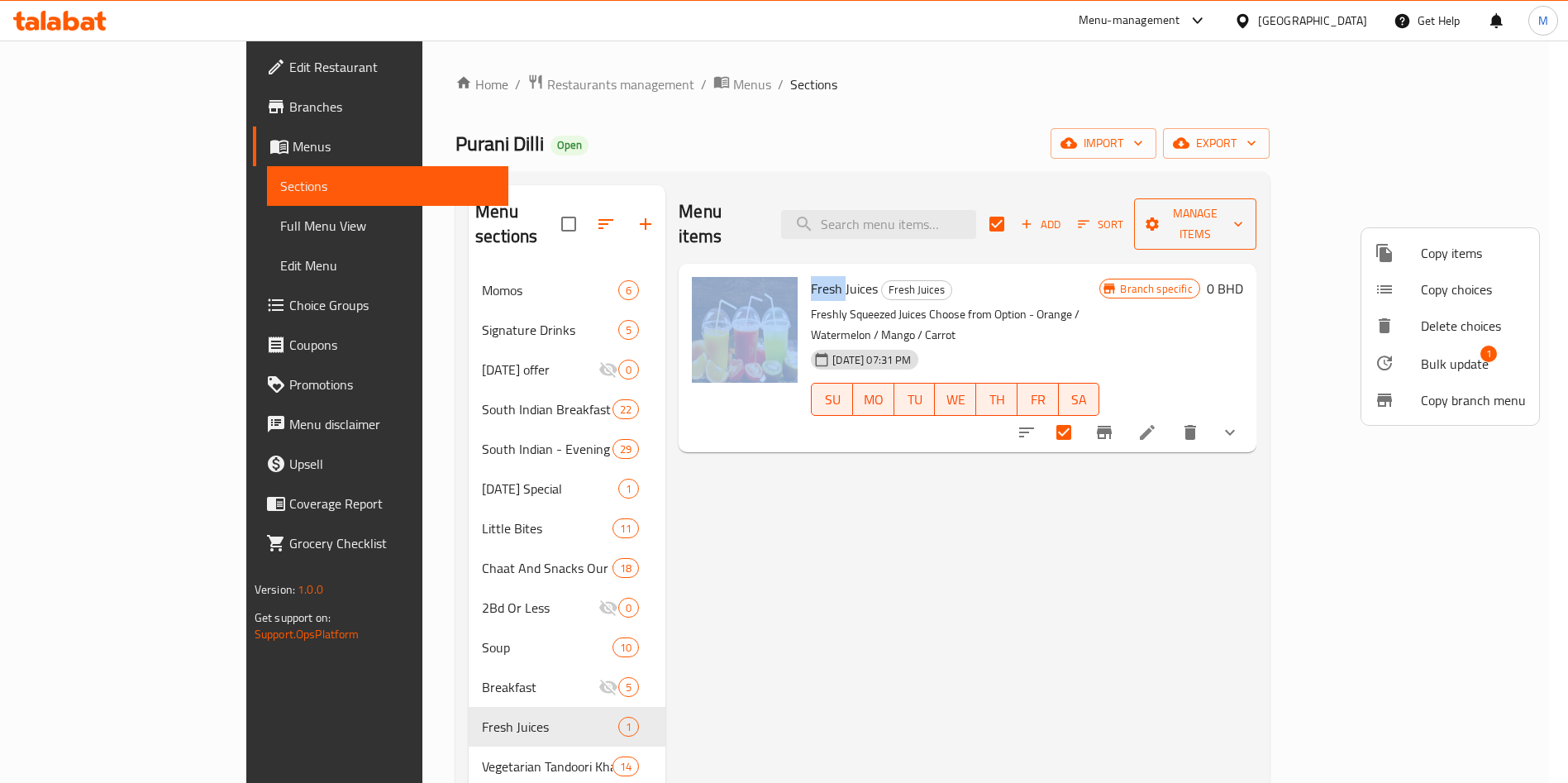
click at [1453, 209] on div at bounding box center [784, 391] width 1568 height 783
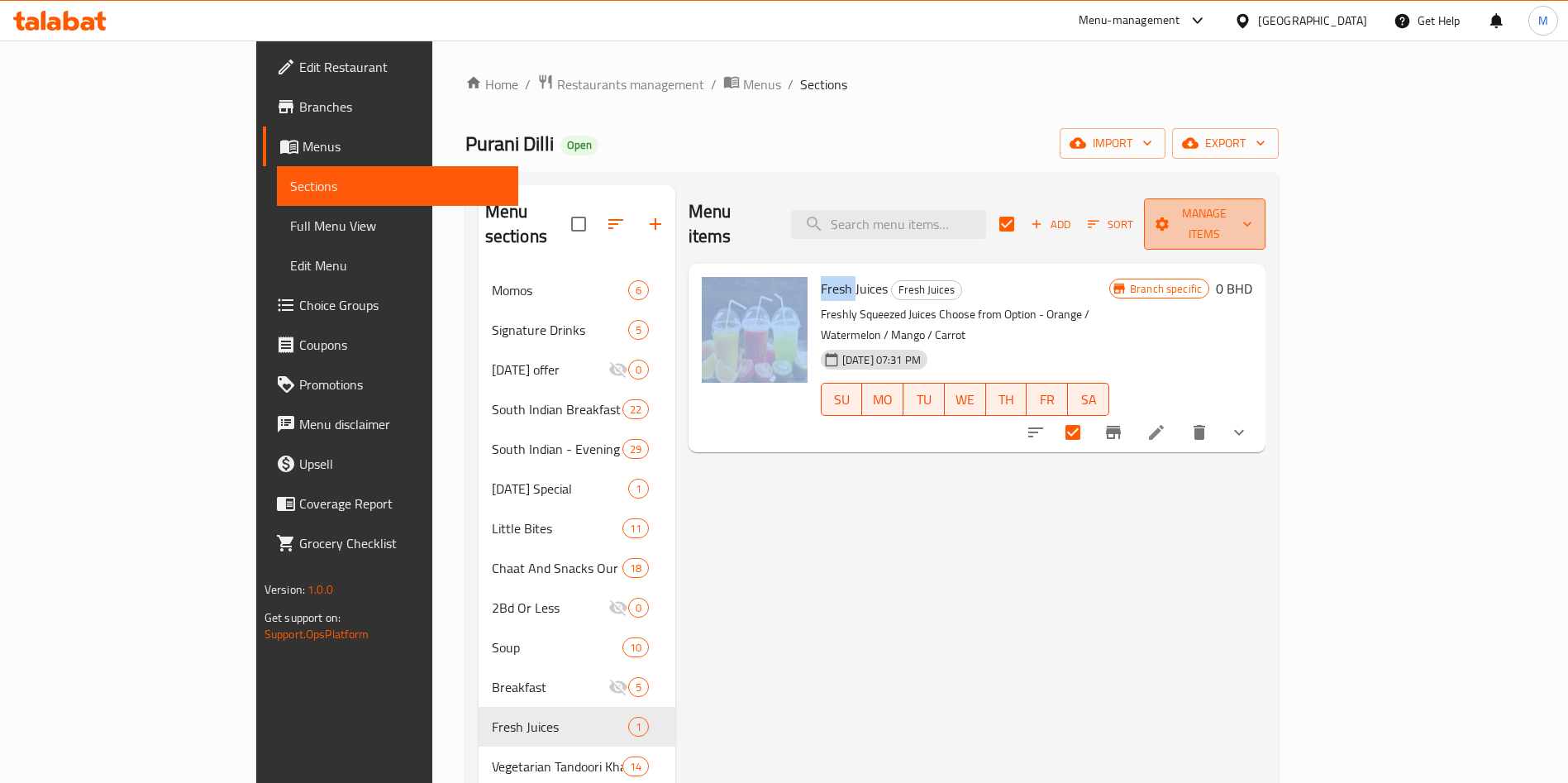
click at [1252, 210] on span "Manage items" at bounding box center [1204, 224] width 95 height 42
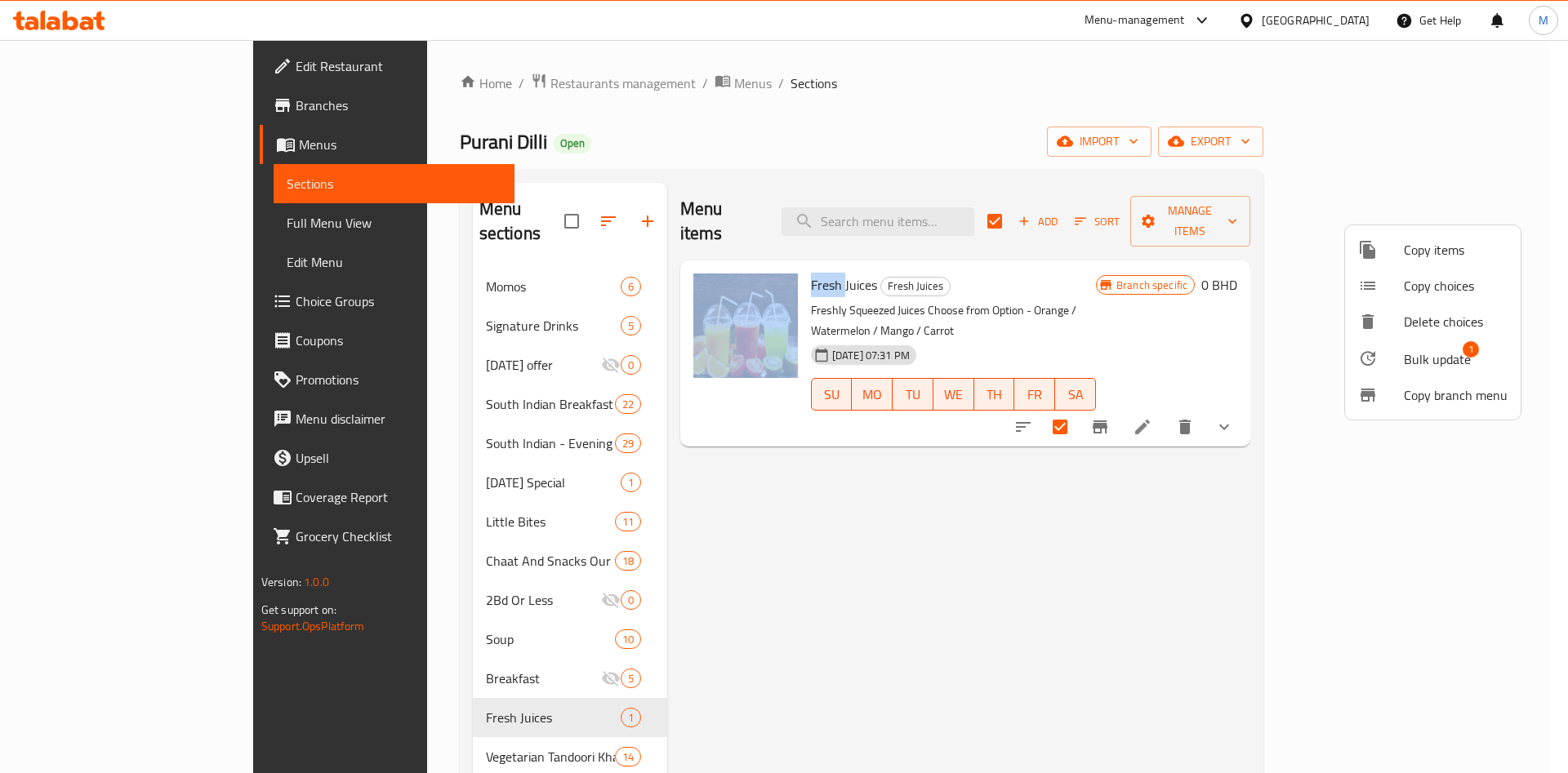
click at [1433, 357] on span "Bulk update" at bounding box center [1437, 359] width 67 height 19
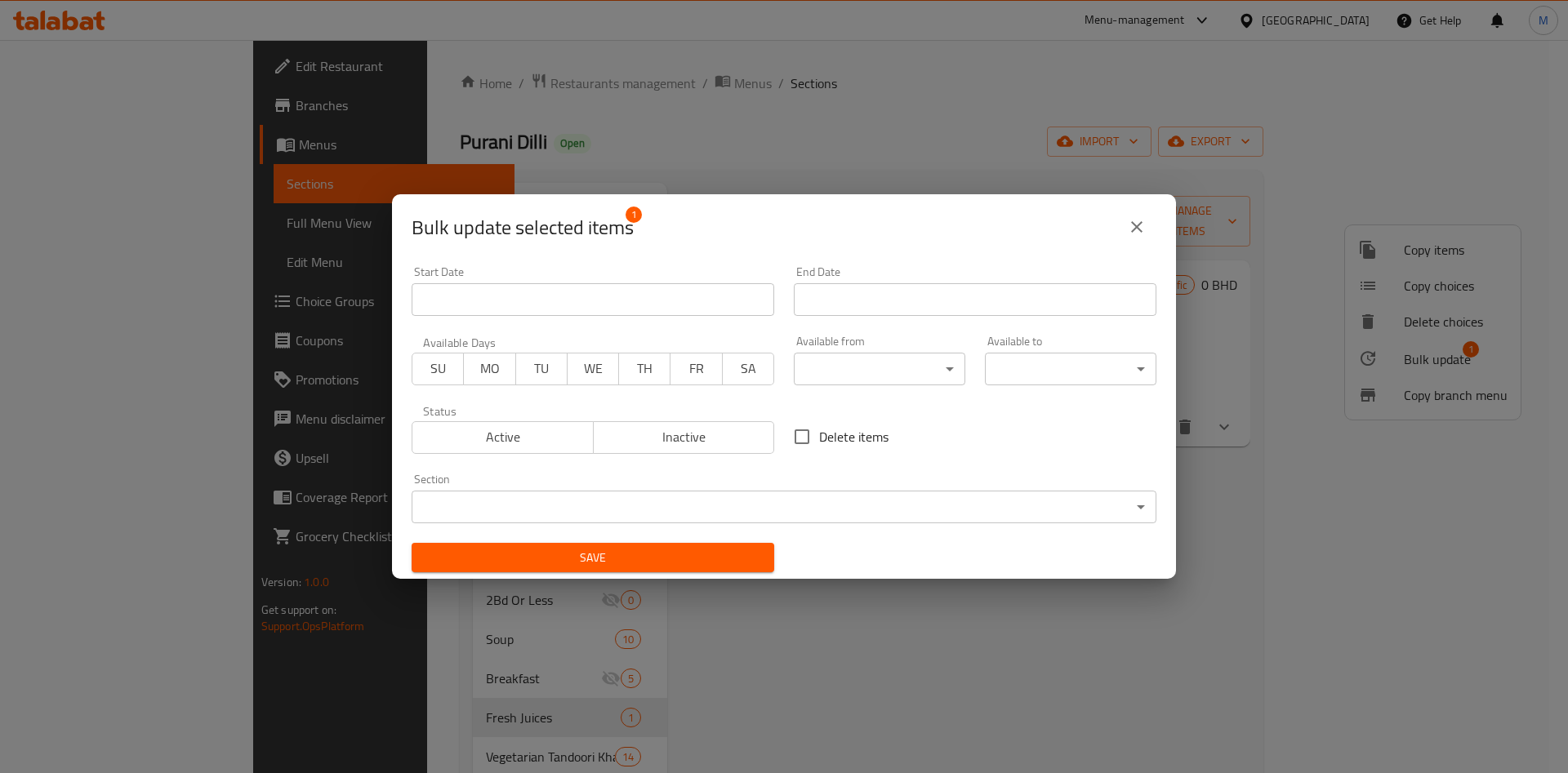
click at [839, 350] on div "Available from ​ ​" at bounding box center [879, 360] width 172 height 50
click at [841, 364] on body "​ Menu-management Bahrain Get Help M Edit Restaurant Branches Menus Sections Fu…" at bounding box center [784, 406] width 1568 height 733
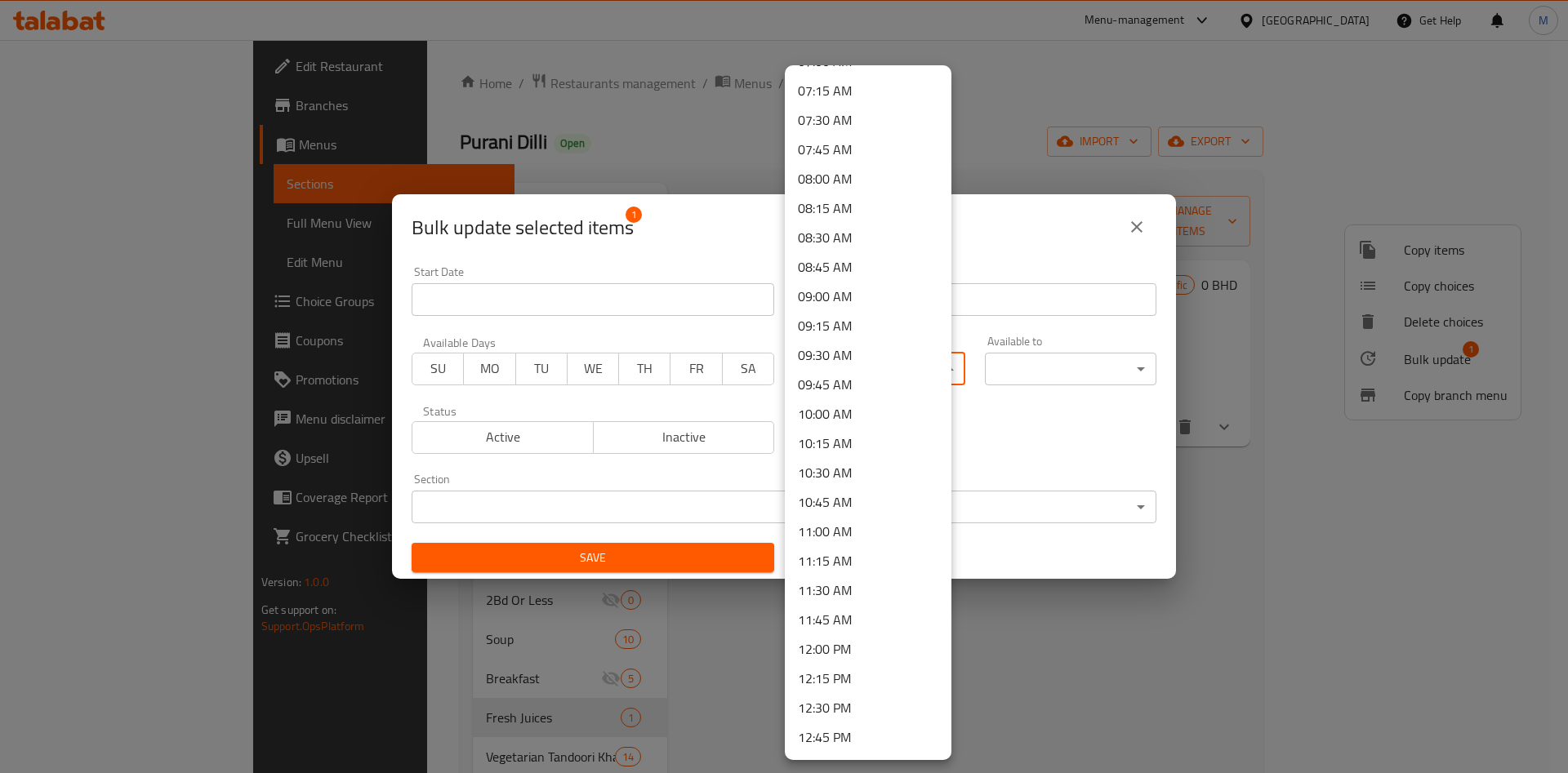
scroll to position [857, 0]
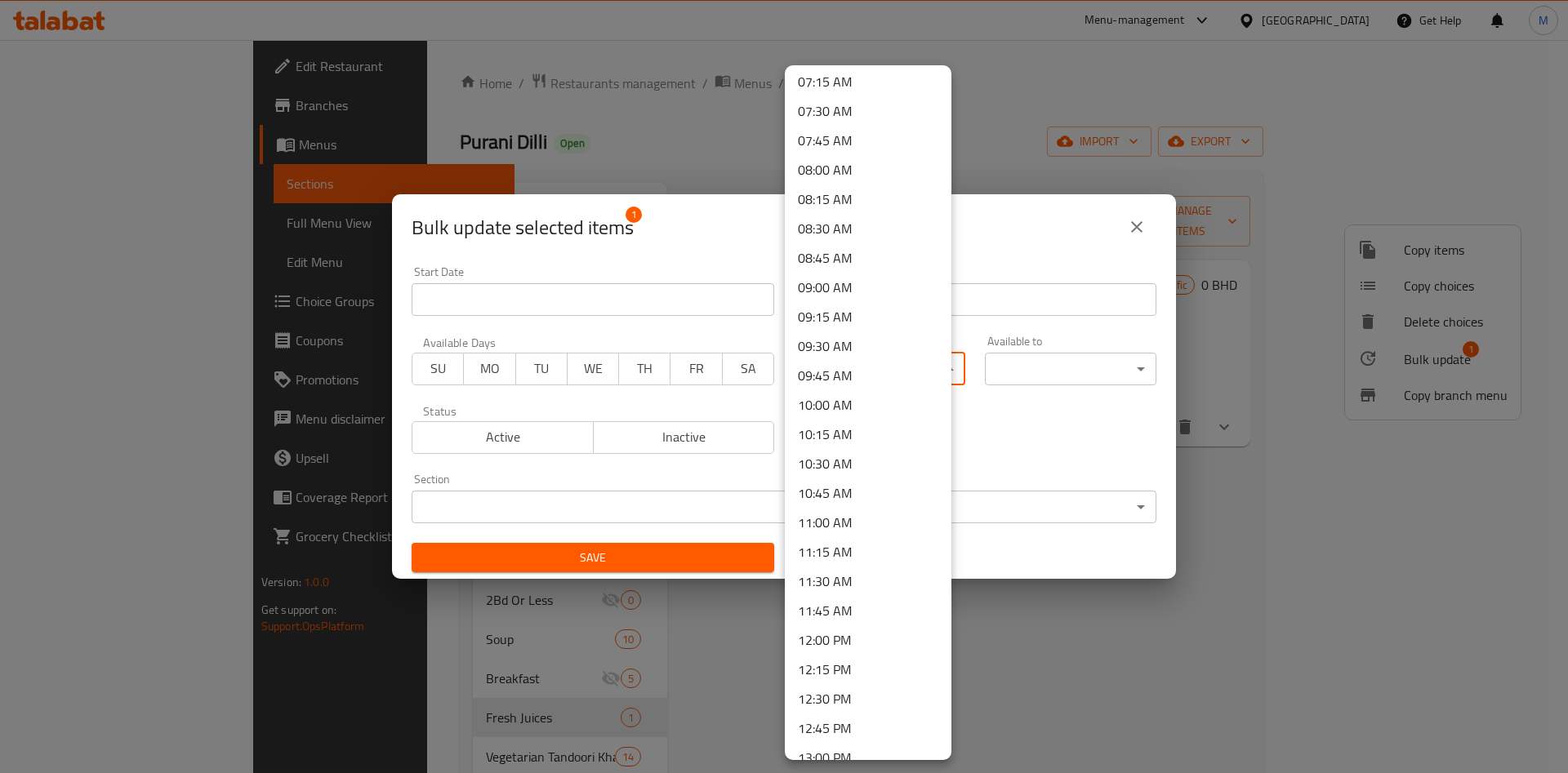
click at [832, 413] on li "10:00 AM" at bounding box center [868, 405] width 166 height 29
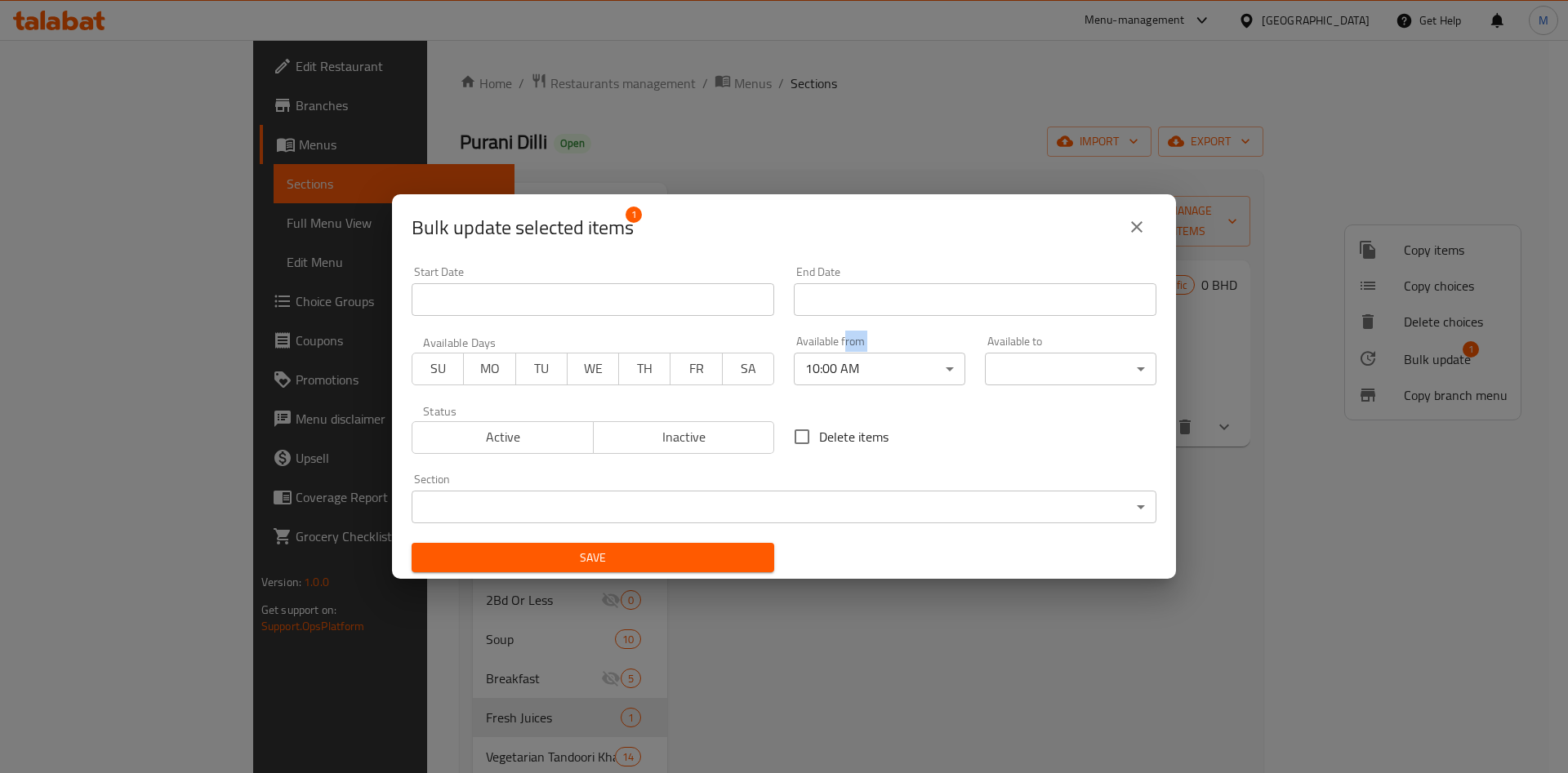
click at [1013, 370] on body "​ Menu-management Bahrain Get Help M Edit Restaurant Branches Menus Sections Fu…" at bounding box center [784, 406] width 1568 height 733
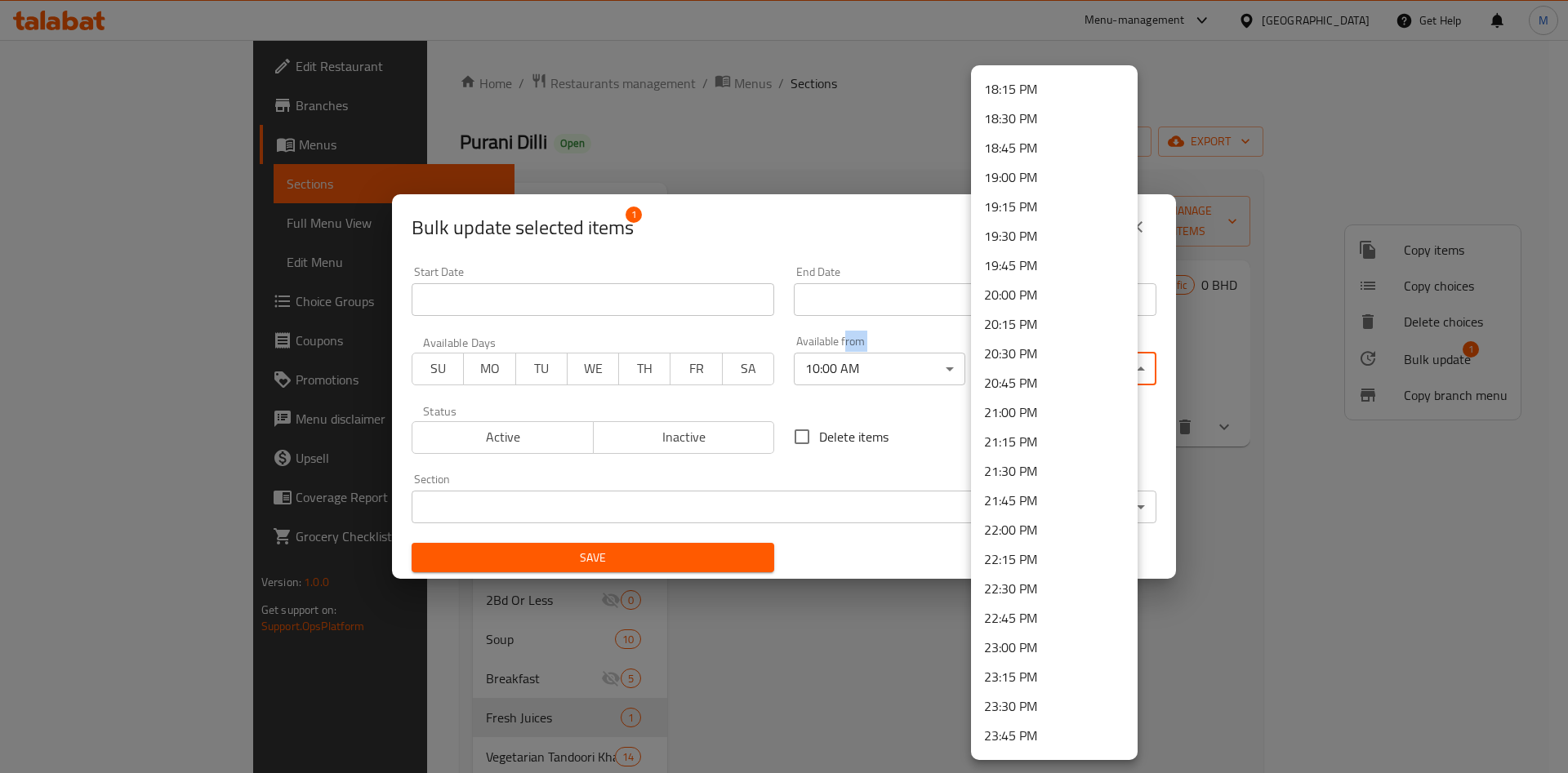
scroll to position [2169, 0]
click at [1029, 709] on li "23:45 PM" at bounding box center [1054, 709] width 166 height 29
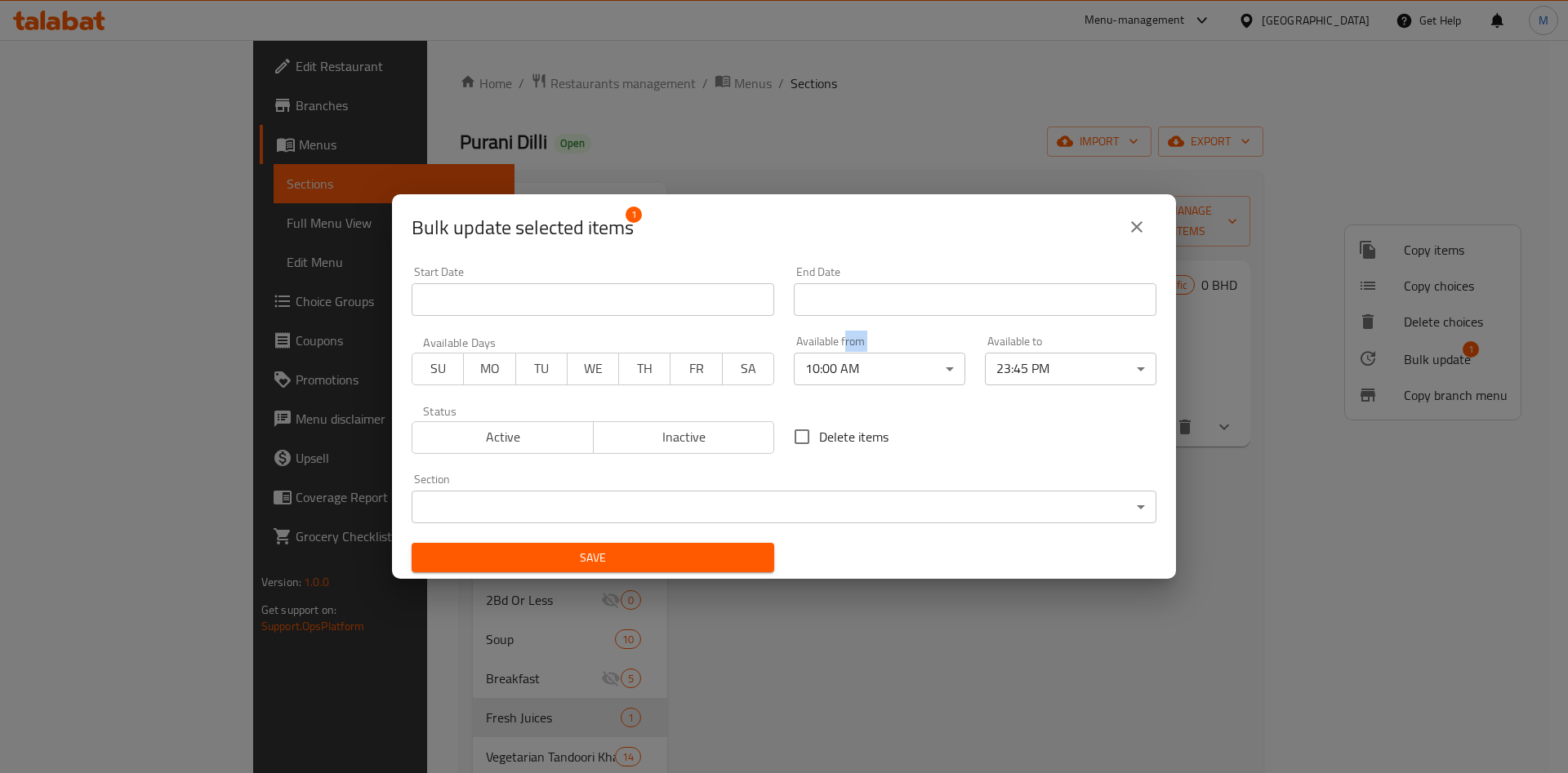
click at [616, 560] on span "Save" at bounding box center [593, 558] width 337 height 20
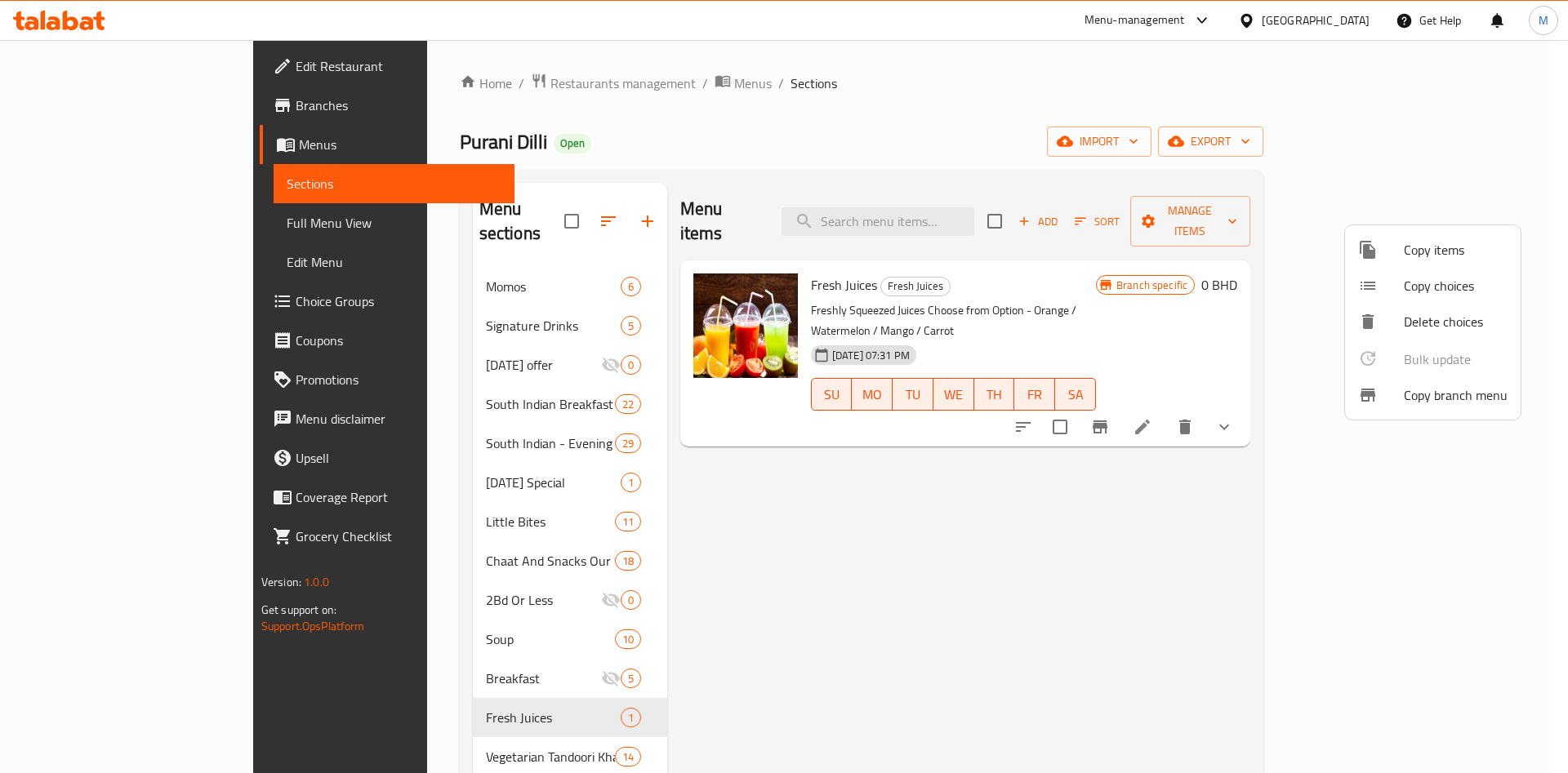
click at [440, 731] on div at bounding box center [784, 386] width 1568 height 773
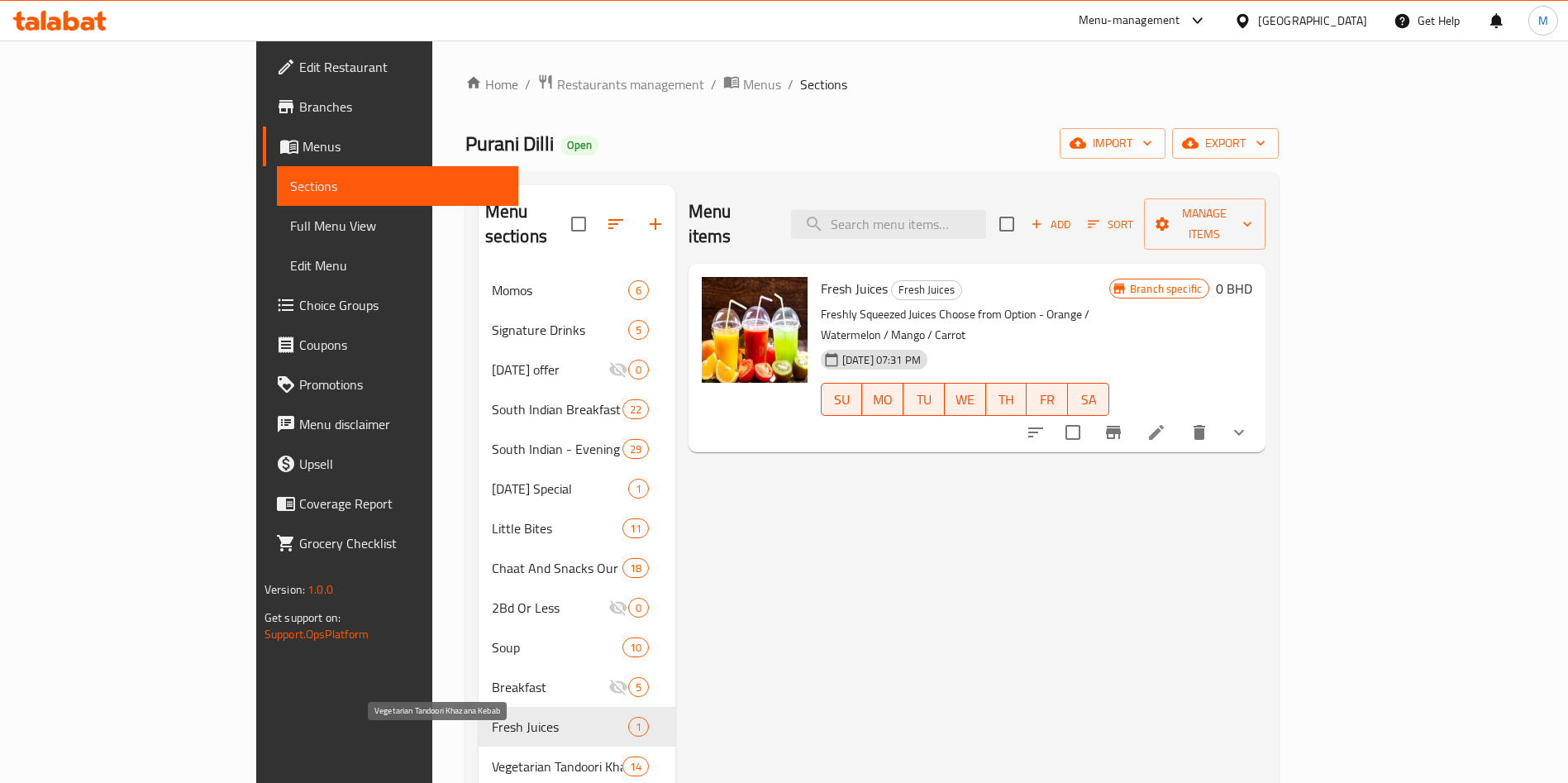
click at [492, 756] on span "Vegetarian Tandoori Khazana Kebab" at bounding box center [556, 765] width 130 height 19
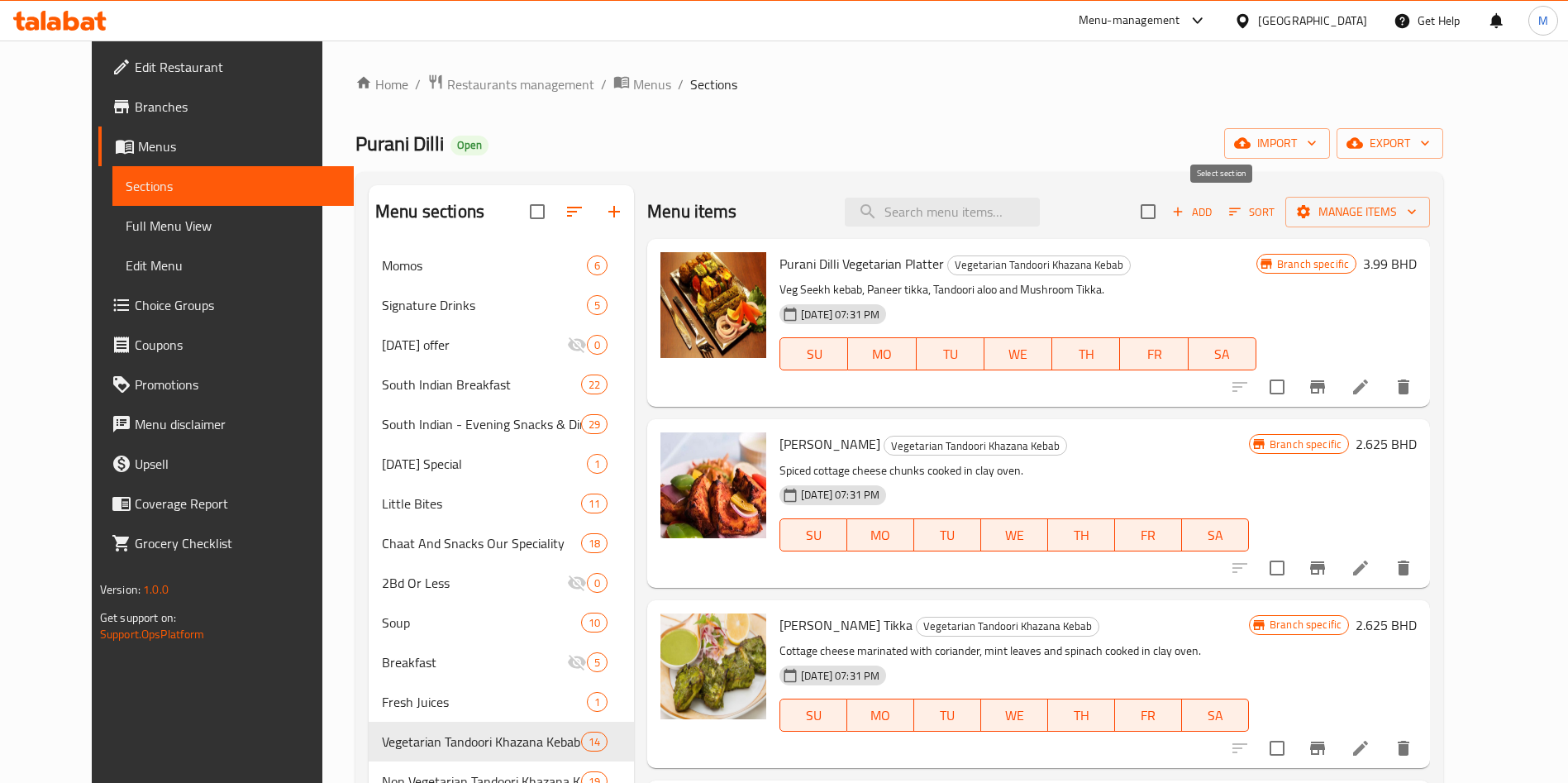
click at [1165, 203] on input "checkbox" at bounding box center [1149, 212] width 35 height 35
click at [1401, 213] on span "Manage items" at bounding box center [1357, 212] width 118 height 20
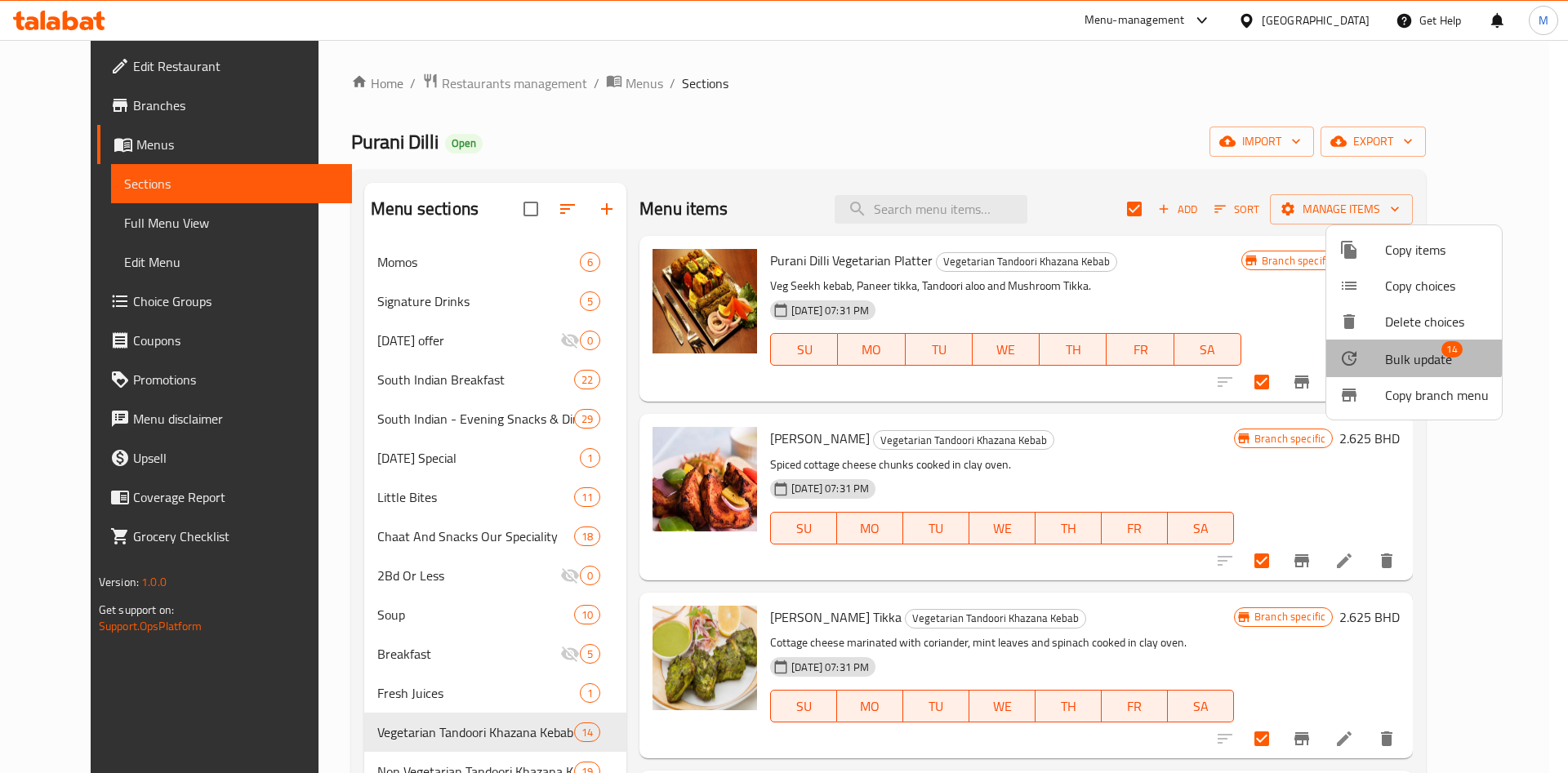
click at [1403, 350] on span "Bulk update" at bounding box center [1418, 359] width 67 height 19
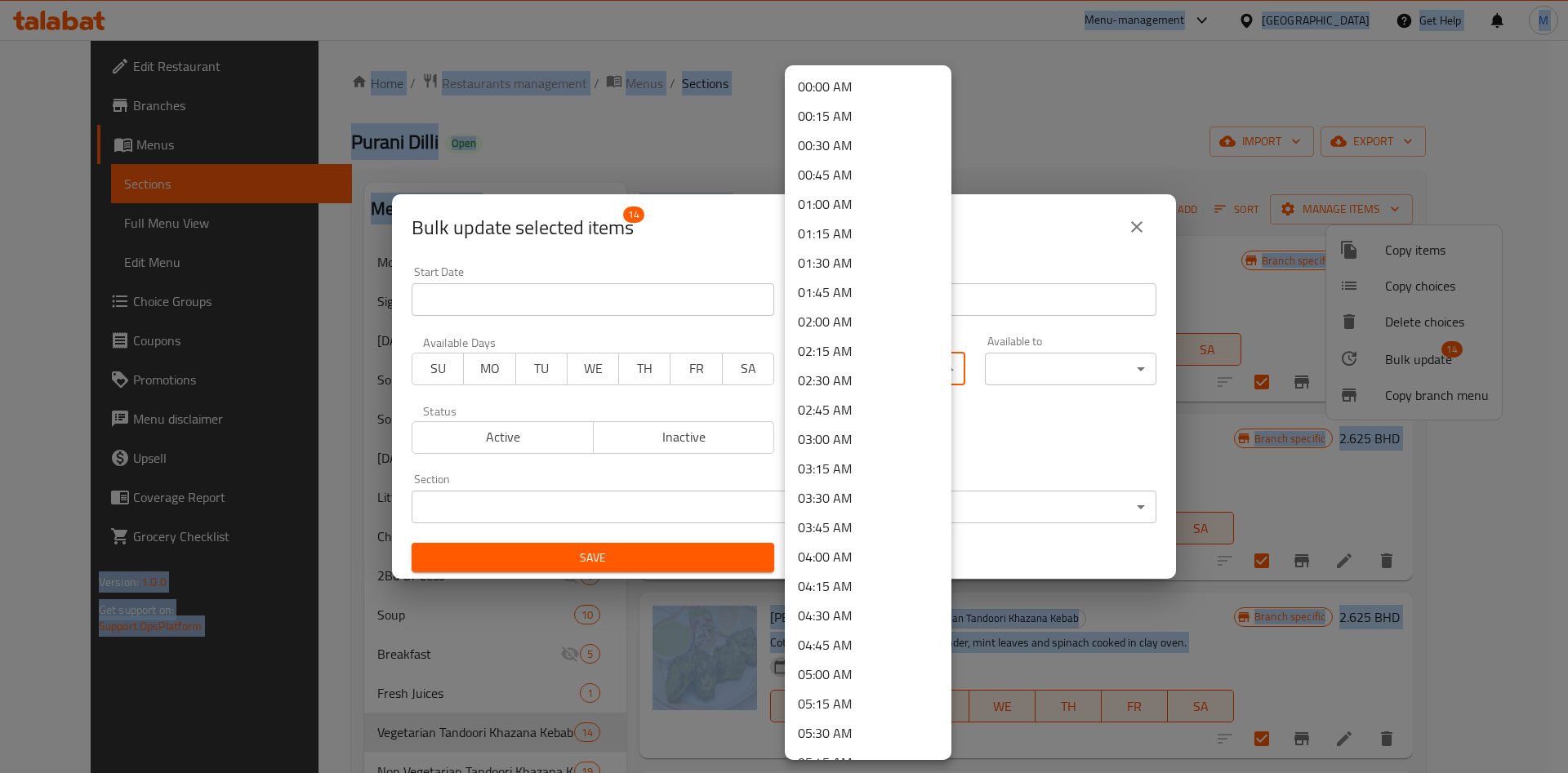
click at [785, 373] on body "​ Menu-management Bahrain Get Help M Edit Restaurant Branches Menus Sections Fu…" at bounding box center [784, 406] width 1568 height 733
click at [826, 398] on li "10:00 AM" at bounding box center [868, 405] width 166 height 29
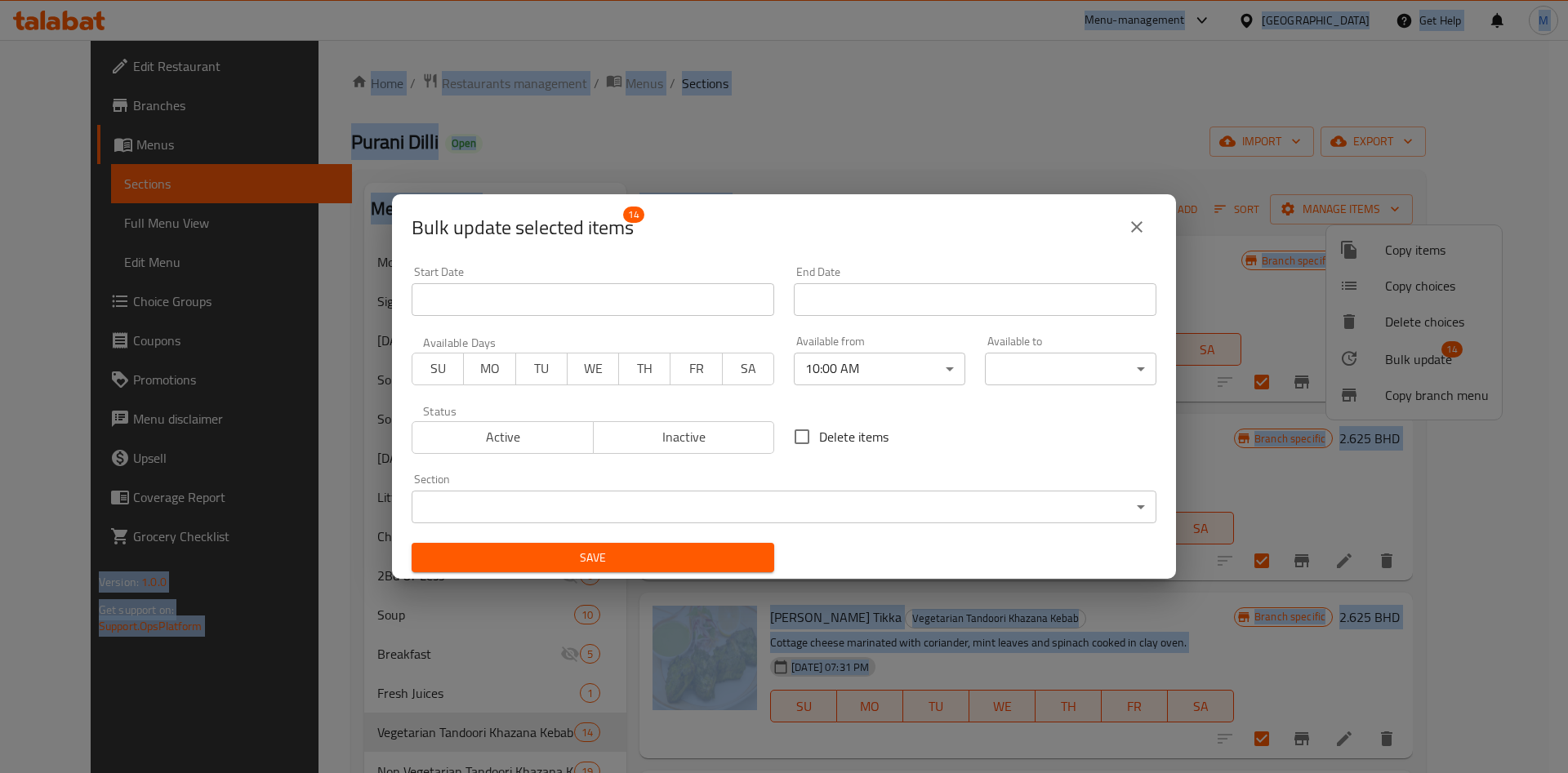
click at [1002, 360] on body "​ Menu-management Bahrain Get Help M Edit Restaurant Branches Menus Sections Fu…" at bounding box center [784, 406] width 1568 height 733
click at [1004, 360] on body "​ Menu-management Bahrain Get Help M Edit Restaurant Branches Menus Sections Fu…" at bounding box center [784, 406] width 1568 height 733
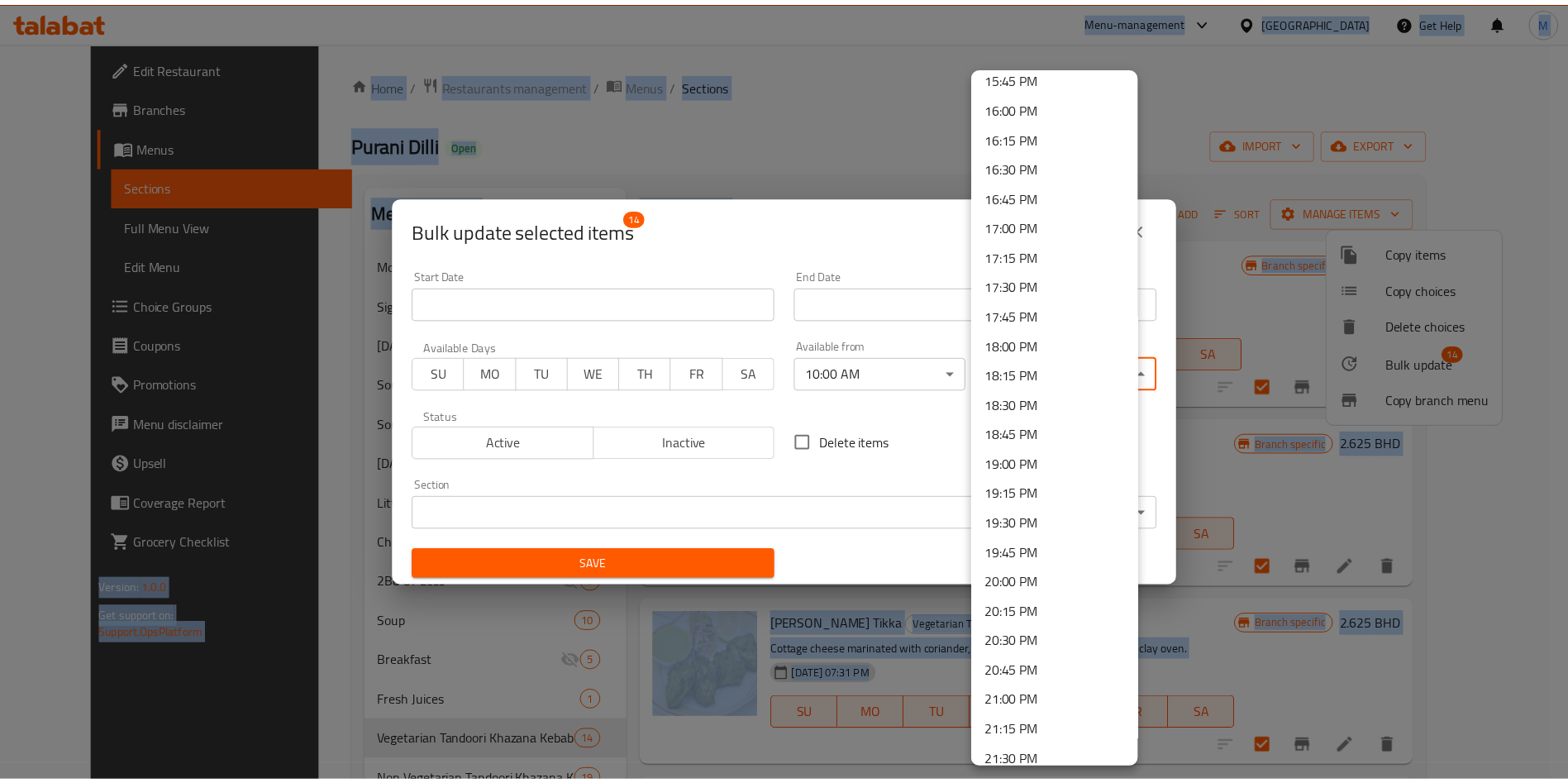
scroll to position [2197, 0]
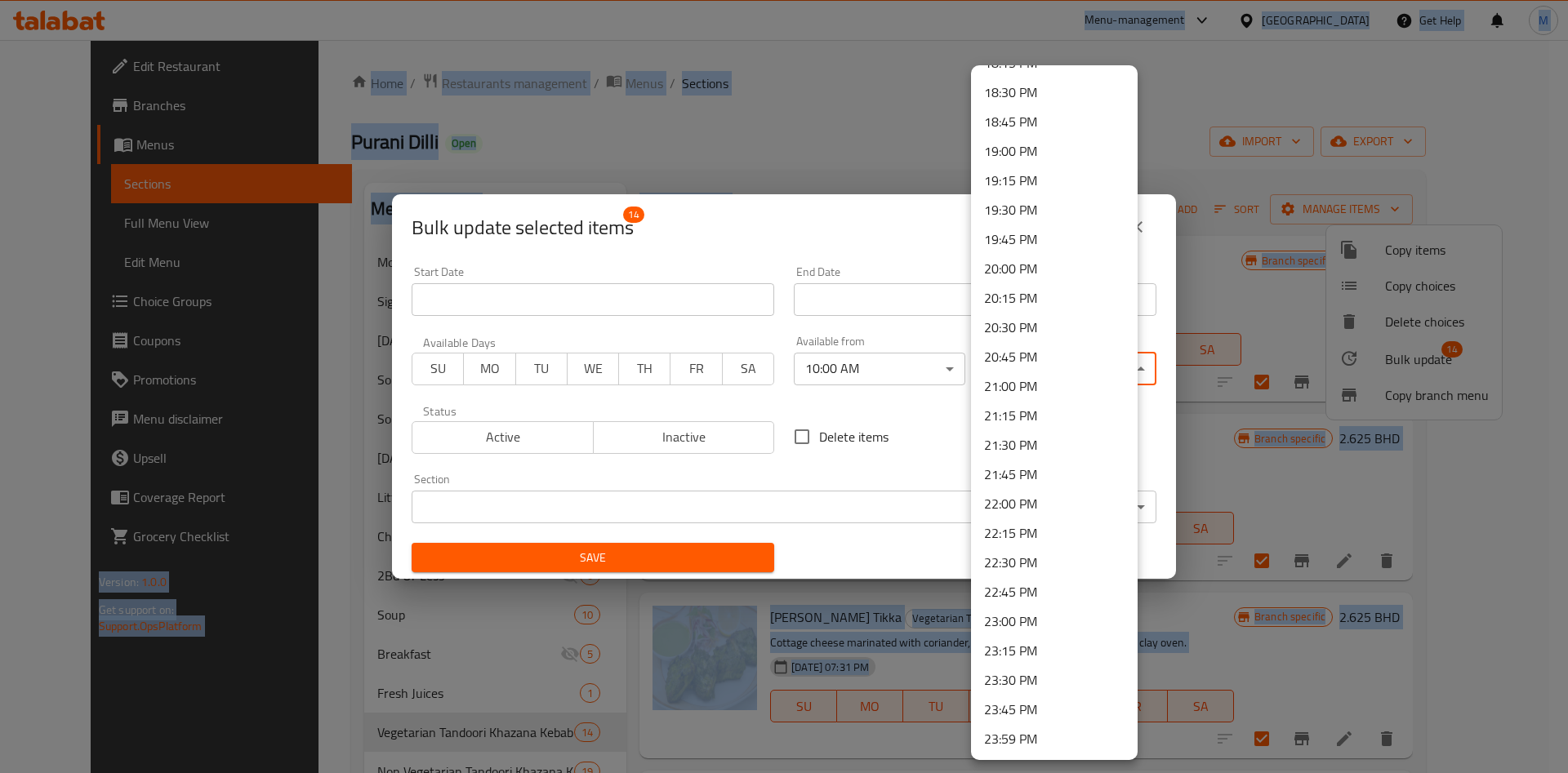
click at [1027, 698] on li "23:45 PM" at bounding box center [1054, 709] width 166 height 29
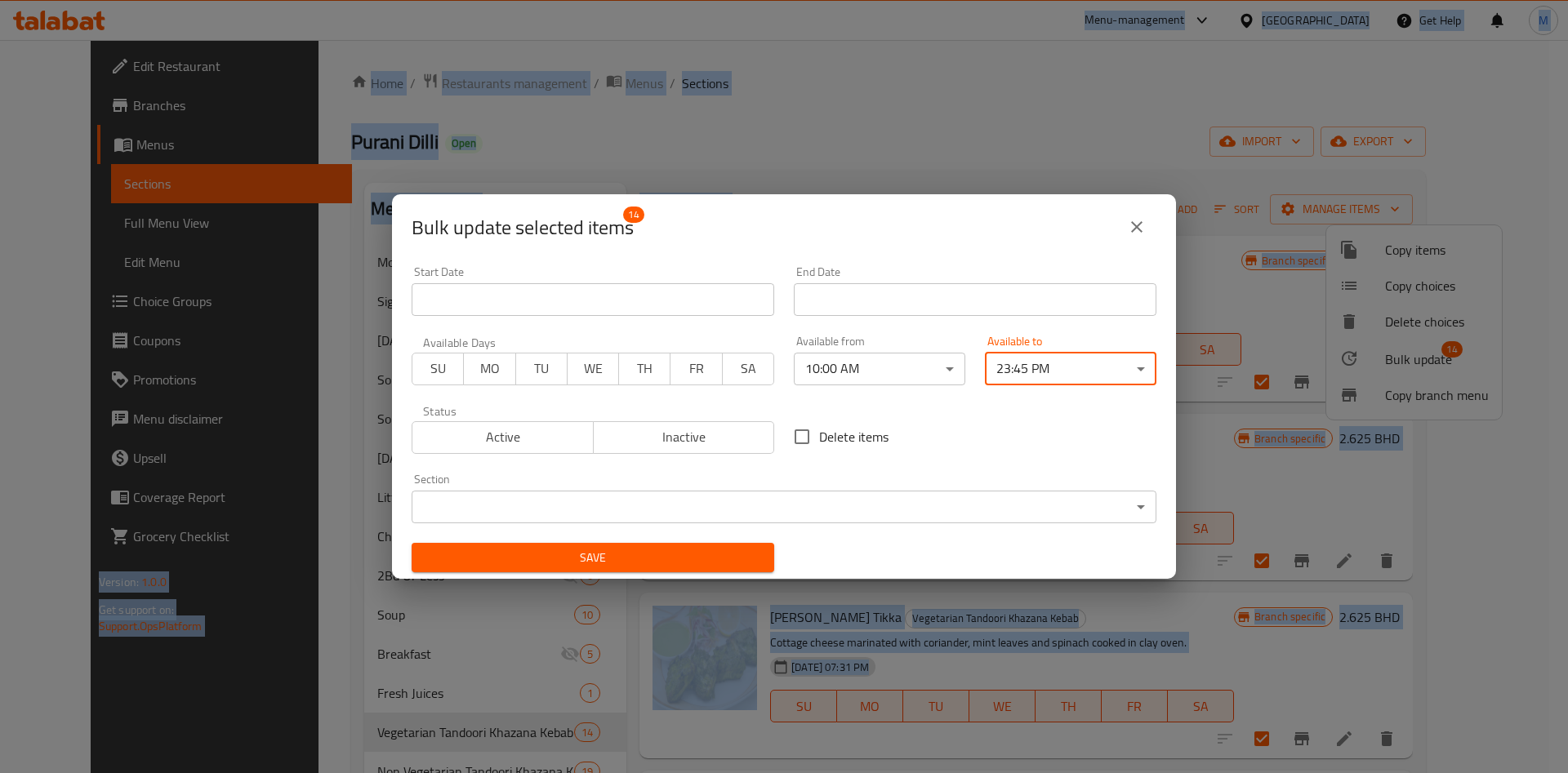
click at [696, 550] on span "Save" at bounding box center [593, 558] width 337 height 20
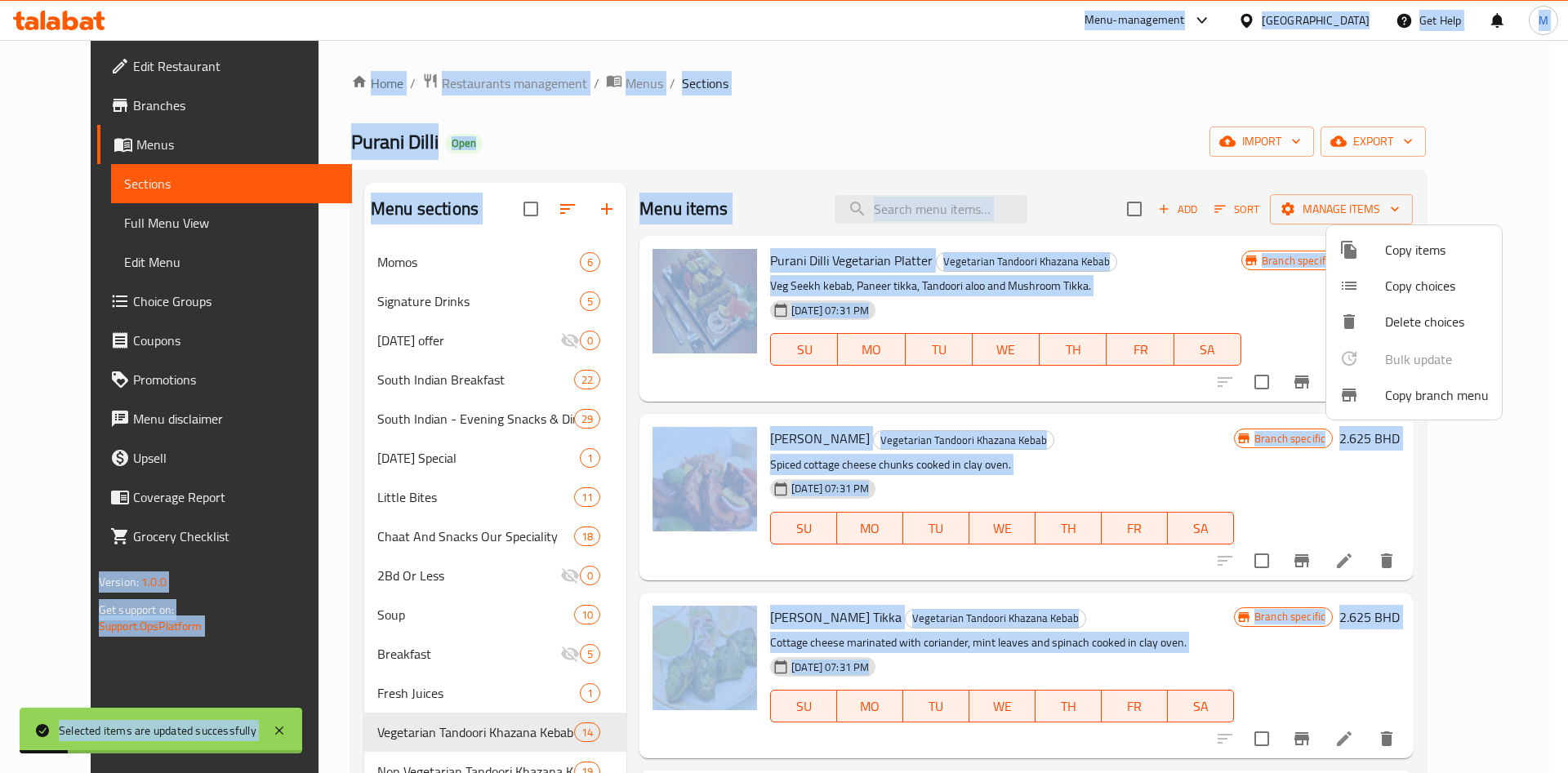
click at [379, 676] on div at bounding box center [784, 386] width 1568 height 773
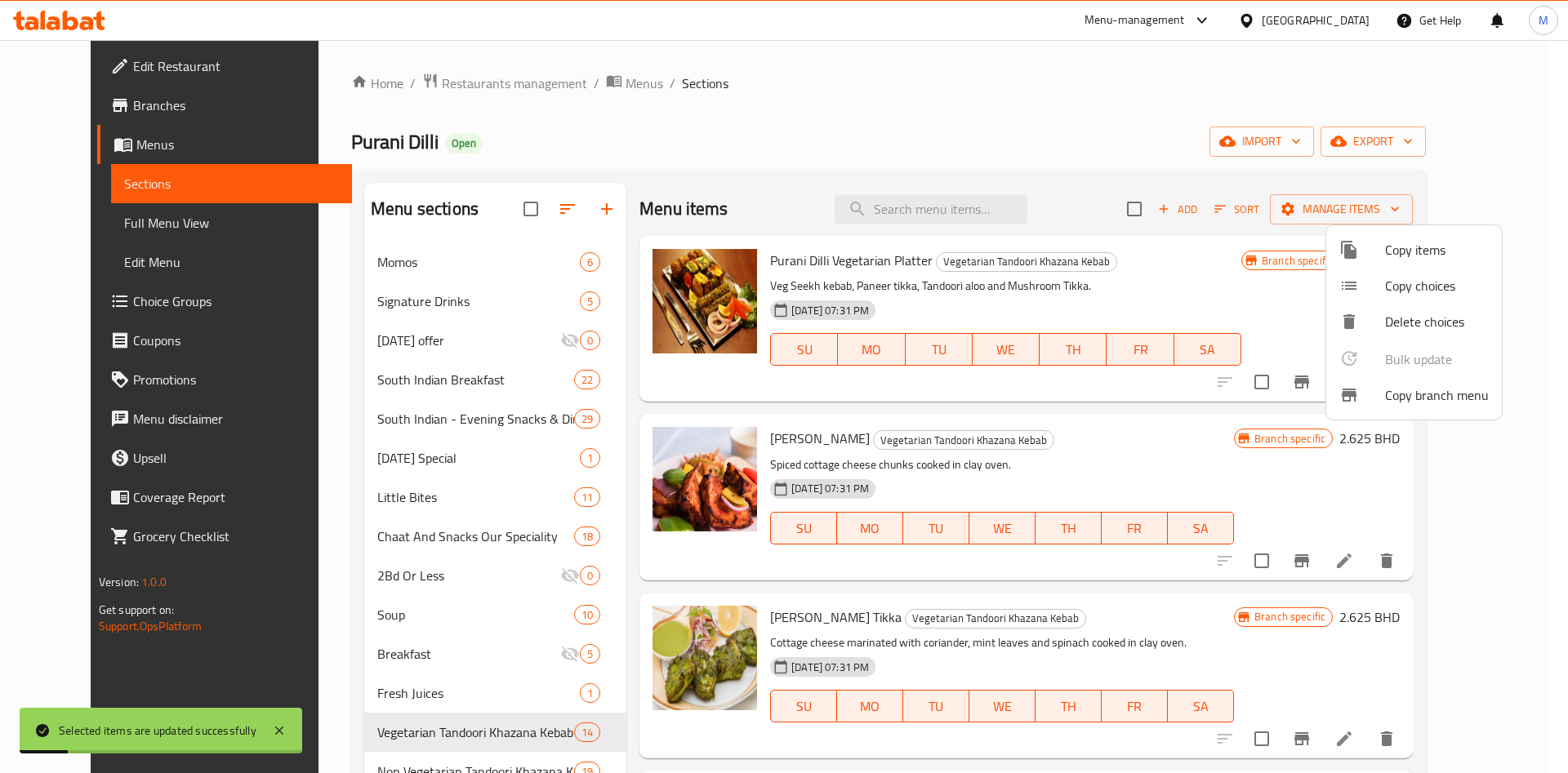
click at [379, 676] on div "Fresh Juices 1" at bounding box center [495, 693] width 262 height 39
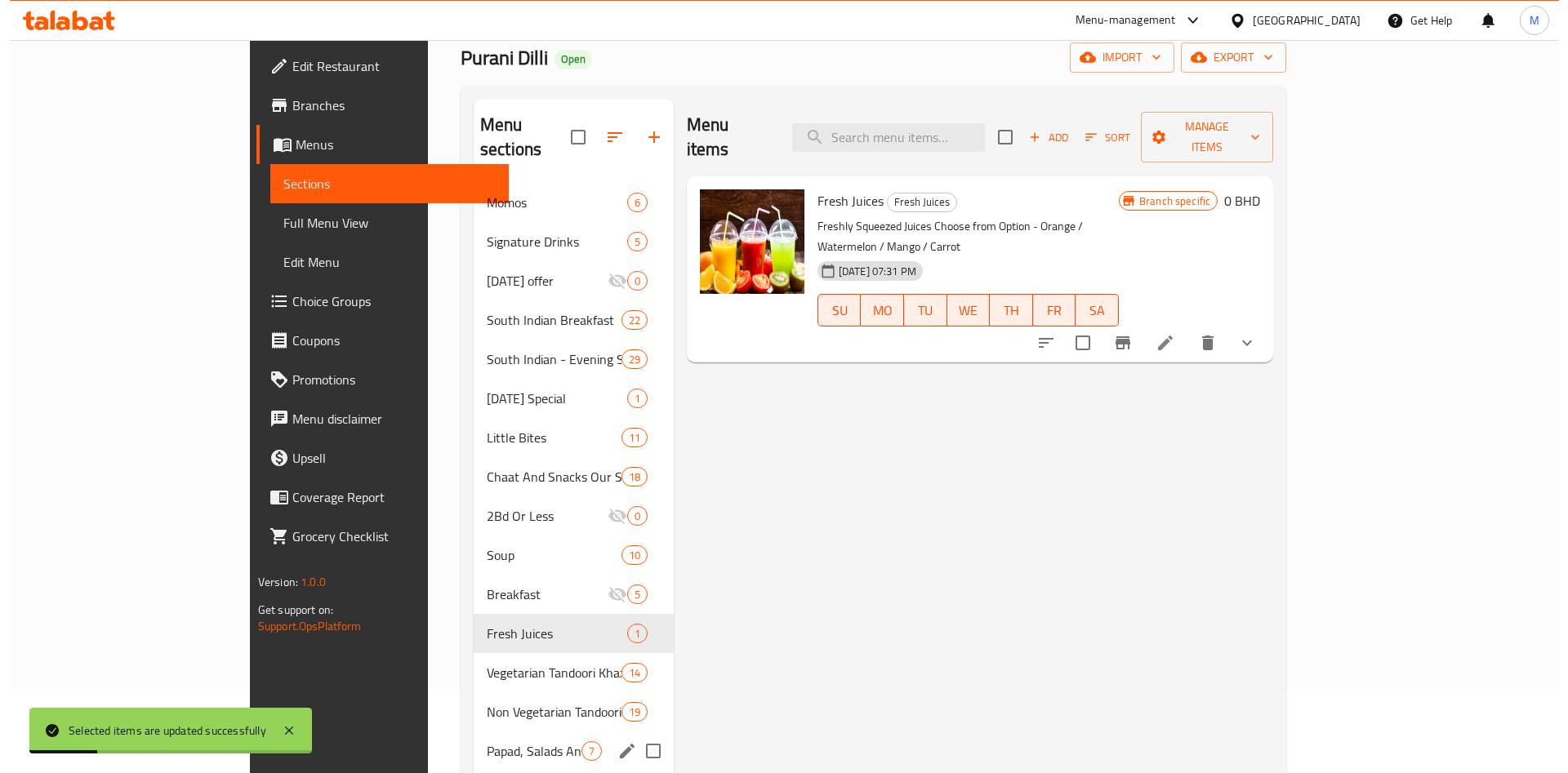
scroll to position [122, 0]
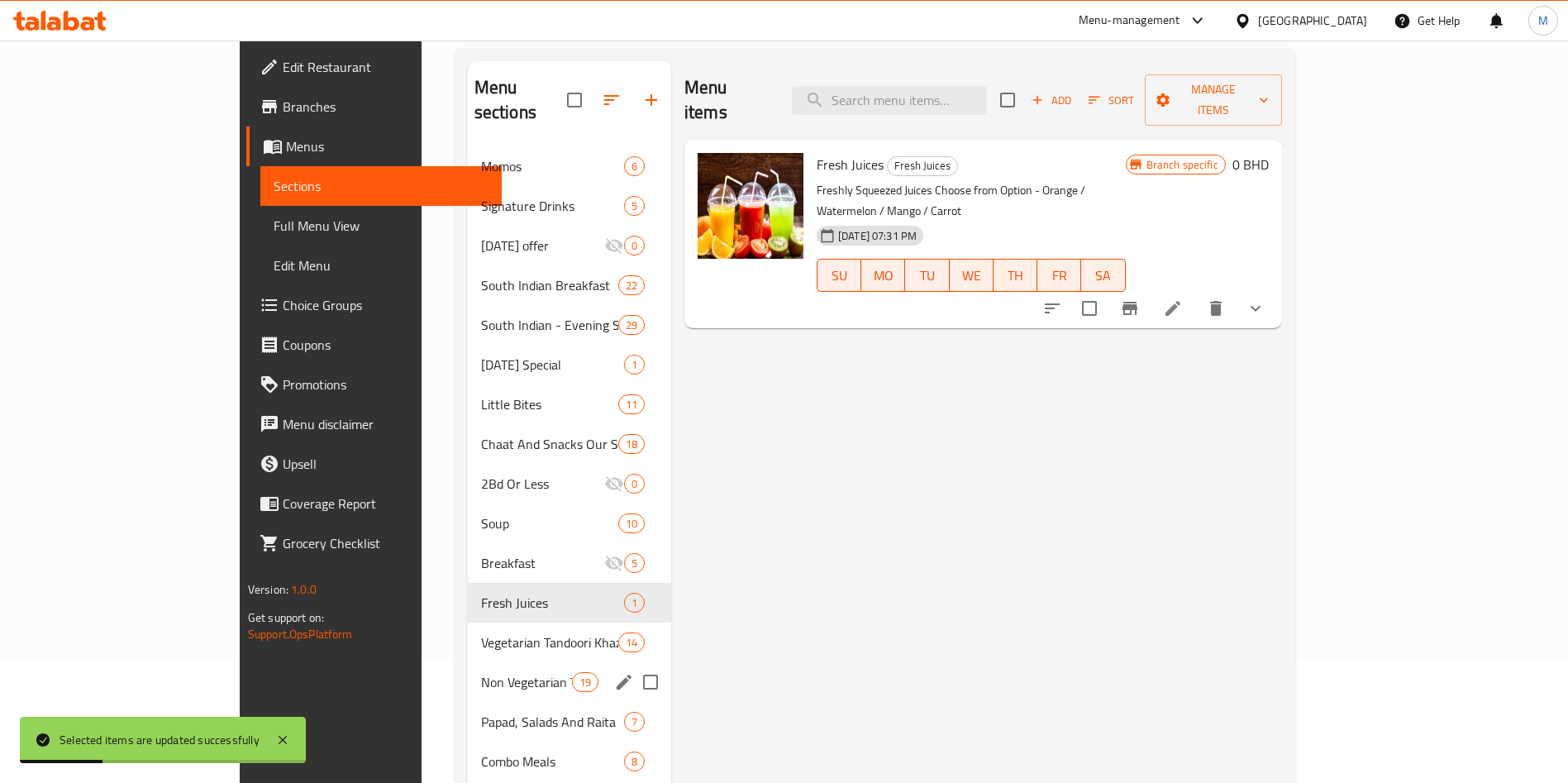
click at [481, 672] on span "Non Vegetarian Tandoori Khazana Kebab" at bounding box center [527, 681] width 91 height 19
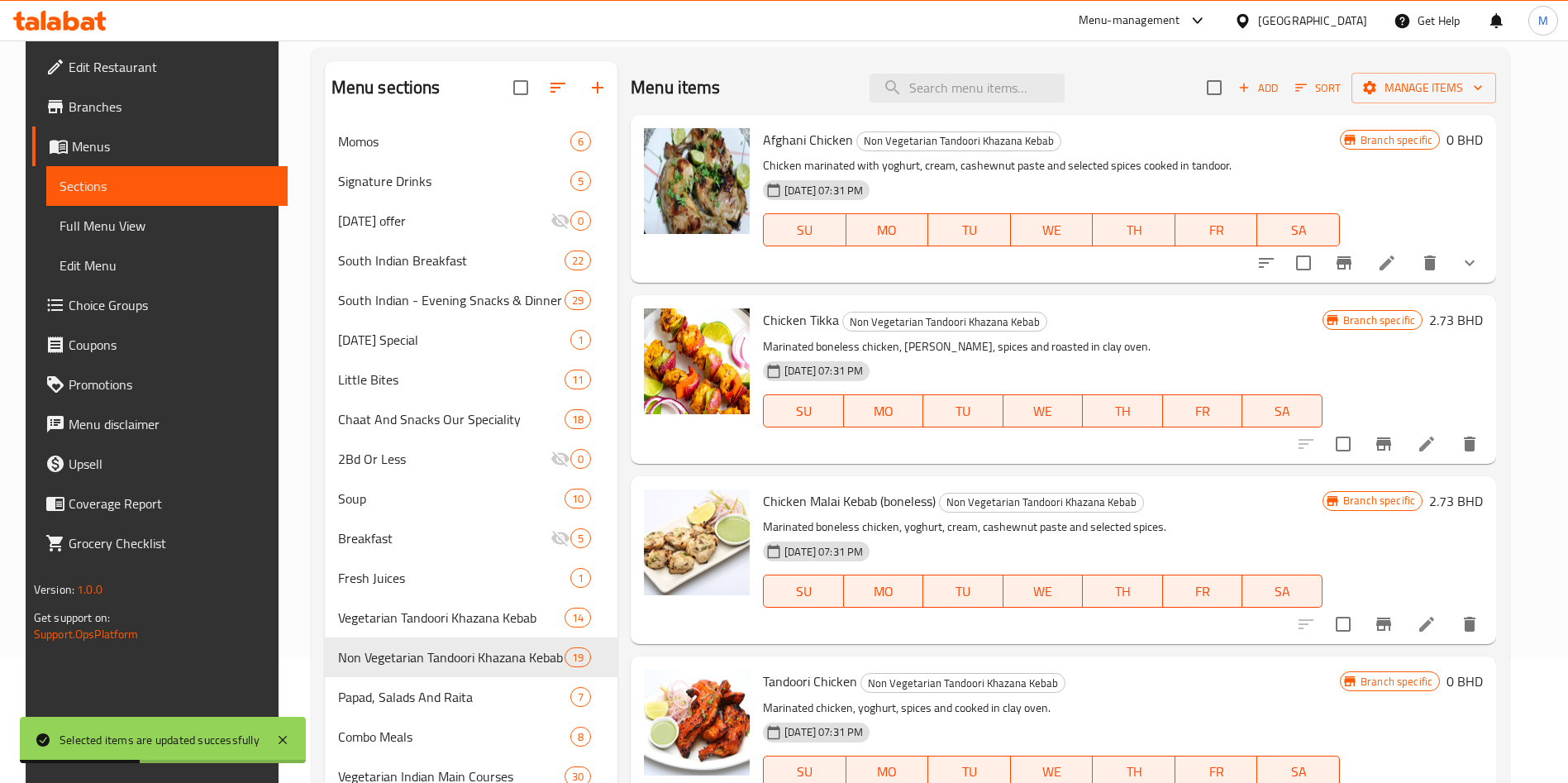
click at [1217, 89] on input "checkbox" at bounding box center [1214, 88] width 35 height 35
click at [1456, 83] on span "Manage items" at bounding box center [1424, 88] width 118 height 20
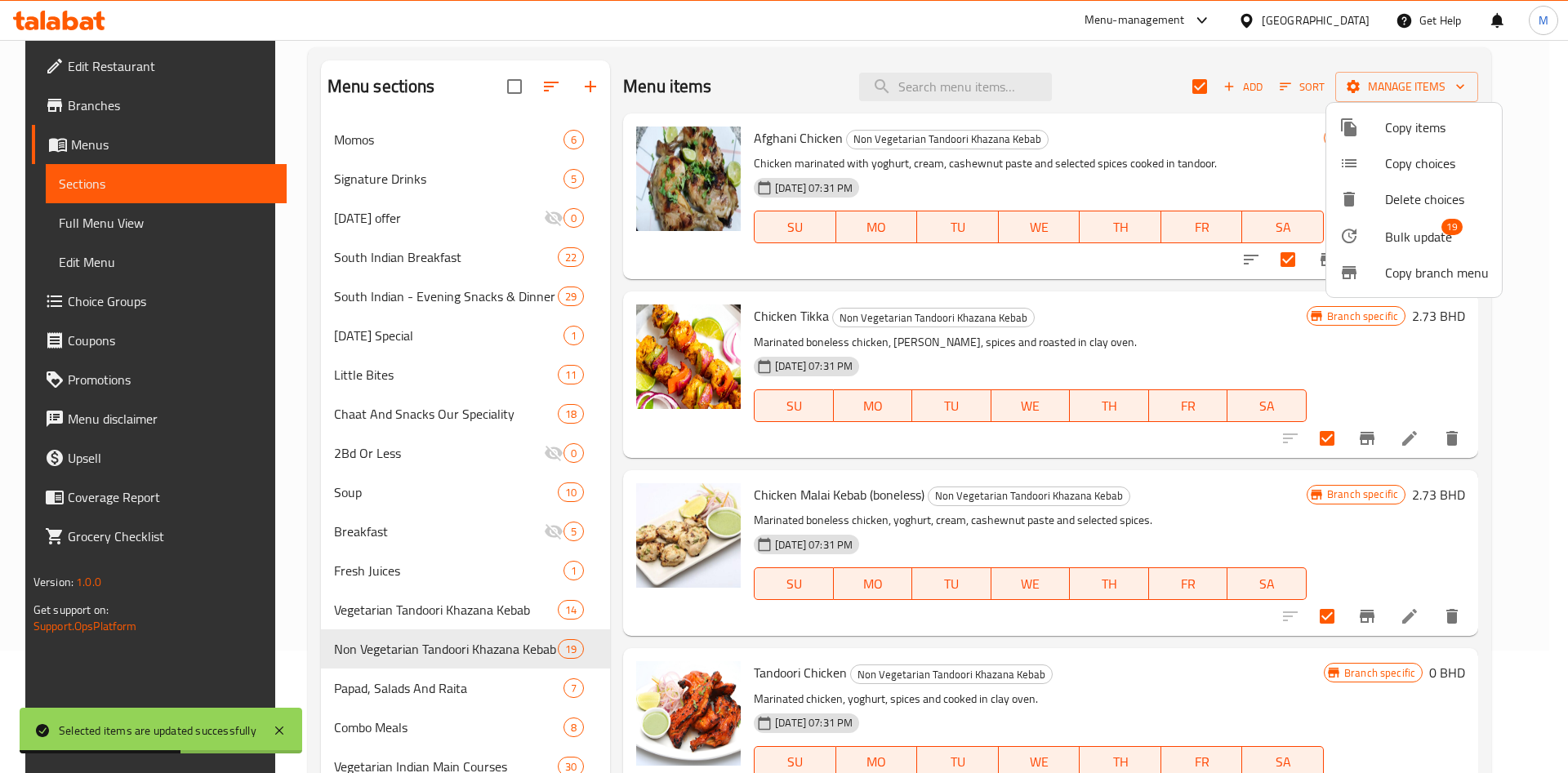
click at [1421, 229] on span "Bulk update" at bounding box center [1418, 236] width 67 height 19
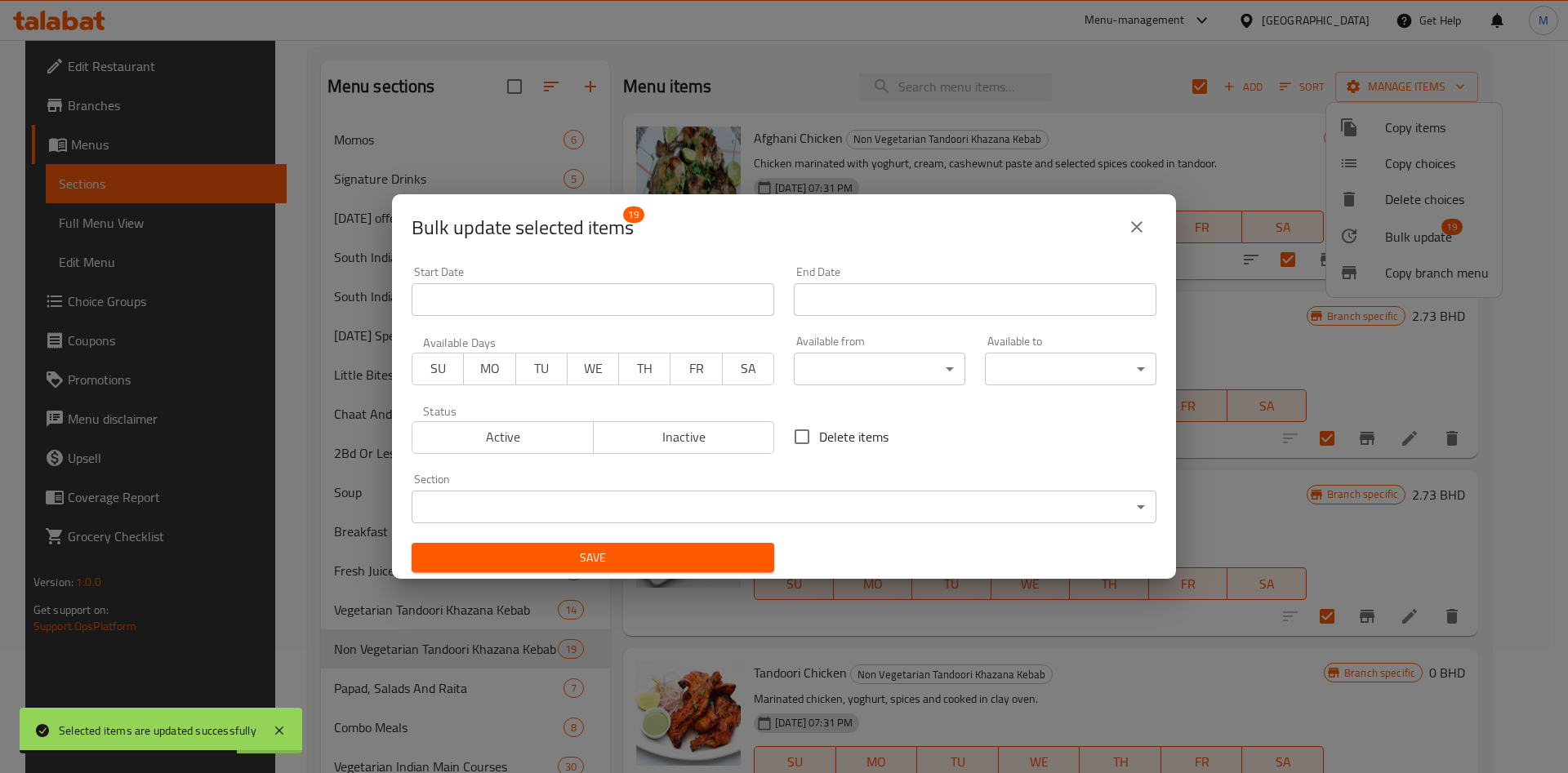
click at [859, 375] on body "Selected items are updated successfully ​ Menu-management Bahrain Get Help M Ed…" at bounding box center [784, 284] width 1568 height 733
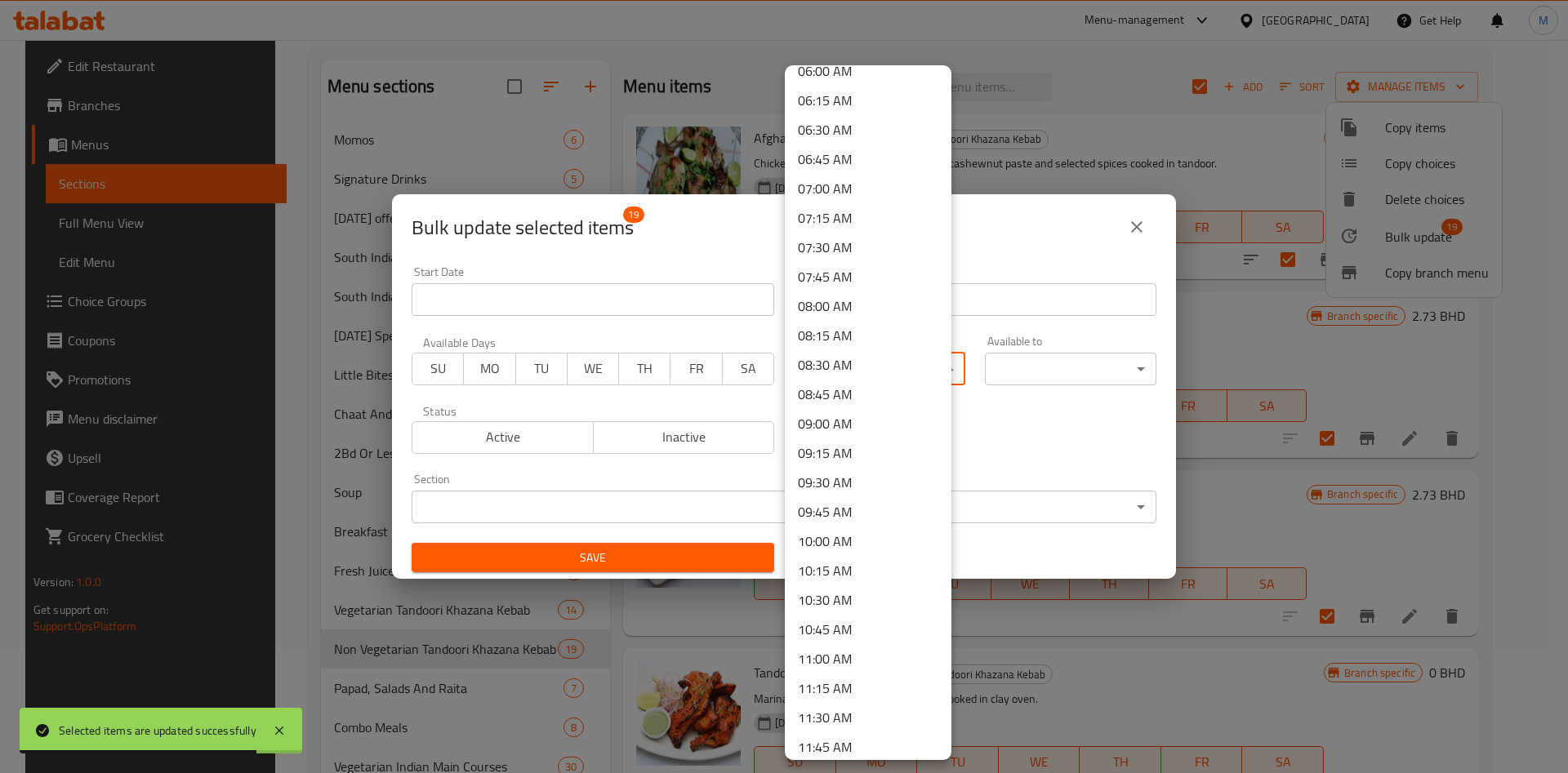
scroll to position [735, 0]
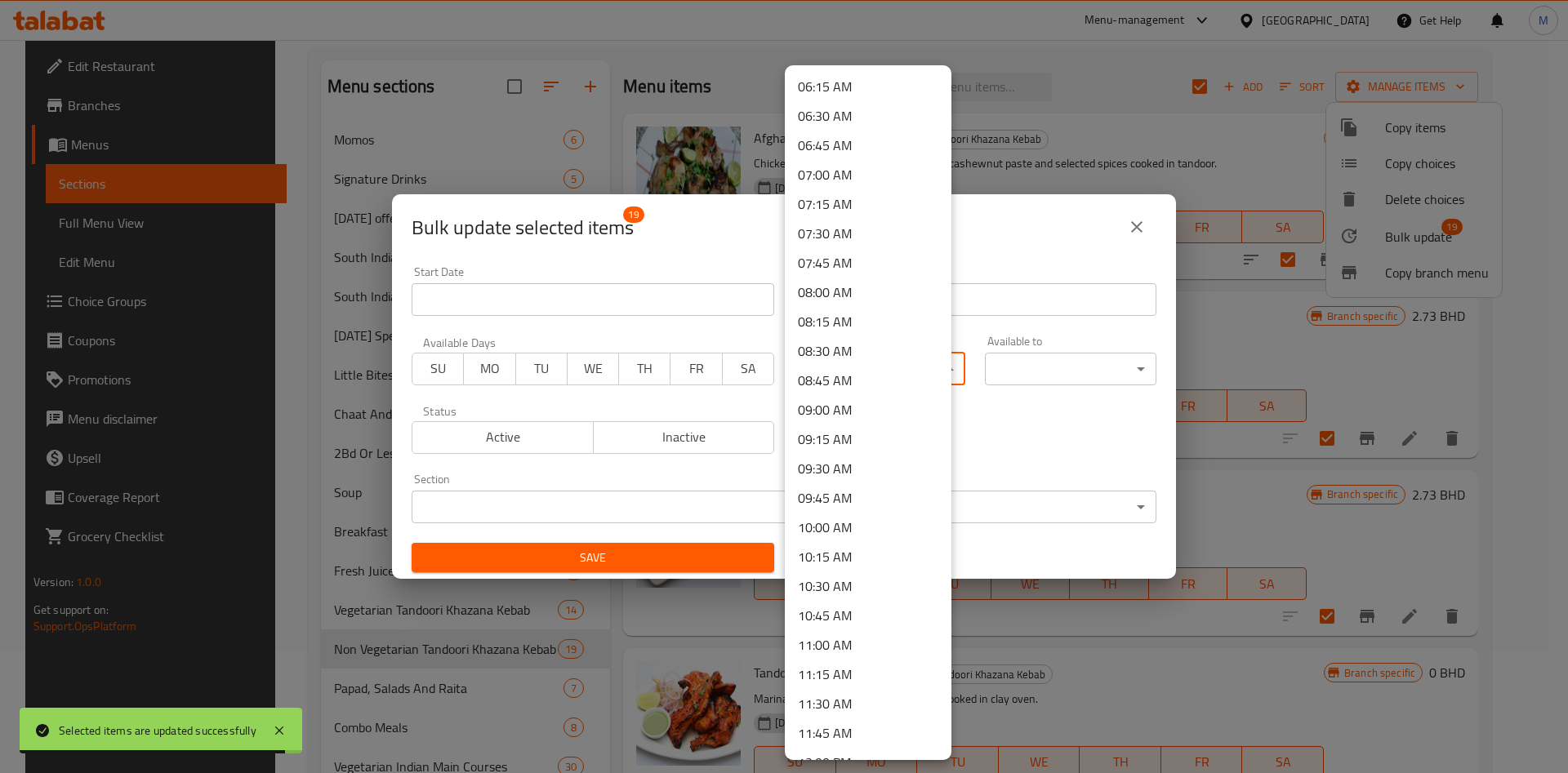
click at [837, 524] on li "10:00 AM" at bounding box center [868, 528] width 166 height 29
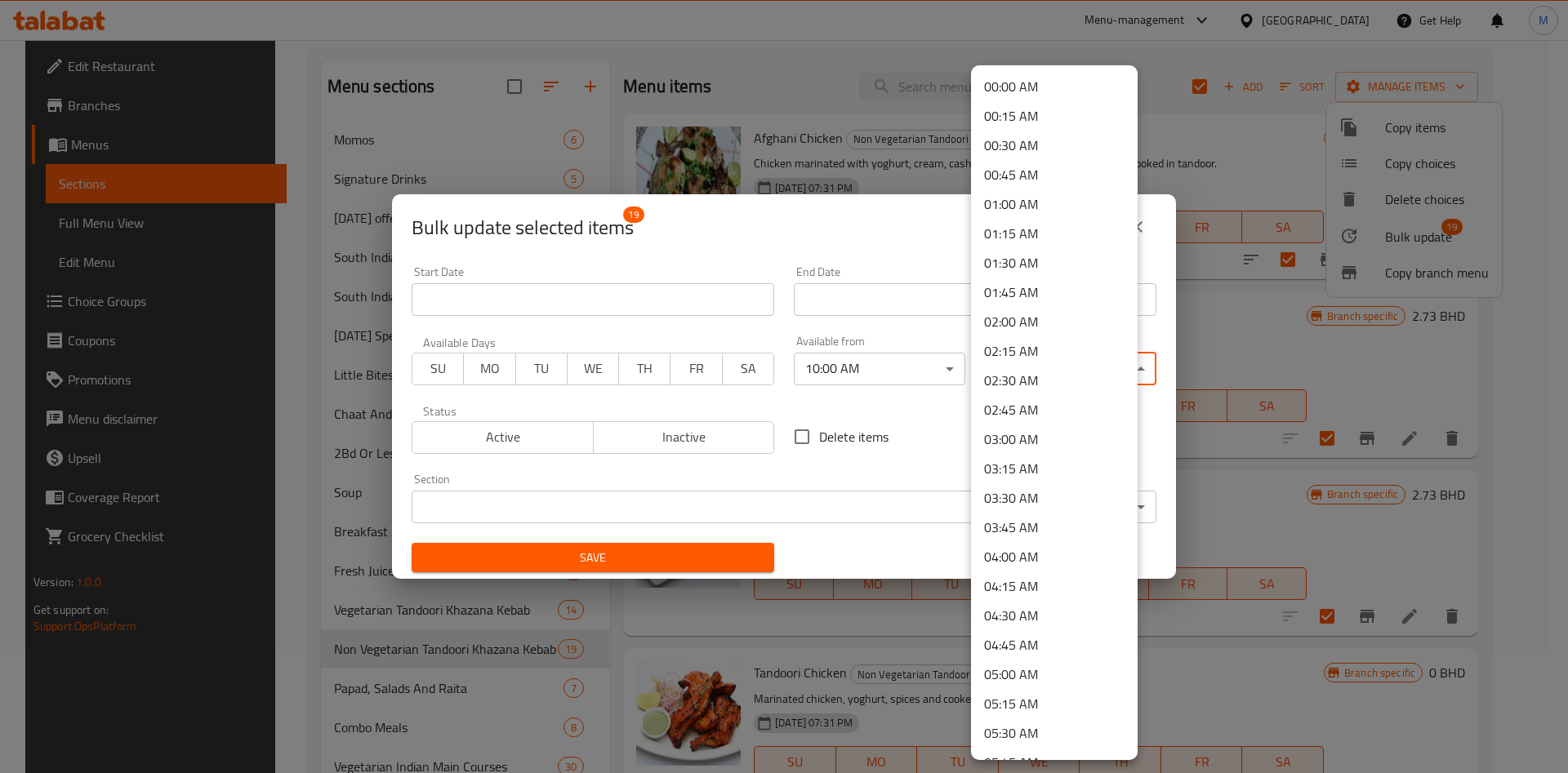
click at [1045, 371] on body "Selected items are updated successfully ​ Menu-management Bahrain Get Help M Ed…" at bounding box center [784, 284] width 1568 height 733
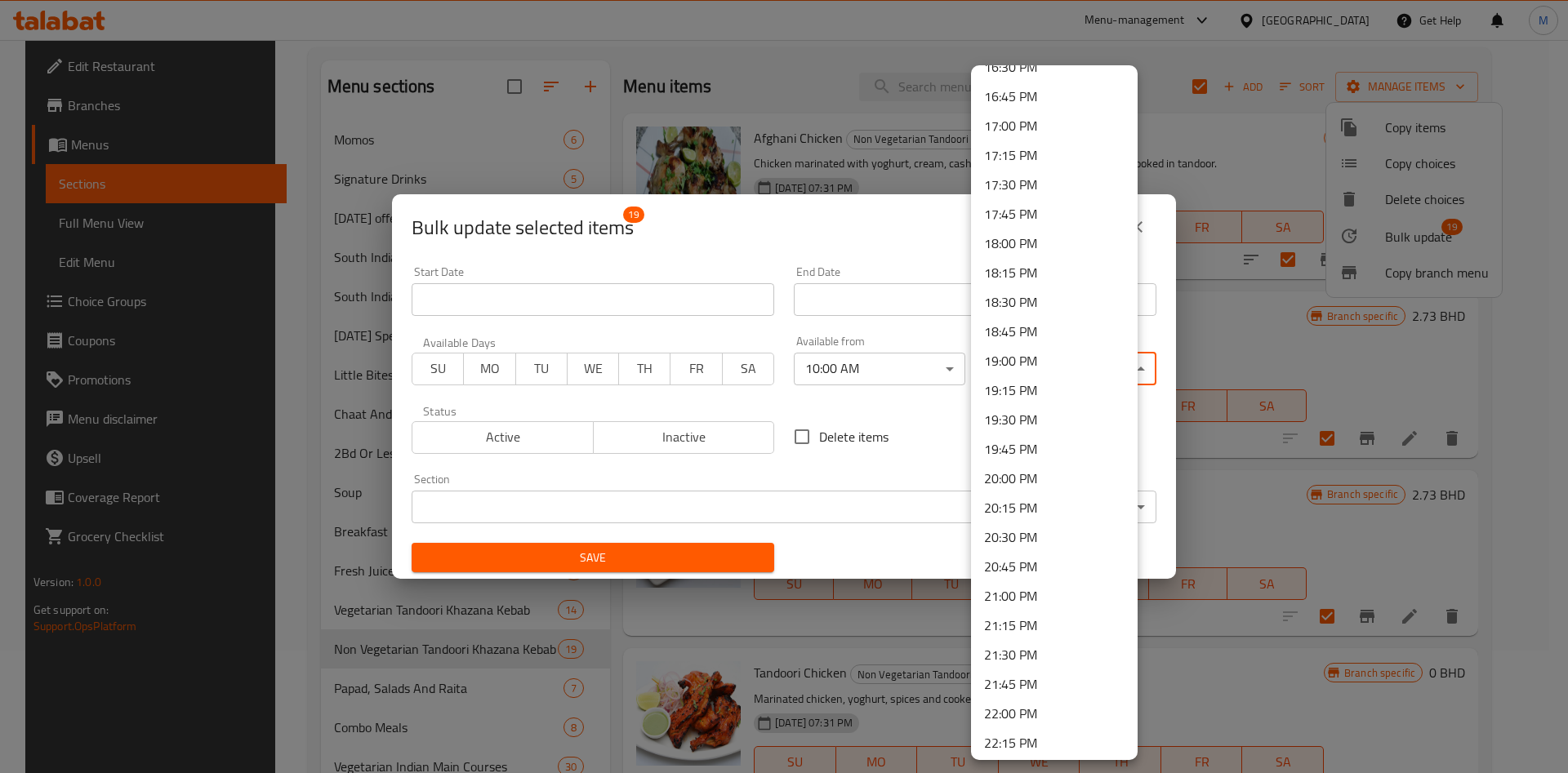
scroll to position [2169, 0]
click at [1032, 704] on li "23:45 PM" at bounding box center [1054, 709] width 166 height 29
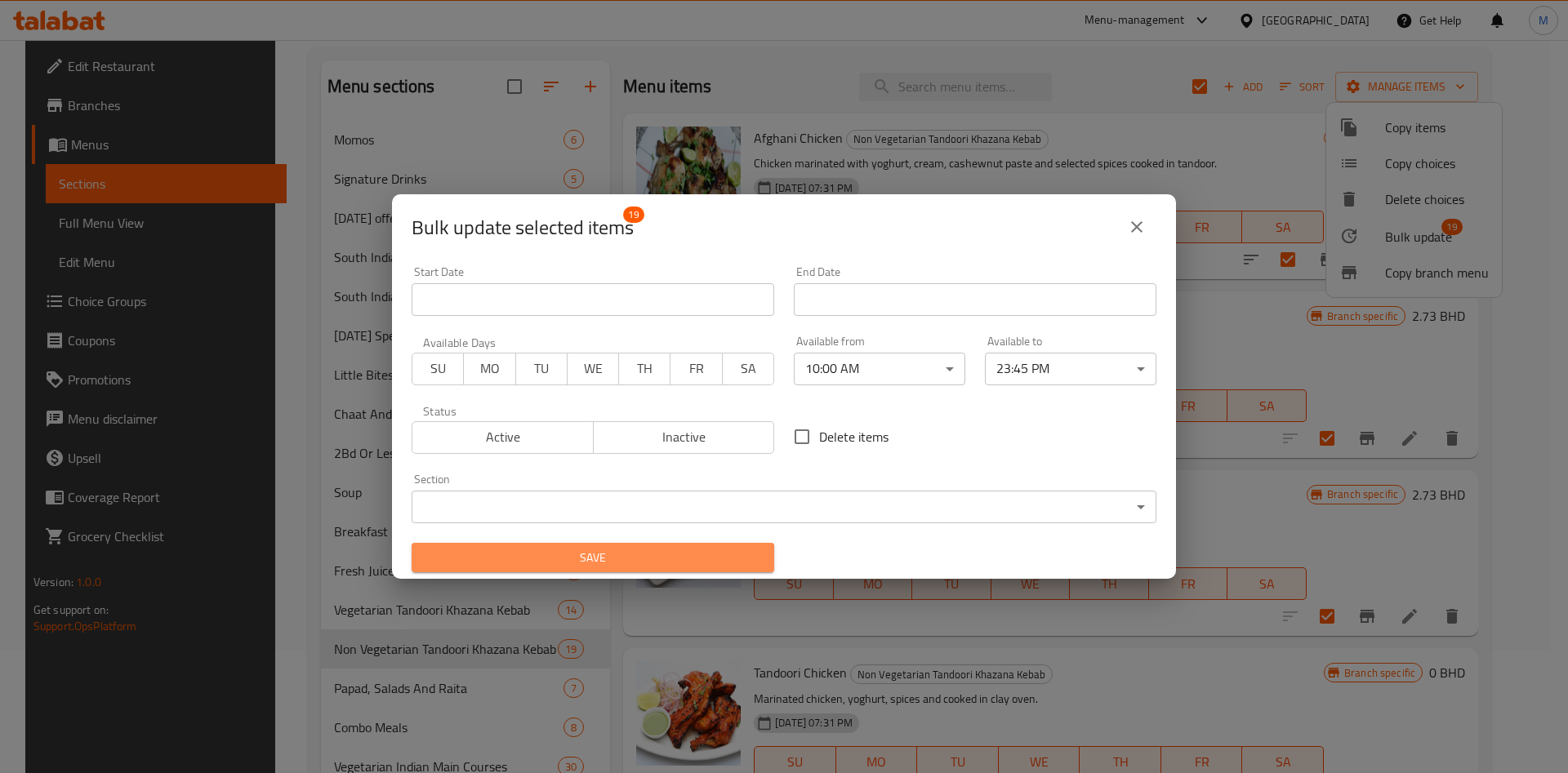
click at [752, 548] on span "Save" at bounding box center [593, 558] width 337 height 20
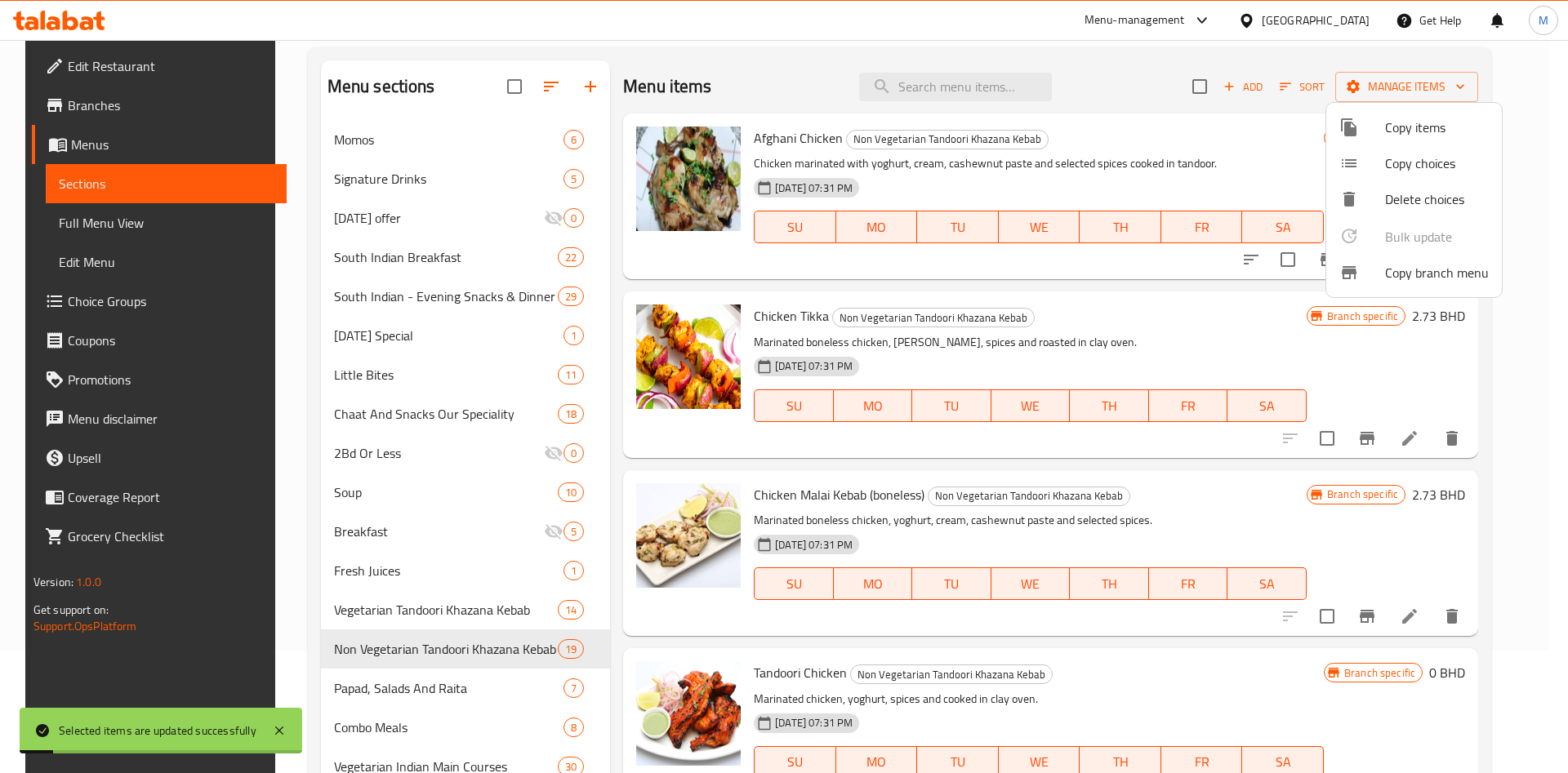
click at [405, 688] on div at bounding box center [784, 386] width 1568 height 773
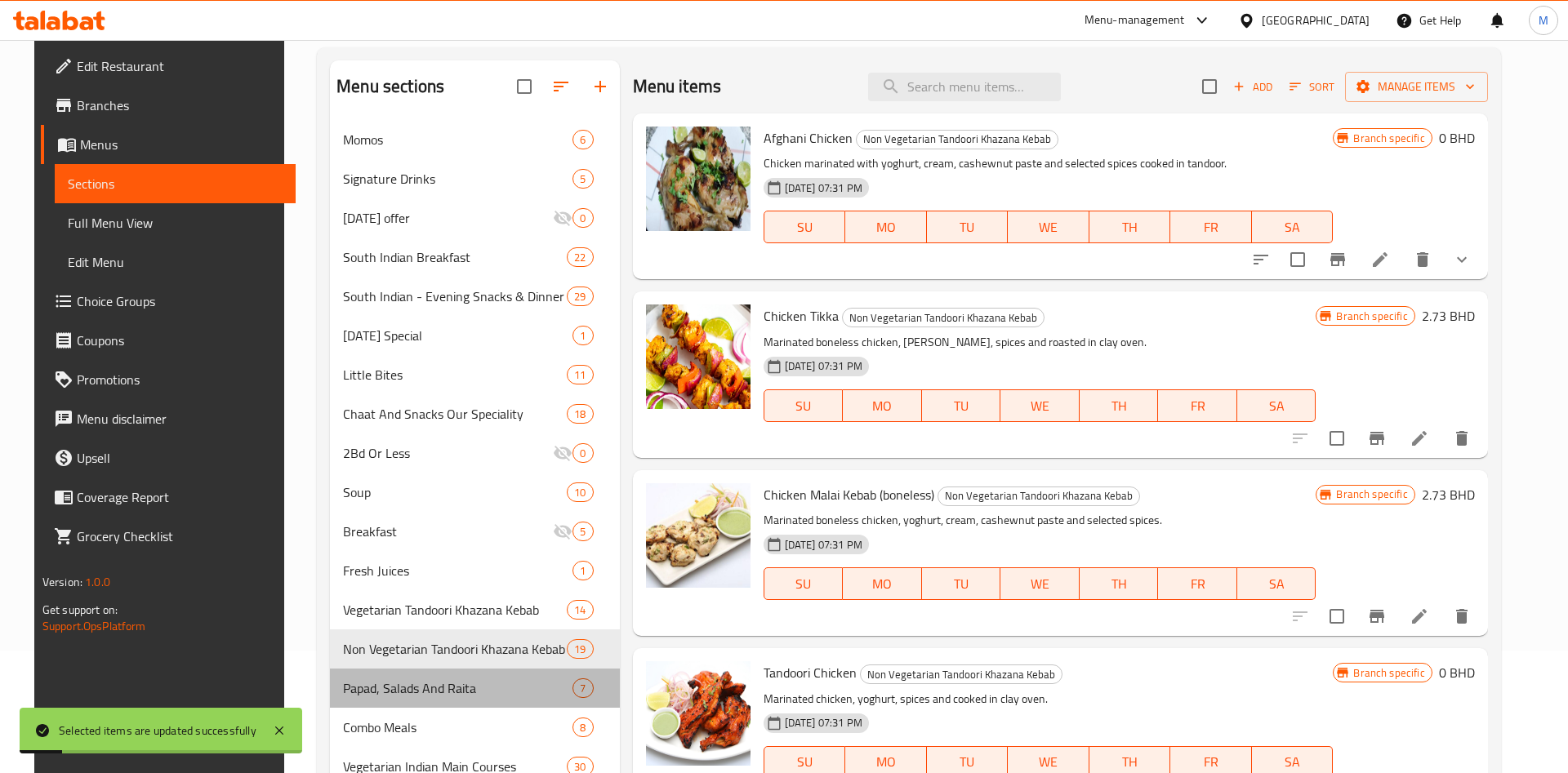
click at [405, 688] on span "Papad, Salads And Raita" at bounding box center [458, 687] width 229 height 19
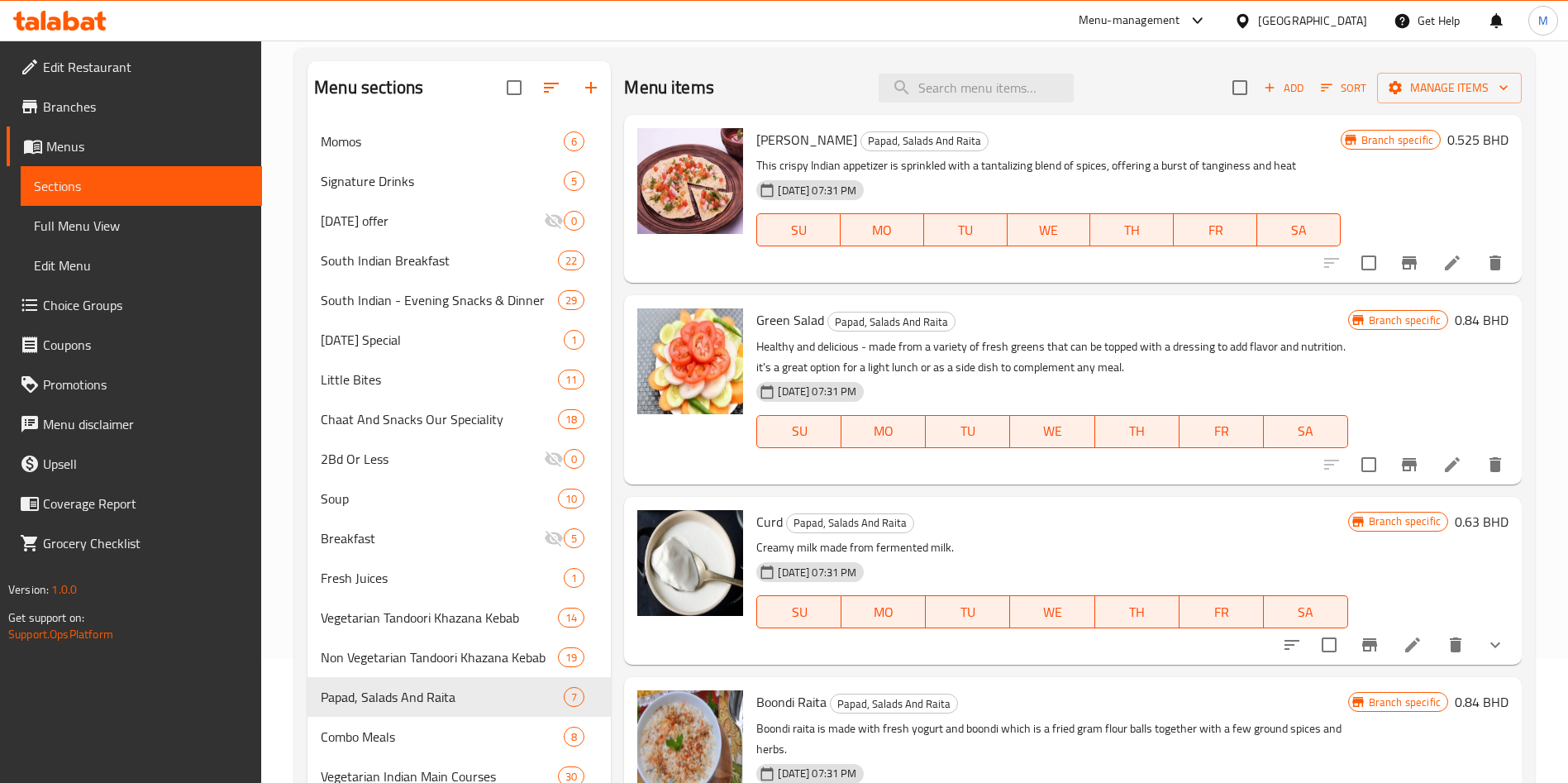
drag, startPoint x: 1233, startPoint y: 114, endPoint x: 1223, endPoint y: 96, distance: 20.6
click at [1231, 109] on div "Menu items Add Sort Manage items Masala Papad Papad, Salads And Raita This cris…" at bounding box center [1066, 610] width 911 height 1099
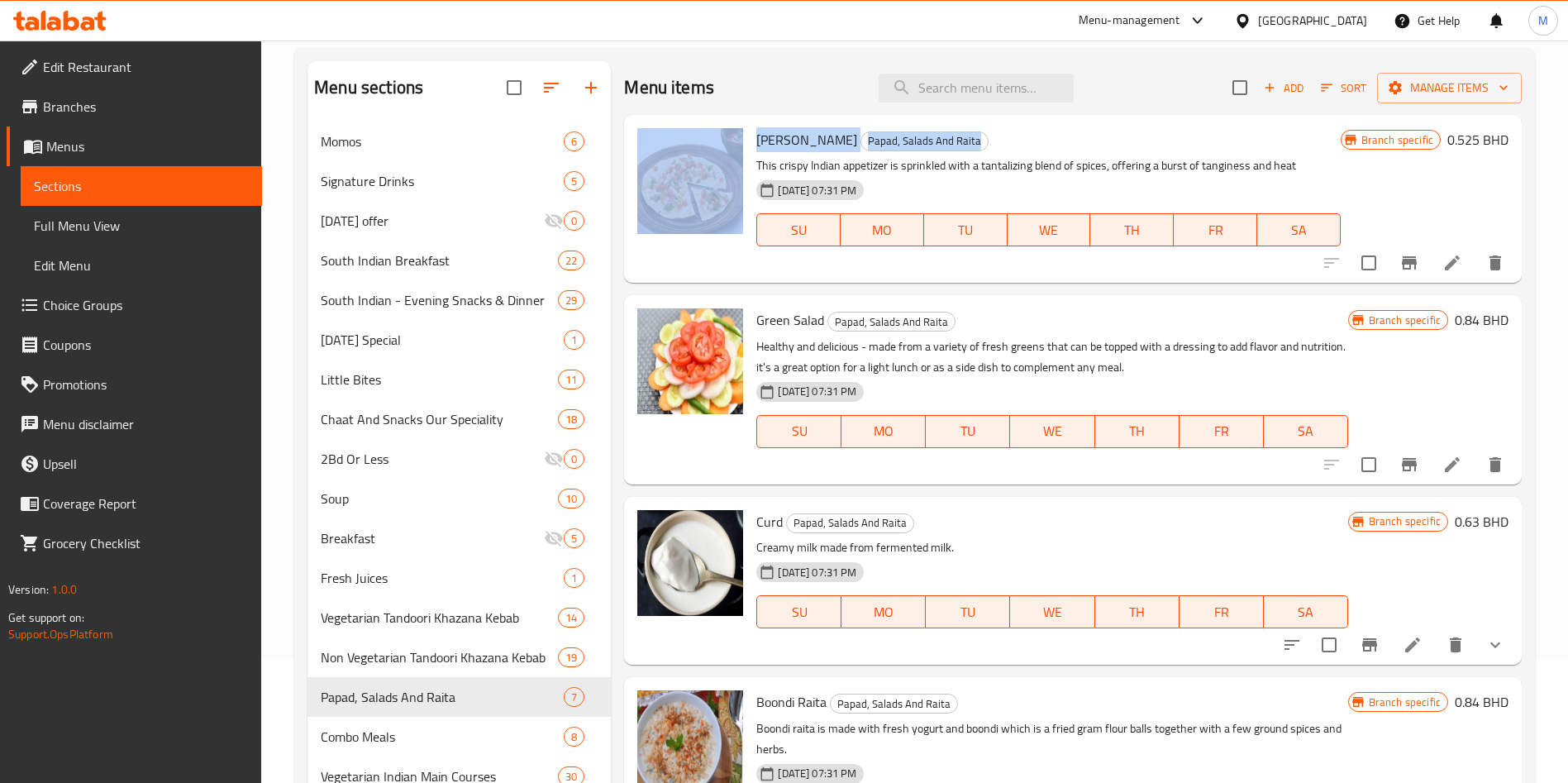
click at [1222, 89] on input "checkbox" at bounding box center [1240, 88] width 35 height 35
click at [1398, 85] on span "Manage items" at bounding box center [1449, 88] width 118 height 20
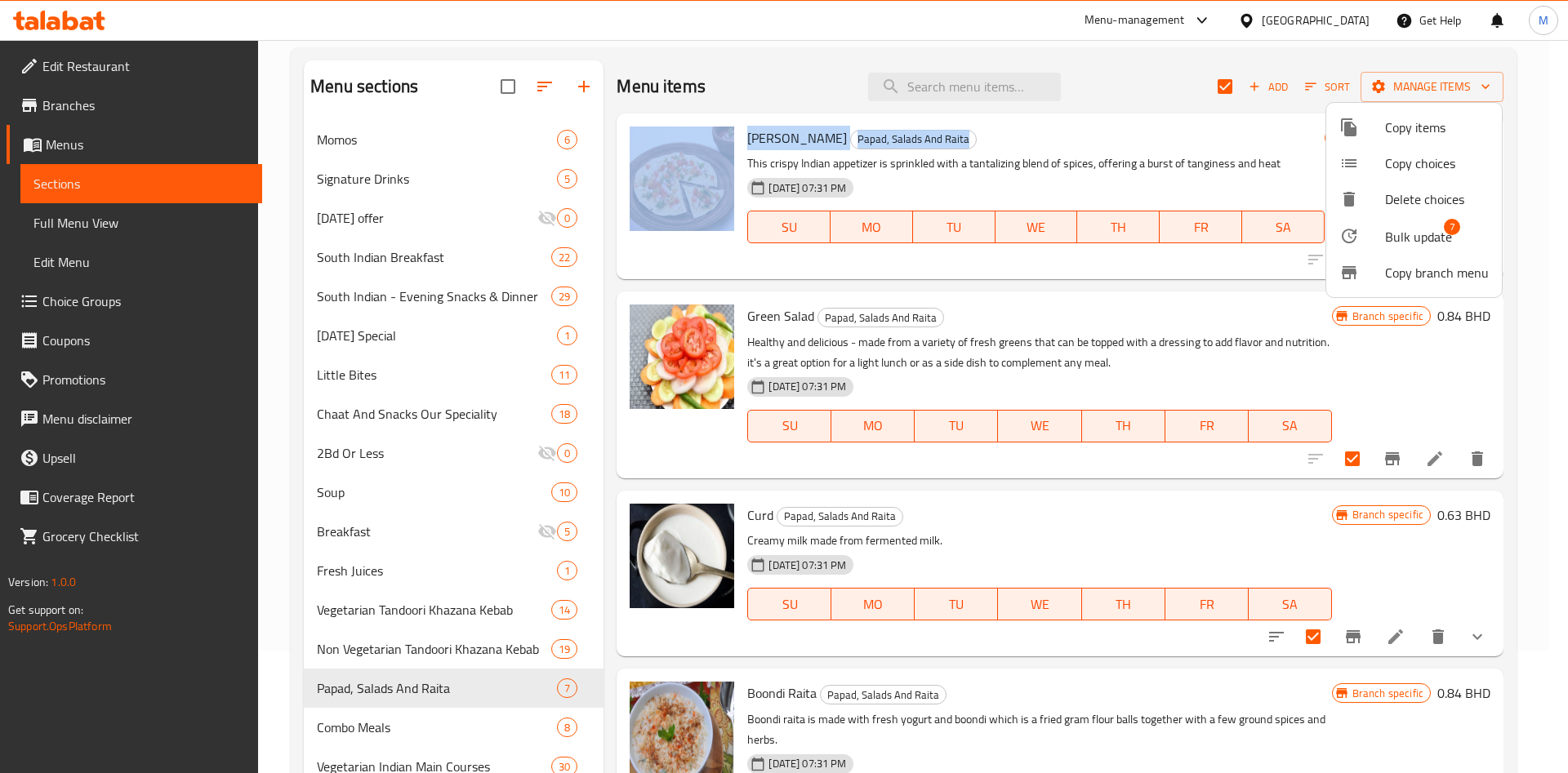
click at [1422, 227] on span "Bulk update" at bounding box center [1418, 236] width 67 height 19
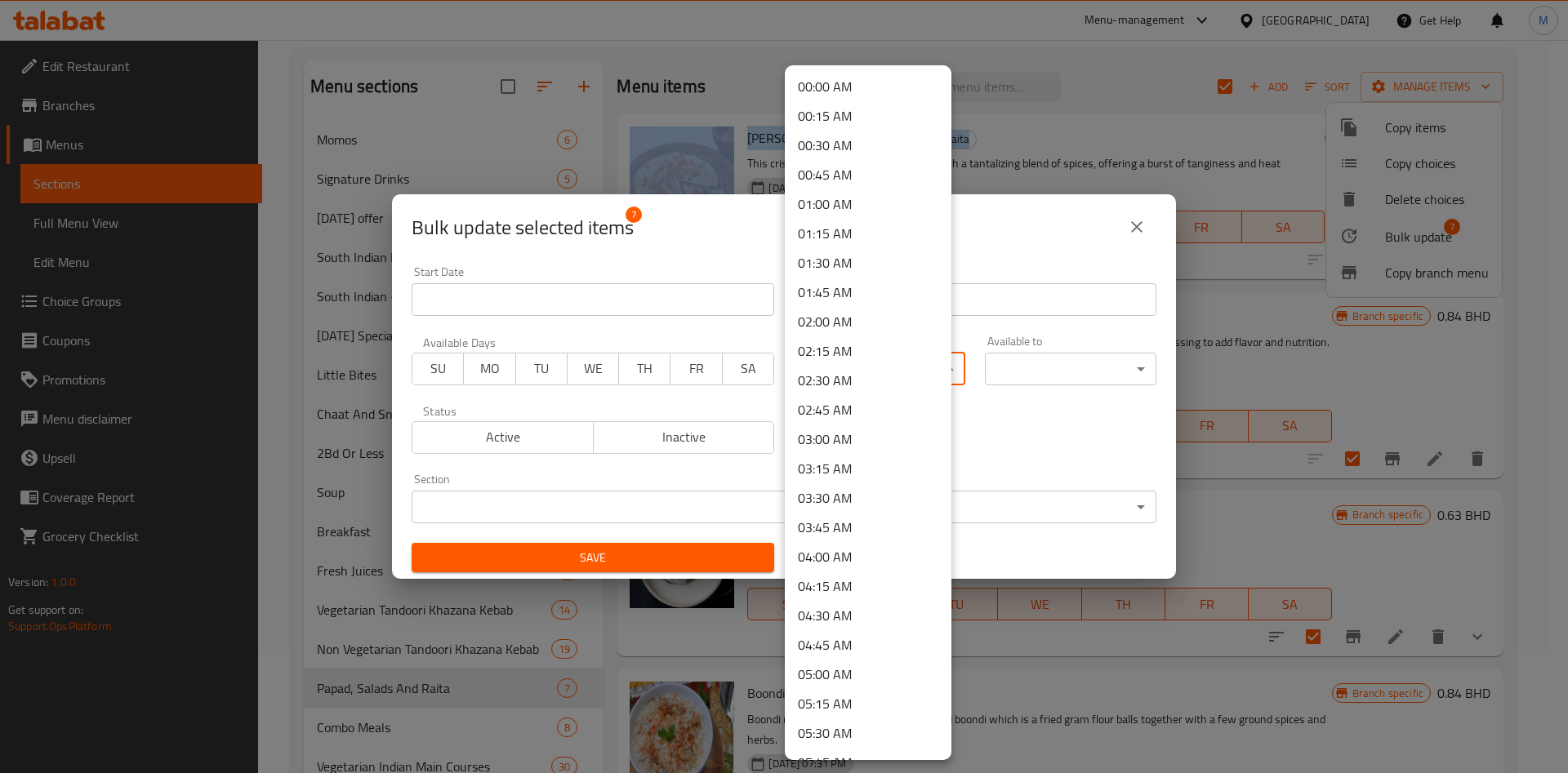
click at [877, 377] on body "​ Menu-management Bahrain Get Help M Edit Restaurant Branches Menus Sections Fu…" at bounding box center [784, 284] width 1568 height 733
click at [843, 398] on li "10:00 AM" at bounding box center [868, 405] width 166 height 29
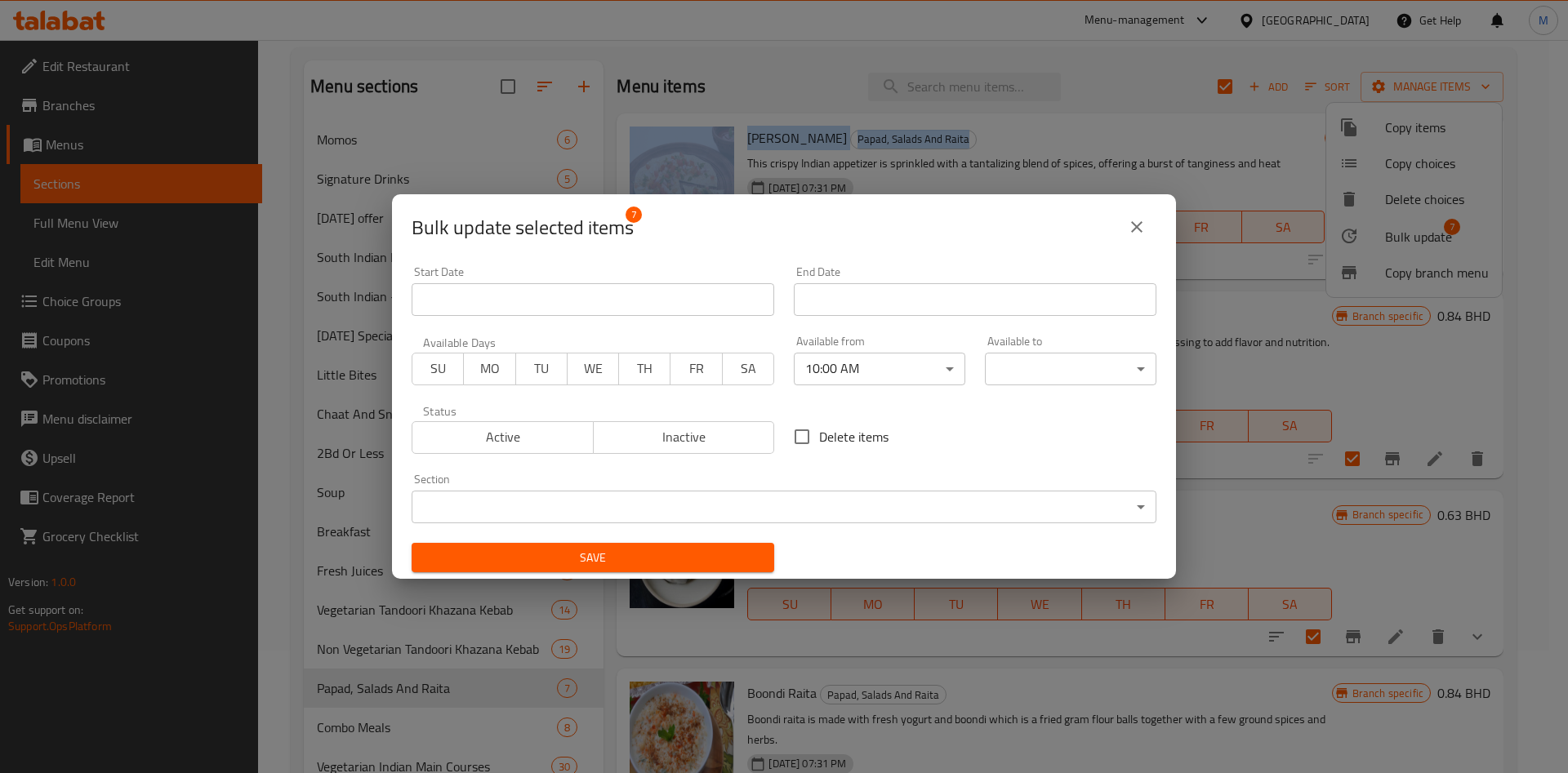
click at [843, 397] on li "10:00 AM" at bounding box center [847, 389] width 125 height 16
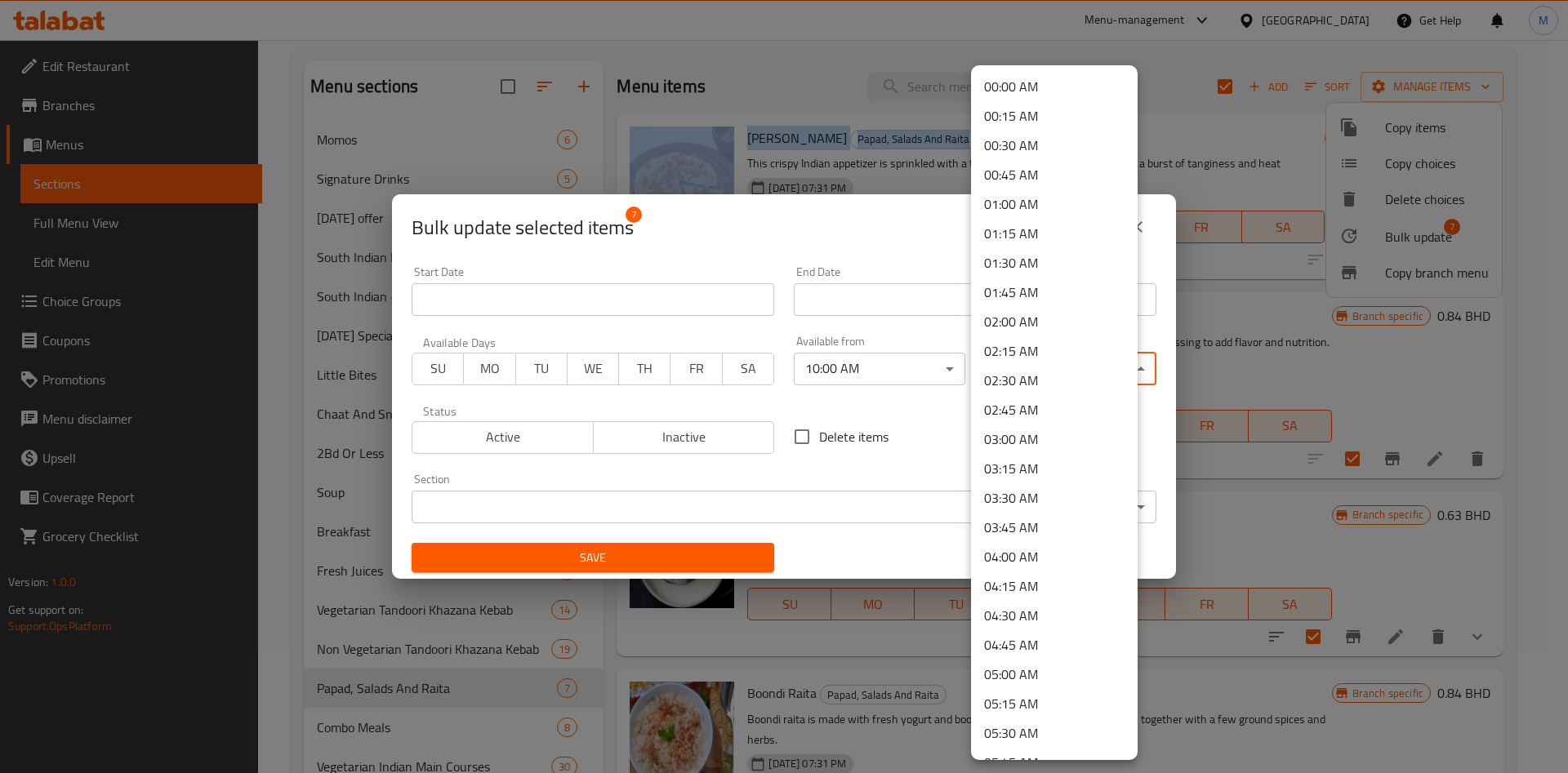
click at [1013, 368] on body "​ Menu-management Bahrain Get Help M Edit Restaurant Branches Menus Sections Fu…" at bounding box center [784, 284] width 1568 height 733
click at [1042, 703] on li "23:45 PM" at bounding box center [1054, 709] width 166 height 29
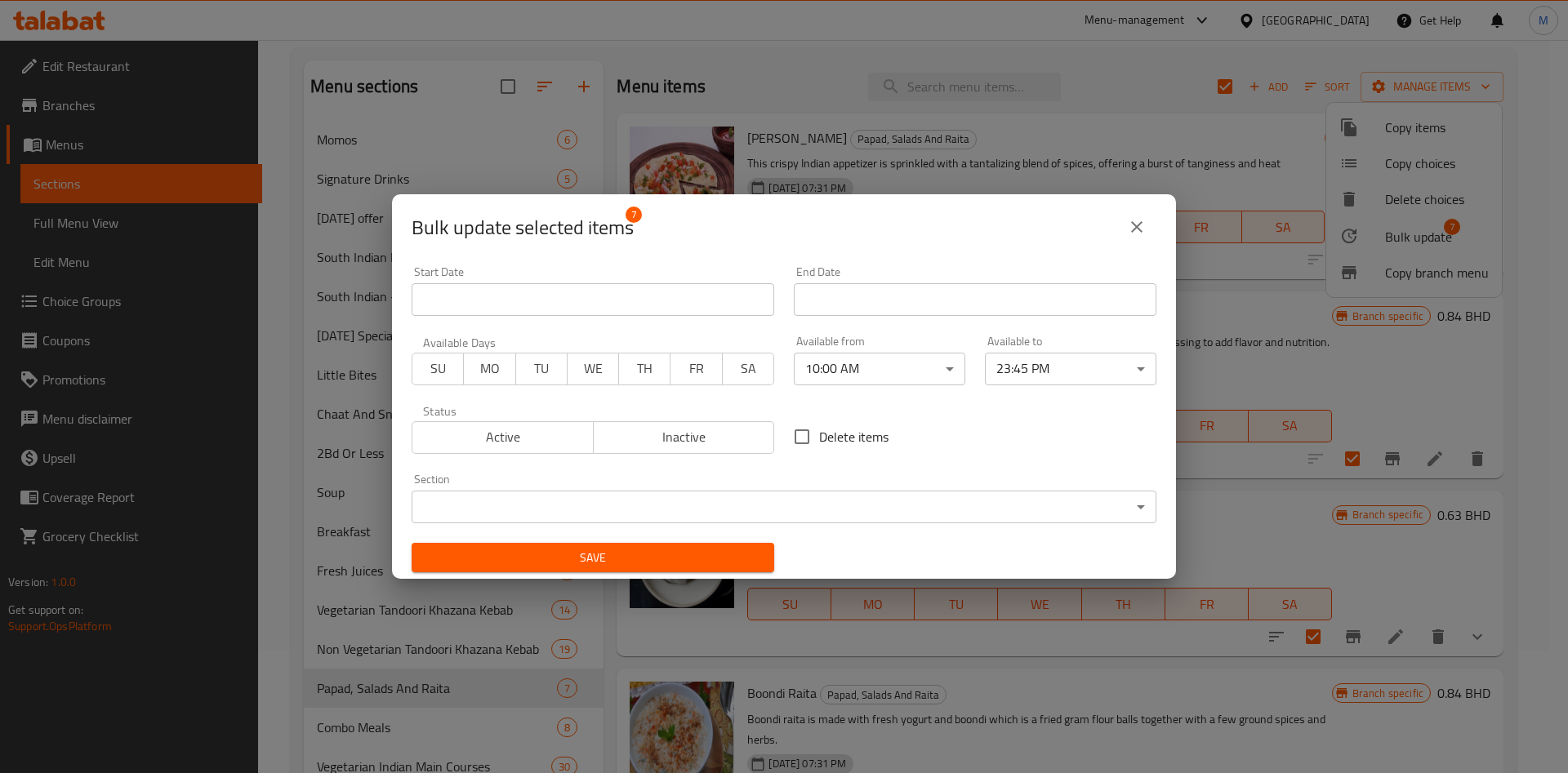
drag, startPoint x: 754, startPoint y: 576, endPoint x: 745, endPoint y: 562, distance: 16.6
click at [753, 575] on div "Save" at bounding box center [593, 558] width 383 height 50
click at [744, 561] on span "Save" at bounding box center [593, 558] width 337 height 20
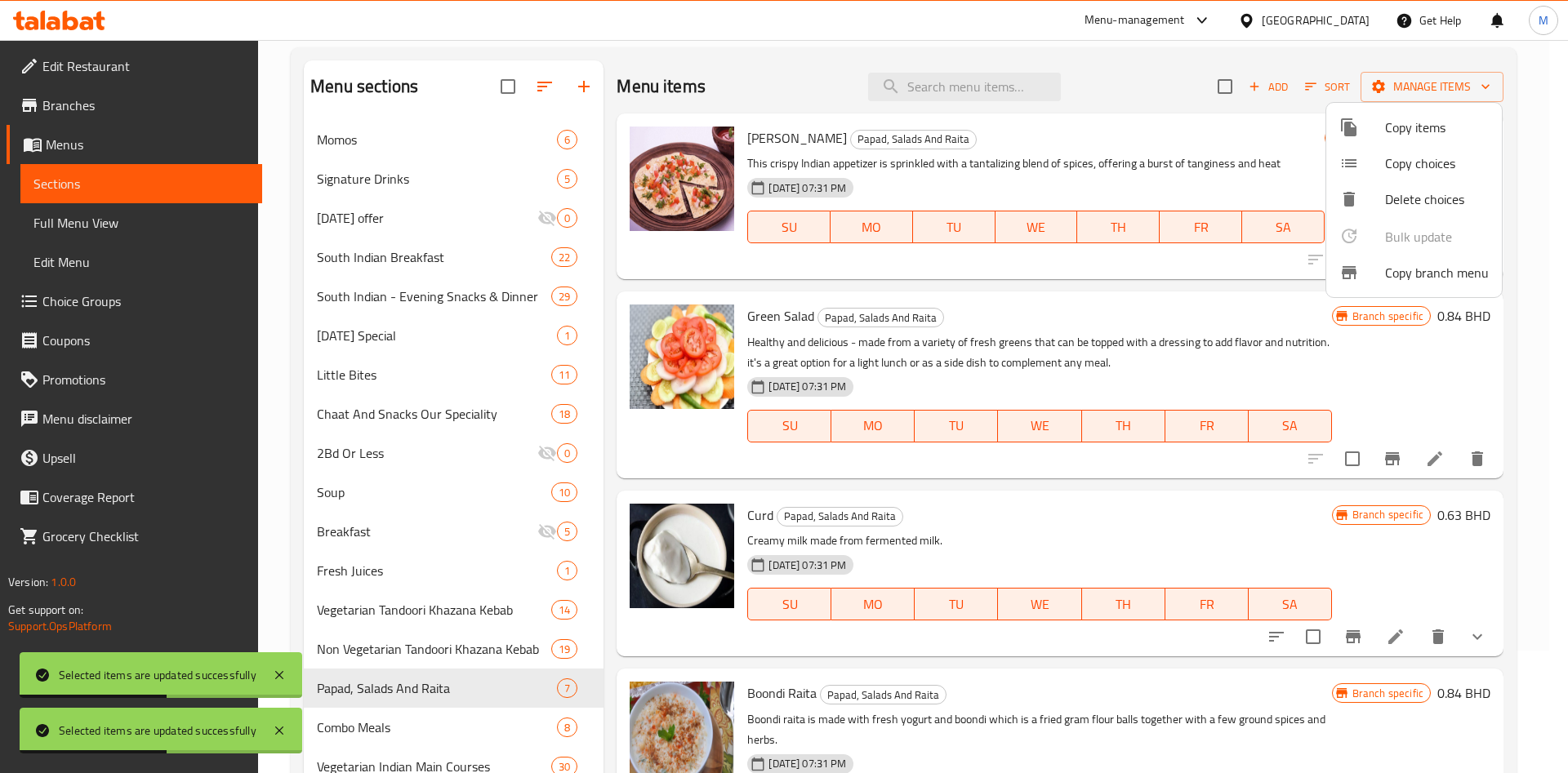
click at [392, 716] on div at bounding box center [784, 386] width 1568 height 773
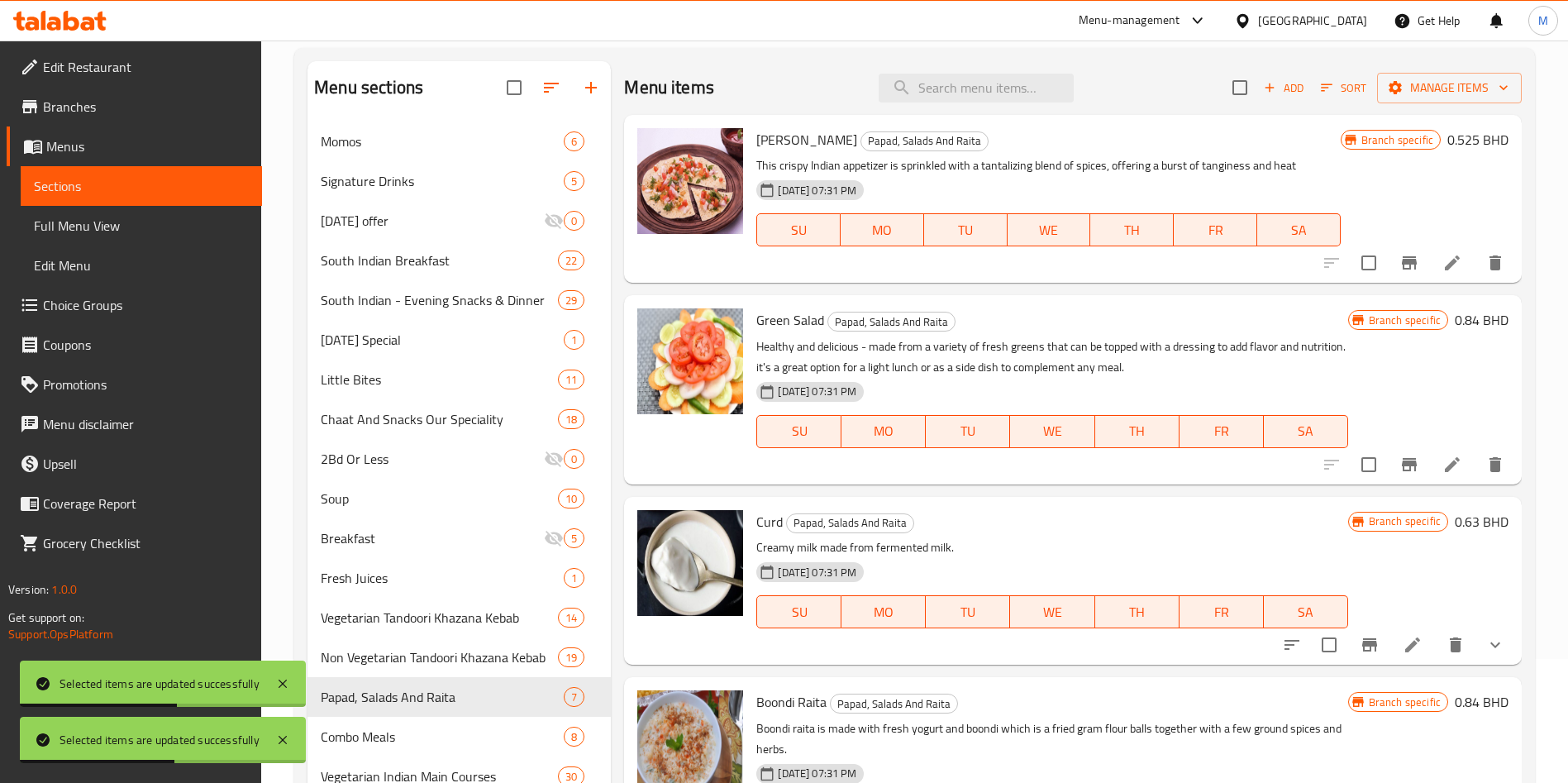
click at [398, 728] on span "Combo Meals" at bounding box center [442, 736] width 243 height 19
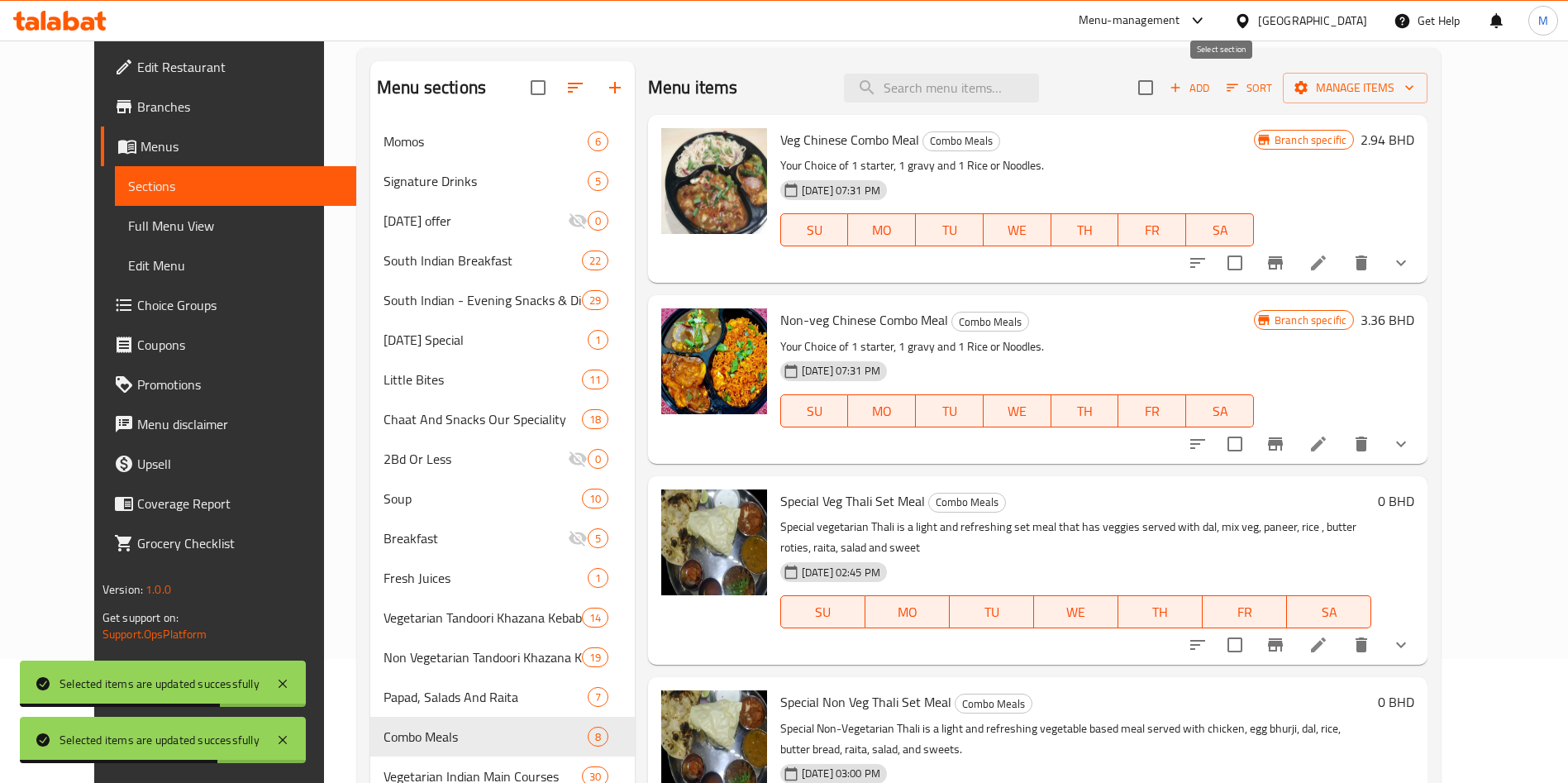
click at [1162, 91] on input "checkbox" at bounding box center [1146, 88] width 35 height 35
click at [1398, 96] on span "Manage items" at bounding box center [1355, 88] width 118 height 20
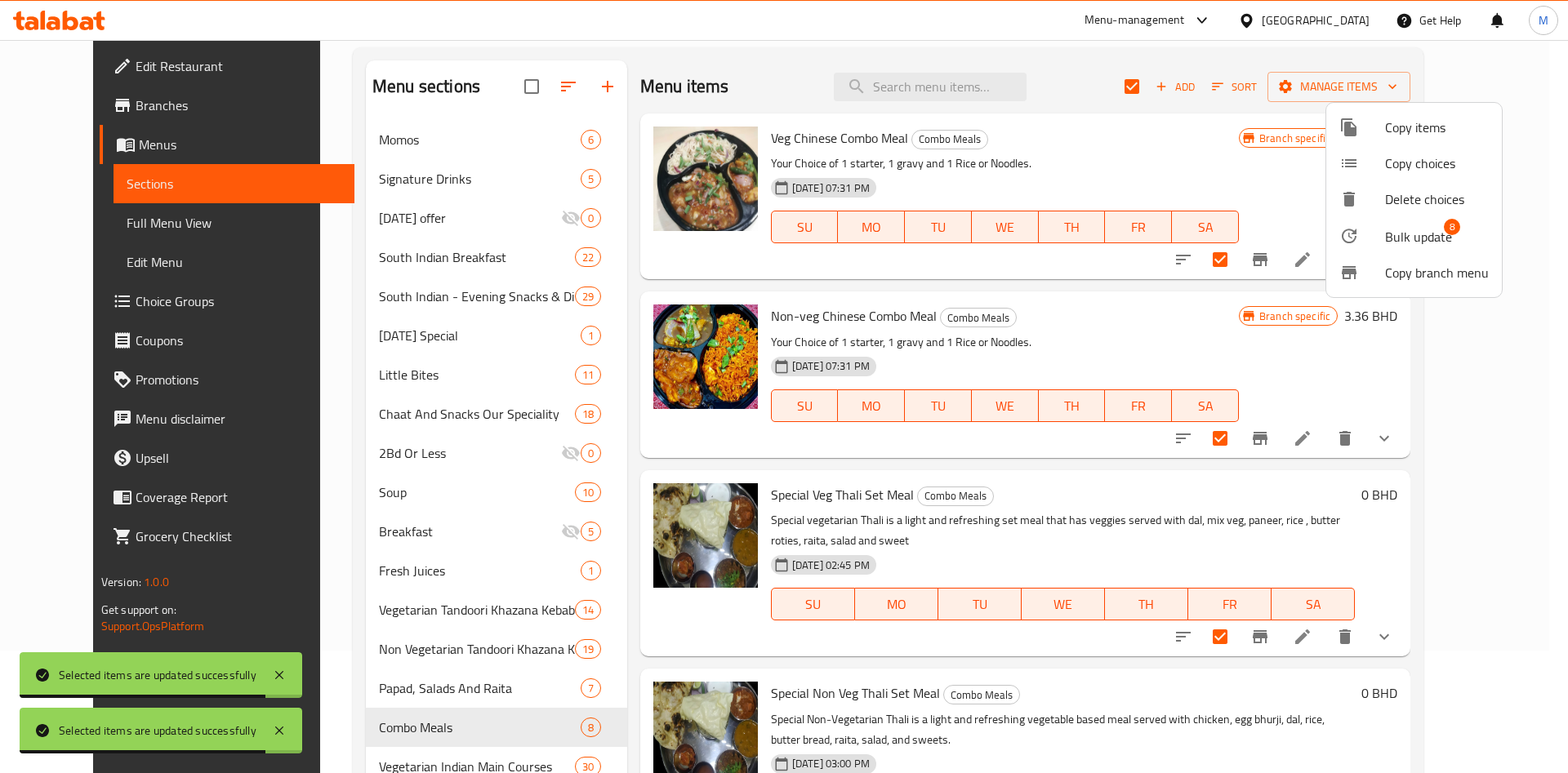
click at [1403, 234] on span "Bulk update" at bounding box center [1418, 236] width 67 height 19
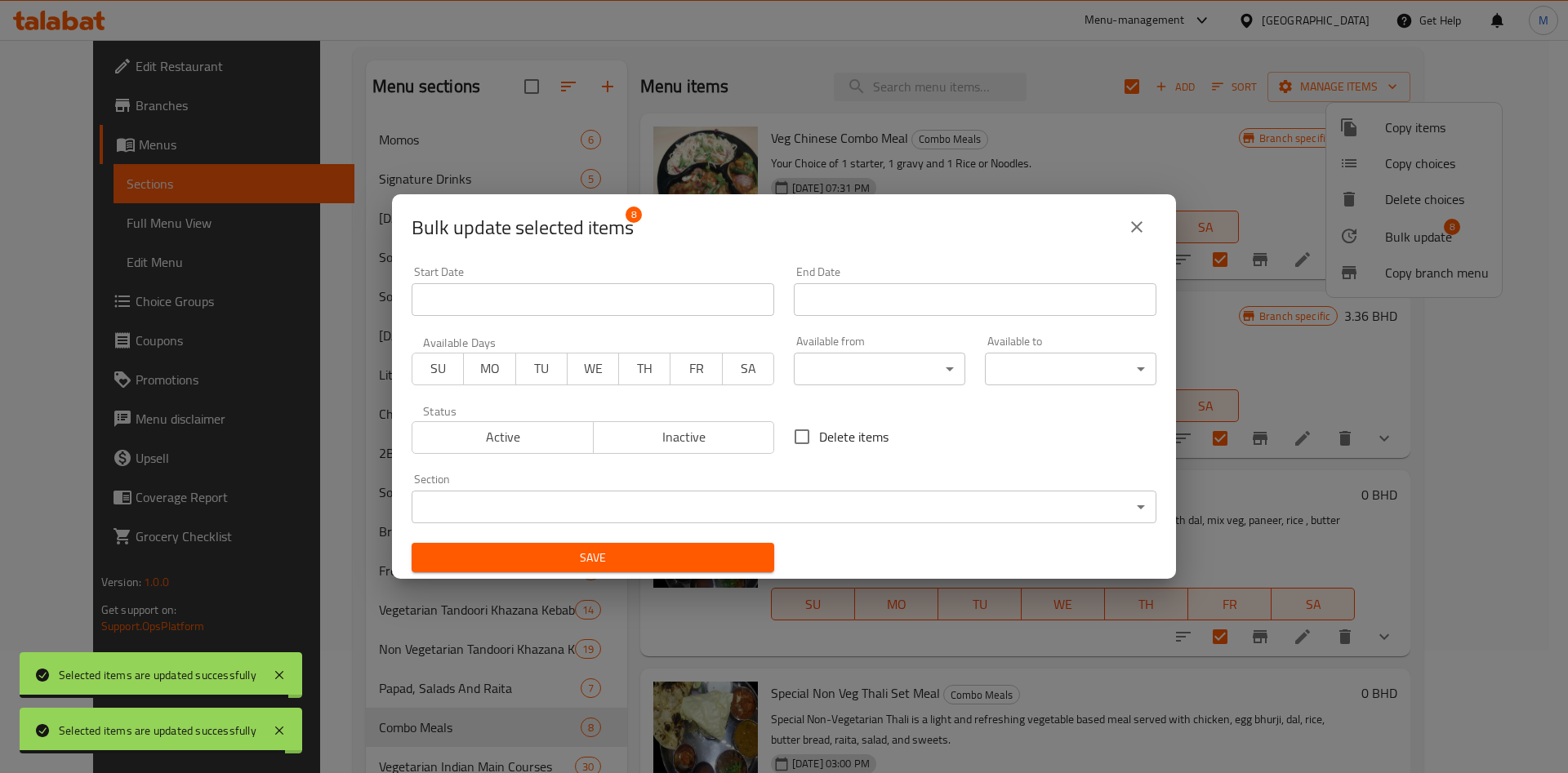
click at [889, 371] on body "Selected items are updated successfully Selected items are updated successfully…" at bounding box center [784, 284] width 1568 height 733
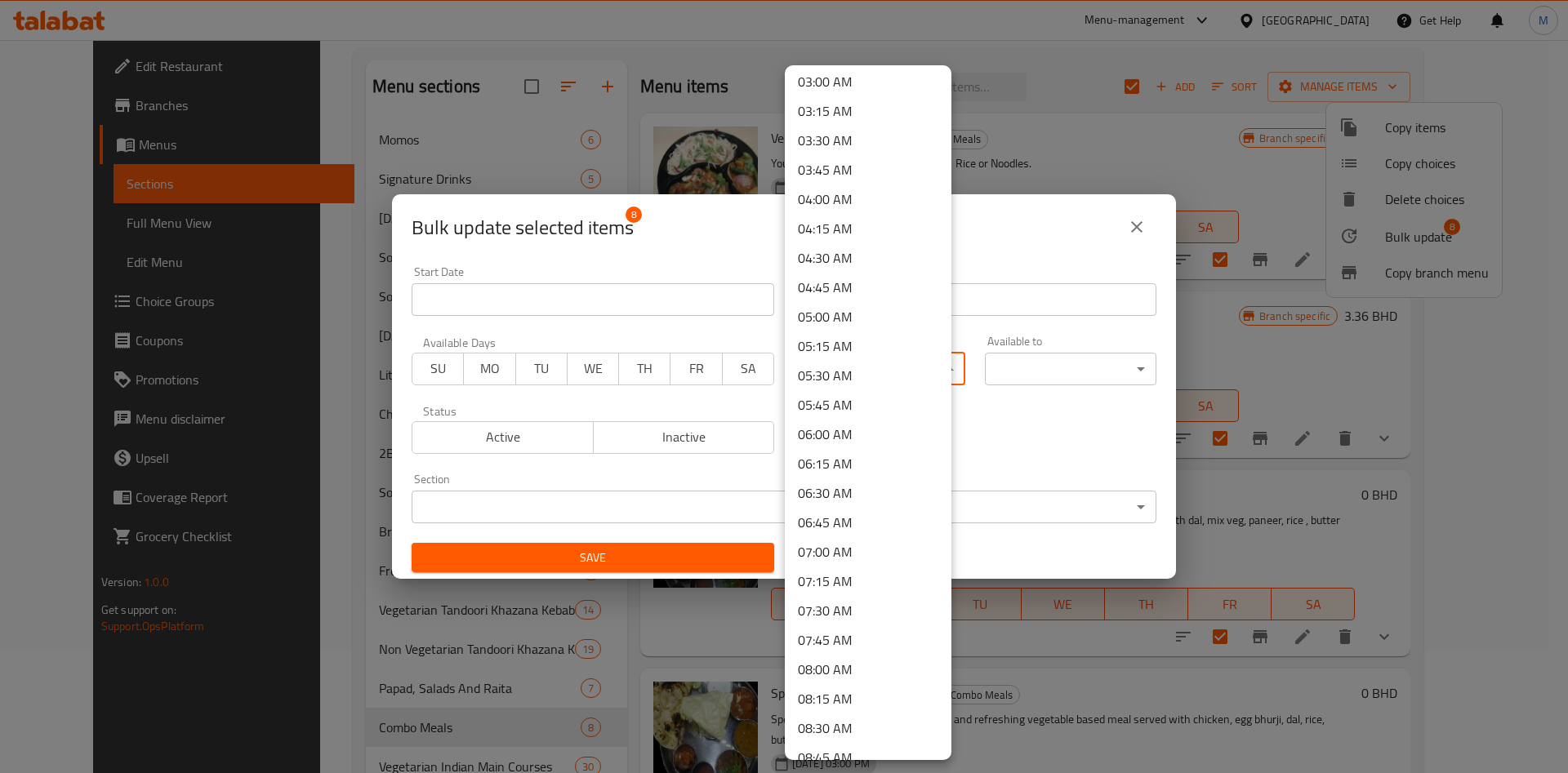
scroll to position [857, 0]
click at [840, 408] on li "10:00 AM" at bounding box center [868, 405] width 166 height 29
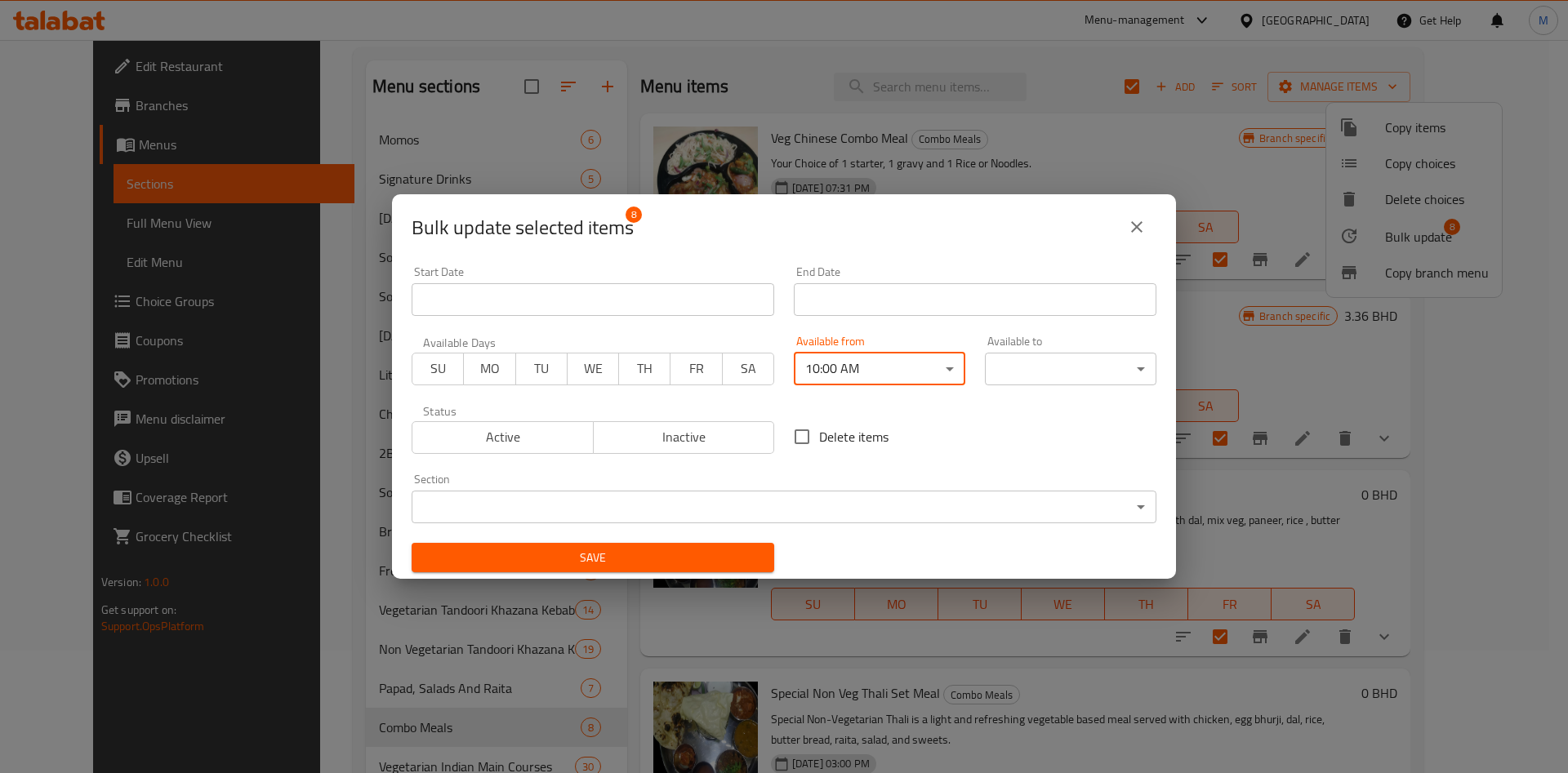
click at [1023, 375] on div "00:00 AM 00:15 AM 00:30 AM 00:45 AM 01:00 AM 01:15 AM 01:30 AM 01:45 AM 02:00 A…" at bounding box center [784, 386] width 1568 height 773
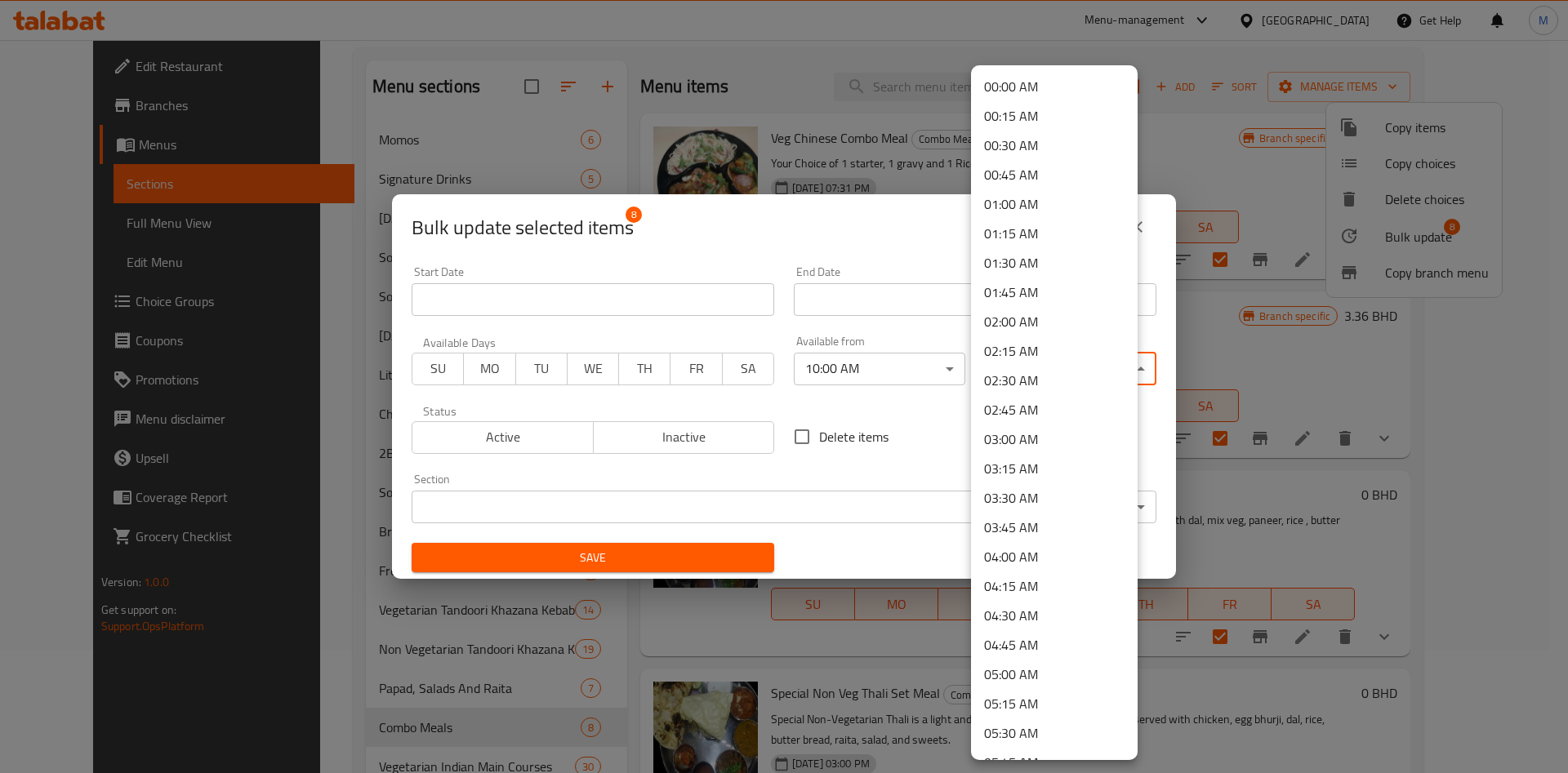
click at [1026, 367] on body "​ Menu-management Bahrain Get Help M Edit Restaurant Branches Menus Sections Fu…" at bounding box center [784, 284] width 1568 height 733
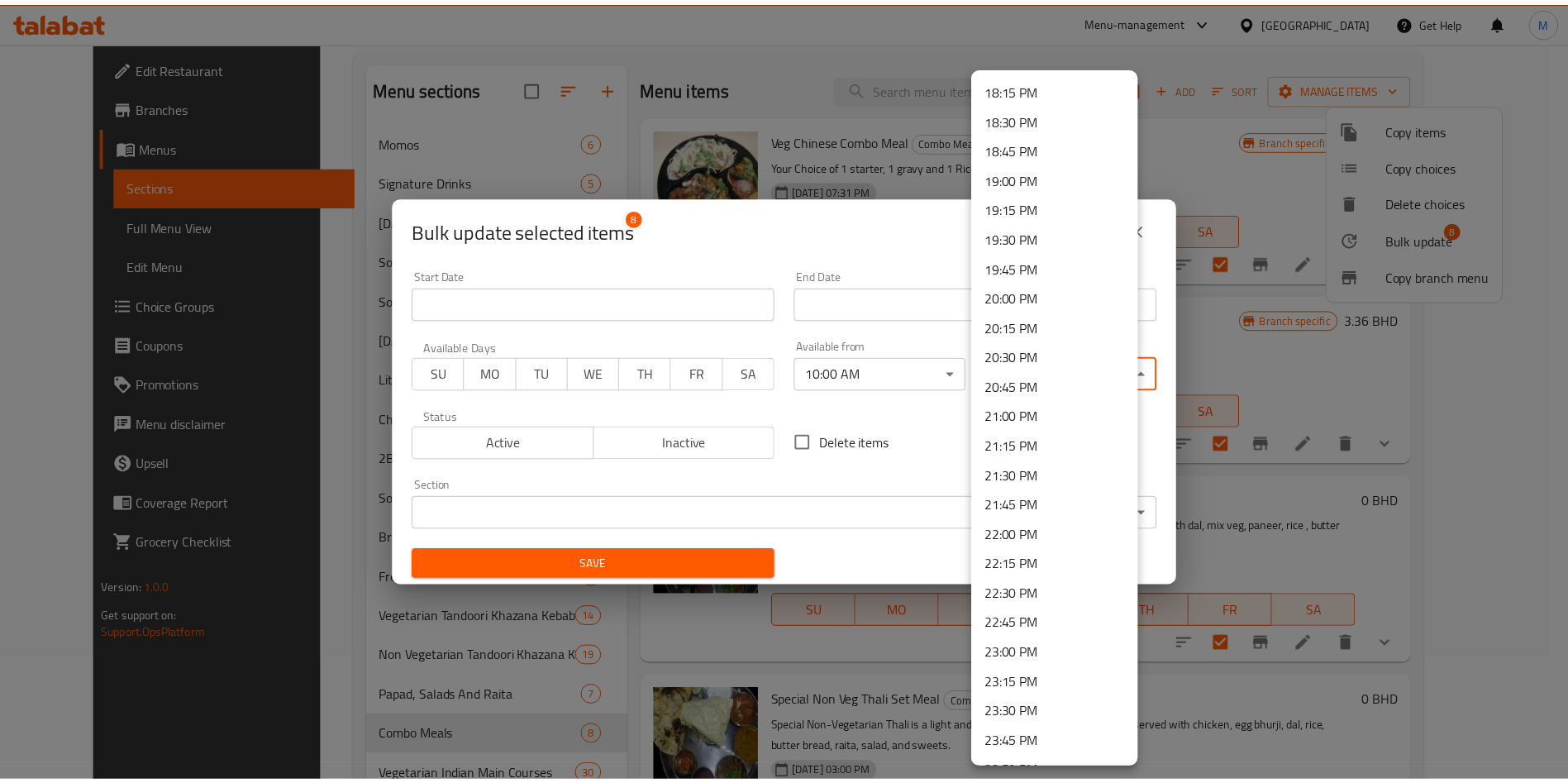
scroll to position [2197, 0]
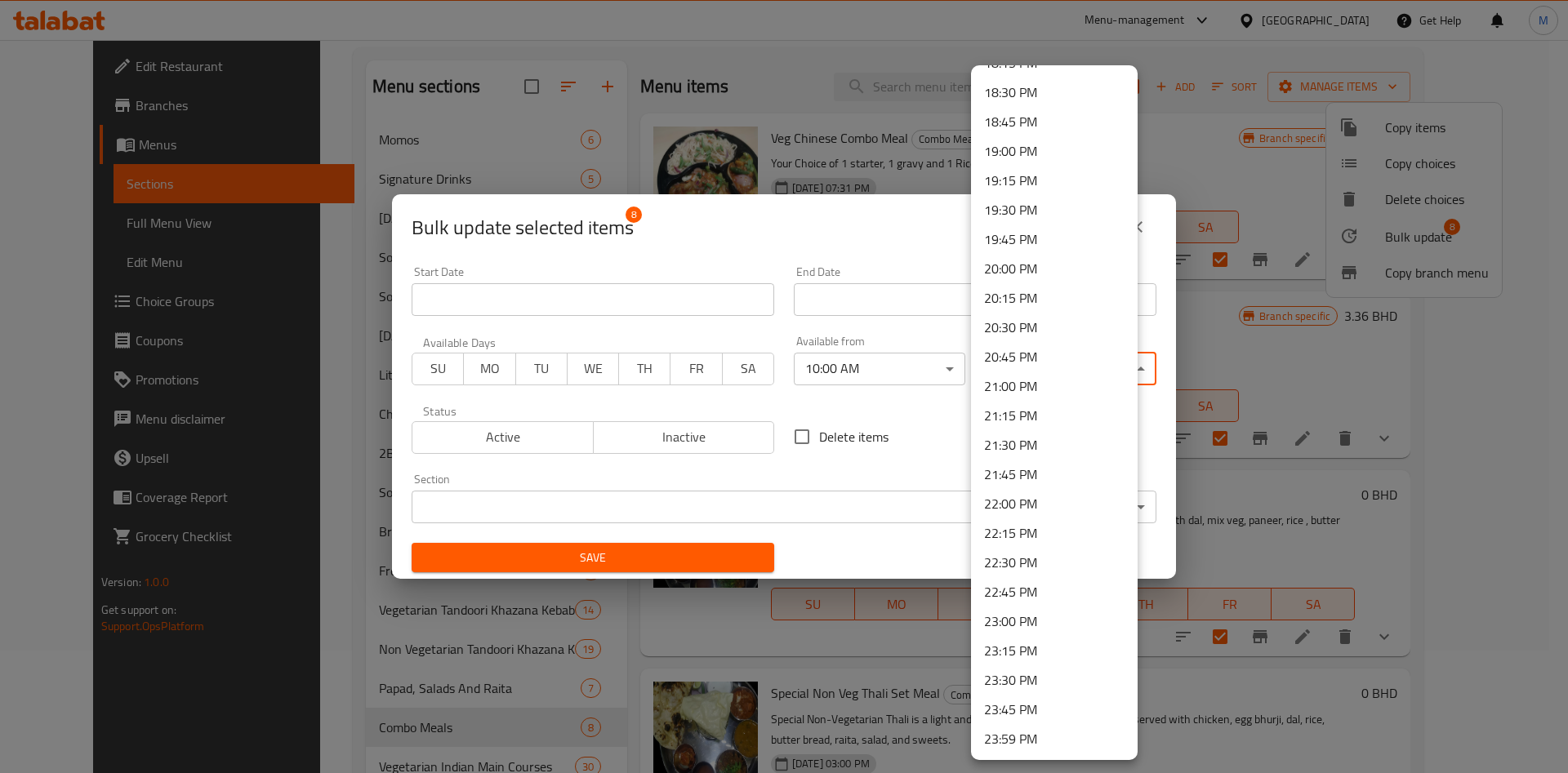
click at [1025, 707] on li "23:45 PM" at bounding box center [1054, 709] width 166 height 29
drag, startPoint x: 1025, startPoint y: 706, endPoint x: 980, endPoint y: 695, distance: 46.3
click at [1024, 707] on li "23:45 PM" at bounding box center [1054, 709] width 166 height 29
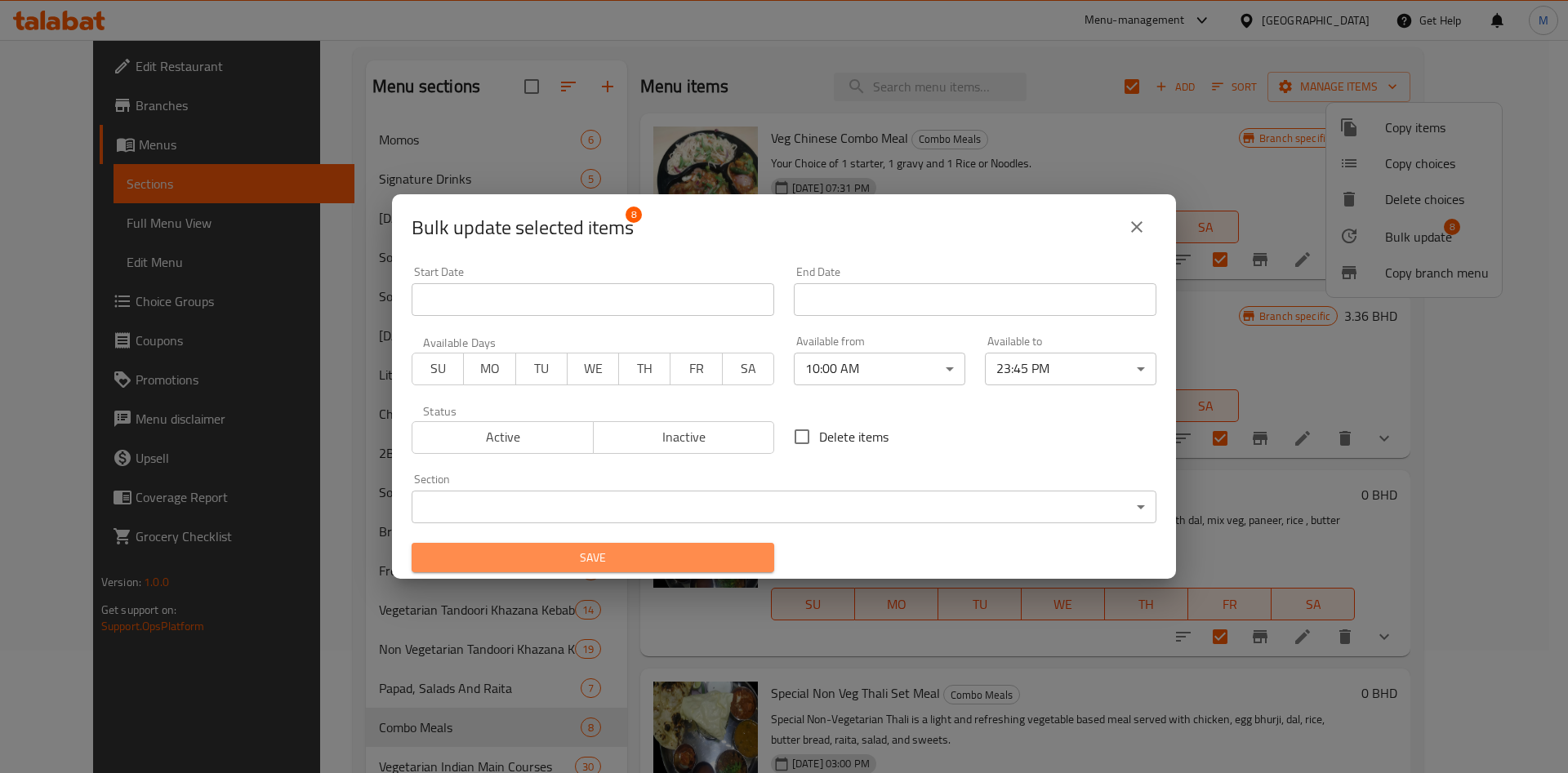
click at [665, 564] on span "Save" at bounding box center [593, 558] width 337 height 20
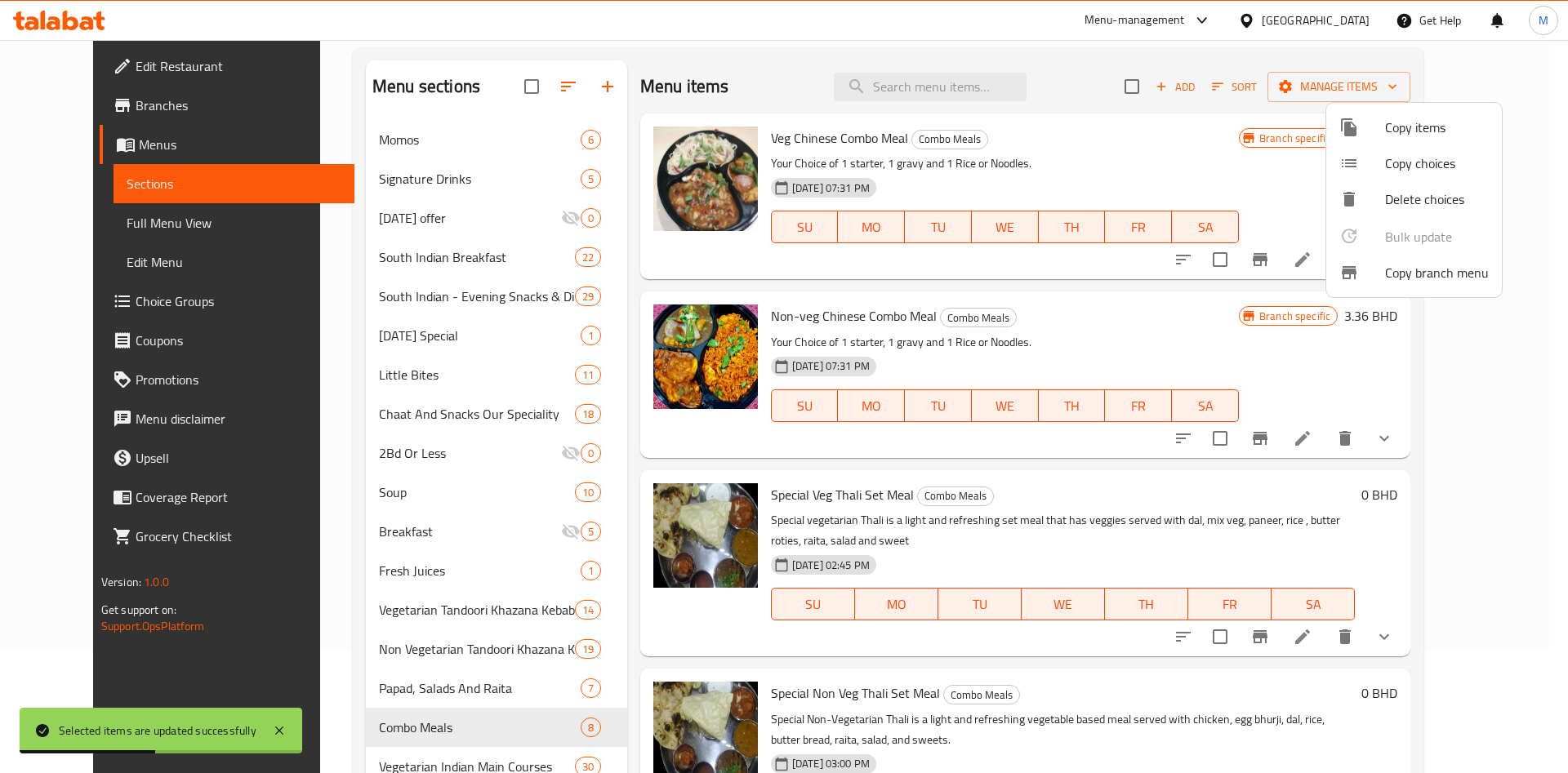
click at [375, 757] on div at bounding box center [784, 386] width 1568 height 773
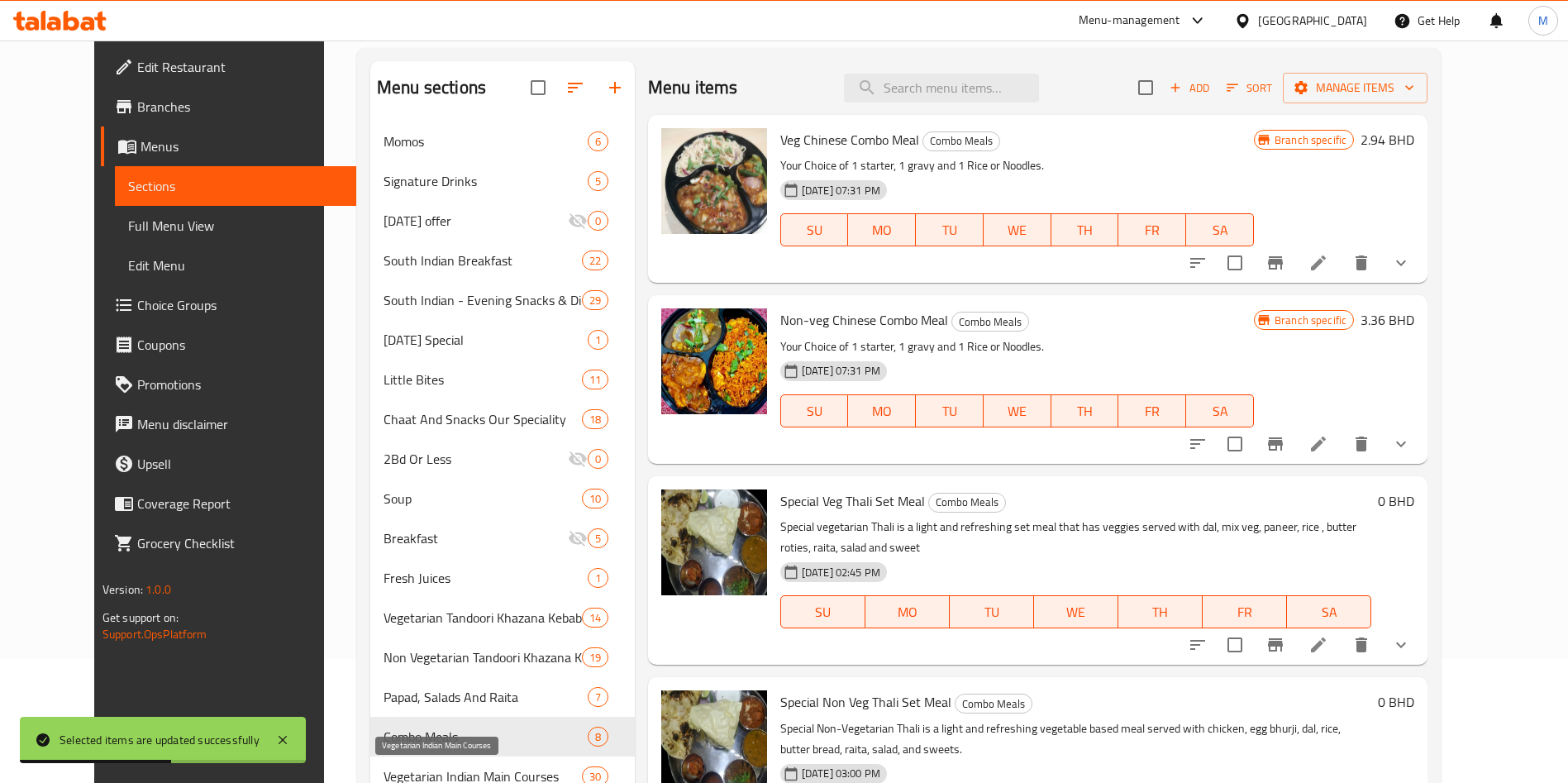
click at [383, 767] on span "Vegetarian Indian Main Courses" at bounding box center [482, 776] width 198 height 19
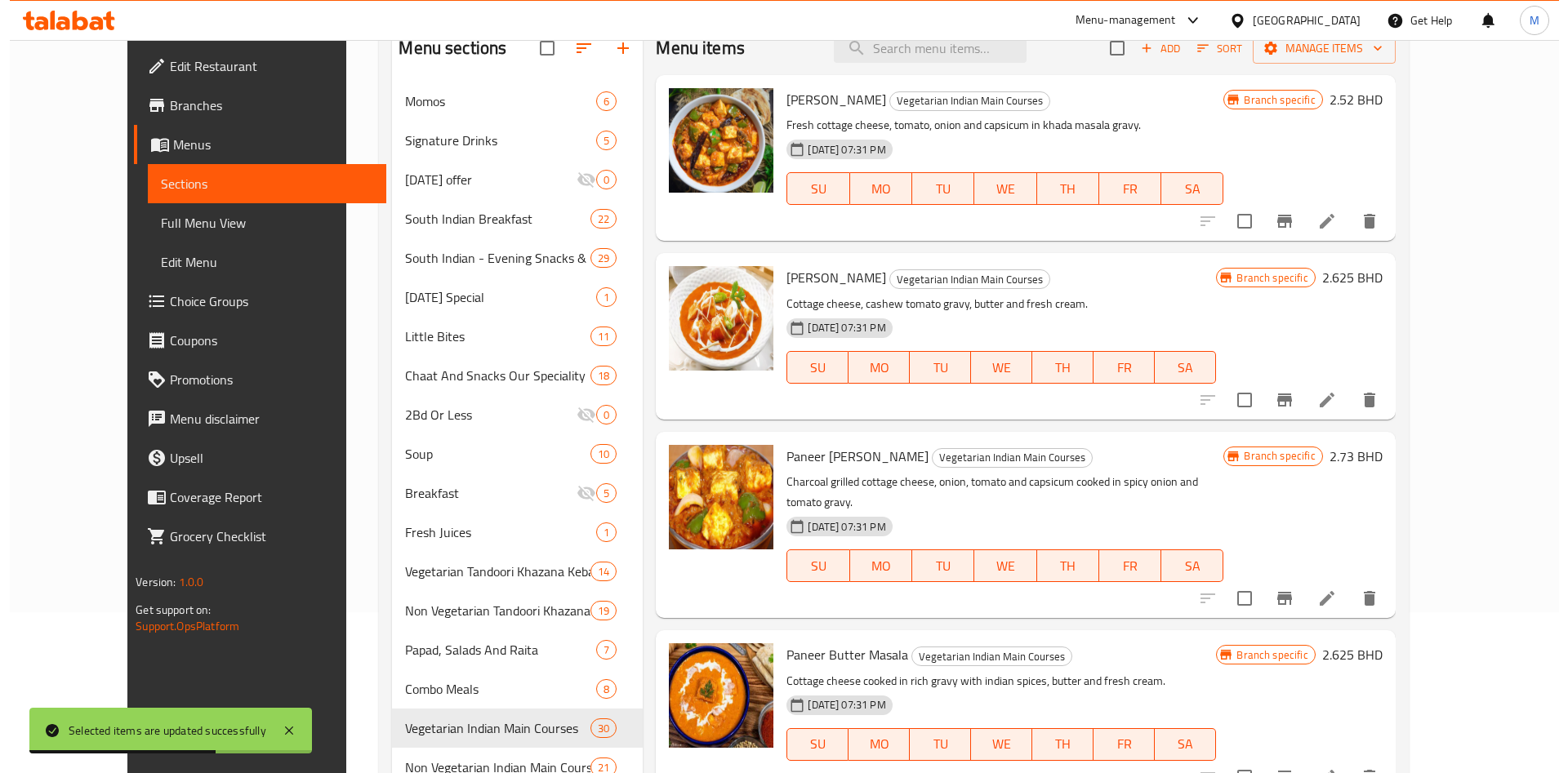
scroll to position [122, 0]
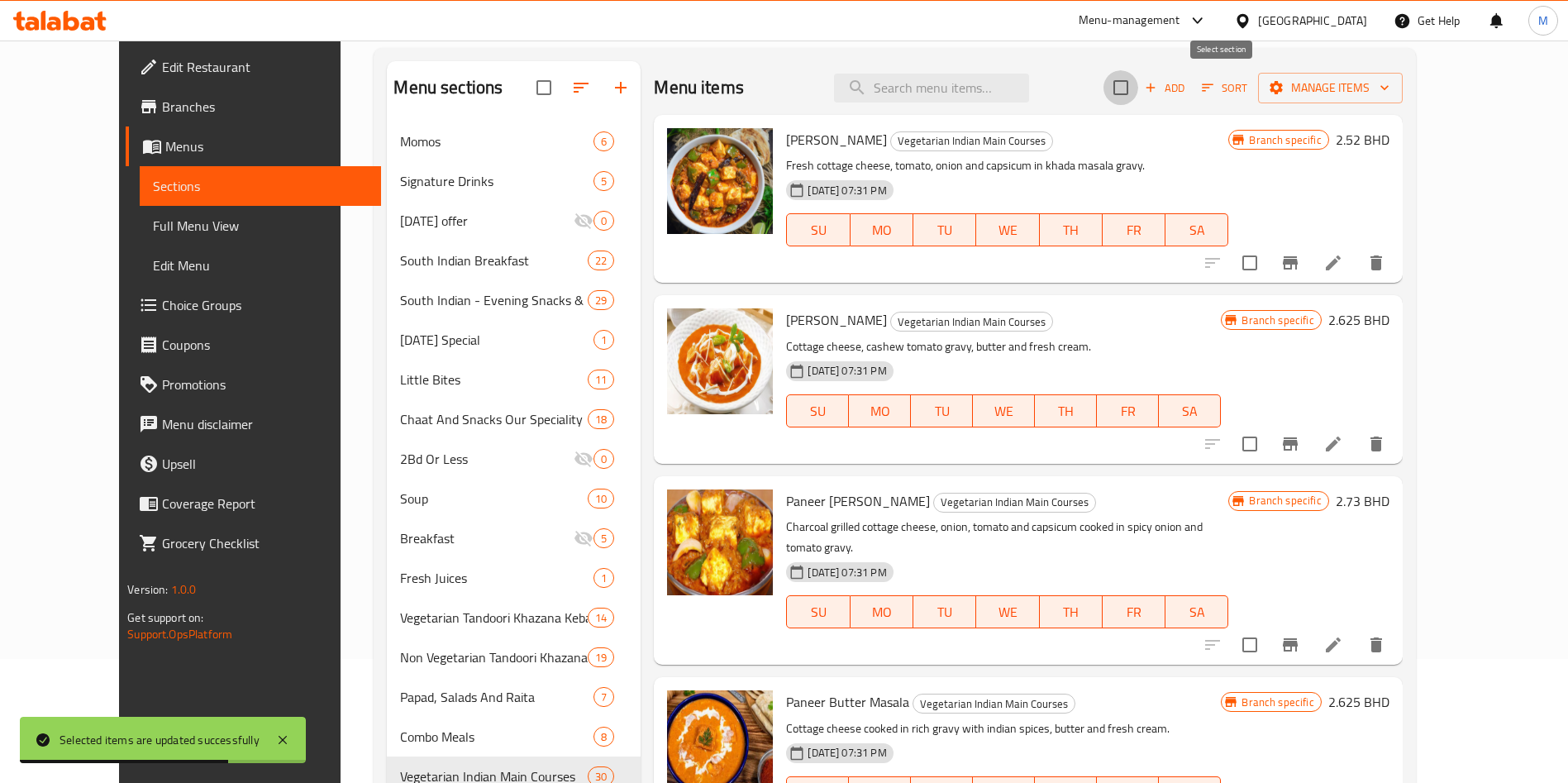
click at [1138, 90] on input "checkbox" at bounding box center [1121, 88] width 35 height 35
click at [1402, 68] on div "Menu items Add Sort Manage items" at bounding box center [1027, 88] width 748 height 54
click at [1390, 78] on span "Manage items" at bounding box center [1331, 88] width 118 height 20
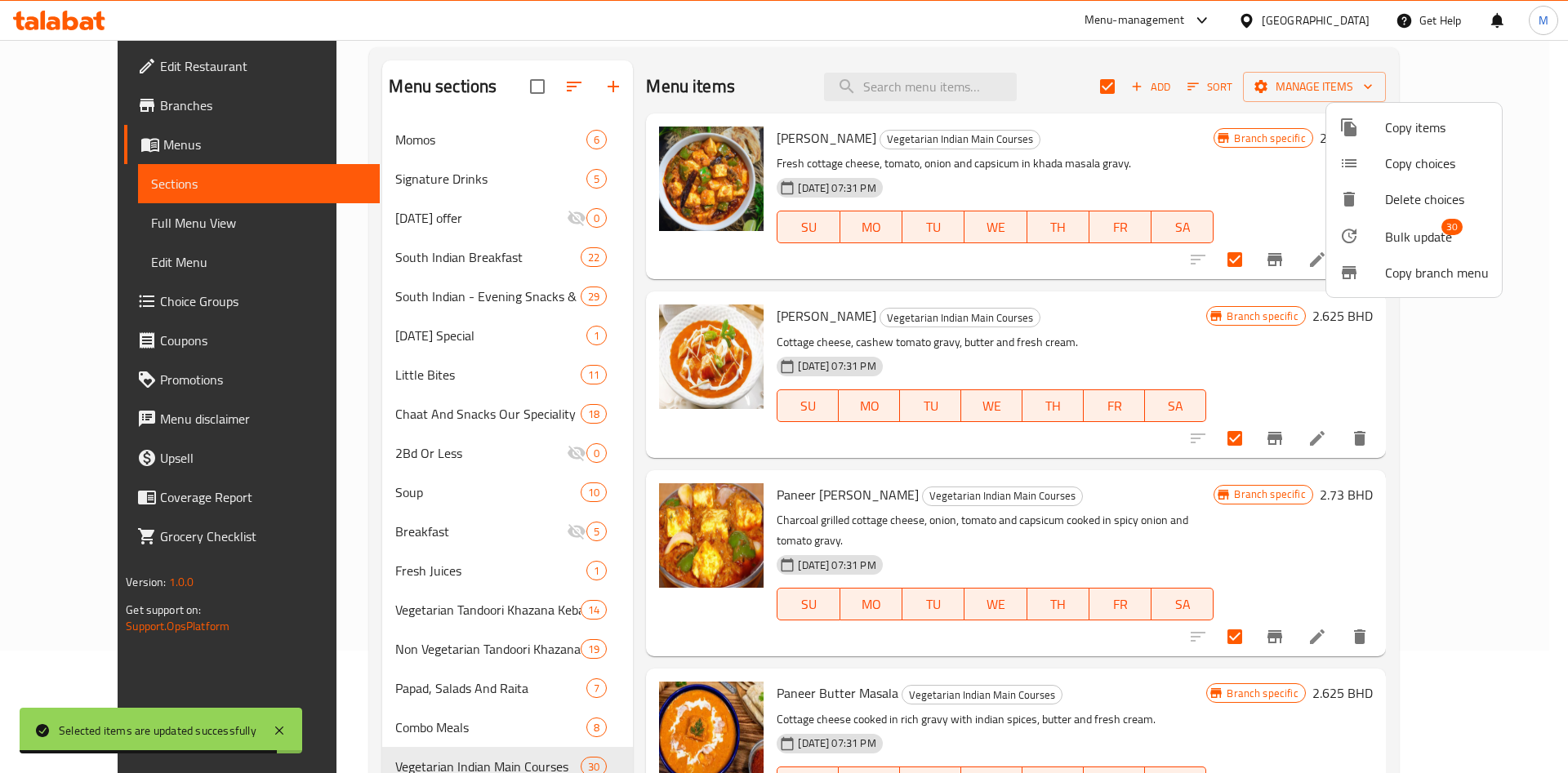
click at [1451, 228] on span "30" at bounding box center [1452, 227] width 21 height 16
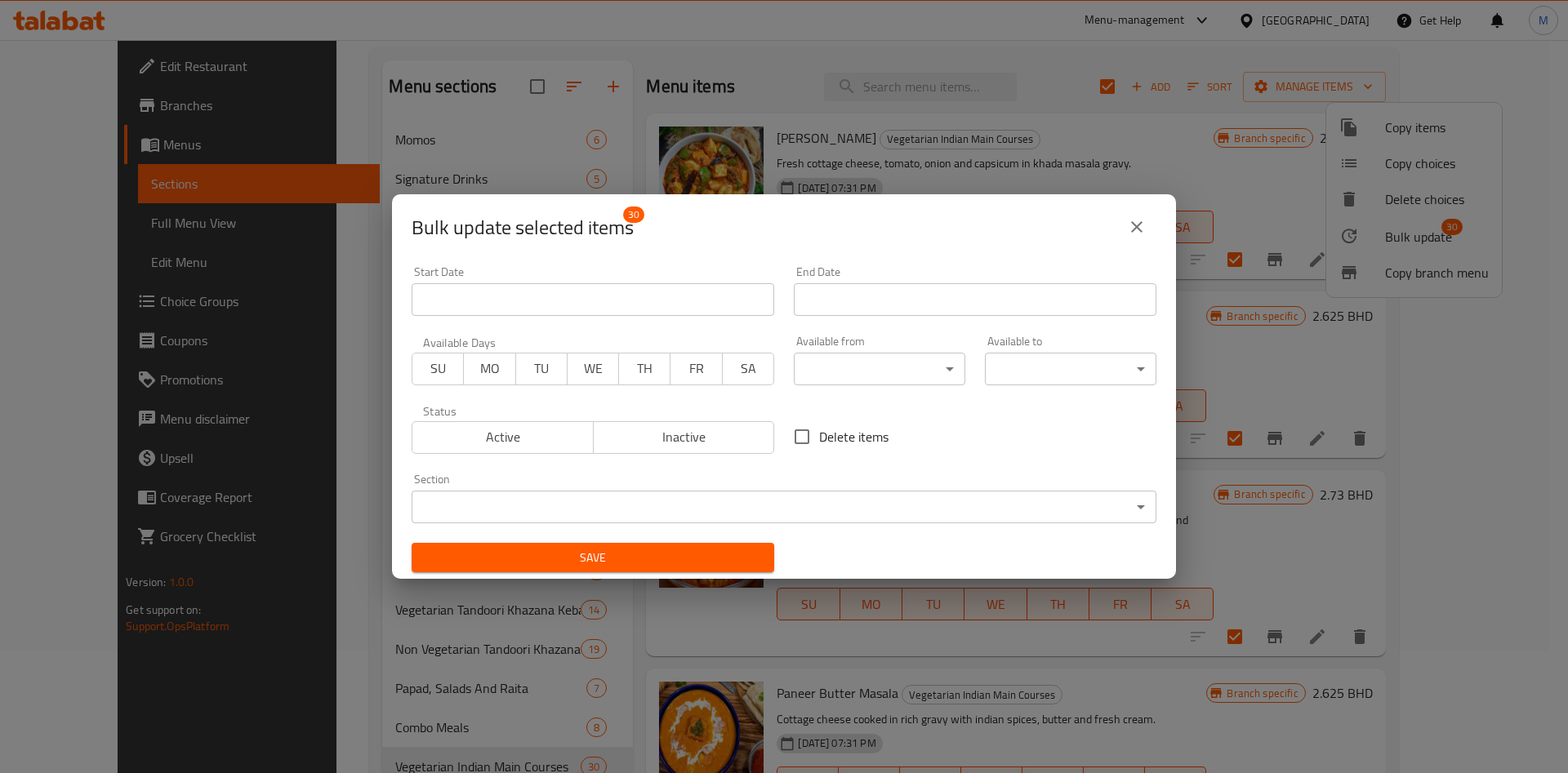
click at [871, 379] on body "​ Menu-management Bahrain Get Help M Edit Restaurant Branches Menus Sections Fu…" at bounding box center [784, 284] width 1568 height 733
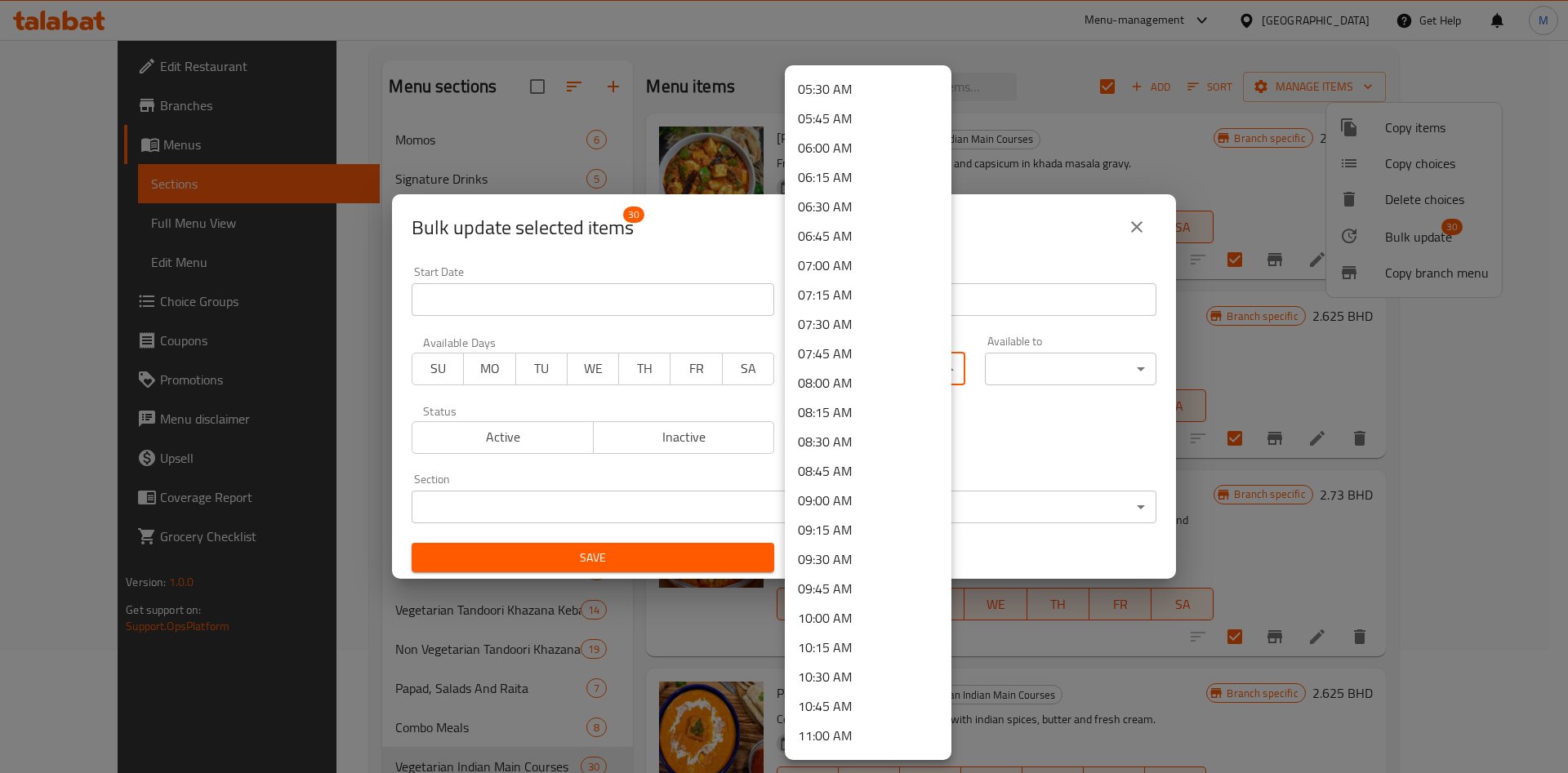
scroll to position [735, 0]
click at [832, 518] on li "10:00 AM" at bounding box center [868, 528] width 166 height 29
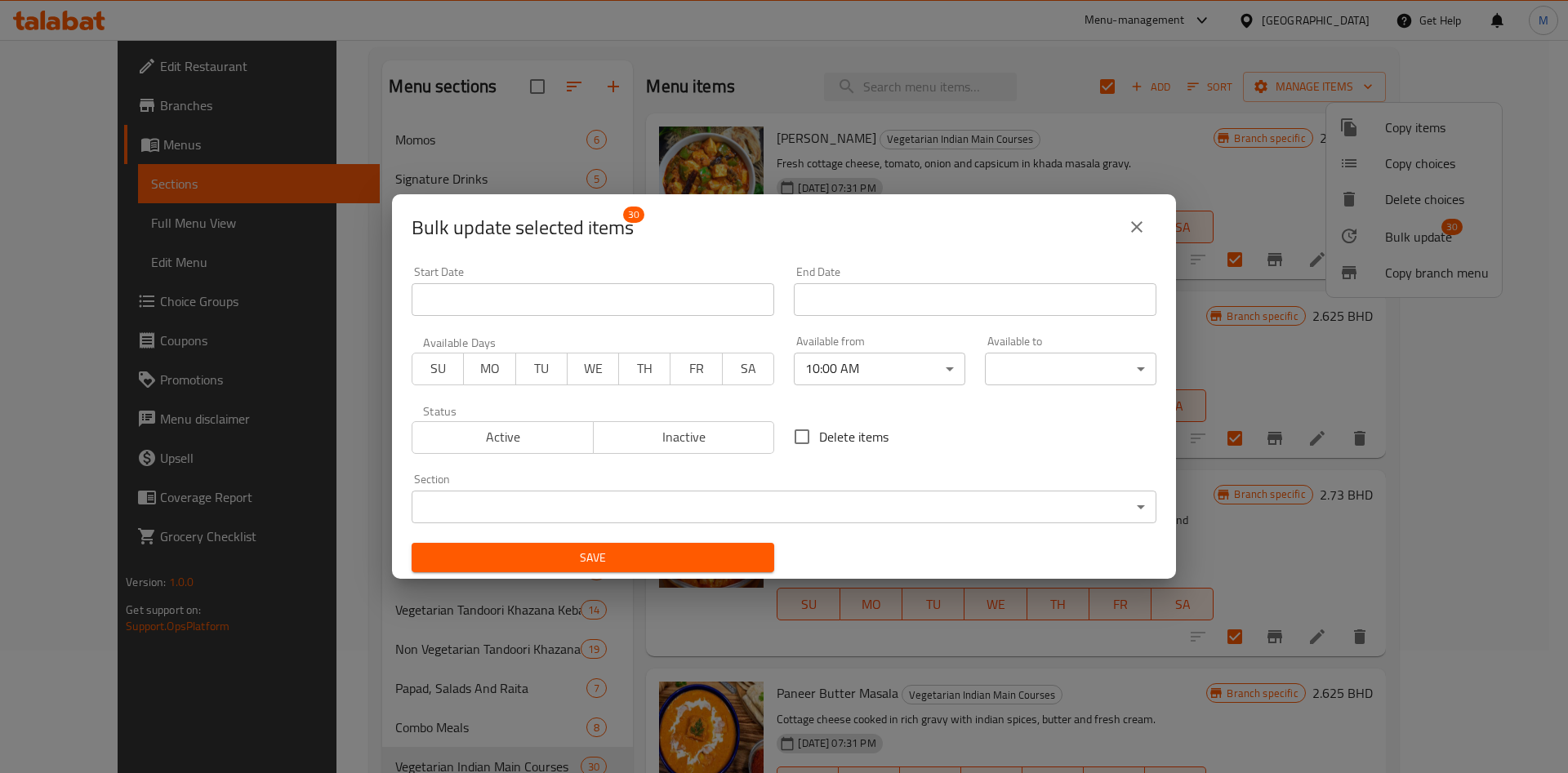
click at [991, 365] on body "​ Menu-management Bahrain Get Help M Edit Restaurant Branches Menus Sections Fu…" at bounding box center [784, 284] width 1568 height 733
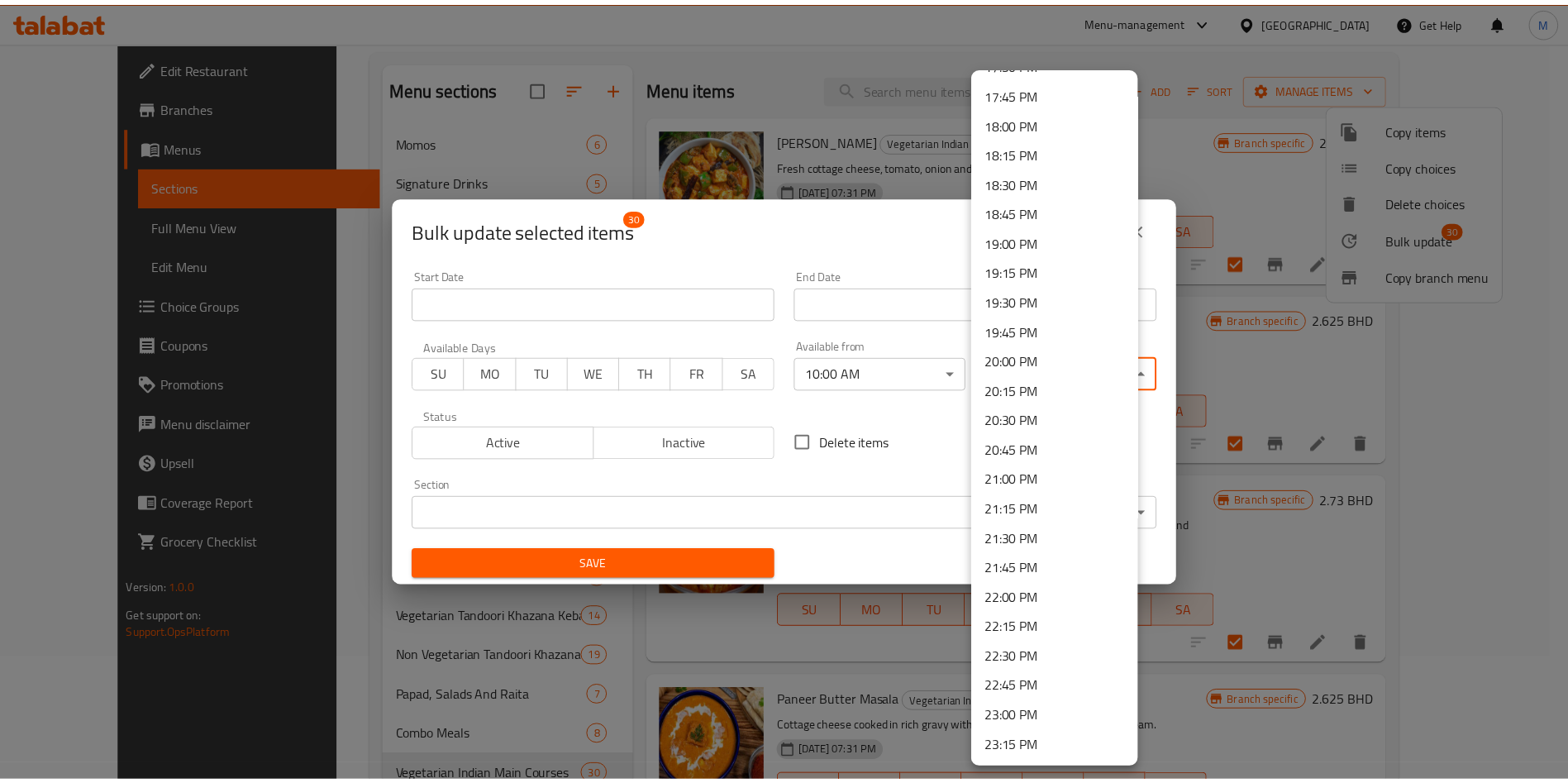
scroll to position [2197, 0]
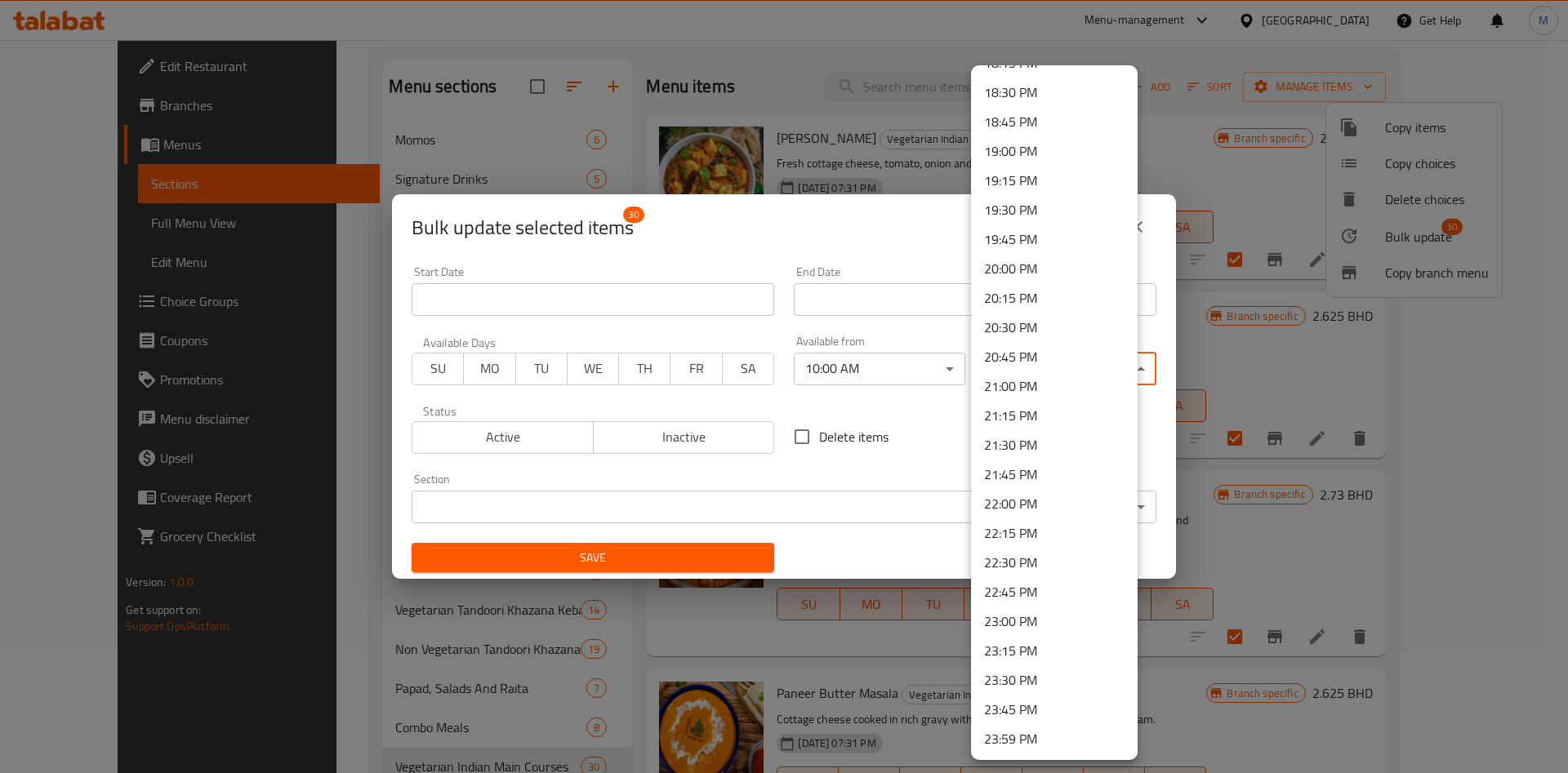
click at [1031, 713] on li "23:45 PM" at bounding box center [1054, 709] width 166 height 29
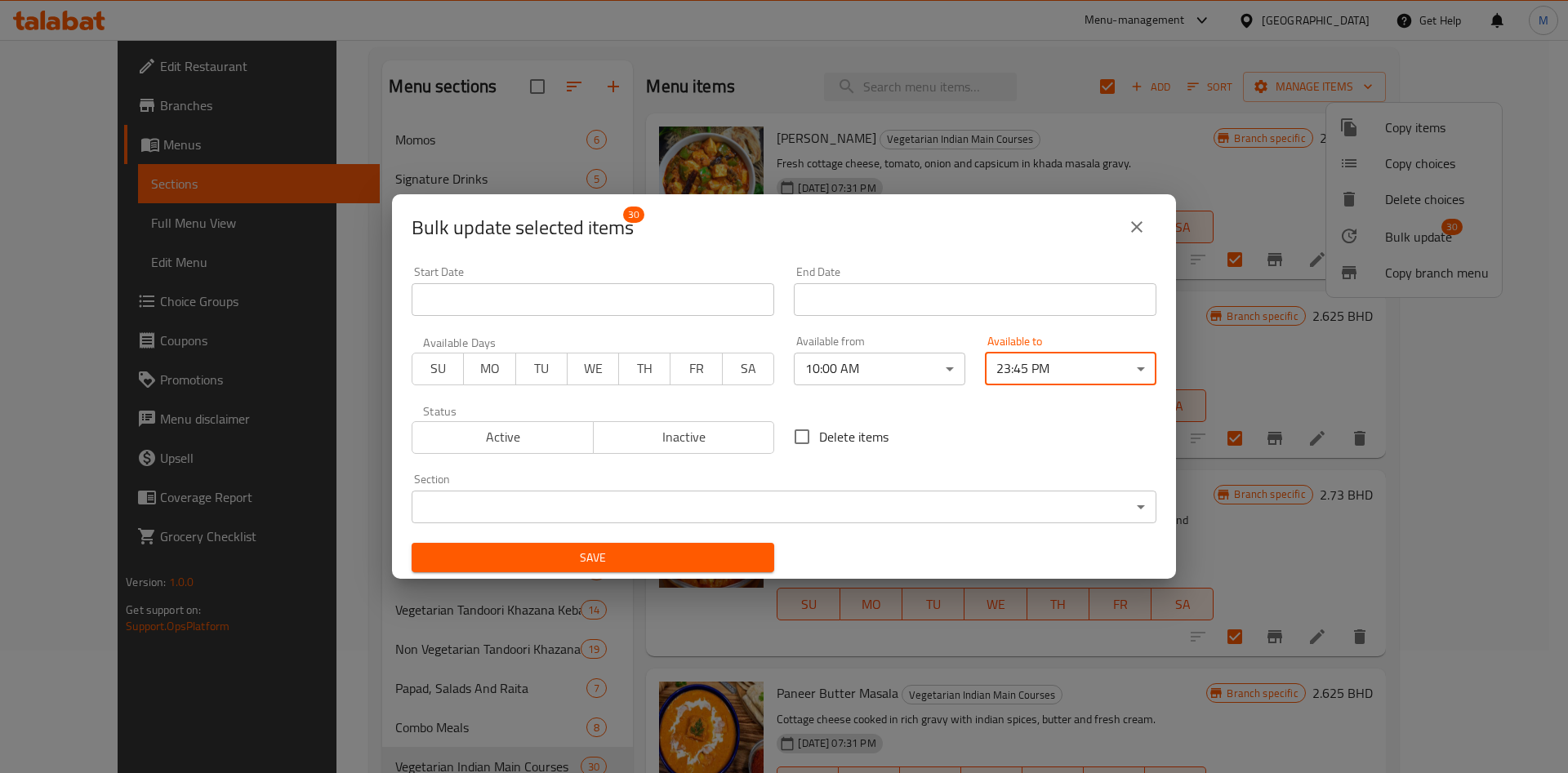
click at [657, 569] on button "Save" at bounding box center [593, 558] width 363 height 30
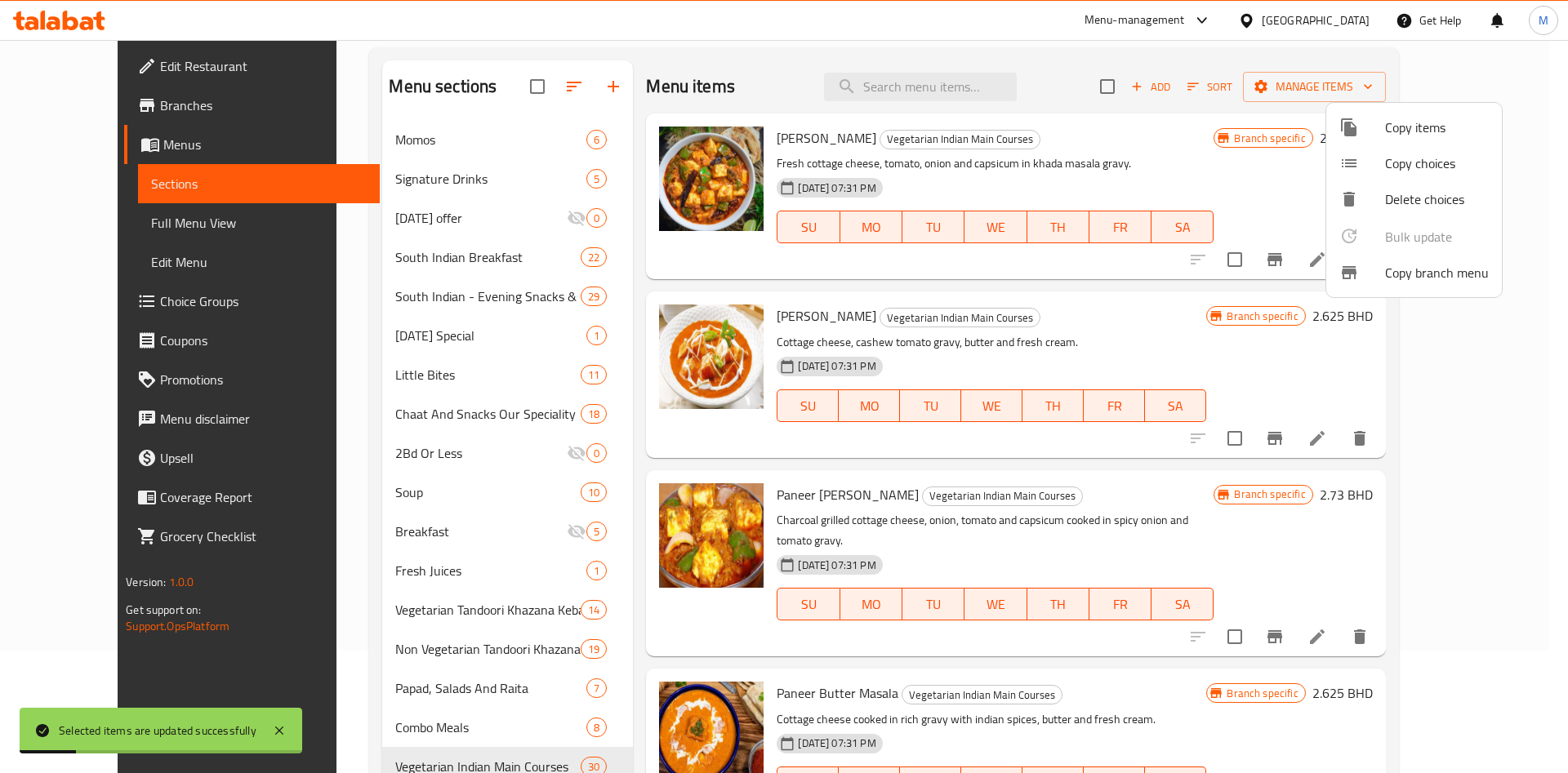
click at [444, 694] on div at bounding box center [784, 386] width 1568 height 773
click at [444, 694] on span "Papad, Salads And Raita" at bounding box center [490, 687] width 191 height 19
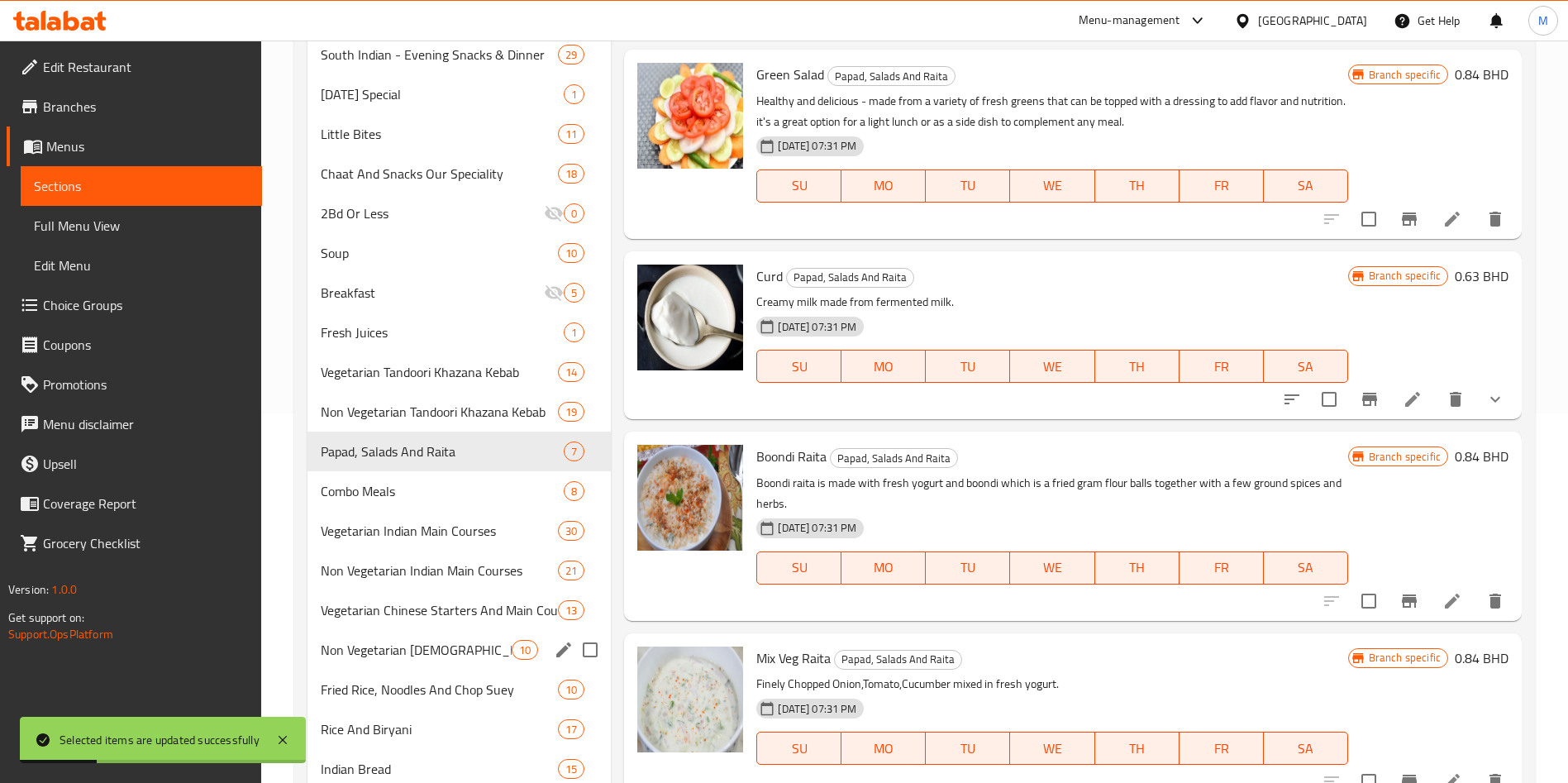
scroll to position [372, 0]
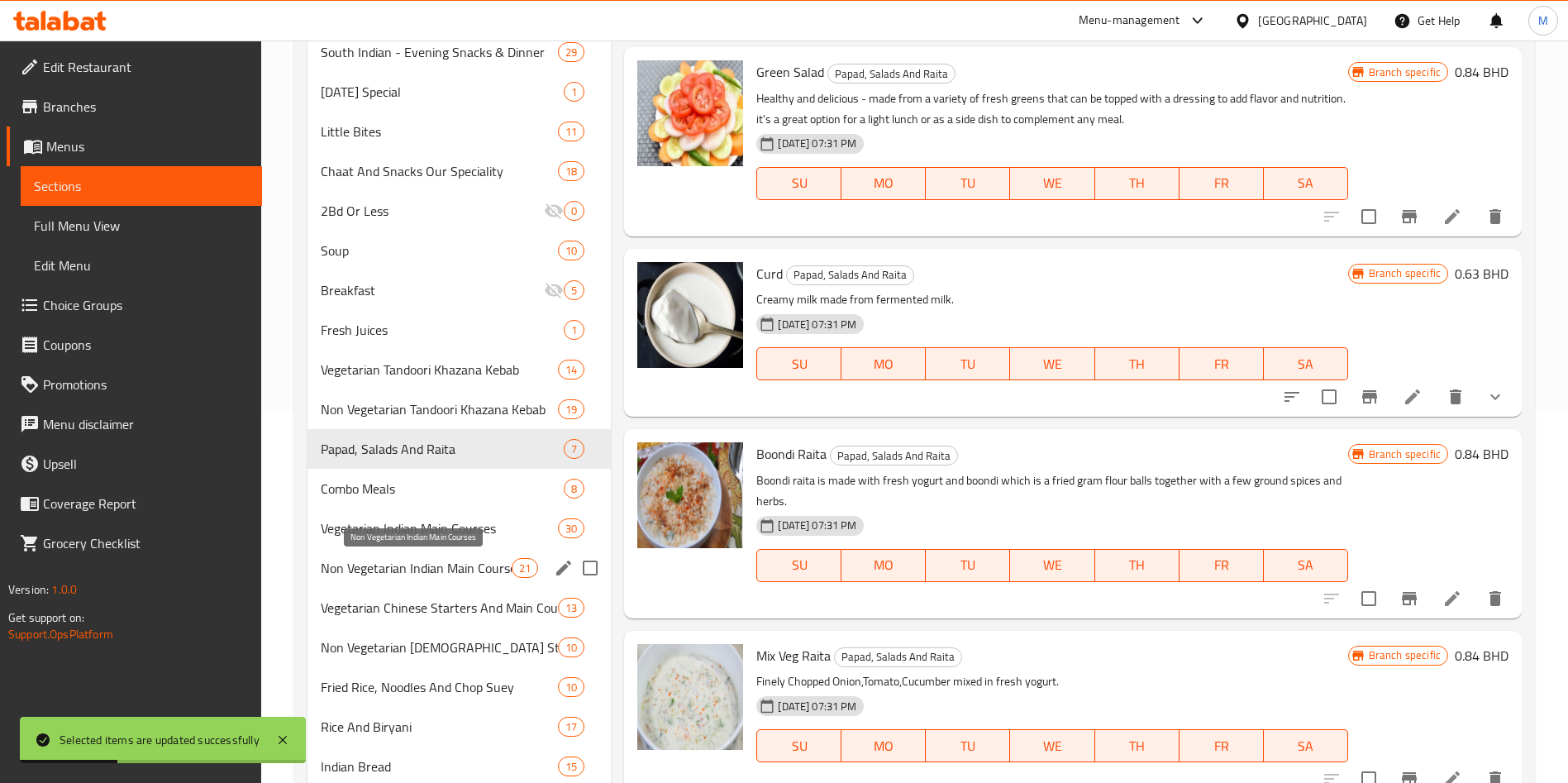
click at [468, 569] on span "Non Vegetarian Indian Main Courses" at bounding box center [416, 568] width 191 height 19
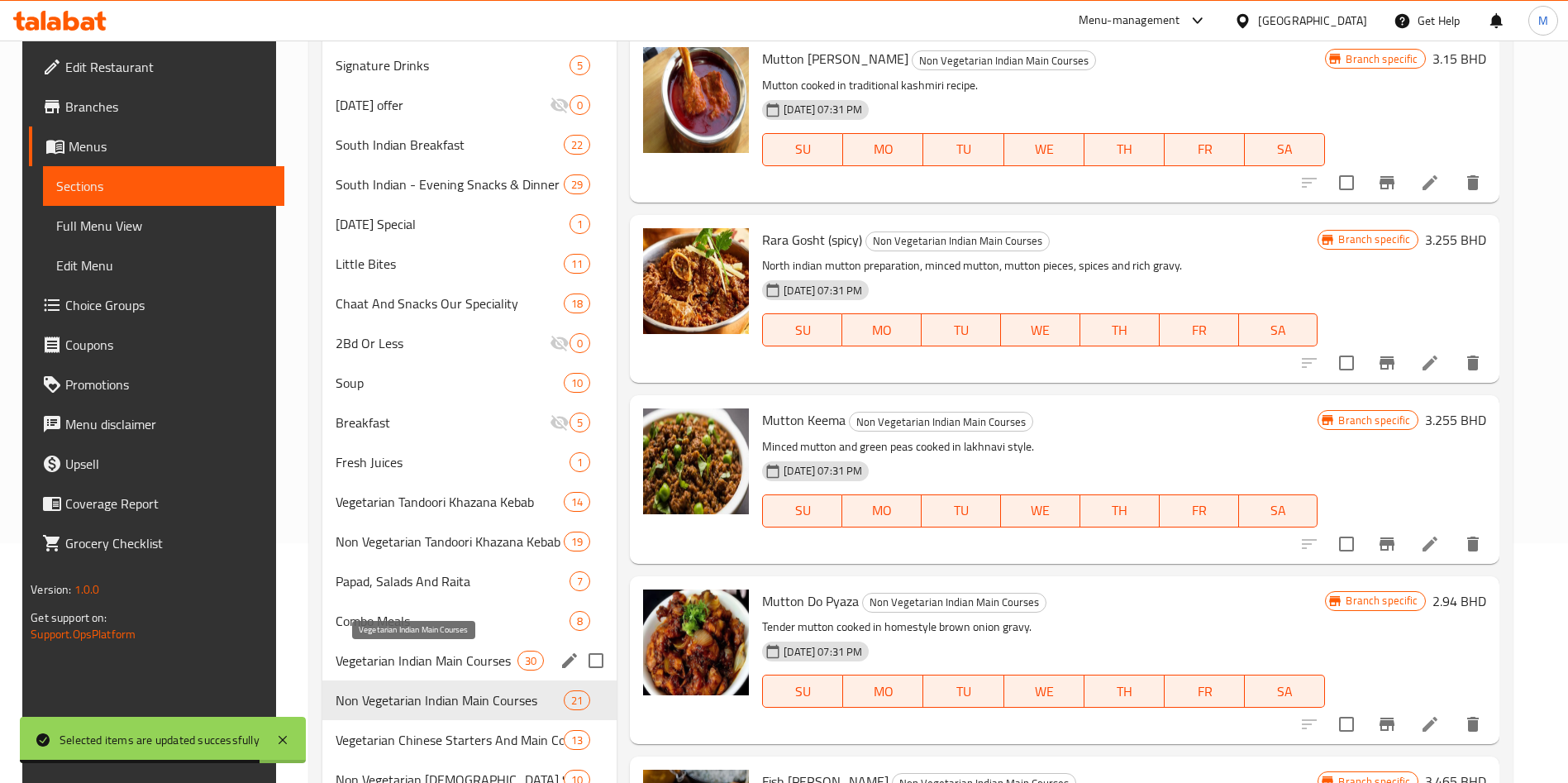
scroll to position [496, 0]
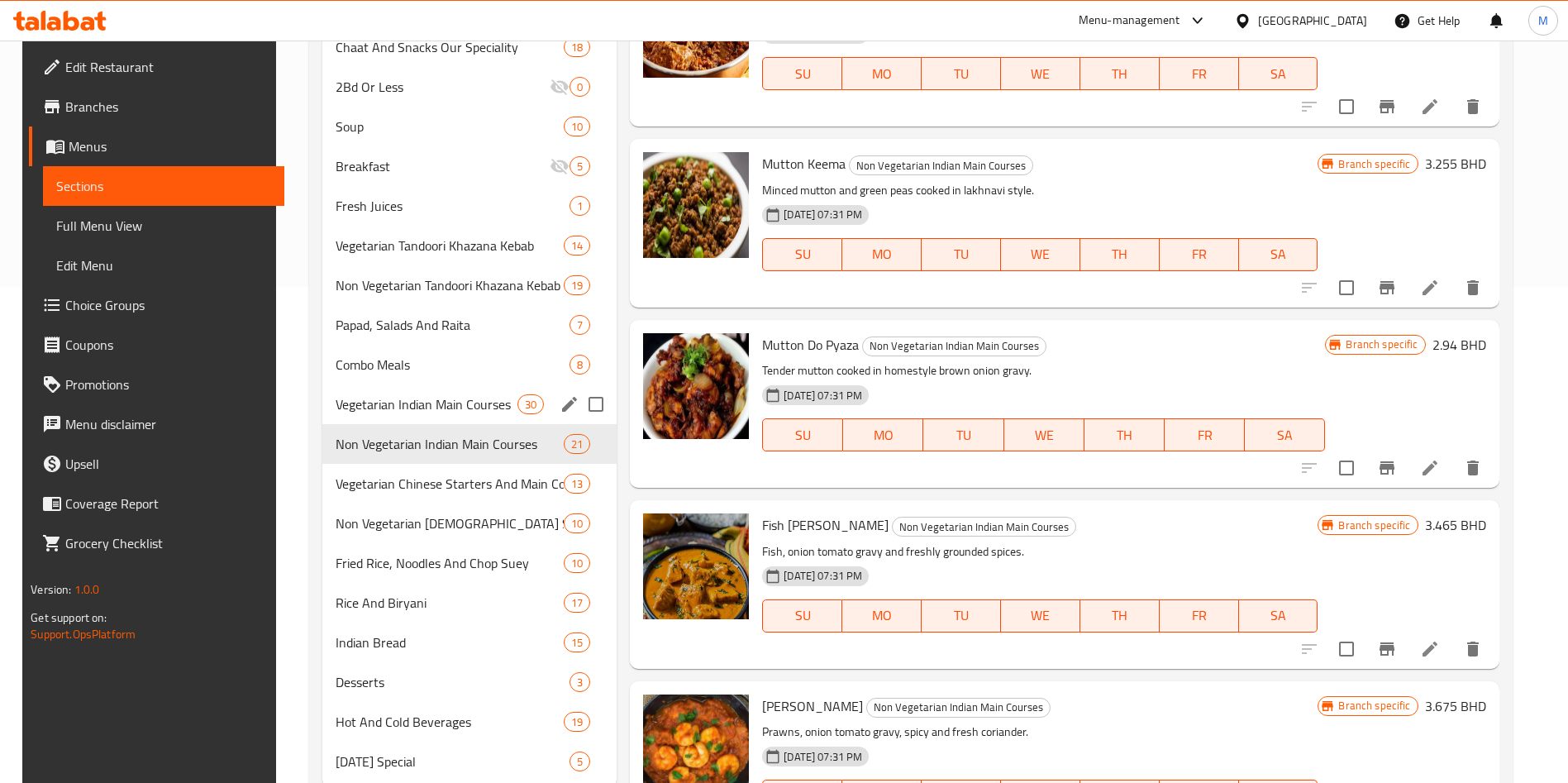
click at [409, 376] on div "Combo Meals 8" at bounding box center [469, 364] width 294 height 40
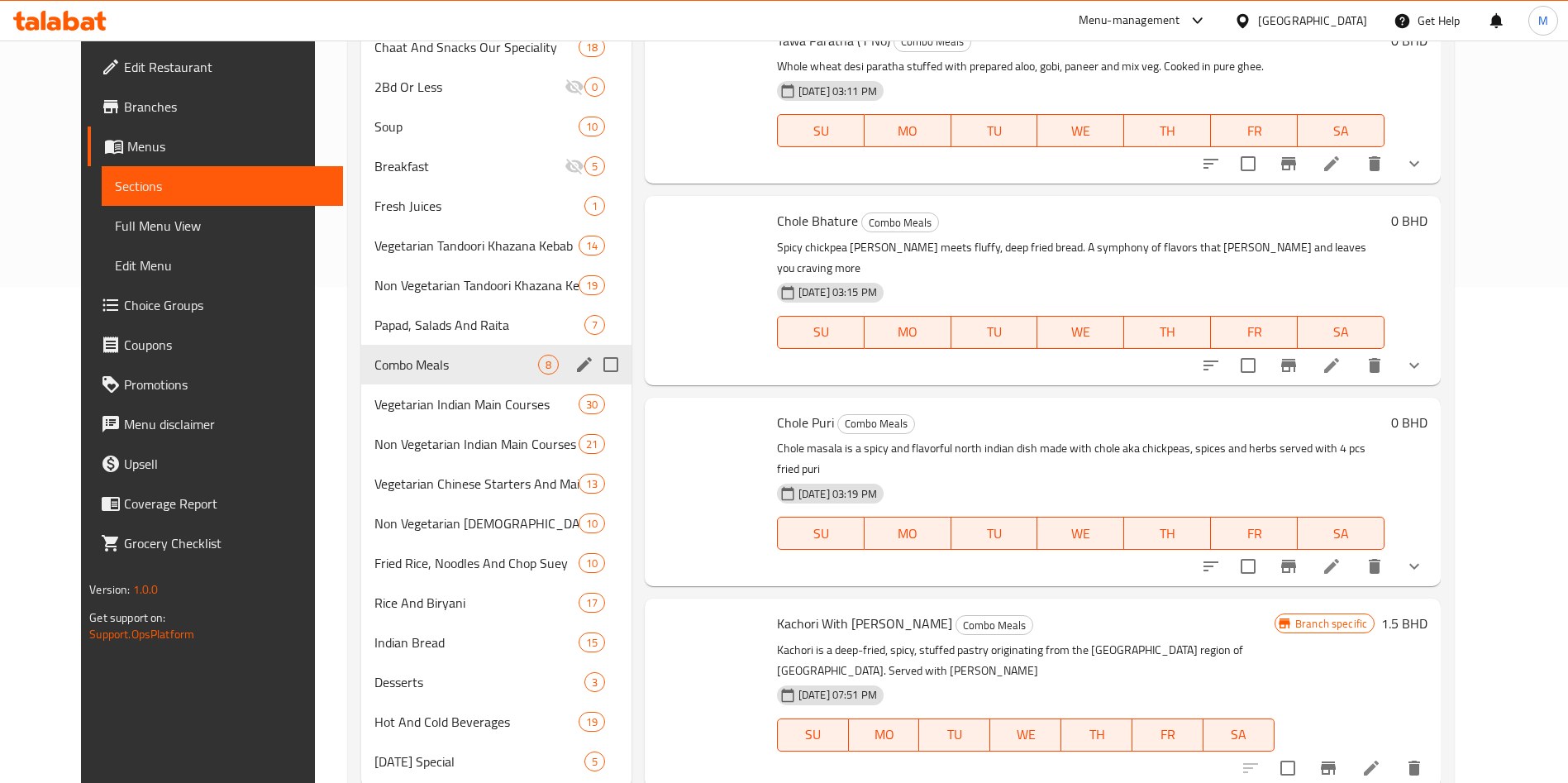
scroll to position [429, 0]
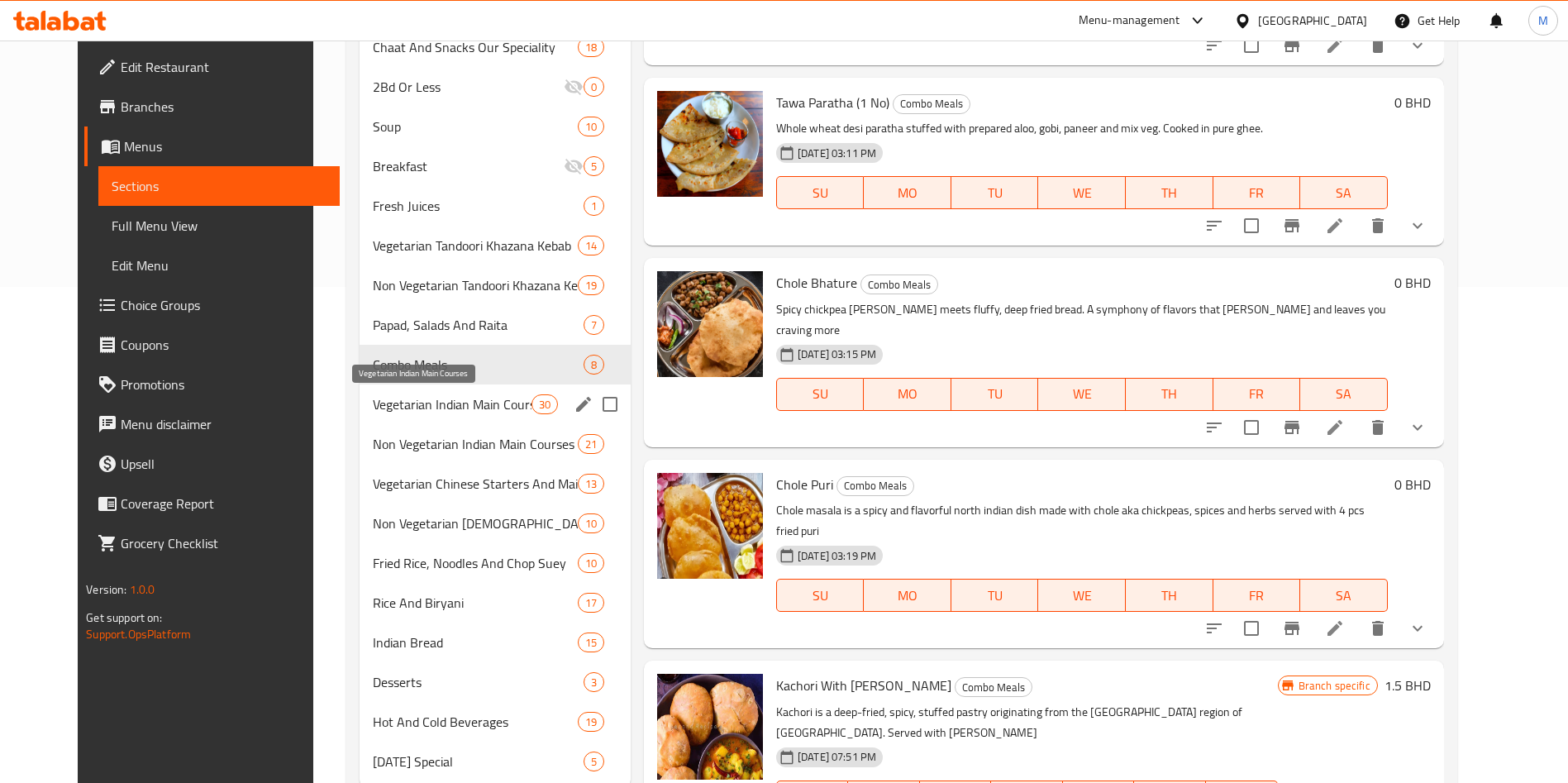
click at [407, 400] on span "Vegetarian Indian Main Courses" at bounding box center [452, 404] width 159 height 19
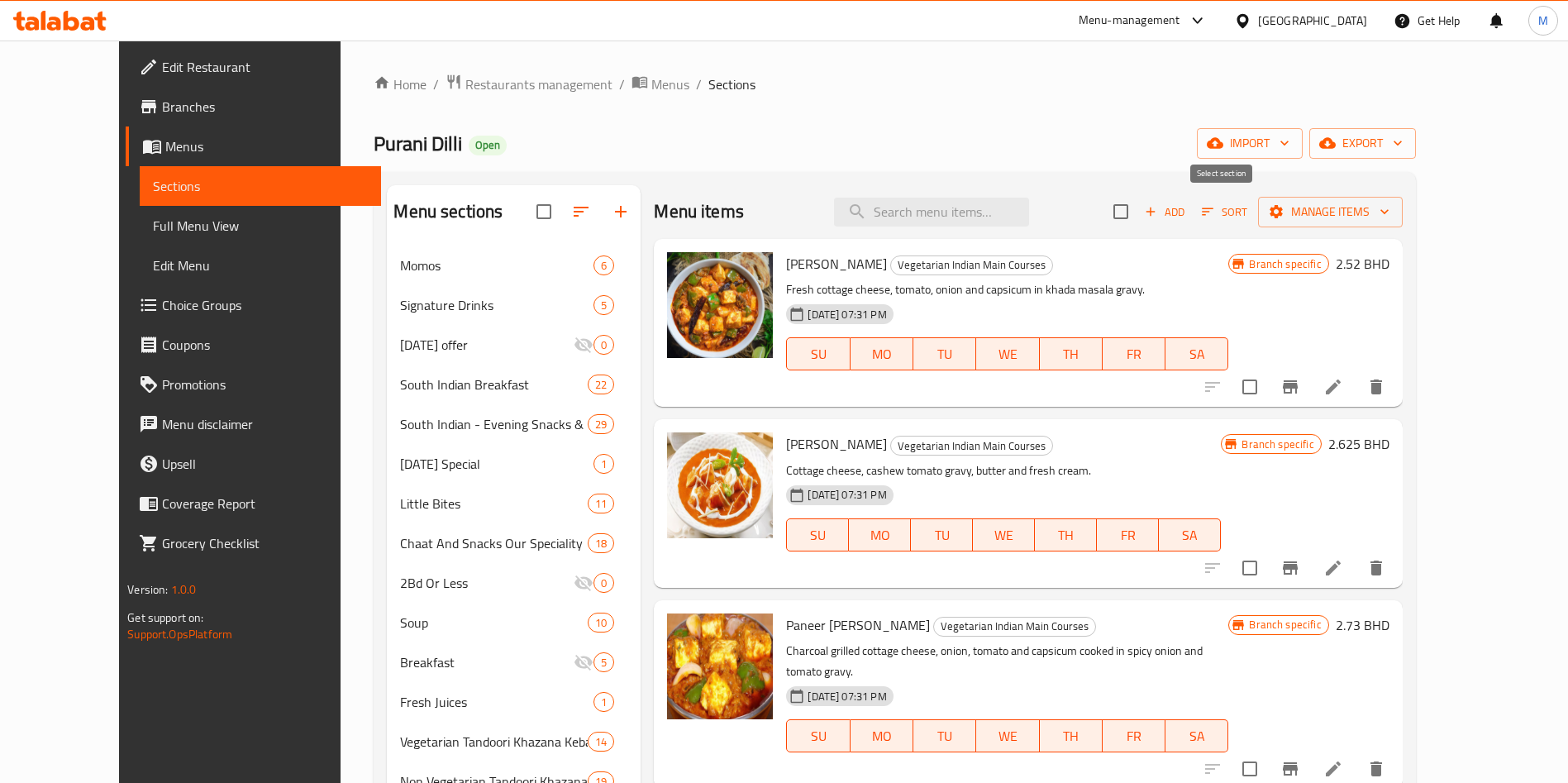
click at [1138, 208] on input "checkbox" at bounding box center [1121, 212] width 35 height 35
click at [1390, 209] on span "Manage items" at bounding box center [1331, 212] width 118 height 20
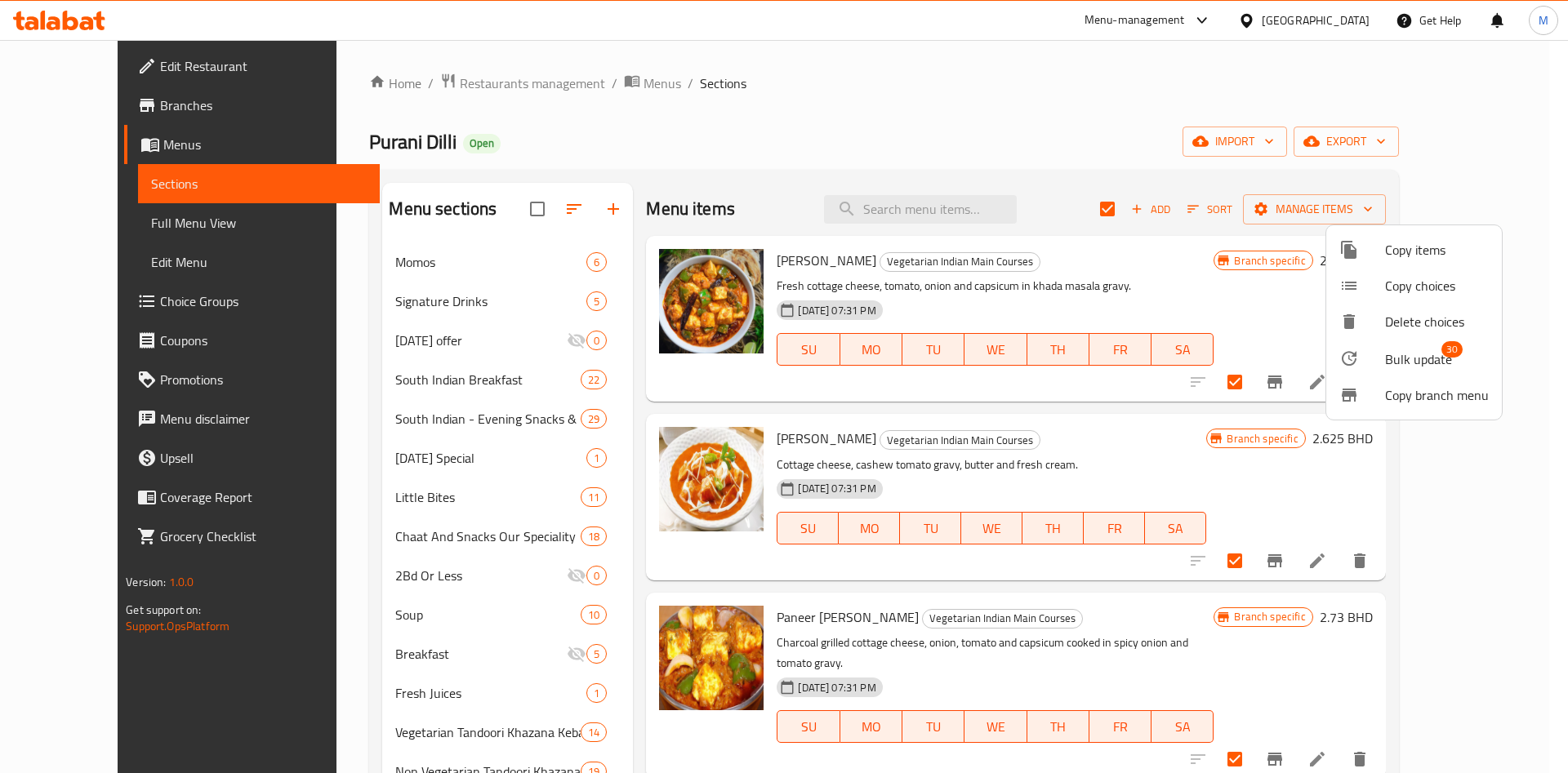
click at [1422, 350] on span "Bulk update" at bounding box center [1418, 359] width 67 height 19
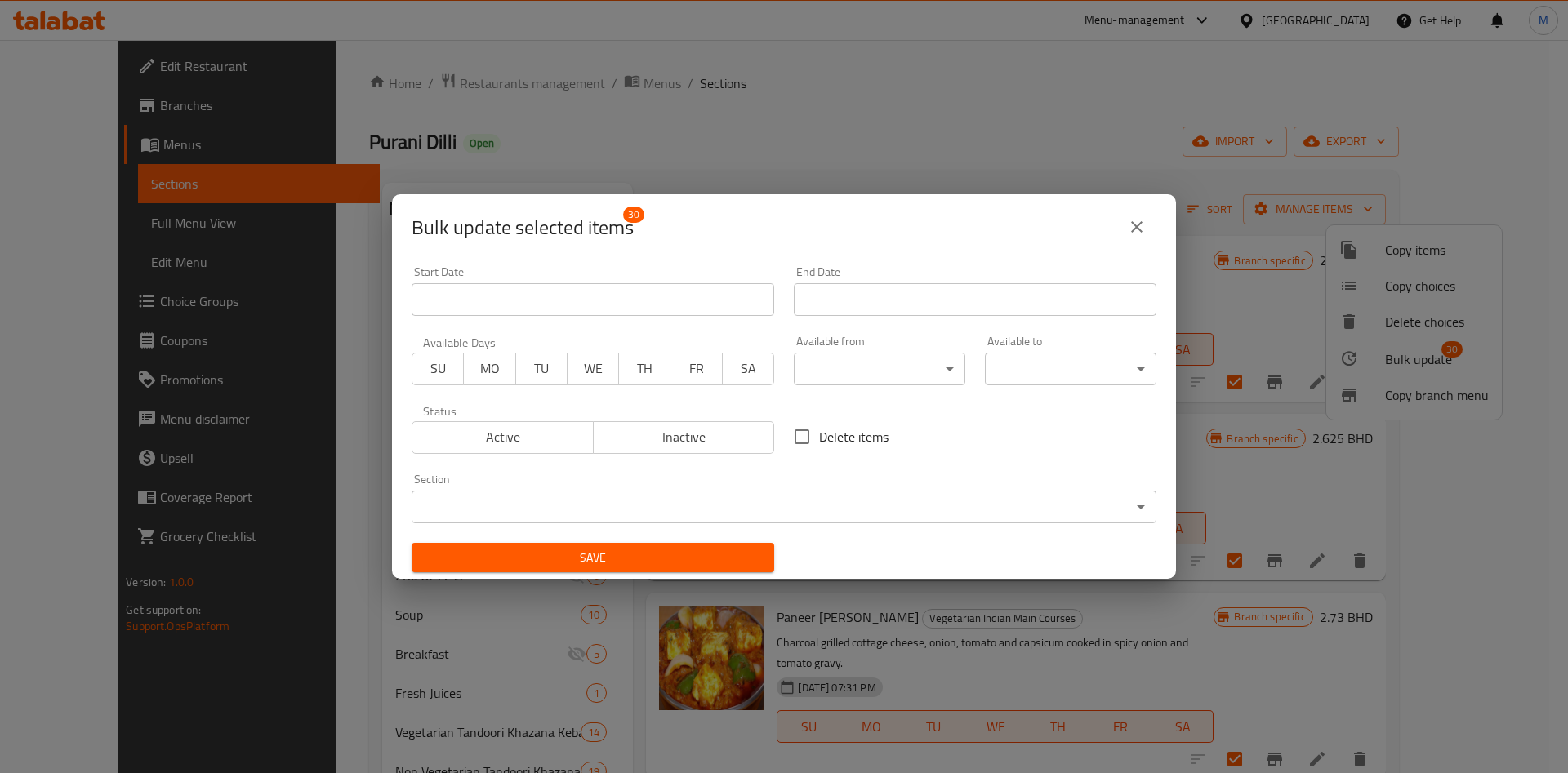
click at [800, 368] on body "​ Menu-management Bahrain Get Help M Edit Restaurant Branches Menus Sections Fu…" at bounding box center [784, 406] width 1568 height 733
click at [805, 371] on body "​ Menu-management Bahrain Get Help M Edit Restaurant Branches Menus Sections Fu…" at bounding box center [784, 406] width 1568 height 733
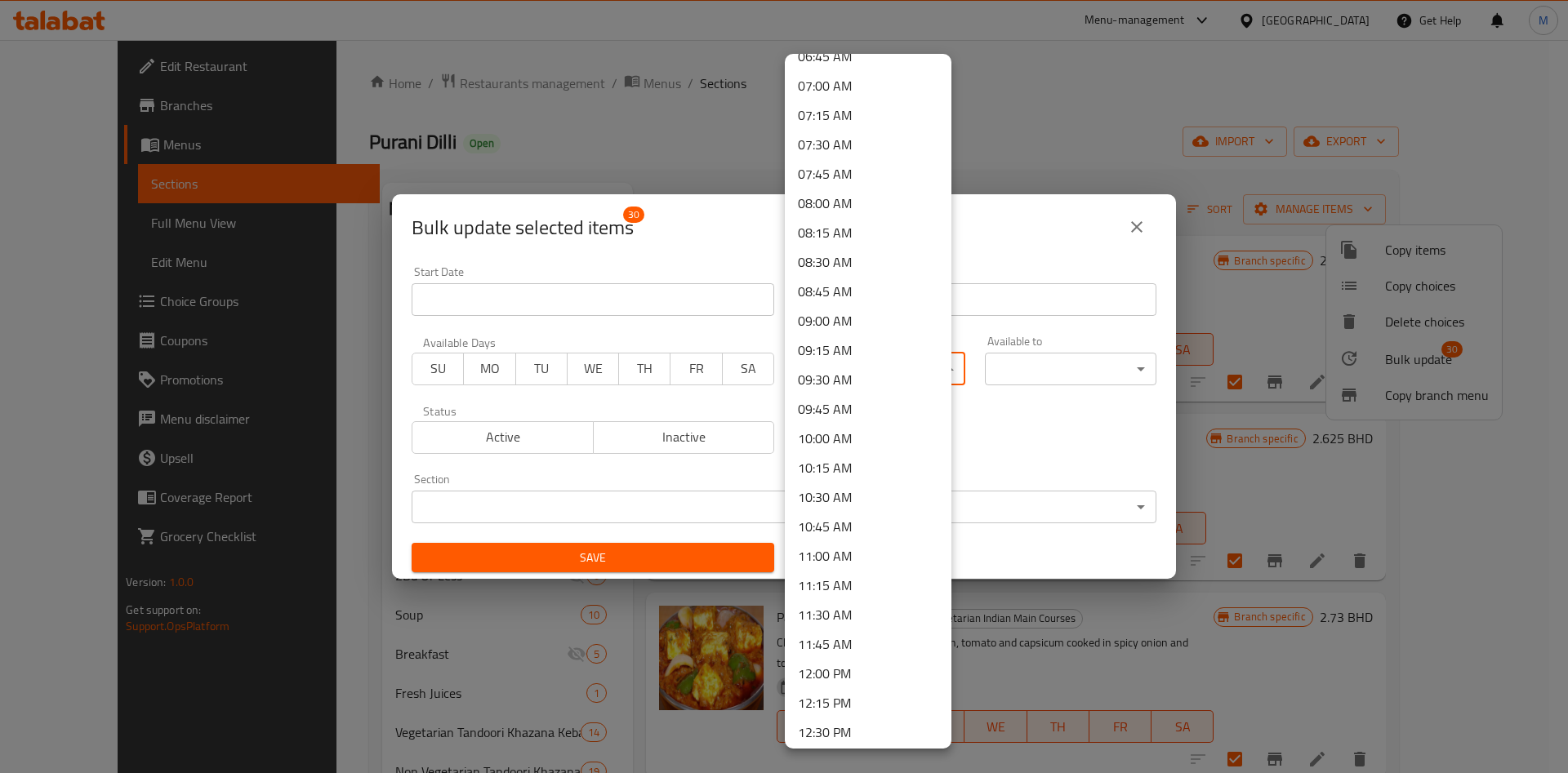
scroll to position [857, 0]
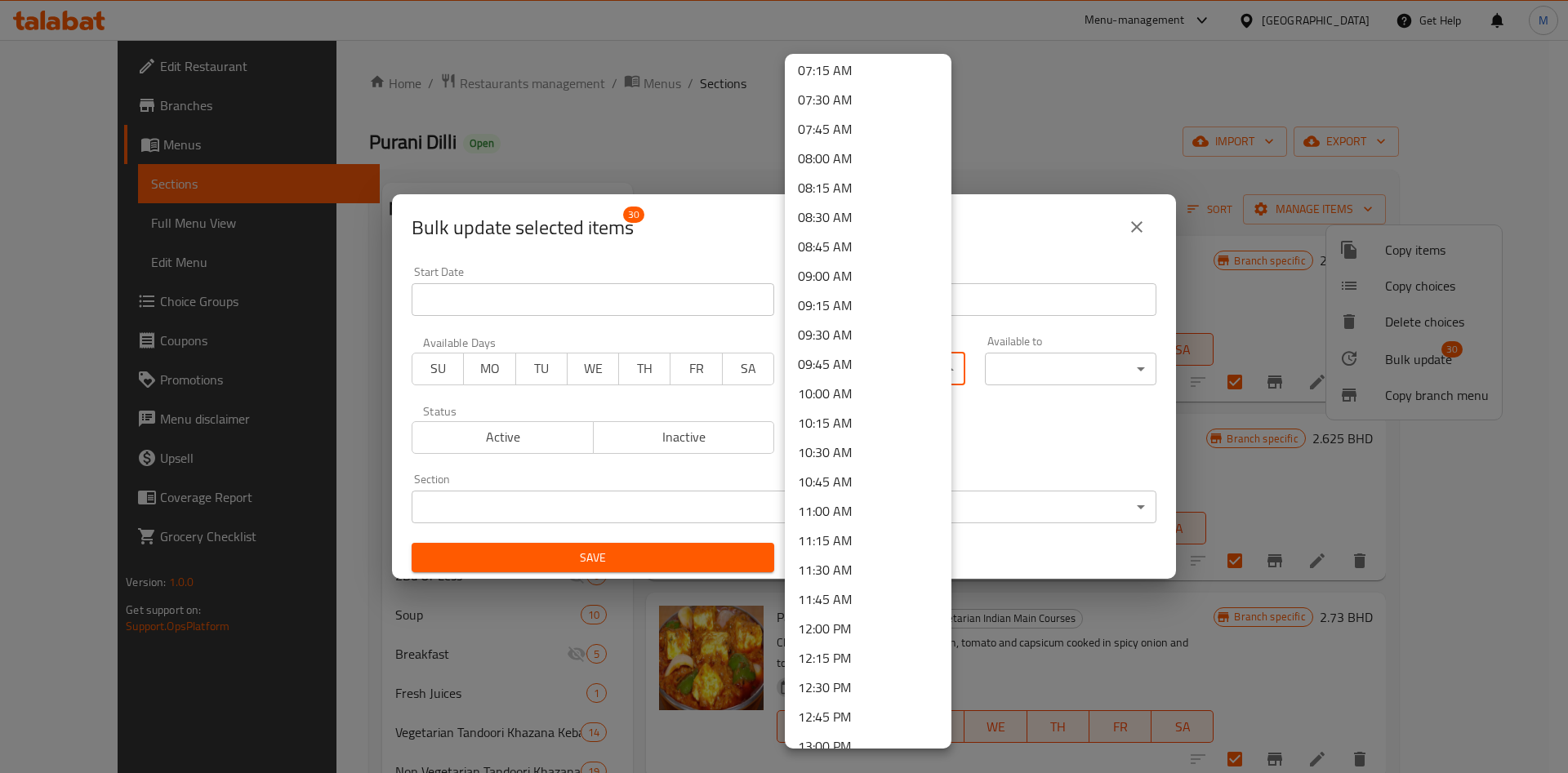
click at [840, 398] on li "10:00 AM" at bounding box center [868, 393] width 166 height 29
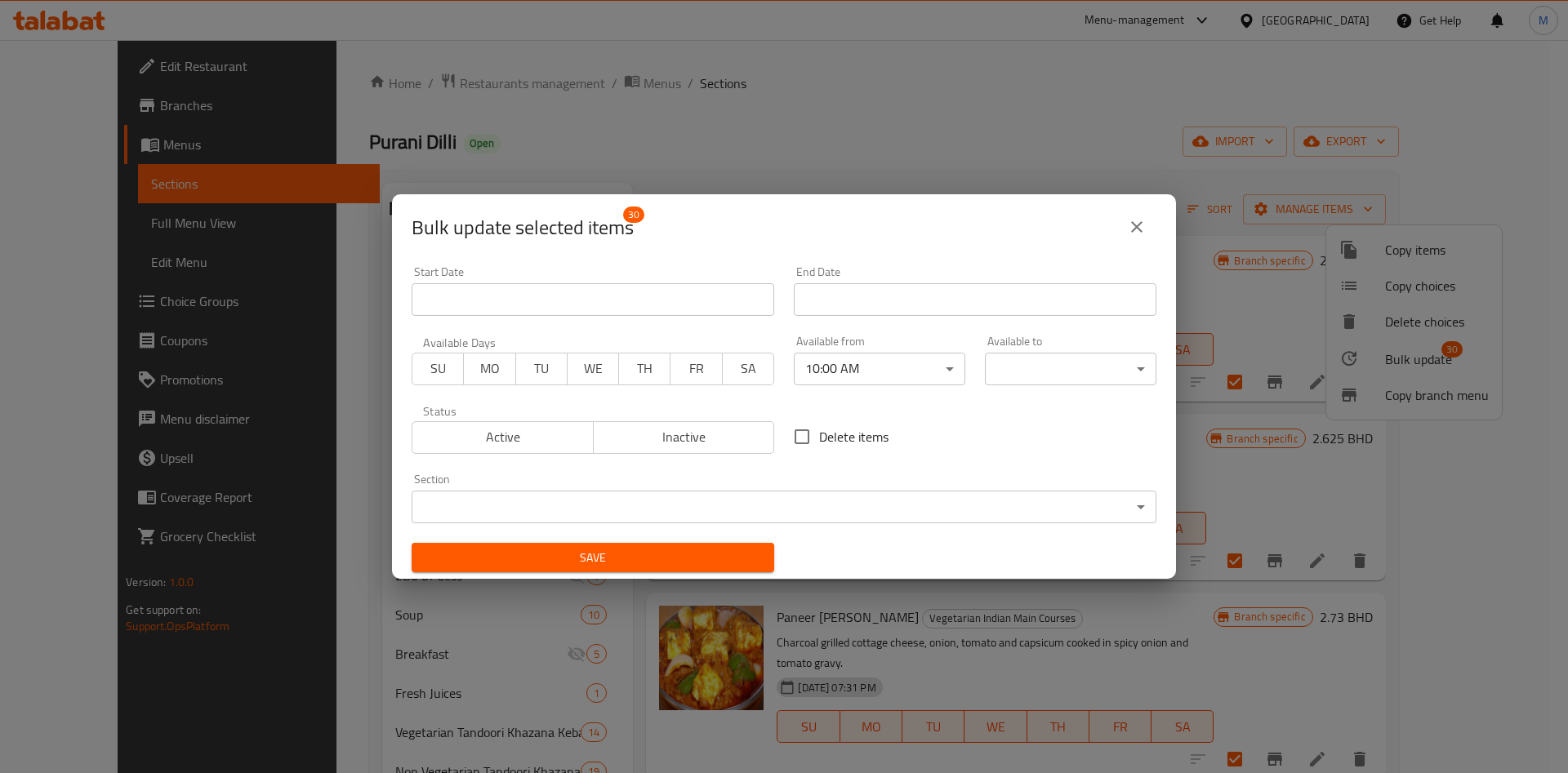
click at [1006, 374] on body "​ Menu-management Bahrain Get Help M Edit Restaurant Branches Menus Sections Fu…" at bounding box center [784, 406] width 1568 height 733
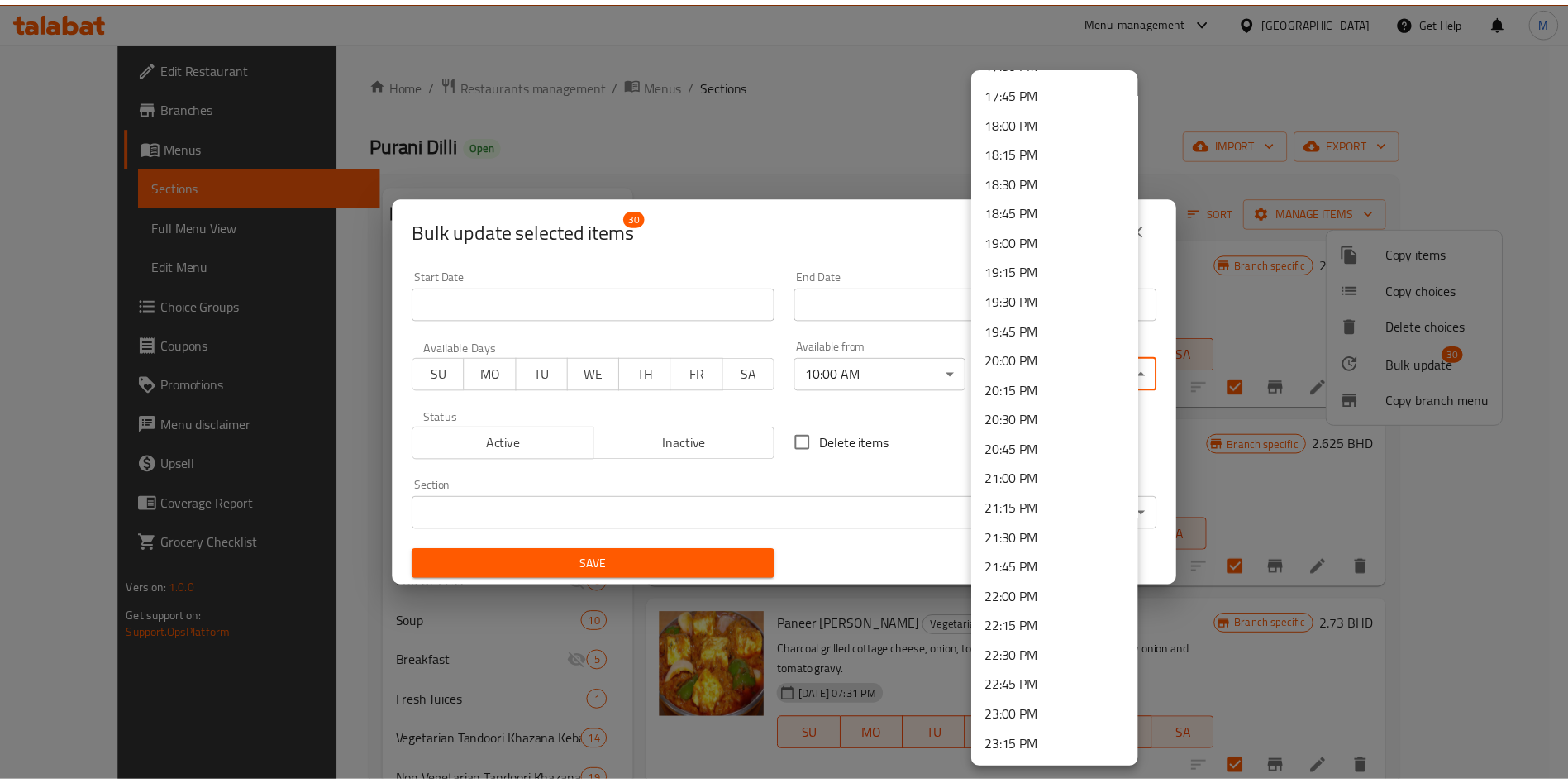
scroll to position [2197, 0]
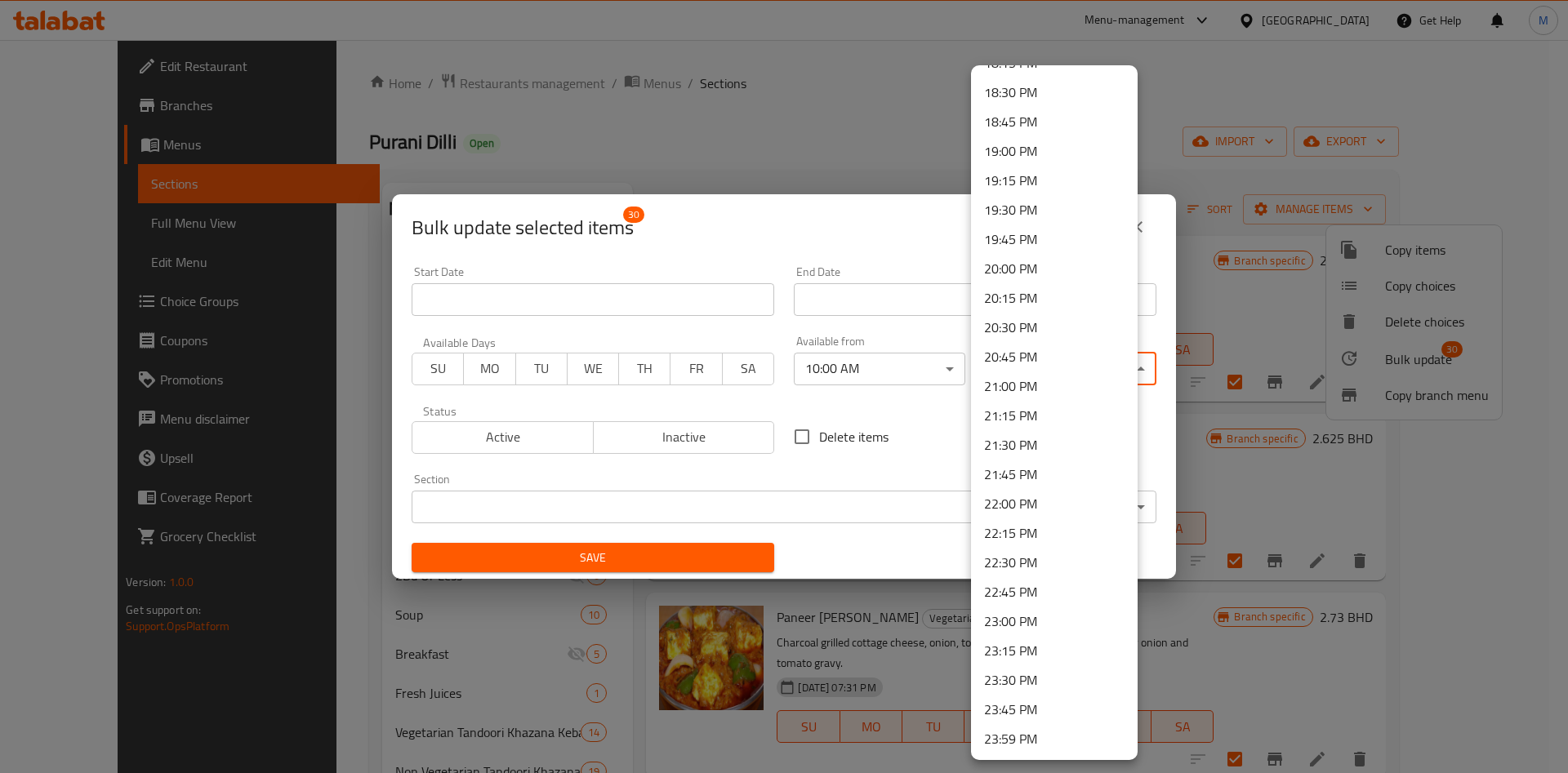
click at [1019, 715] on li "23:45 PM" at bounding box center [1054, 709] width 166 height 29
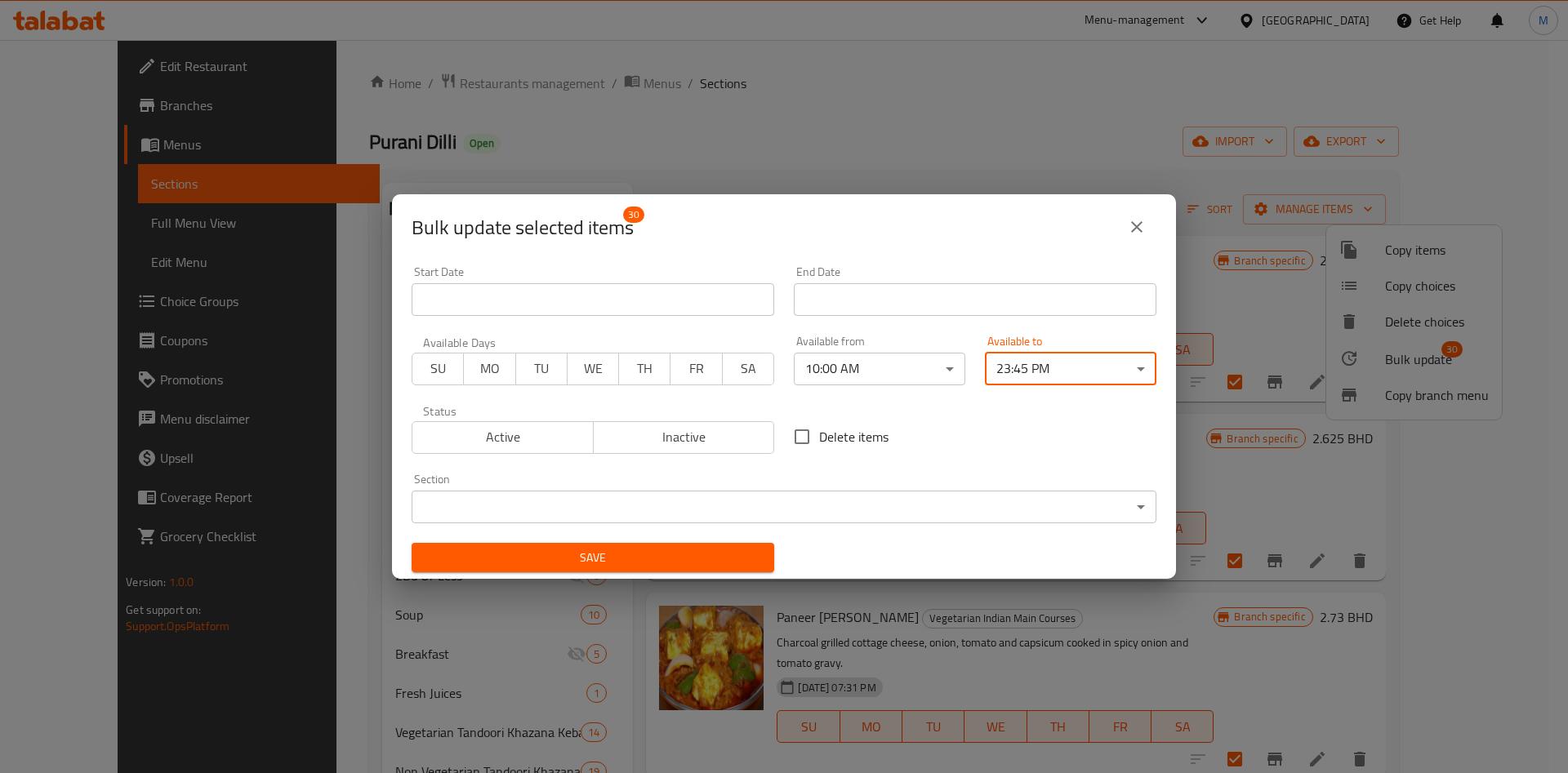
click at [712, 546] on button "Save" at bounding box center [593, 558] width 363 height 30
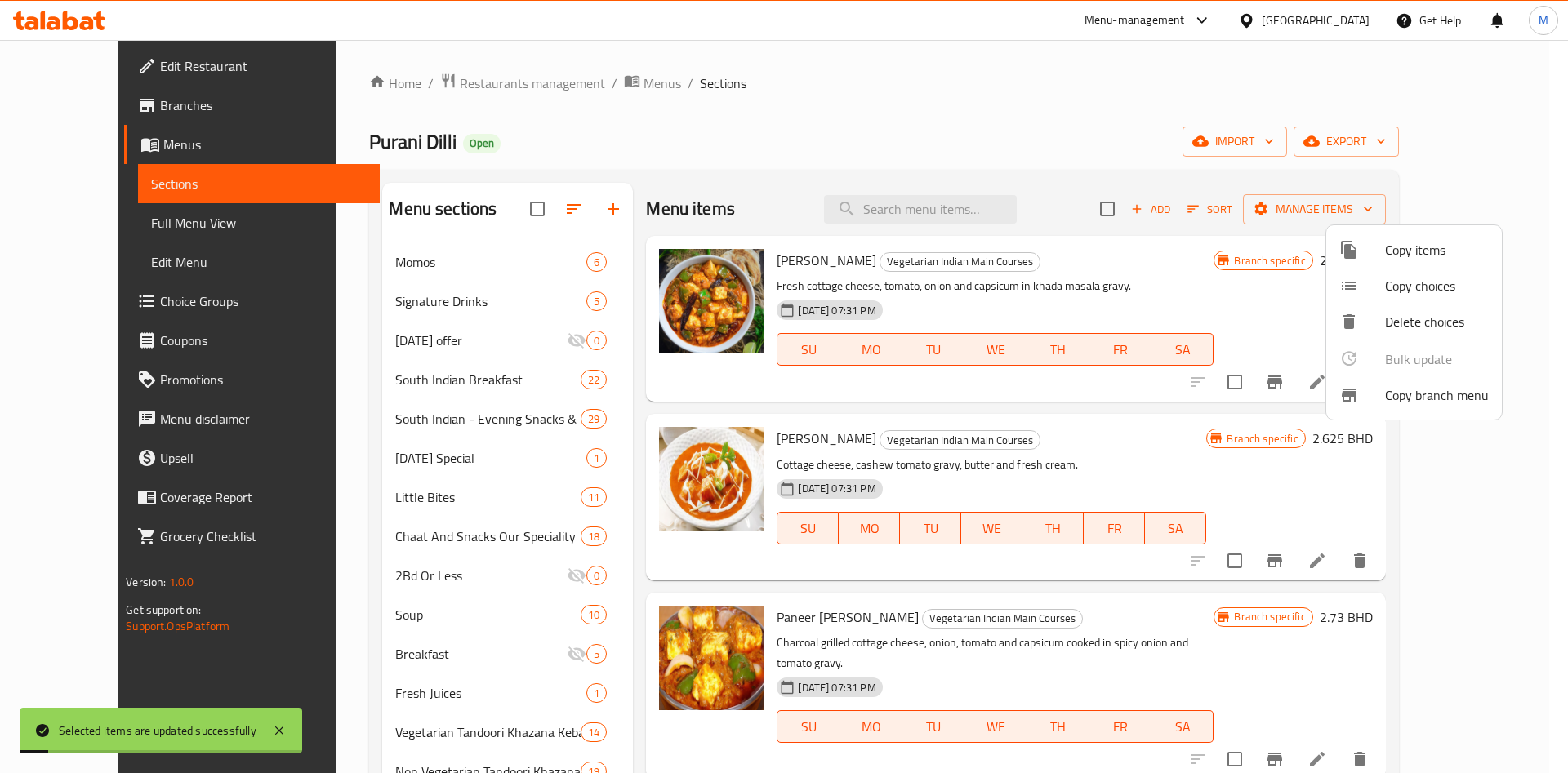
click at [369, 559] on div at bounding box center [784, 386] width 1568 height 773
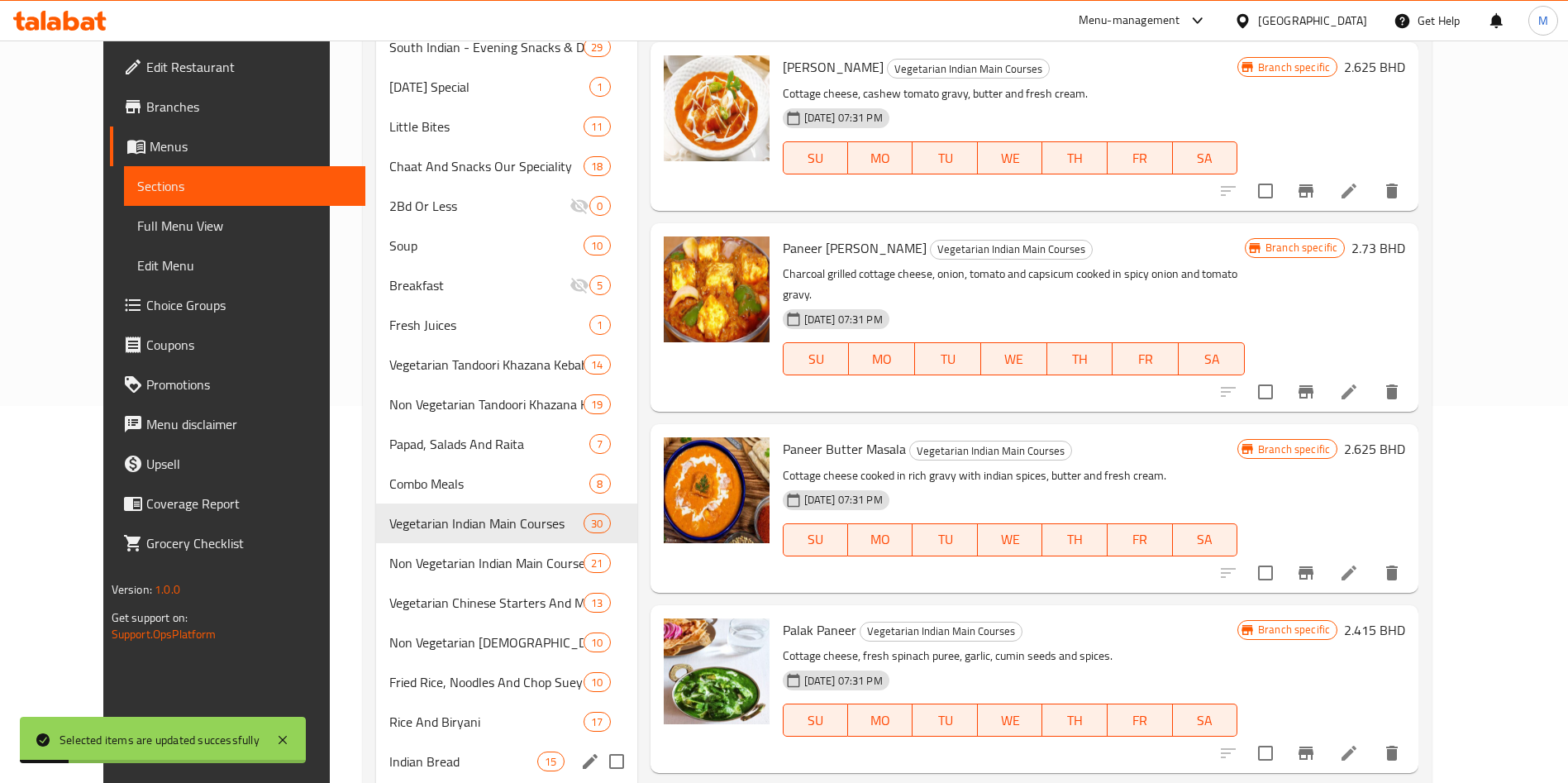
scroll to position [547, 0]
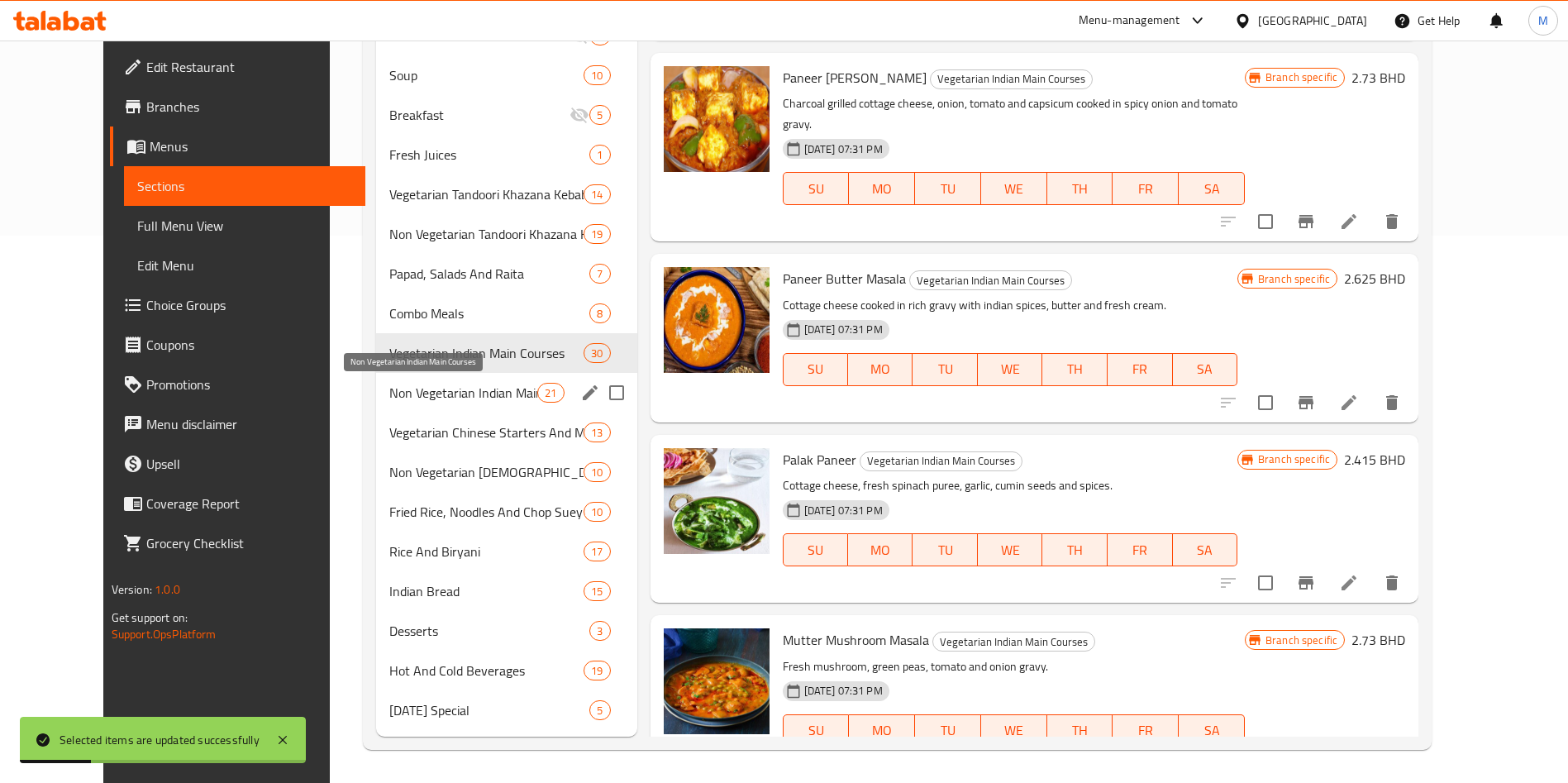
click at [405, 391] on span "Non Vegetarian Indian Main Courses" at bounding box center [463, 392] width 148 height 19
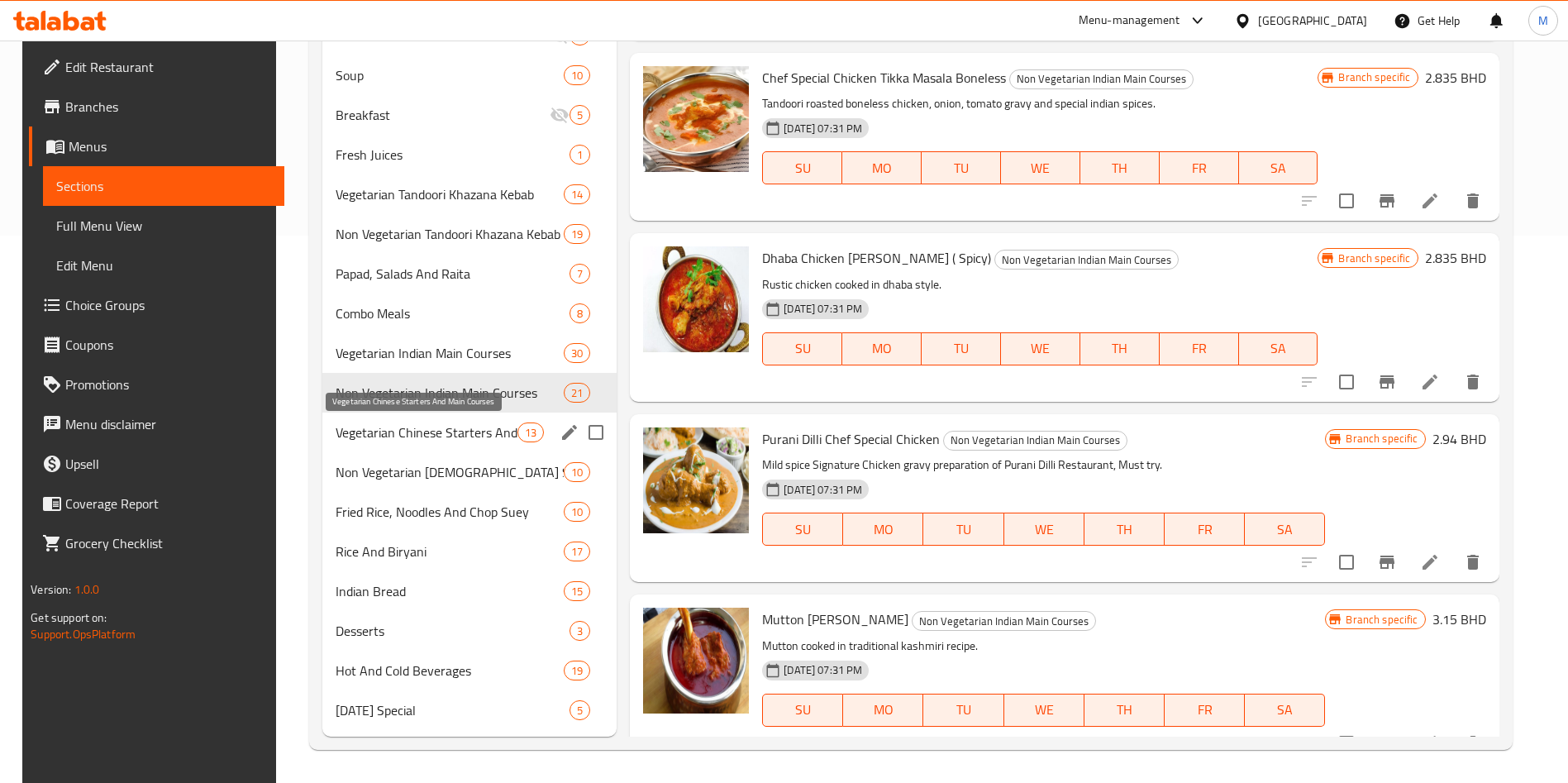
click at [404, 431] on span "Vegetarian Chinese Starters And Main Courses" at bounding box center [426, 432] width 182 height 19
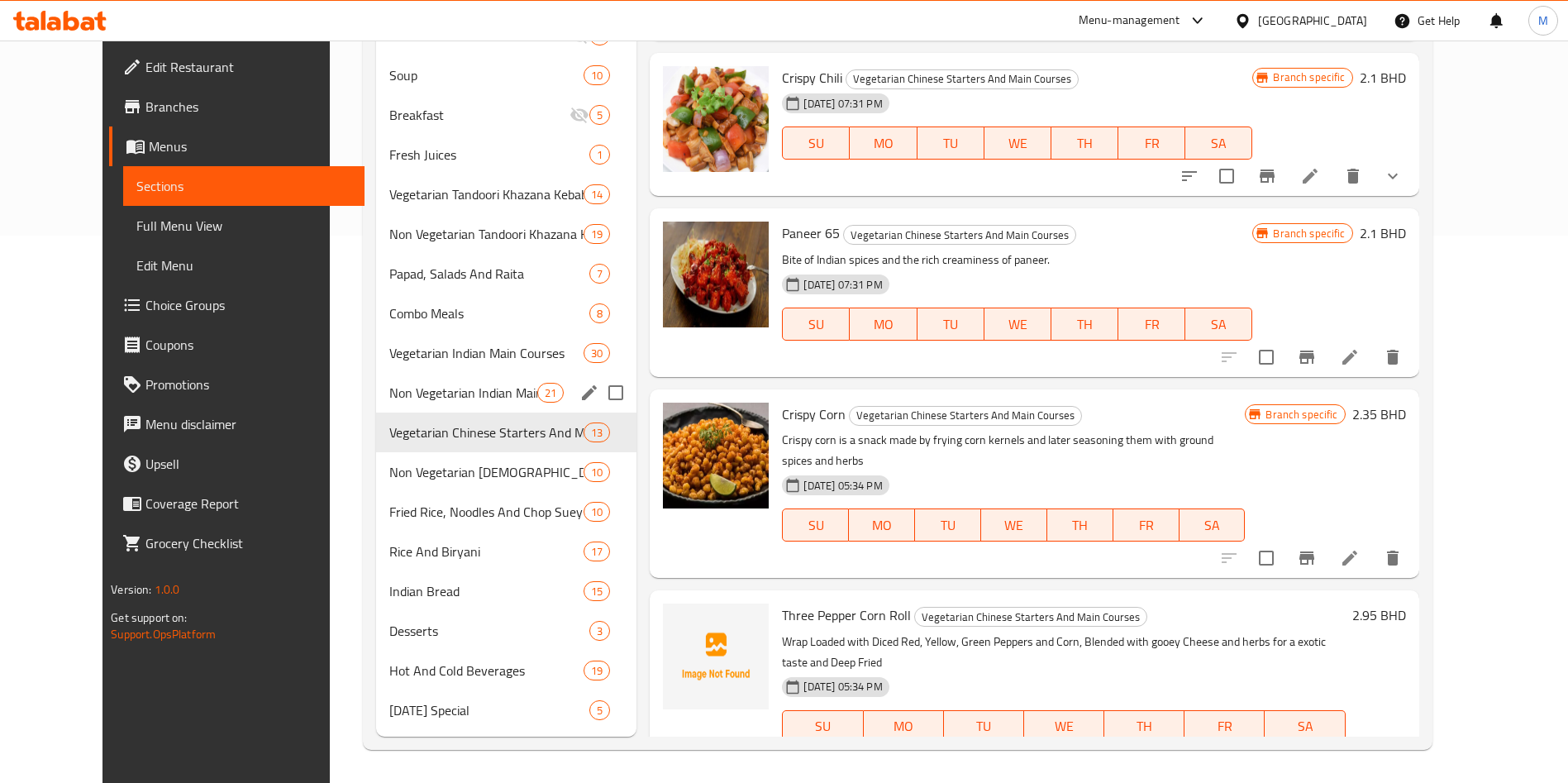
click at [405, 397] on span "Non Vegetarian Indian Main Courses" at bounding box center [463, 392] width 148 height 19
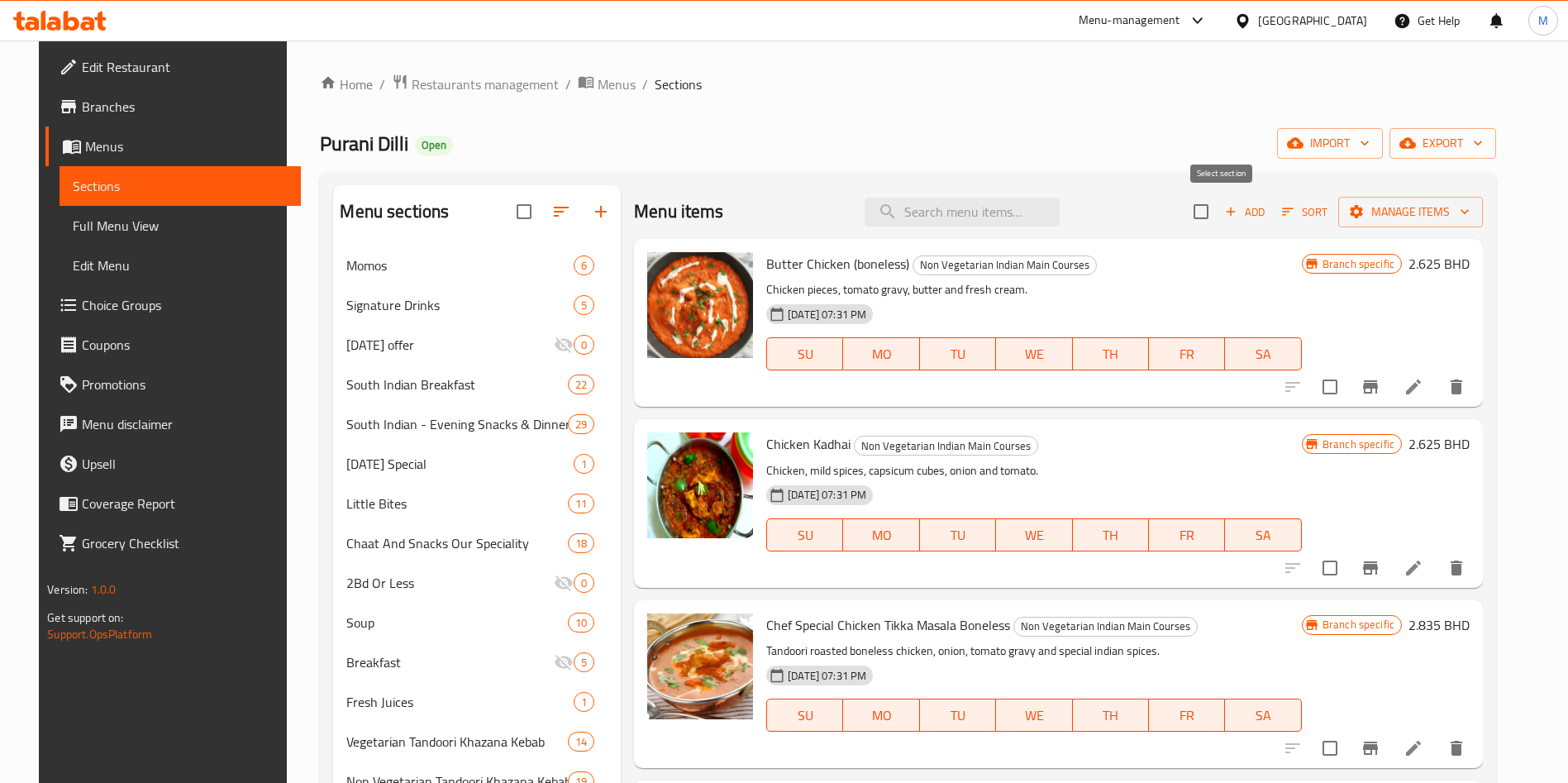
click at [1218, 214] on input "checkbox" at bounding box center [1201, 212] width 35 height 35
click at [1445, 198] on button "Manage items" at bounding box center [1410, 212] width 145 height 31
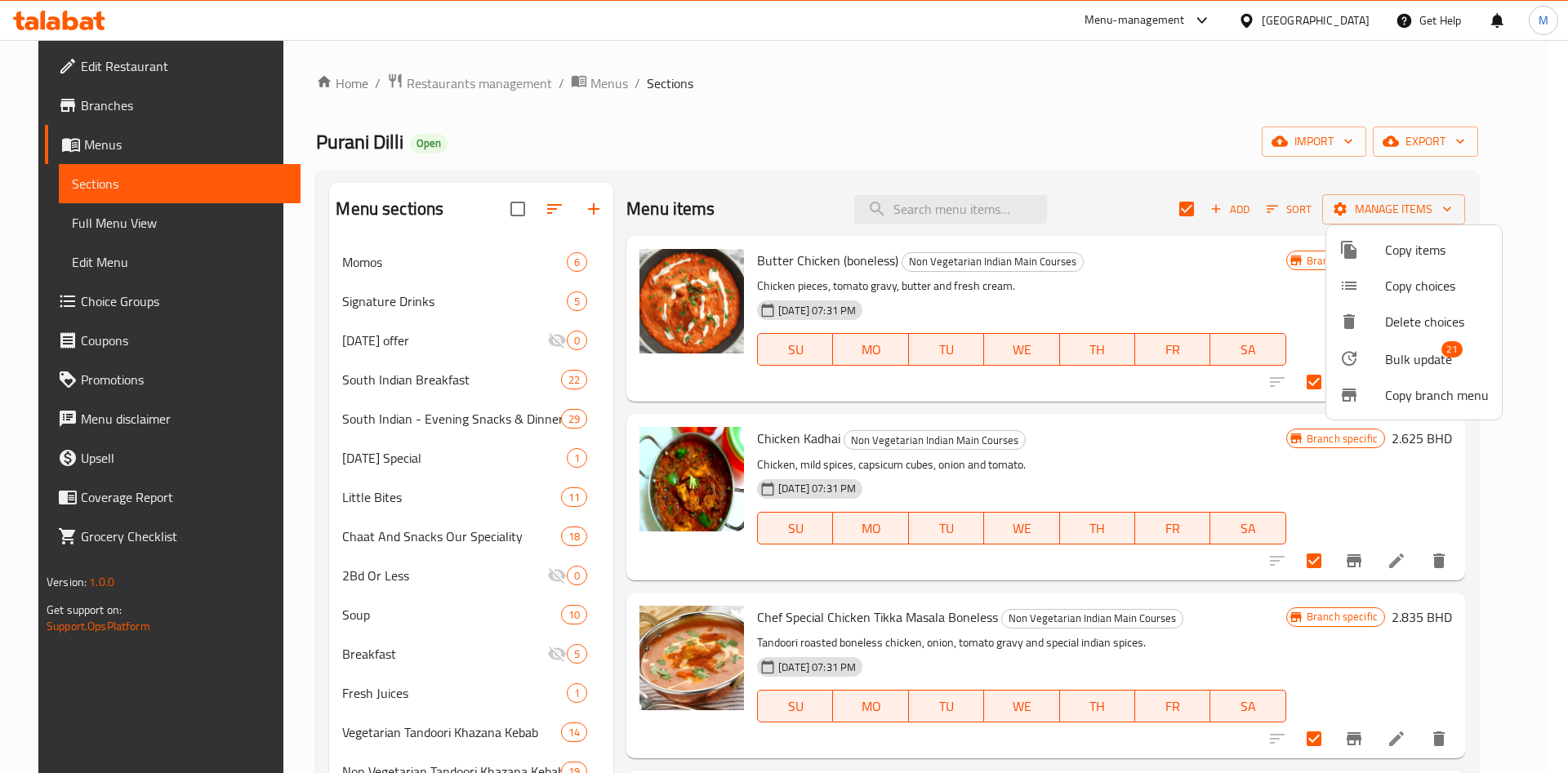
click at [1431, 360] on span "Bulk update" at bounding box center [1418, 359] width 67 height 19
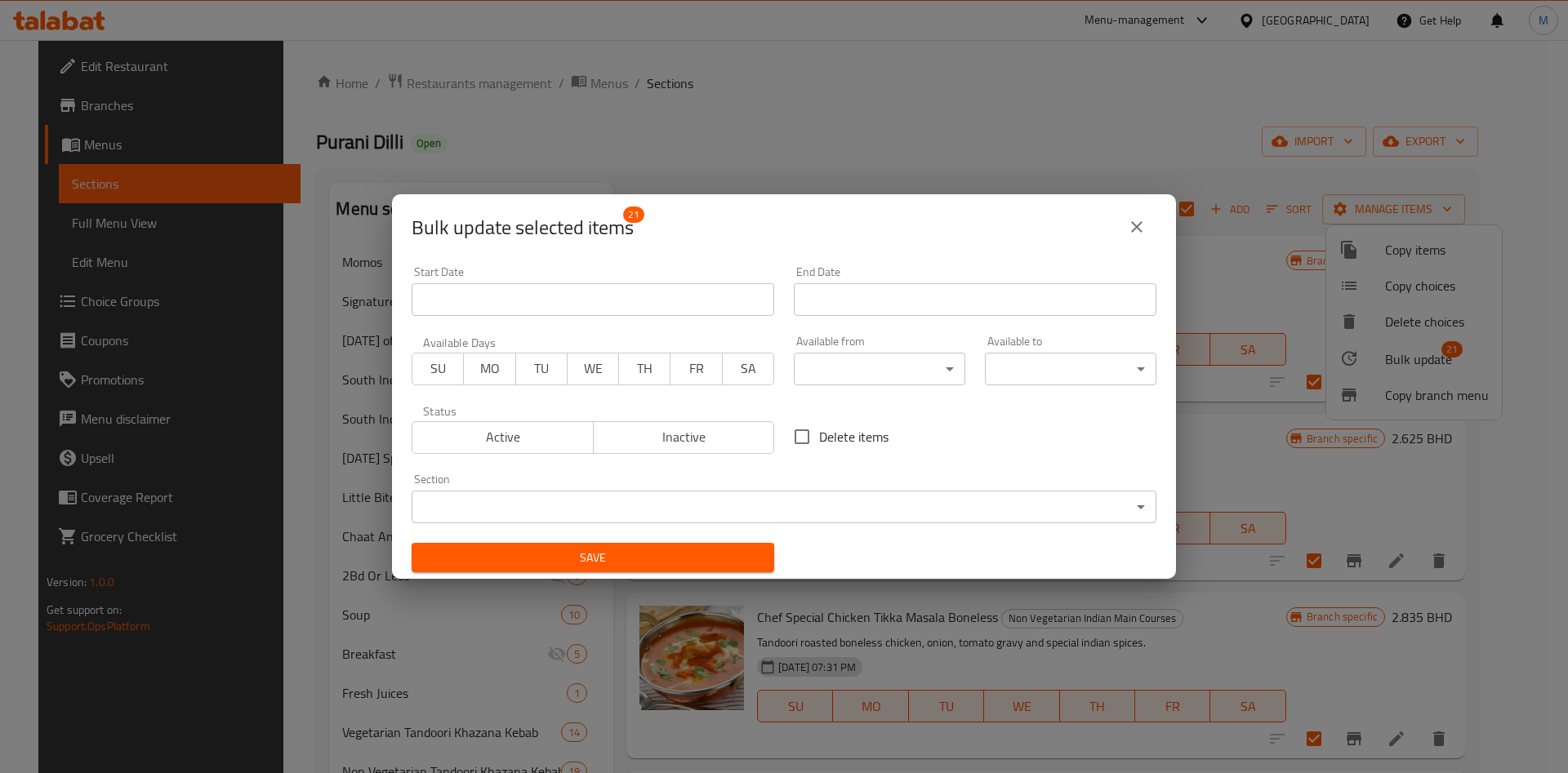
click at [876, 375] on body "​ Menu-management Bahrain Get Help M Edit Restaurant Branches Menus Sections Fu…" at bounding box center [784, 406] width 1568 height 733
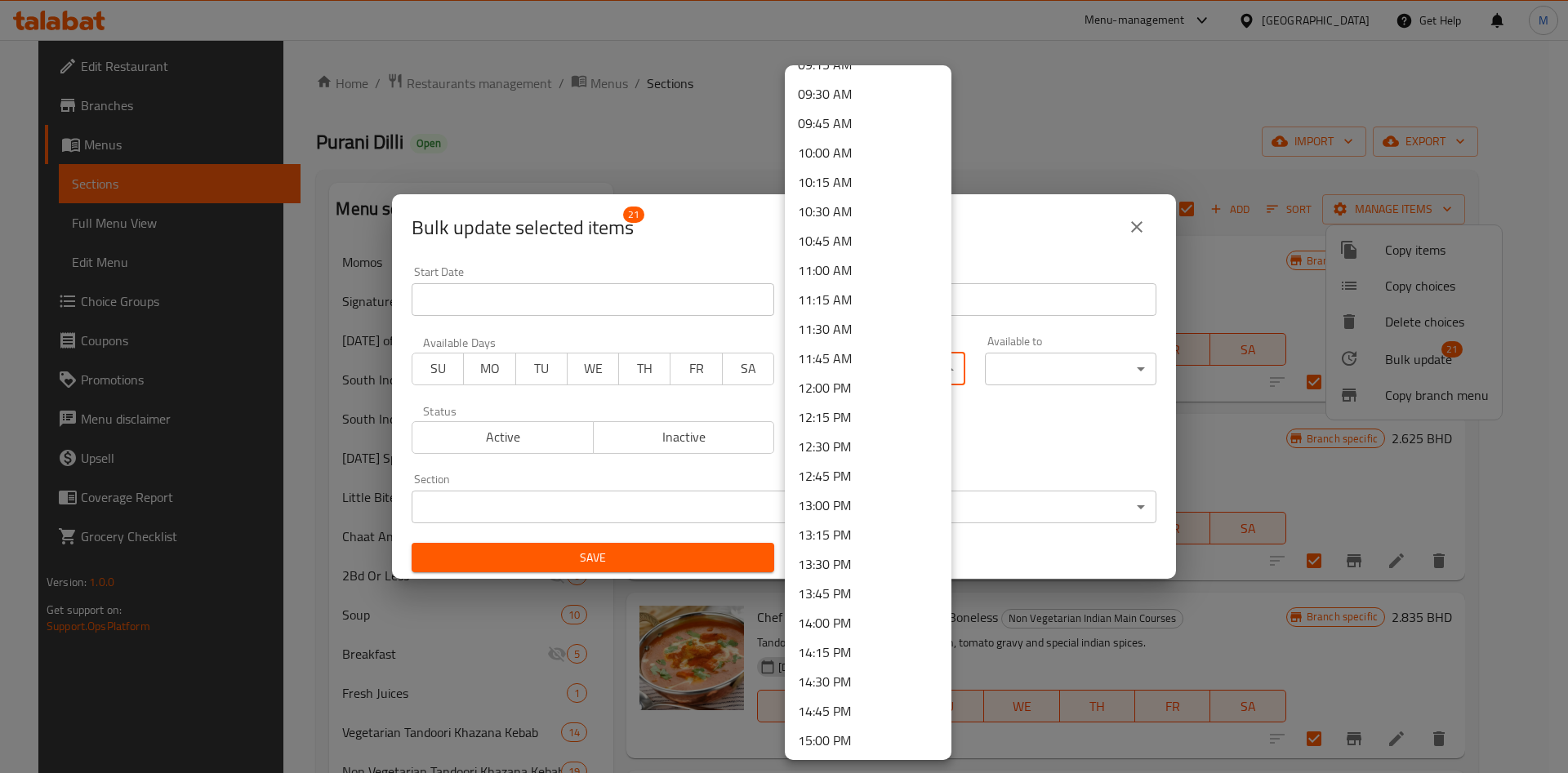
scroll to position [979, 0]
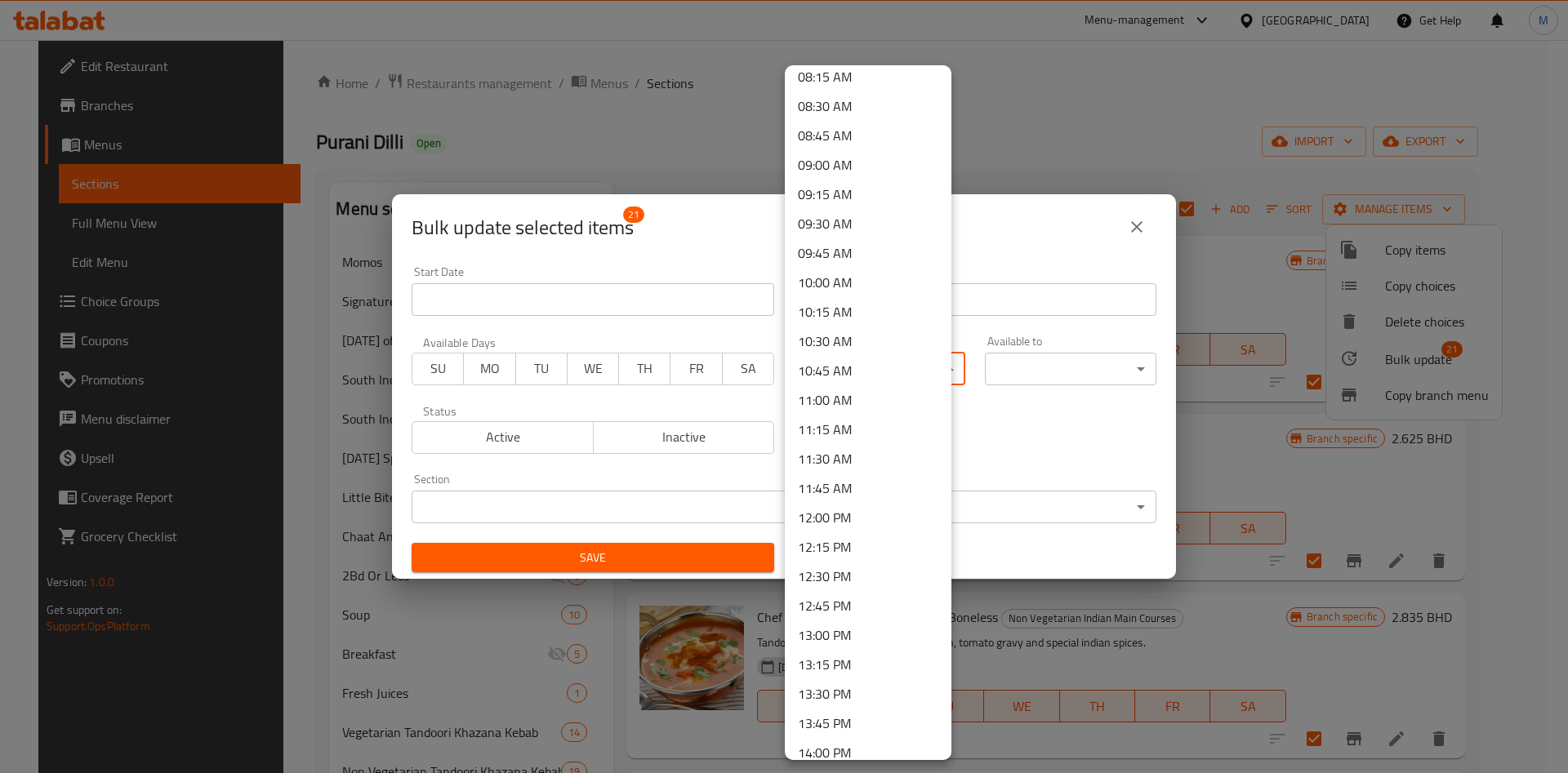
click at [832, 286] on li "10:00 AM" at bounding box center [868, 282] width 166 height 29
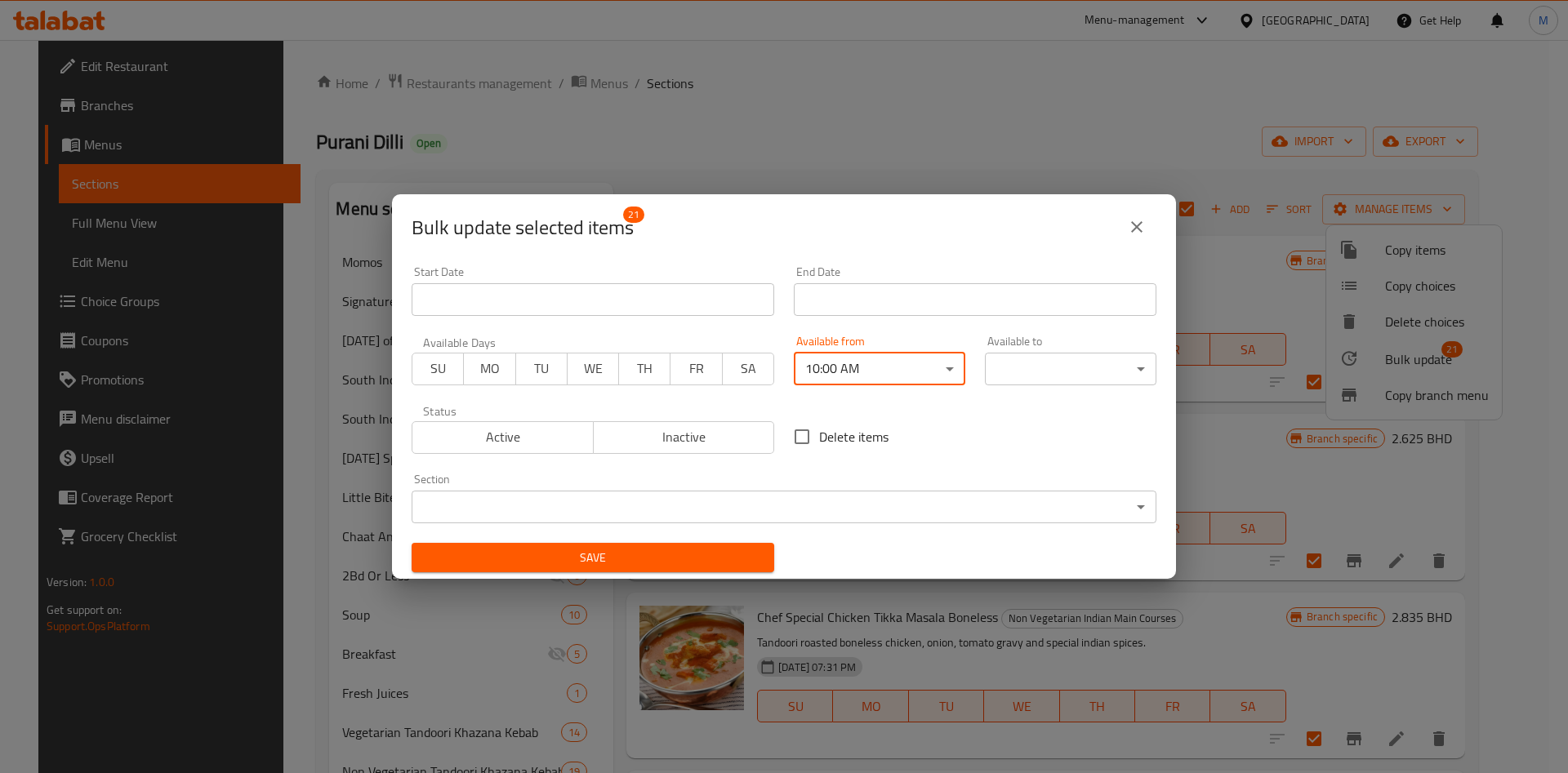
click at [1033, 368] on body "​ Menu-management Bahrain Get Help M Edit Restaurant Branches Menus Sections Fu…" at bounding box center [784, 406] width 1568 height 733
click at [1035, 375] on body "​ Menu-management Bahrain Get Help M Edit Restaurant Branches Menus Sections Fu…" at bounding box center [784, 406] width 1568 height 733
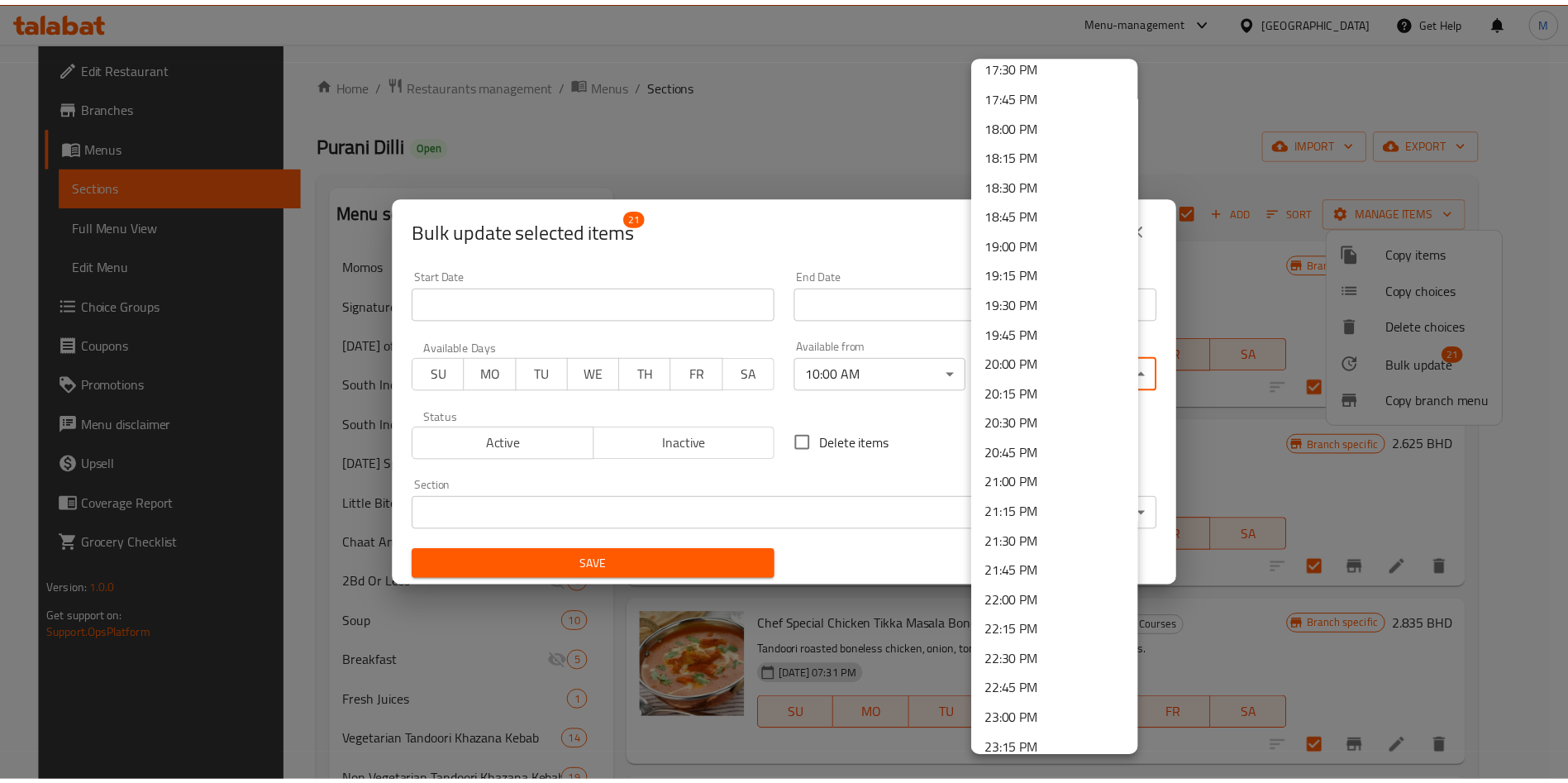
scroll to position [2197, 0]
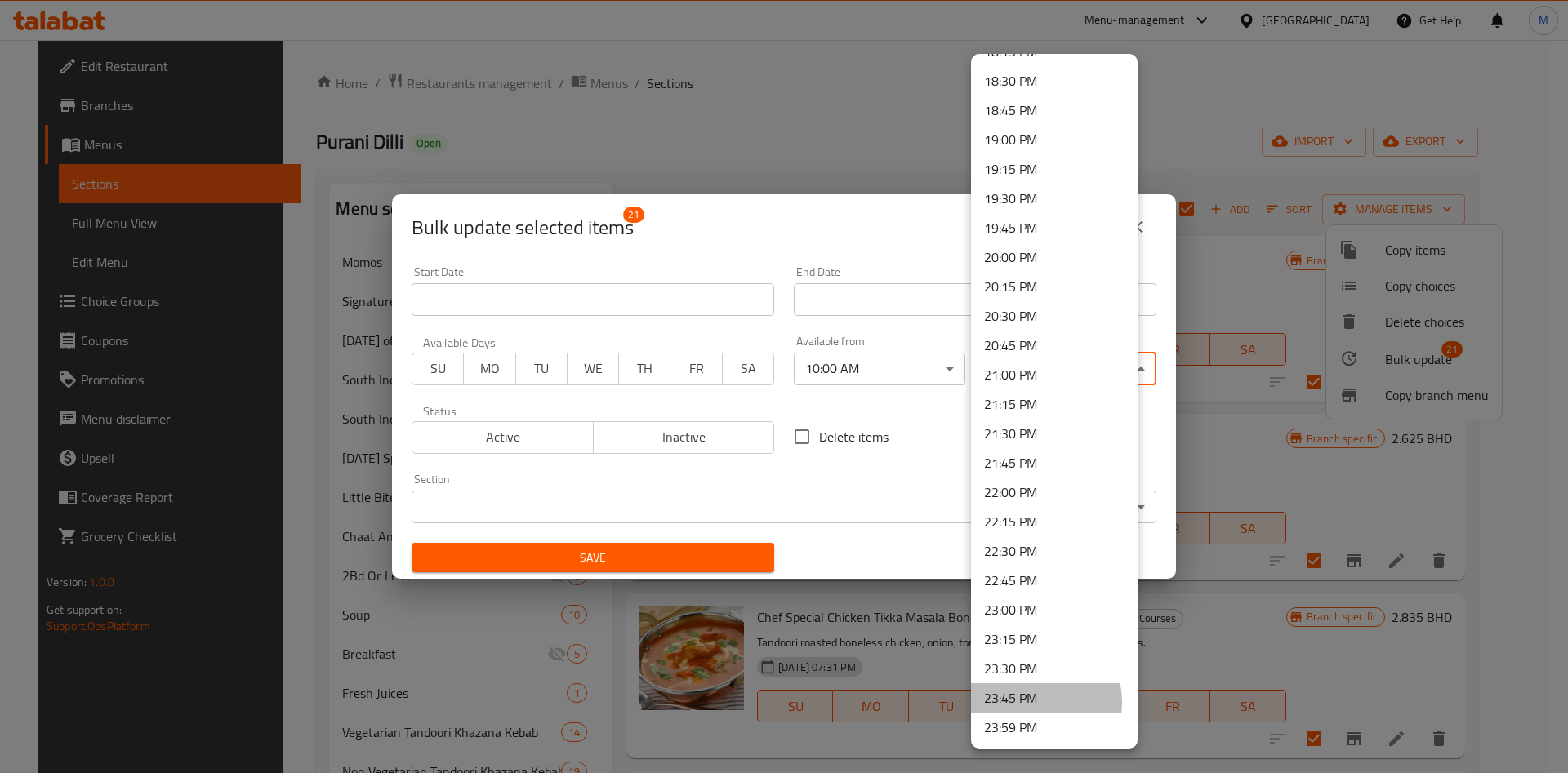
click at [1037, 702] on li "23:45 PM" at bounding box center [1054, 698] width 166 height 29
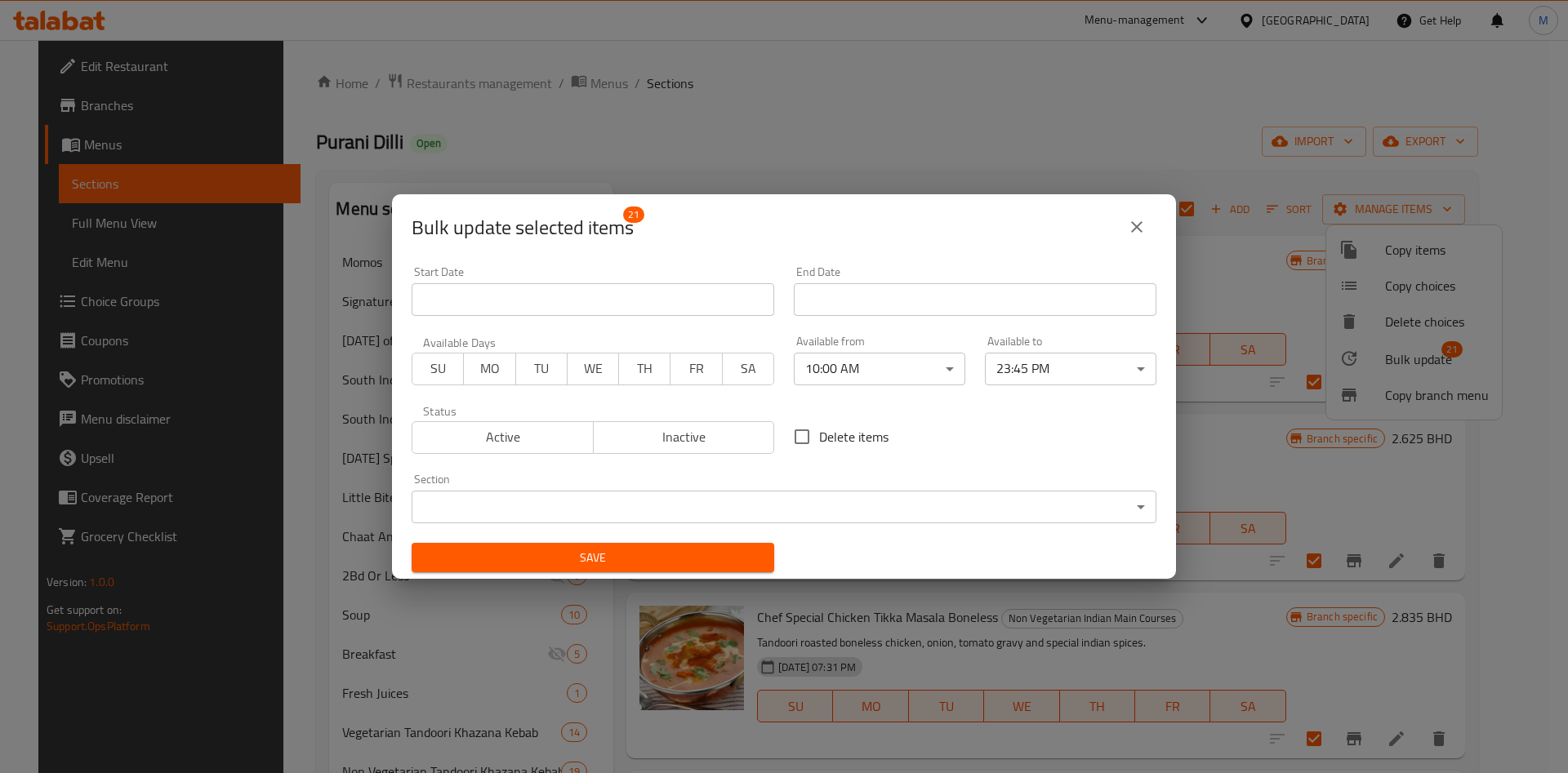
click at [721, 560] on span "Save" at bounding box center [593, 558] width 337 height 20
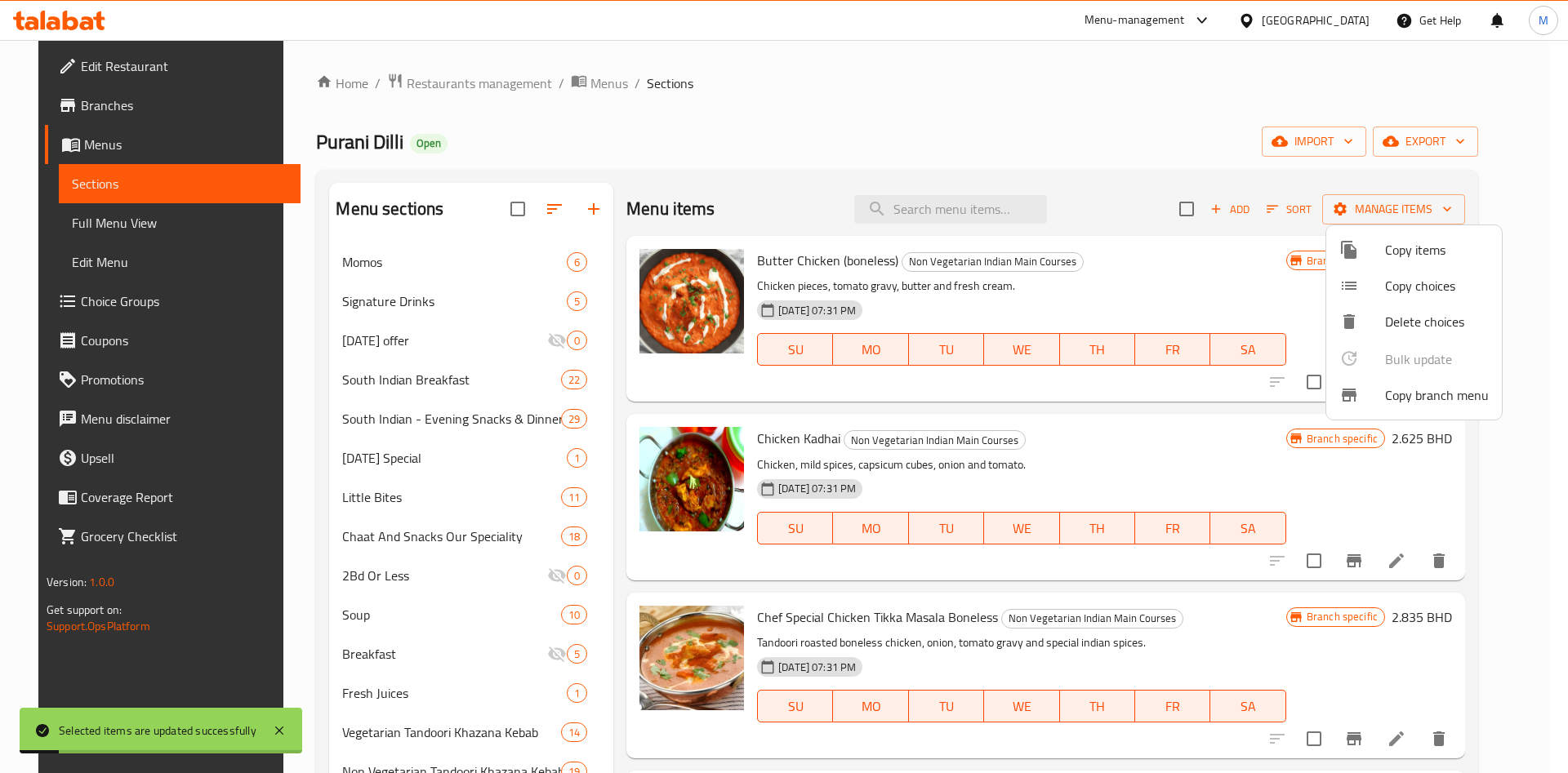
click at [393, 595] on div at bounding box center [784, 386] width 1568 height 773
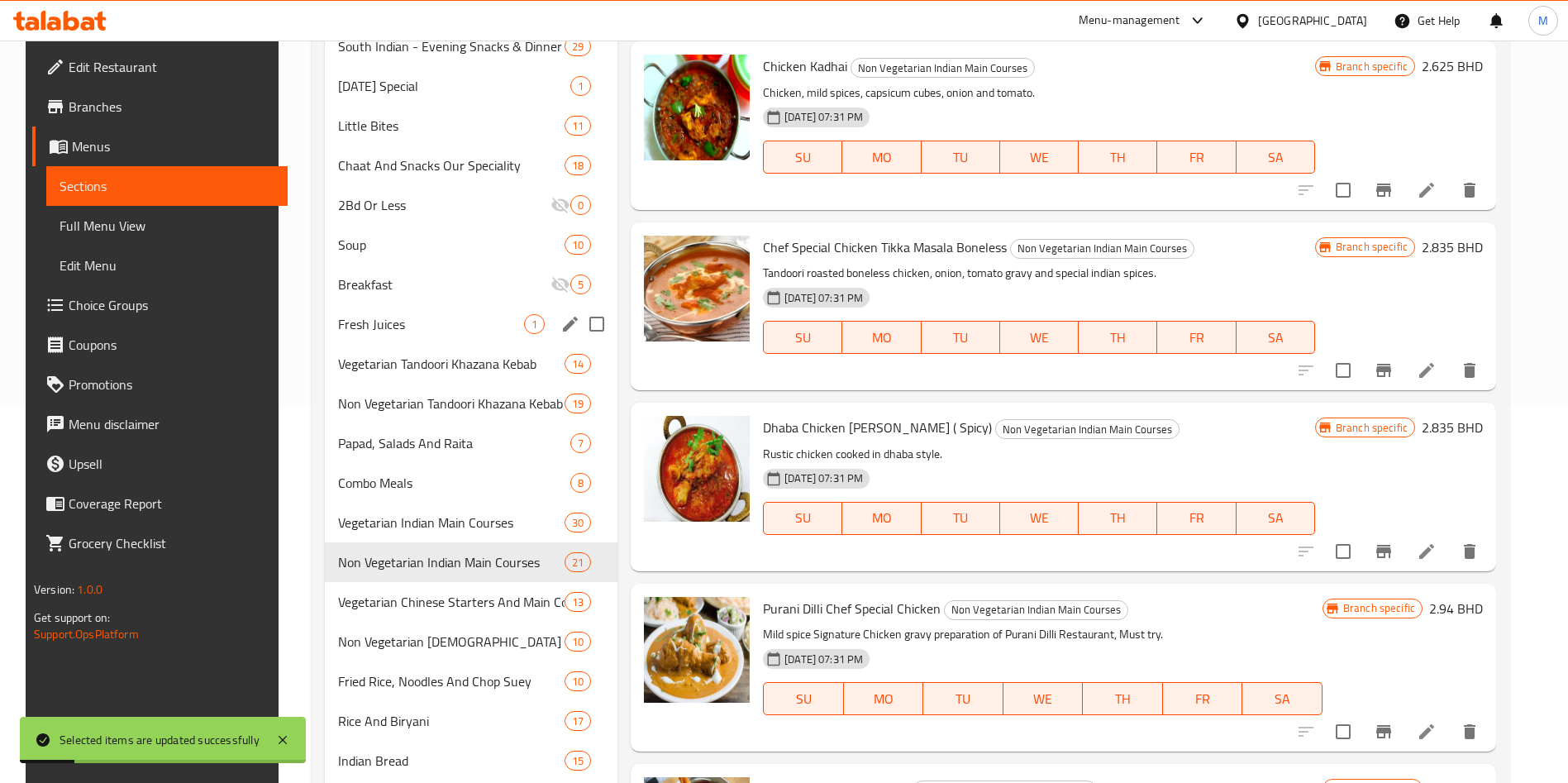
scroll to position [547, 0]
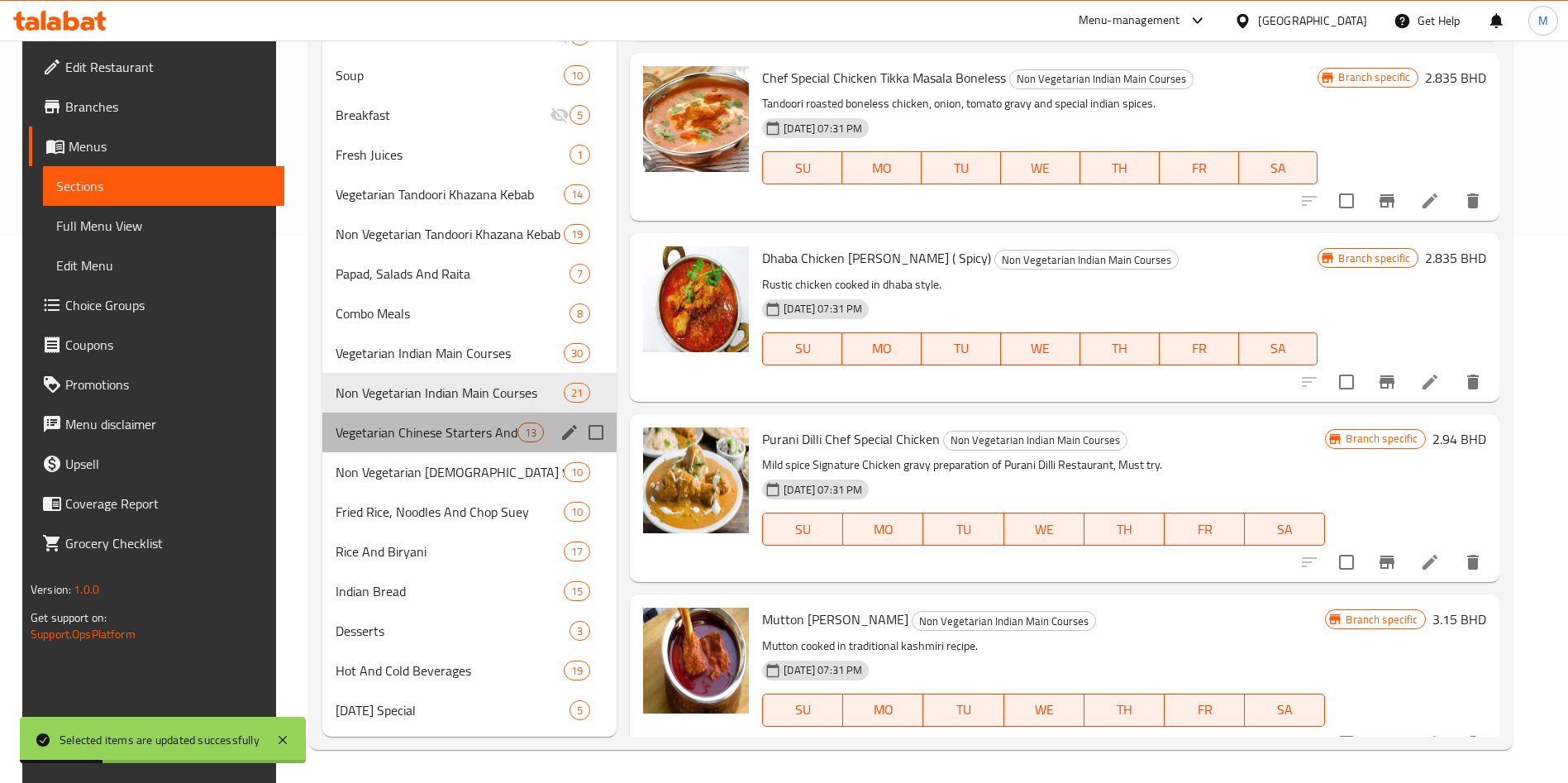
click at [410, 445] on div "Vegetarian Chinese Starters And Main Courses 13" at bounding box center [469, 432] width 294 height 40
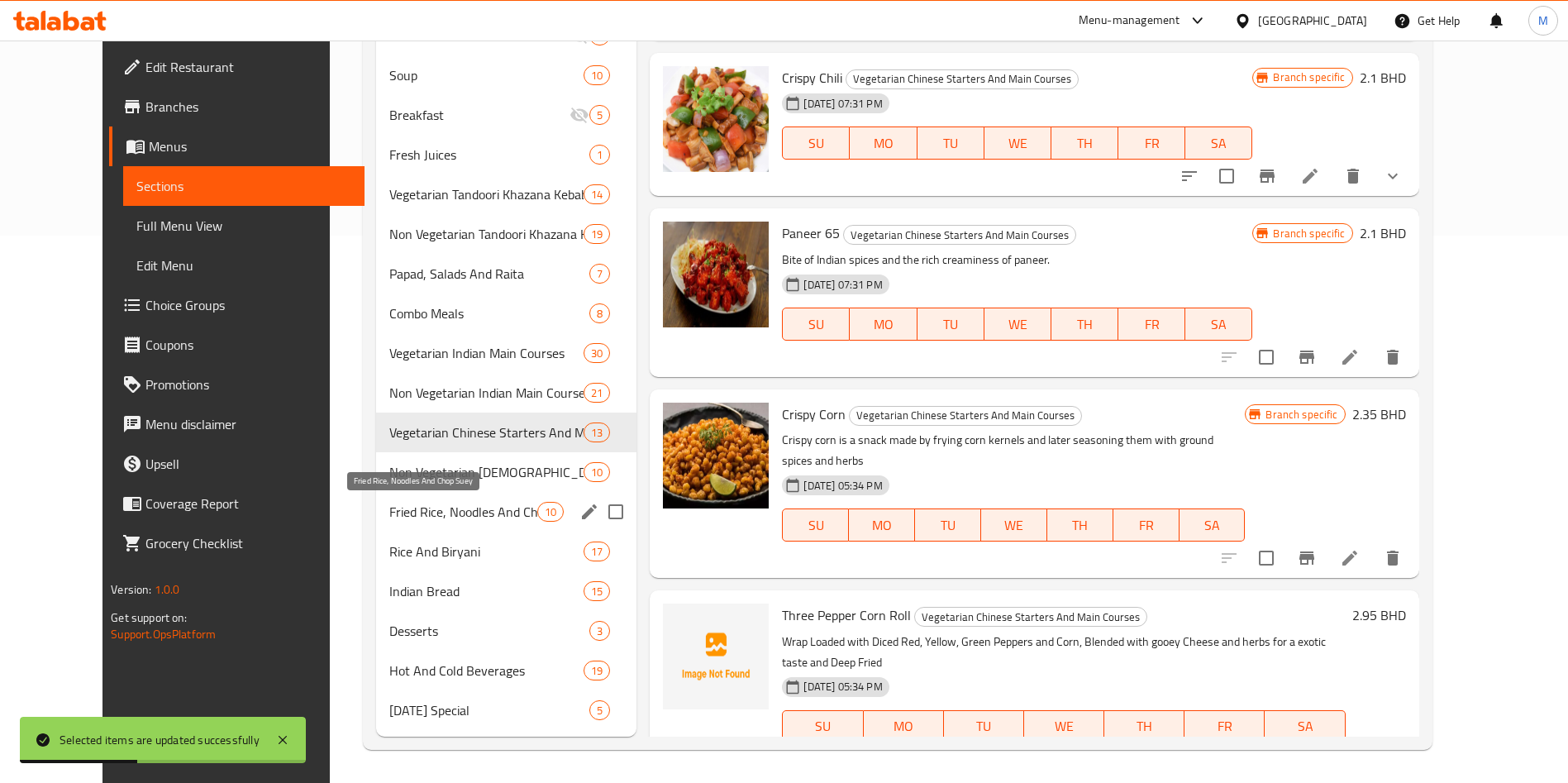
click at [435, 503] on span "Fried Rice, Noodles And Chop Suey" at bounding box center [463, 511] width 148 height 19
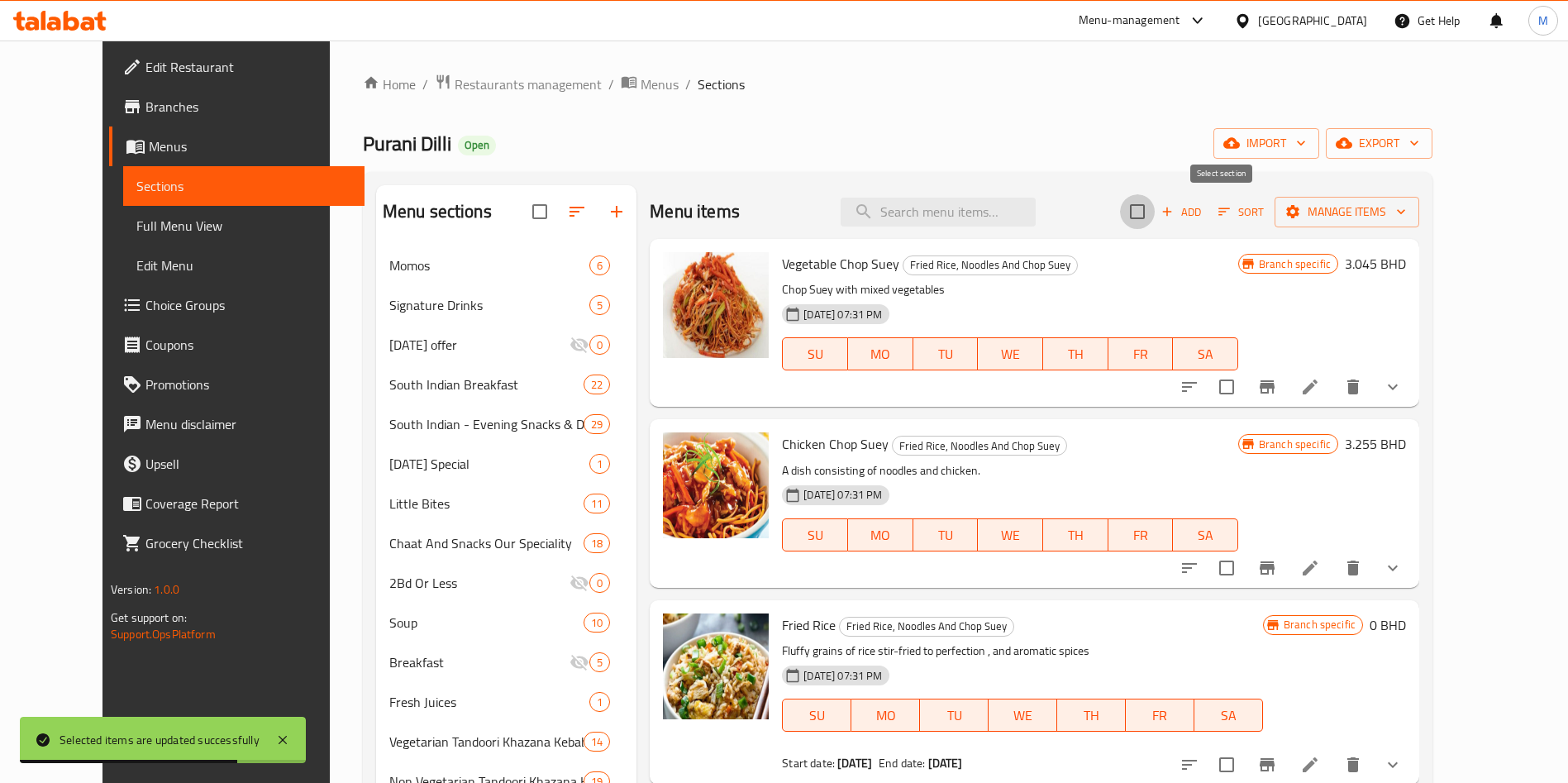
click at [1155, 210] on input "checkbox" at bounding box center [1137, 212] width 35 height 35
click at [1385, 209] on span "Manage items" at bounding box center [1347, 212] width 118 height 20
click at [1405, 207] on span "Manage items" at bounding box center [1347, 212] width 118 height 20
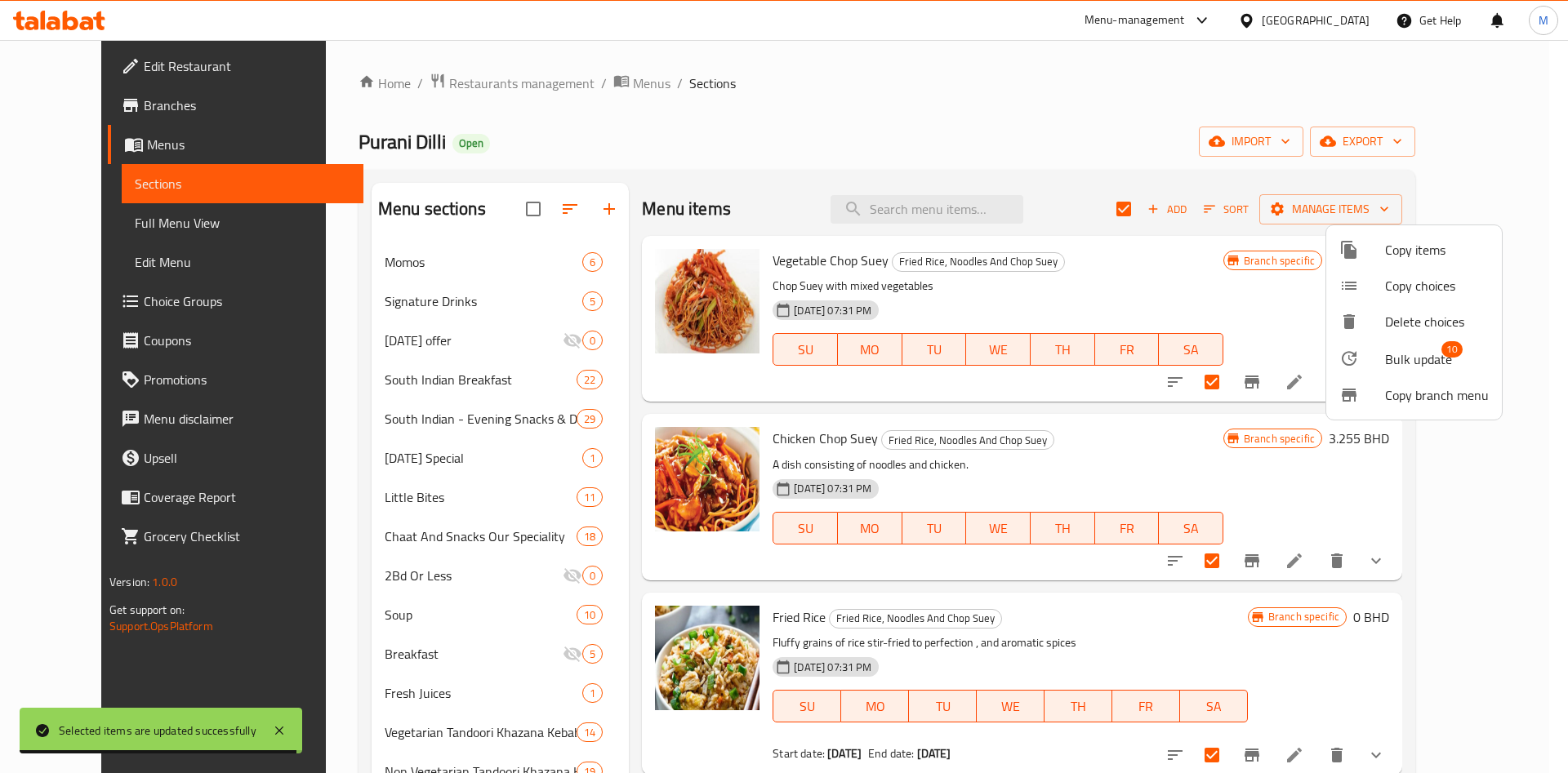
click at [1415, 350] on span "Bulk update" at bounding box center [1418, 359] width 67 height 19
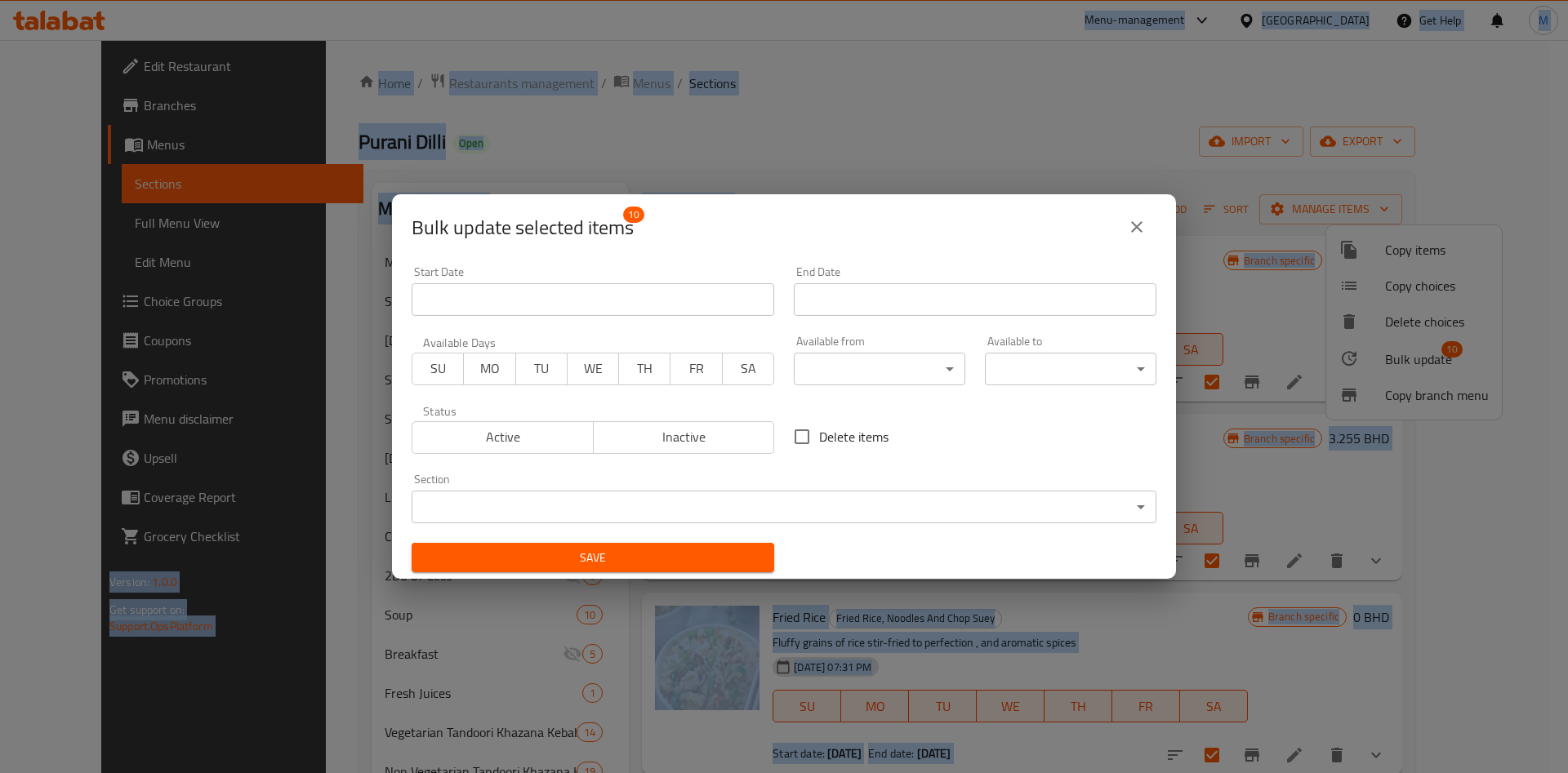
click at [835, 375] on body "​ Menu-management Bahrain Get Help M Edit Restaurant Branches Menus Sections Fu…" at bounding box center [784, 406] width 1568 height 733
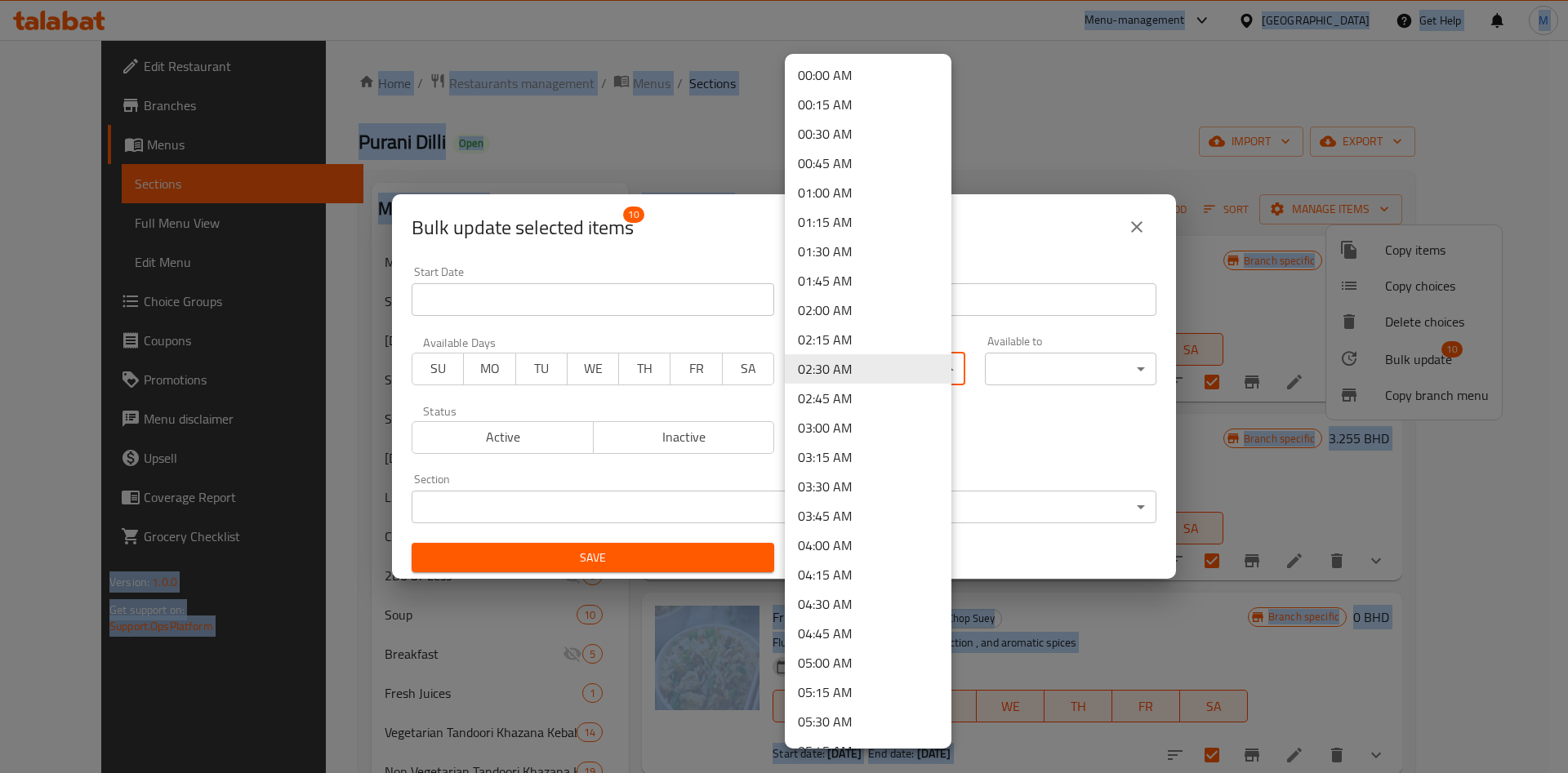
click at [826, 371] on body "​ Menu-management Bahrain Get Help M Edit Restaurant Branches Menus Sections Fu…" at bounding box center [784, 406] width 1568 height 733
click at [845, 630] on li "10:00 AM" at bounding box center [868, 638] width 166 height 29
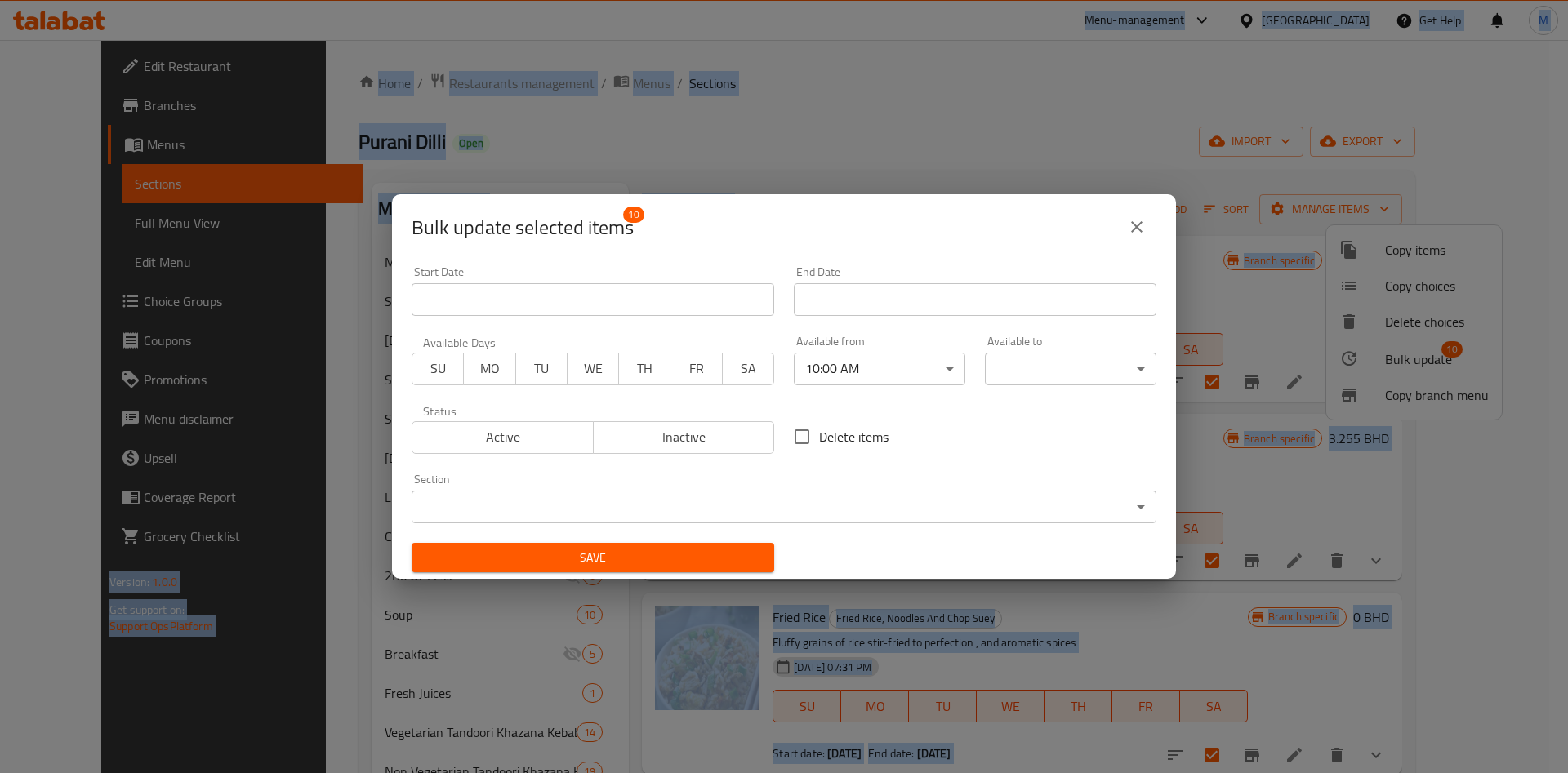
click at [845, 529] on li "10:00 AM" at bounding box center [847, 521] width 125 height 16
click at [1079, 360] on body "​ Menu-management Bahrain Get Help M Edit Restaurant Branches Menus Sections Fu…" at bounding box center [784, 406] width 1568 height 733
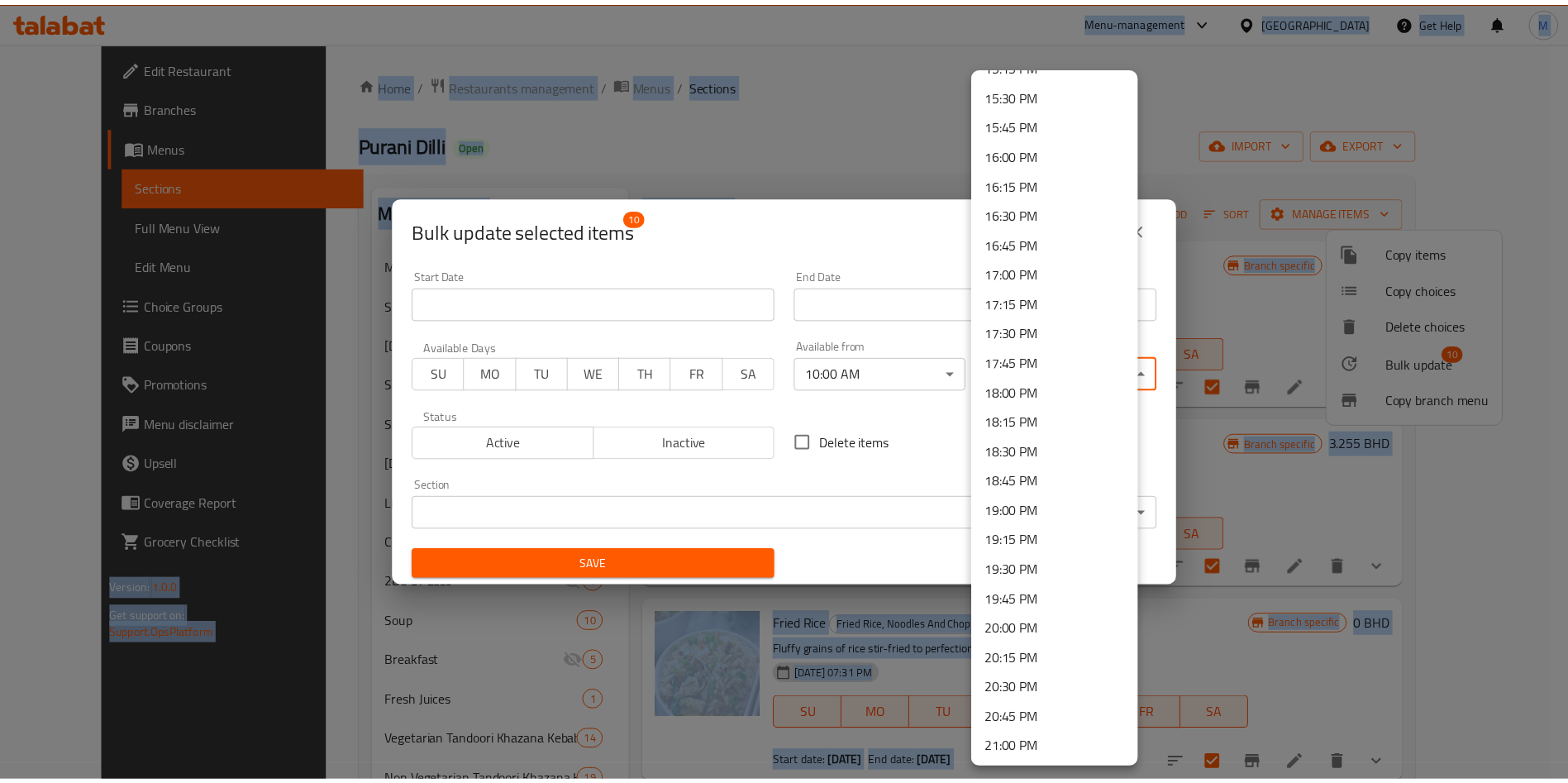
scroll to position [2197, 0]
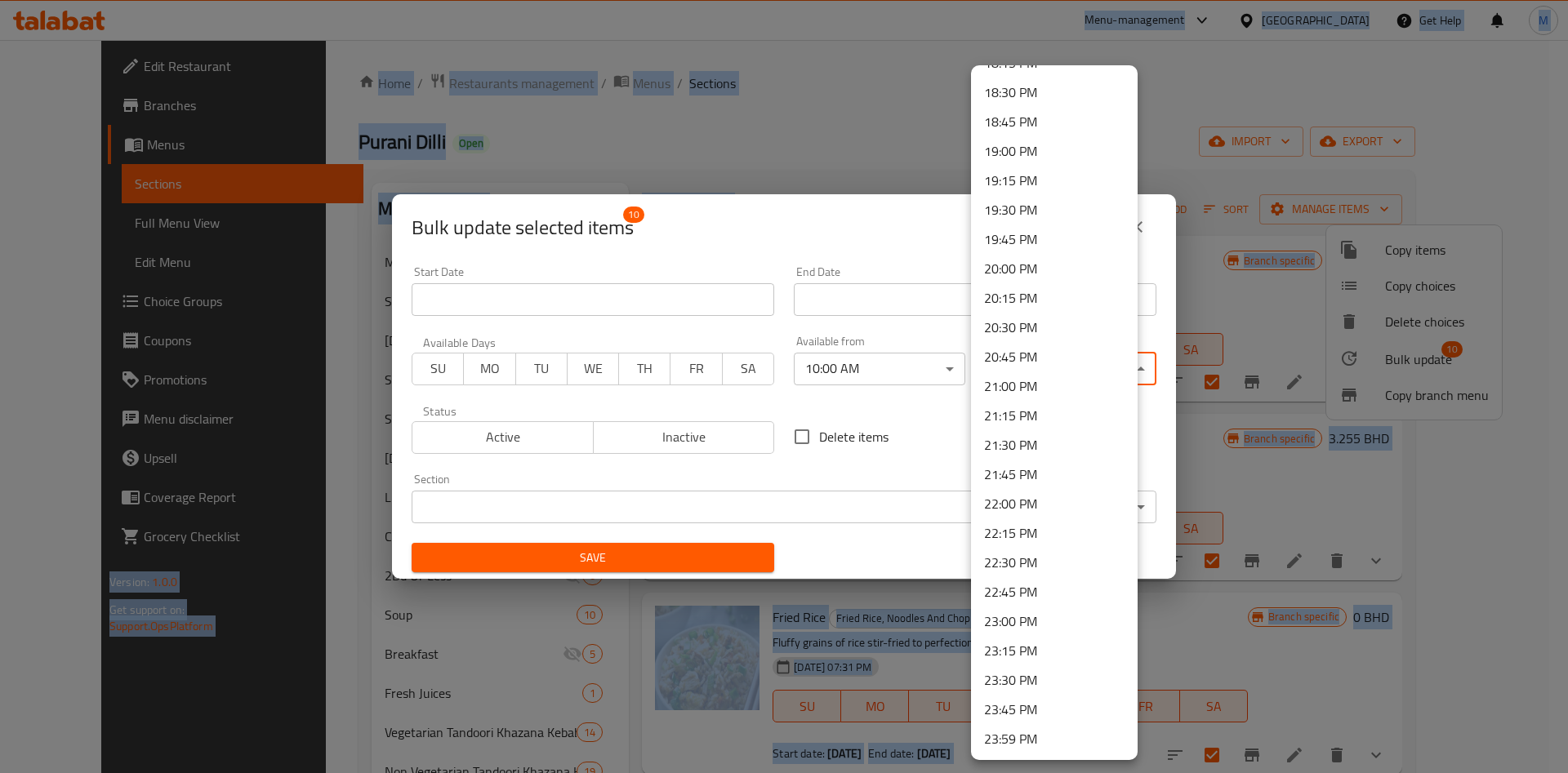
click at [1051, 713] on li "23:45 PM" at bounding box center [1054, 709] width 166 height 29
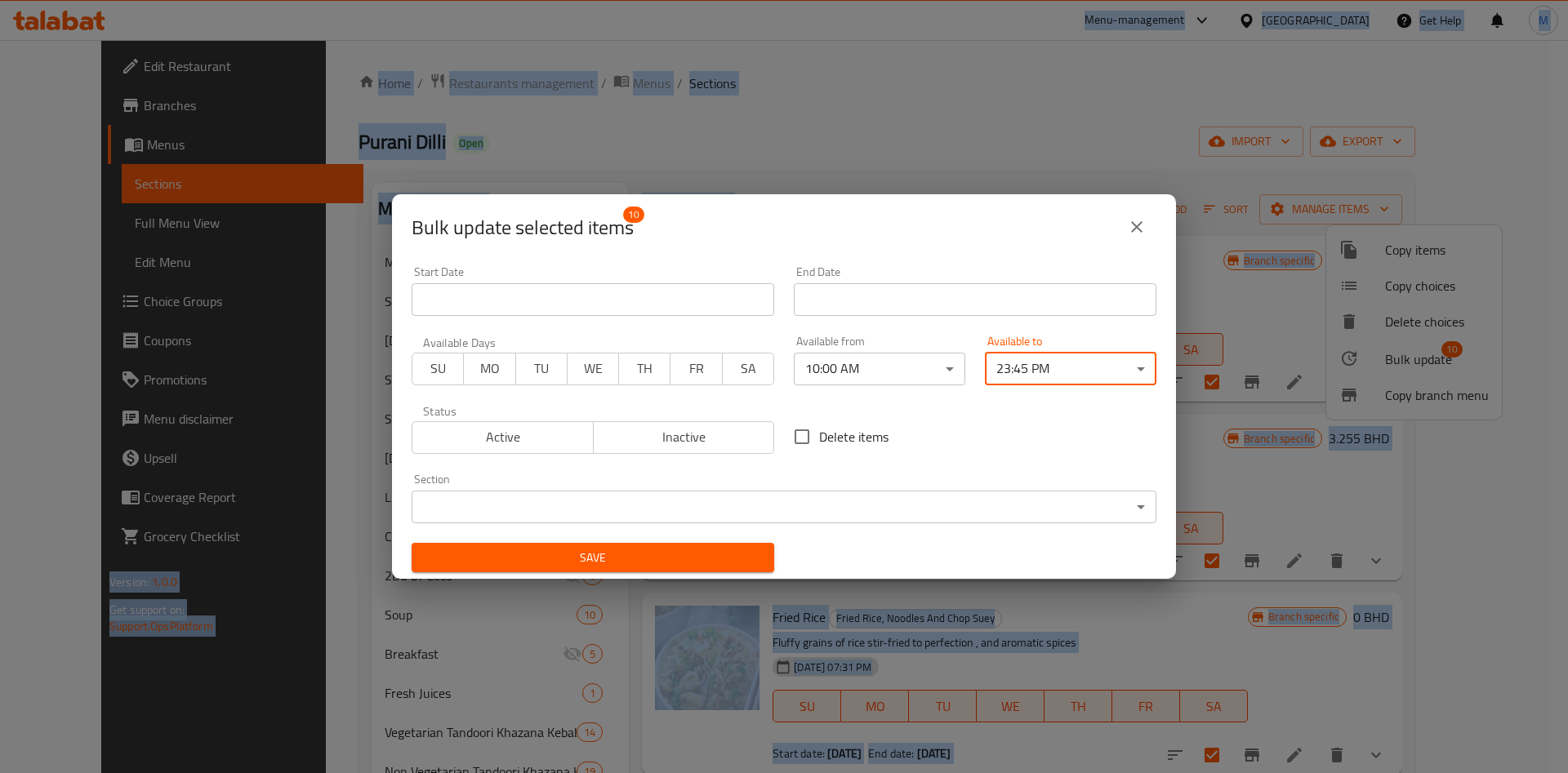
click at [602, 561] on span "Save" at bounding box center [593, 558] width 337 height 20
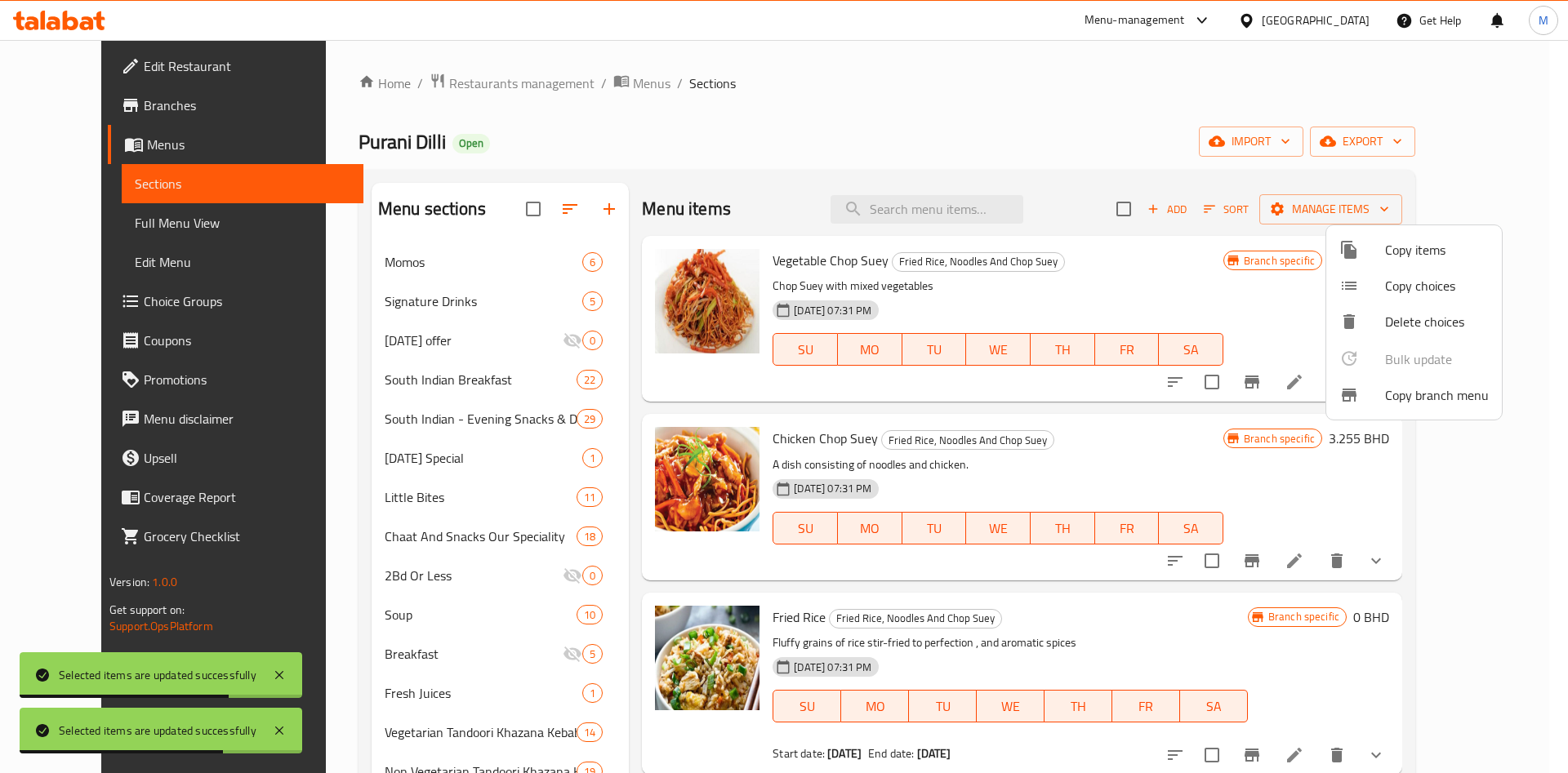
click at [372, 579] on div at bounding box center [784, 386] width 1568 height 773
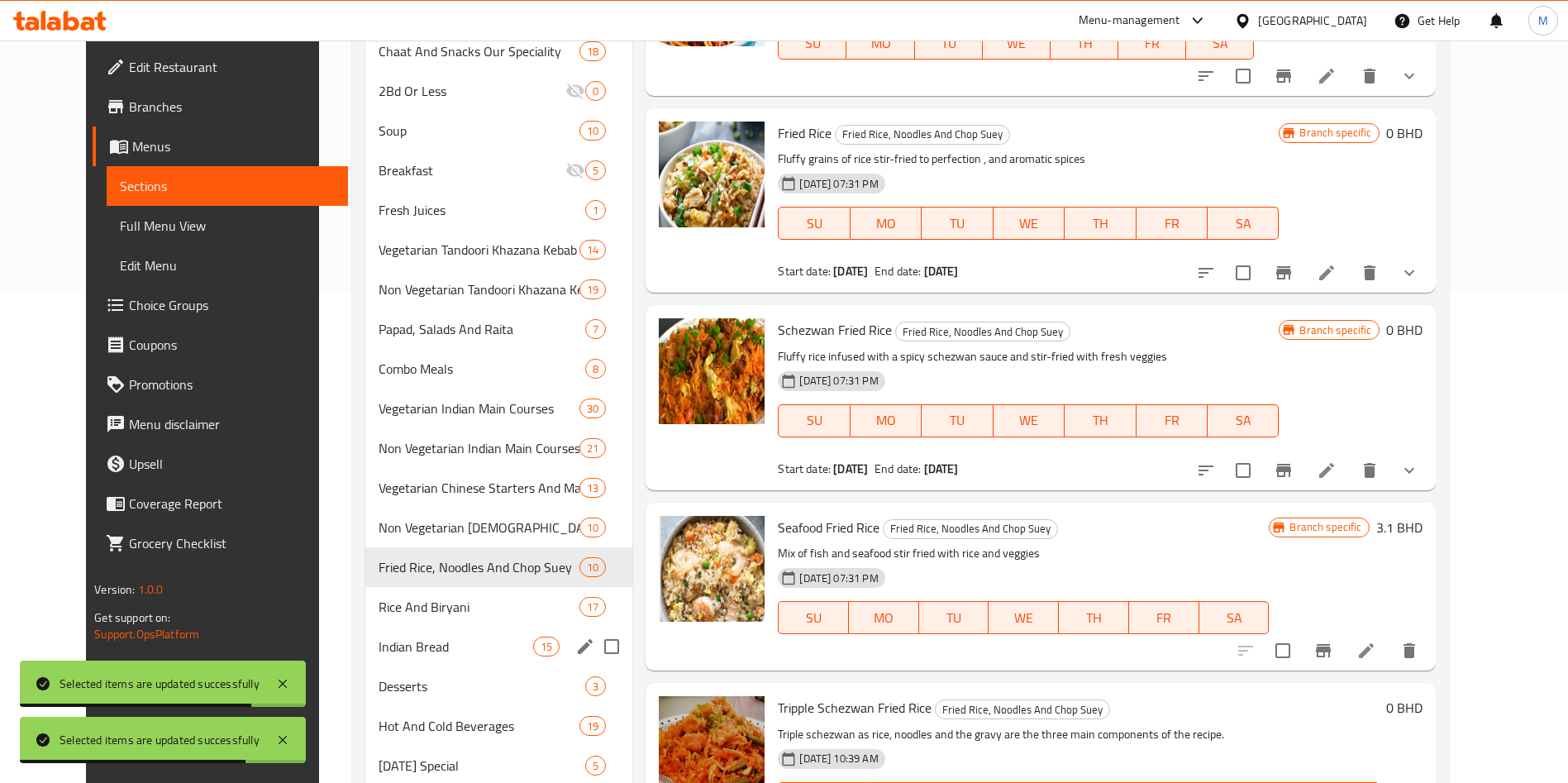
scroll to position [496, 0]
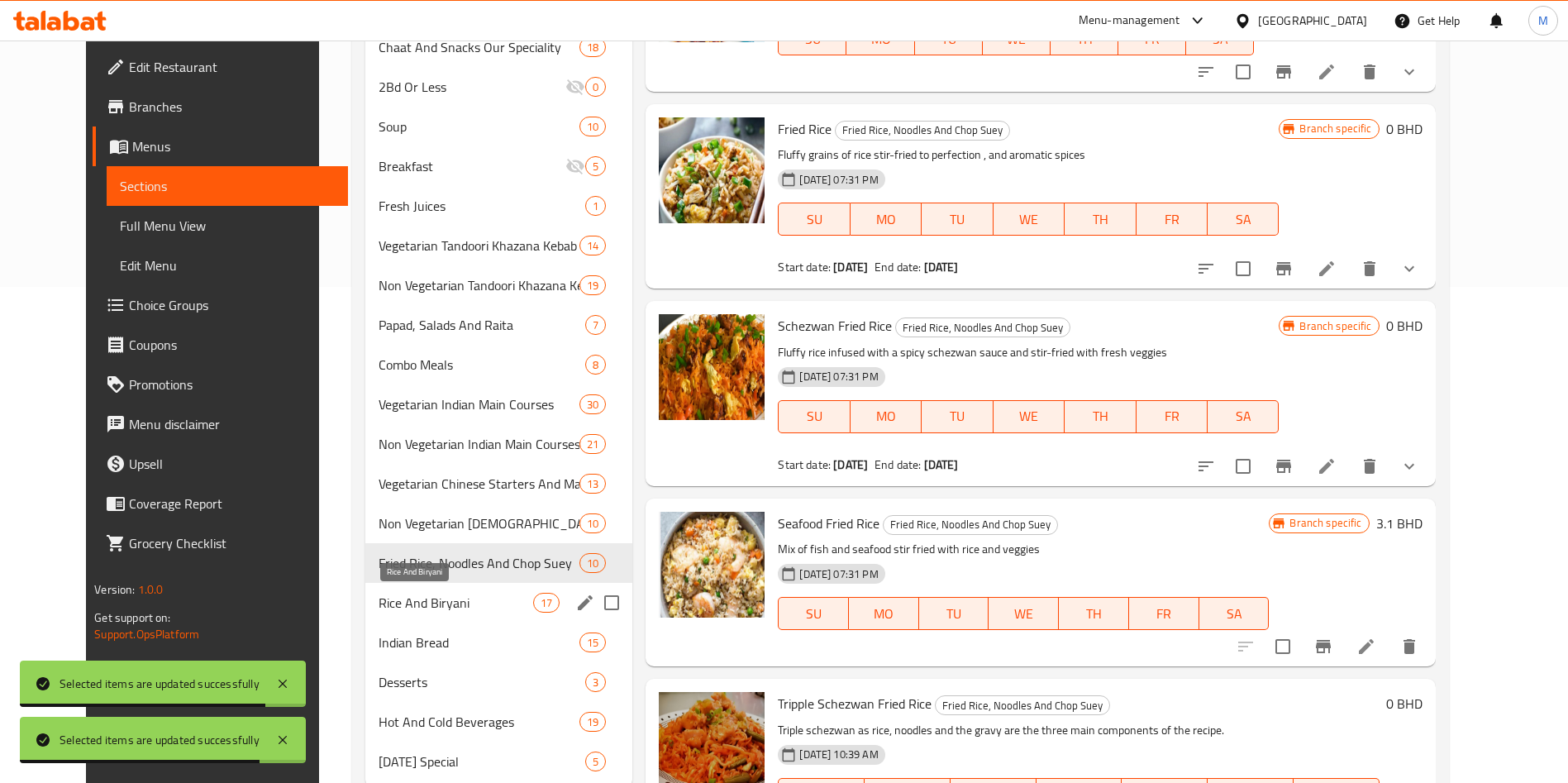
click at [410, 605] on span "Rice And Biryani" at bounding box center [456, 602] width 154 height 19
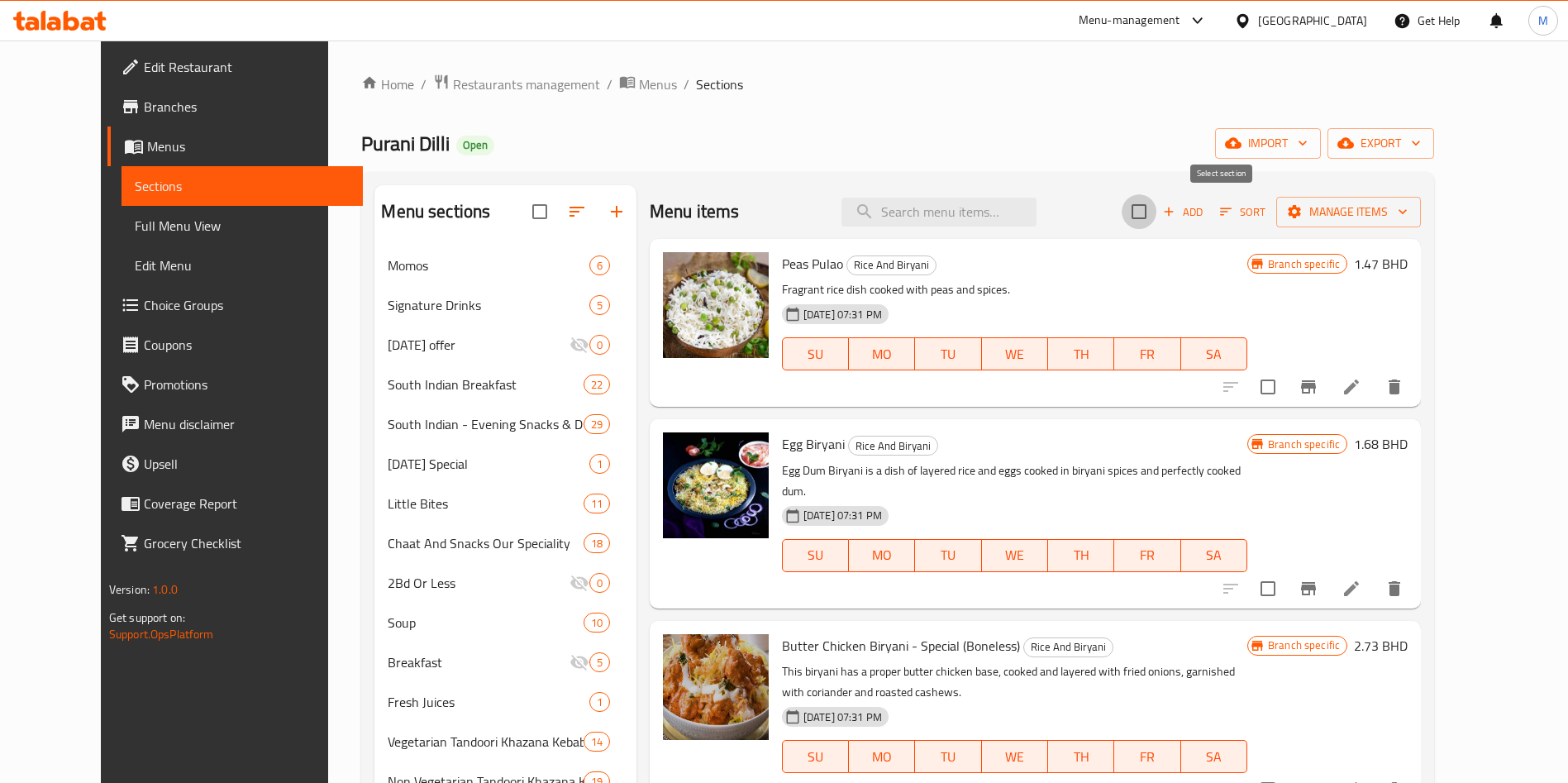
click at [1156, 208] on input "checkbox" at bounding box center [1139, 212] width 35 height 35
click at [1407, 215] on span "Manage items" at bounding box center [1348, 212] width 118 height 20
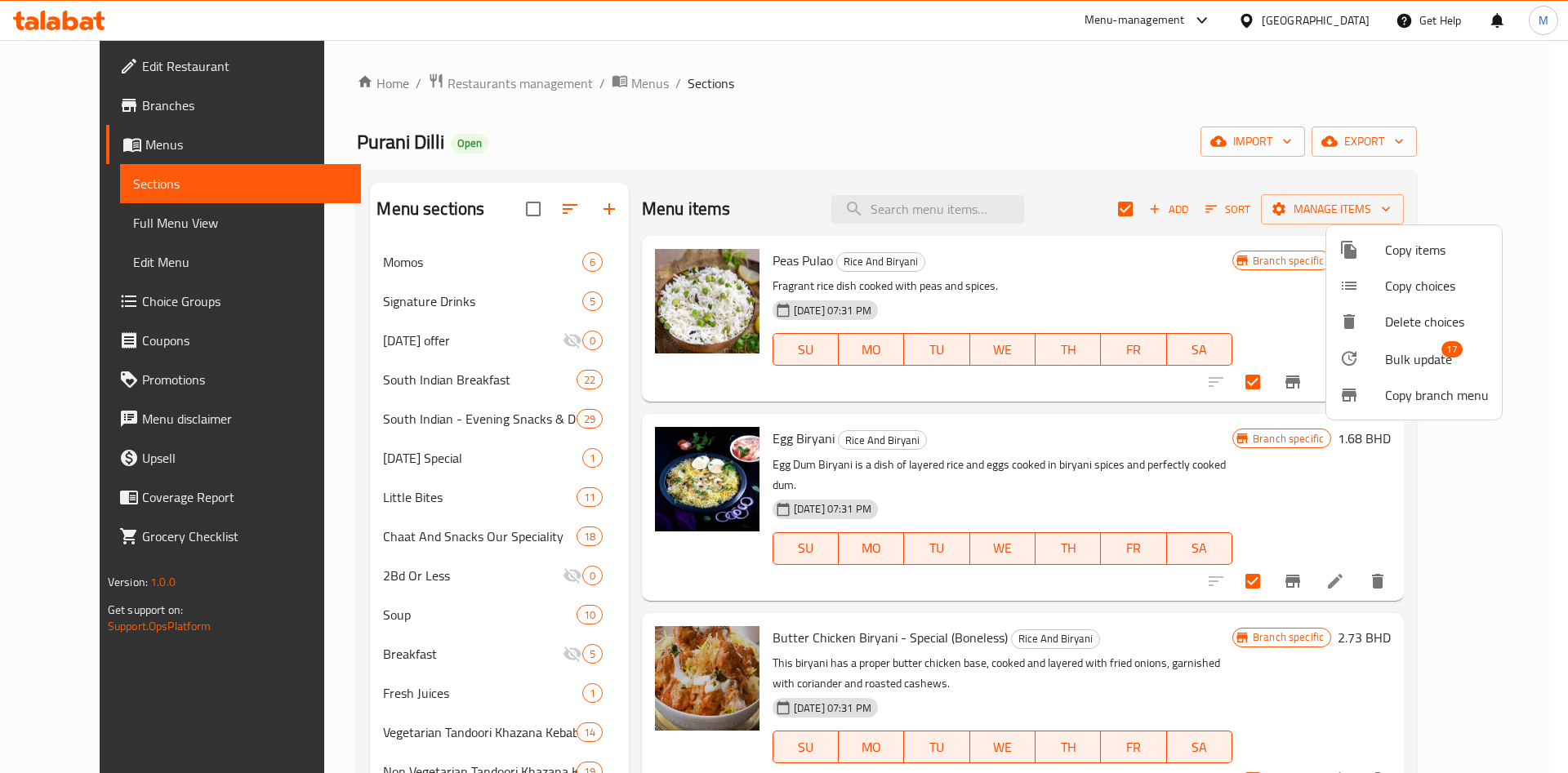
click at [1430, 359] on span "Bulk update" at bounding box center [1418, 359] width 67 height 19
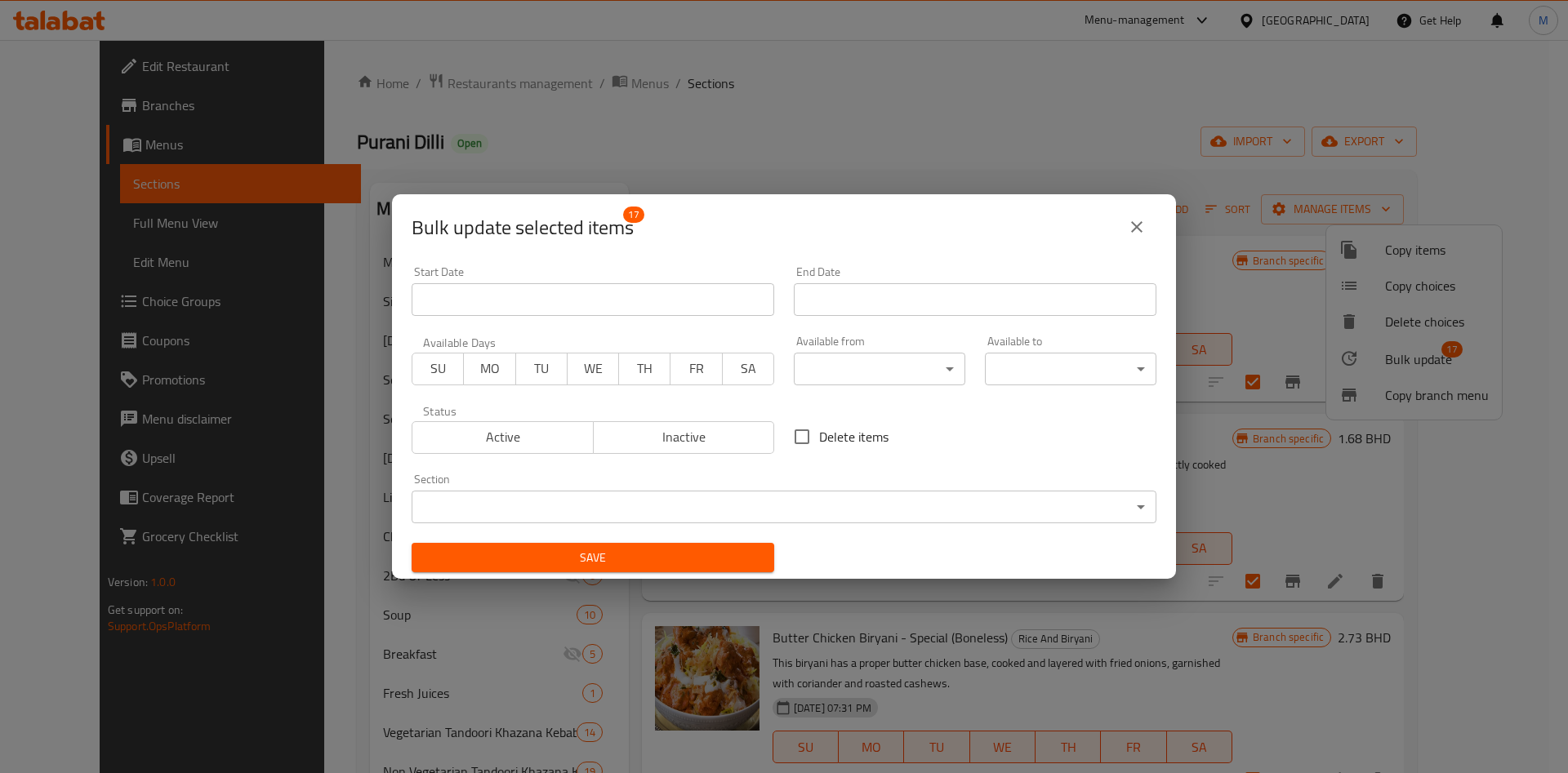
click at [897, 358] on body "​ Menu-management Bahrain Get Help M Edit Restaurant Branches Menus Sections Fu…" at bounding box center [784, 406] width 1568 height 733
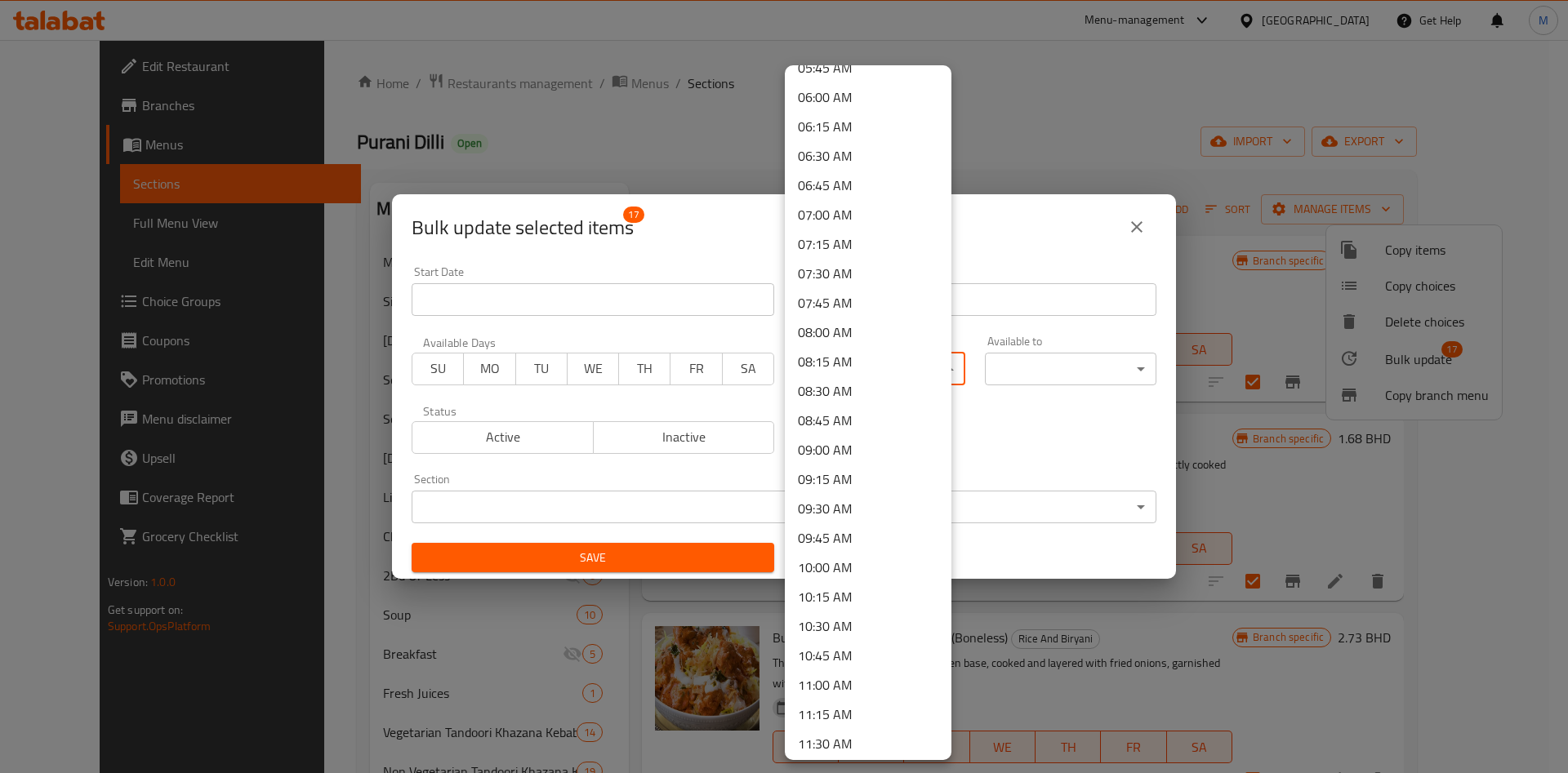
scroll to position [852, 0]
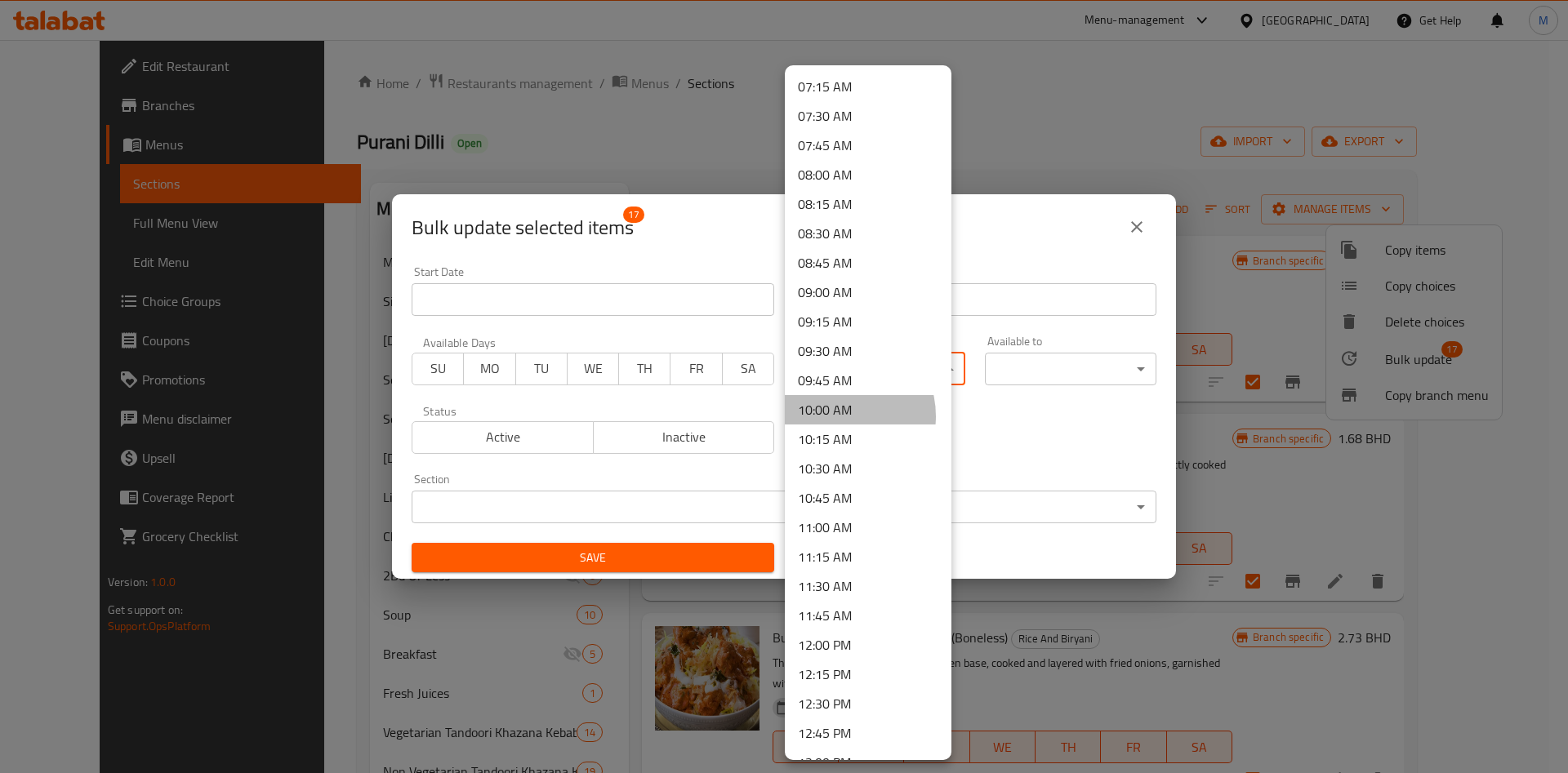
click at [835, 416] on li "10:00 AM" at bounding box center [868, 410] width 166 height 29
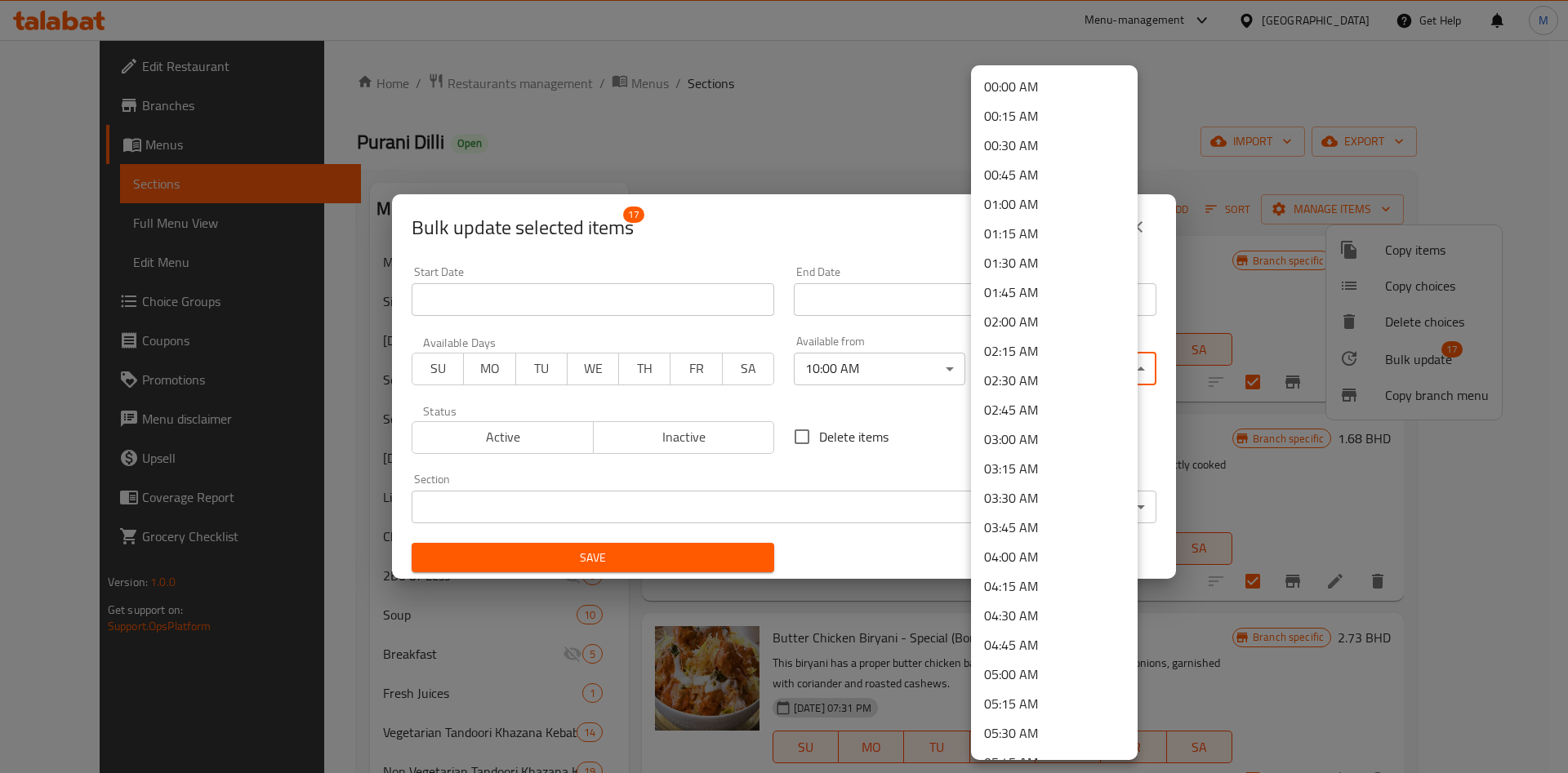
click at [994, 371] on body "​ Menu-management Bahrain Get Help M Edit Restaurant Branches Menus Sections Fu…" at bounding box center [784, 406] width 1568 height 733
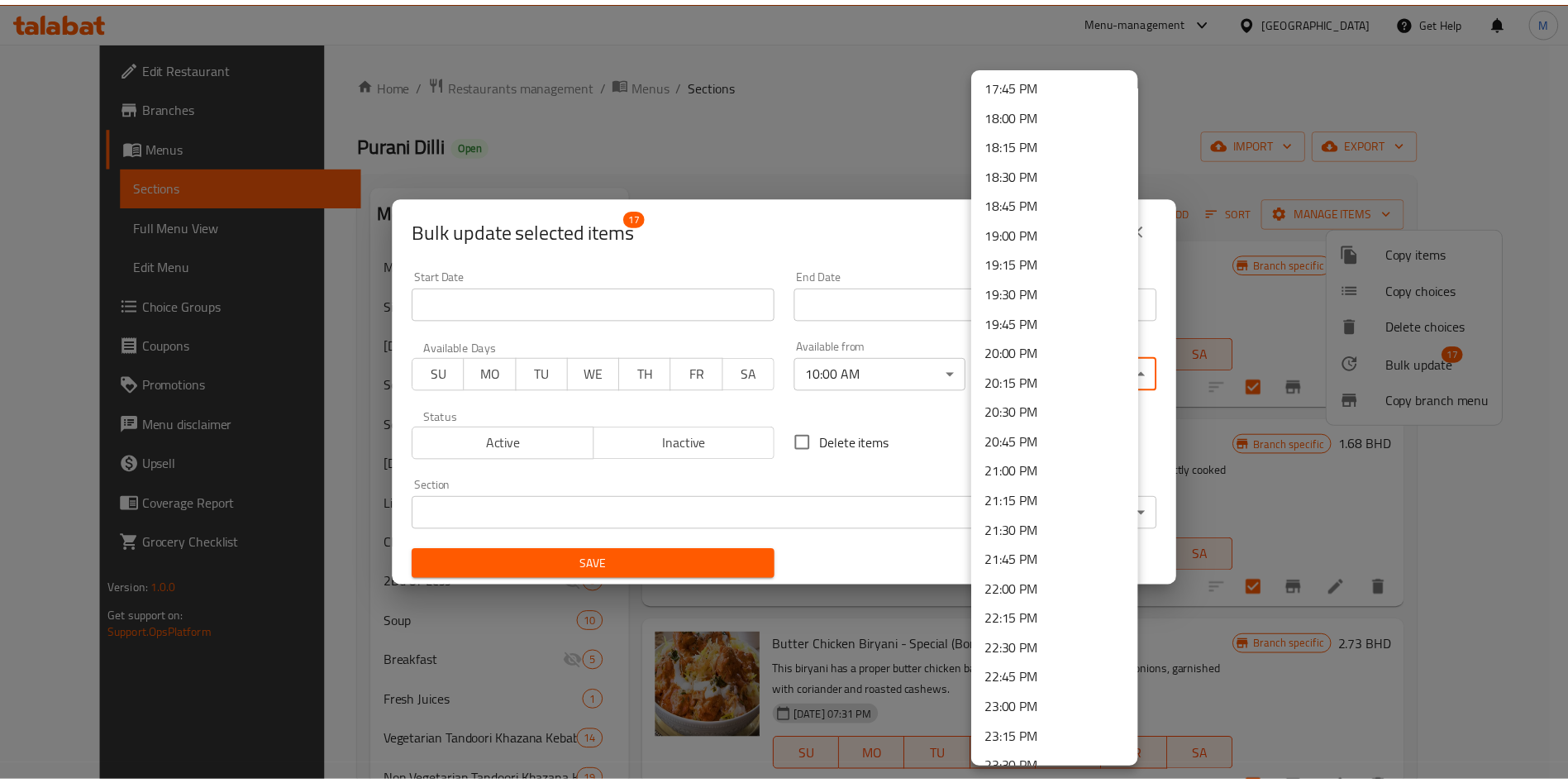
scroll to position [2197, 0]
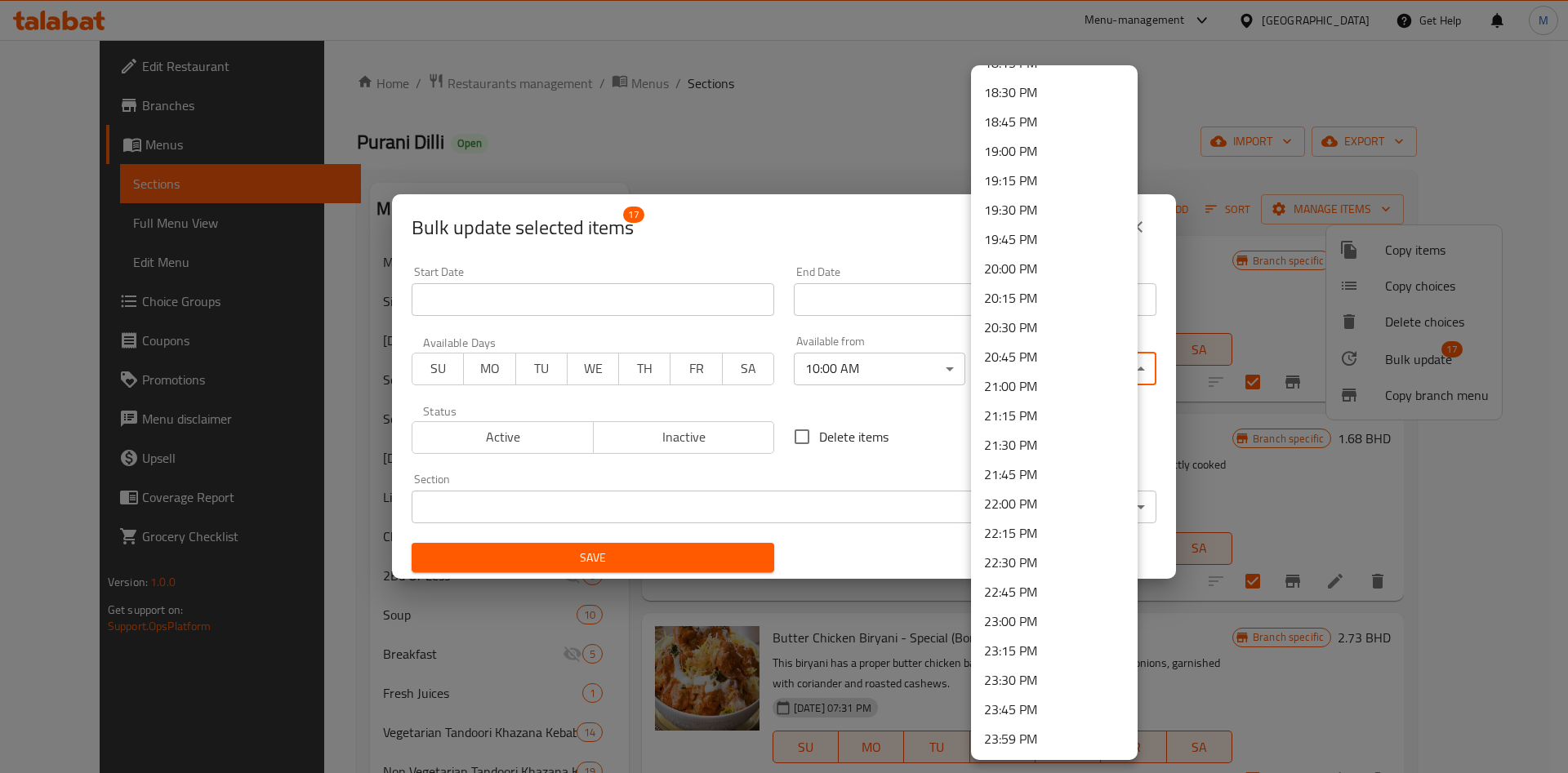
click at [1015, 700] on li "23:45 PM" at bounding box center [1054, 709] width 166 height 29
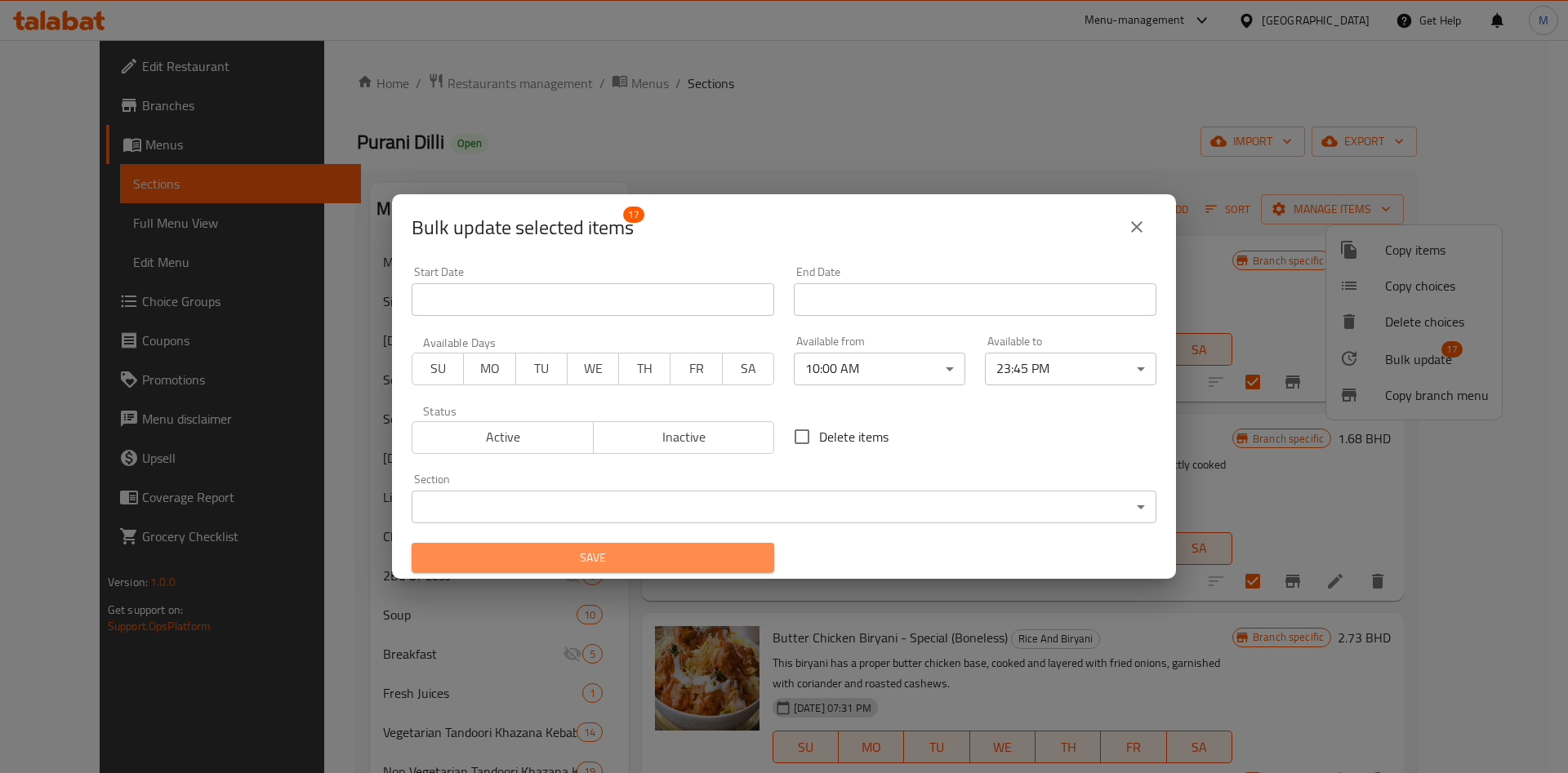
click at [663, 565] on span "Save" at bounding box center [593, 558] width 337 height 20
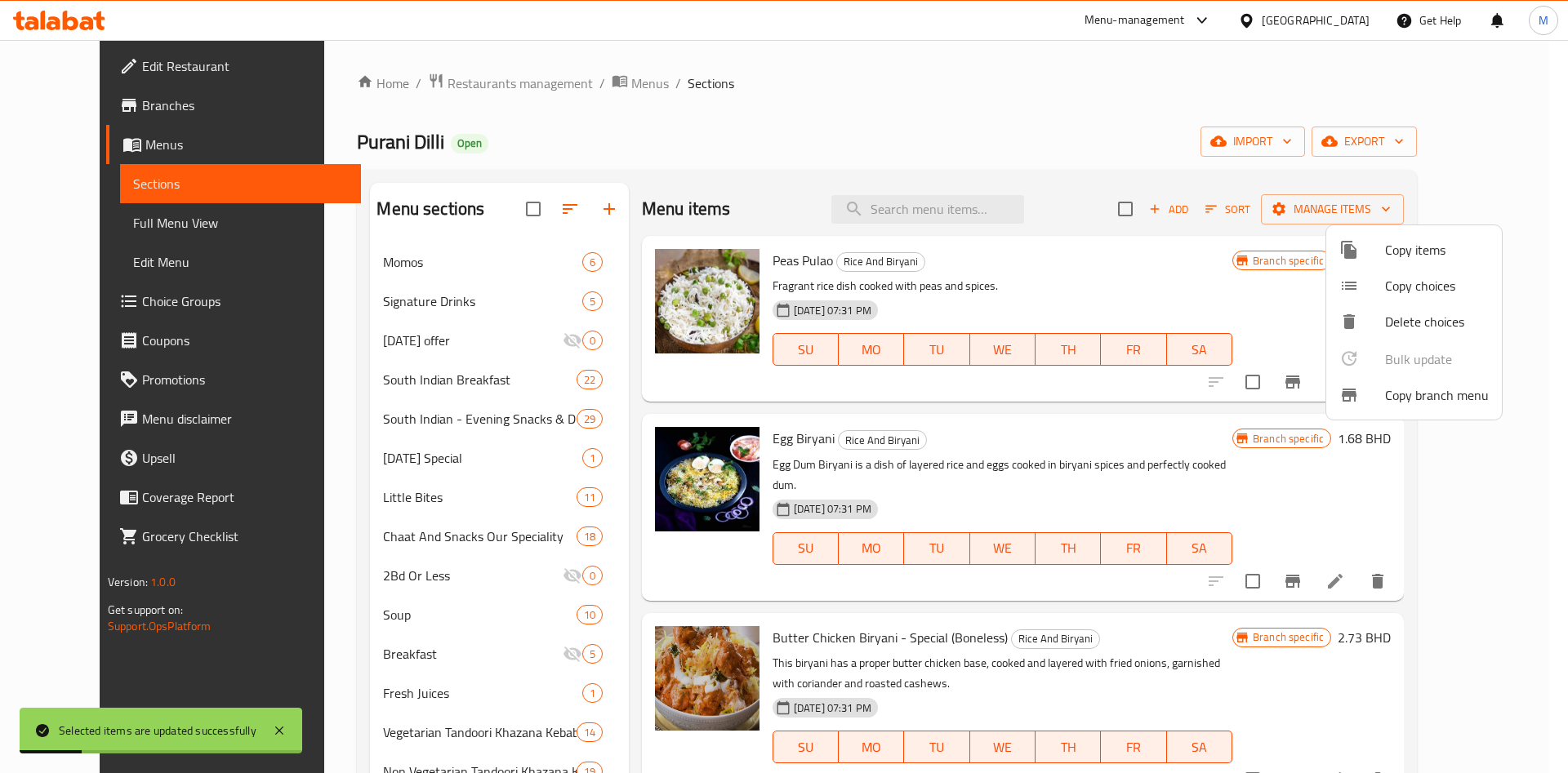
click at [398, 591] on div at bounding box center [784, 386] width 1568 height 773
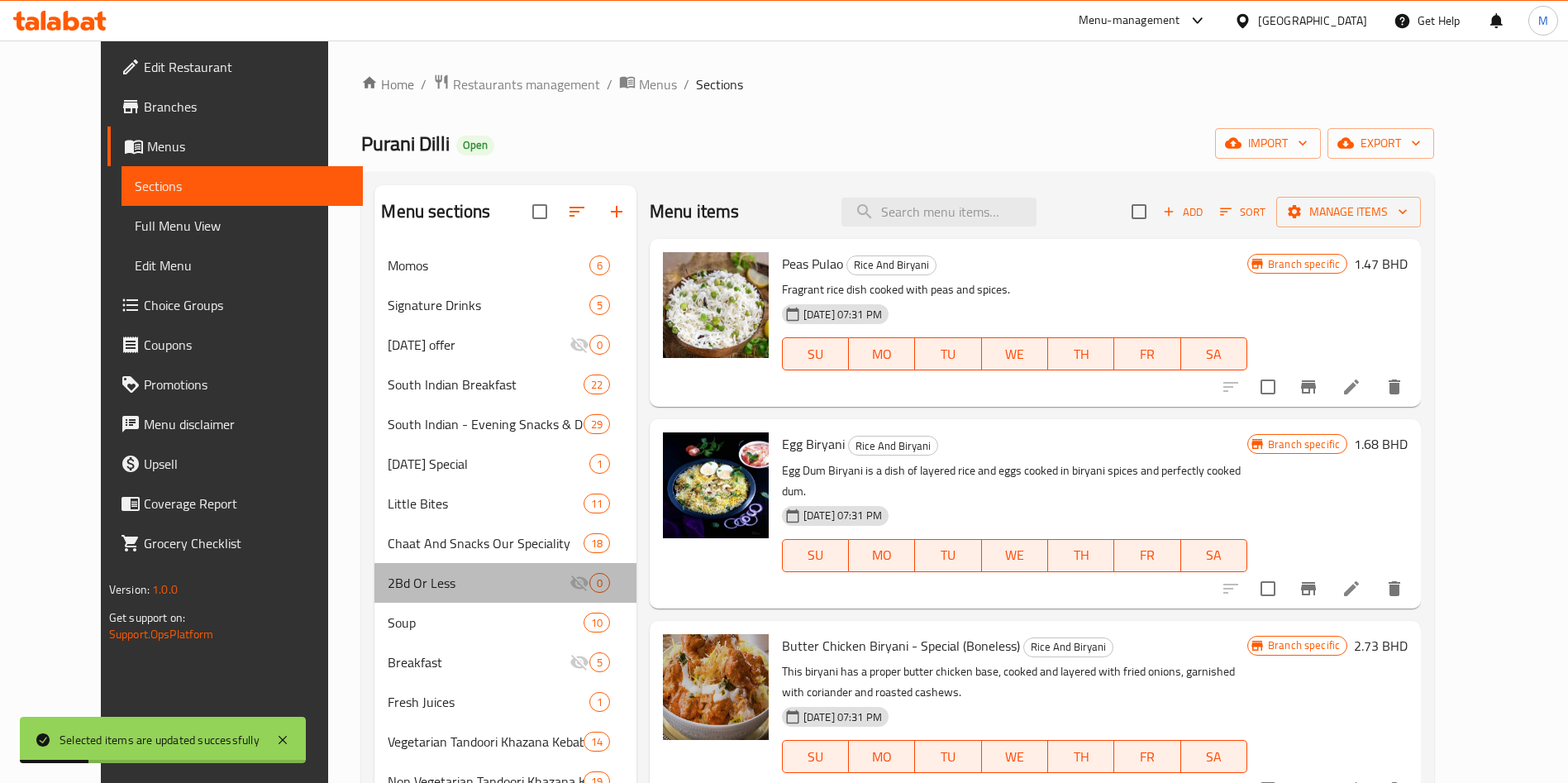
click at [403, 599] on div "2Bd Or Less 0" at bounding box center [504, 582] width 261 height 40
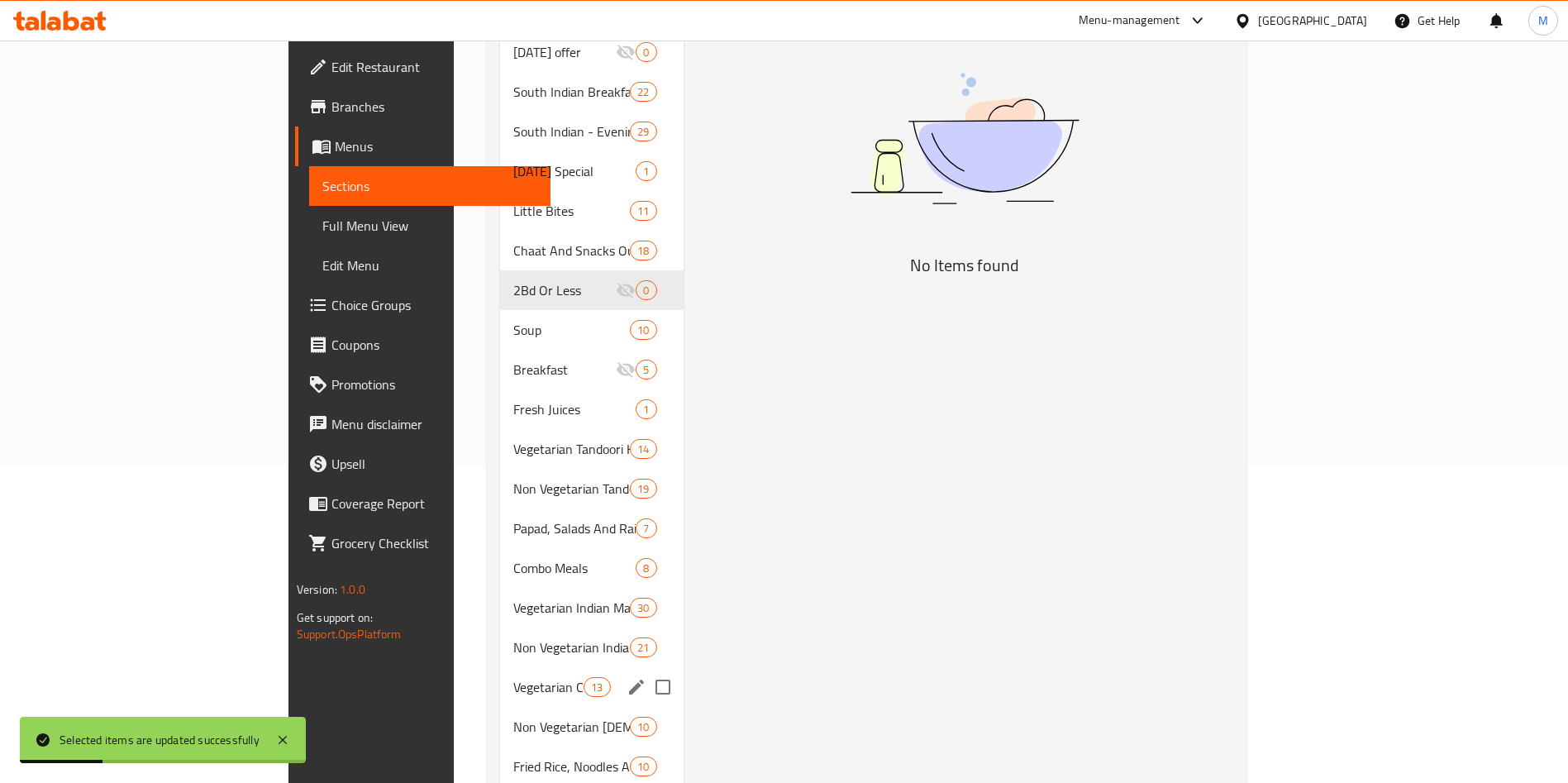
scroll to position [547, 0]
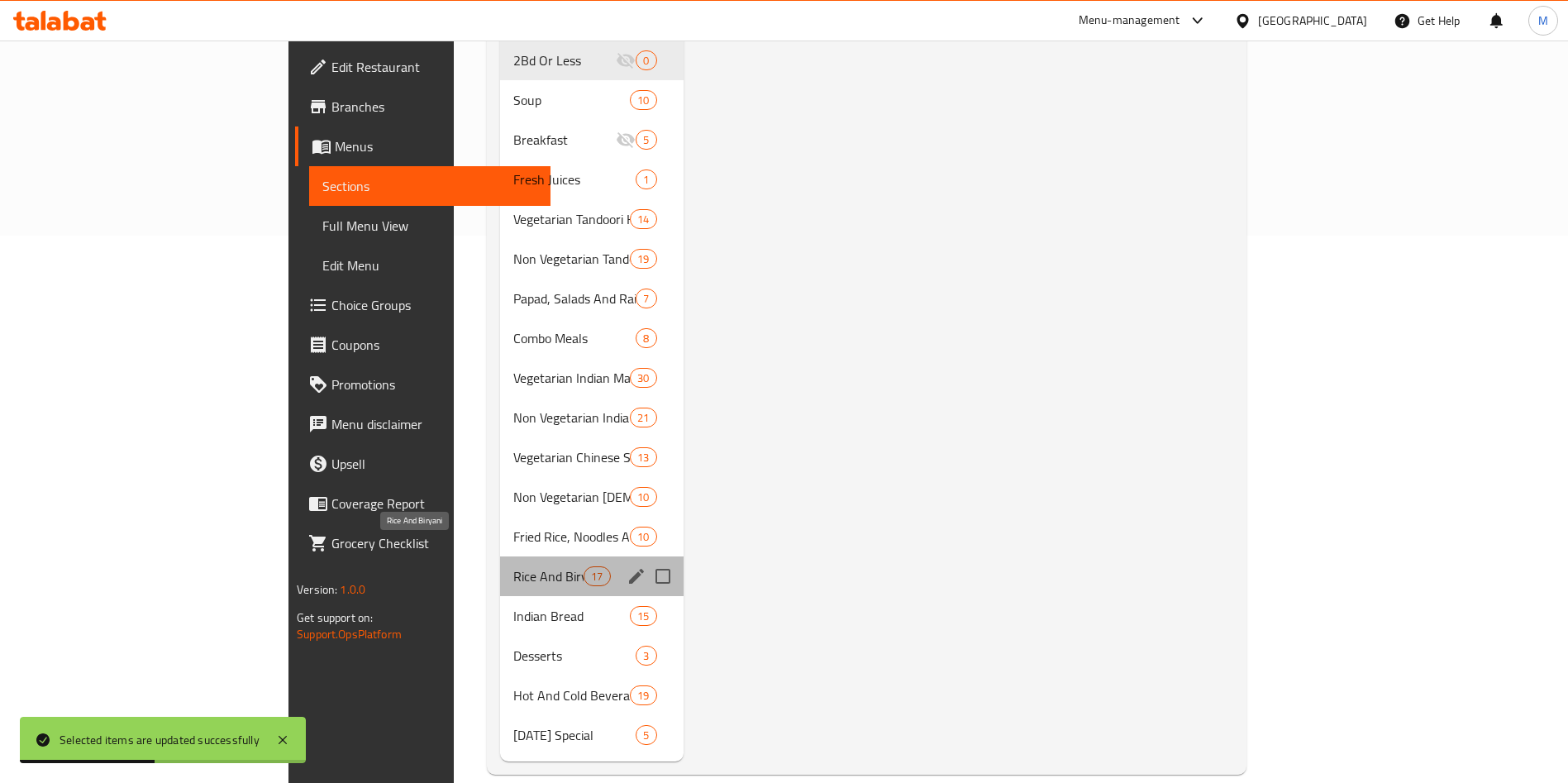
click at [513, 567] on span "Rice And Biryani" at bounding box center [548, 576] width 70 height 19
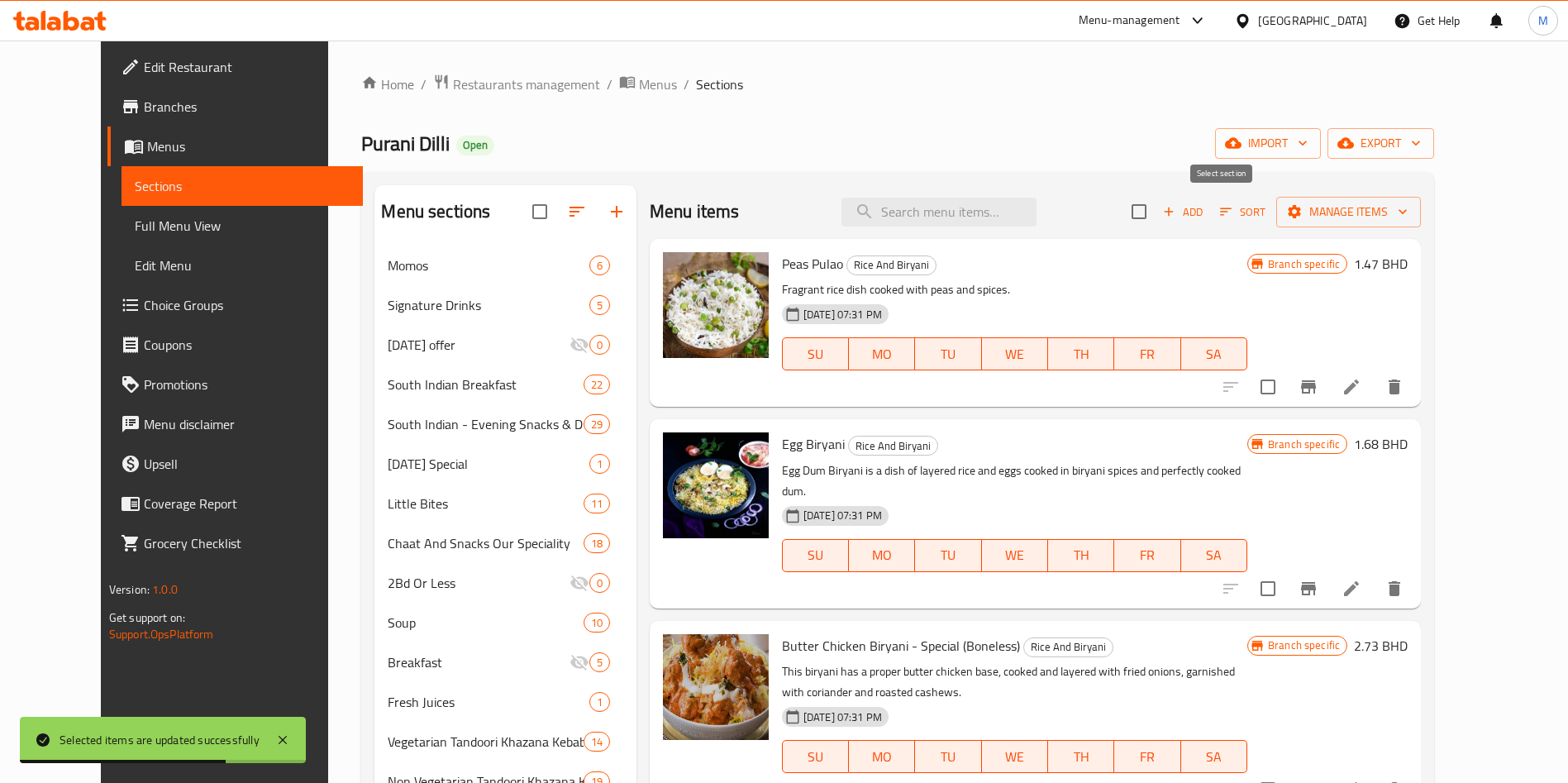
click at [1156, 204] on input "checkbox" at bounding box center [1139, 212] width 35 height 35
click at [1407, 214] on span "Manage items" at bounding box center [1348, 212] width 118 height 20
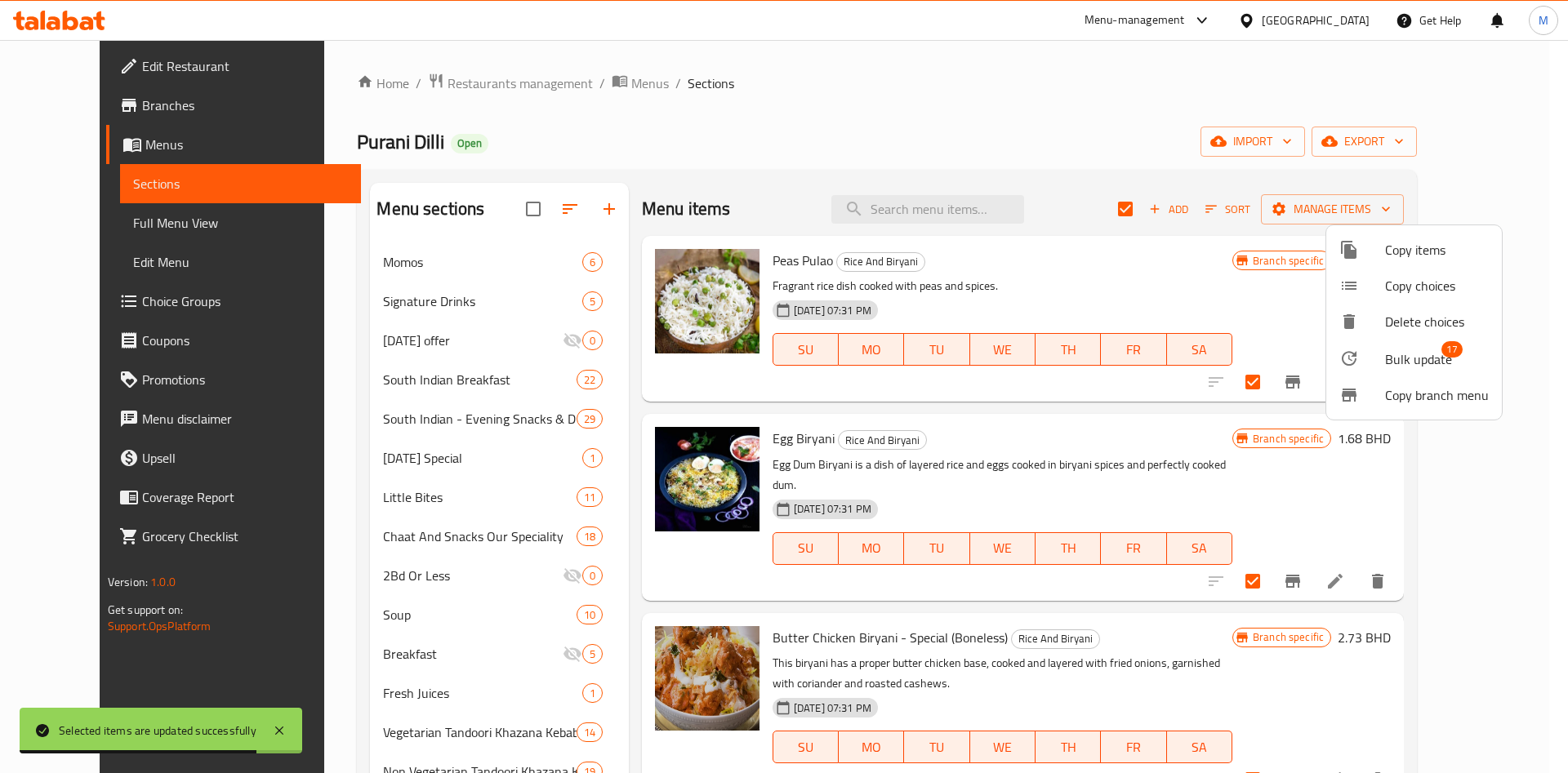
click at [1371, 358] on div at bounding box center [1363, 358] width 46 height 19
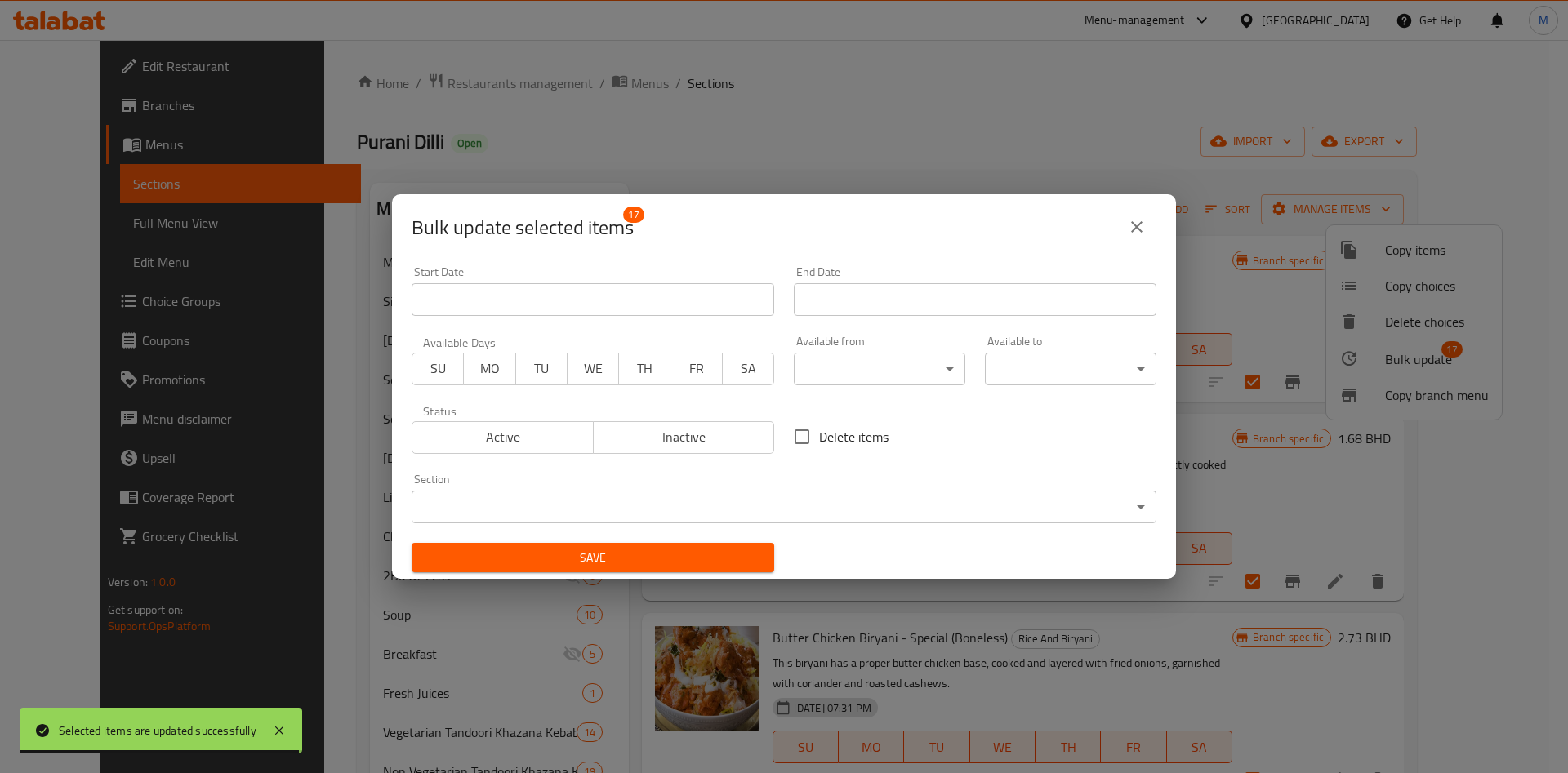
click at [875, 352] on body "Selected items are updated successfully ​ Menu-management Bahrain Get Help M Ed…" at bounding box center [784, 406] width 1568 height 733
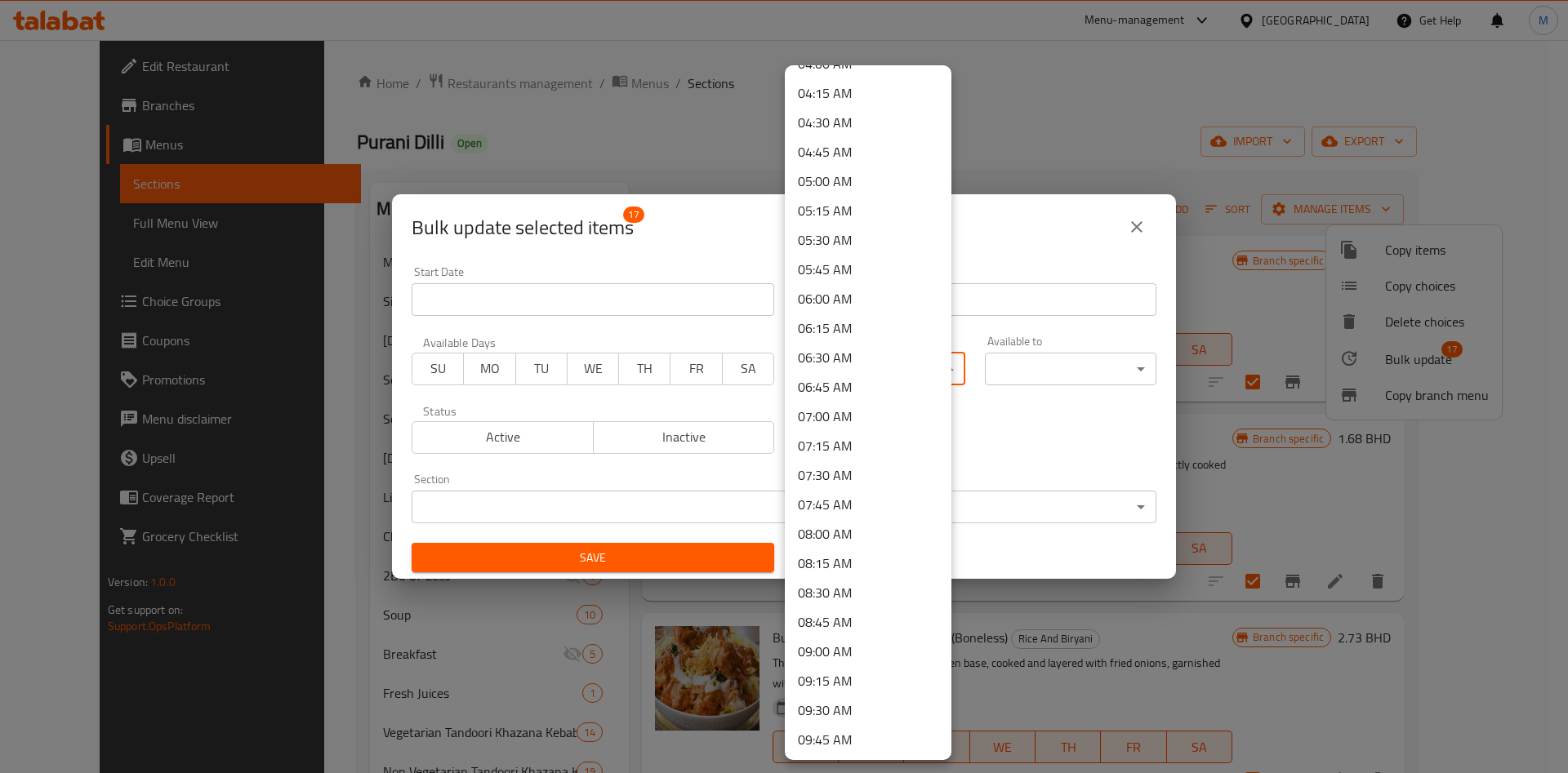
scroll to position [612, 0]
click at [855, 639] on li "10:00 AM" at bounding box center [868, 650] width 166 height 29
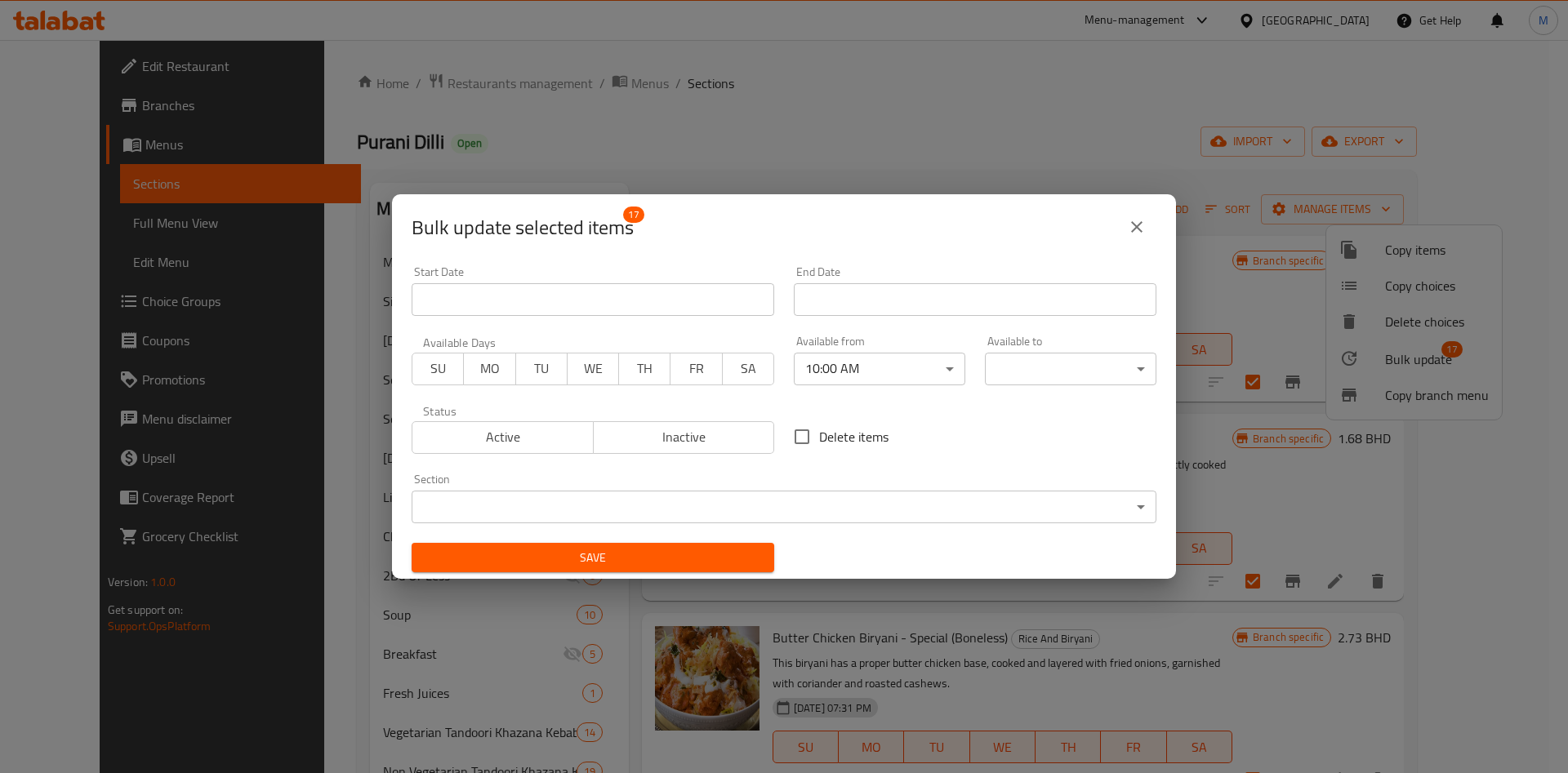
click at [994, 352] on body "​ Menu-management Bahrain Get Help M Edit Restaurant Branches Menus Sections Fu…" at bounding box center [784, 406] width 1568 height 733
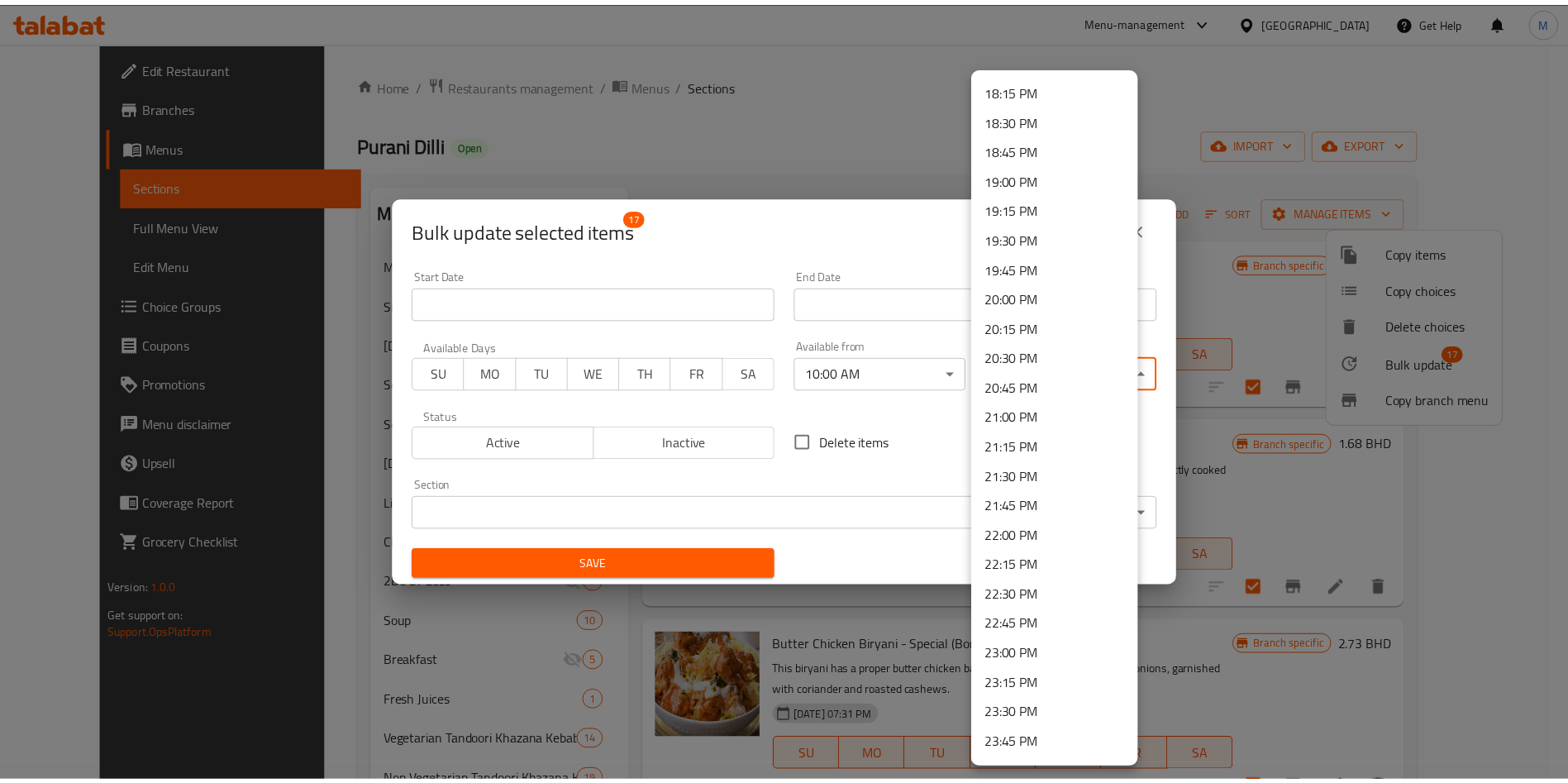
scroll to position [2197, 0]
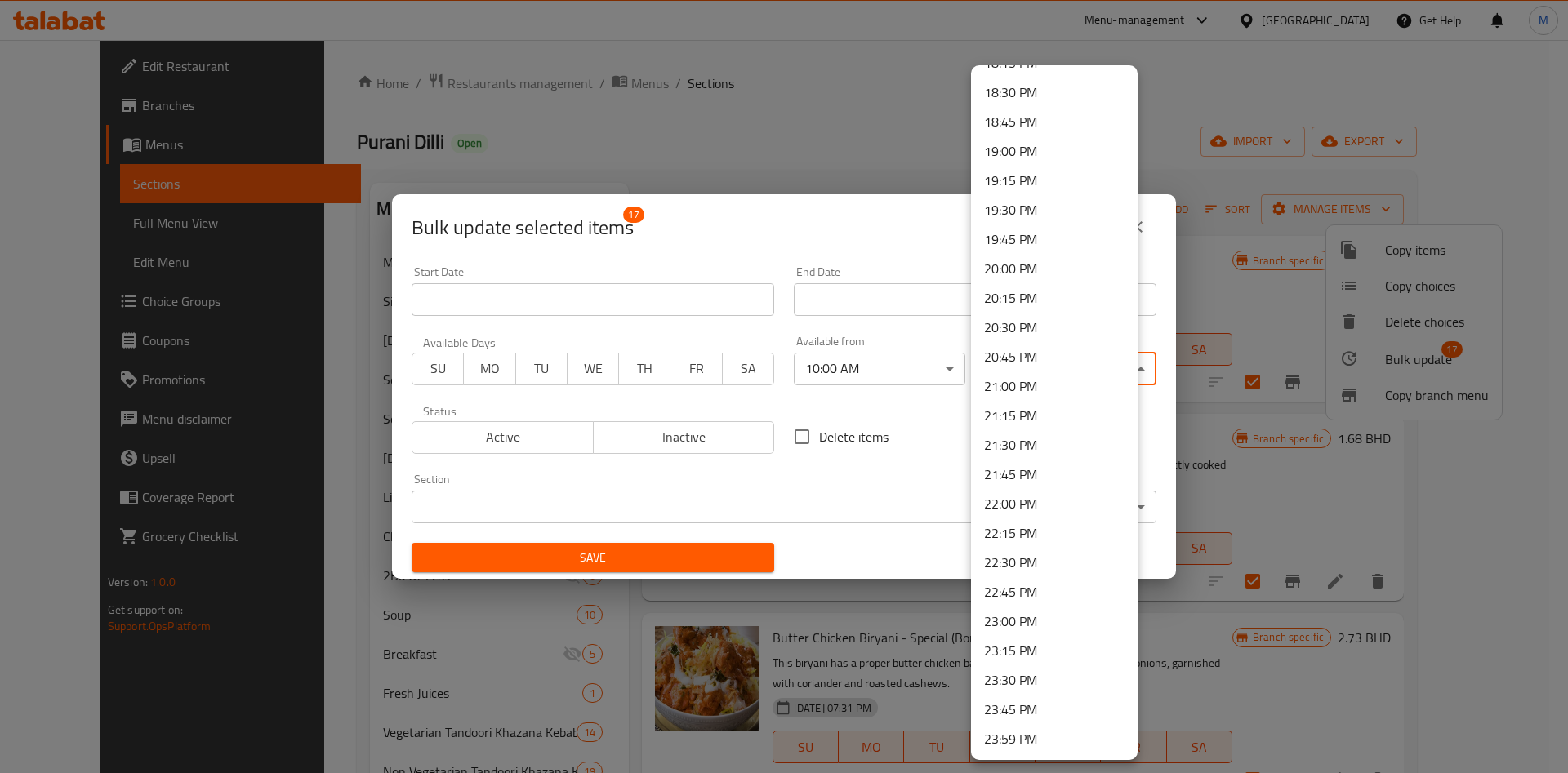
click at [1023, 701] on li "23:45 PM" at bounding box center [1054, 709] width 166 height 29
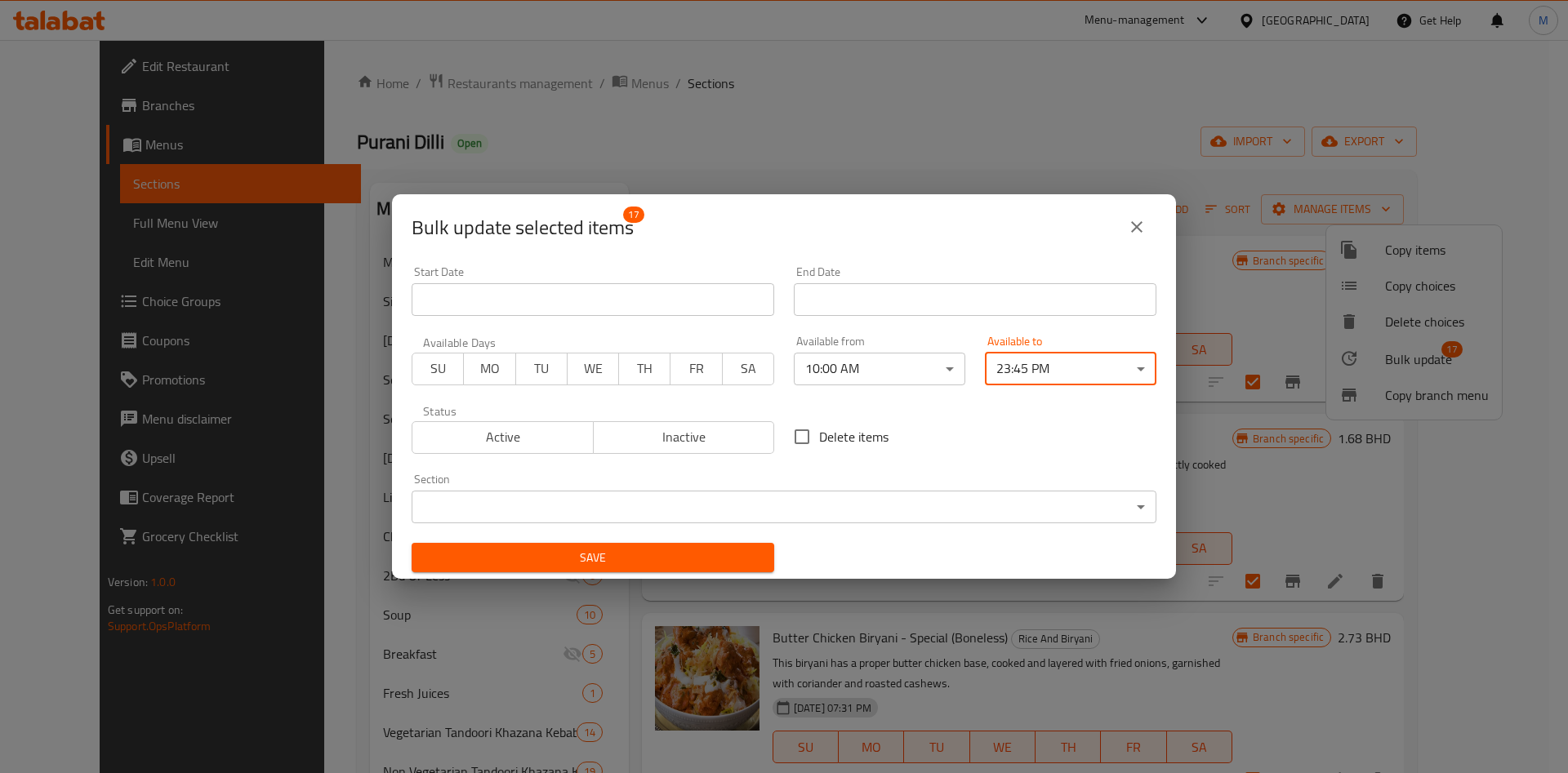
click at [748, 563] on span "Save" at bounding box center [593, 558] width 337 height 20
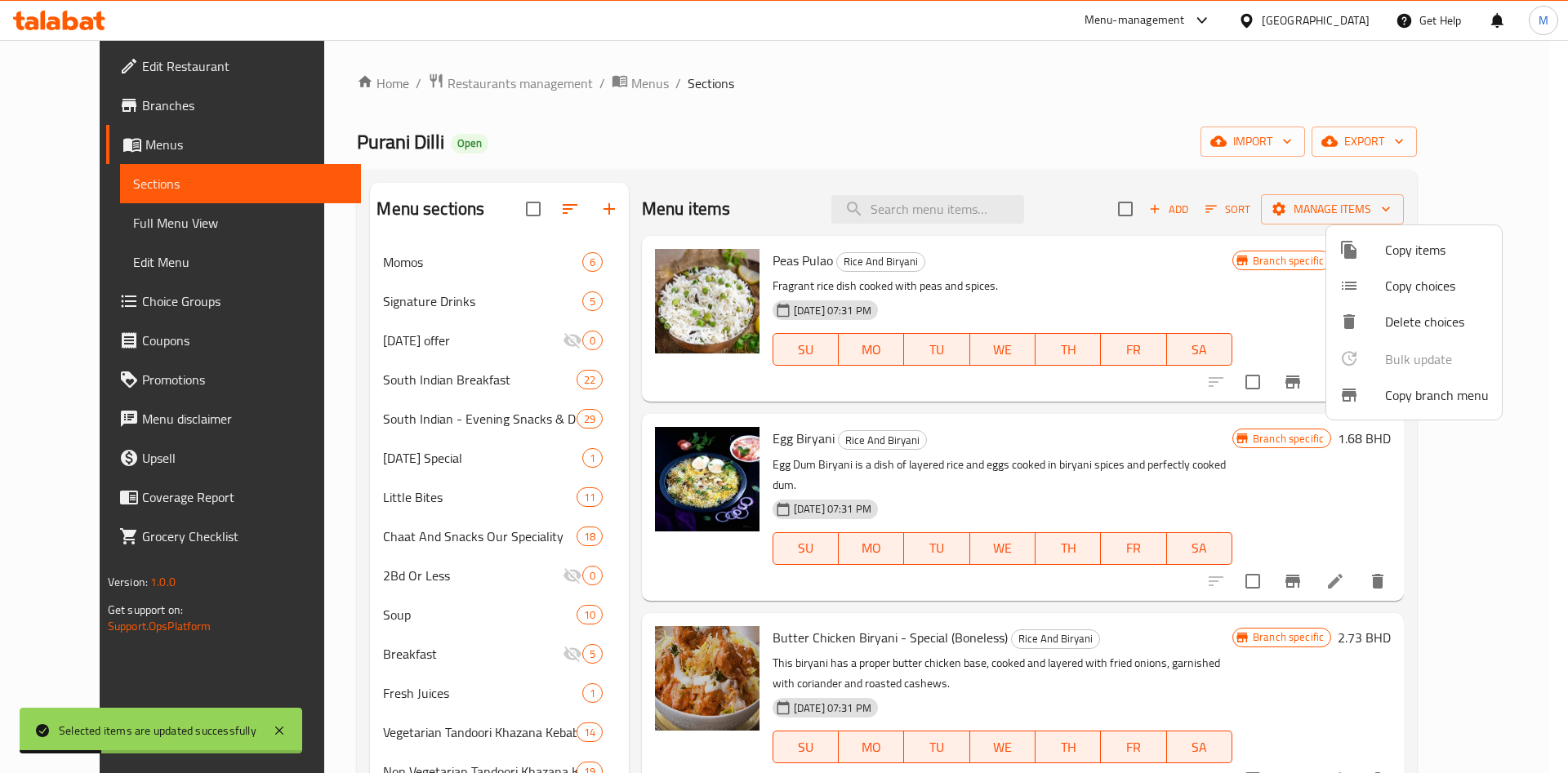
click at [392, 545] on div at bounding box center [784, 386] width 1568 height 773
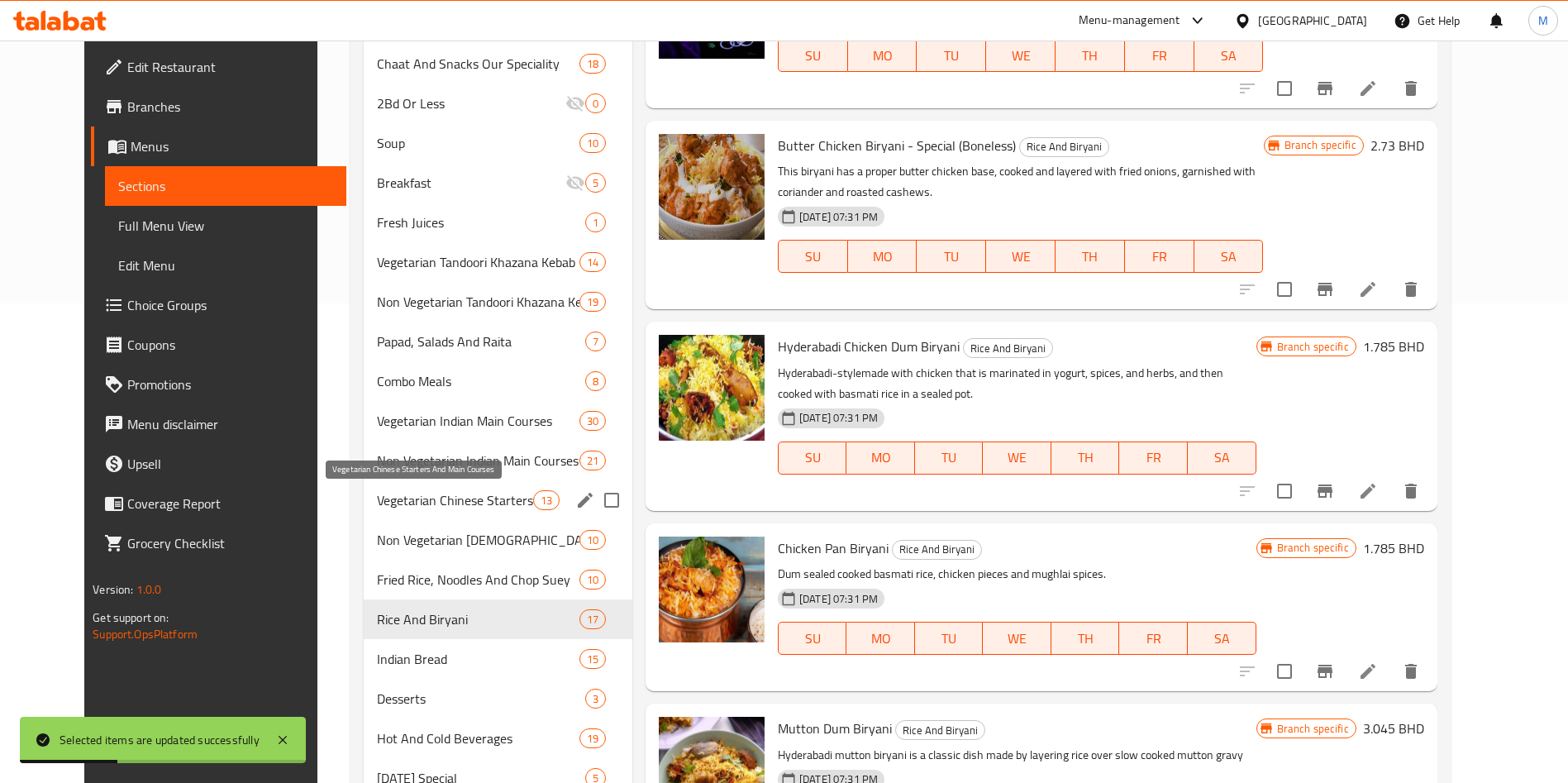
scroll to position [547, 0]
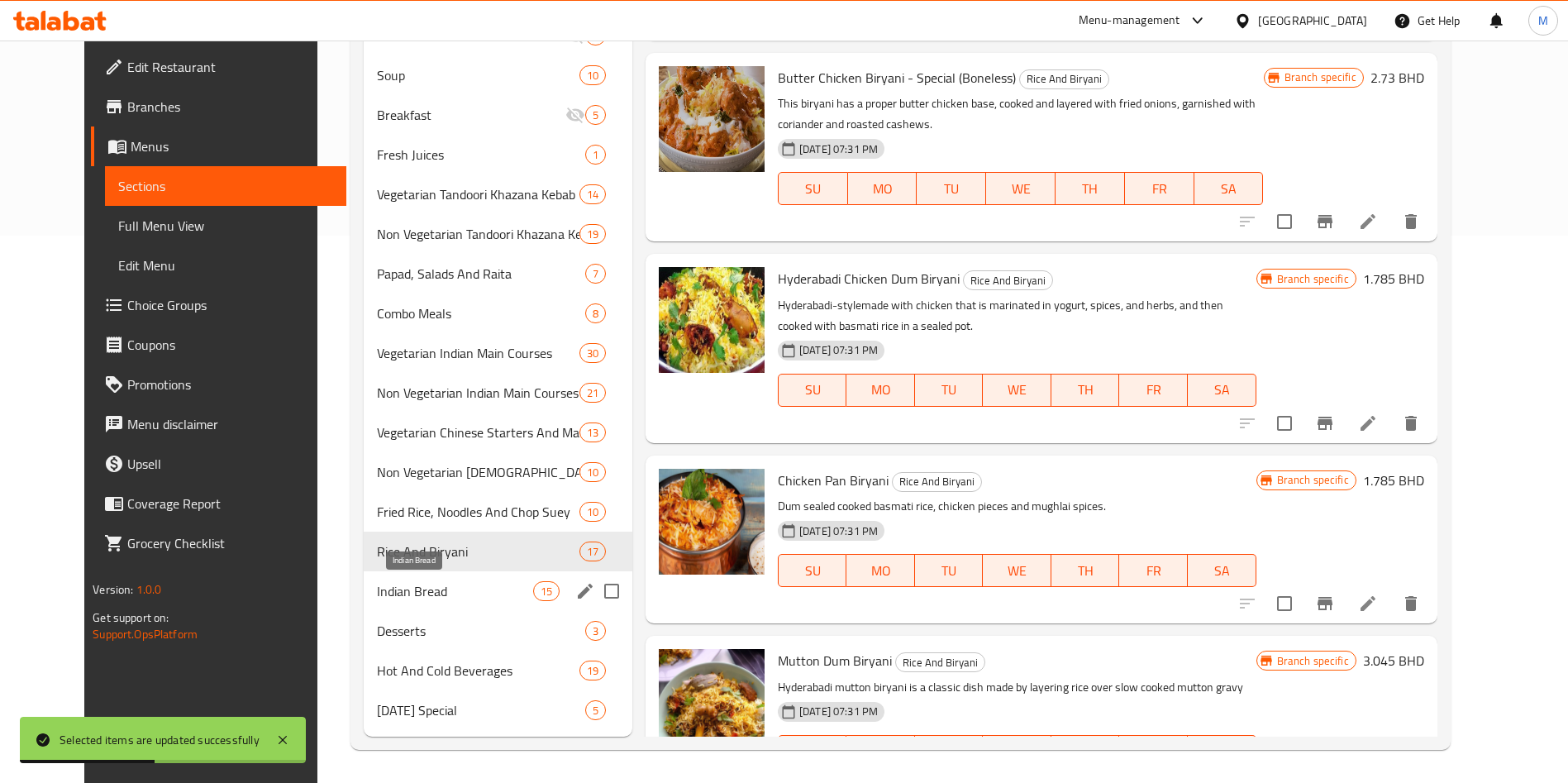
click at [392, 576] on div "Indian Bread 15" at bounding box center [498, 591] width 269 height 40
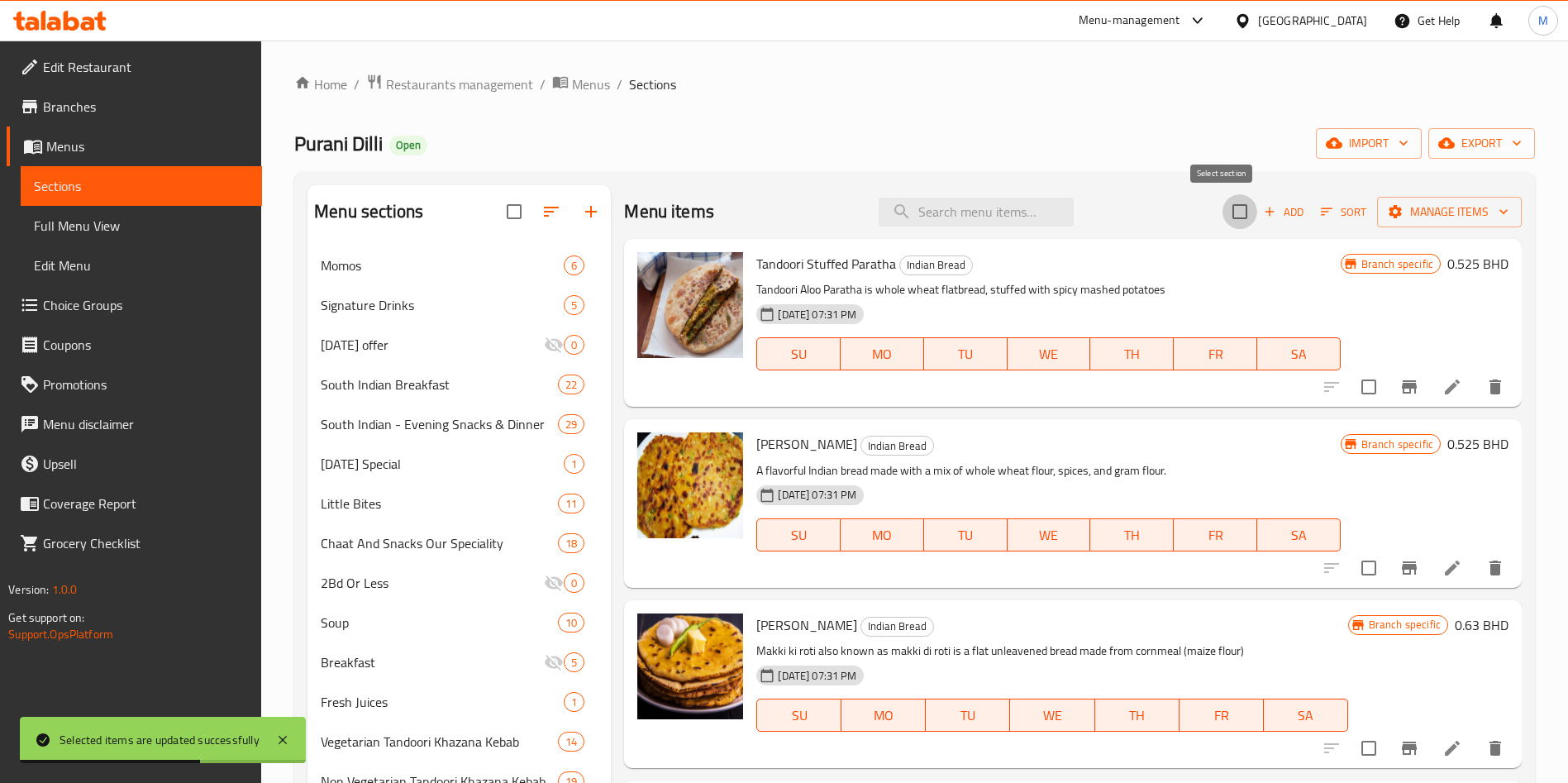
click at [1227, 218] on input "checkbox" at bounding box center [1240, 212] width 35 height 35
click at [1442, 215] on span "Manage items" at bounding box center [1449, 212] width 118 height 20
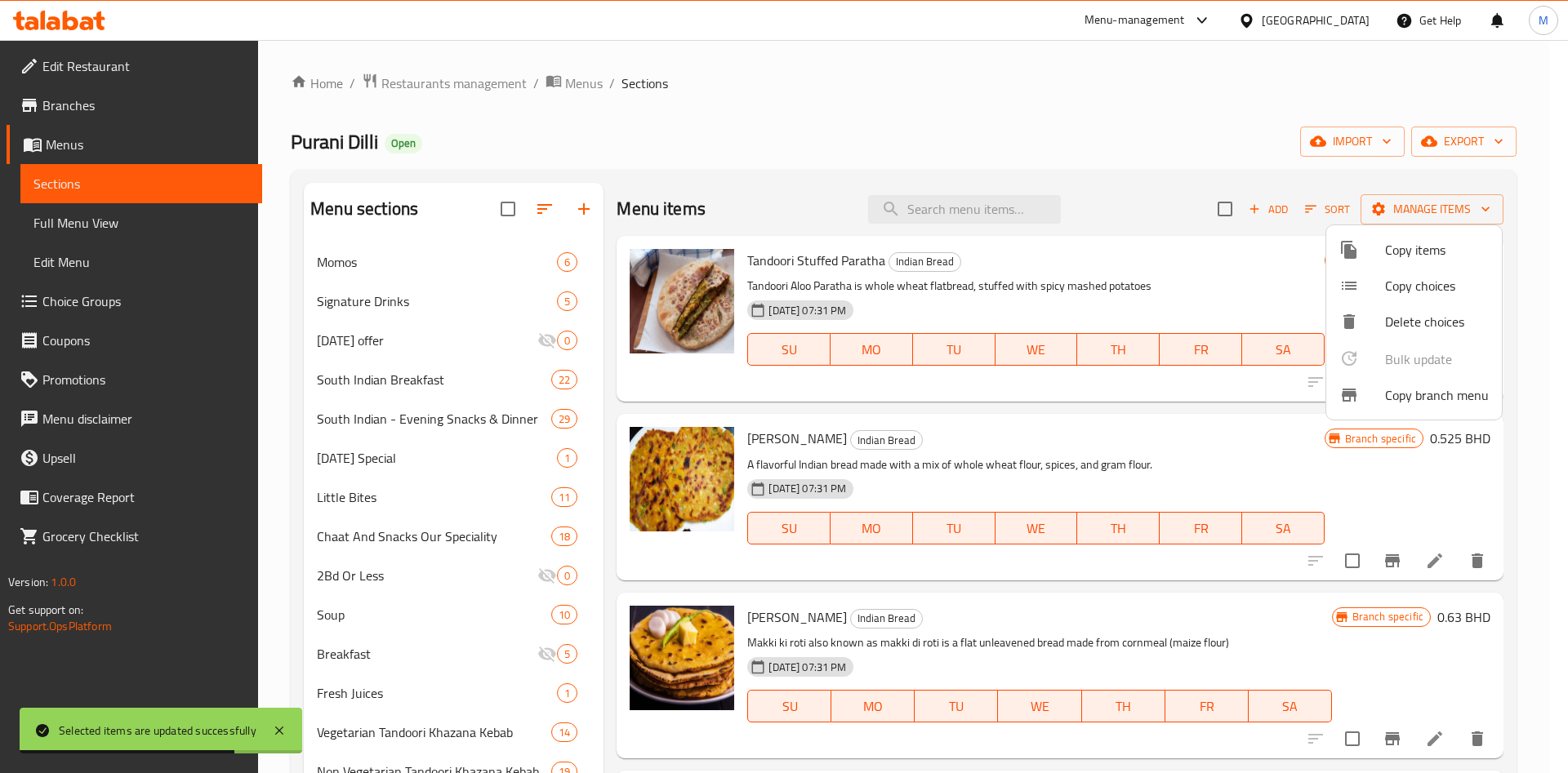
click at [1211, 213] on div at bounding box center [784, 386] width 1568 height 773
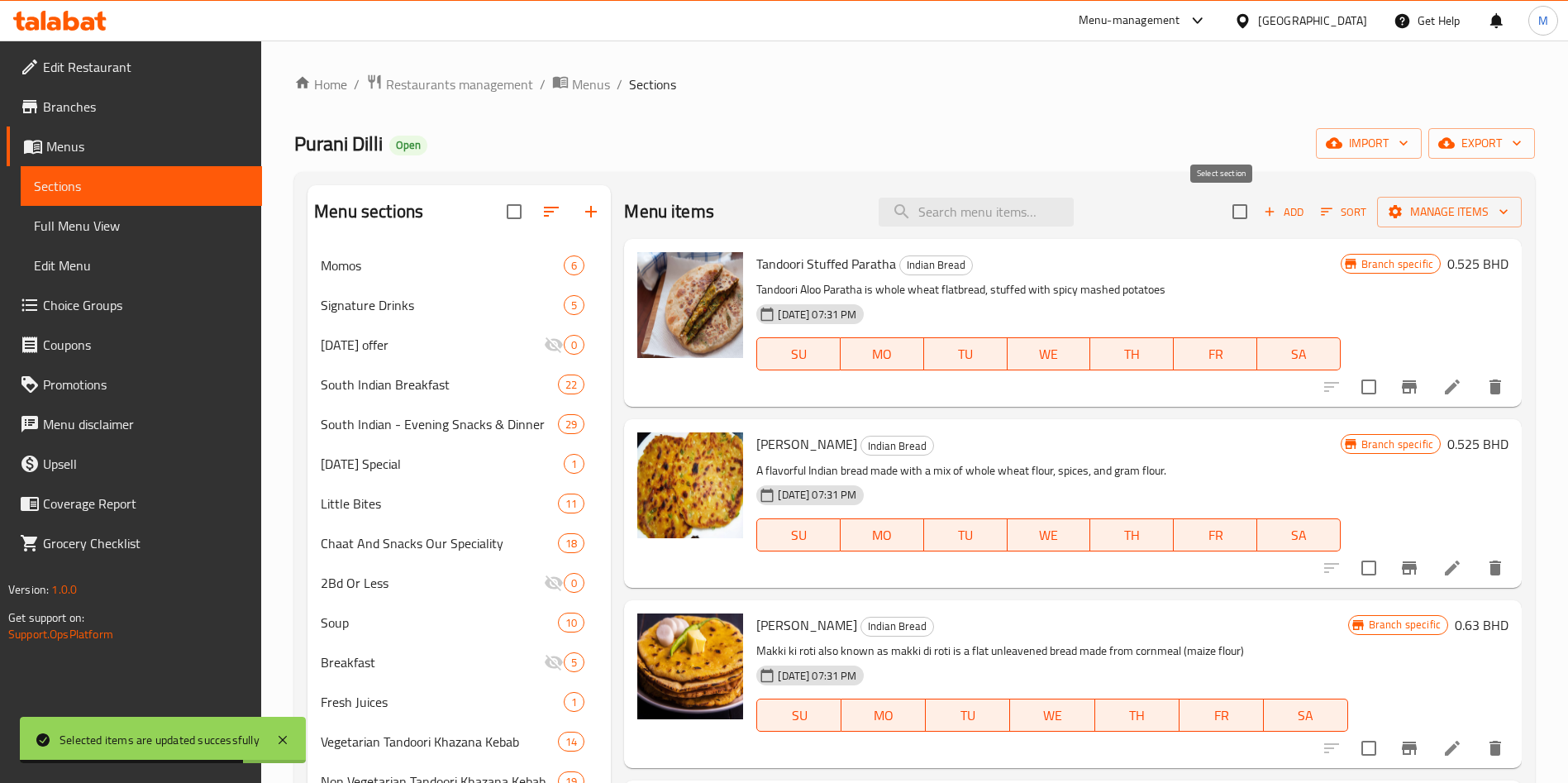
click at [1223, 213] on input "checkbox" at bounding box center [1240, 212] width 35 height 35
click at [1404, 210] on span "Manage items" at bounding box center [1449, 212] width 118 height 20
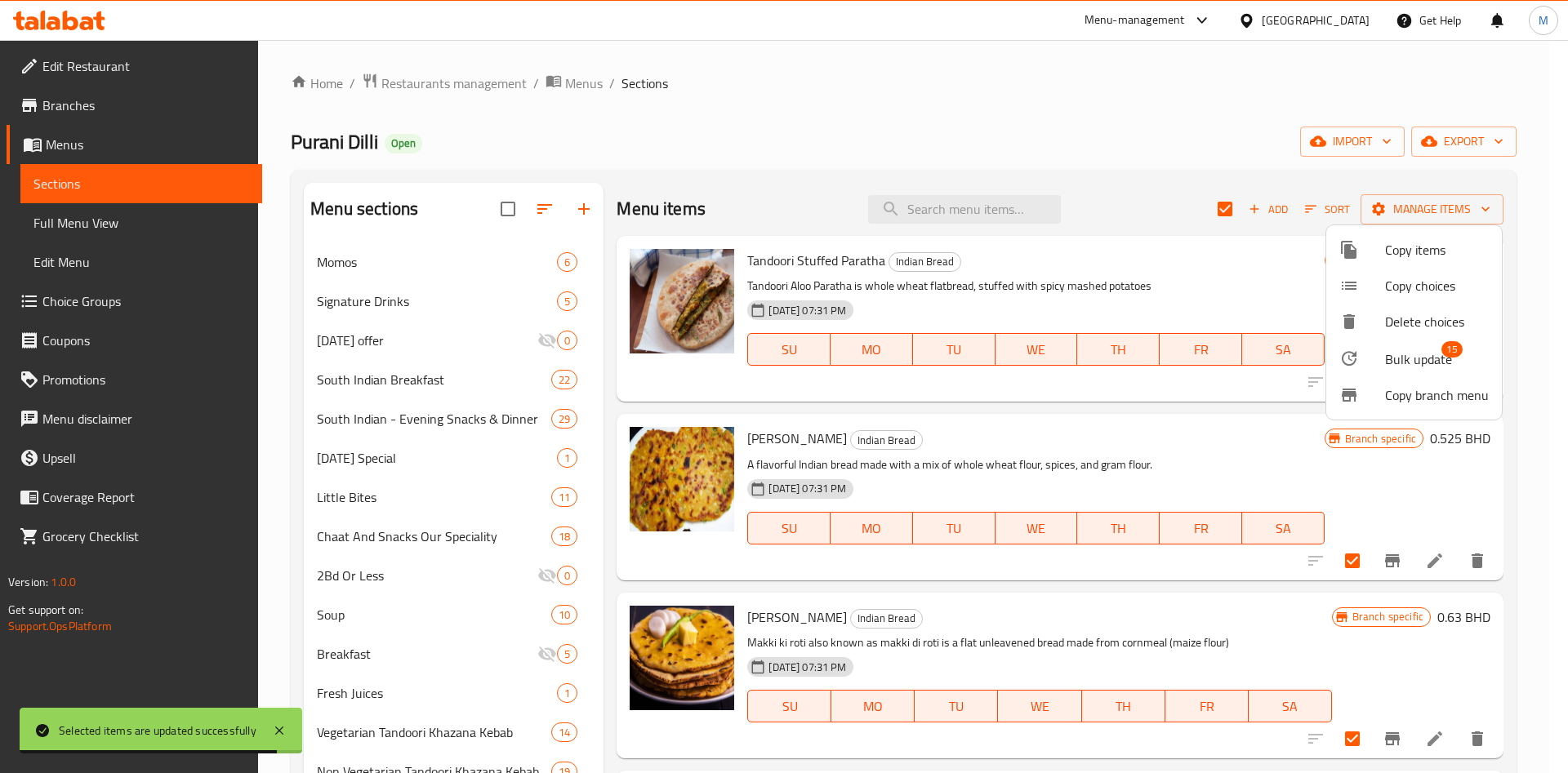
click at [1418, 352] on span "Bulk update" at bounding box center [1418, 359] width 67 height 19
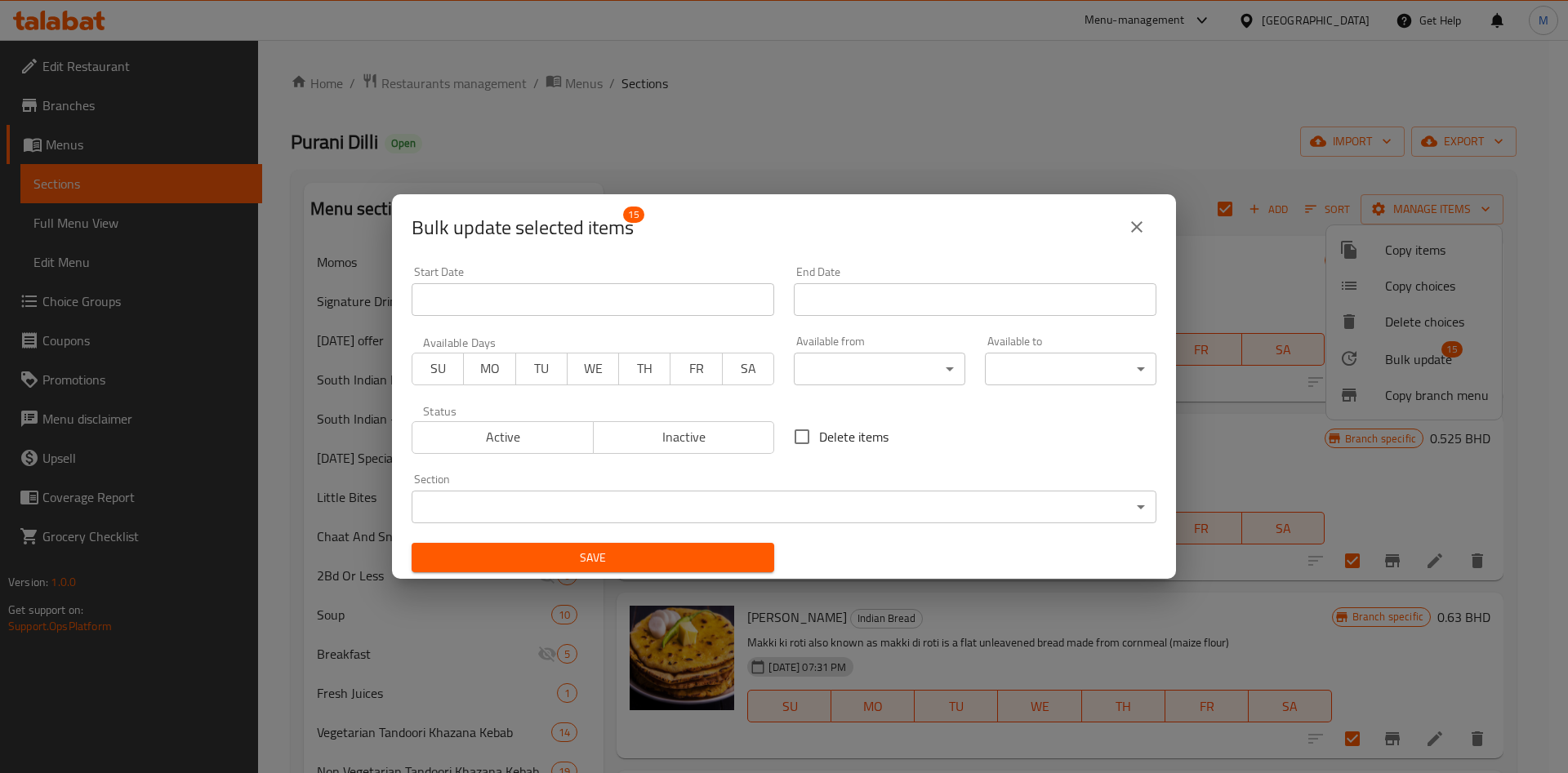
click at [847, 381] on body "​ Menu-management Bahrain Get Help M Edit Restaurant Branches Menus Sections Fu…" at bounding box center [784, 406] width 1568 height 733
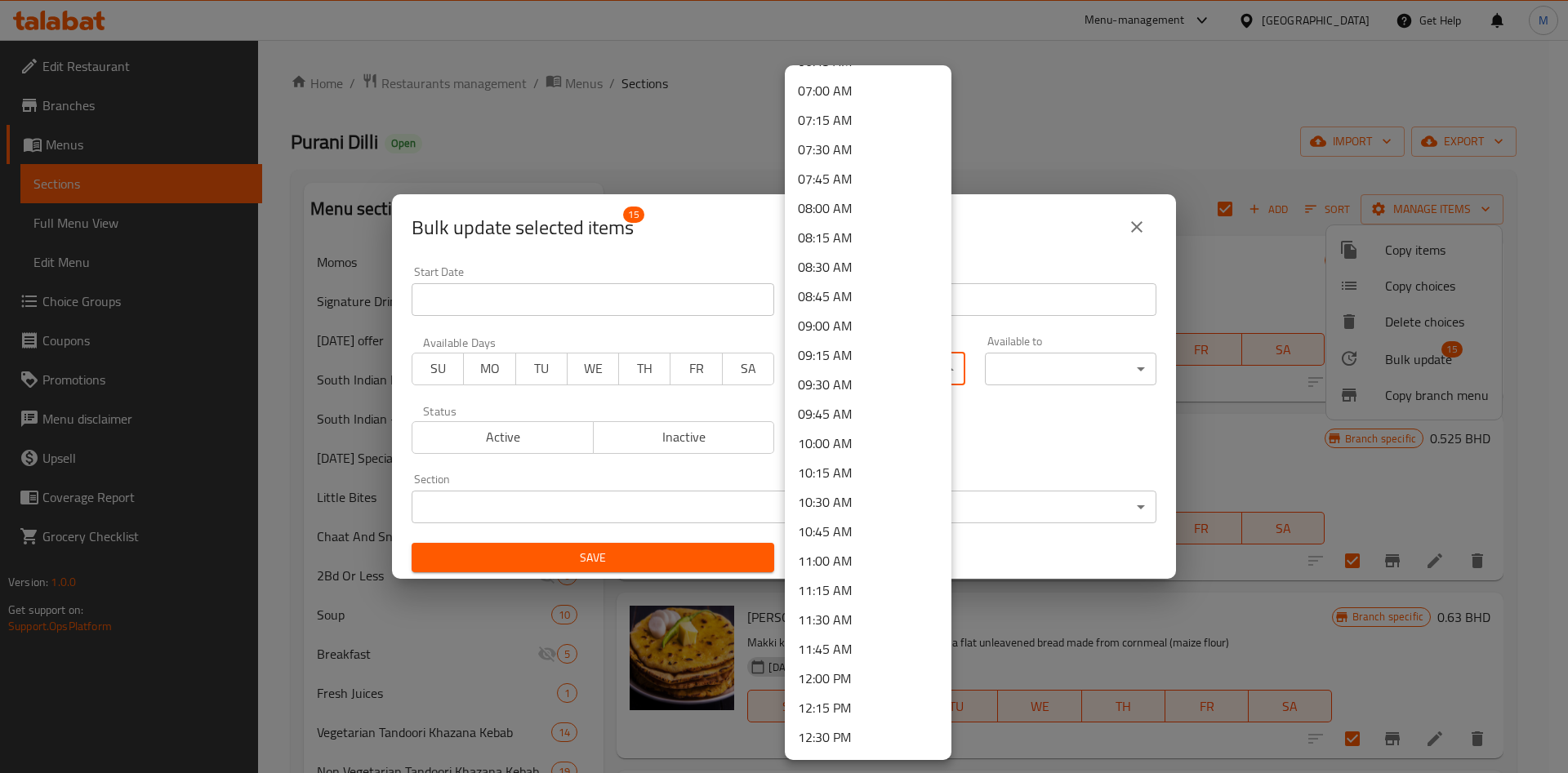
scroll to position [857, 0]
click at [838, 401] on li "10:00 AM" at bounding box center [868, 405] width 166 height 29
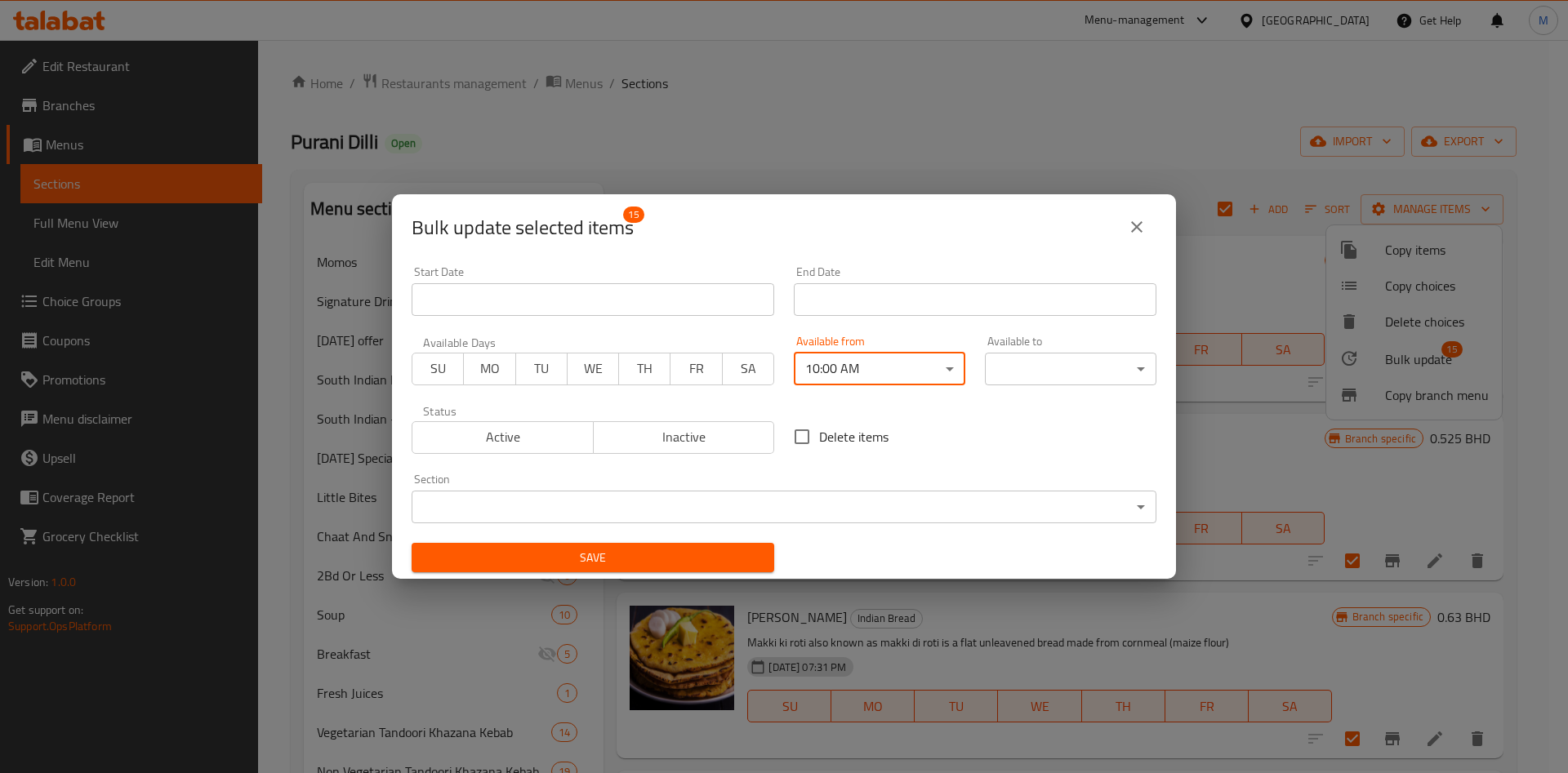
click at [1026, 371] on div "00:00 AM 00:15 AM 00:30 AM 00:45 AM 01:00 AM 01:15 AM 01:30 AM 01:45 AM 02:00 A…" at bounding box center [784, 386] width 1568 height 773
click at [1026, 371] on body "​ Menu-management Bahrain Get Help M Edit Restaurant Branches Menus Sections Fu…" at bounding box center [784, 406] width 1568 height 733
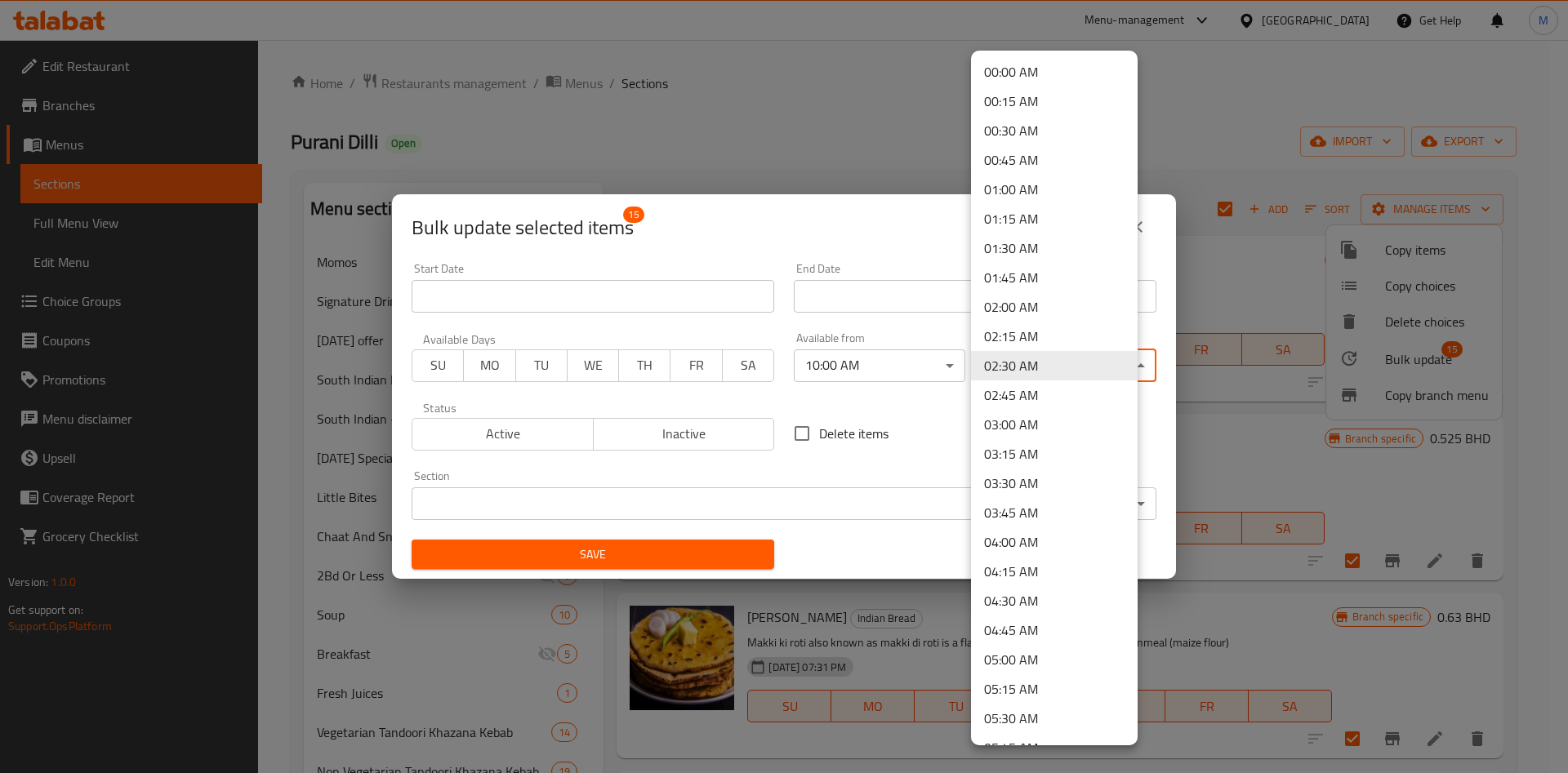
click at [1031, 367] on body "​ Menu-management Bahrain Get Help M Edit Restaurant Branches Menus Sections Fu…" at bounding box center [784, 406] width 1568 height 733
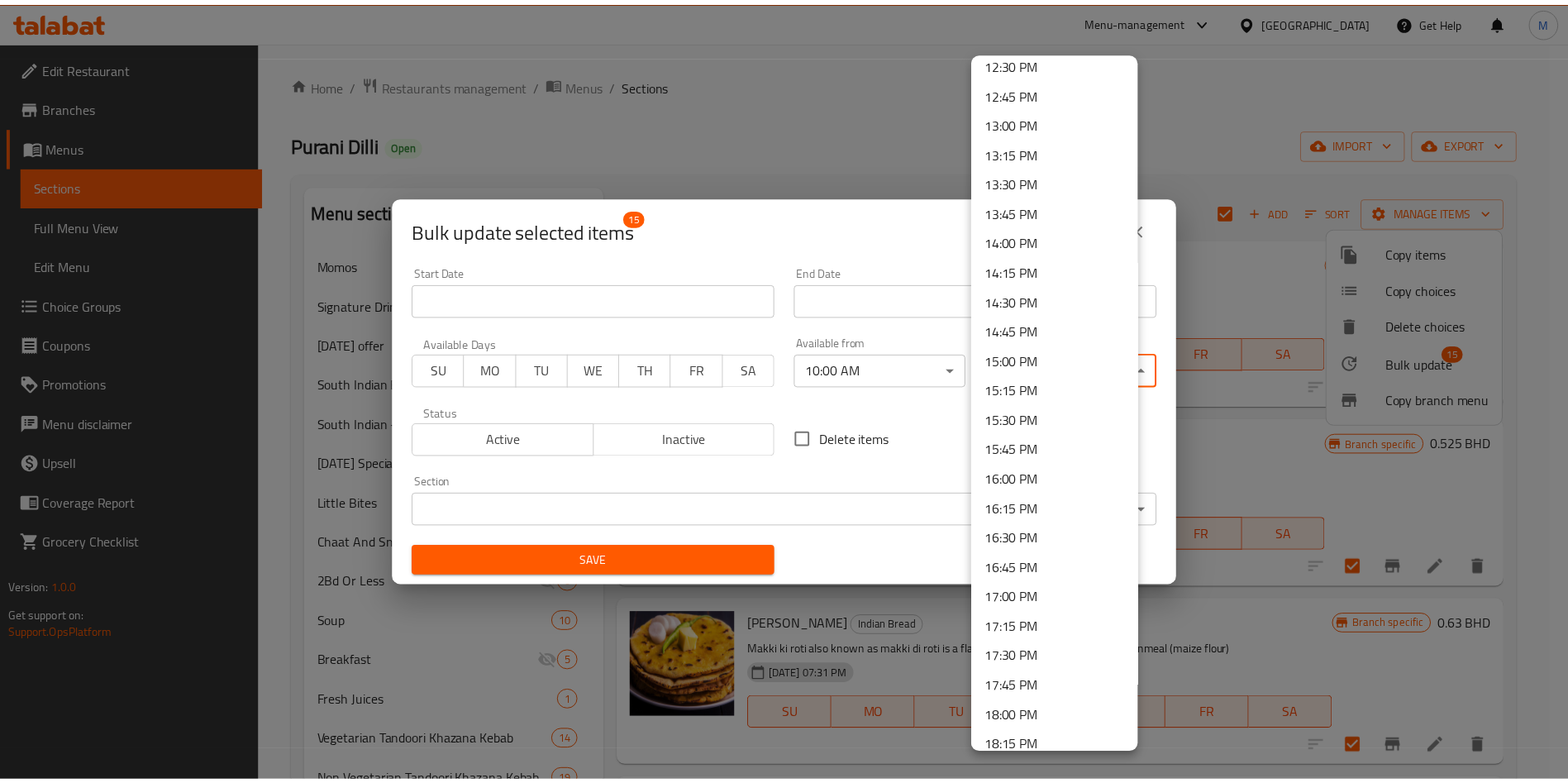
scroll to position [2197, 0]
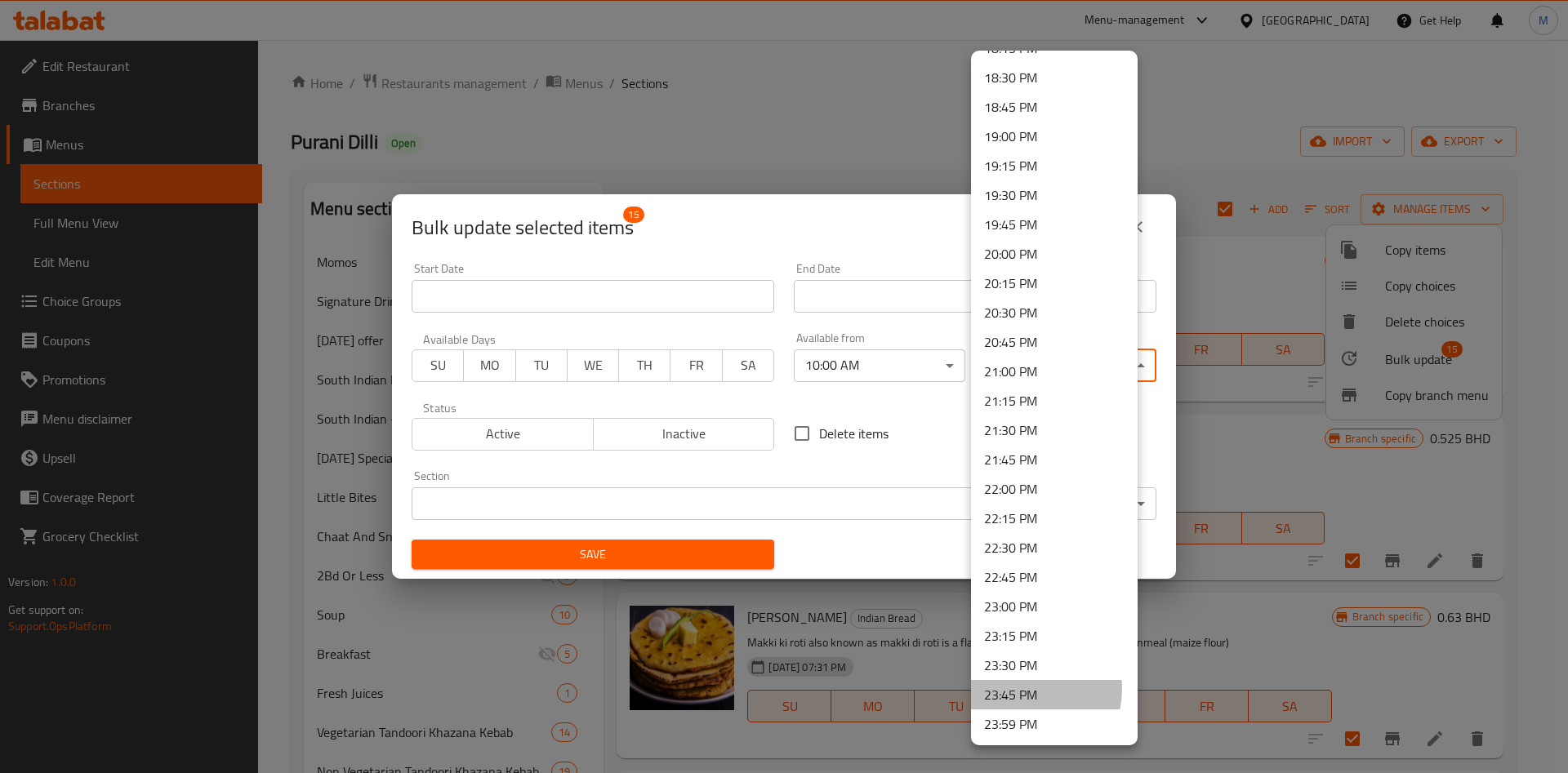
click at [1026, 689] on li "23:45 PM" at bounding box center [1054, 695] width 166 height 29
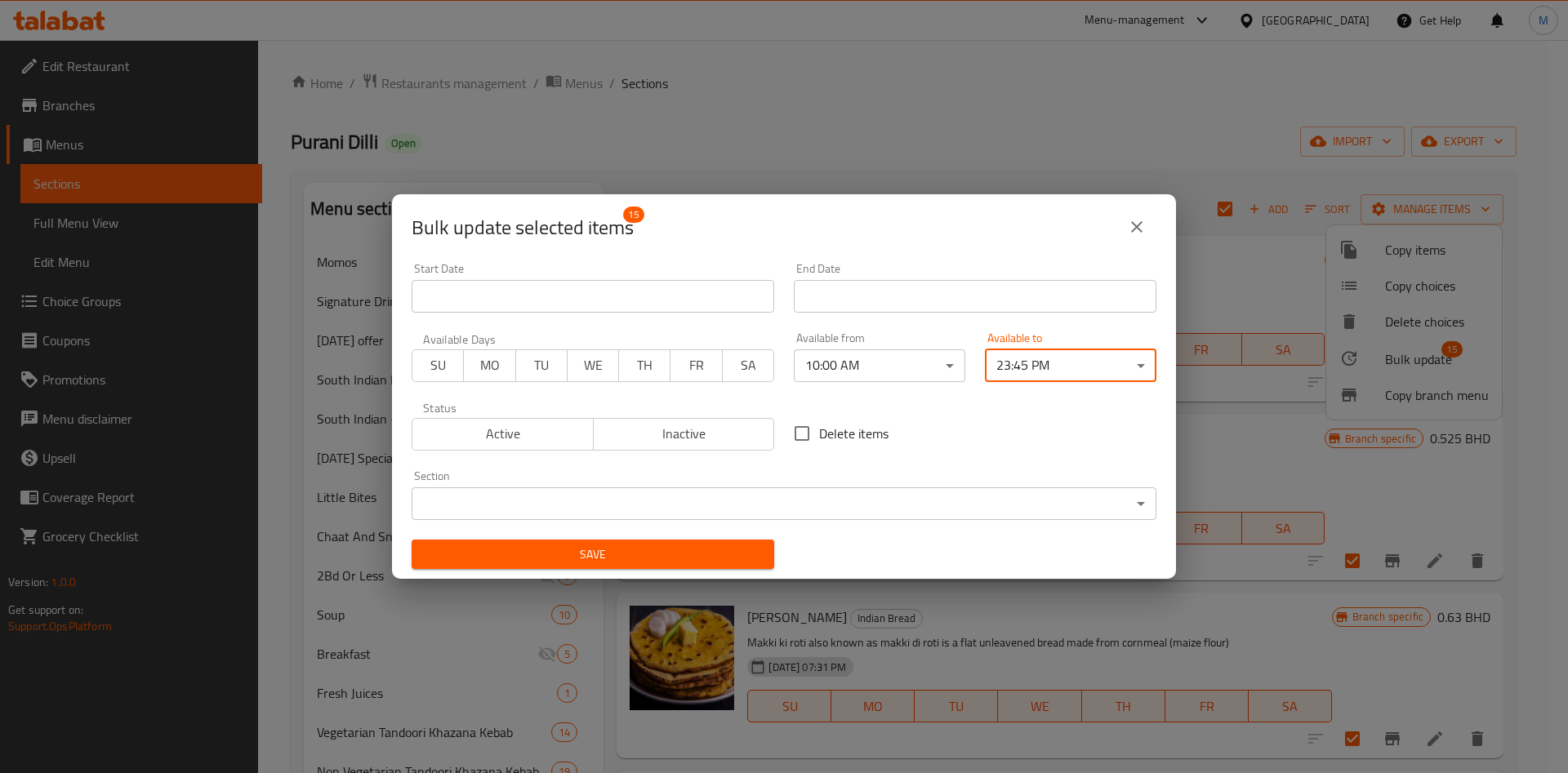
click at [698, 567] on button "Save" at bounding box center [593, 554] width 363 height 30
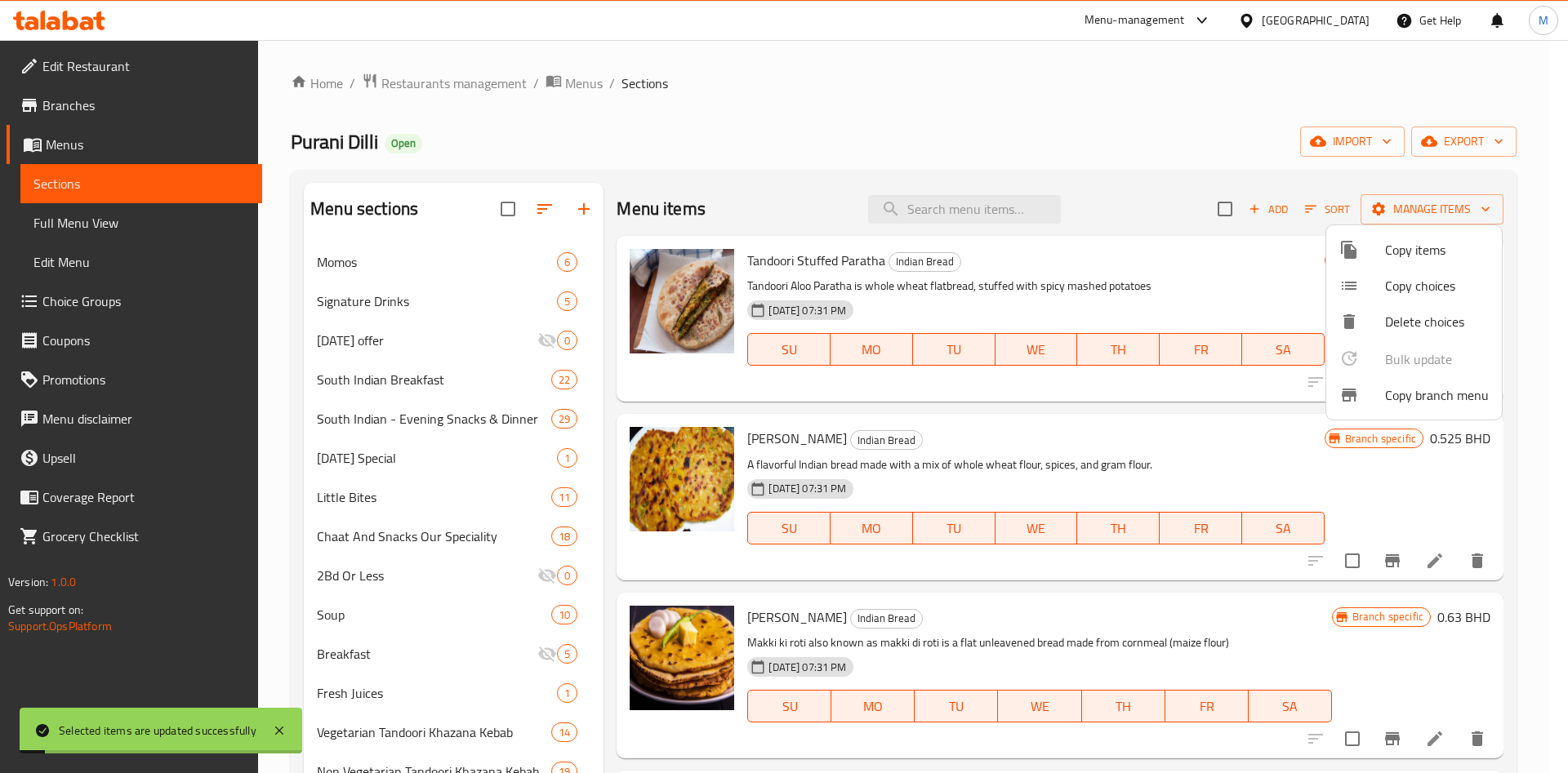
click at [395, 585] on div at bounding box center [784, 386] width 1568 height 773
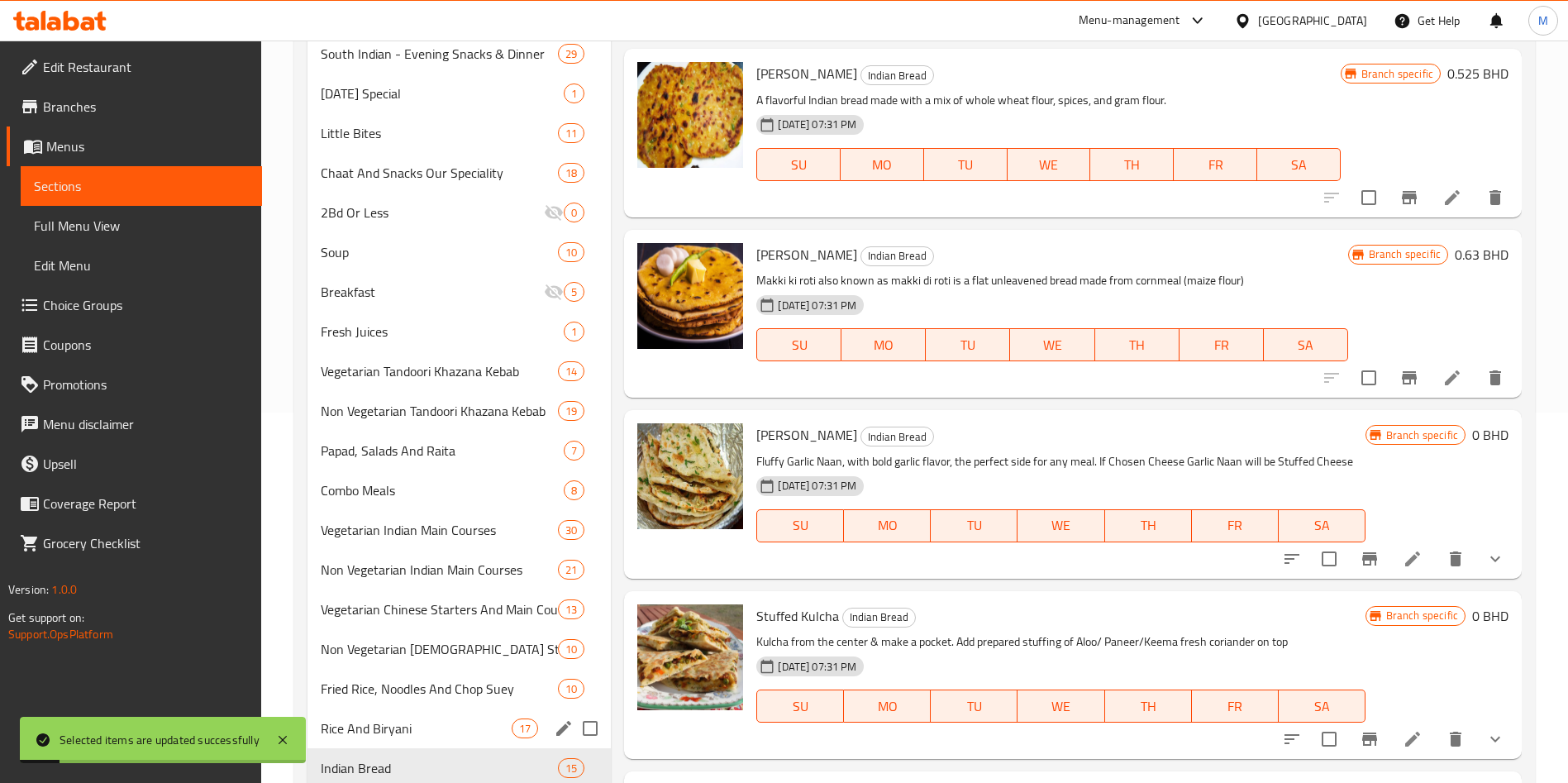
scroll to position [547, 0]
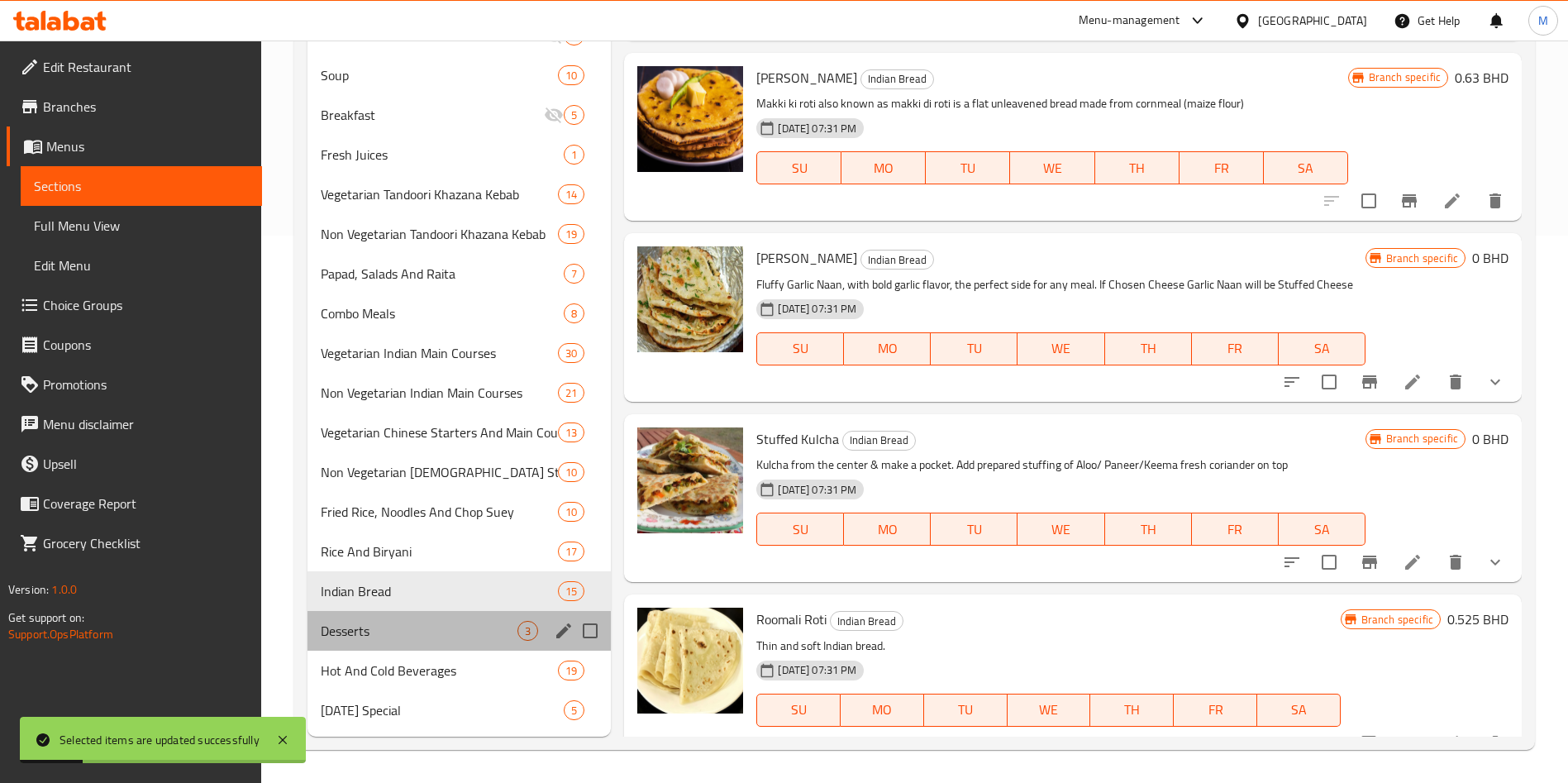
click at [404, 641] on div "Desserts 3" at bounding box center [459, 630] width 303 height 40
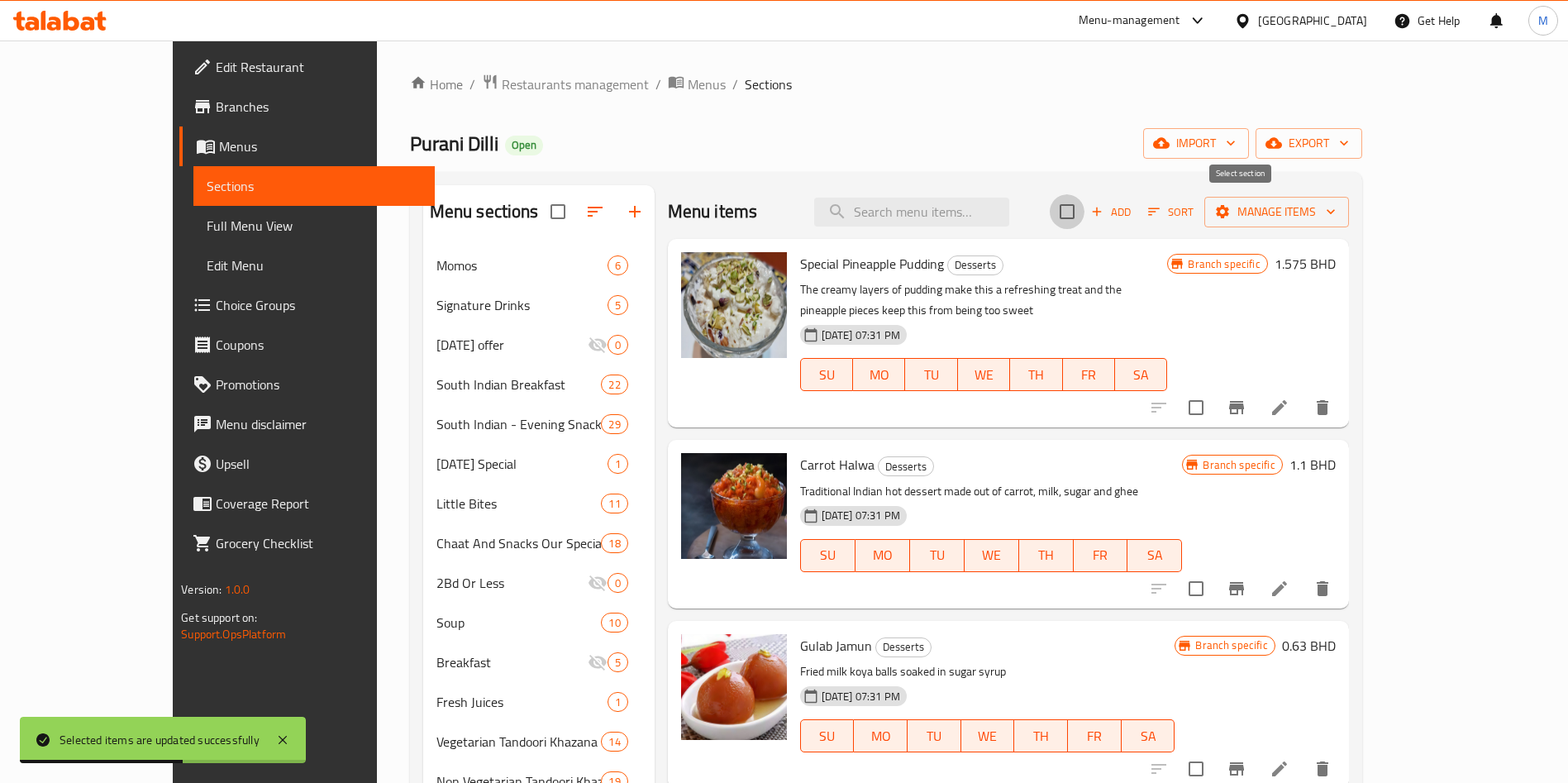
click at [1085, 211] on input "checkbox" at bounding box center [1067, 212] width 35 height 35
click at [1335, 222] on span "Manage items" at bounding box center [1277, 212] width 118 height 20
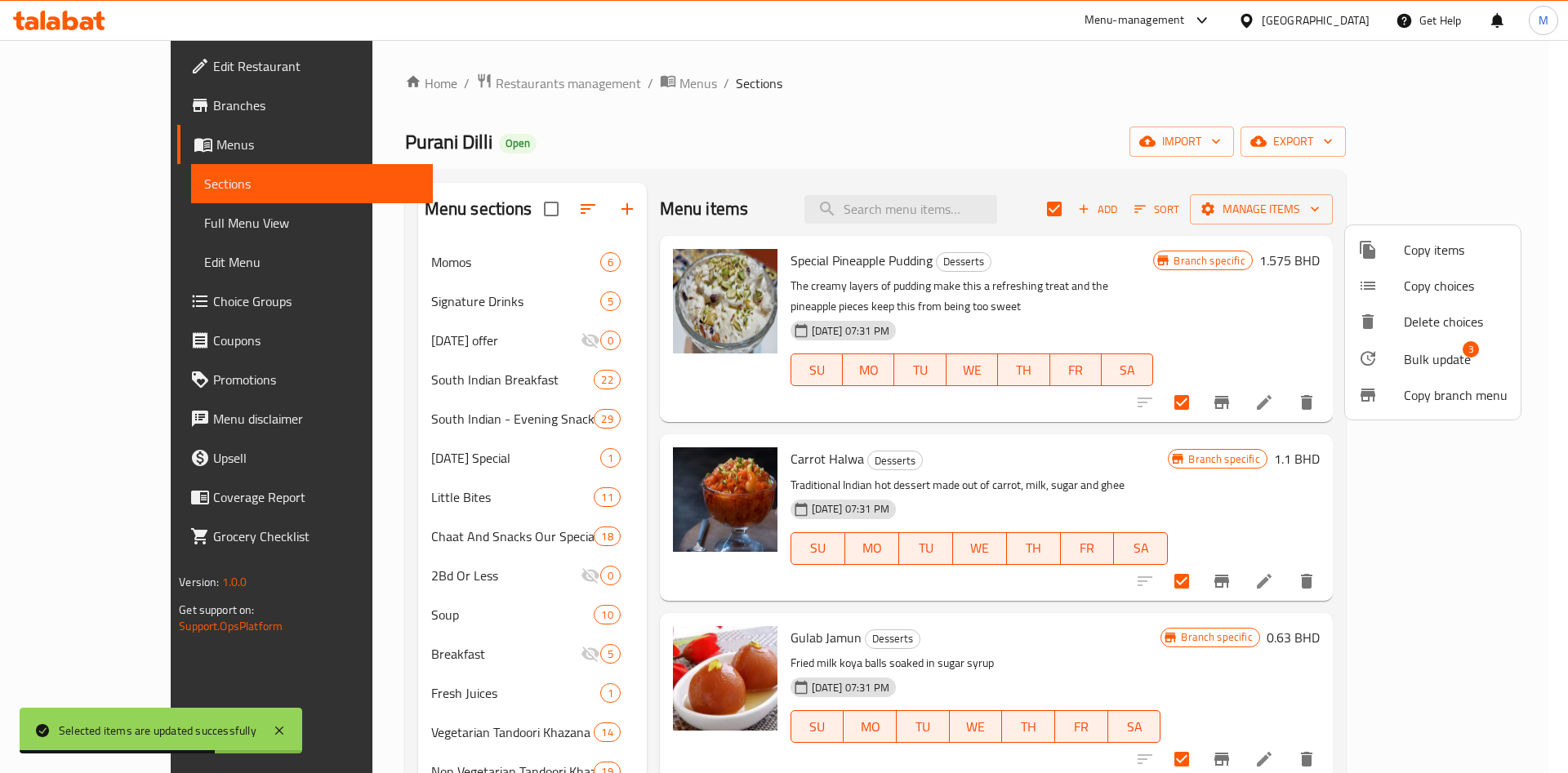
click at [1431, 357] on span "Bulk update" at bounding box center [1437, 359] width 67 height 19
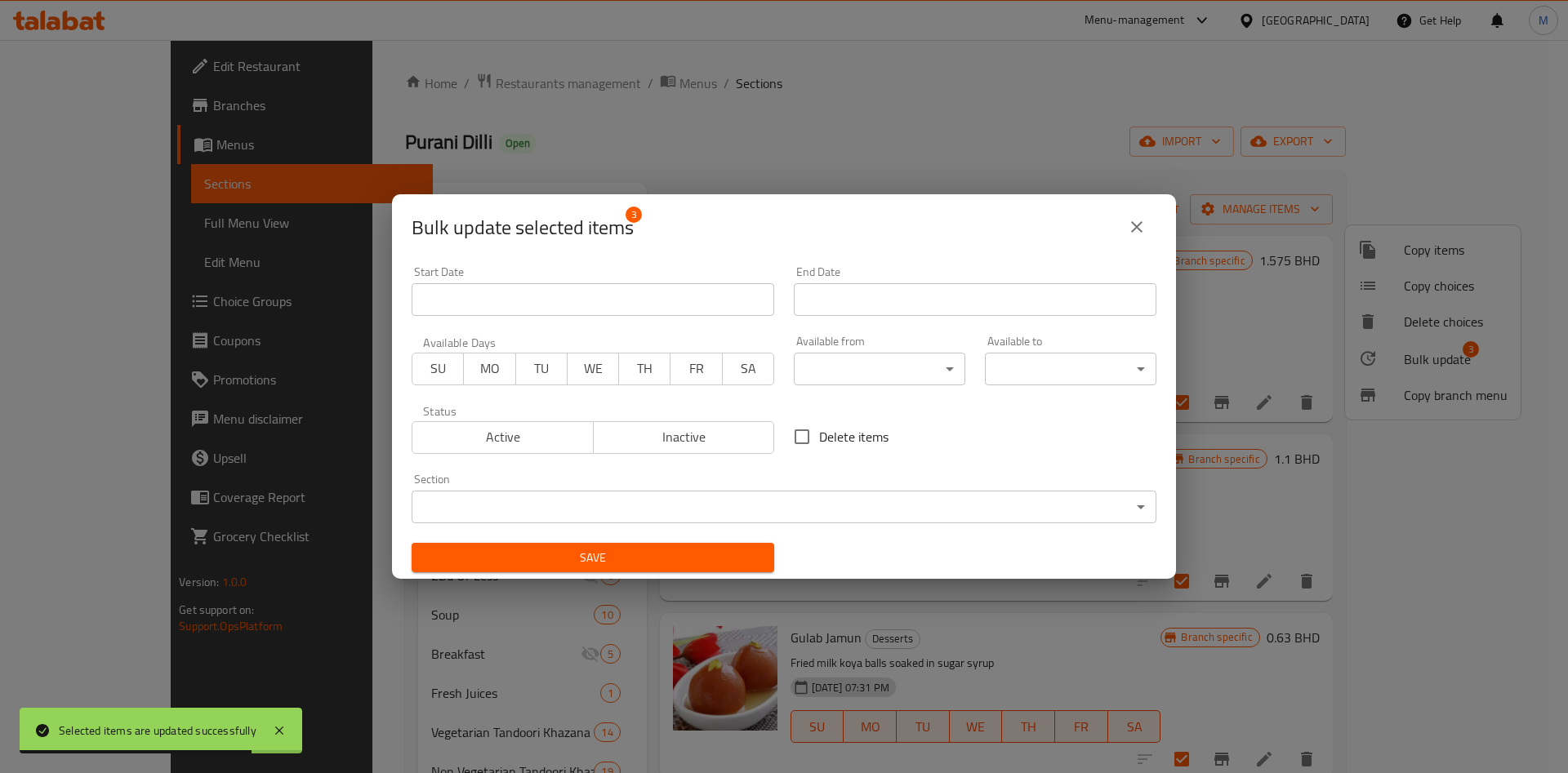
click at [837, 368] on body "Selected items are updated successfully ​ Menu-management Bahrain Get Help M Ed…" at bounding box center [784, 406] width 1568 height 733
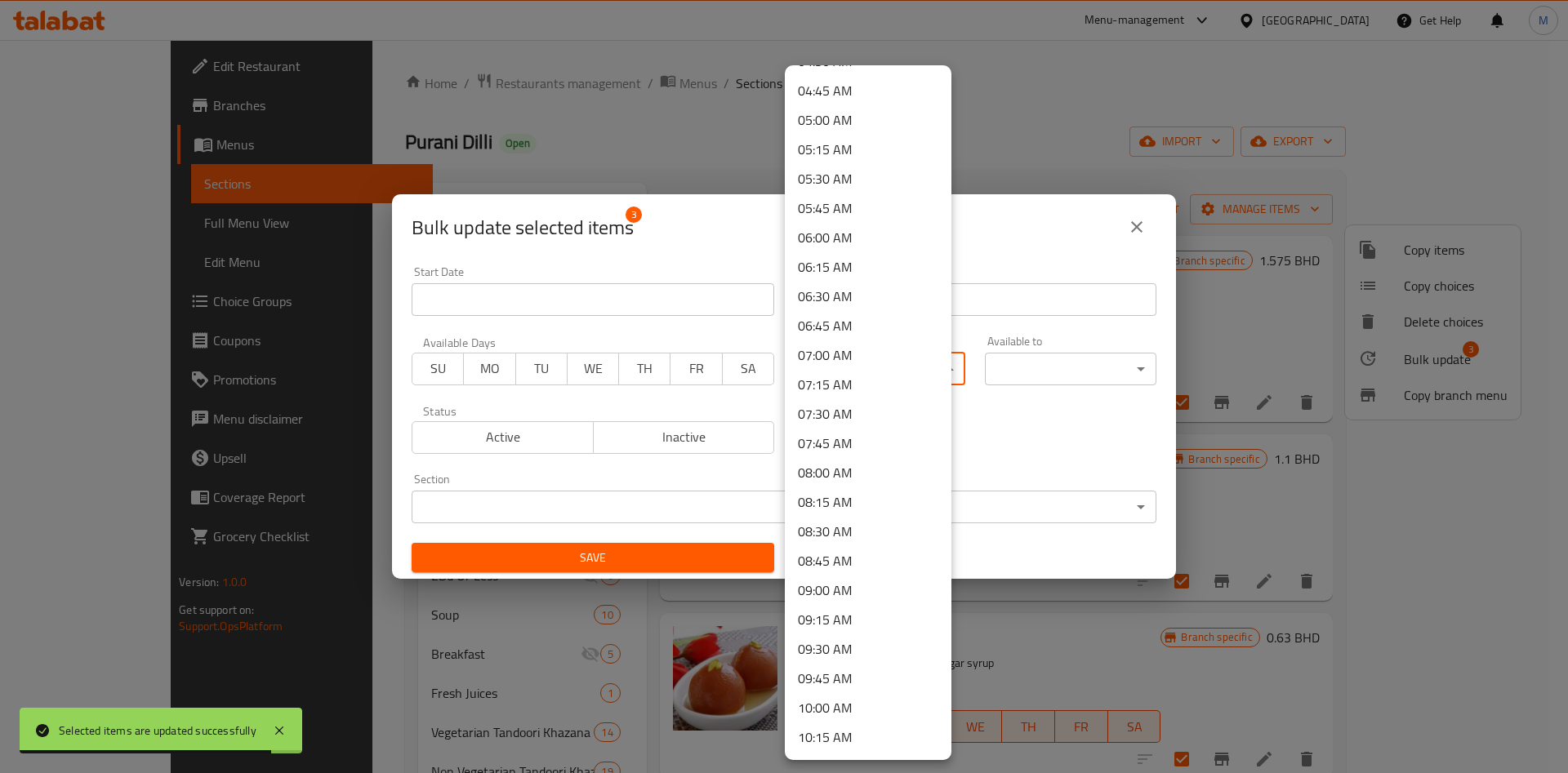
scroll to position [735, 0]
click at [824, 519] on li "10:00 AM" at bounding box center [868, 528] width 166 height 29
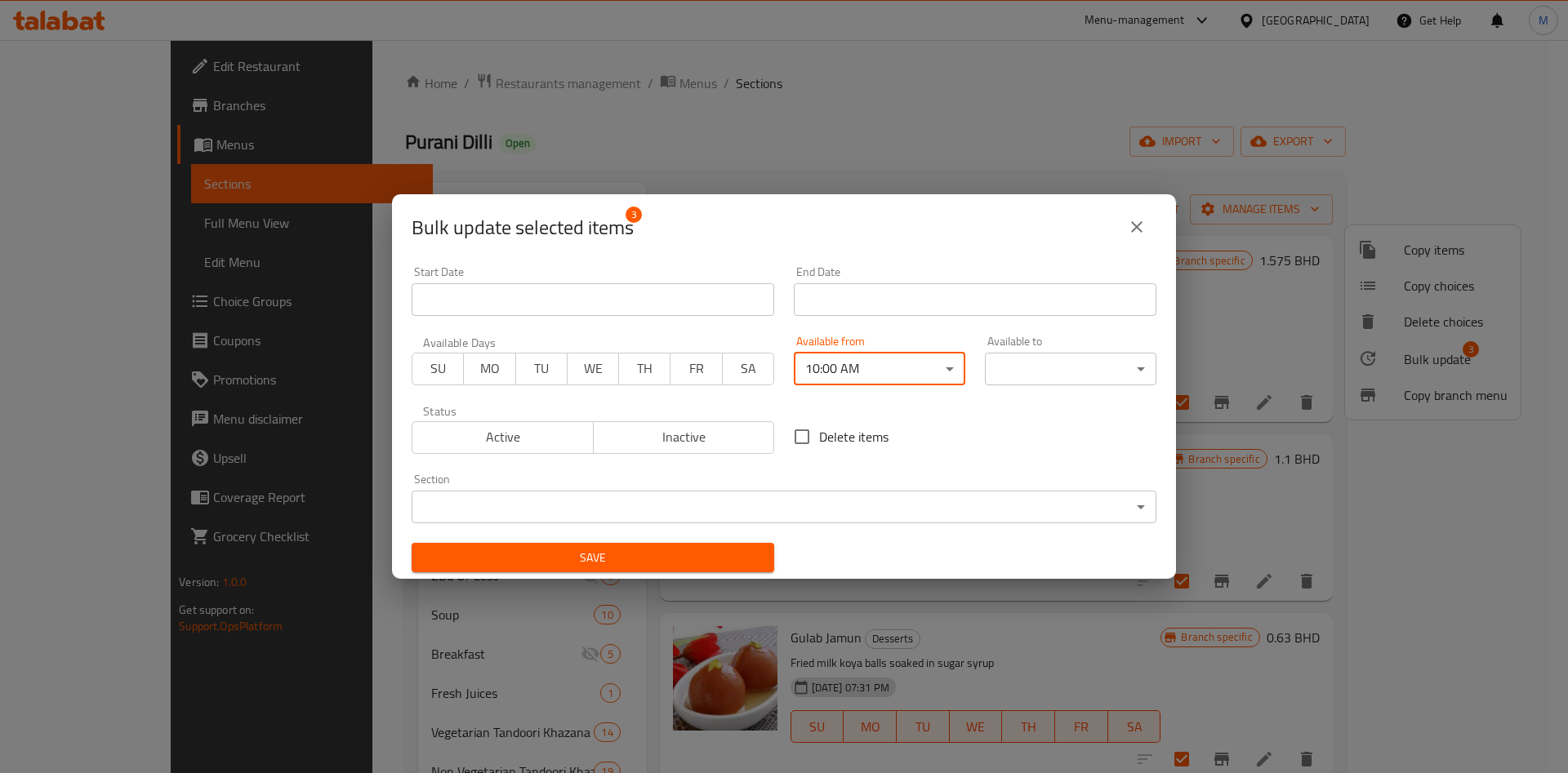
click at [1058, 366] on body "Selected items are updated successfully ​ Menu-management Bahrain Get Help M Ed…" at bounding box center [784, 406] width 1568 height 733
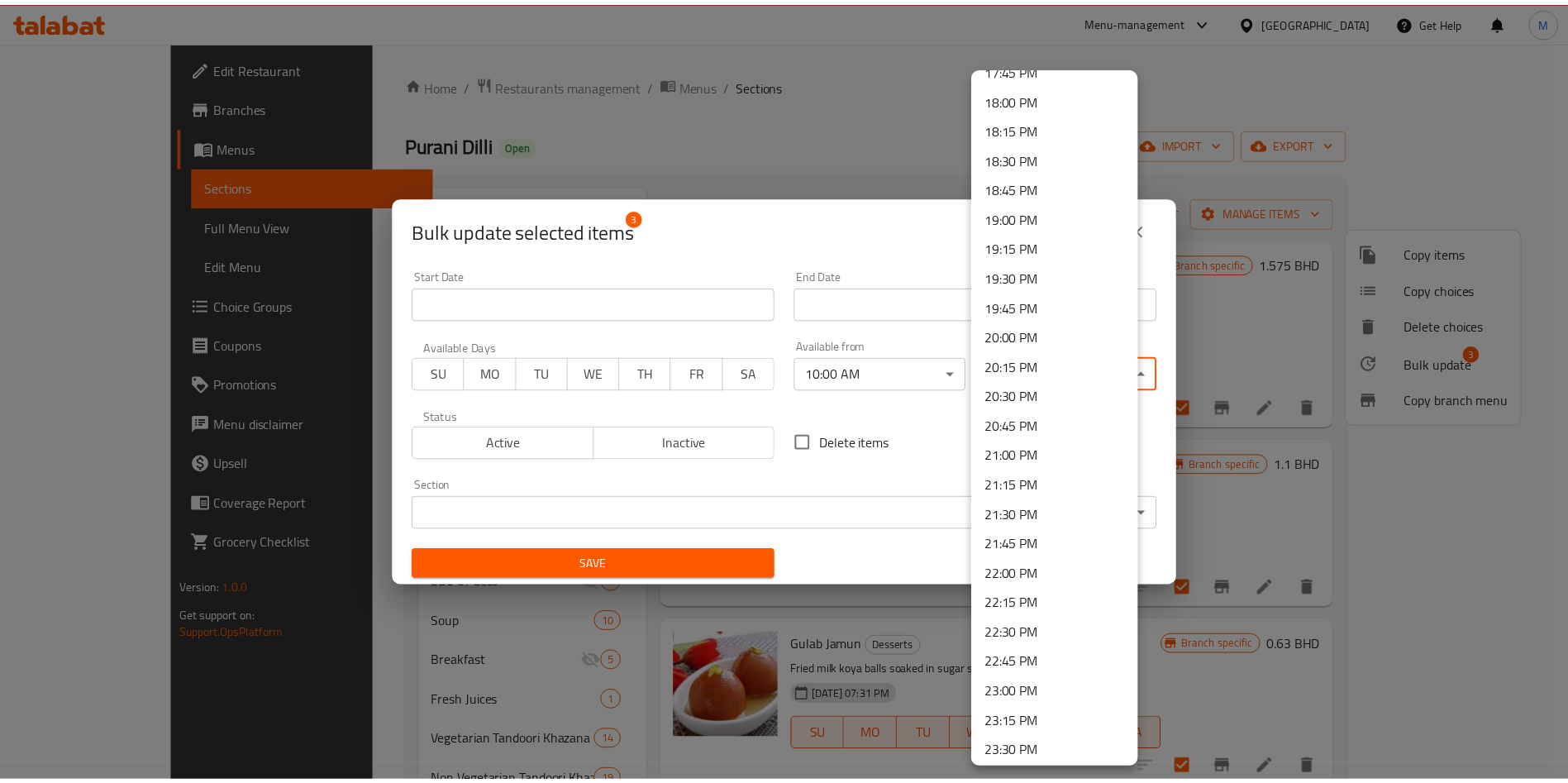
scroll to position [2197, 0]
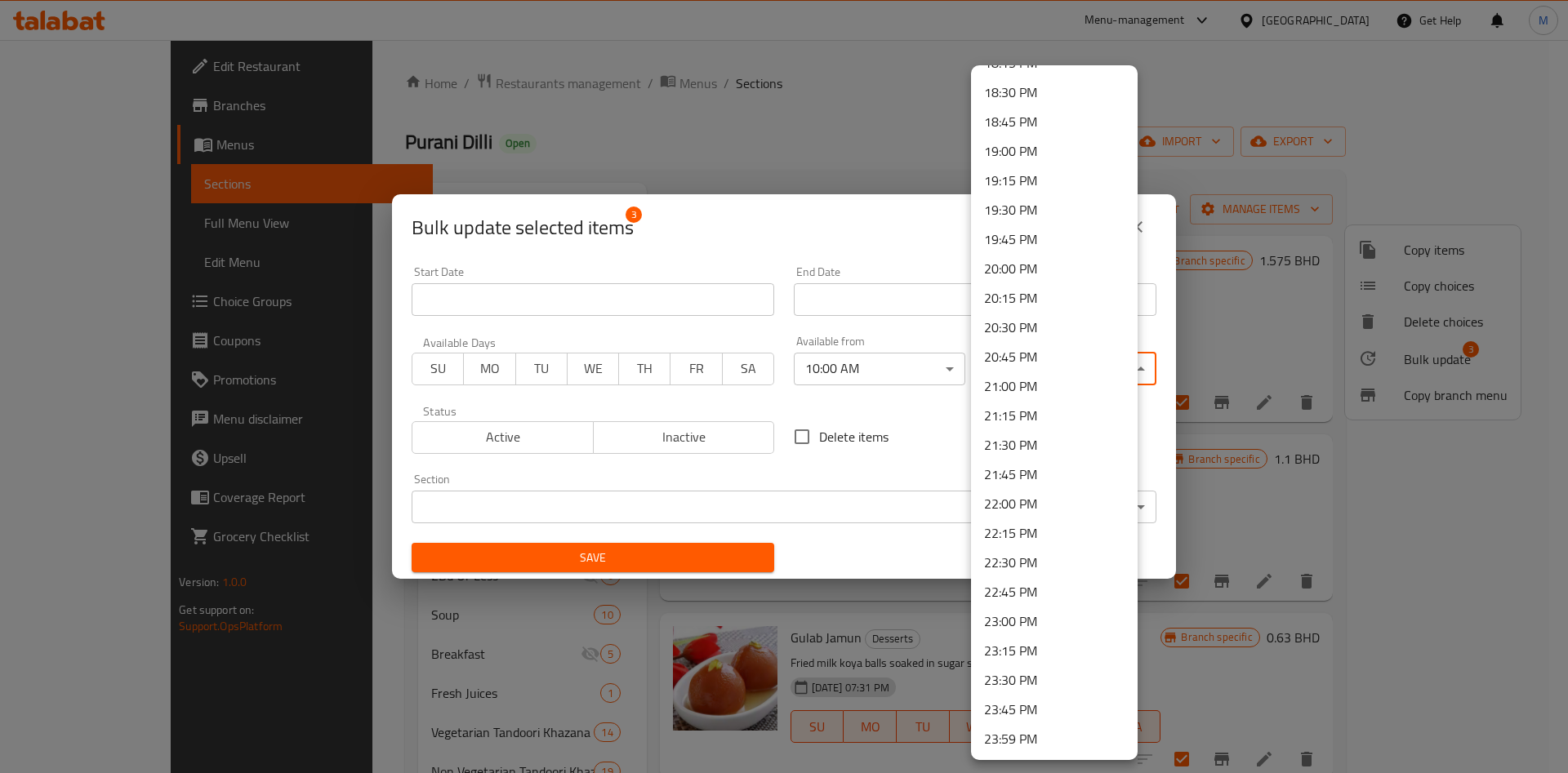
click at [1033, 702] on li "23:45 PM" at bounding box center [1054, 709] width 166 height 29
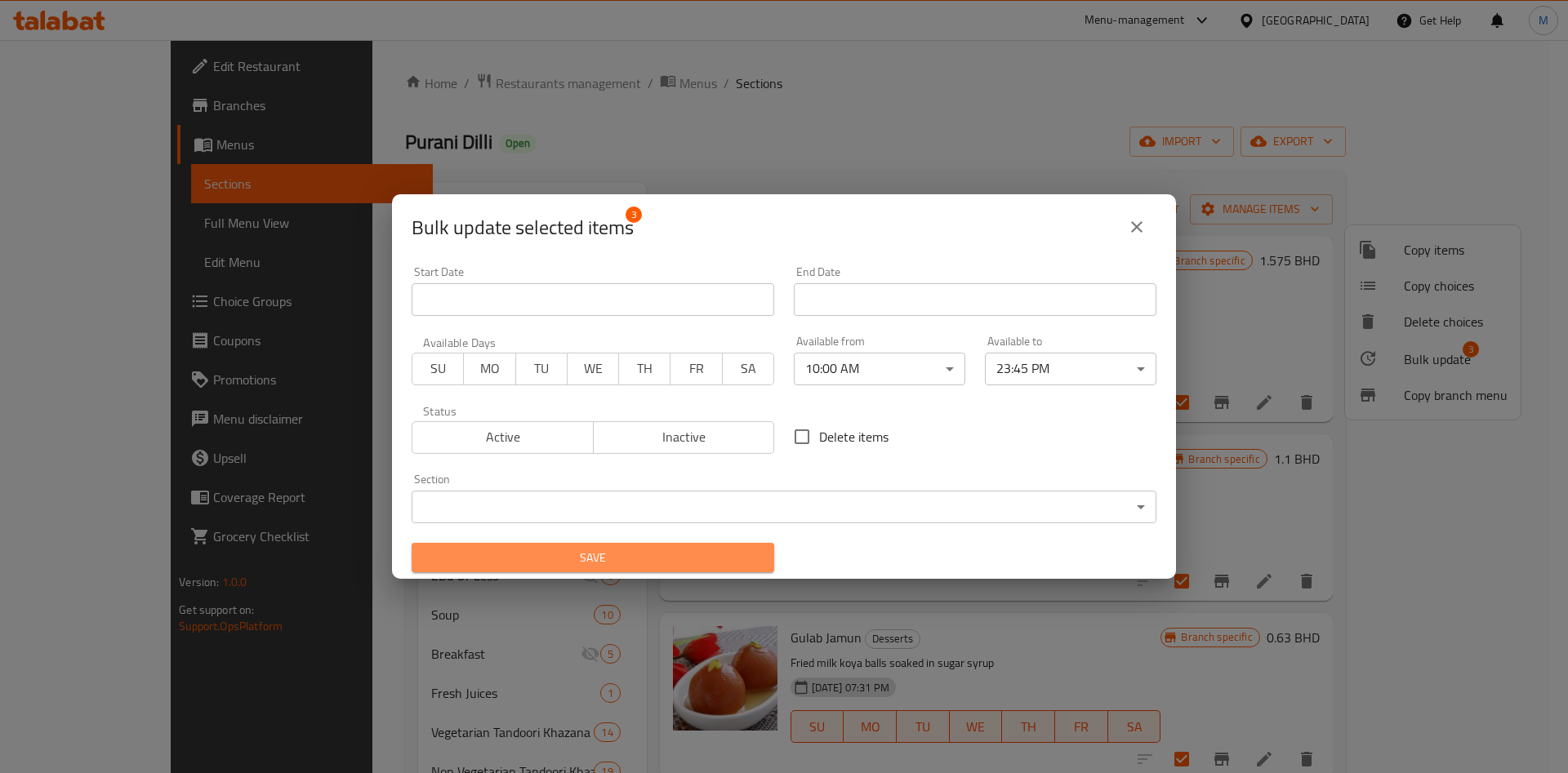
click at [649, 555] on span "Save" at bounding box center [593, 558] width 337 height 20
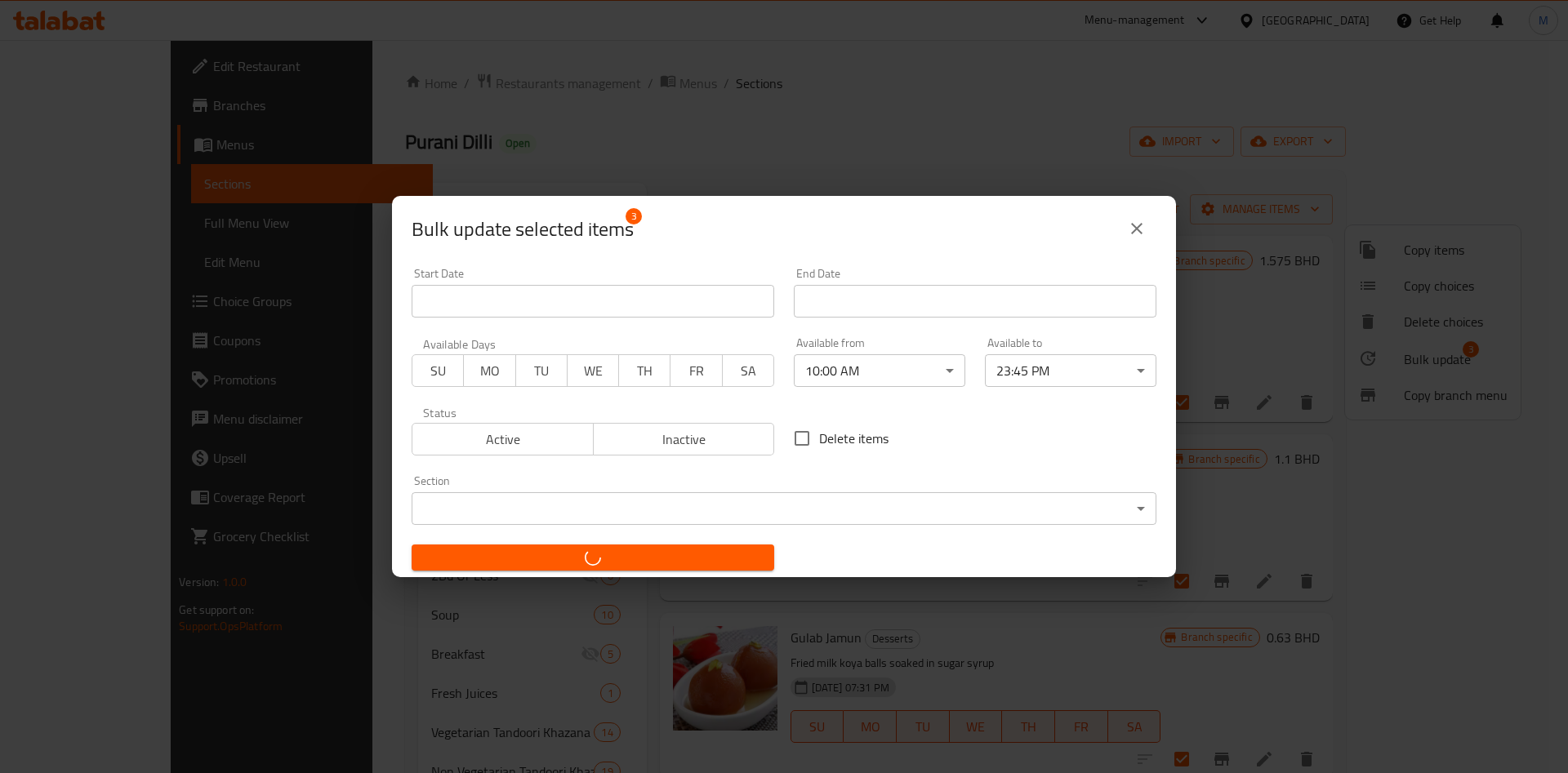
click at [342, 569] on div "Bulk update selected items 3 Start Date Start Date End Date End Date Available …" at bounding box center [784, 386] width 1568 height 773
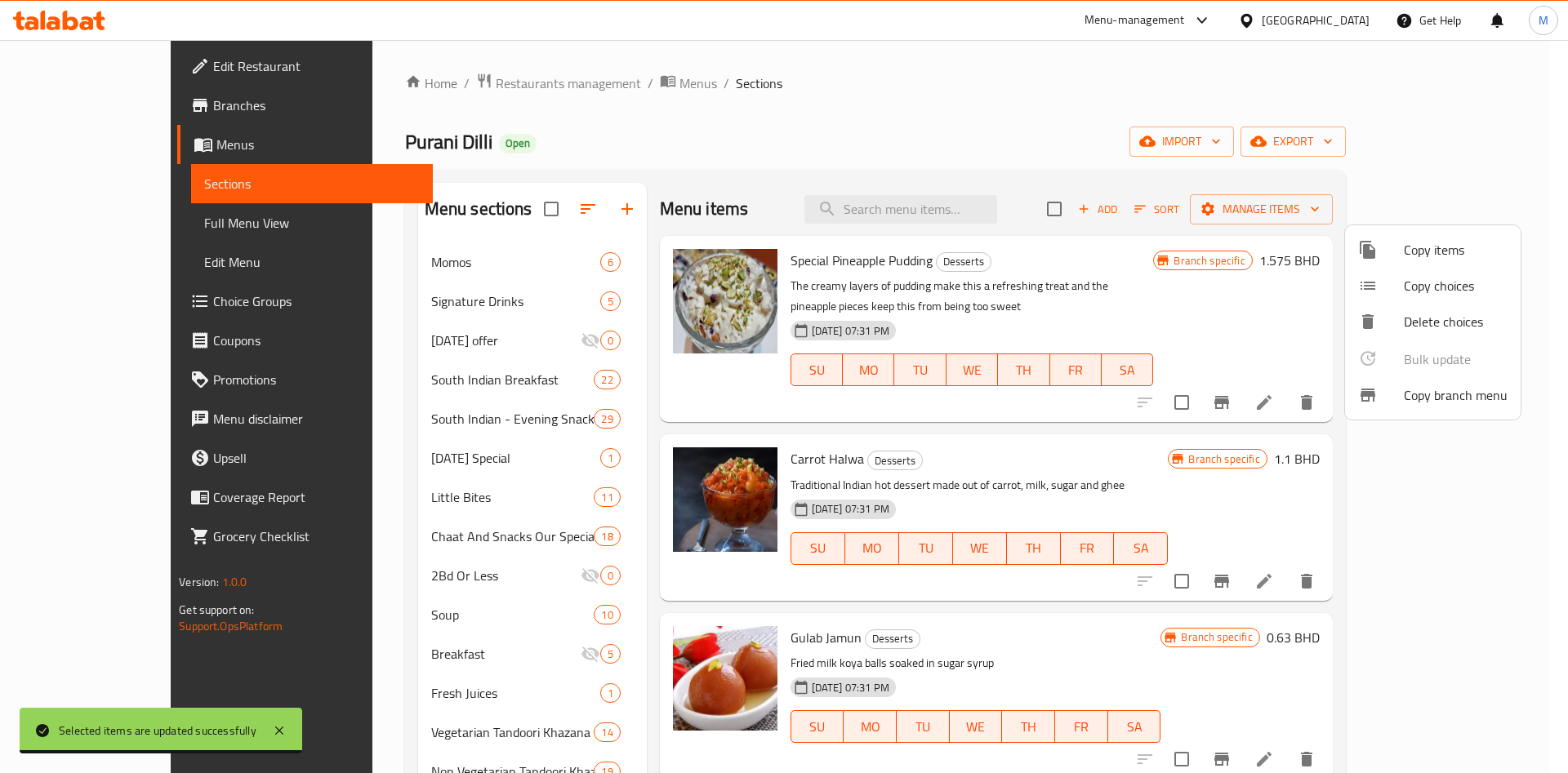
click at [336, 556] on div at bounding box center [784, 386] width 1568 height 773
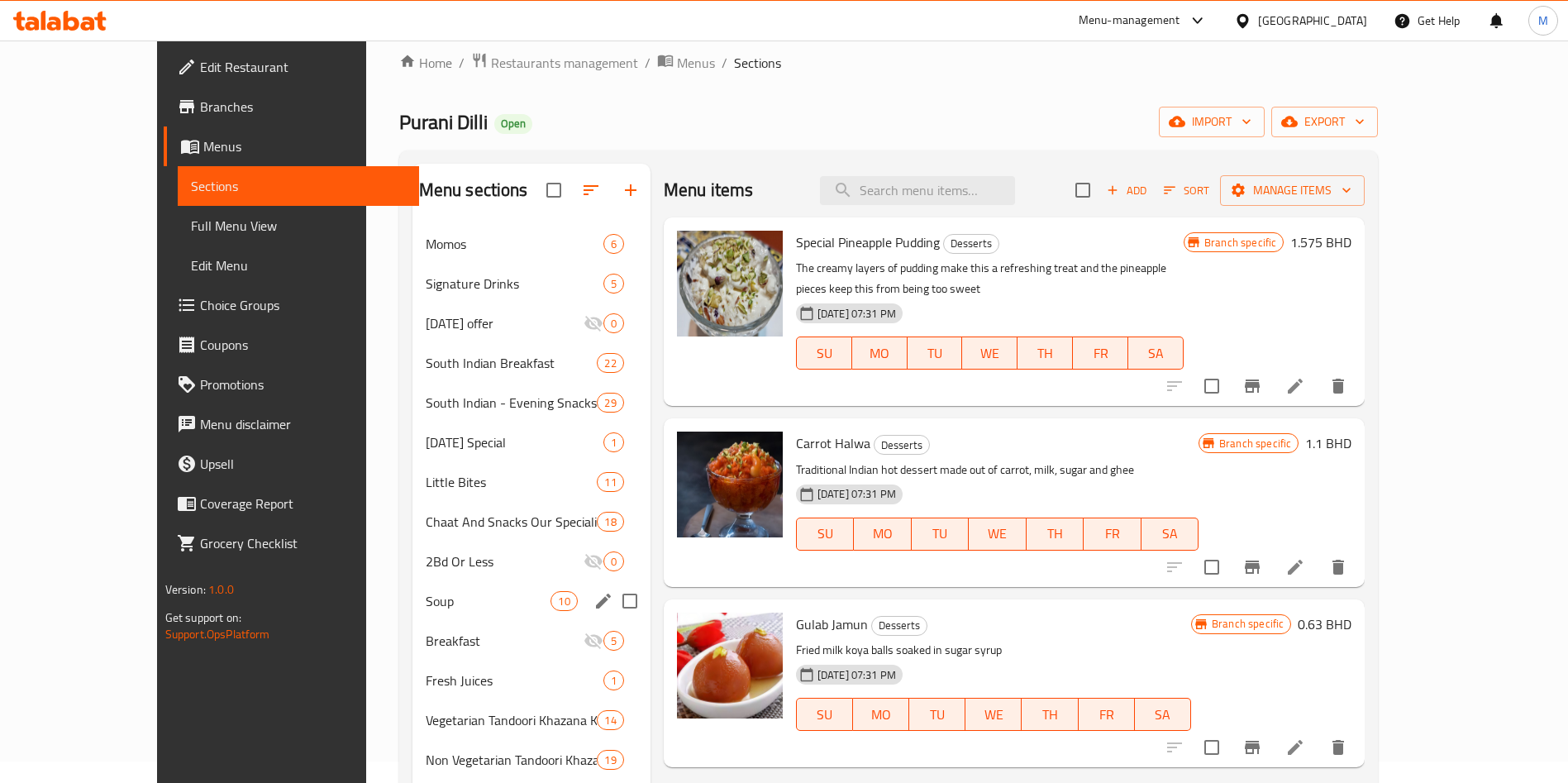
scroll to position [547, 0]
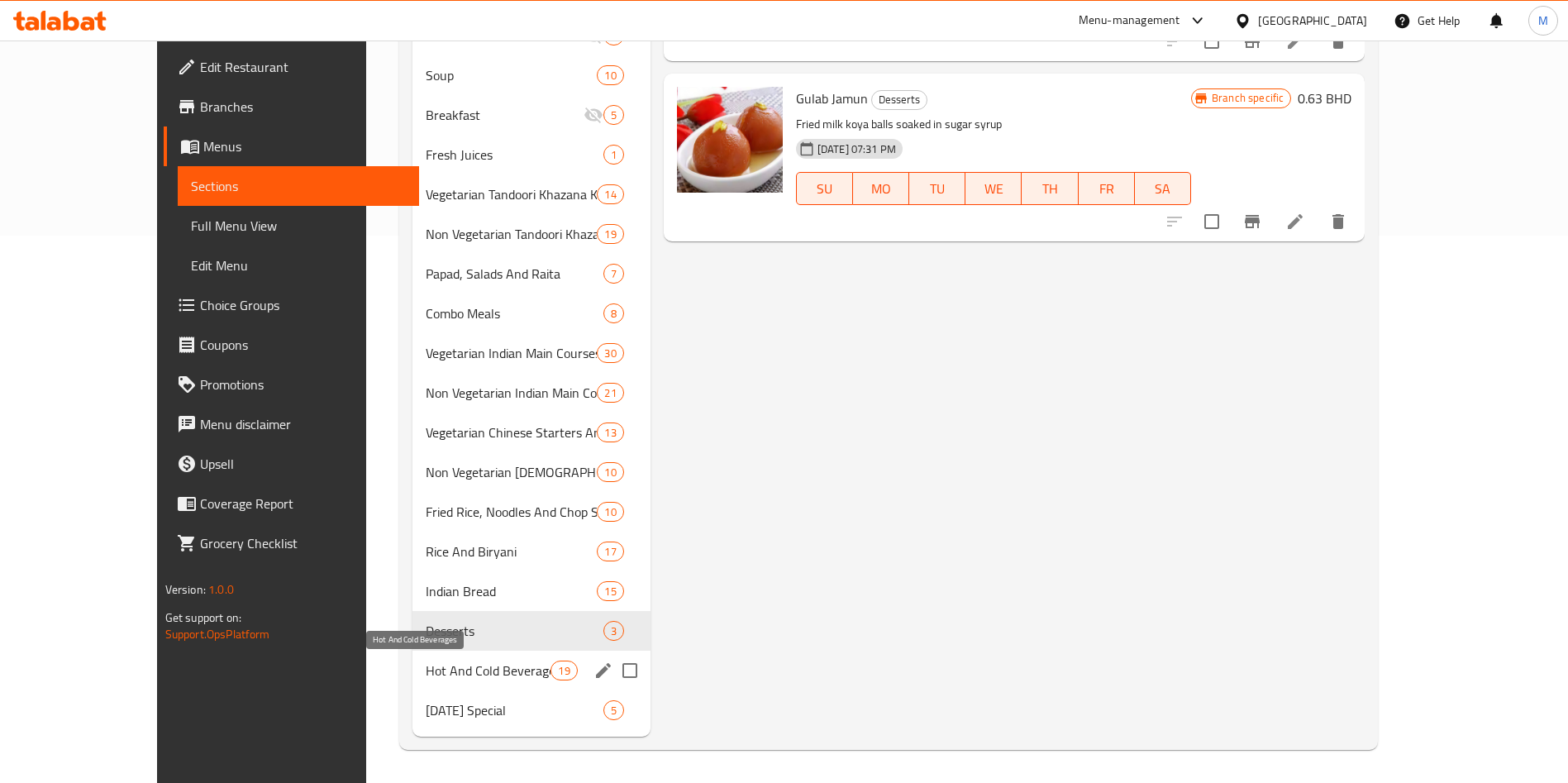
click at [455, 661] on span "Hot And Cold Beverages" at bounding box center [489, 670] width 126 height 19
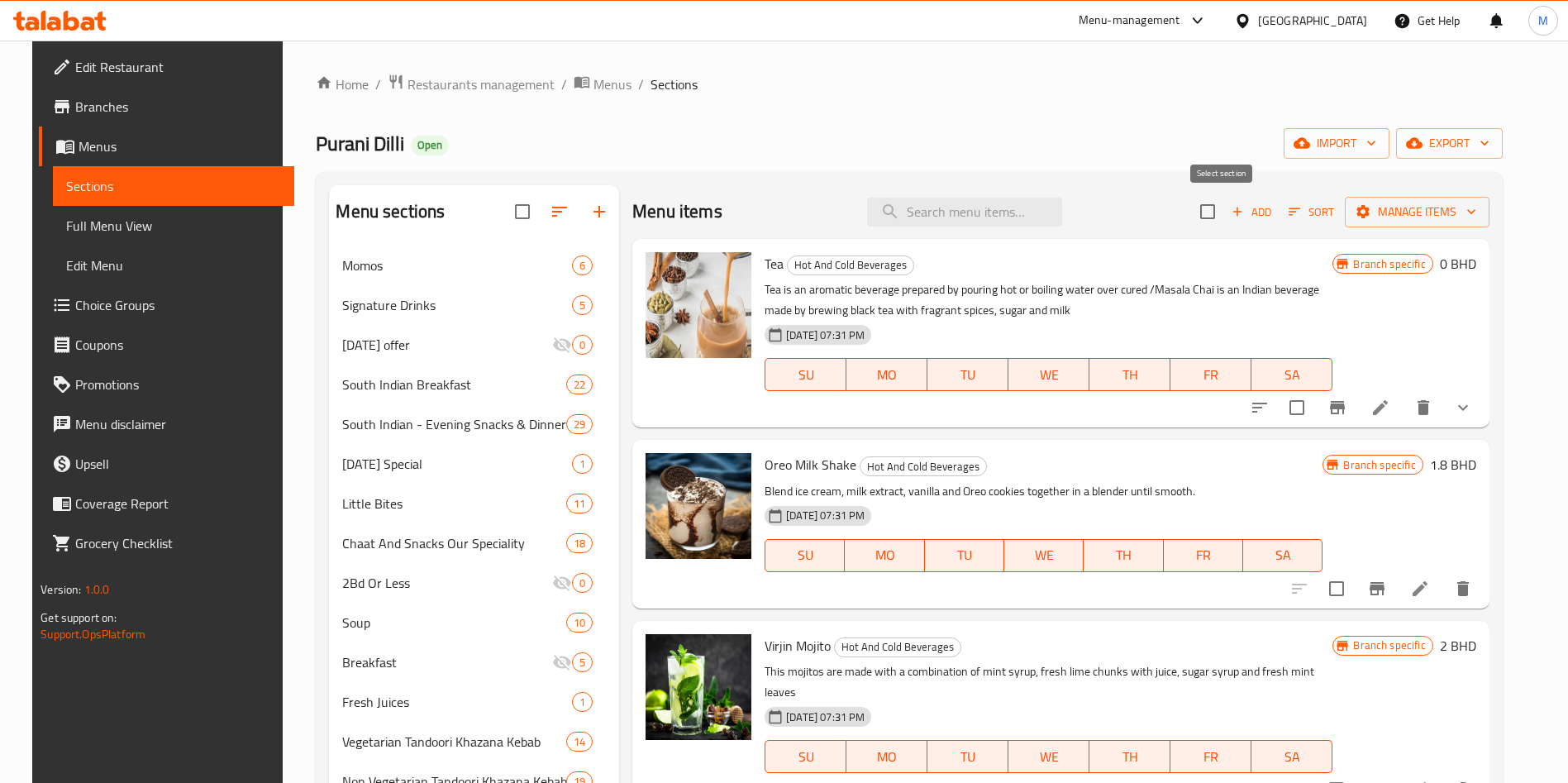
click at [1222, 202] on input "checkbox" at bounding box center [1208, 212] width 35 height 35
click at [1469, 214] on span "Manage items" at bounding box center [1417, 212] width 118 height 20
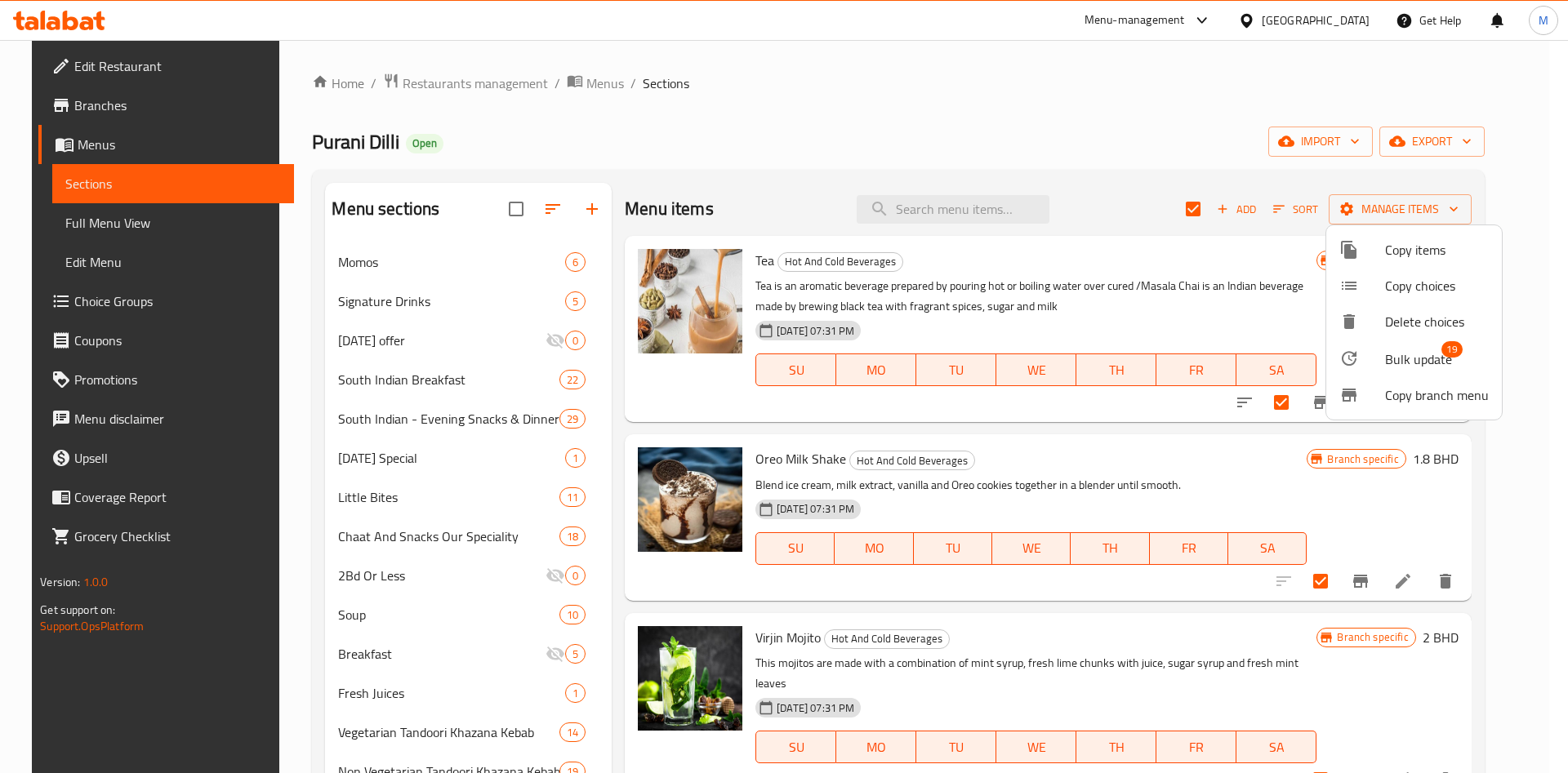
click at [1431, 358] on span "Bulk update" at bounding box center [1418, 359] width 67 height 19
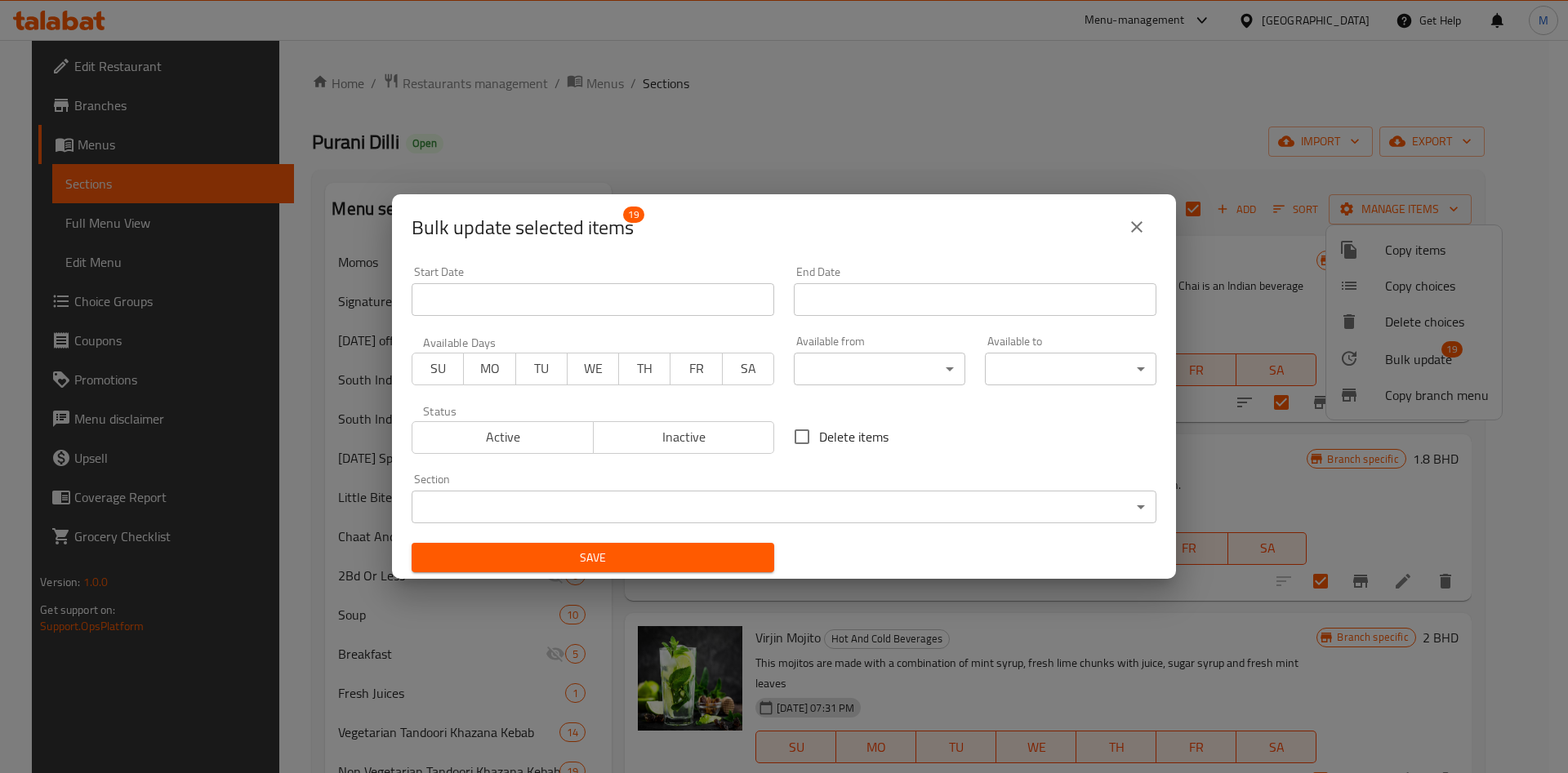
click at [901, 366] on body "​ Menu-management Bahrain Get Help M Edit Restaurant Branches Menus Sections Fu…" at bounding box center [784, 406] width 1568 height 733
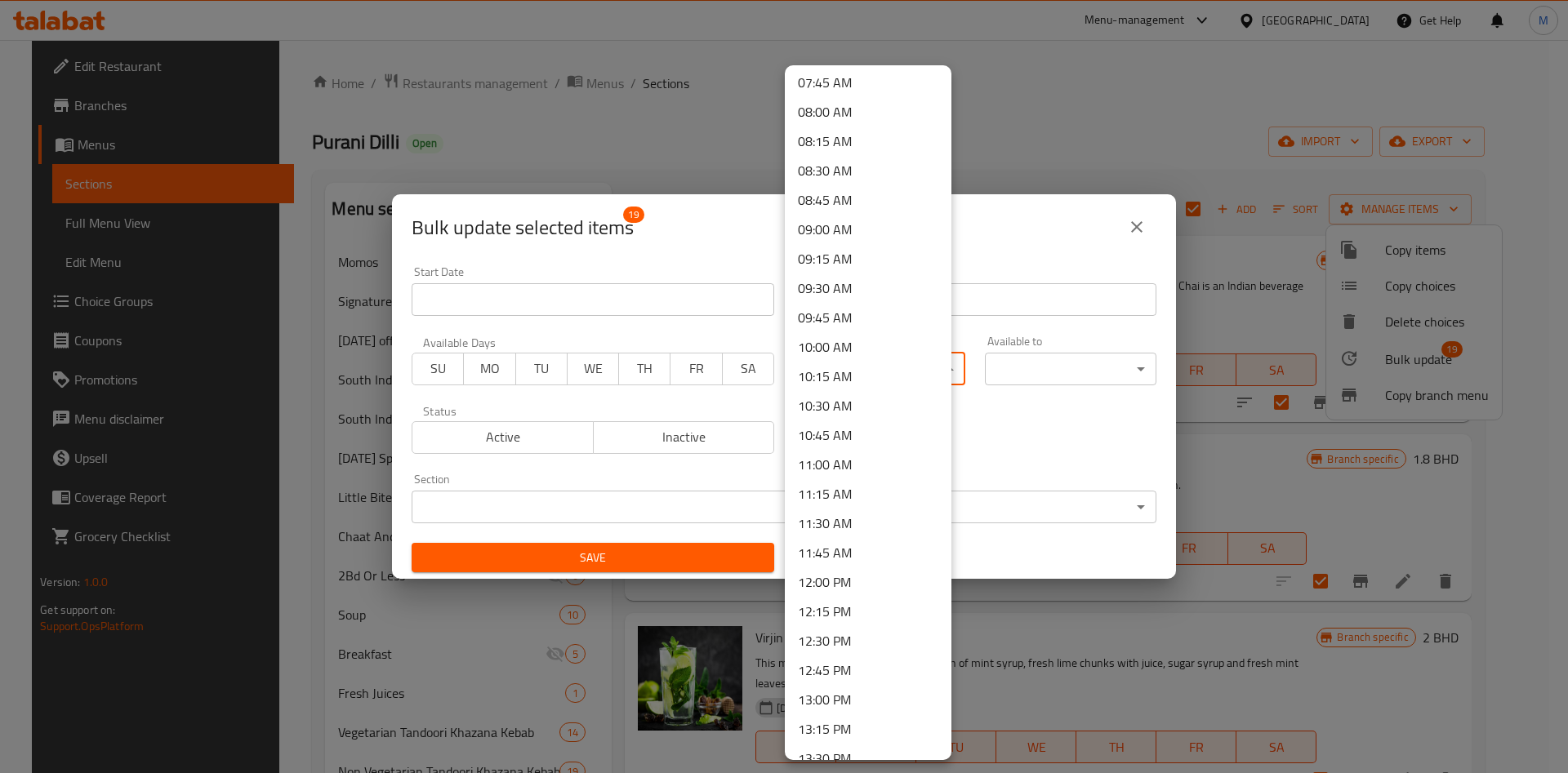
scroll to position [979, 0]
click at [834, 276] on li "10:00 AM" at bounding box center [868, 282] width 166 height 29
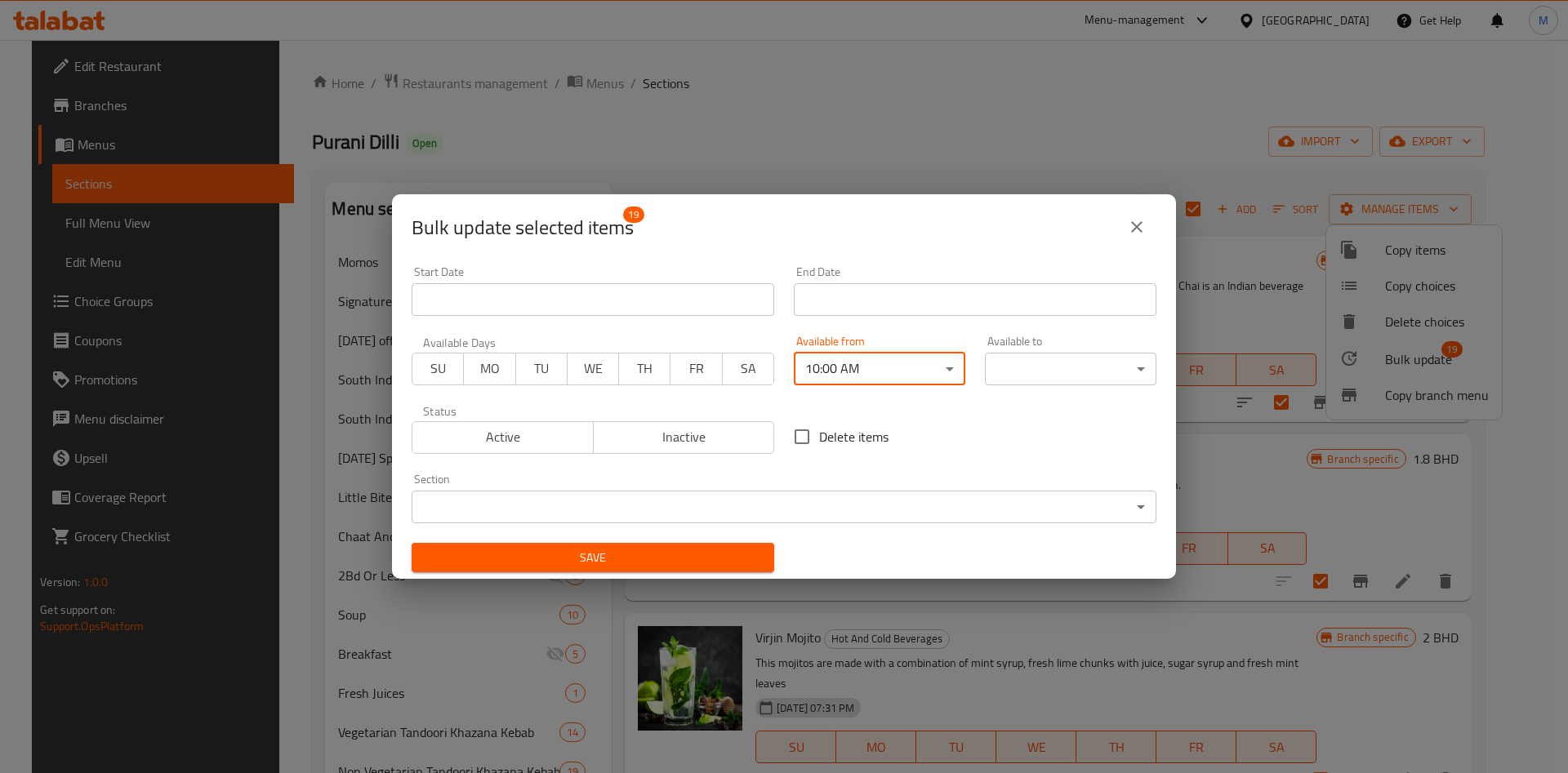
click at [1072, 361] on body "​ Menu-management Bahrain Get Help M Edit Restaurant Branches Menus Sections Fu…" at bounding box center [784, 406] width 1568 height 733
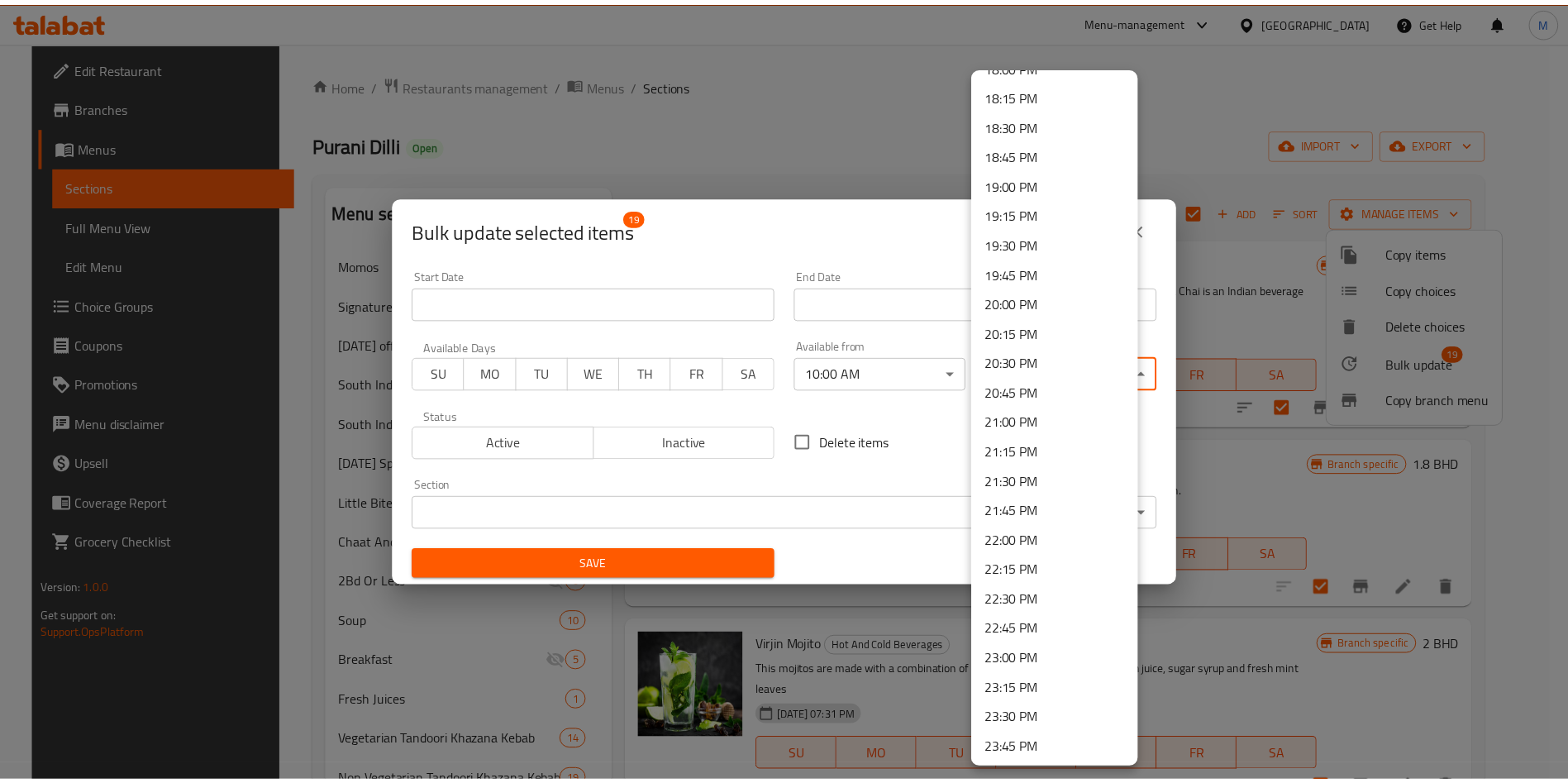
scroll to position [2197, 0]
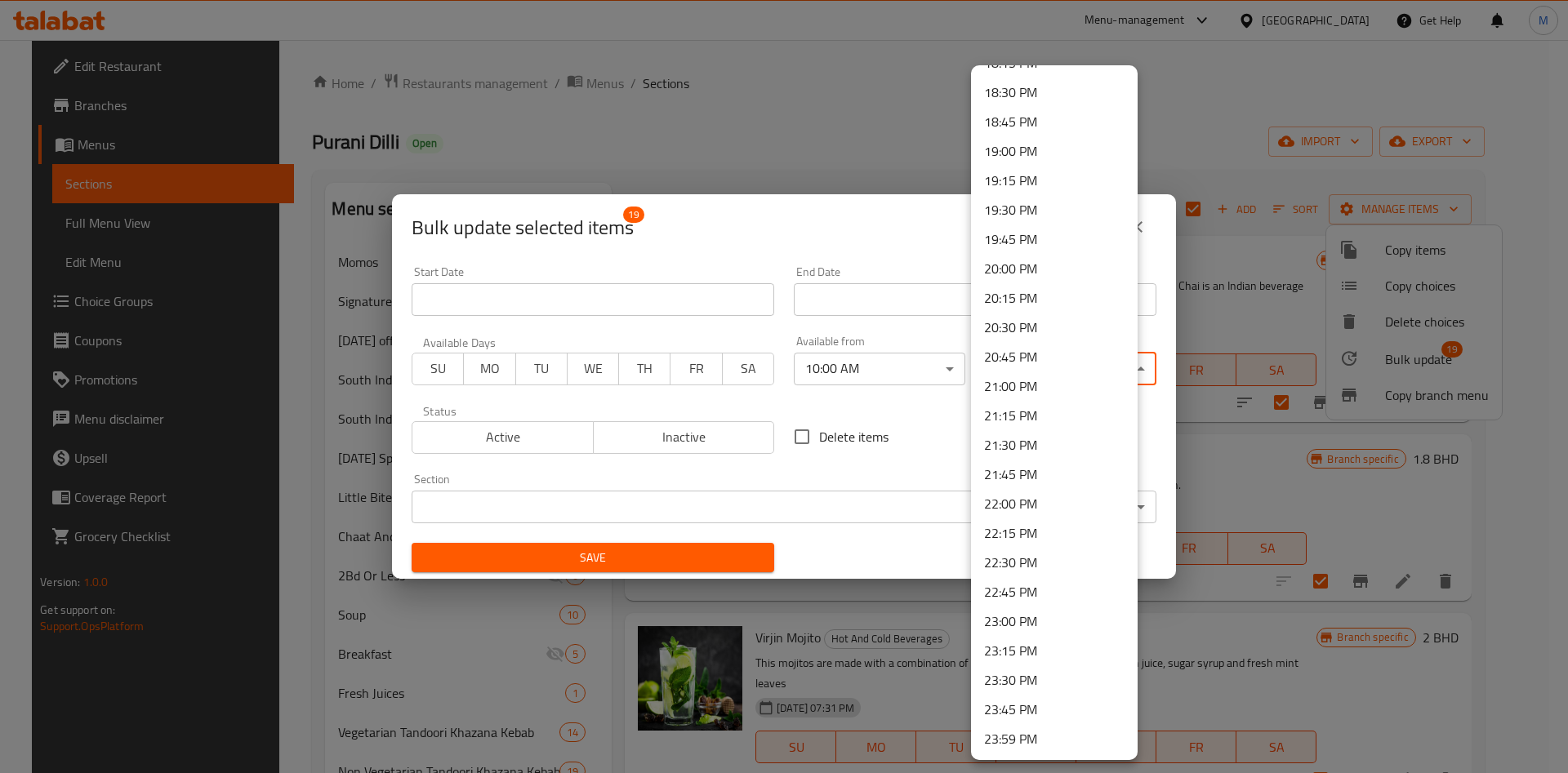
click at [1027, 705] on li "23:45 PM" at bounding box center [1054, 709] width 166 height 29
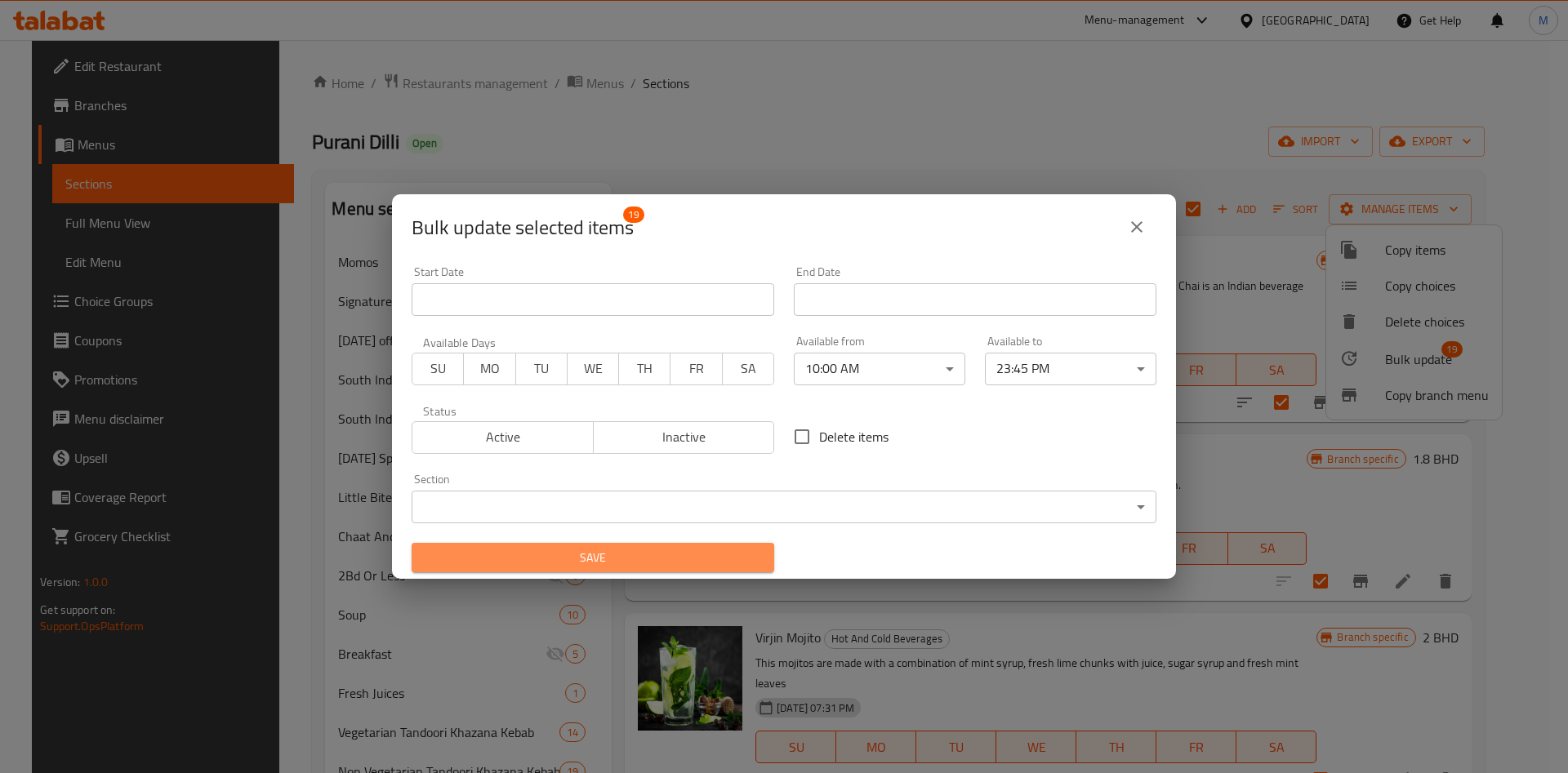
click at [692, 548] on span "Save" at bounding box center [593, 558] width 337 height 20
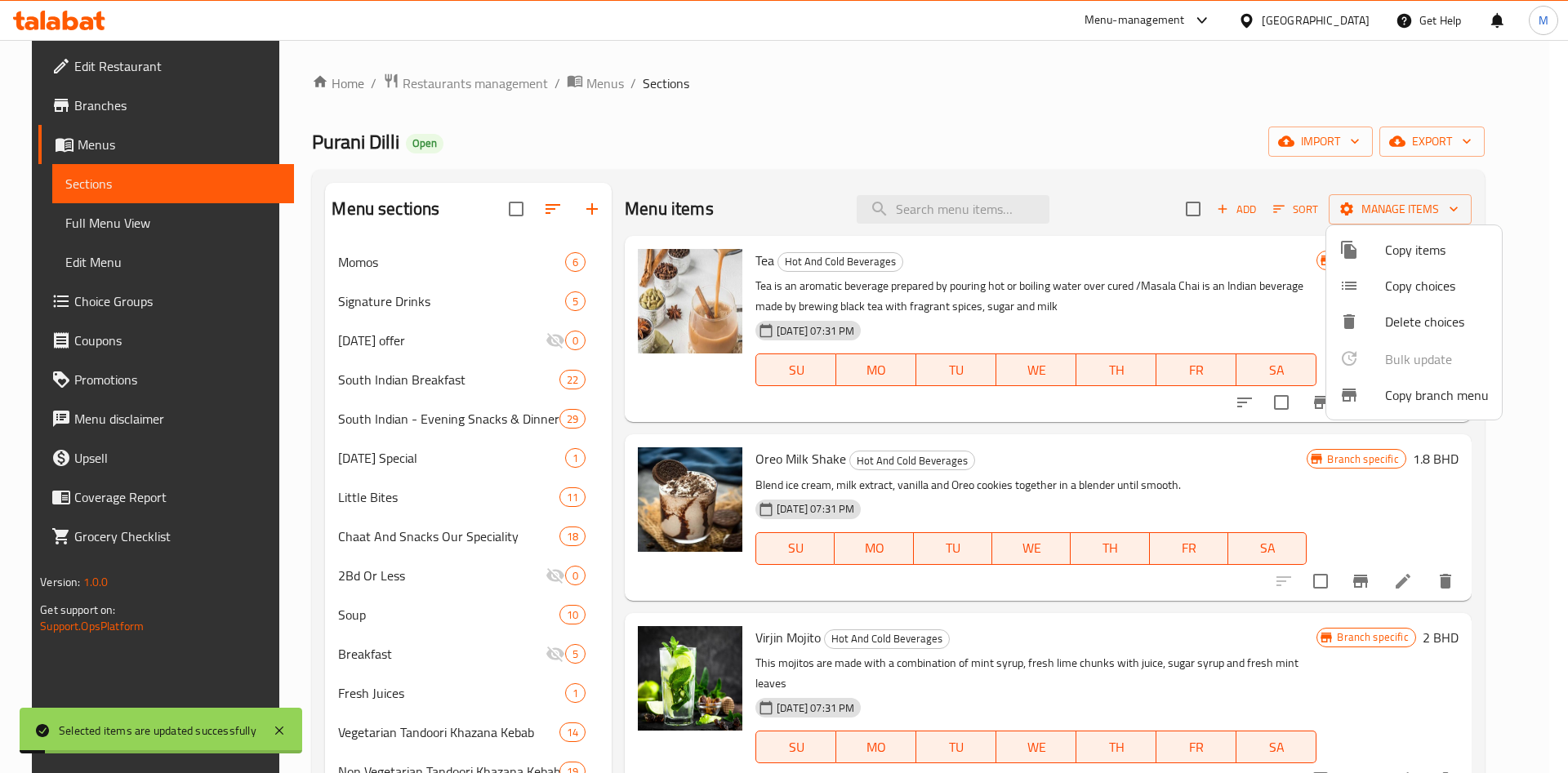
click at [444, 545] on div at bounding box center [784, 386] width 1568 height 773
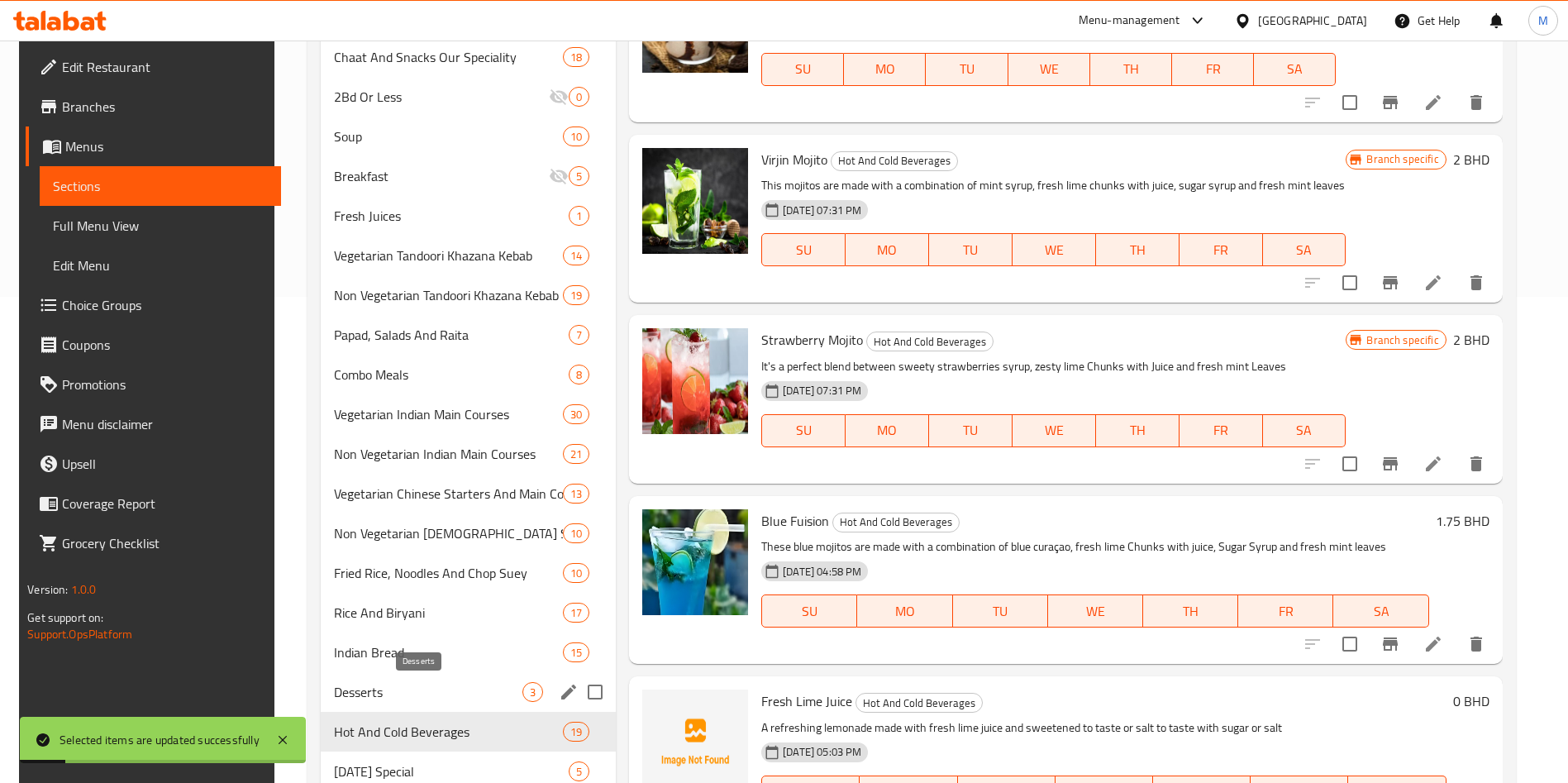
scroll to position [547, 0]
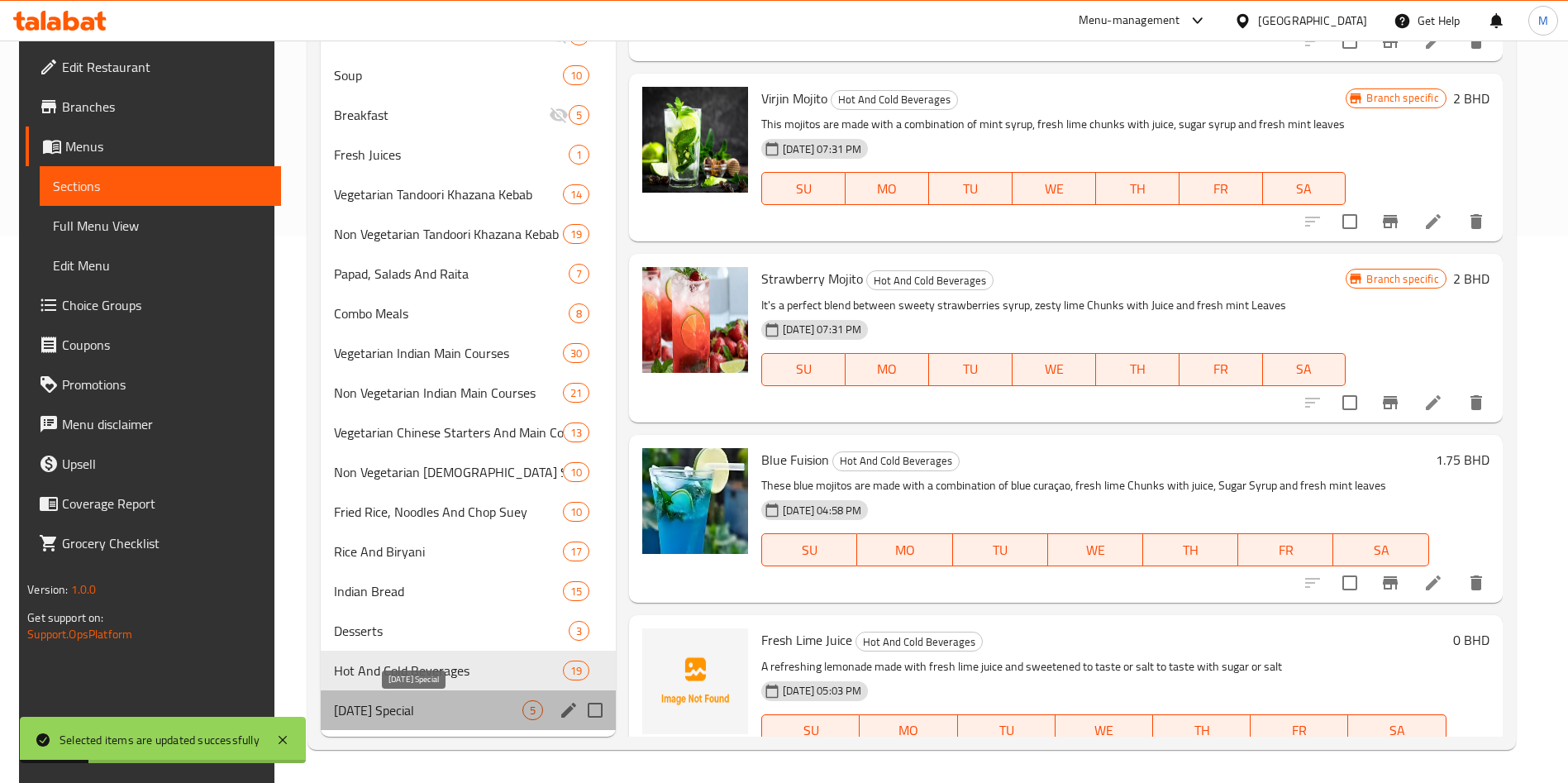
click at [434, 715] on span "Ramadan Special" at bounding box center [428, 710] width 188 height 19
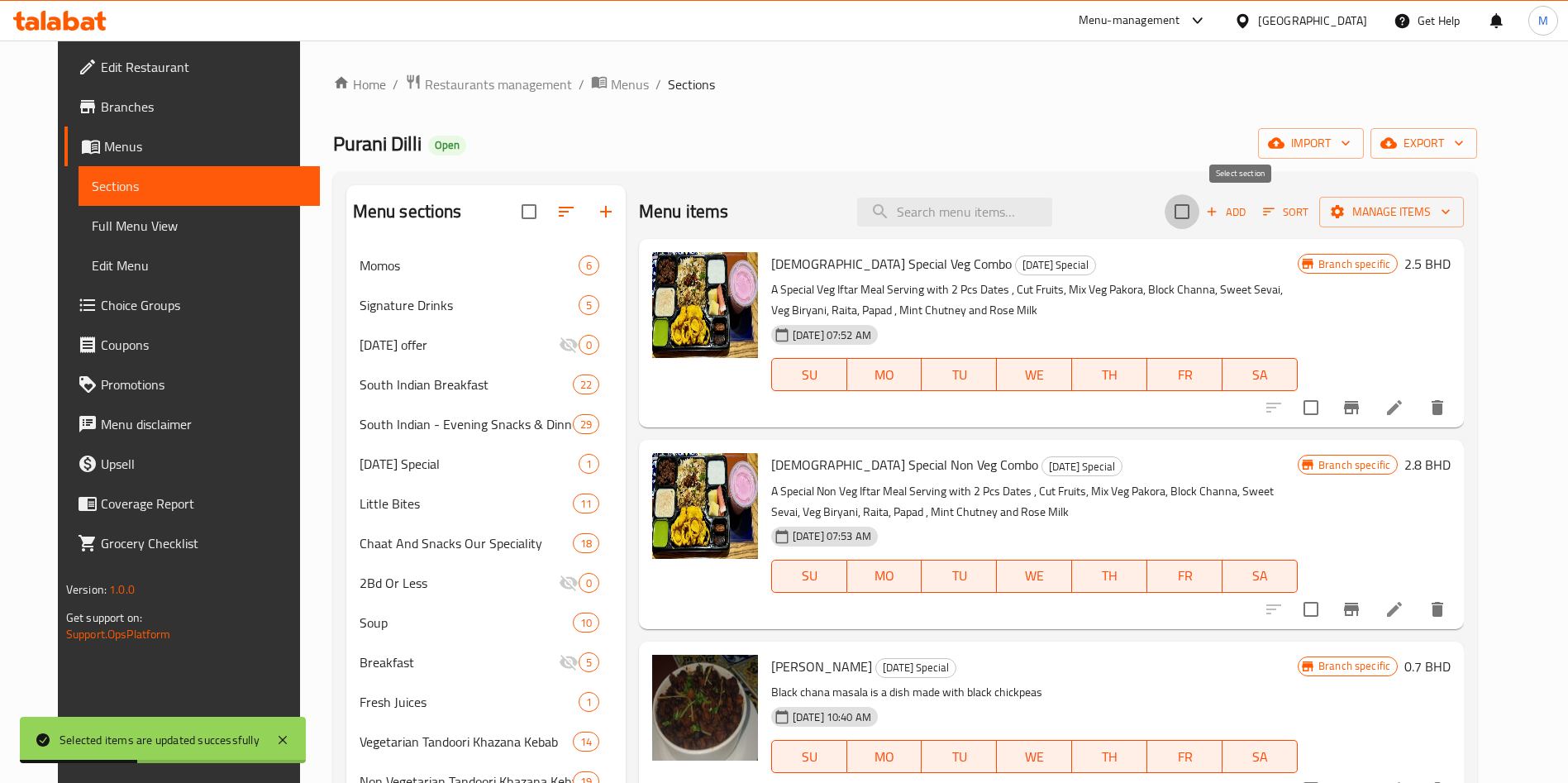
click at [1199, 210] on input "checkbox" at bounding box center [1182, 212] width 35 height 35
click at [1442, 214] on span "Manage items" at bounding box center [1392, 212] width 118 height 20
click at [1437, 211] on span "Manage items" at bounding box center [1392, 212] width 118 height 20
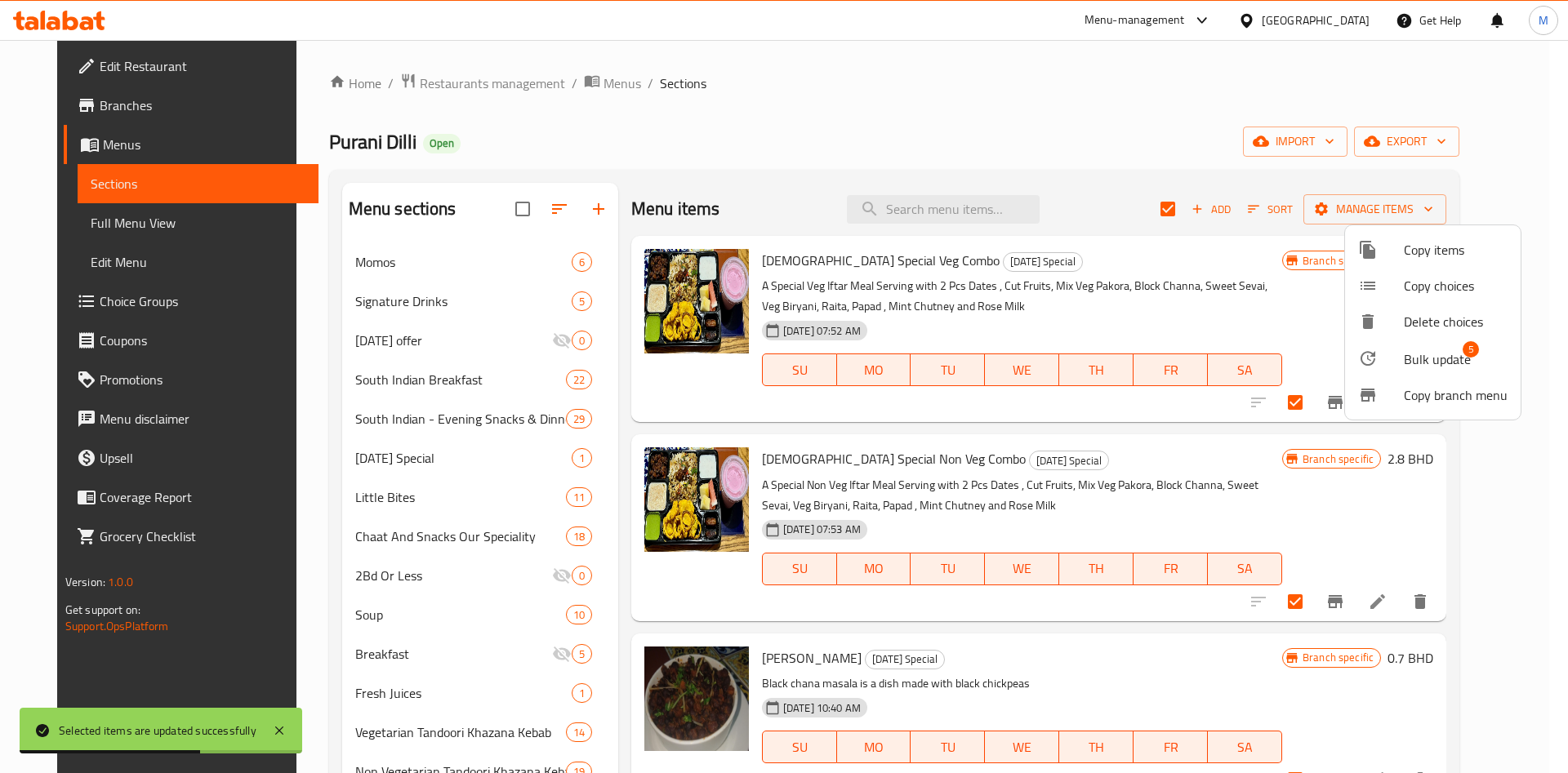
click at [1420, 350] on span "Bulk update" at bounding box center [1437, 359] width 67 height 19
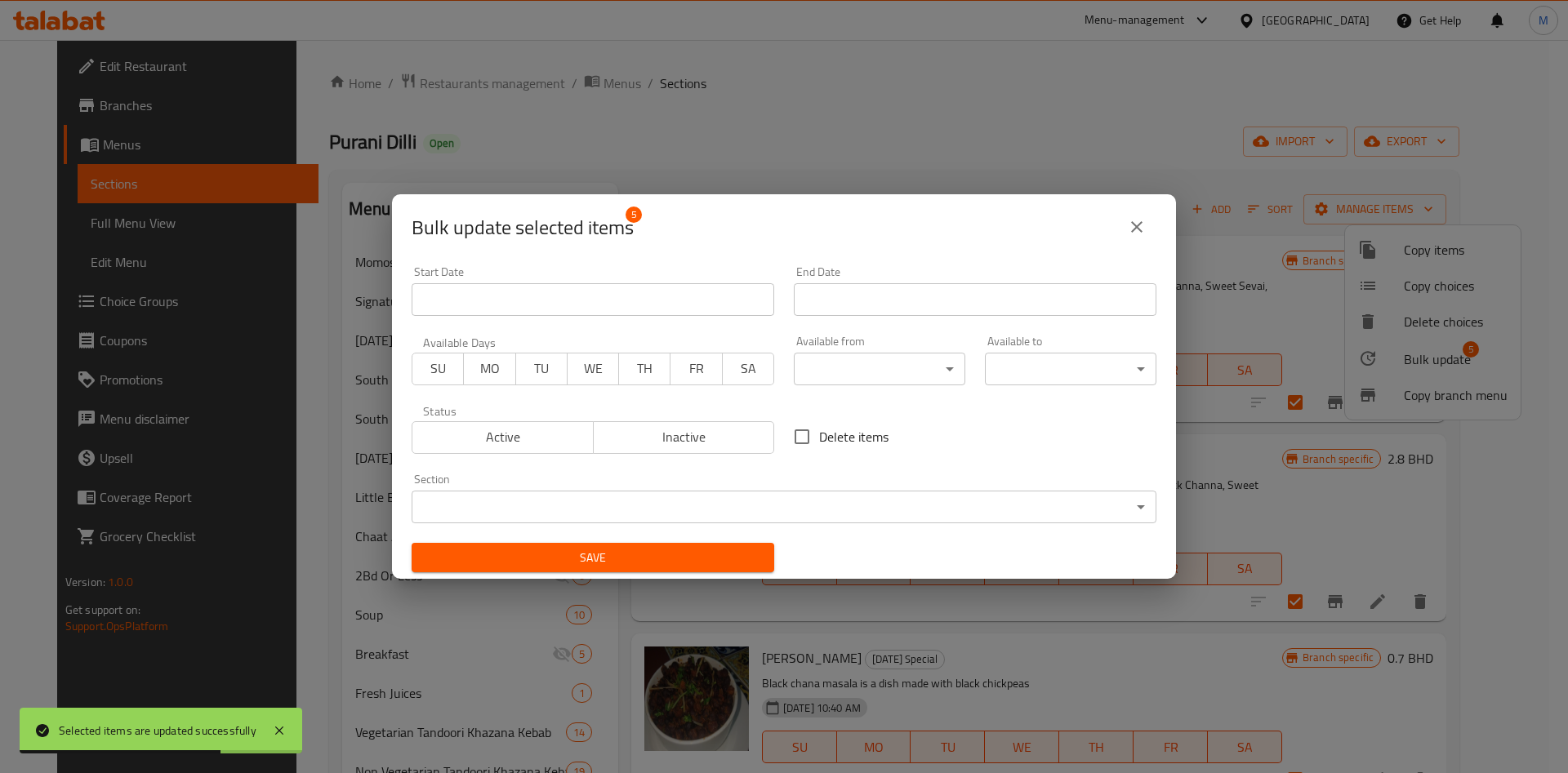
click at [865, 352] on body "Selected items are updated successfully ​ Menu-management Bahrain Get Help M Ed…" at bounding box center [784, 406] width 1568 height 733
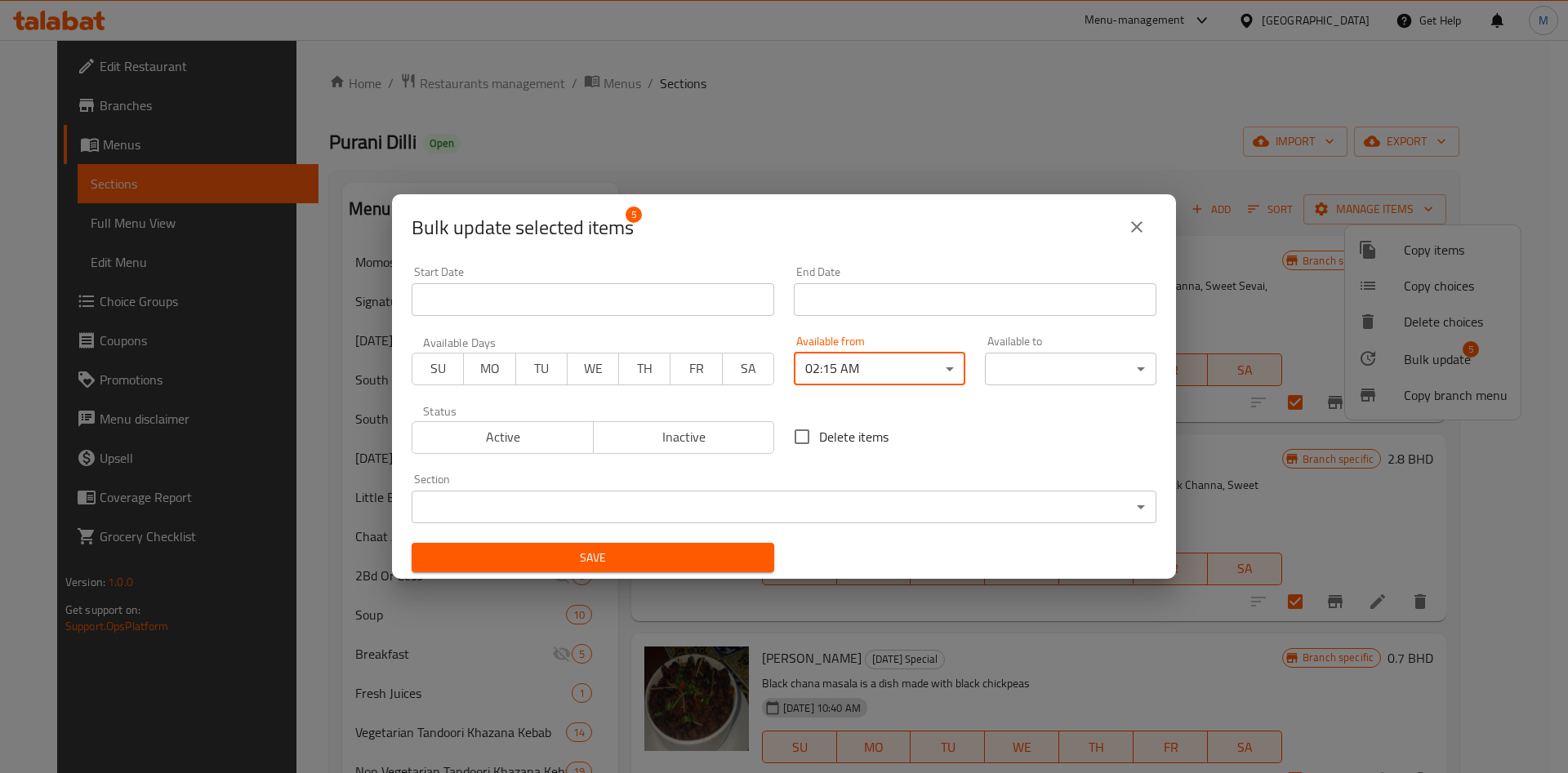
click at [885, 359] on body "​ Menu-management Bahrain Get Help M Edit Restaurant Branches Menus Sections Fu…" at bounding box center [784, 406] width 1568 height 733
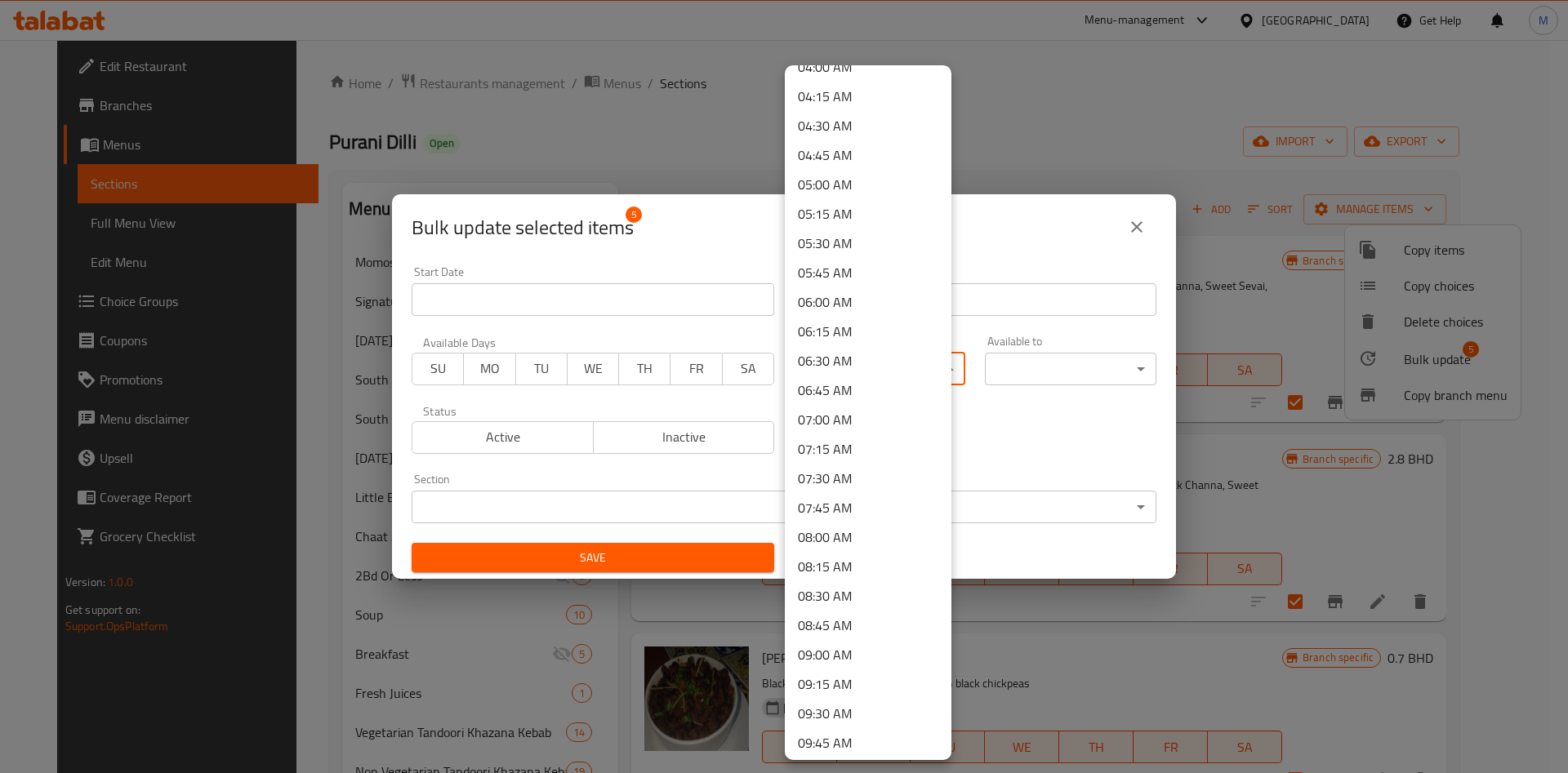
scroll to position [735, 0]
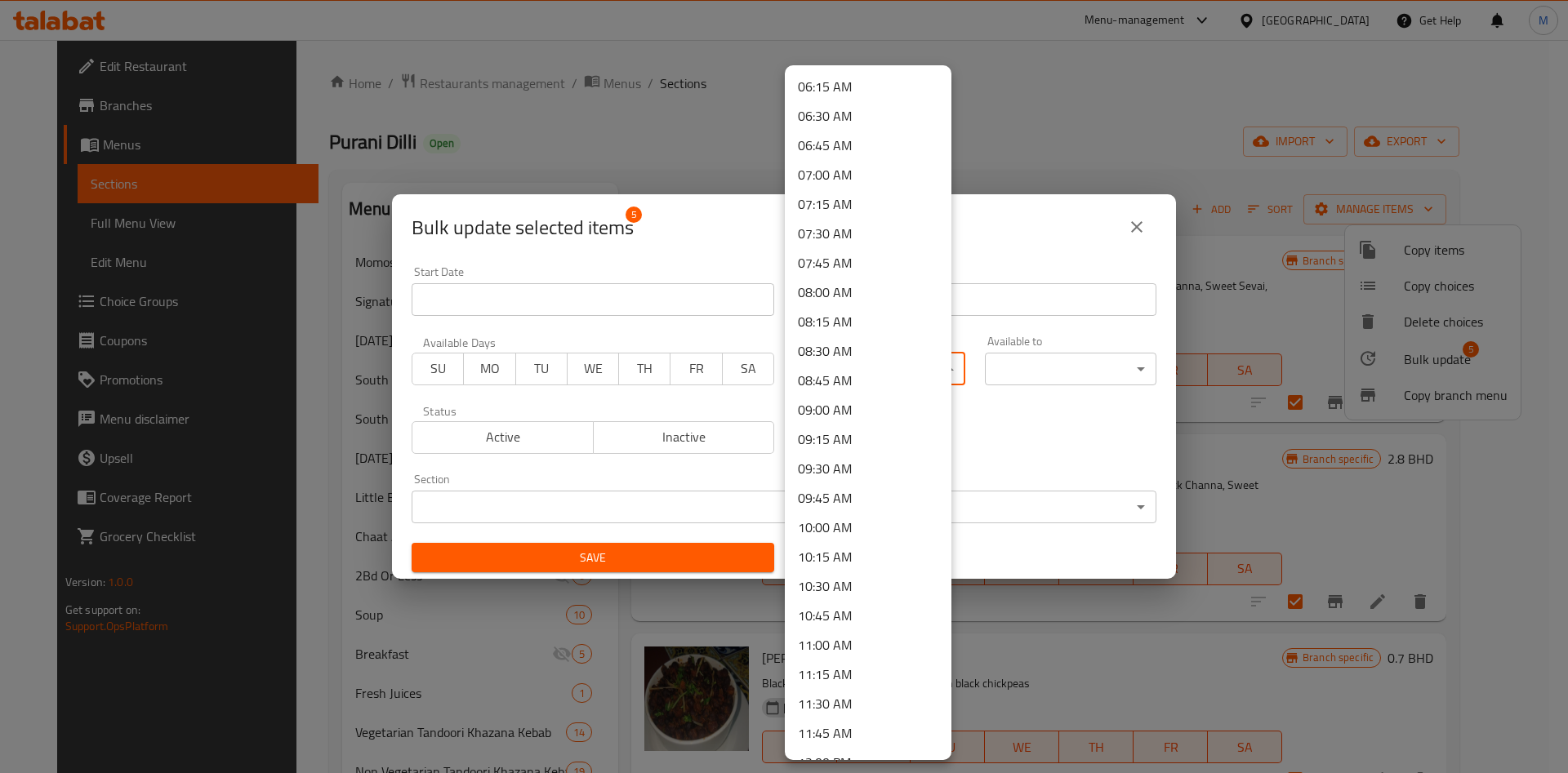
click at [847, 517] on li "10:00 AM" at bounding box center [868, 528] width 166 height 29
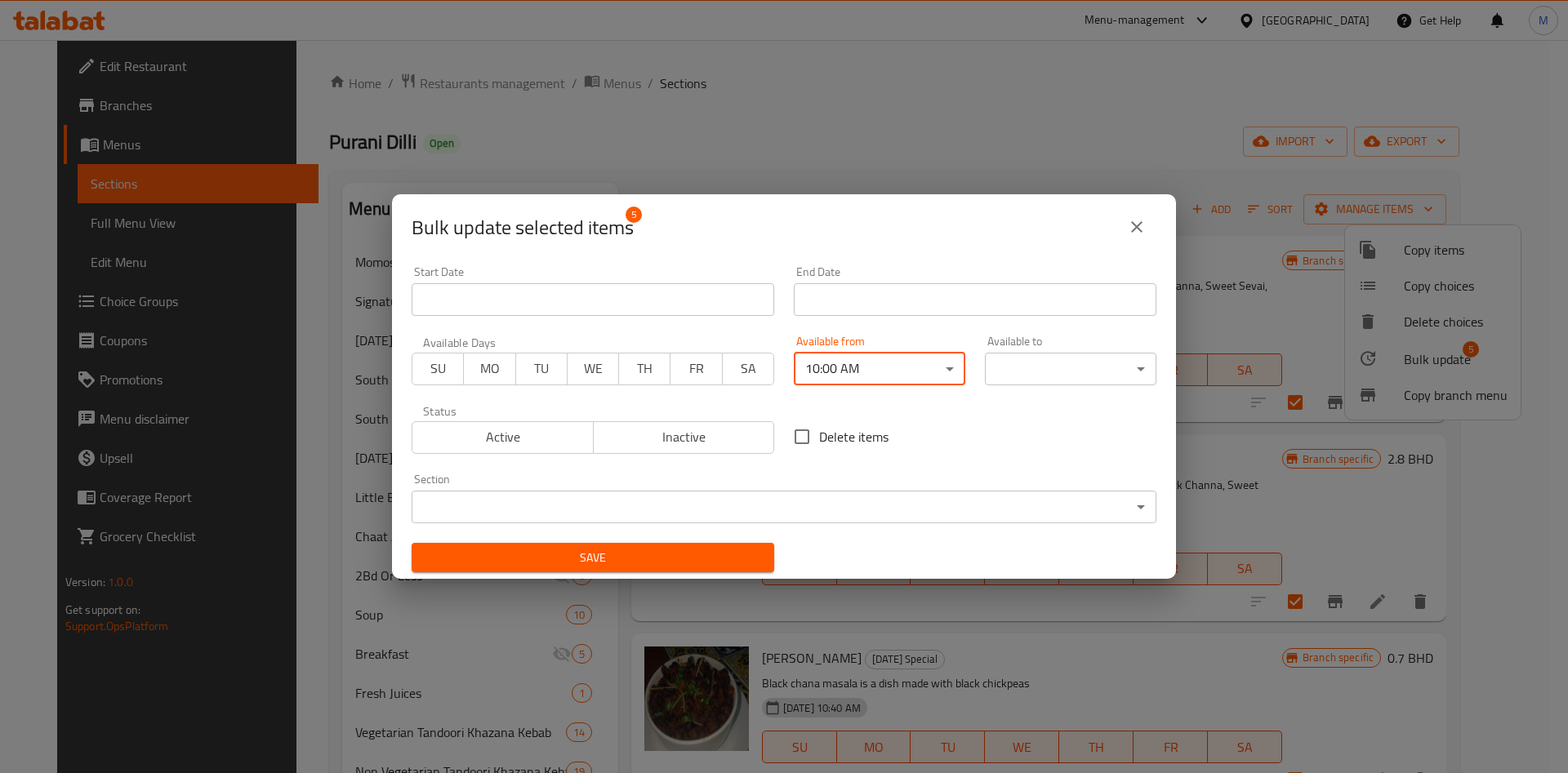
click at [1016, 368] on body "​ Menu-management Bahrain Get Help M Edit Restaurant Branches Menus Sections Fu…" at bounding box center [784, 406] width 1568 height 733
click at [1016, 367] on body "​ Menu-management Bahrain Get Help M Edit Restaurant Branches Menus Sections Fu…" at bounding box center [784, 406] width 1568 height 733
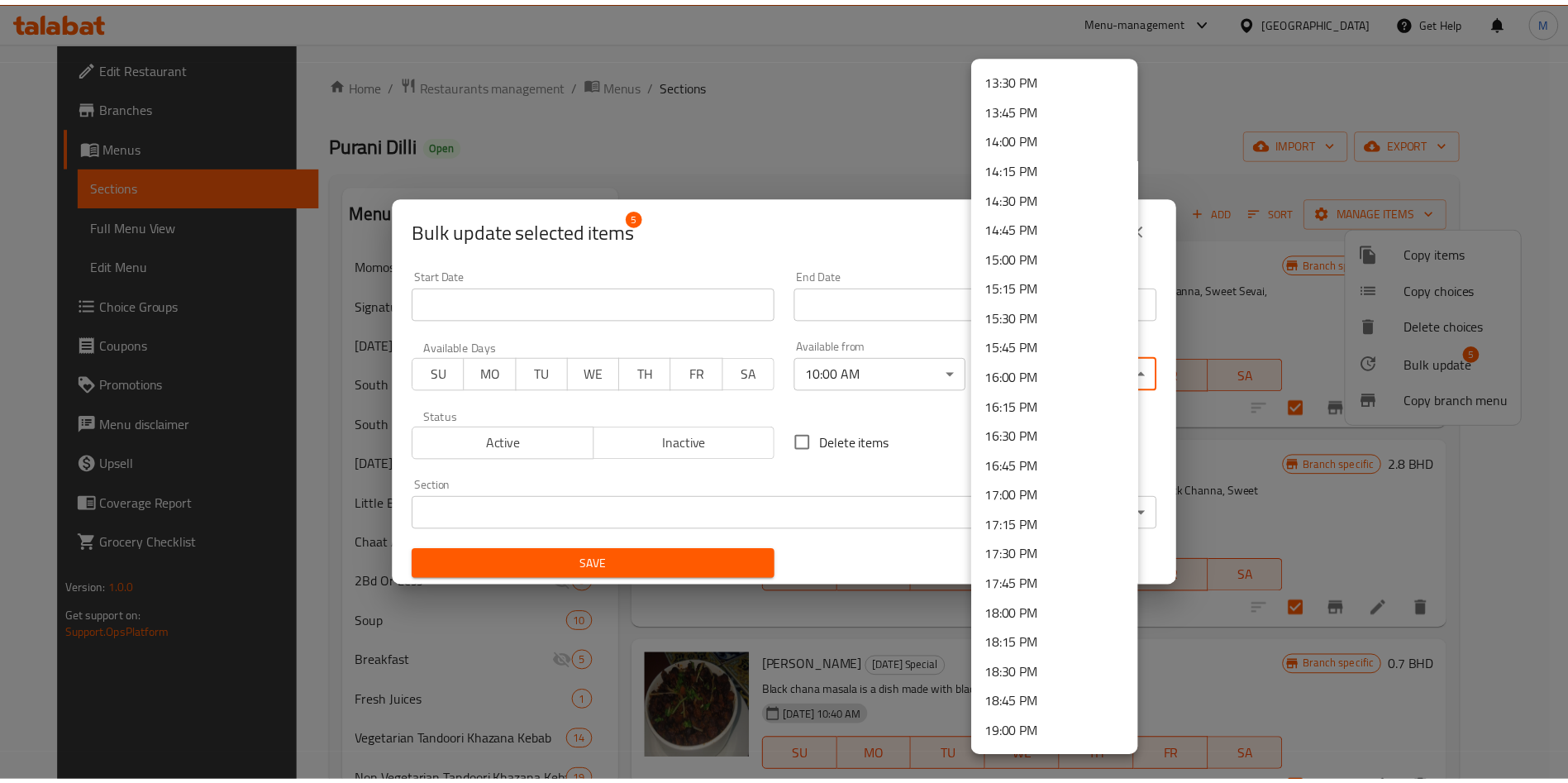
scroll to position [2197, 0]
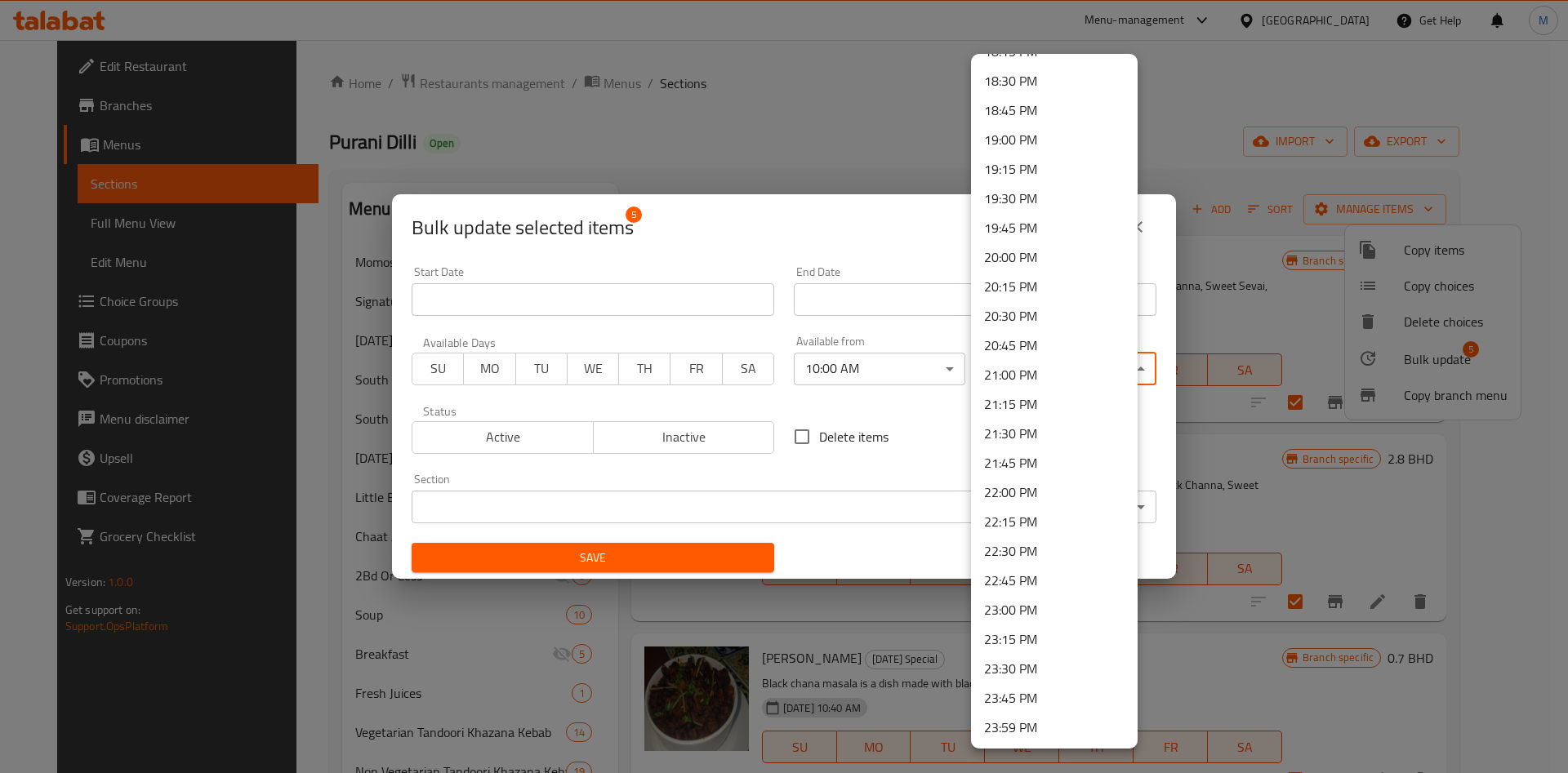
click at [1035, 694] on li "23:45 PM" at bounding box center [1054, 698] width 166 height 29
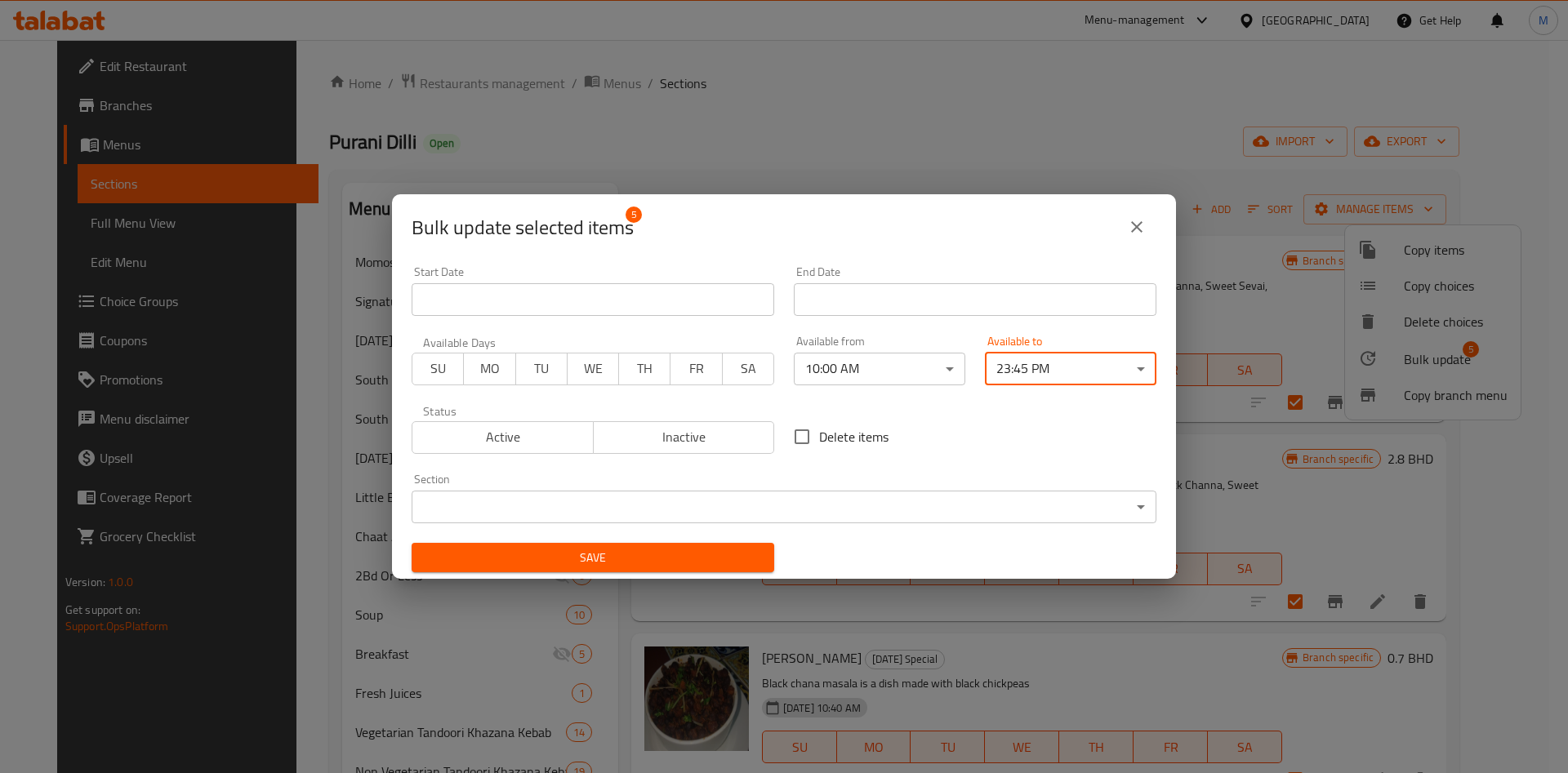
click at [685, 549] on span "Save" at bounding box center [593, 558] width 337 height 20
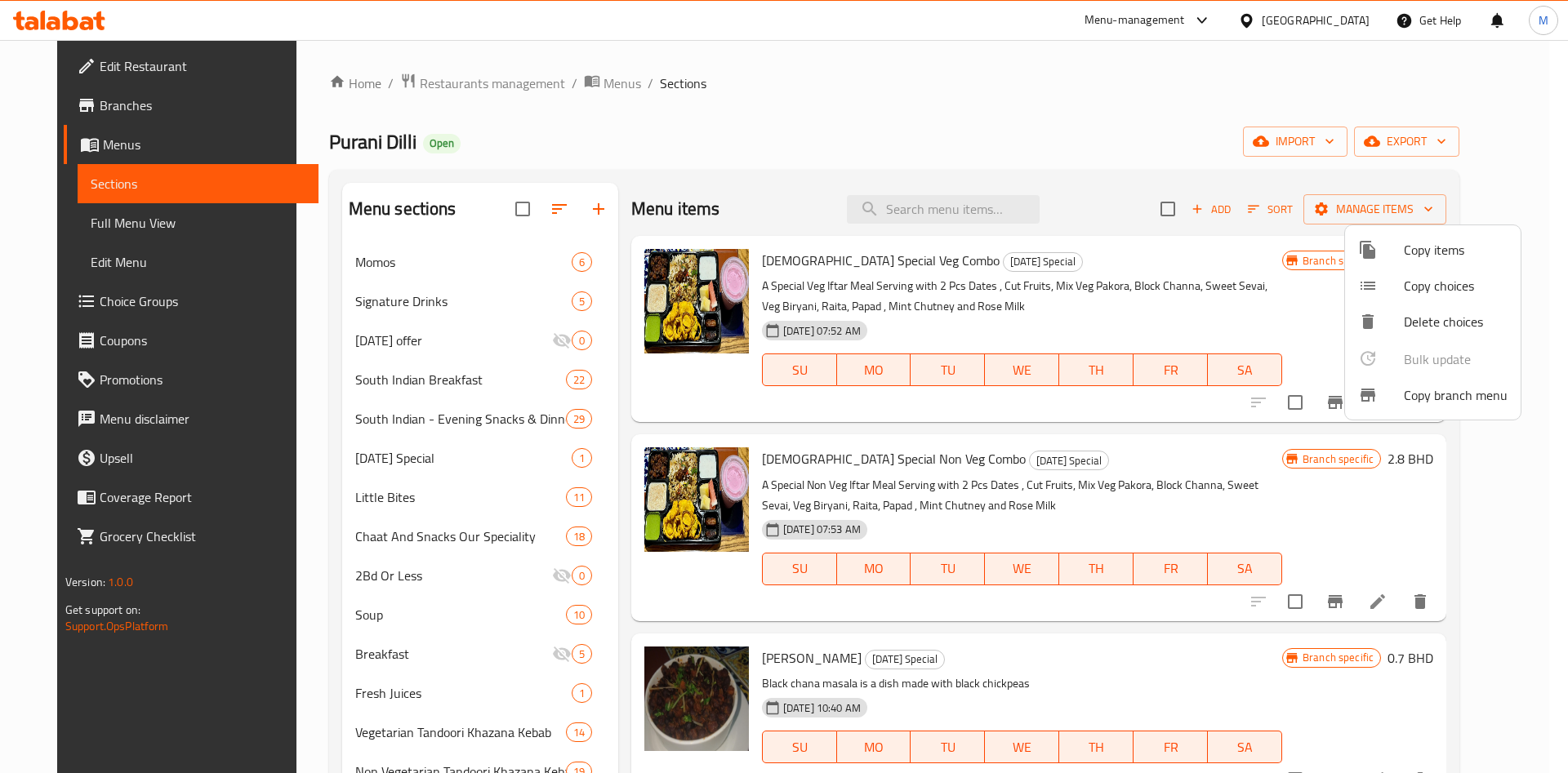
click at [383, 655] on div at bounding box center [784, 386] width 1568 height 773
click at [383, 655] on span "Breakfast" at bounding box center [454, 653] width 197 height 19
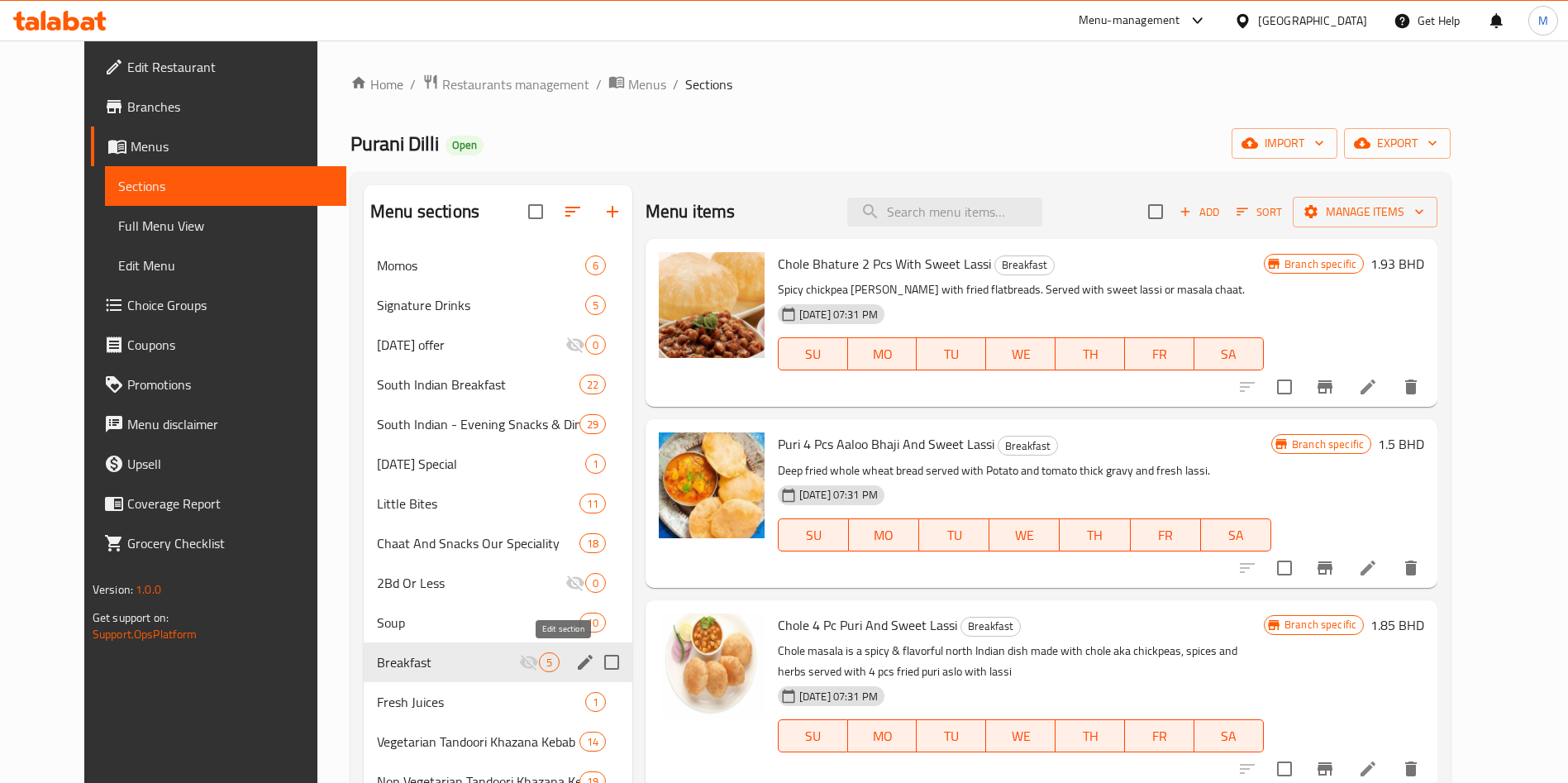
click at [576, 662] on icon "edit" at bounding box center [585, 662] width 19 height 19
click at [577, 665] on icon "edit" at bounding box center [585, 662] width 15 height 15
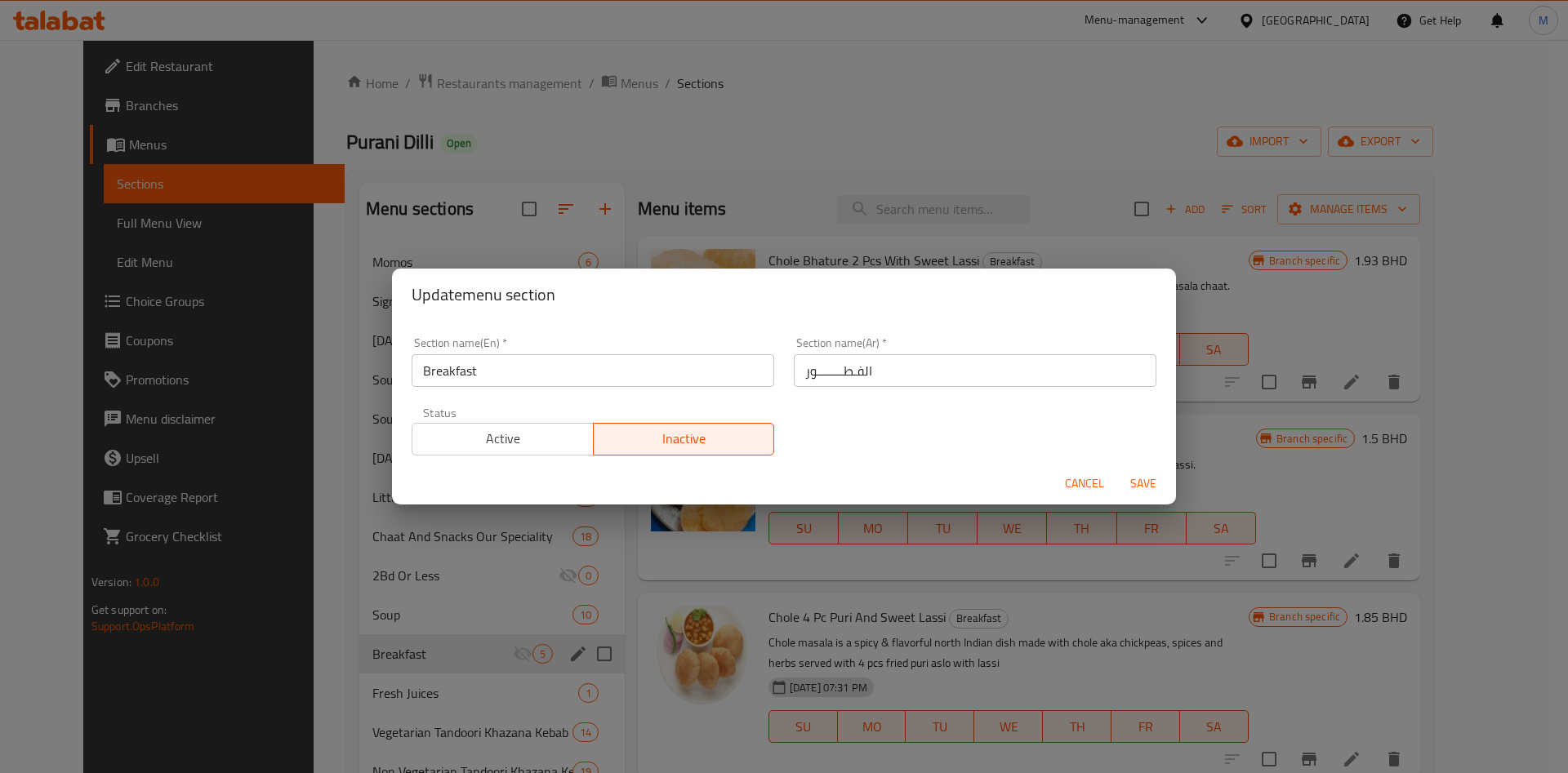
click at [626, 370] on input "Breakfast" at bounding box center [593, 371] width 363 height 33
paste input "All Time Favourite"
click at [1152, 480] on span "Save" at bounding box center [1143, 484] width 39 height 20
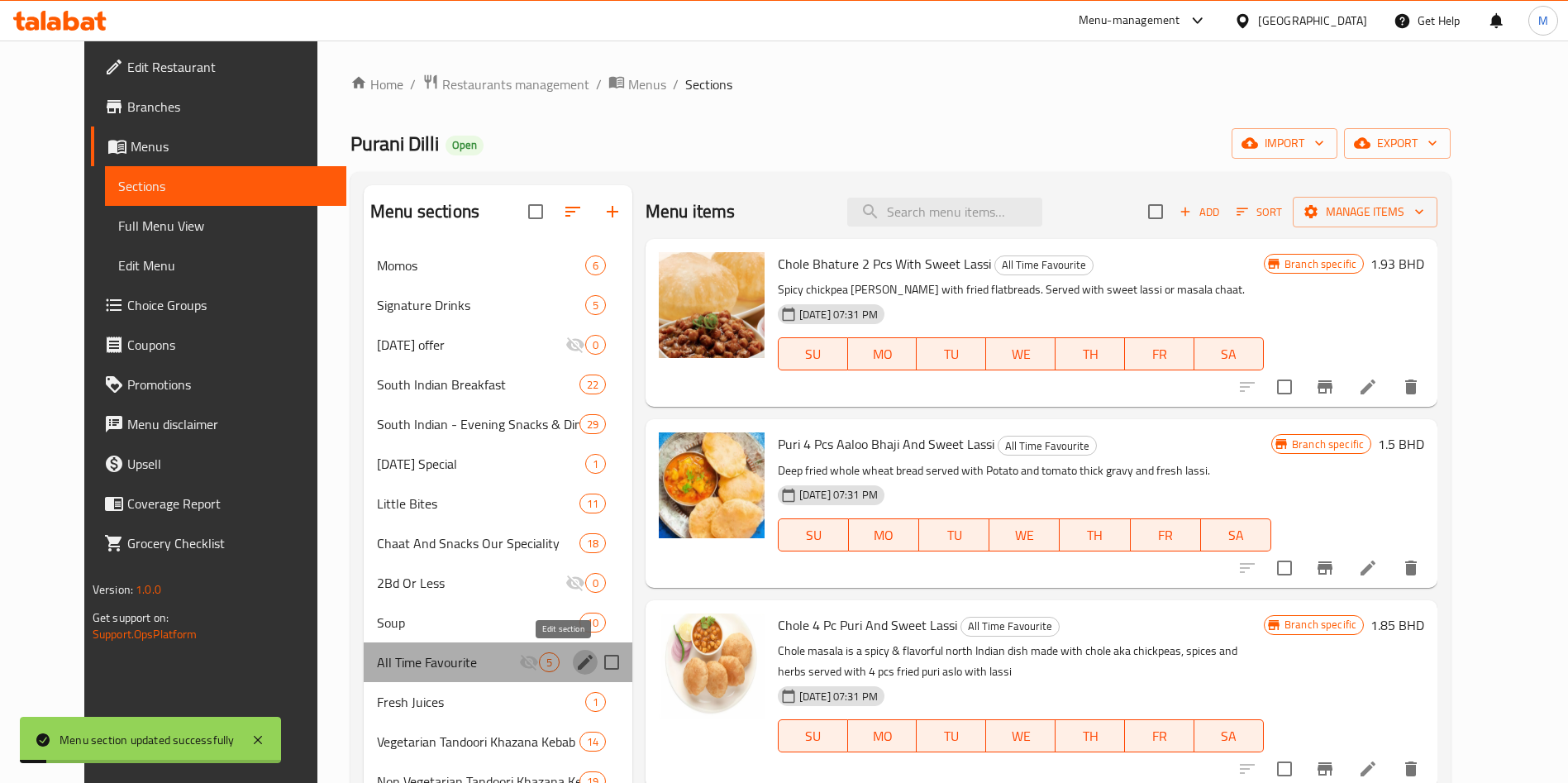
click at [573, 666] on button "edit" at bounding box center [585, 662] width 25 height 25
click at [577, 668] on icon "edit" at bounding box center [585, 662] width 15 height 15
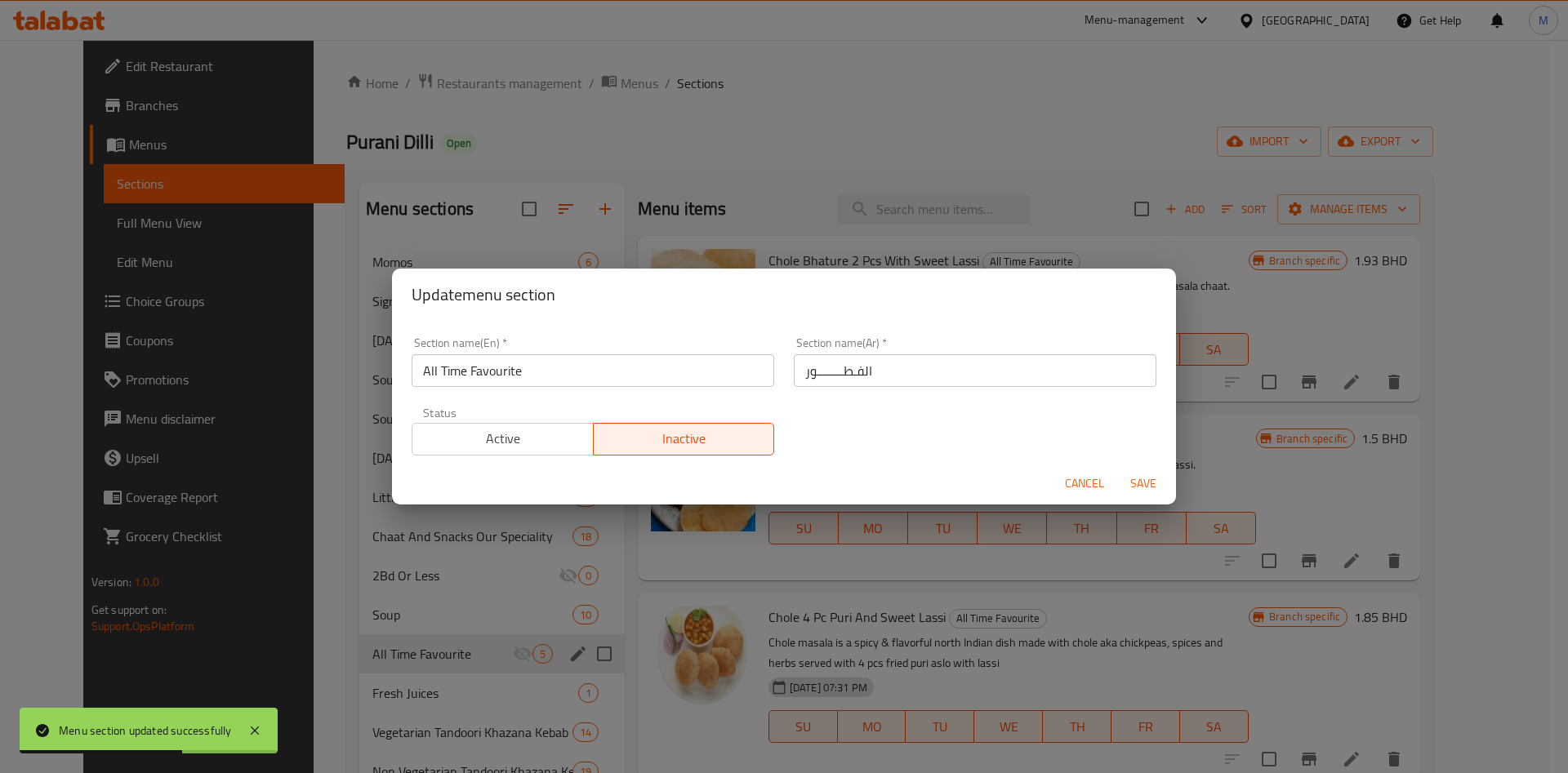
click at [848, 365] on input "الفـطــــــــور" at bounding box center [974, 371] width 363 height 33
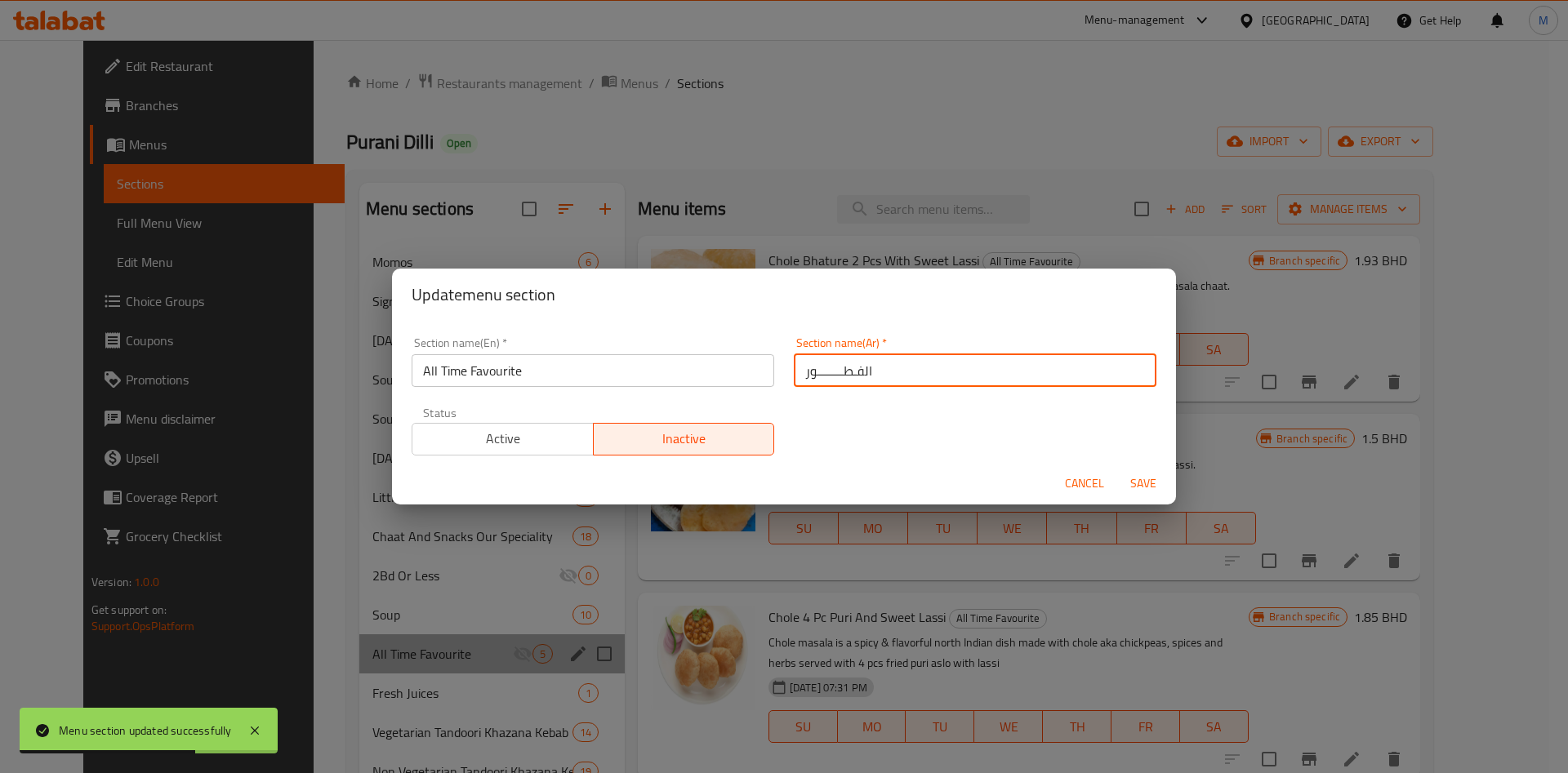
click at [848, 365] on input "الفـطــــــــور" at bounding box center [974, 371] width 363 height 33
paste input "المفضل في كل العصور"
click at [851, 373] on input "المفضل في كل العصور" at bounding box center [974, 371] width 363 height 33
click at [849, 372] on input "المفضل في كل العصور" at bounding box center [974, 371] width 363 height 33
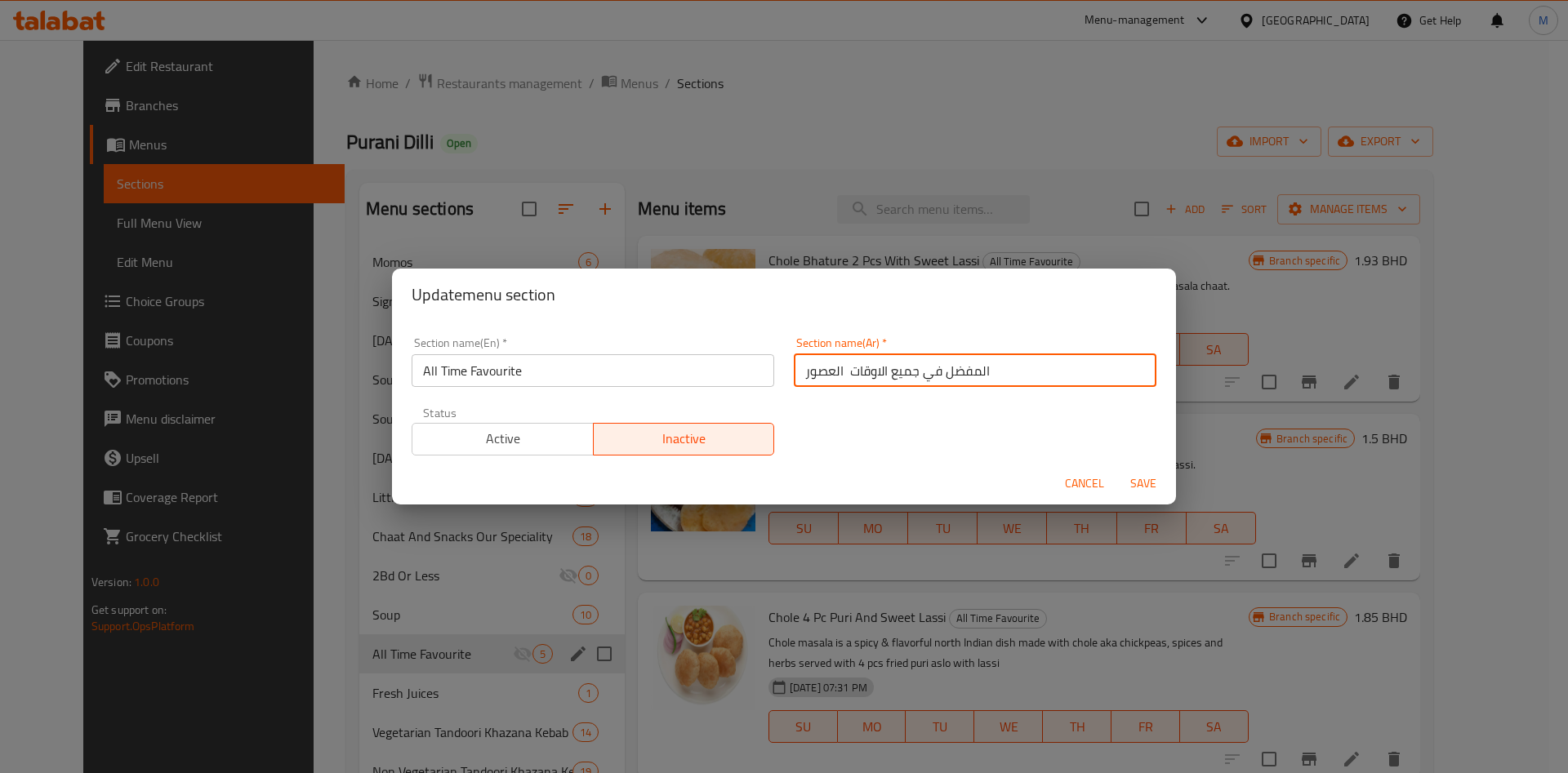
click at [809, 379] on input "المفضل في جميع الاوقات العصور" at bounding box center [974, 371] width 363 height 33
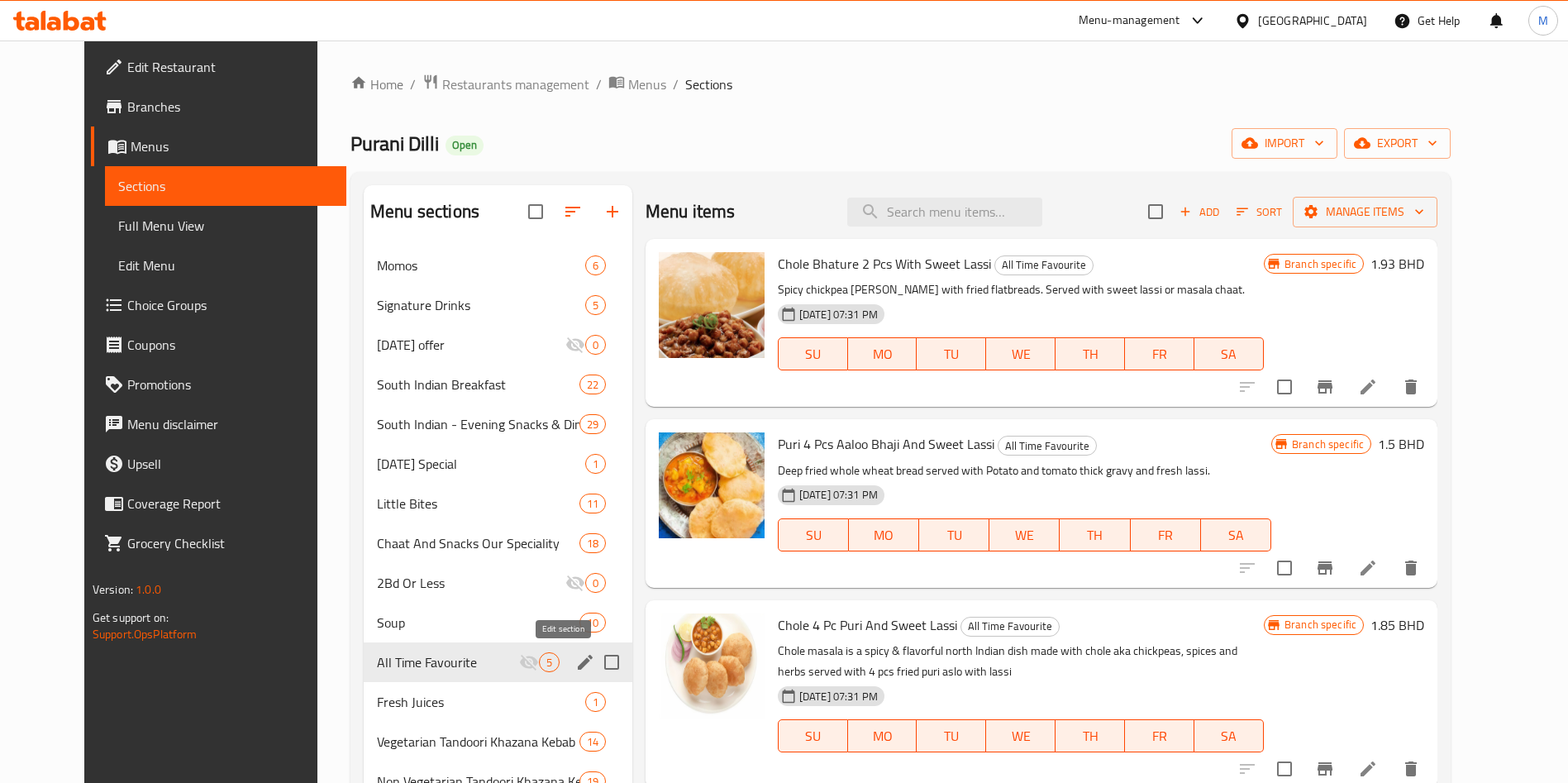
click at [576, 663] on icon "edit" at bounding box center [585, 662] width 19 height 19
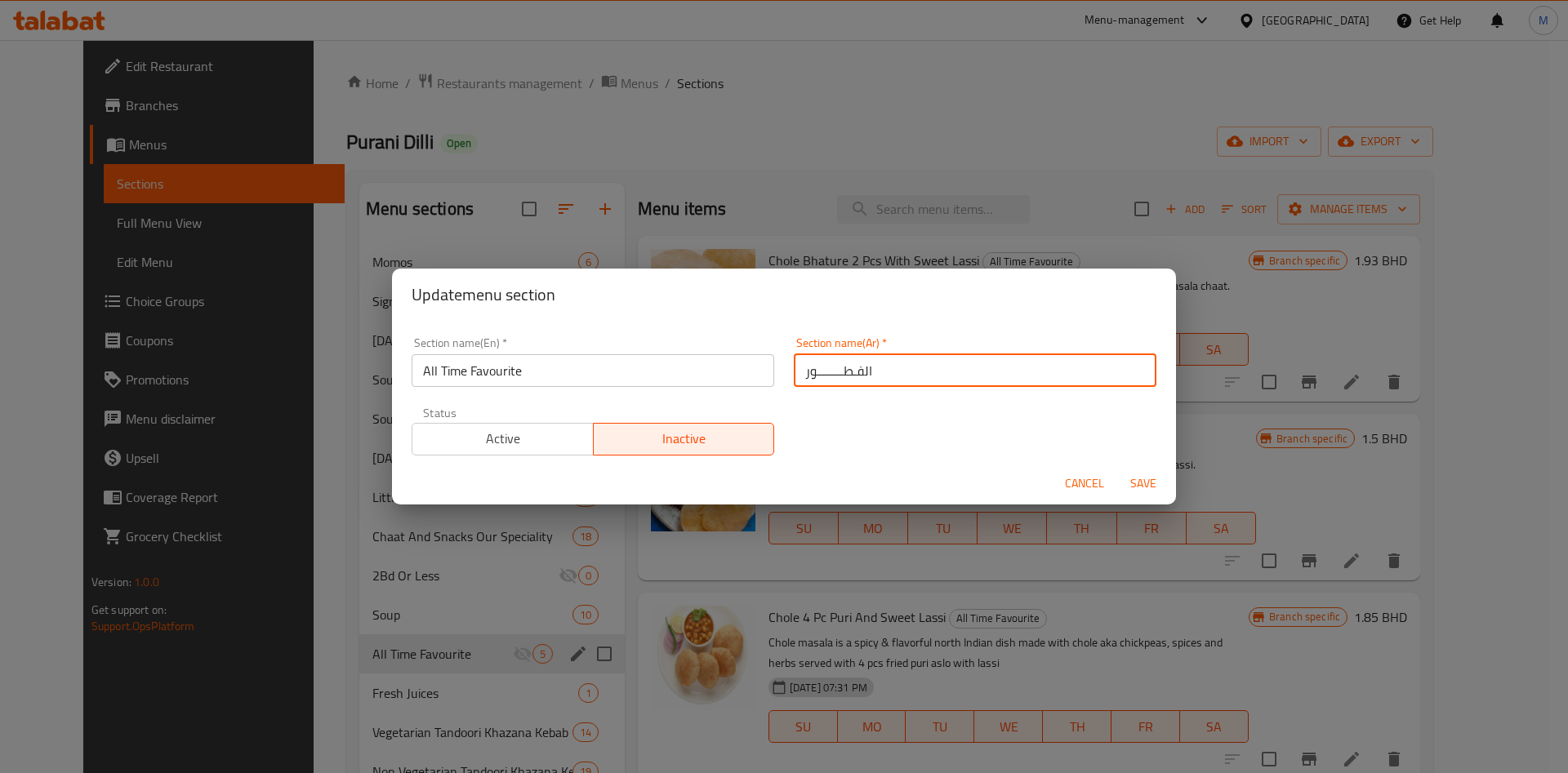
click at [875, 370] on input "الفـطــــــــور" at bounding box center [974, 371] width 363 height 33
paste input "المفضل في كل العصور"
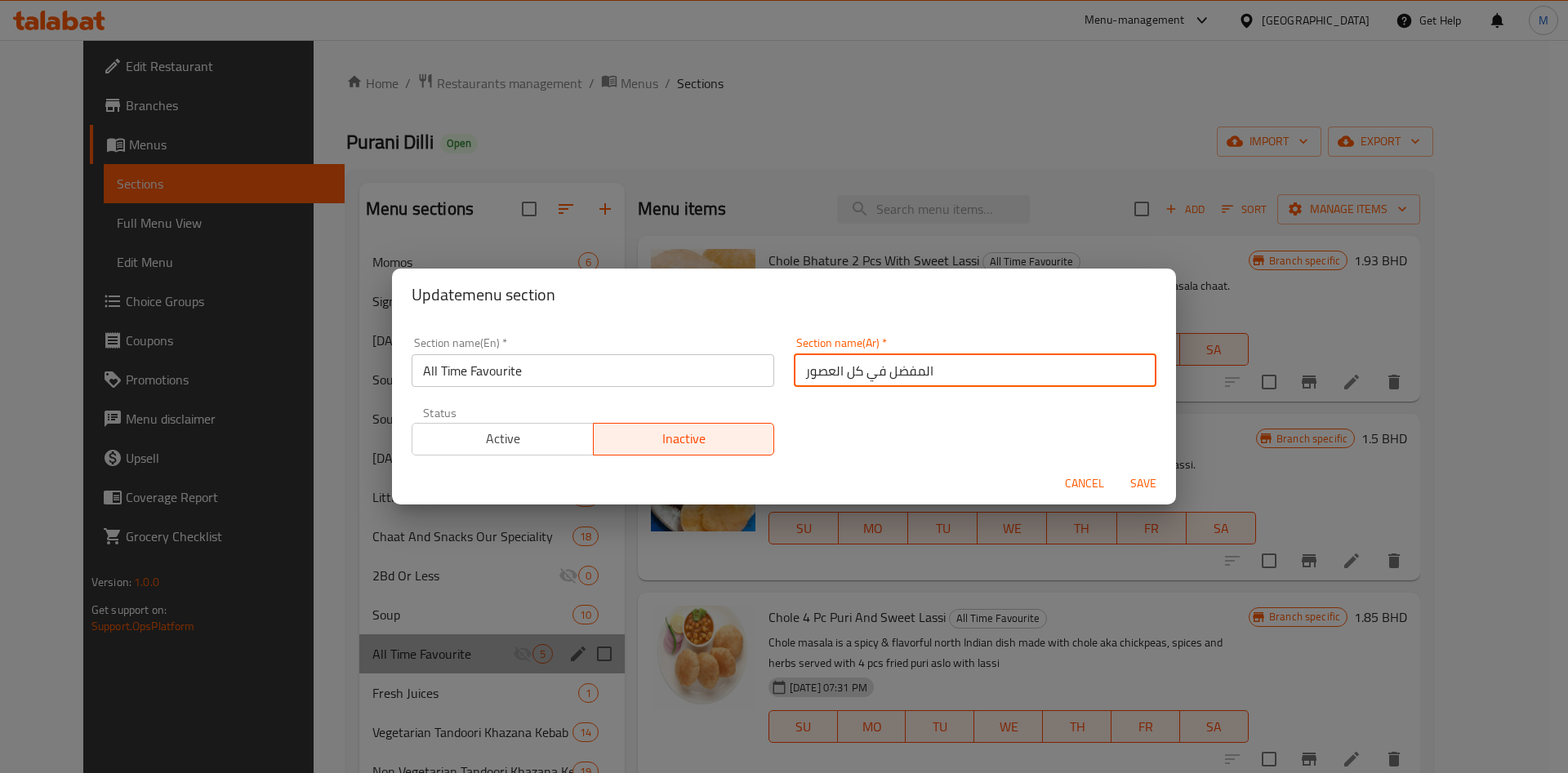
click at [812, 374] on input "المفضل في كل العصور" at bounding box center [974, 371] width 363 height 33
click at [1150, 483] on span "Save" at bounding box center [1143, 484] width 39 height 20
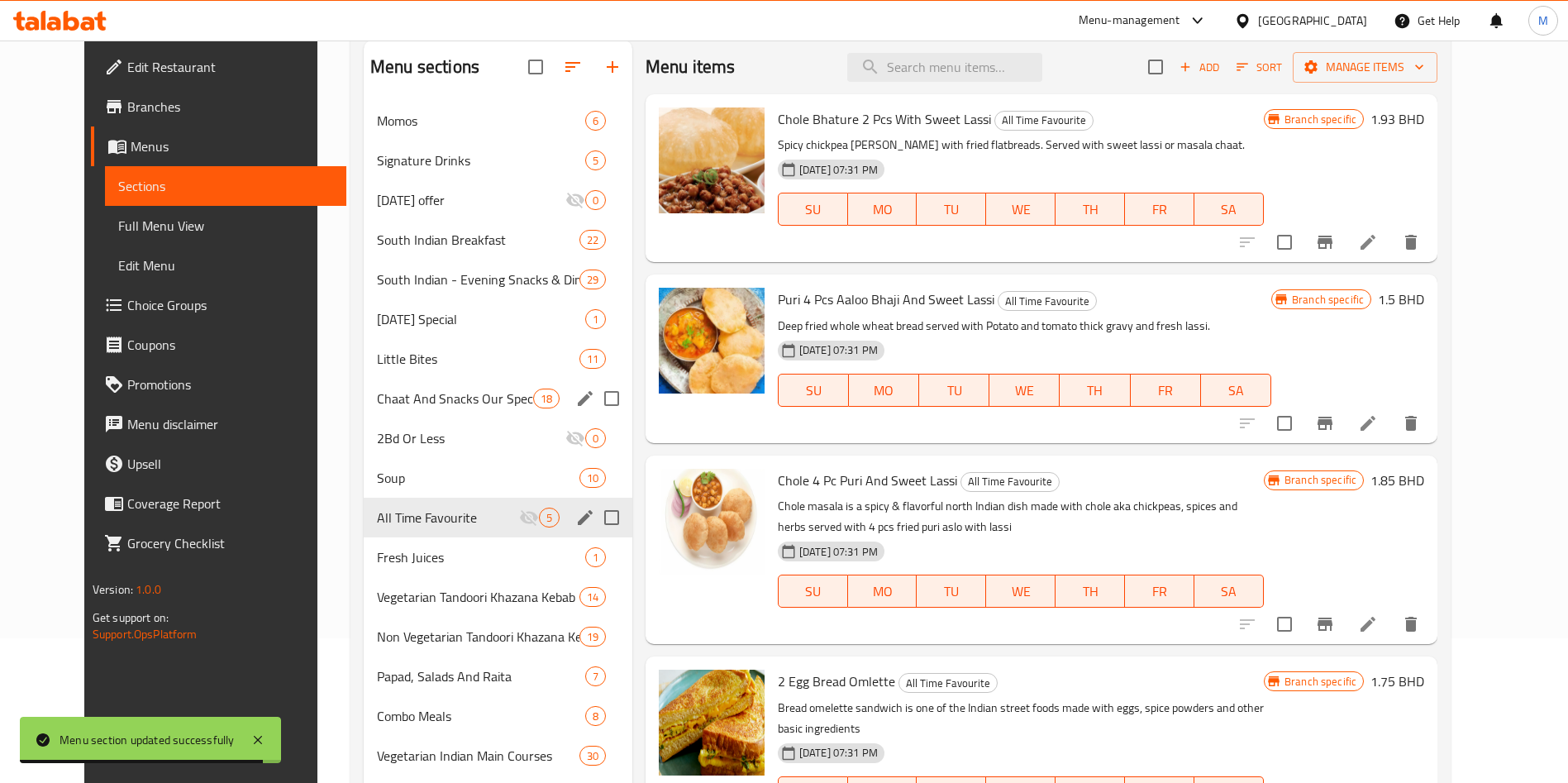
scroll to position [547, 0]
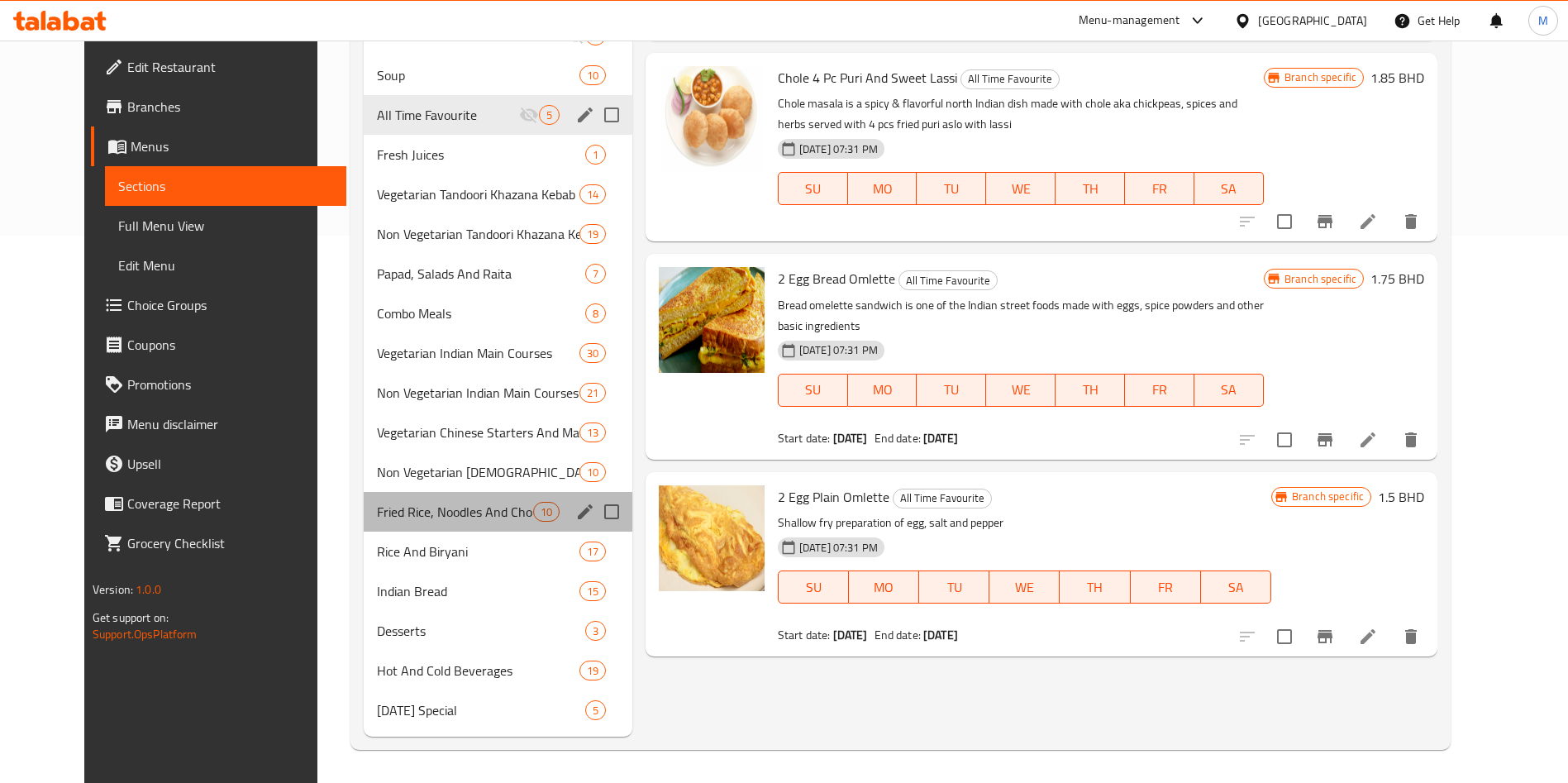
click at [417, 521] on div "Fried Rice, Noodles And Chop Suey 10" at bounding box center [498, 511] width 269 height 40
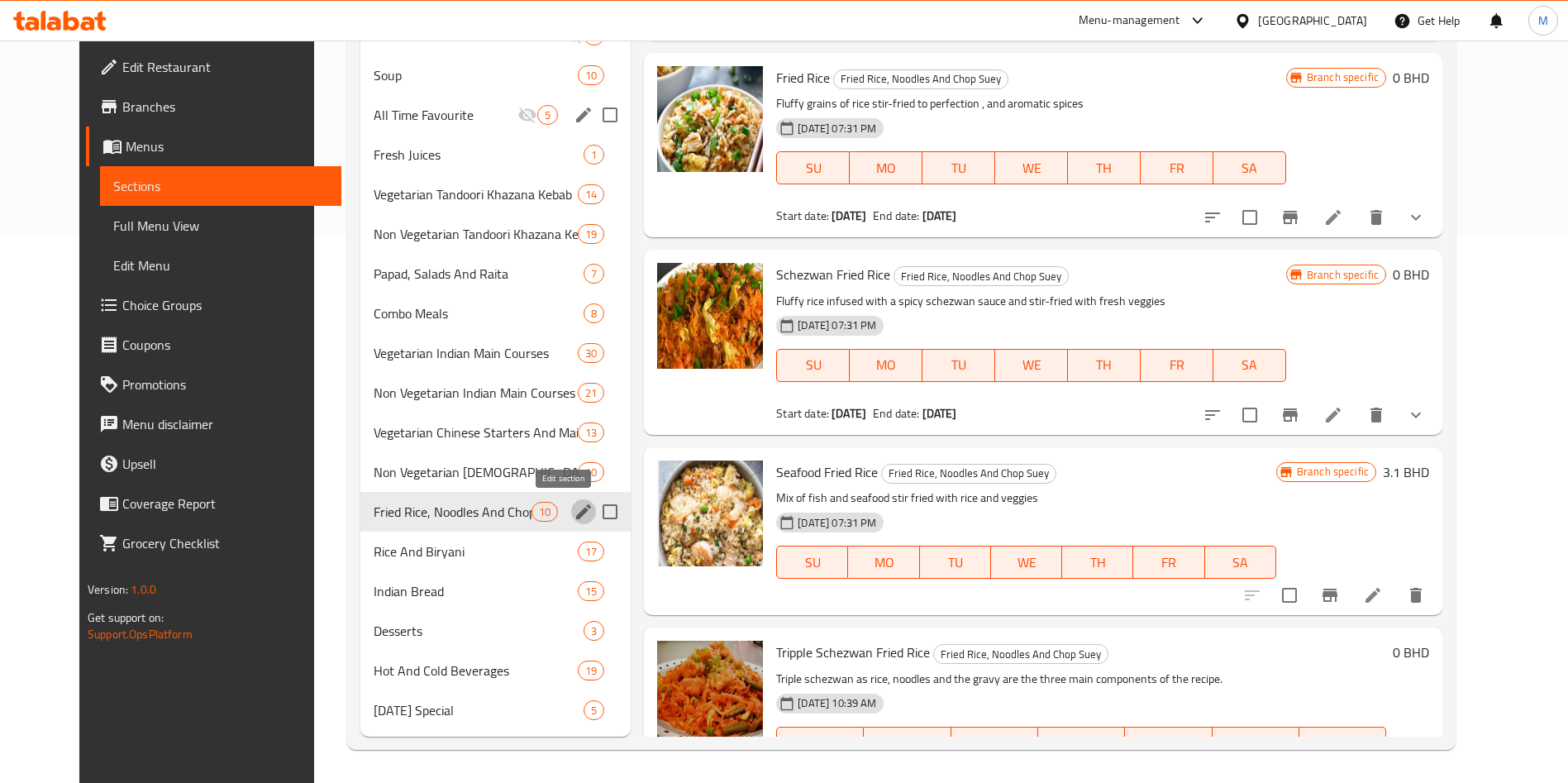
click at [576, 508] on icon "edit" at bounding box center [583, 512] width 15 height 15
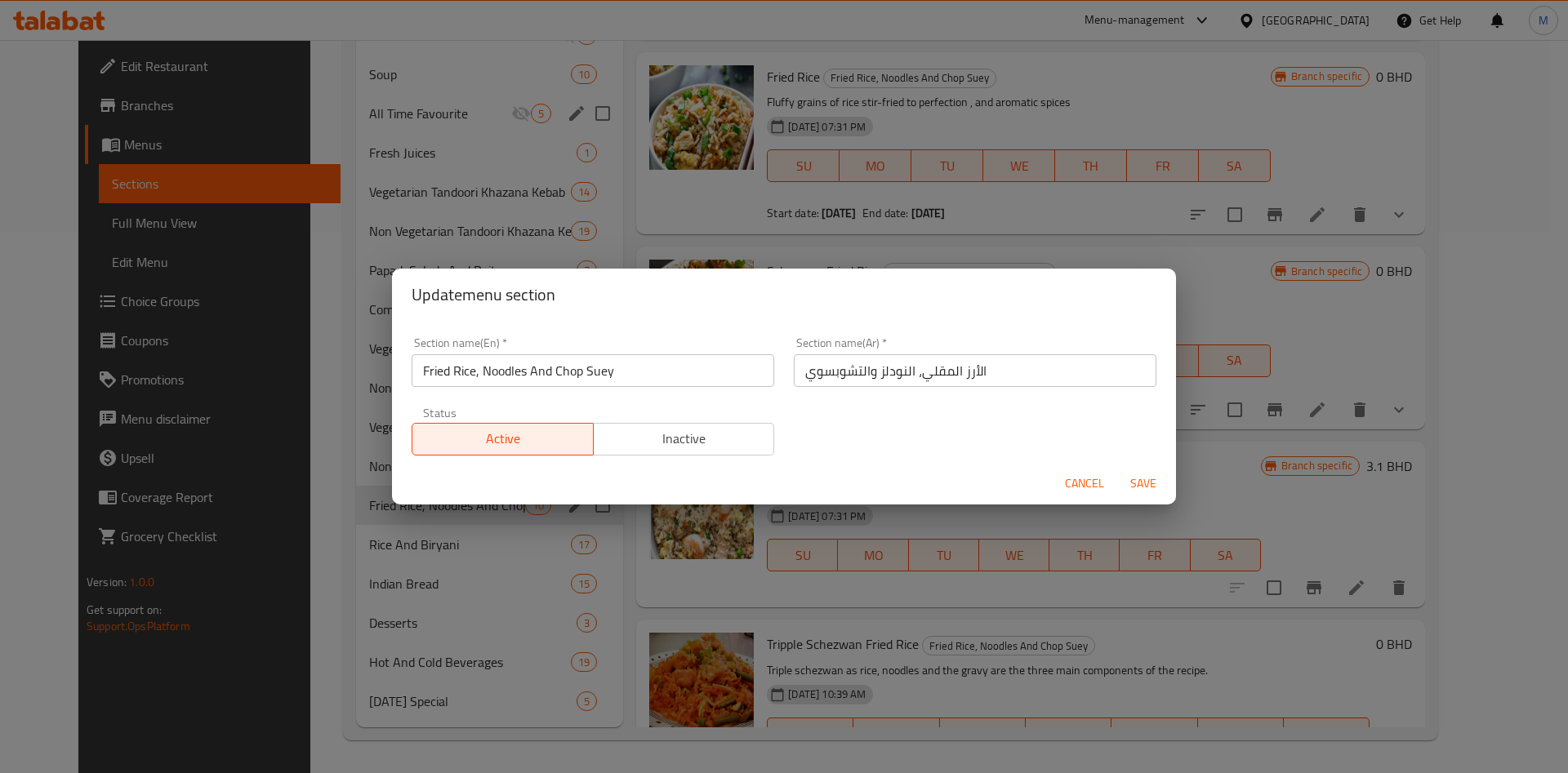
click at [579, 377] on input "Fried Rice, Noodles And Chop Suey" at bounding box center [593, 371] width 363 height 33
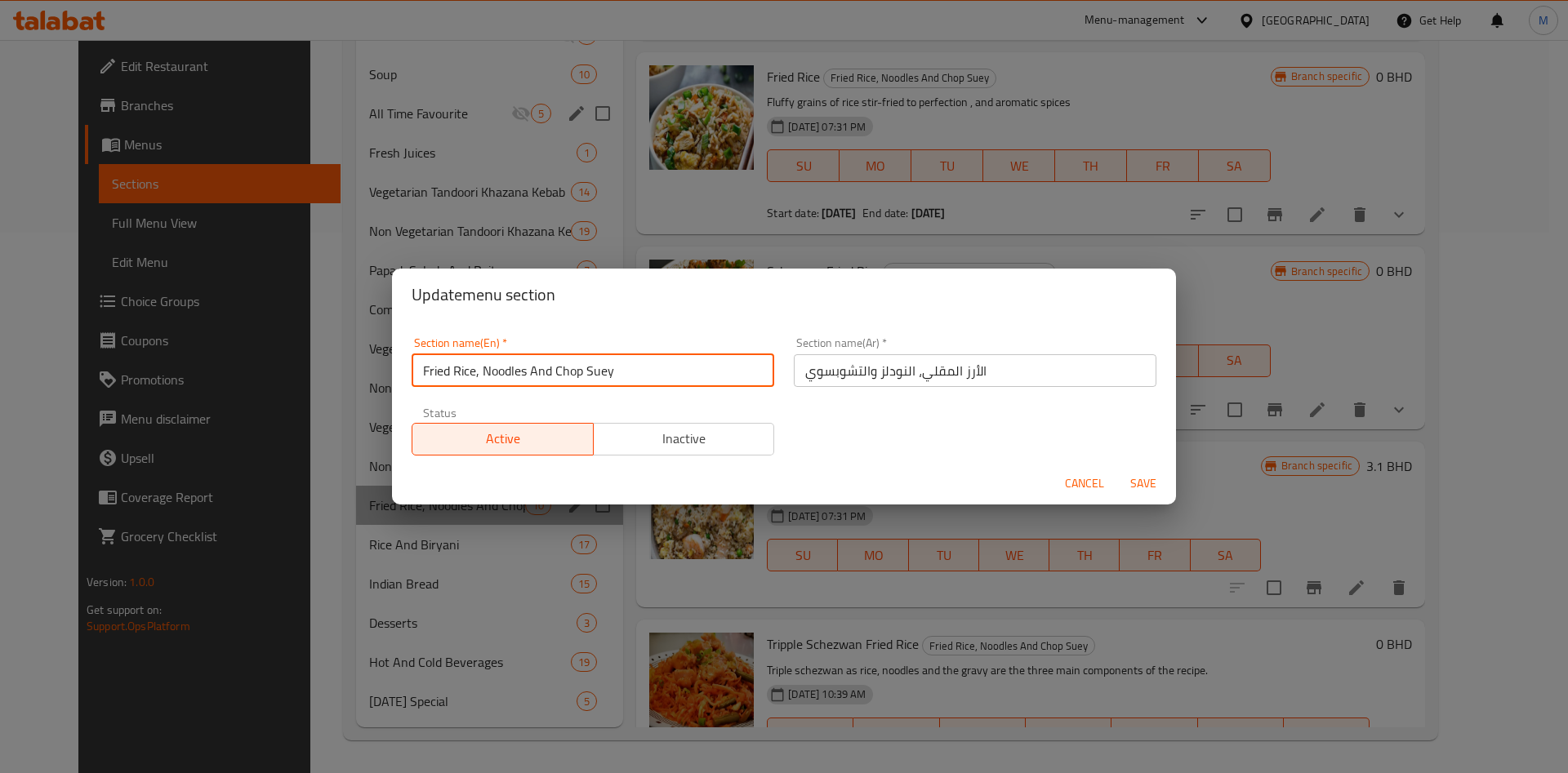
click at [579, 377] on input "Fried Rice, Noodles And Chop Suey" at bounding box center [593, 371] width 363 height 33
click at [623, 373] on input "Fried Rice, Noodles And Chop Suey" at bounding box center [593, 371] width 363 height 33
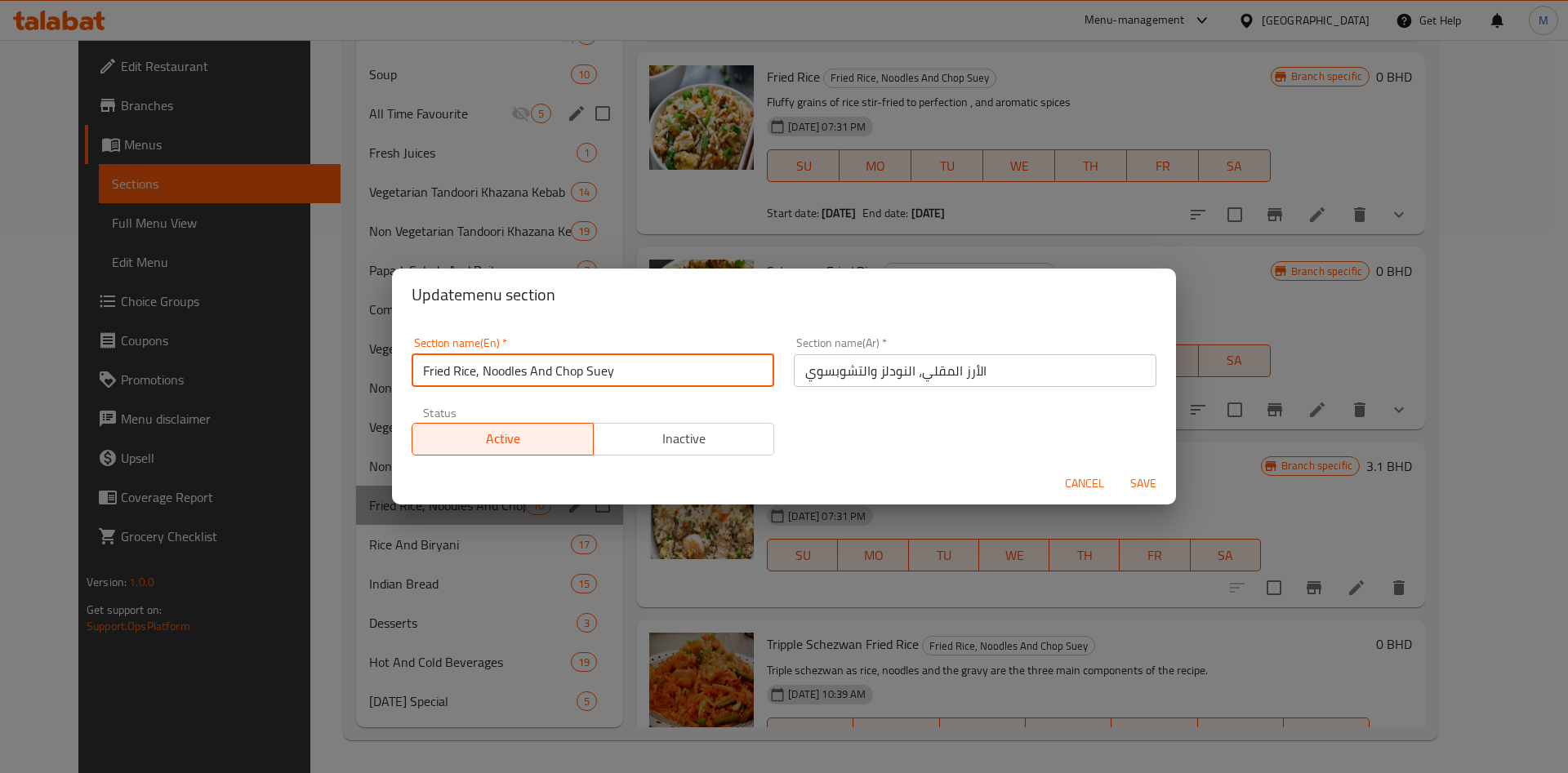
click at [631, 365] on input "Fried Rice, Noodles And Chop Suey" at bounding box center [593, 371] width 363 height 33
click at [480, 371] on input "Fried Rice,& Noodles" at bounding box center [593, 371] width 363 height 33
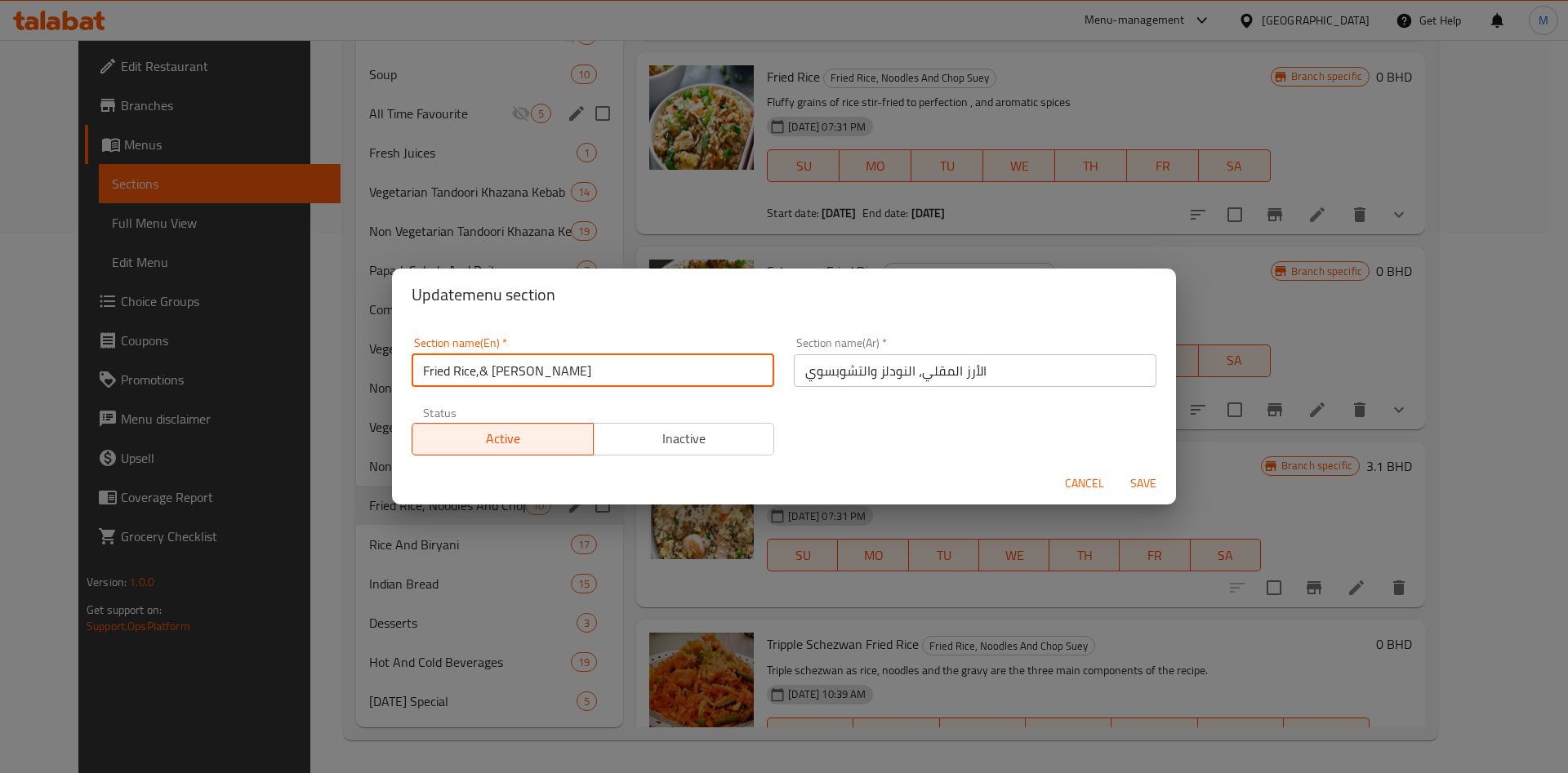
click at [481, 371] on input "Fried Rice,& Noodles" at bounding box center [593, 371] width 363 height 33
click at [573, 373] on input "Fried Rice & Noodles" at bounding box center [593, 371] width 363 height 33
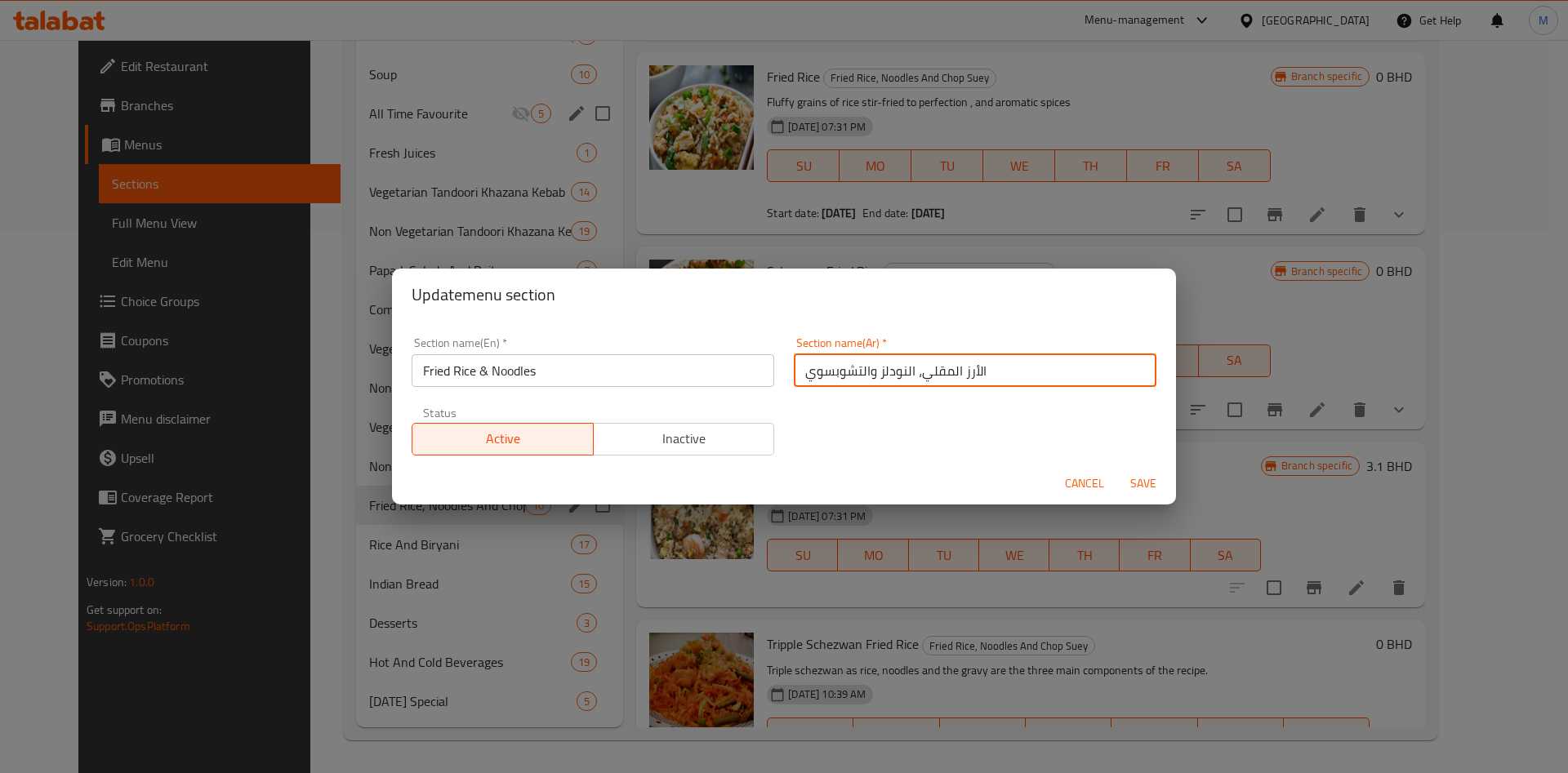
click at [841, 368] on input "الأرز المقلي، النودلز والتشوبسوي" at bounding box center [974, 371] width 363 height 33
click at [1154, 476] on span "Save" at bounding box center [1143, 484] width 39 height 20
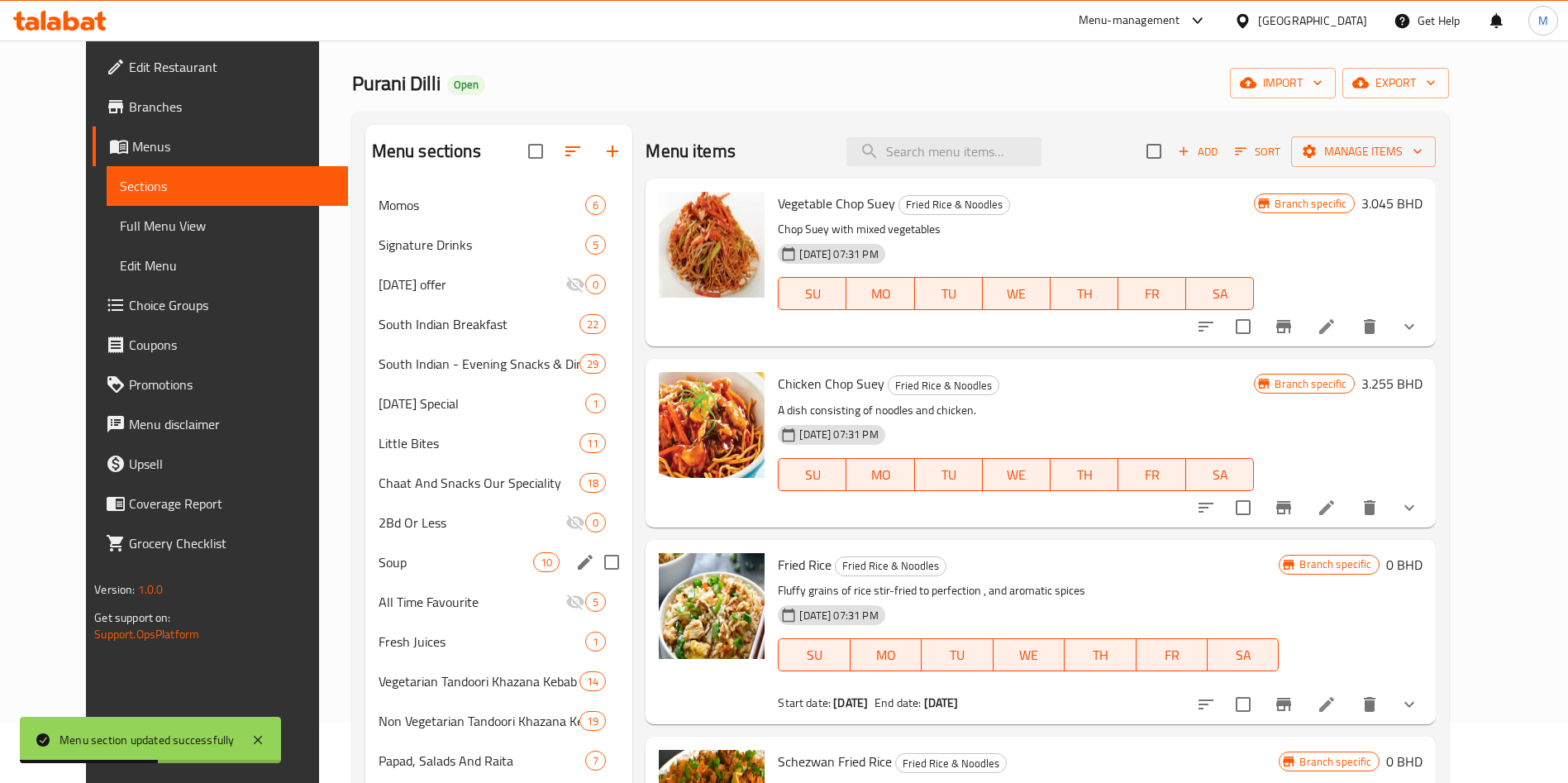
scroll to position [51, 0]
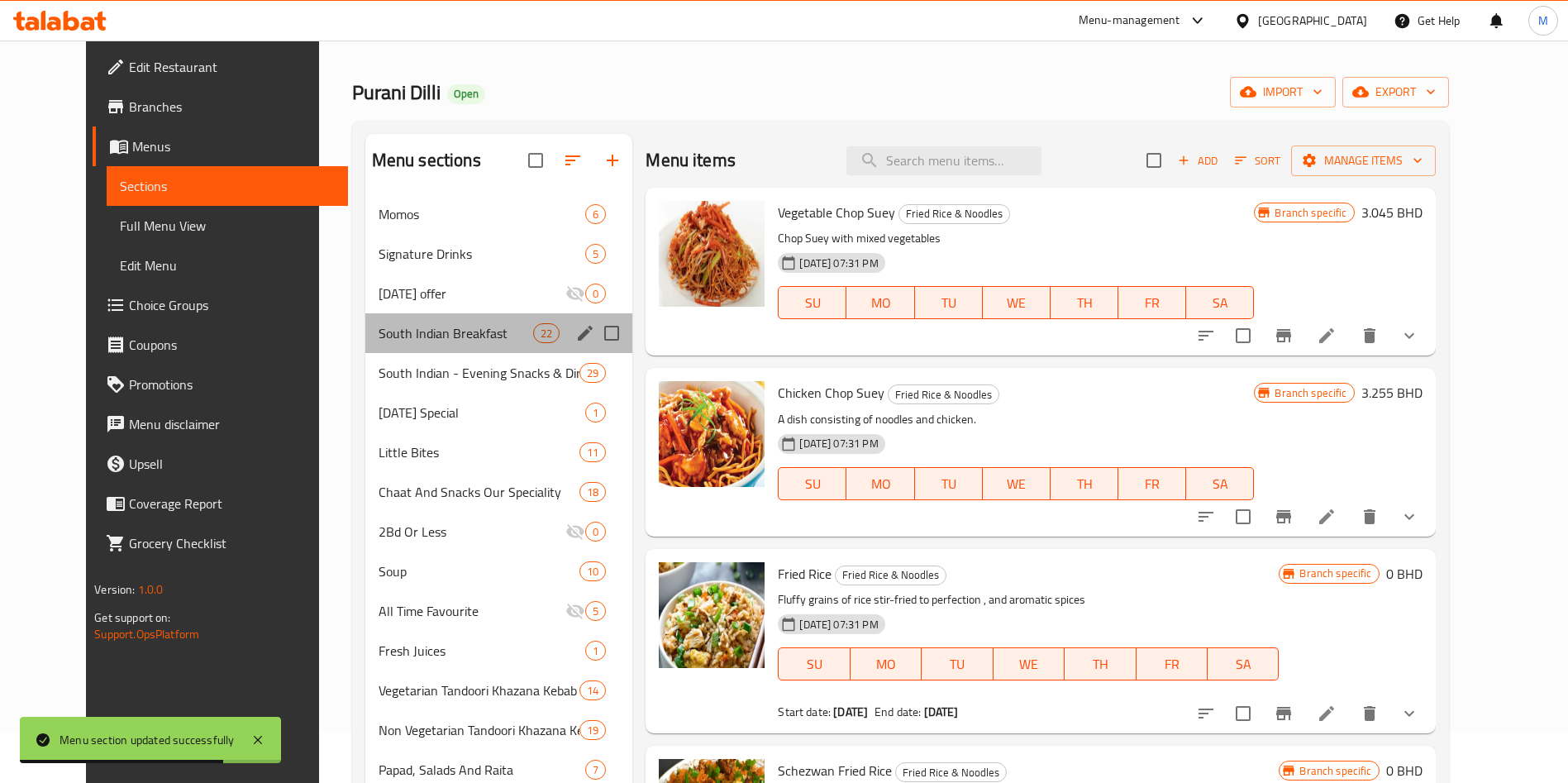
click at [419, 345] on div "South Indian Breakfast 22" at bounding box center [499, 333] width 268 height 40
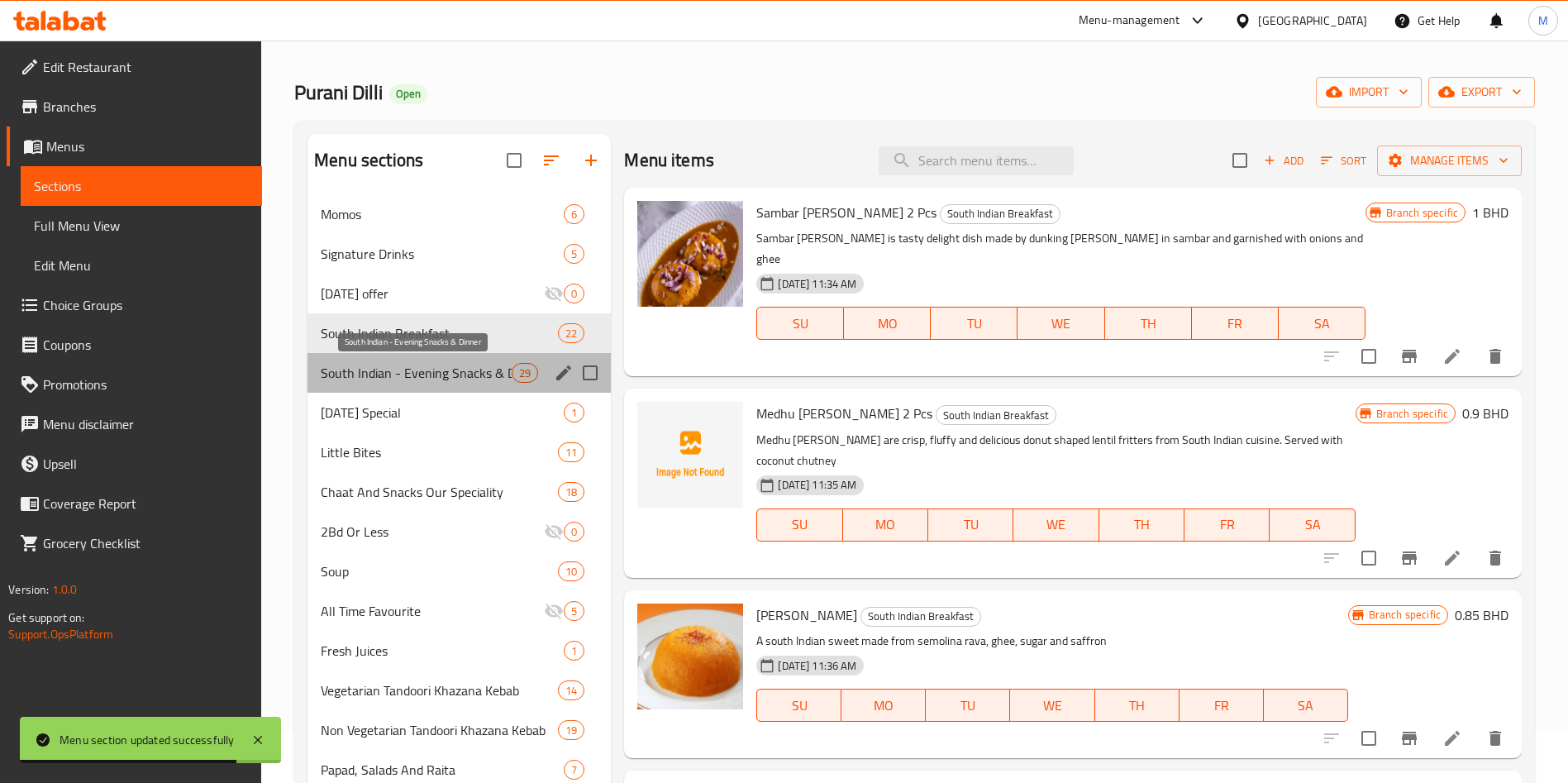
click at [424, 380] on span "South Indian - Evening Snacks & Dinner" at bounding box center [416, 373] width 191 height 19
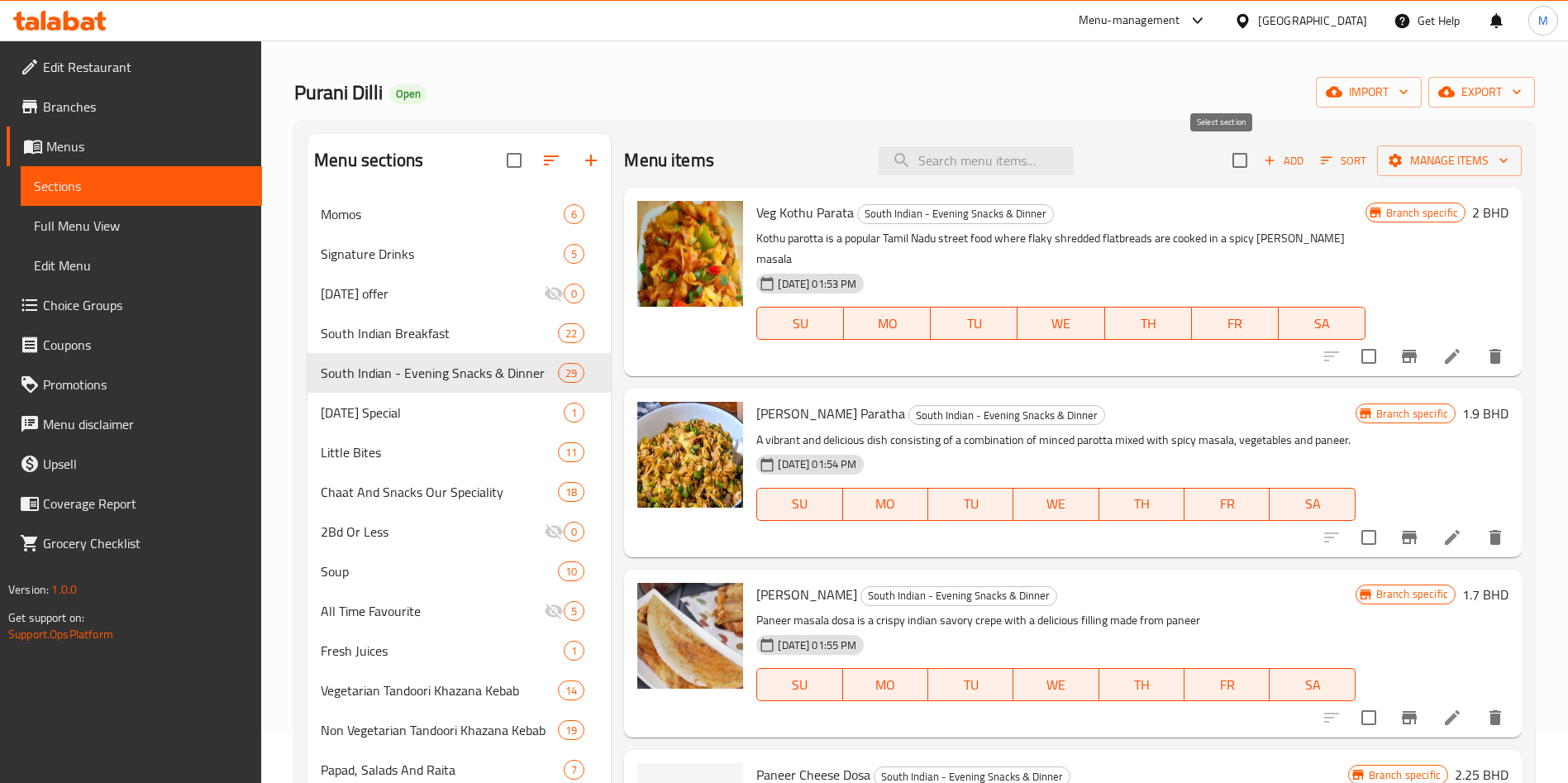
click at [1222, 165] on input "checkbox" at bounding box center [1240, 161] width 35 height 35
click at [1225, 163] on input "checkbox" at bounding box center [1240, 161] width 35 height 35
click at [1405, 165] on span "Manage items" at bounding box center [1449, 161] width 118 height 20
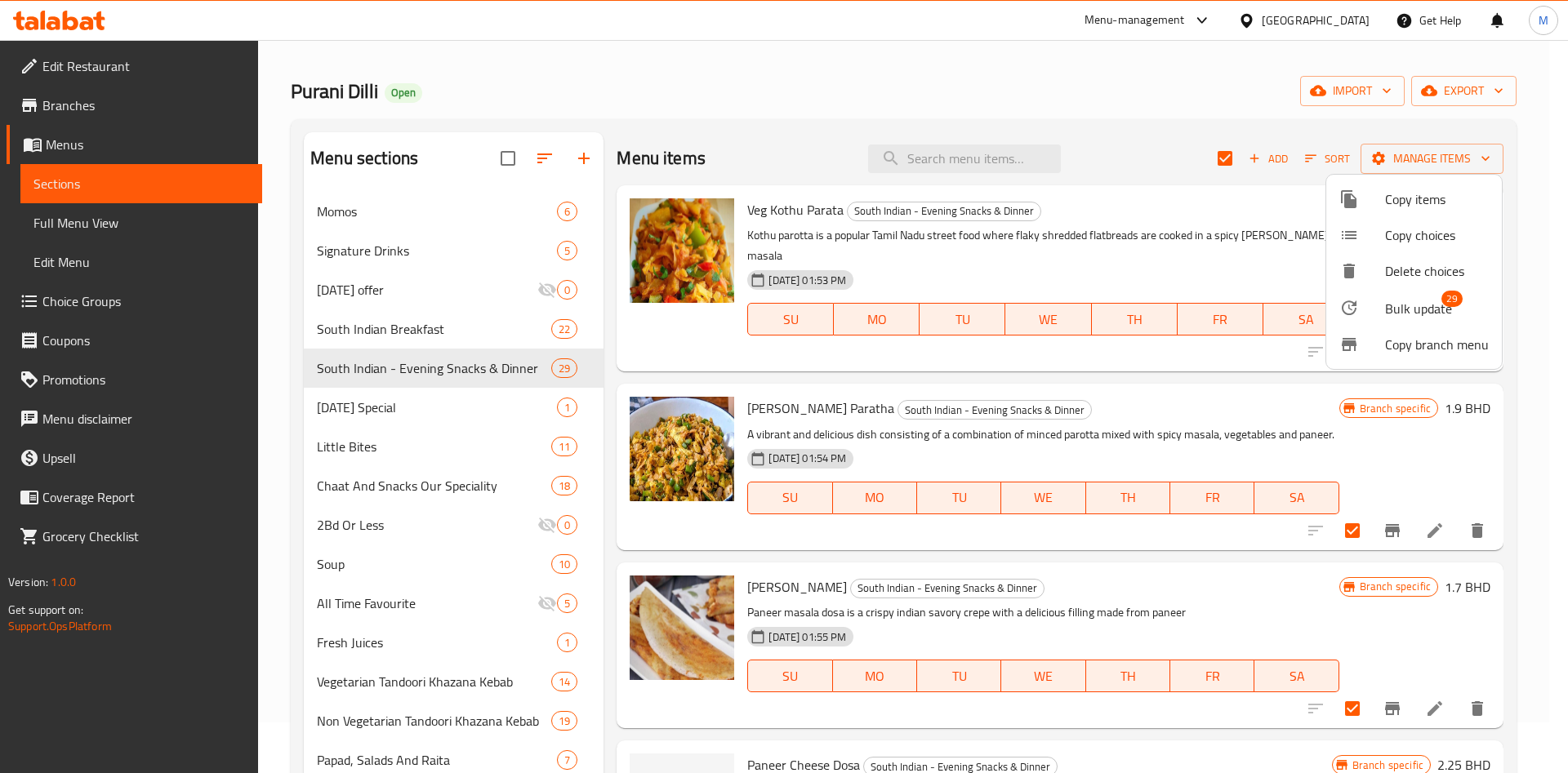
click at [1422, 312] on span "Bulk update" at bounding box center [1418, 308] width 67 height 19
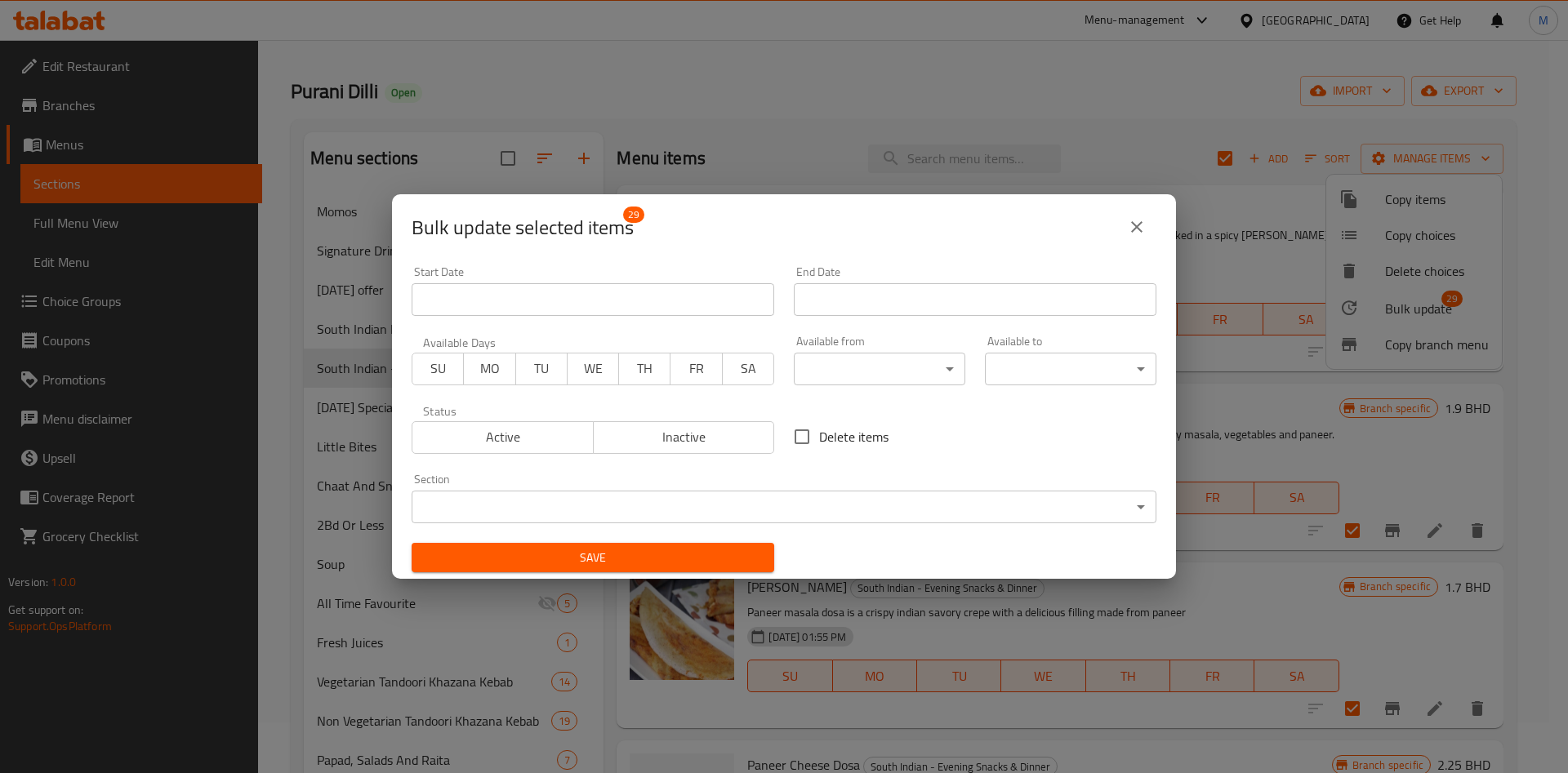
click at [690, 506] on body "​ Menu-management Bahrain Get Help M Edit Restaurant Branches Menus Sections Fu…" at bounding box center [784, 355] width 1568 height 733
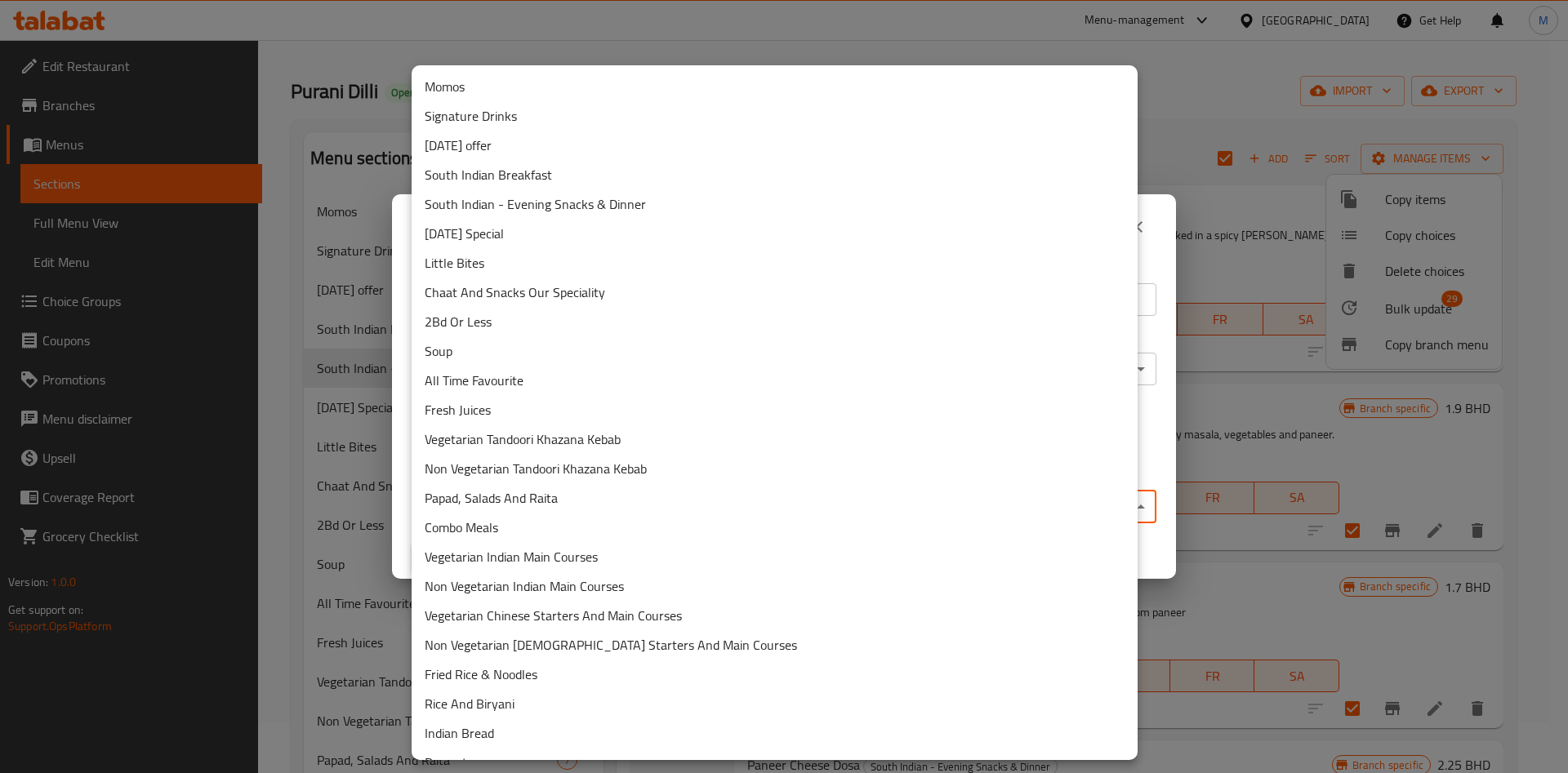
drag, startPoint x: 269, startPoint y: 213, endPoint x: 297, endPoint y: 216, distance: 28.2
click at [272, 213] on div at bounding box center [784, 386] width 1568 height 773
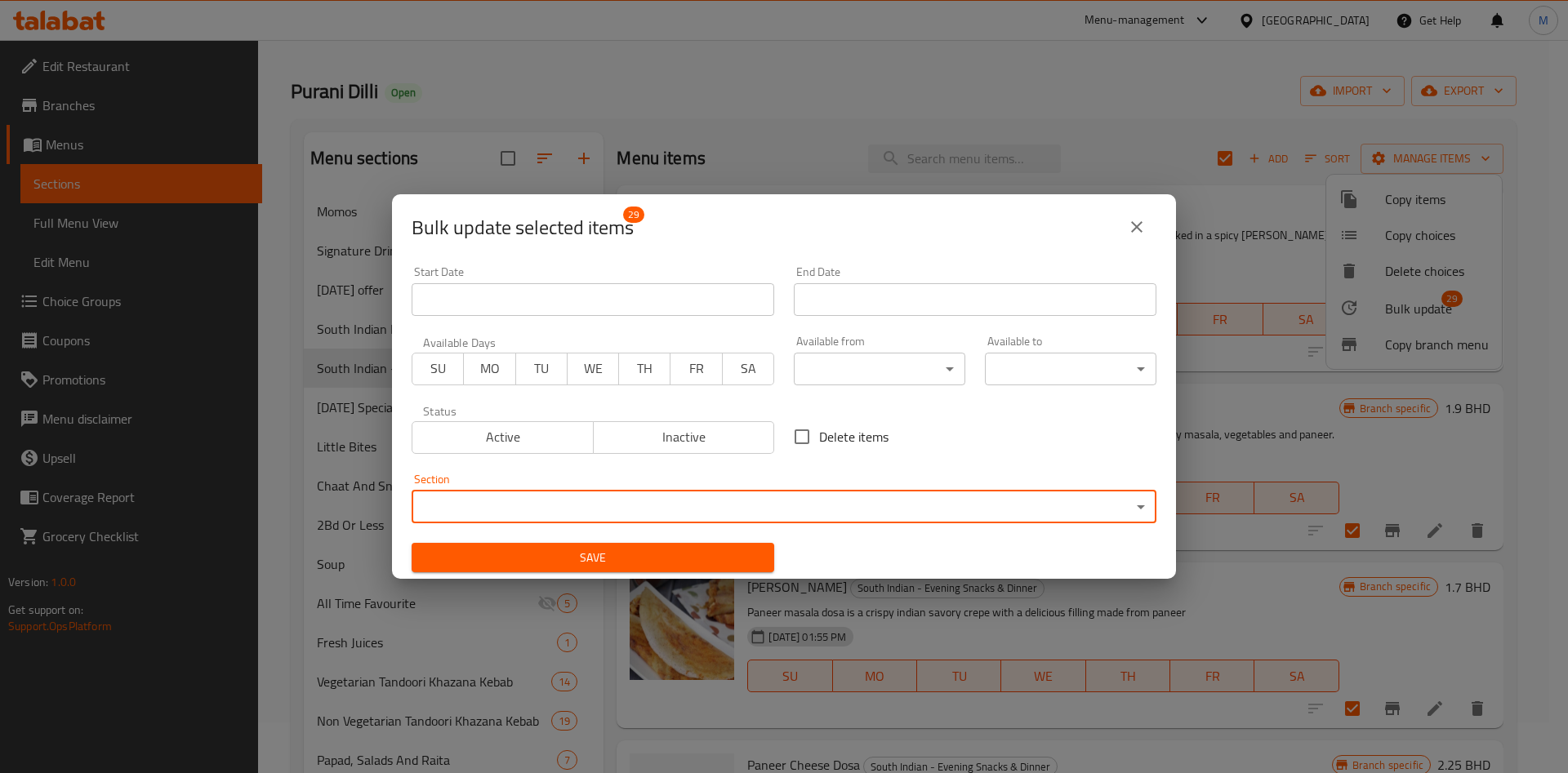
click at [384, 326] on div "Momos Signature Drinks Ramadan offer South Indian Breakfast South Indian - Even…" at bounding box center [784, 386] width 1568 height 773
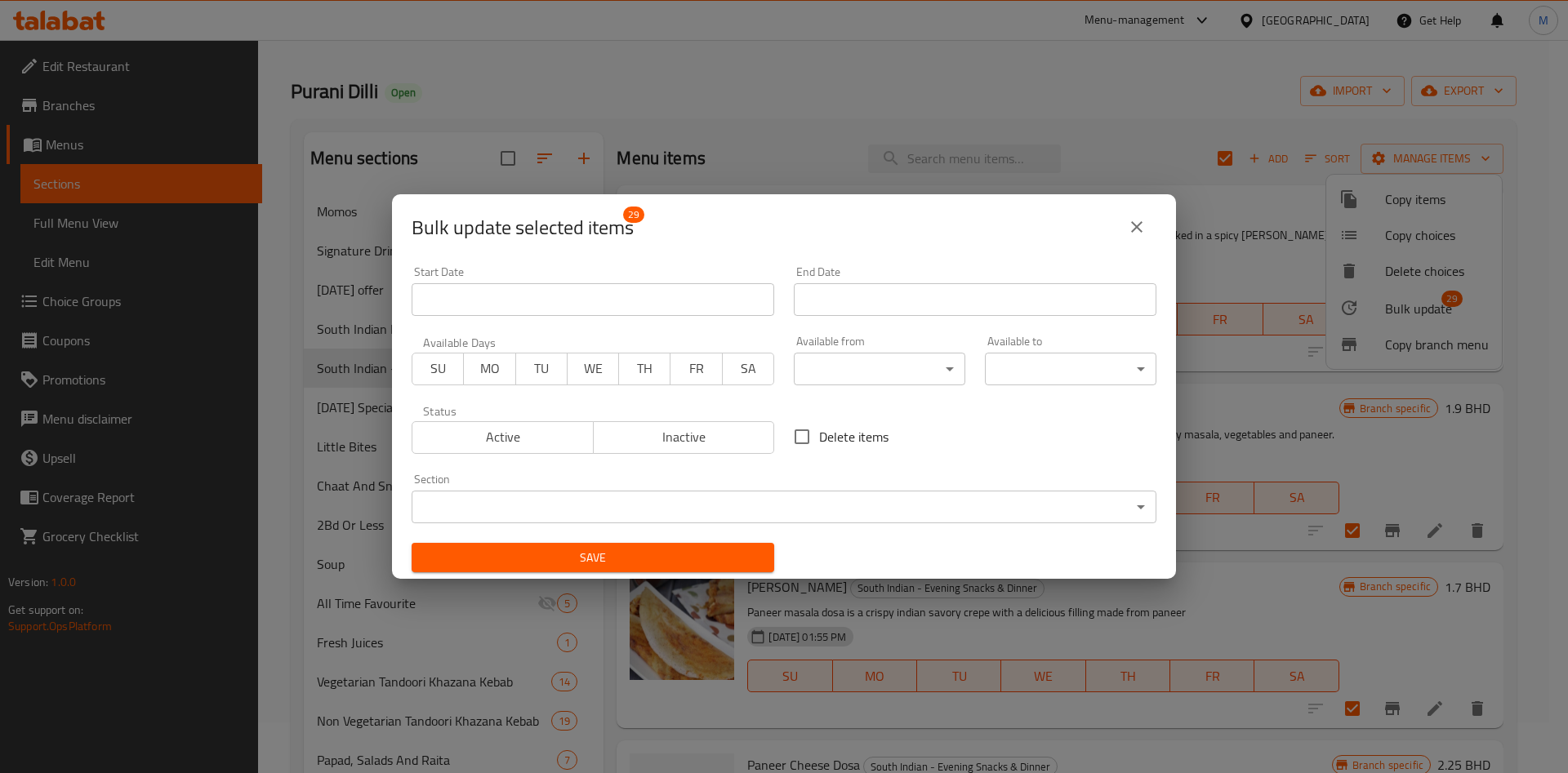
click at [357, 338] on div "Bulk update selected items 29 Start Date Start Date End Date End Date Available…" at bounding box center [784, 386] width 1568 height 773
click at [1142, 234] on icon "close" at bounding box center [1136, 226] width 19 height 19
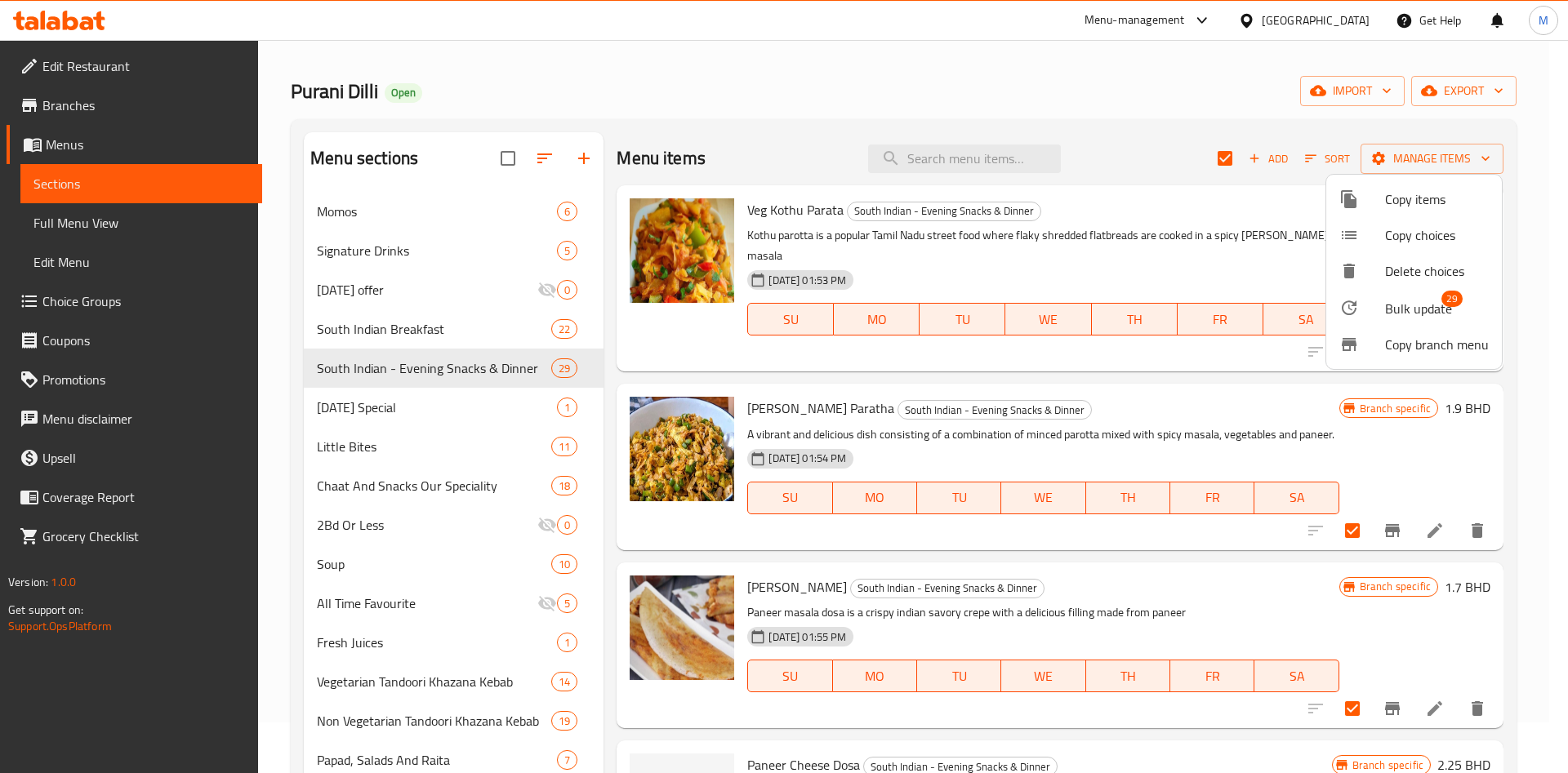
click at [440, 338] on div at bounding box center [784, 386] width 1568 height 773
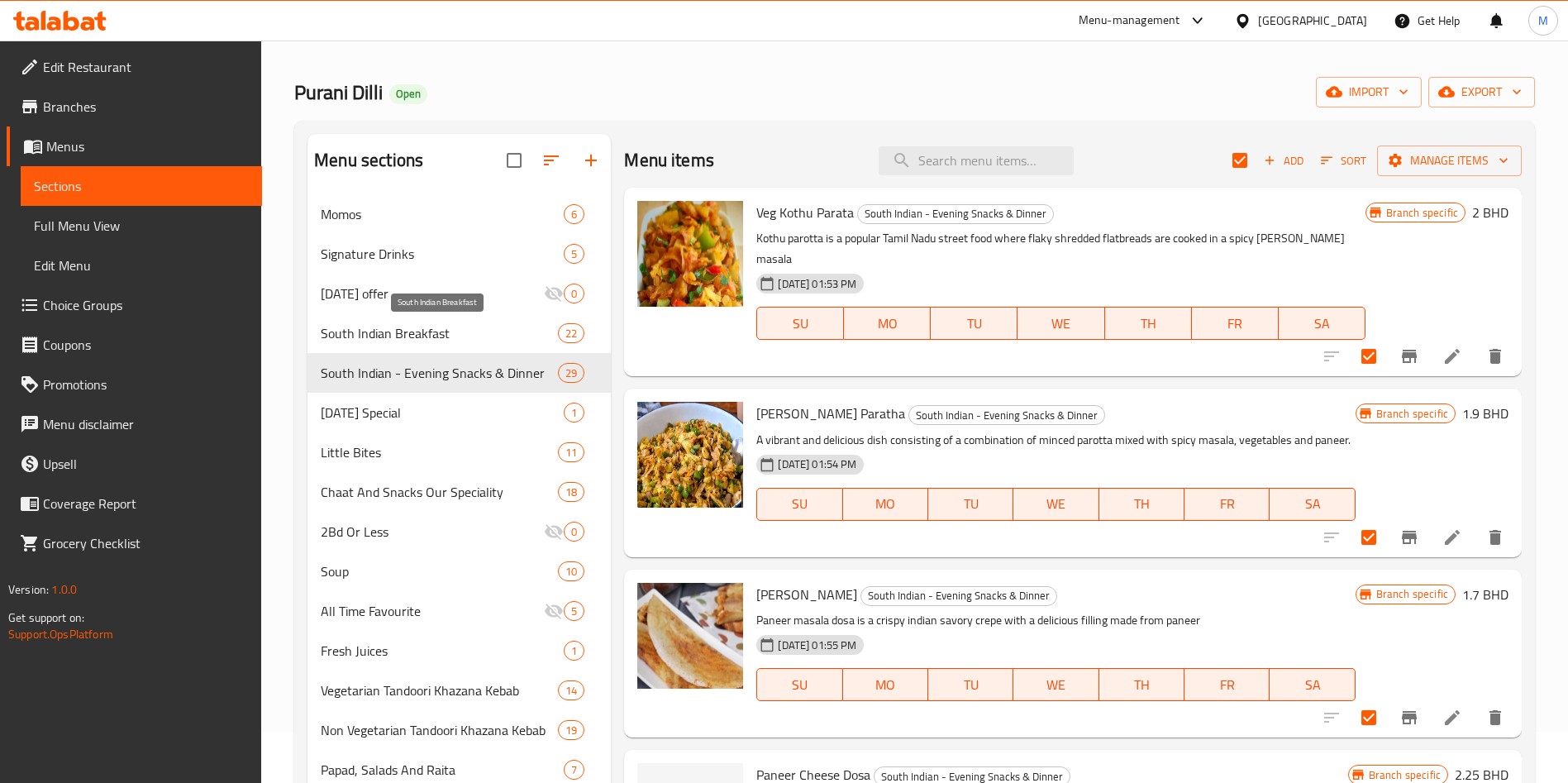
click at [442, 329] on span "South Indian Breakfast" at bounding box center [439, 333] width 237 height 19
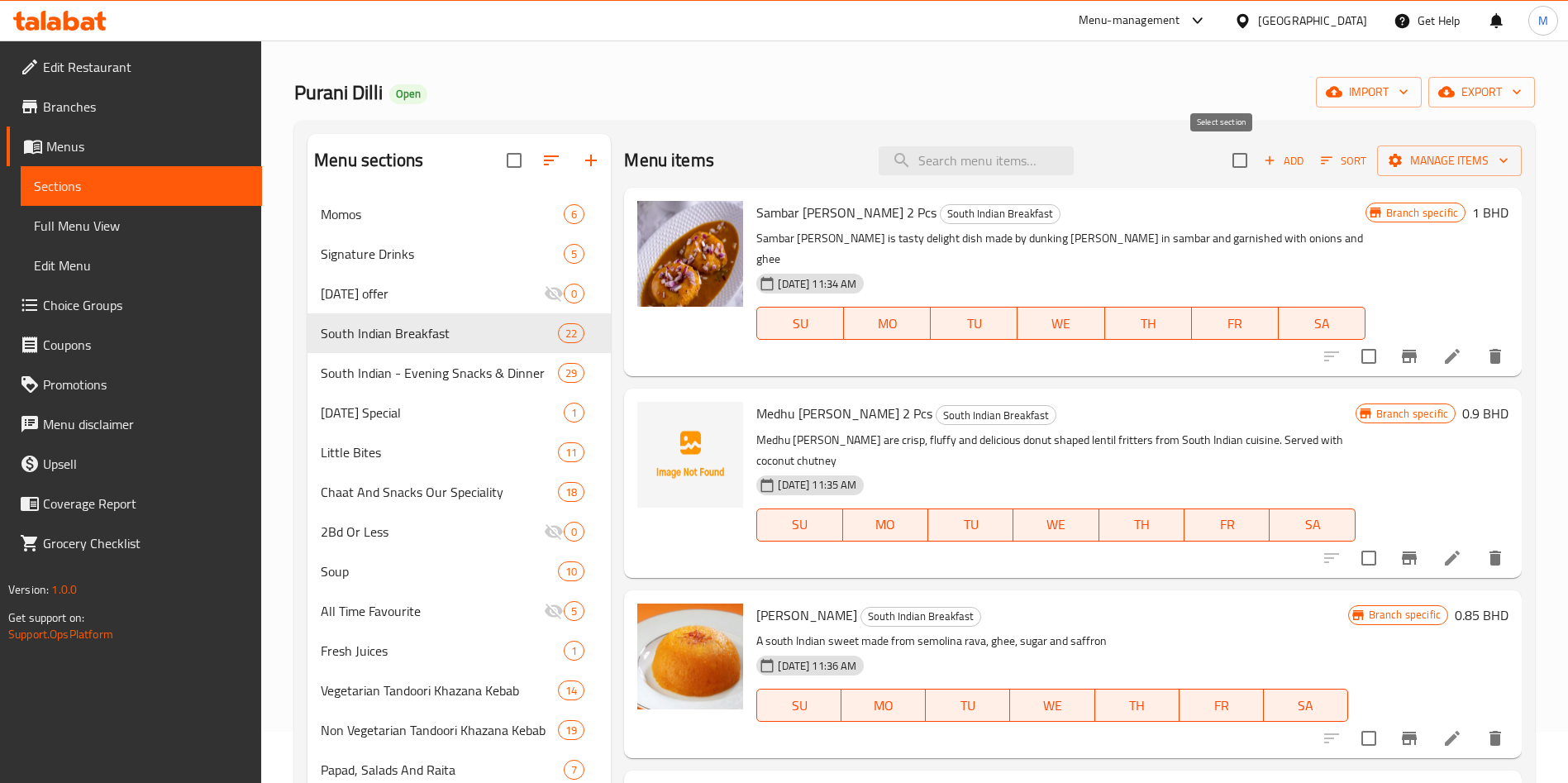
click at [1228, 161] on input "checkbox" at bounding box center [1240, 161] width 35 height 35
click at [1497, 149] on button "Manage items" at bounding box center [1449, 160] width 145 height 31
click at [1429, 184] on div "Menu items Add Sort Manage items" at bounding box center [1072, 161] width 897 height 54
click at [1430, 162] on span "Manage items" at bounding box center [1449, 161] width 118 height 20
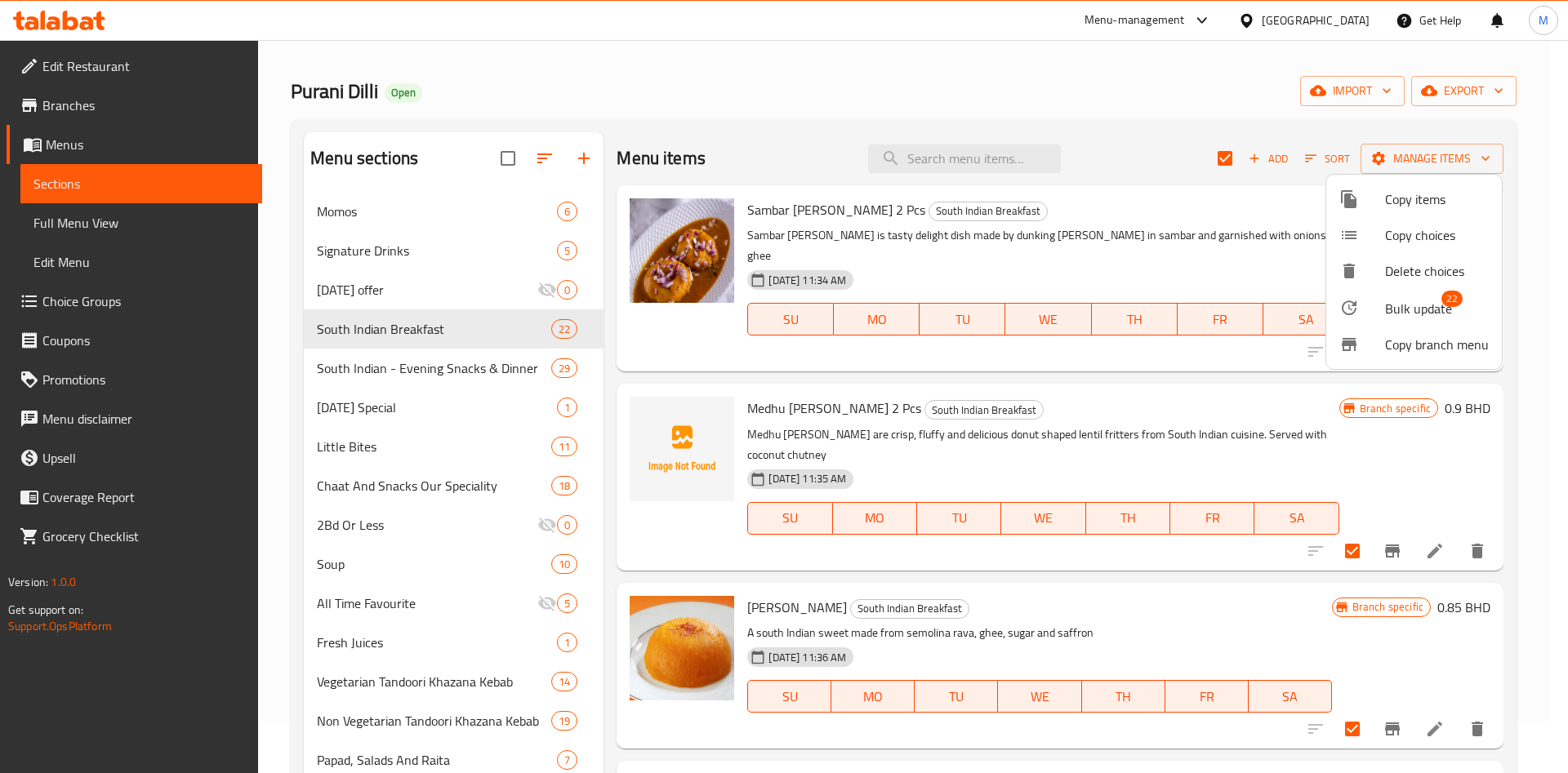
click at [1420, 310] on span "Bulk update" at bounding box center [1418, 308] width 67 height 19
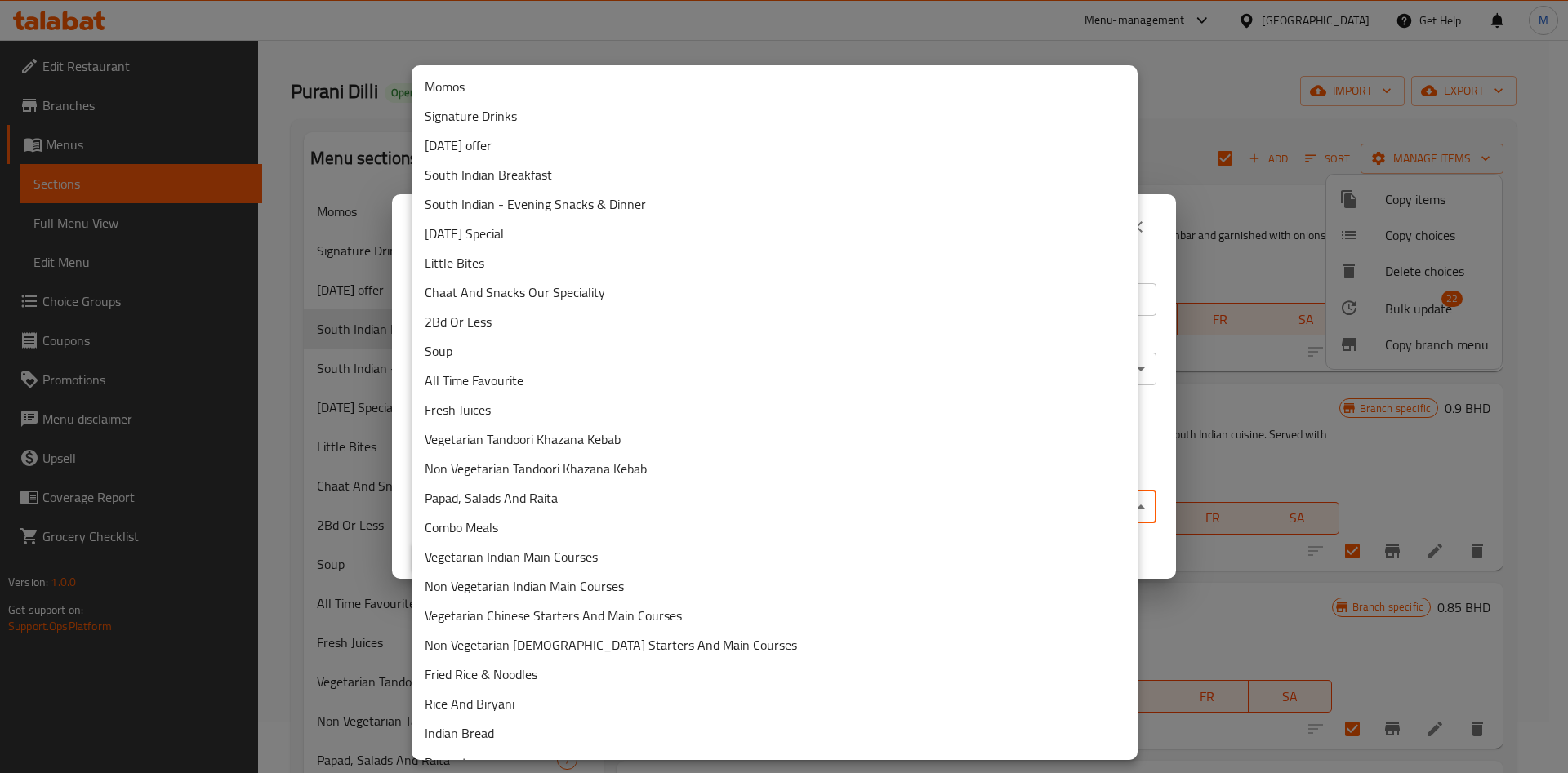
click at [642, 492] on body "​ Menu-management Bahrain Get Help M Edit Restaurant Branches Menus Sections Fu…" at bounding box center [784, 355] width 1568 height 733
click at [493, 198] on li "South Indian - Evening Snacks & Dinner" at bounding box center [774, 204] width 726 height 29
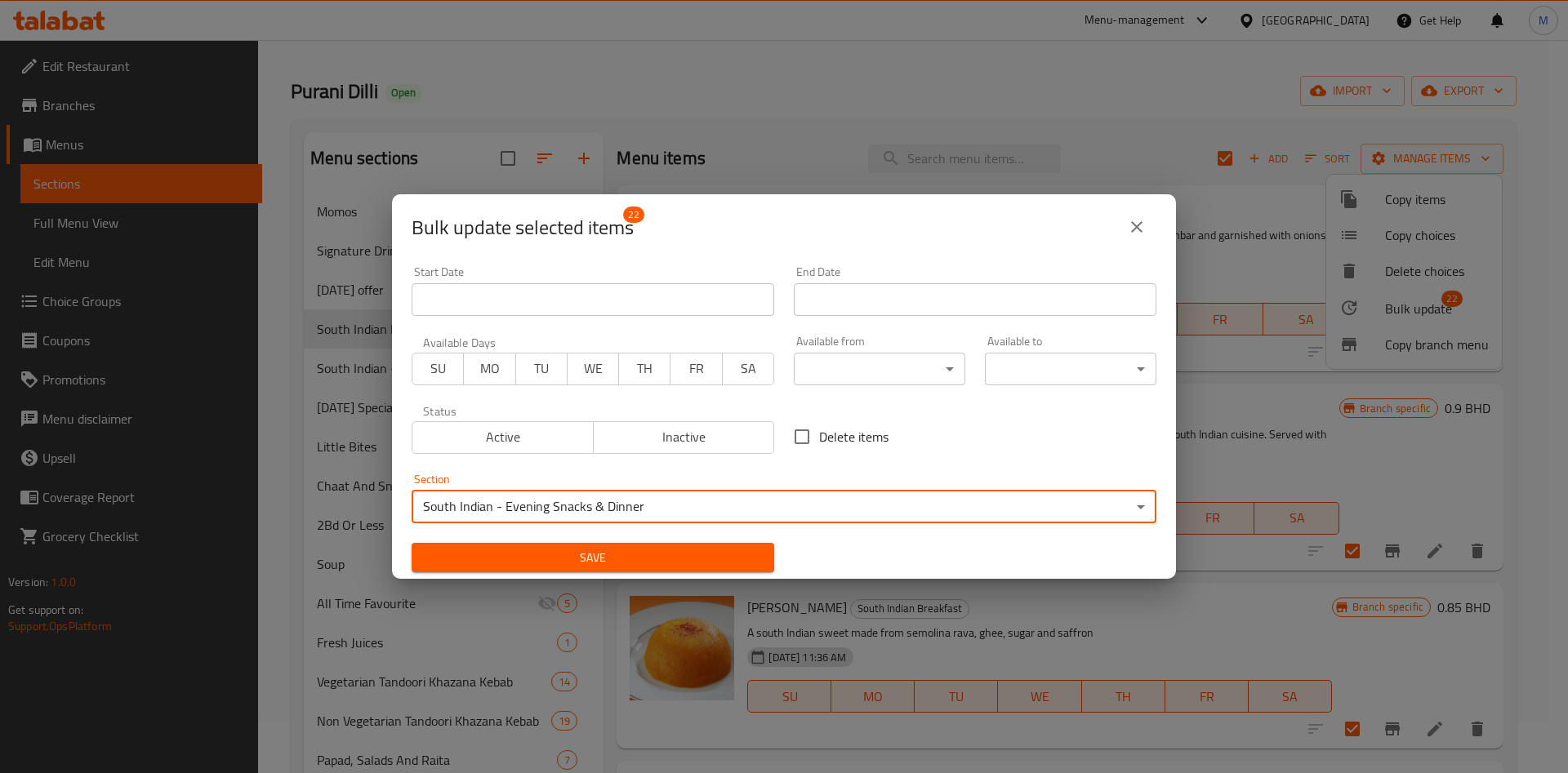
click at [626, 553] on span "Save" at bounding box center [593, 558] width 337 height 20
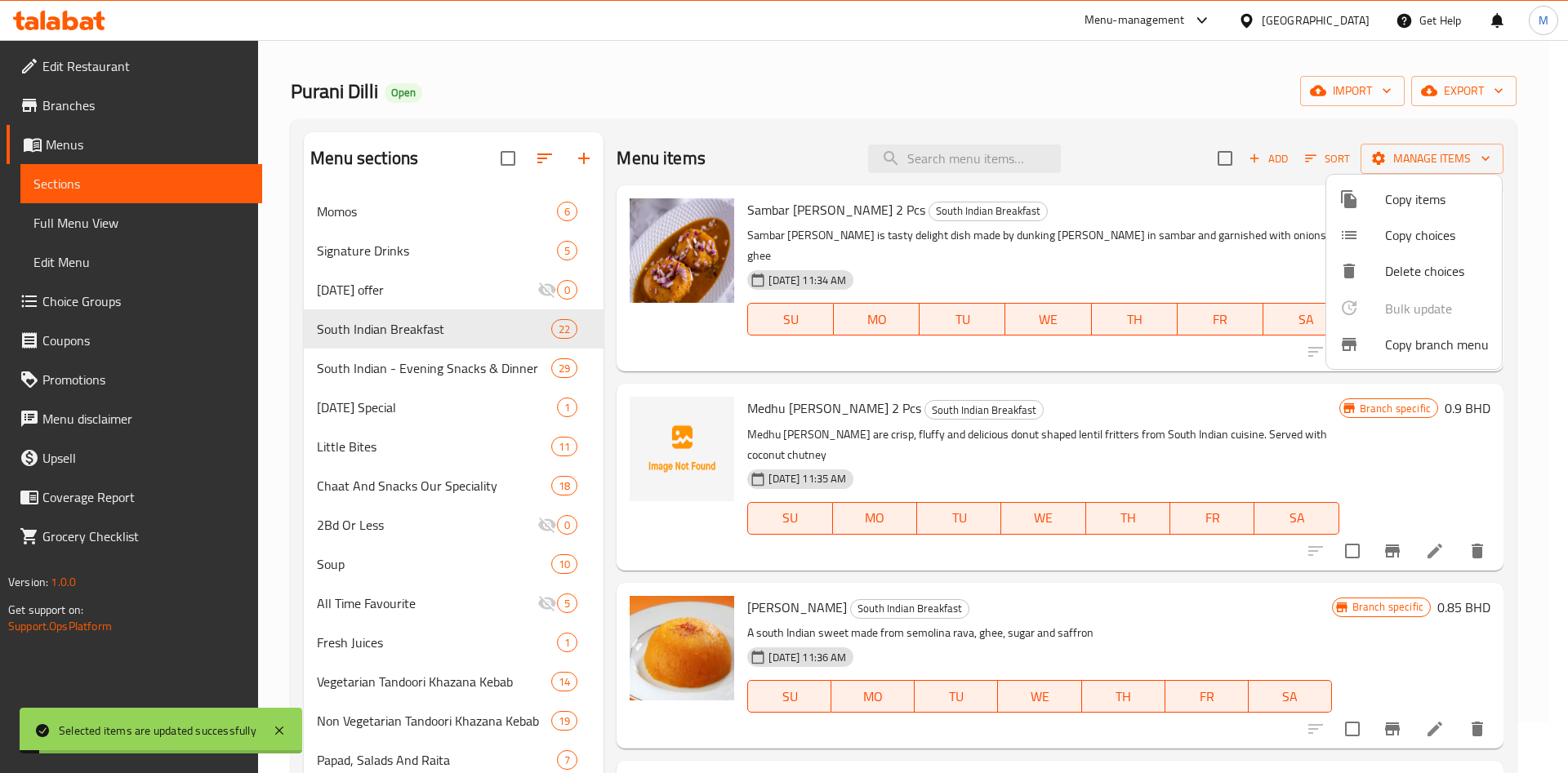
click at [392, 382] on div at bounding box center [784, 386] width 1568 height 773
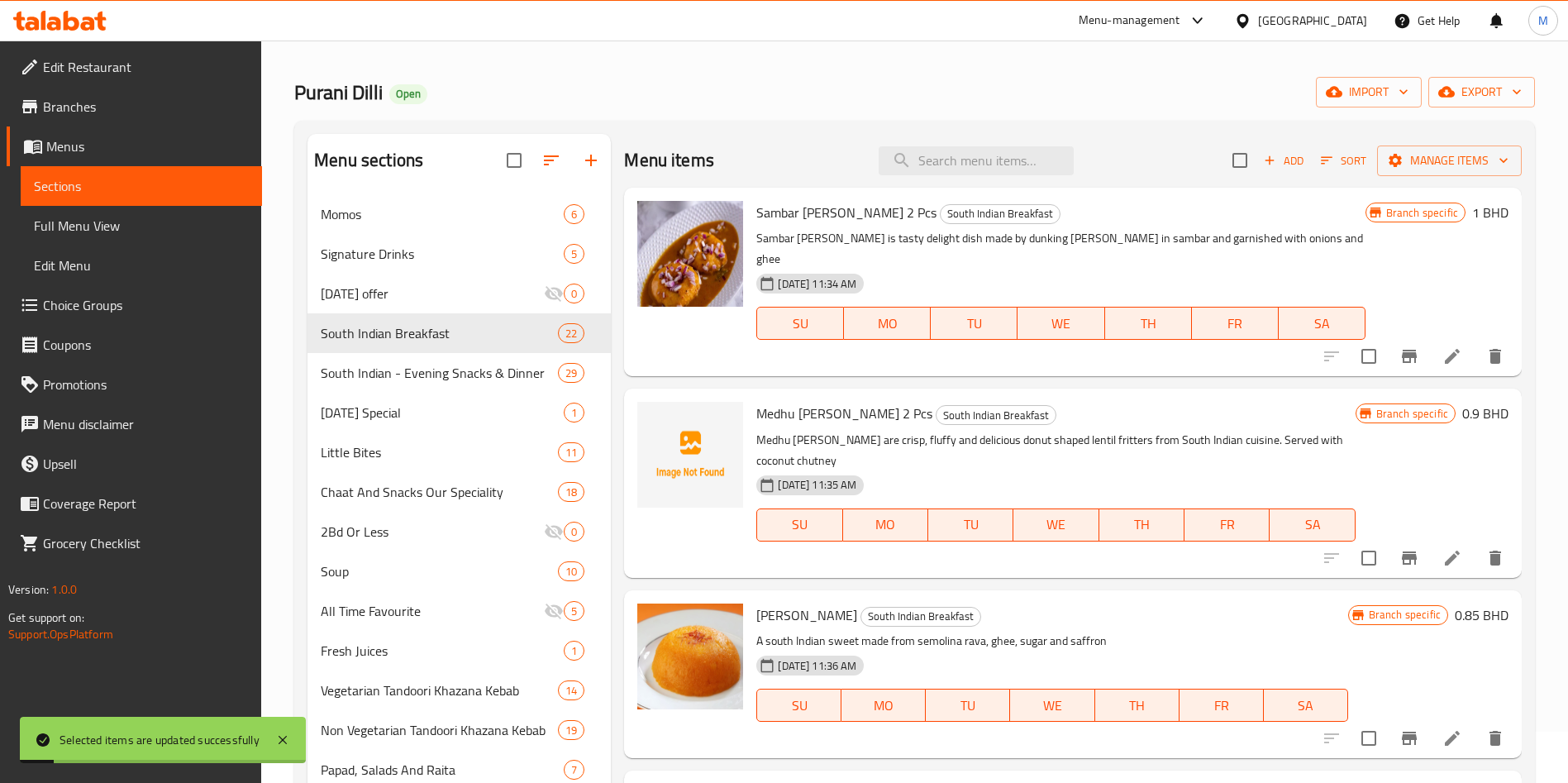
click at [413, 361] on div "South Indian - Evening Snacks & Dinner 29" at bounding box center [459, 373] width 303 height 40
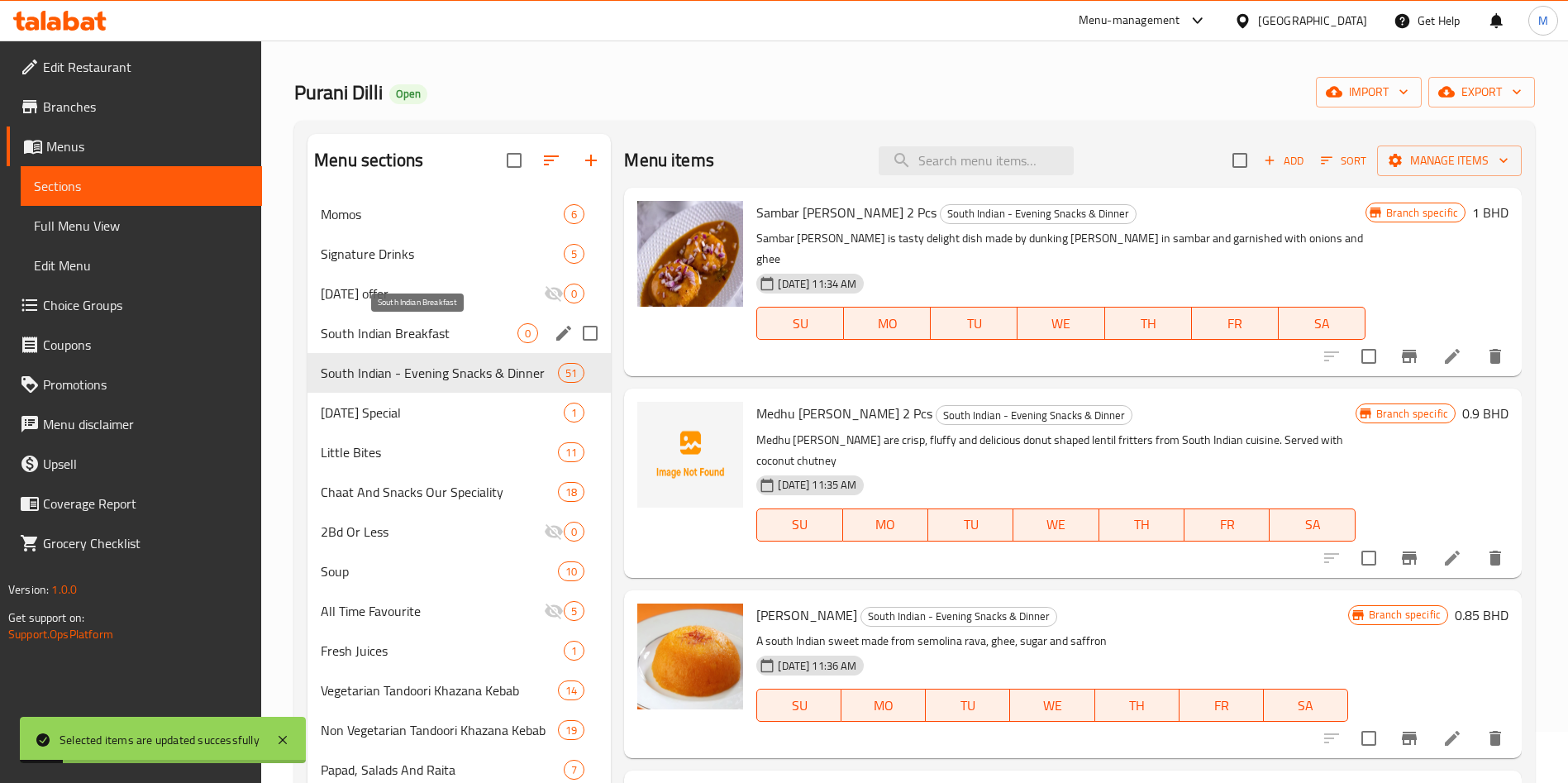
click at [452, 321] on div "South Indian Breakfast 0" at bounding box center [459, 333] width 303 height 40
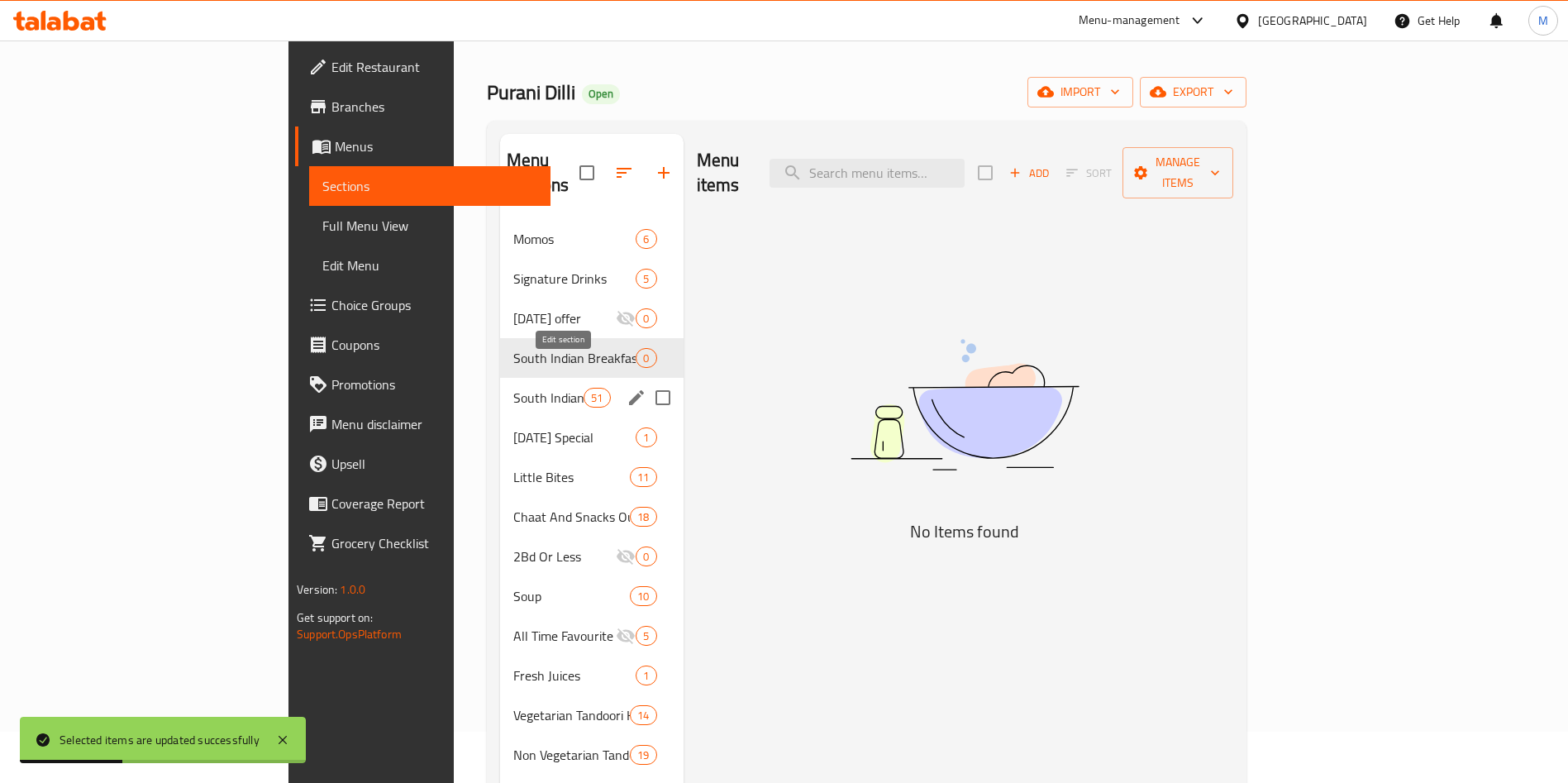
click at [629, 390] on icon "edit" at bounding box center [637, 398] width 15 height 15
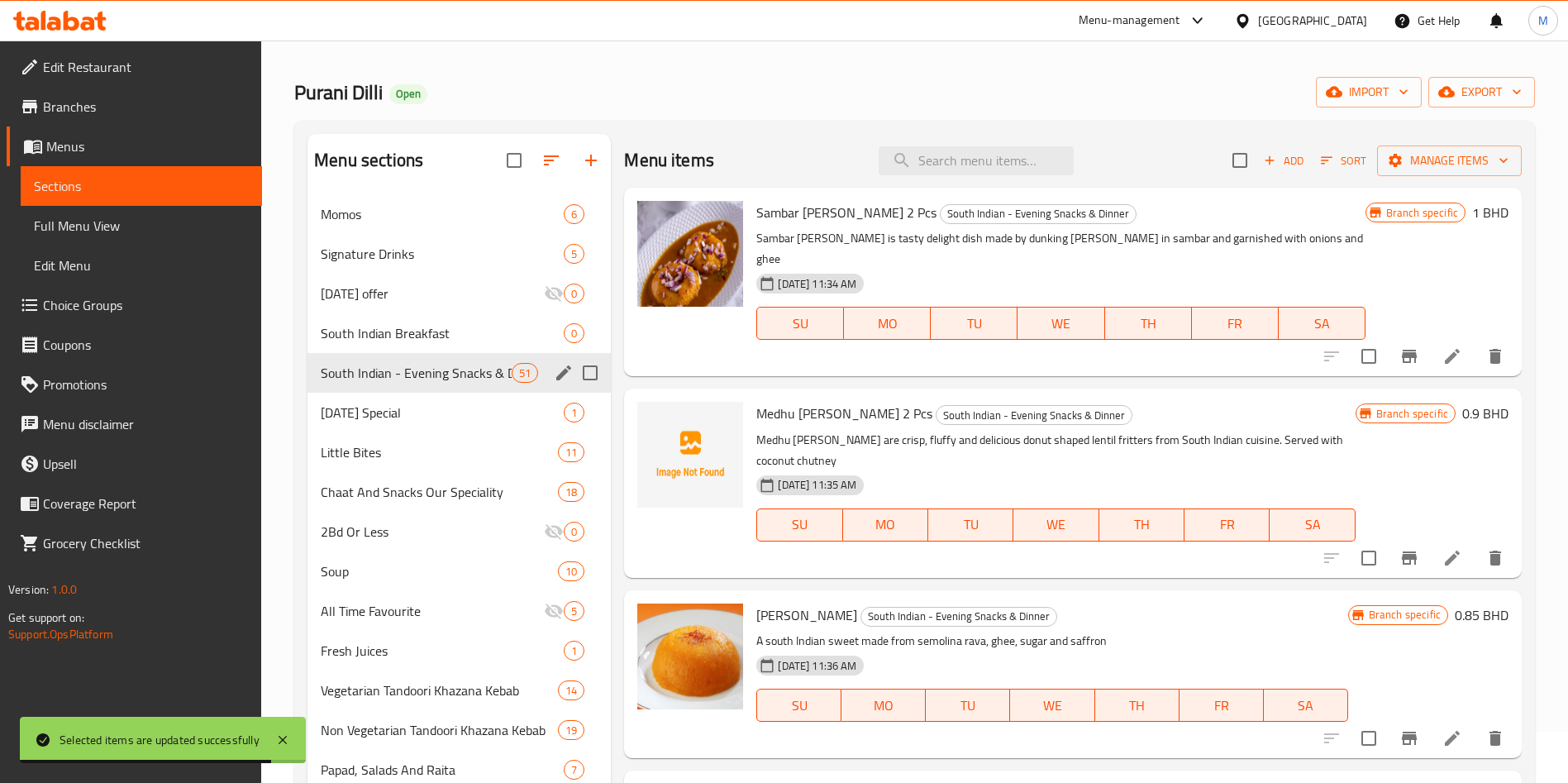
click at [555, 374] on icon "edit" at bounding box center [563, 373] width 19 height 19
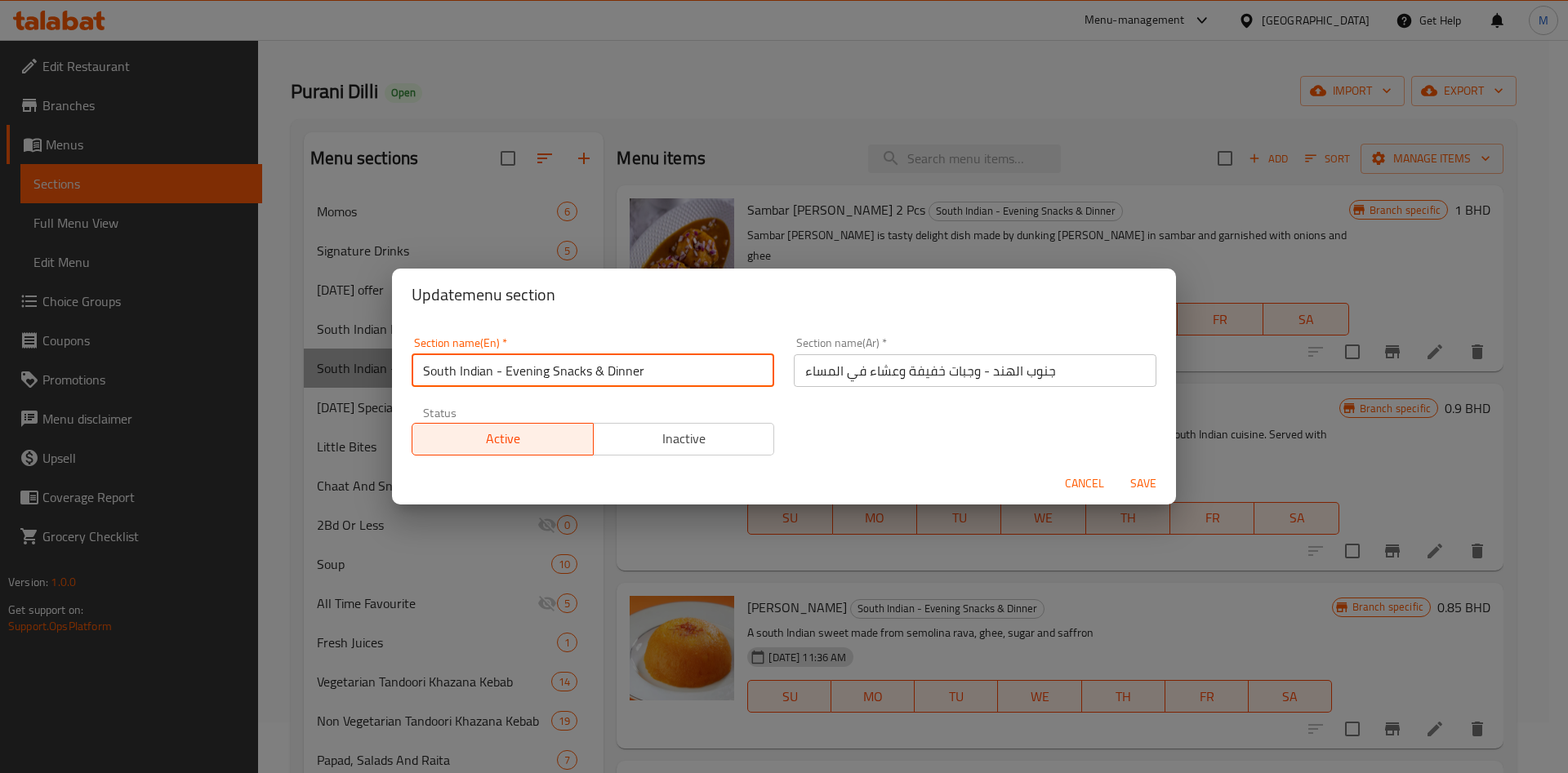
click at [673, 362] on input "South Indian - Evening Snacks & Dinner" at bounding box center [593, 371] width 363 height 33
click at [1138, 475] on span "Save" at bounding box center [1143, 484] width 39 height 20
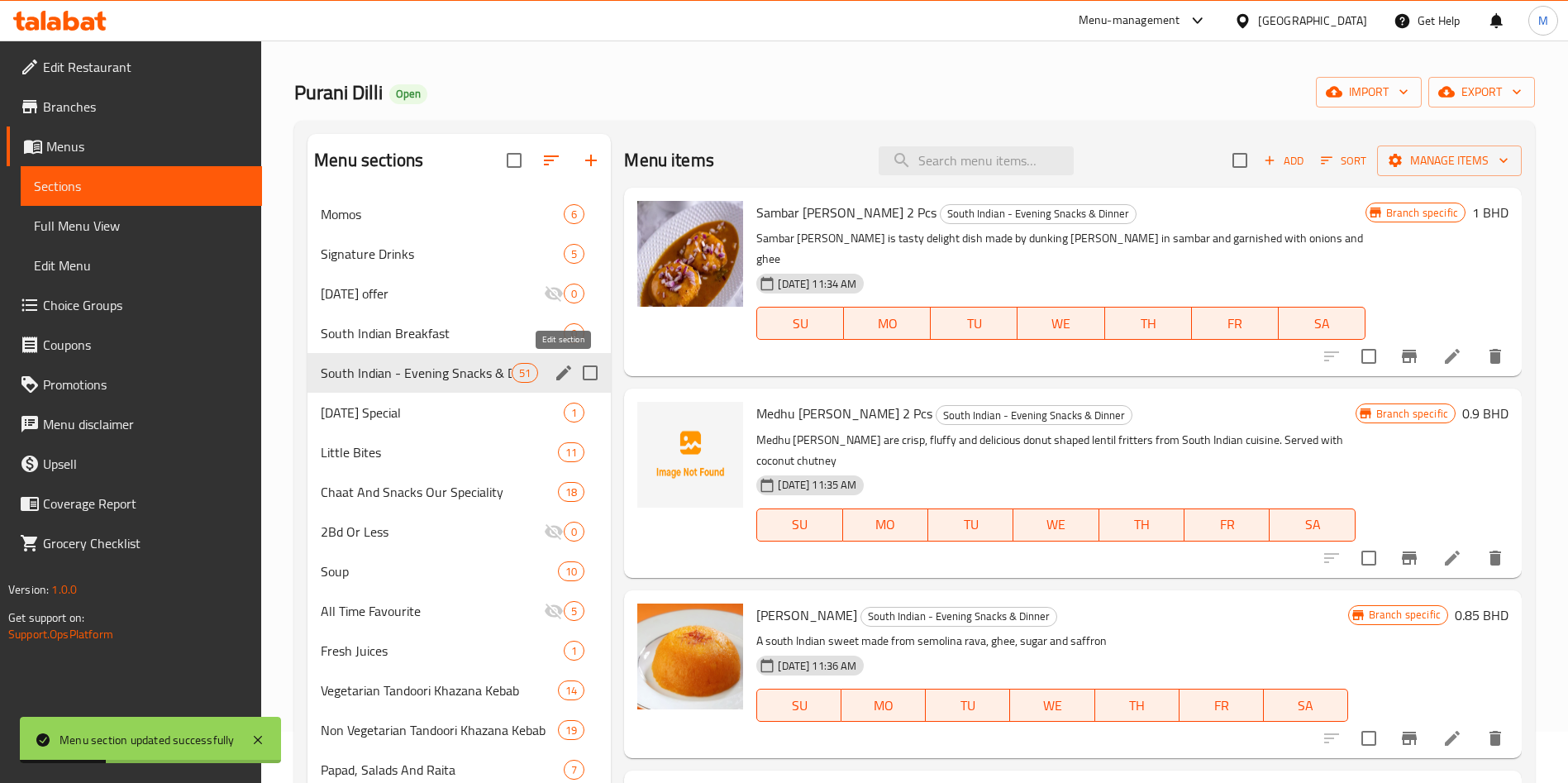
click at [562, 375] on icon "edit" at bounding box center [564, 373] width 15 height 15
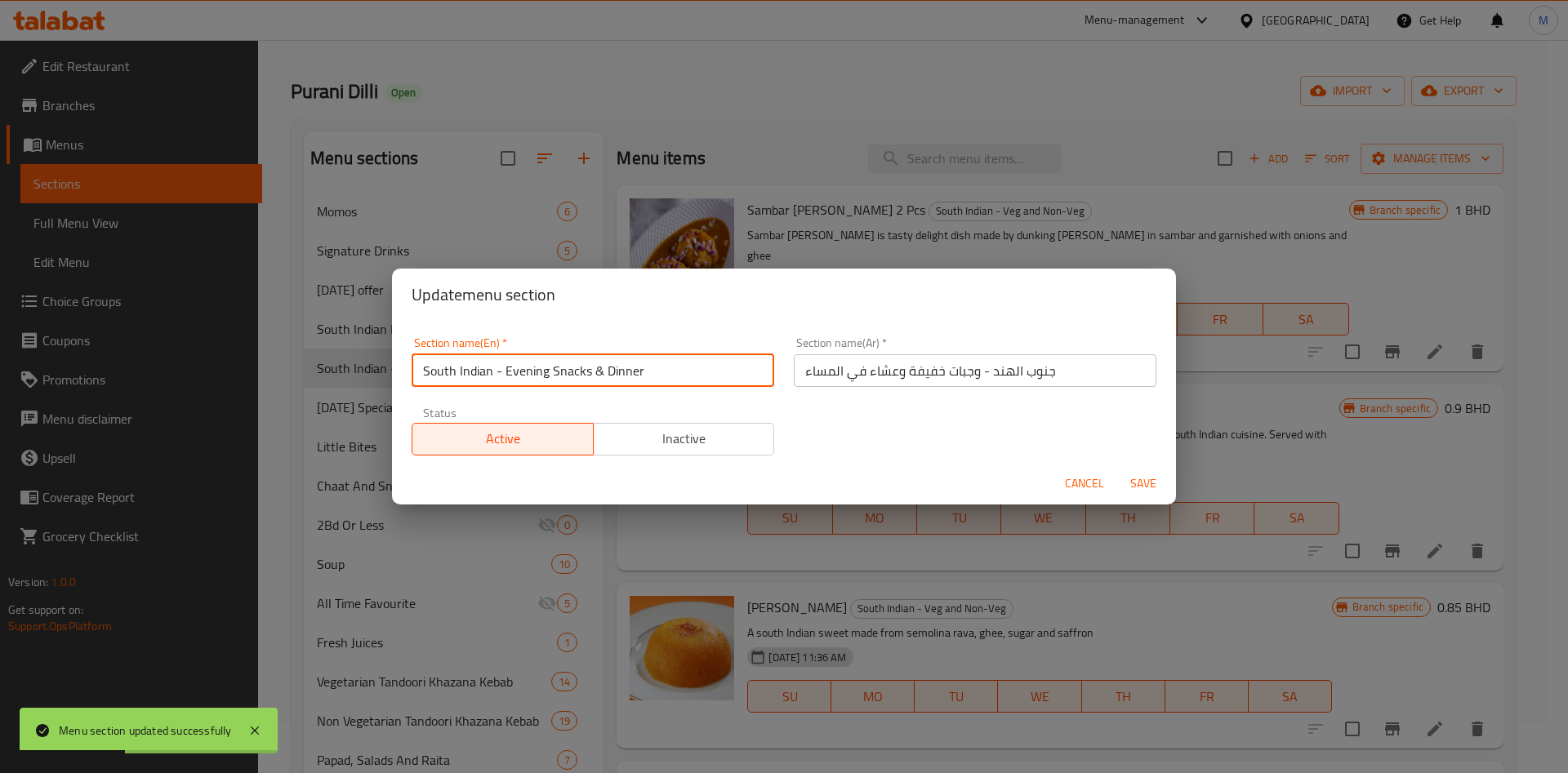
click at [943, 360] on input "جنوب الهند - وجبات خفيفة وعشاء في المساء" at bounding box center [974, 371] width 363 height 33
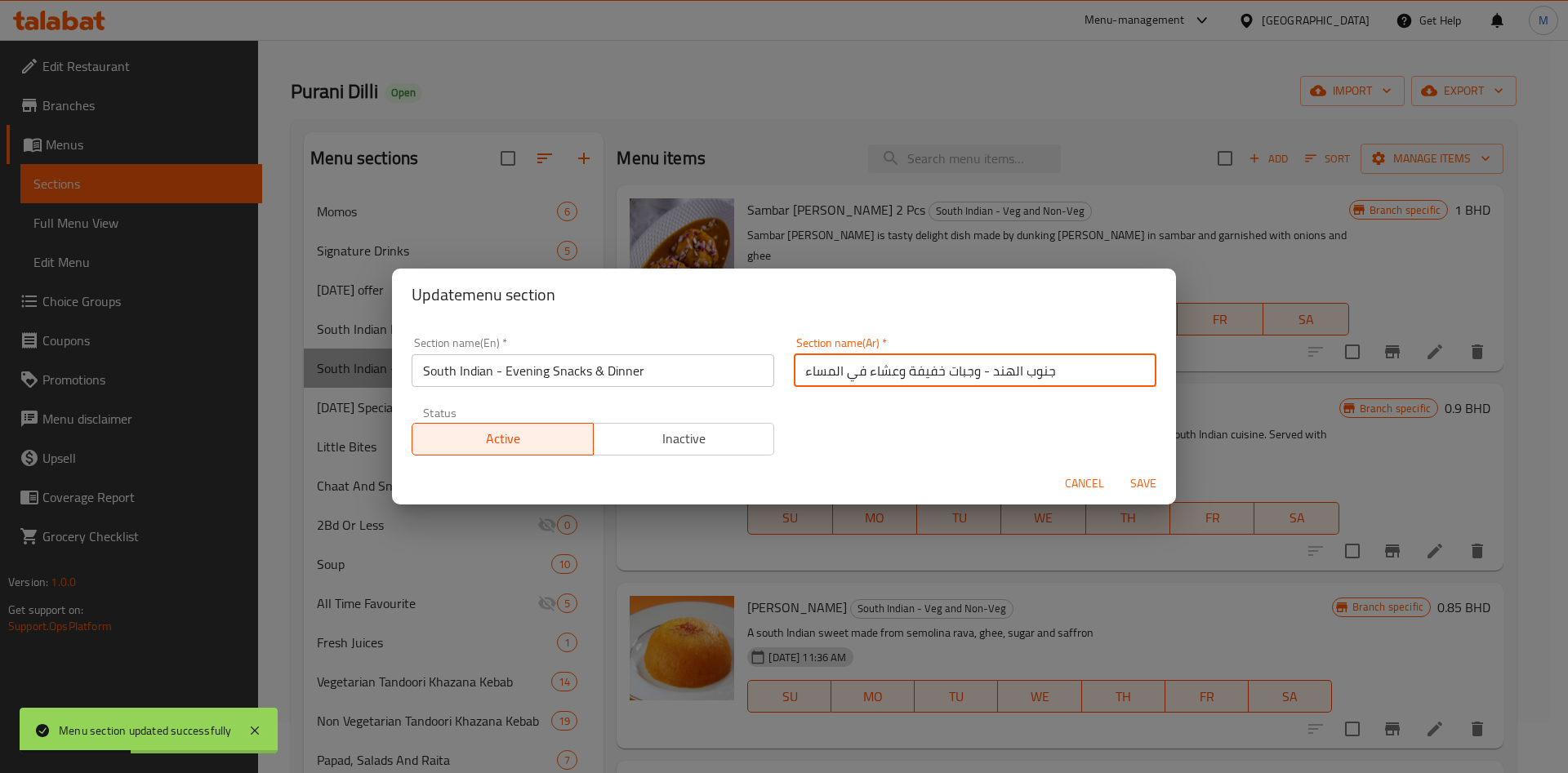
click at [943, 360] on input "جنوب الهند - وجبات خفيفة وعشاء في المساء" at bounding box center [974, 371] width 363 height 33
paste input "جنوب الهند - نباتي وغير نباتي"
click at [1072, 488] on span "Cancel" at bounding box center [1084, 484] width 39 height 20
click at [1072, 502] on button "WE" at bounding box center [1044, 518] width 84 height 33
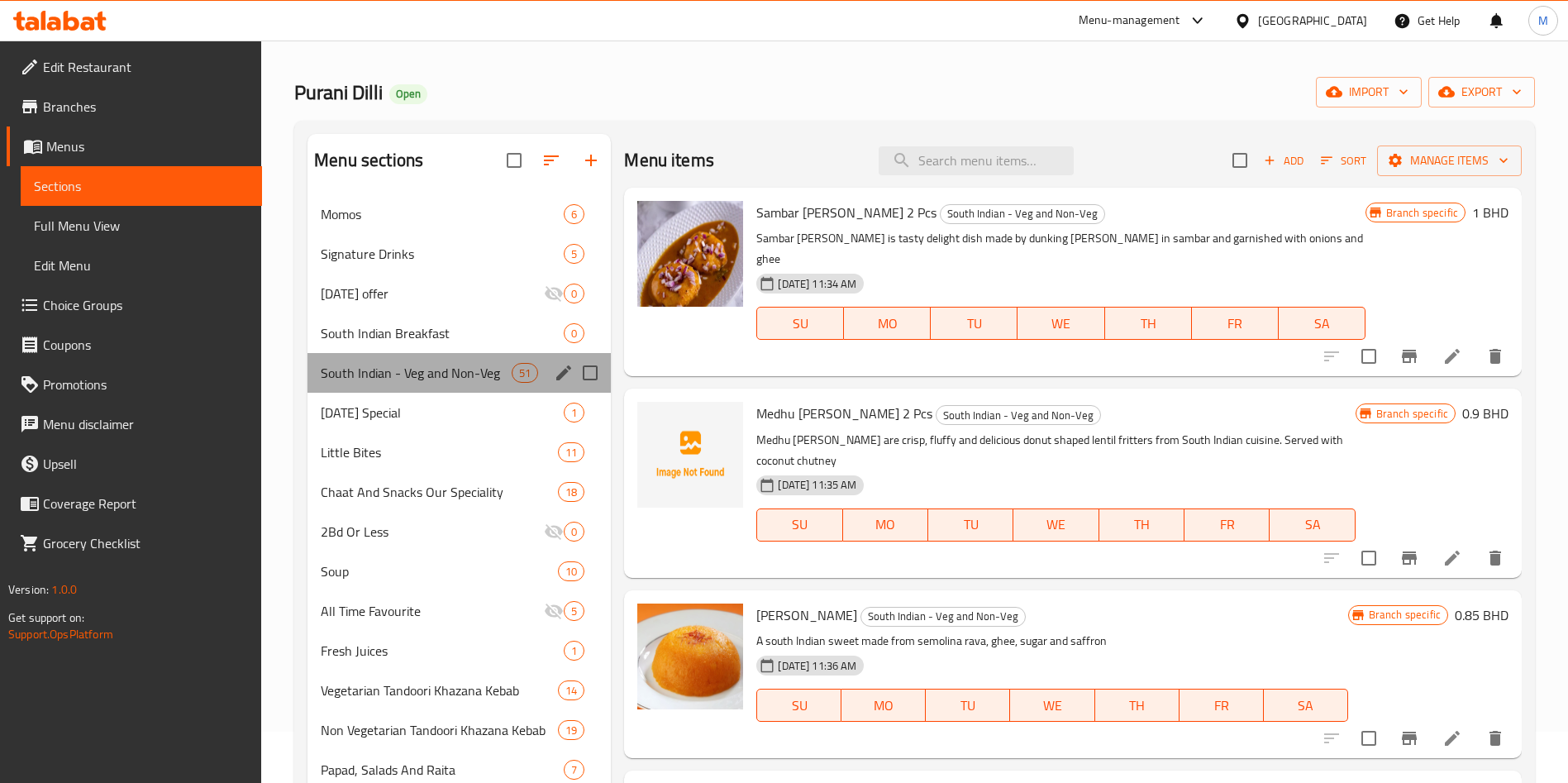
click at [548, 385] on div "South Indian - Veg and Non-Veg 51" at bounding box center [459, 373] width 303 height 40
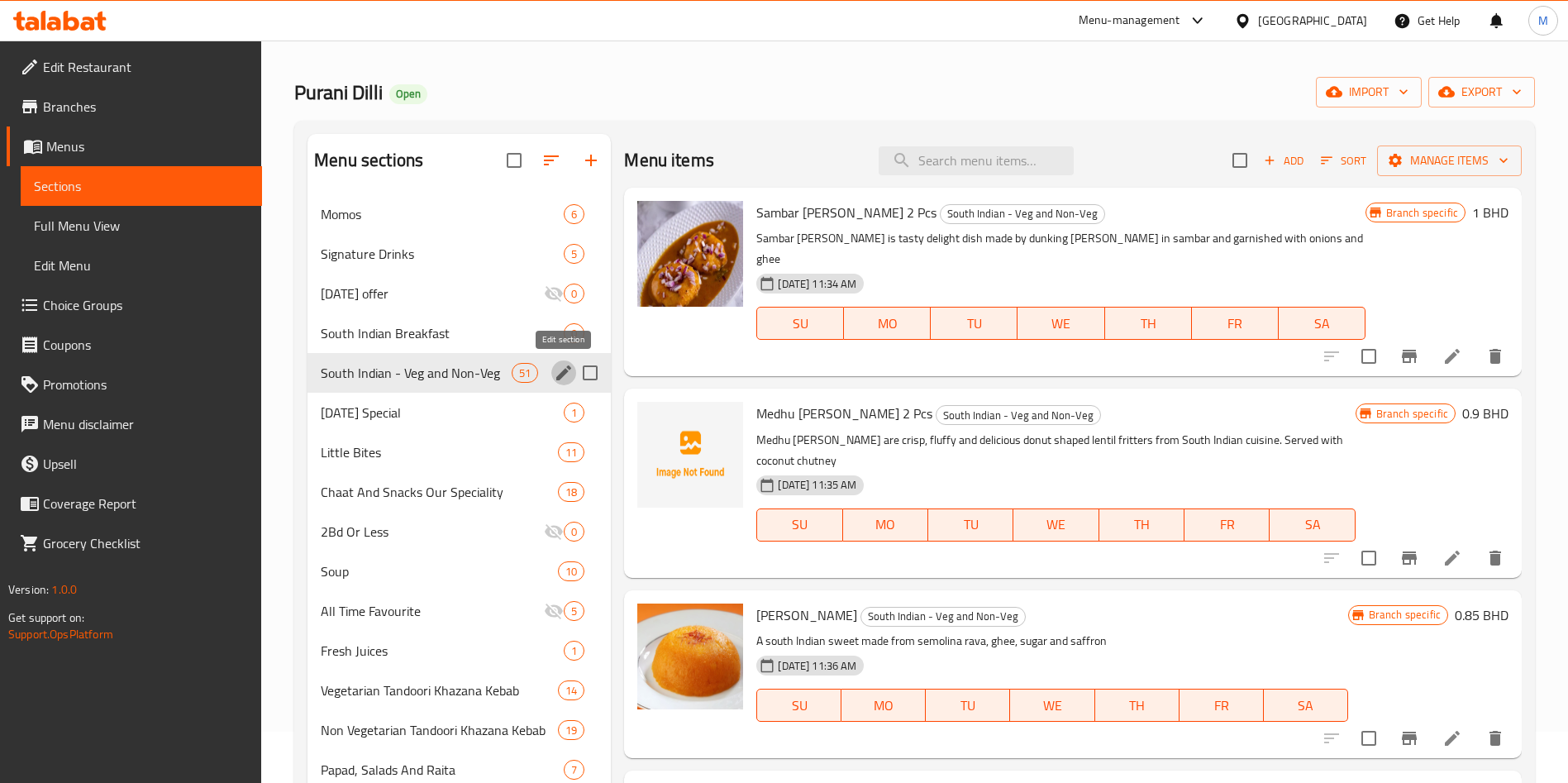
click at [556, 373] on icon "edit" at bounding box center [563, 373] width 19 height 19
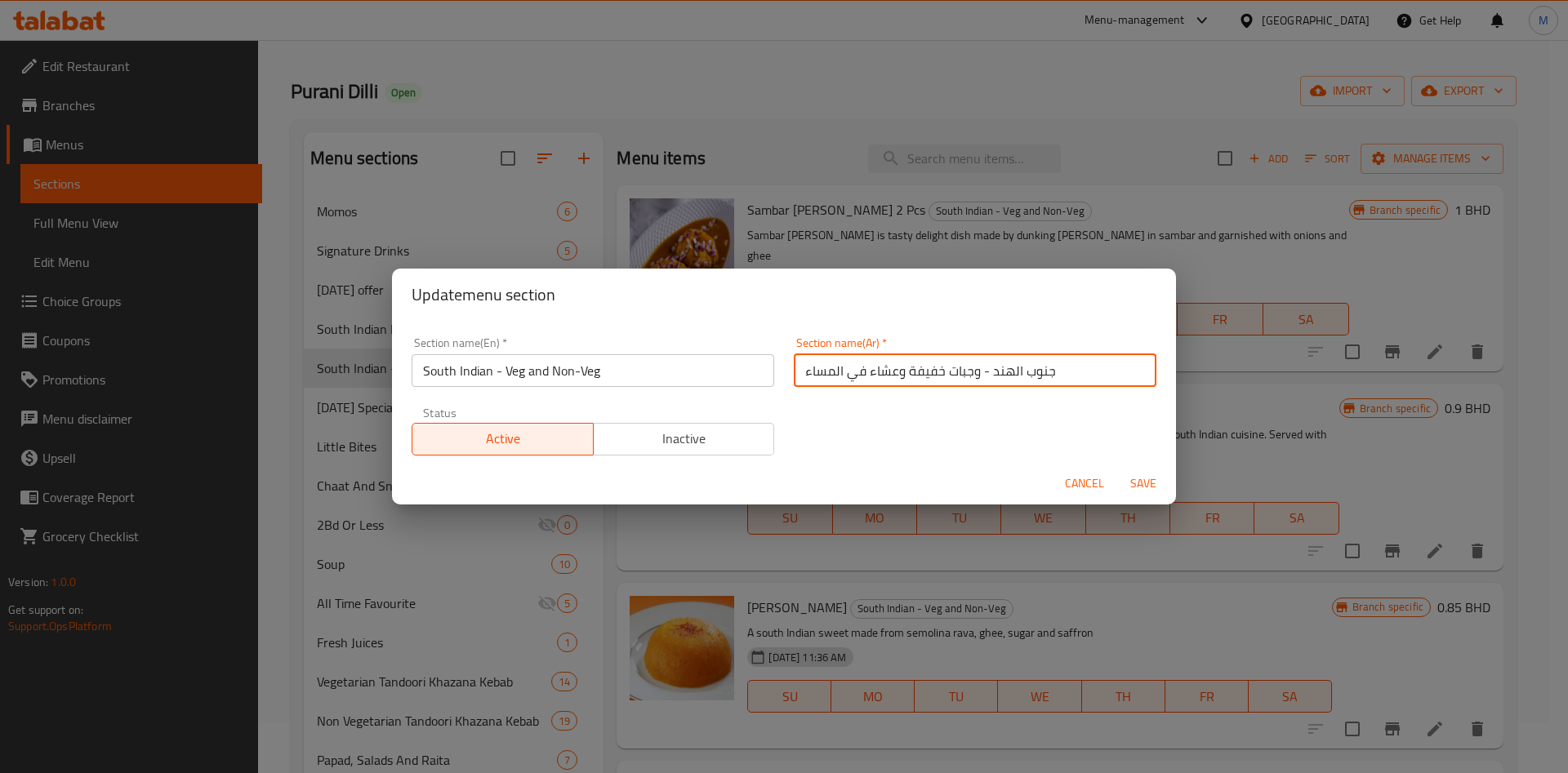
click at [863, 369] on input "جنوب الهند - وجبات خفيفة وعشاء في المساء" at bounding box center [974, 371] width 363 height 33
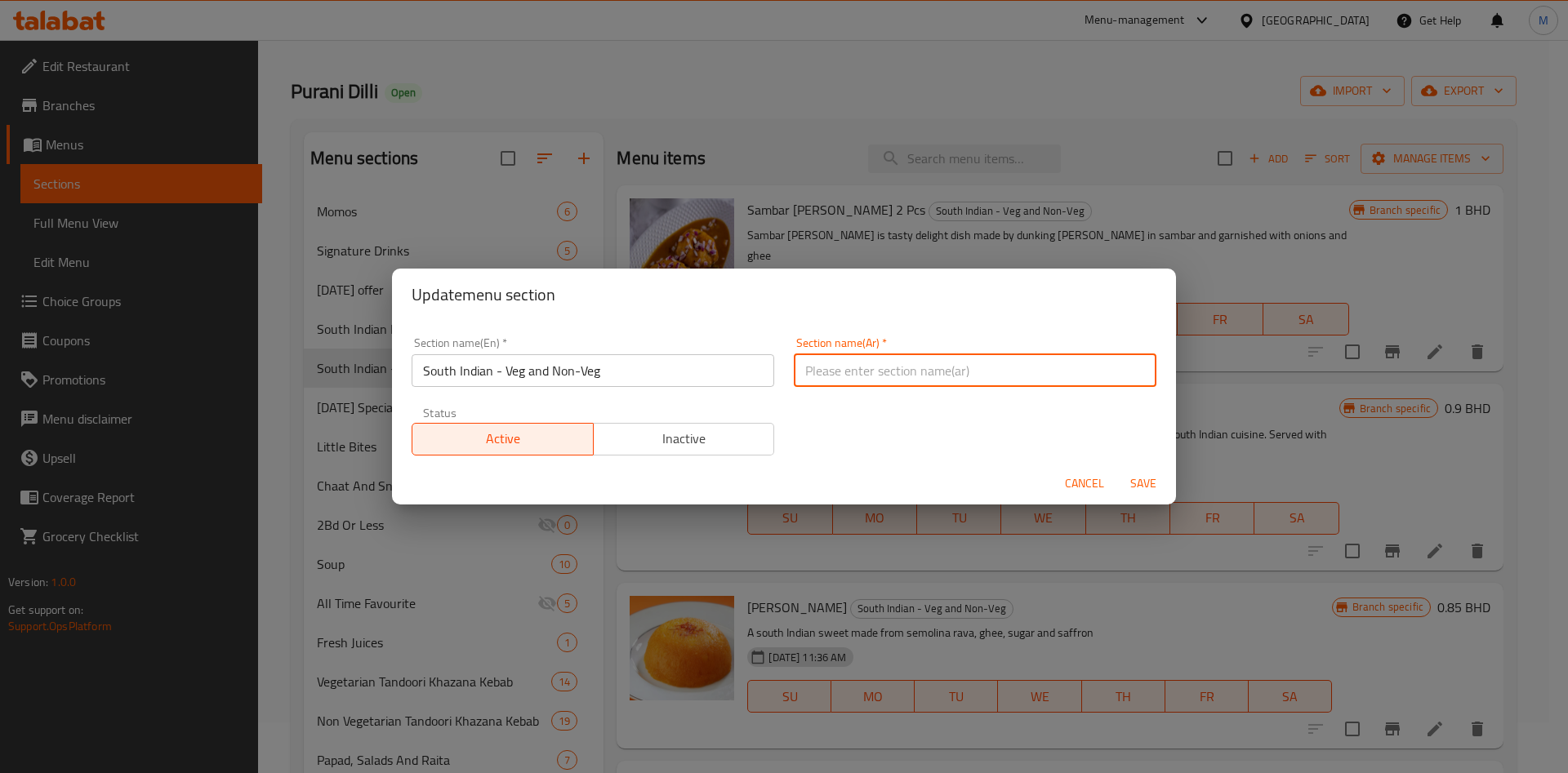
paste input "جنوب الهند - نباتي وغير نباتي"
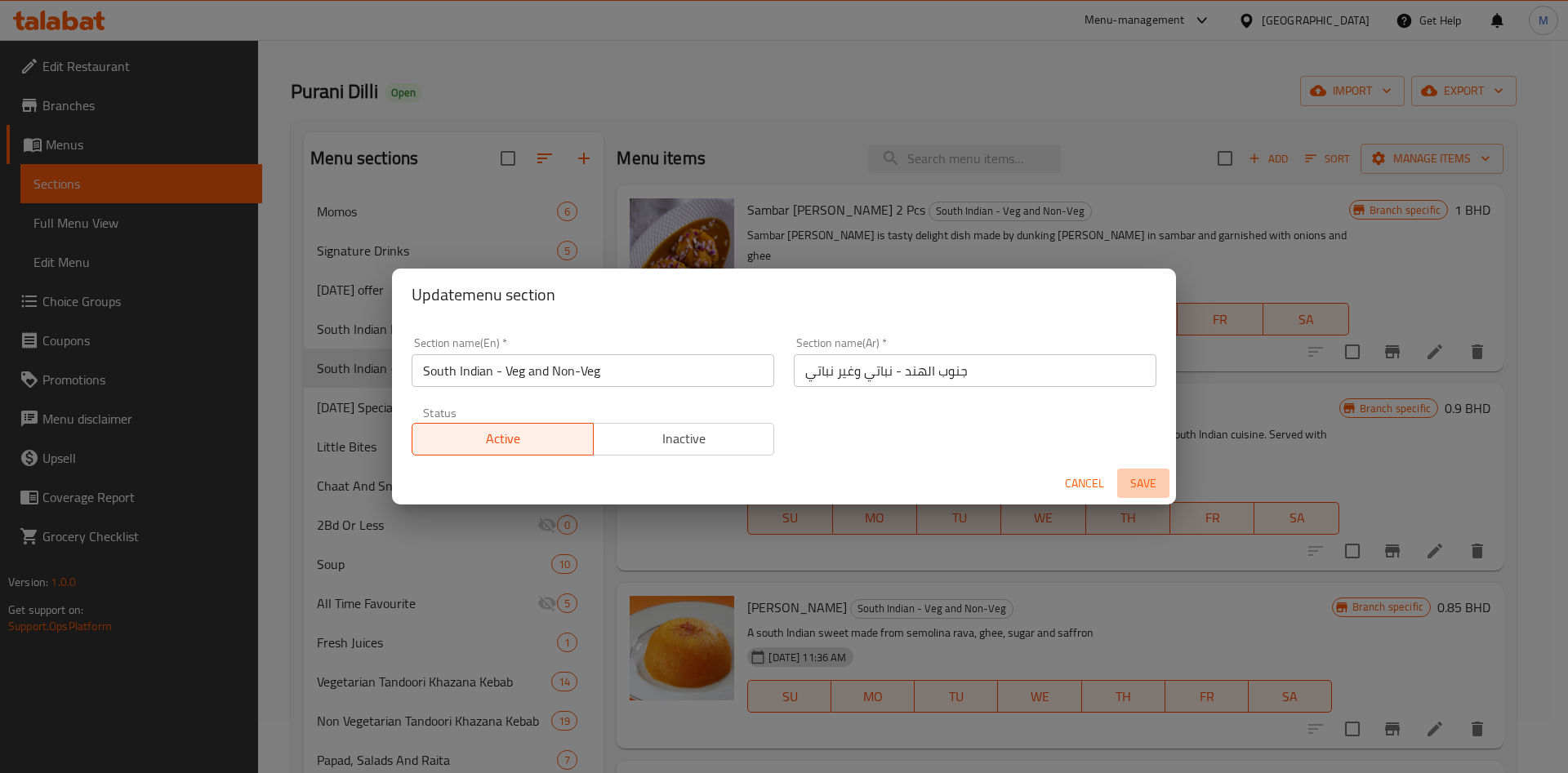
click at [1142, 495] on button "Save" at bounding box center [1143, 483] width 52 height 30
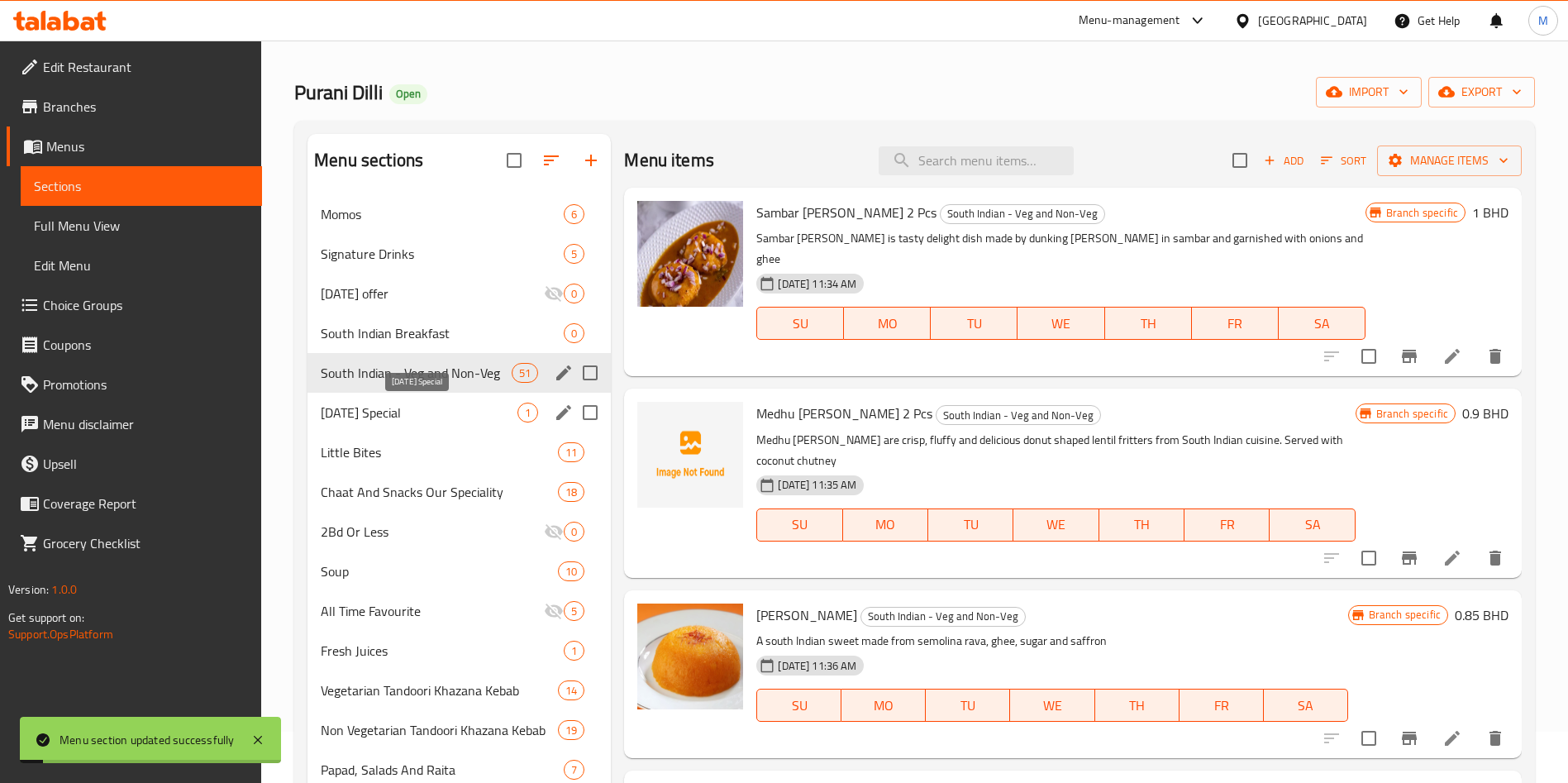
click at [481, 412] on span "Today’s Special" at bounding box center [419, 412] width 197 height 19
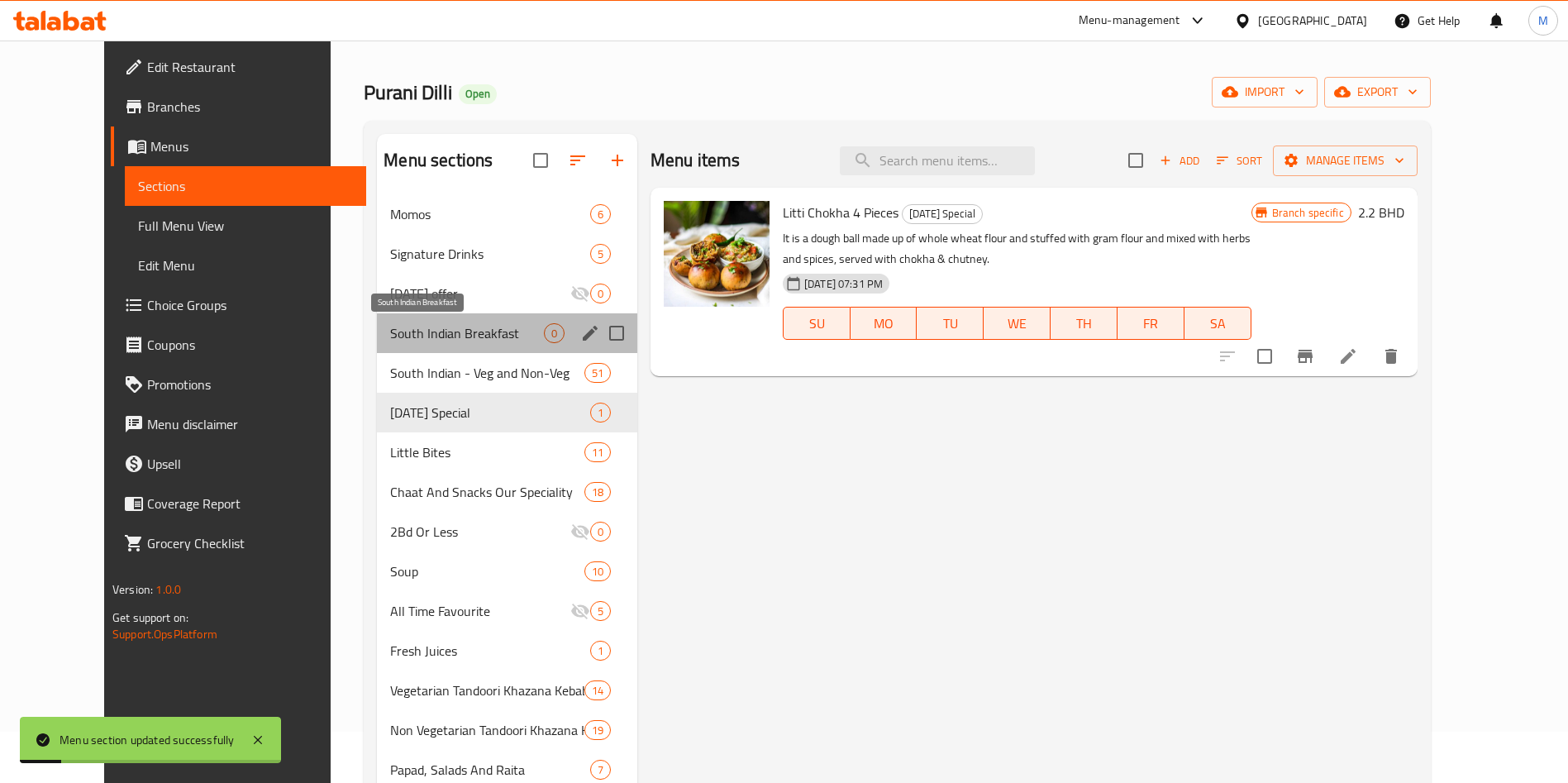
click at [466, 324] on span "South Indian Breakfast" at bounding box center [466, 333] width 152 height 19
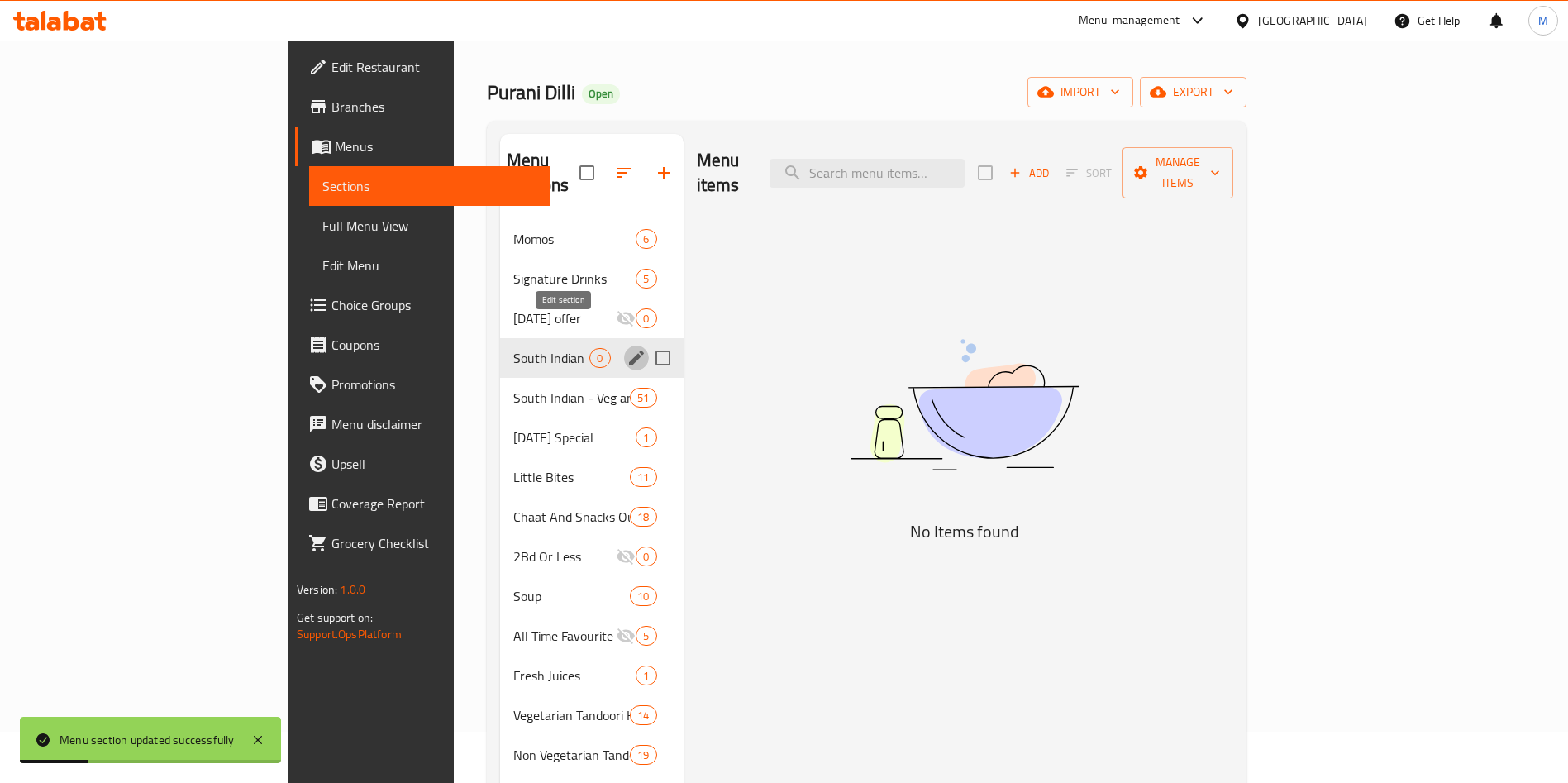
click at [626, 349] on icon "edit" at bounding box center [636, 358] width 19 height 19
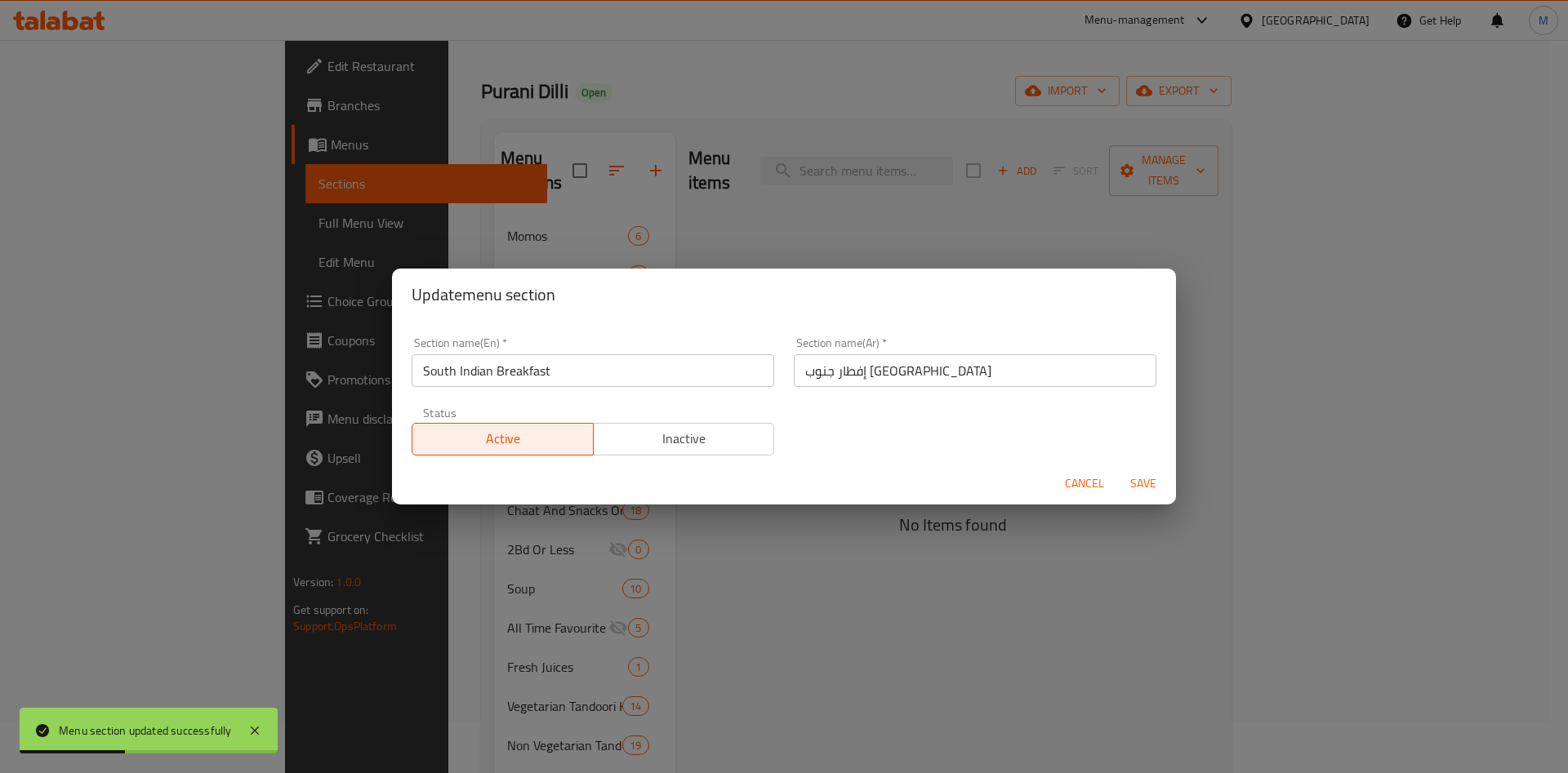
click at [713, 527] on div "Update menu section Section name(En)   * South Indian Breakfast Section name(En…" at bounding box center [784, 386] width 1568 height 773
click at [1098, 475] on span "Cancel" at bounding box center [1084, 484] width 39 height 20
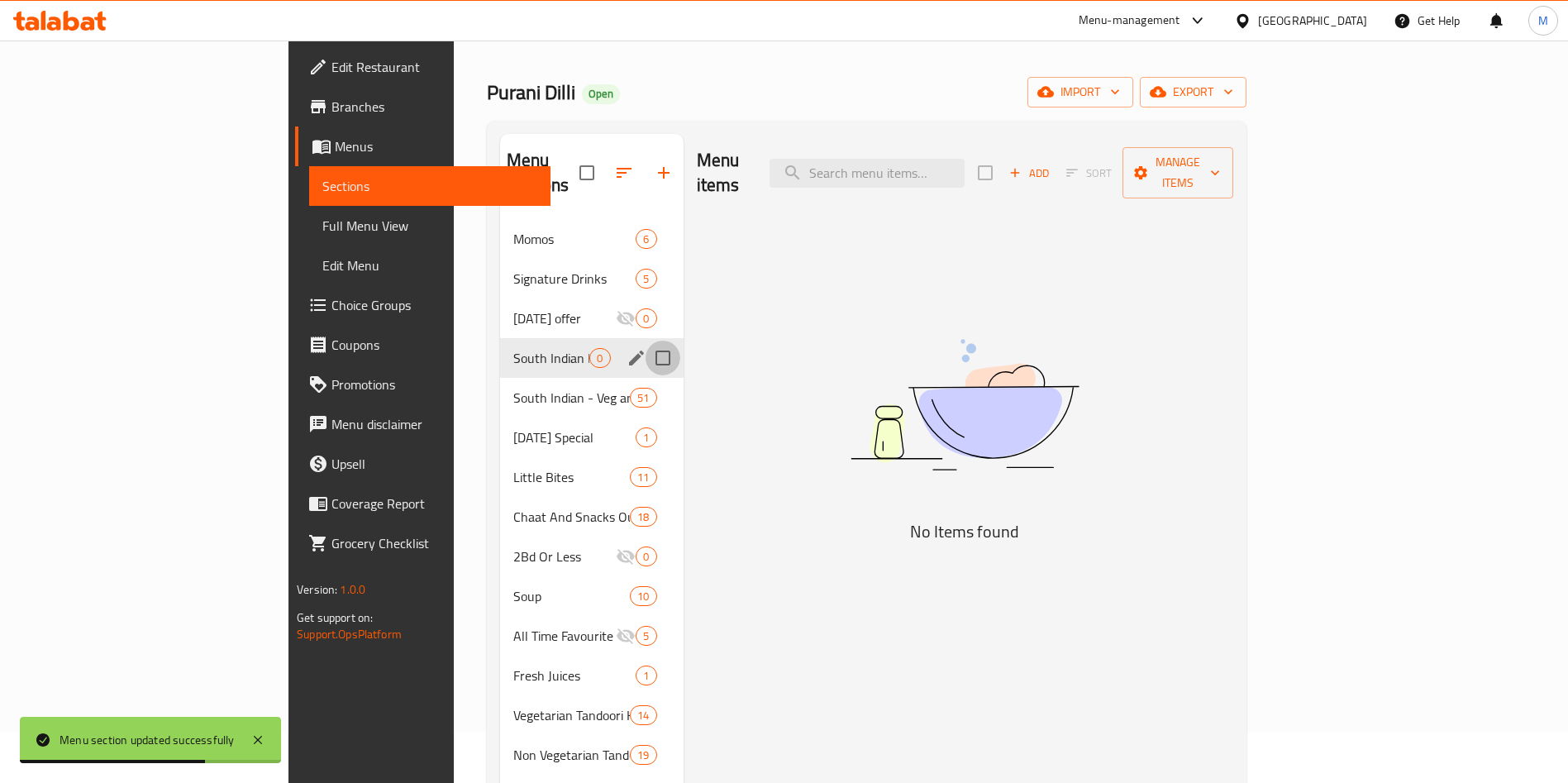
click at [646, 341] on input "Menu sections" at bounding box center [663, 359] width 35 height 35
click at [593, 153] on button "button" at bounding box center [613, 172] width 40 height 40
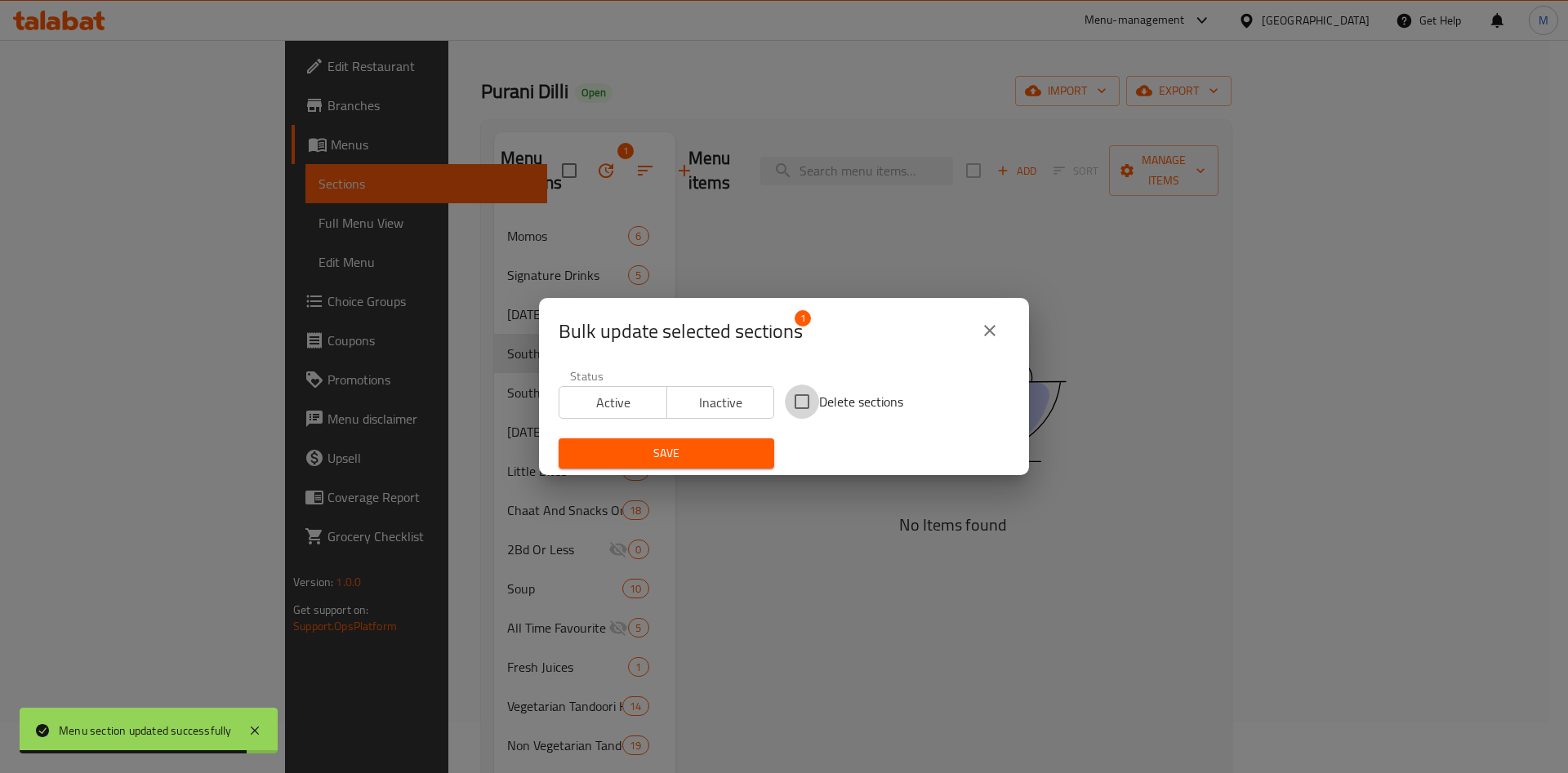
click at [806, 406] on input "Delete sections" at bounding box center [803, 402] width 35 height 35
click at [744, 440] on button "Save" at bounding box center [667, 453] width 216 height 30
